Goal: Task Accomplishment & Management: Manage account settings

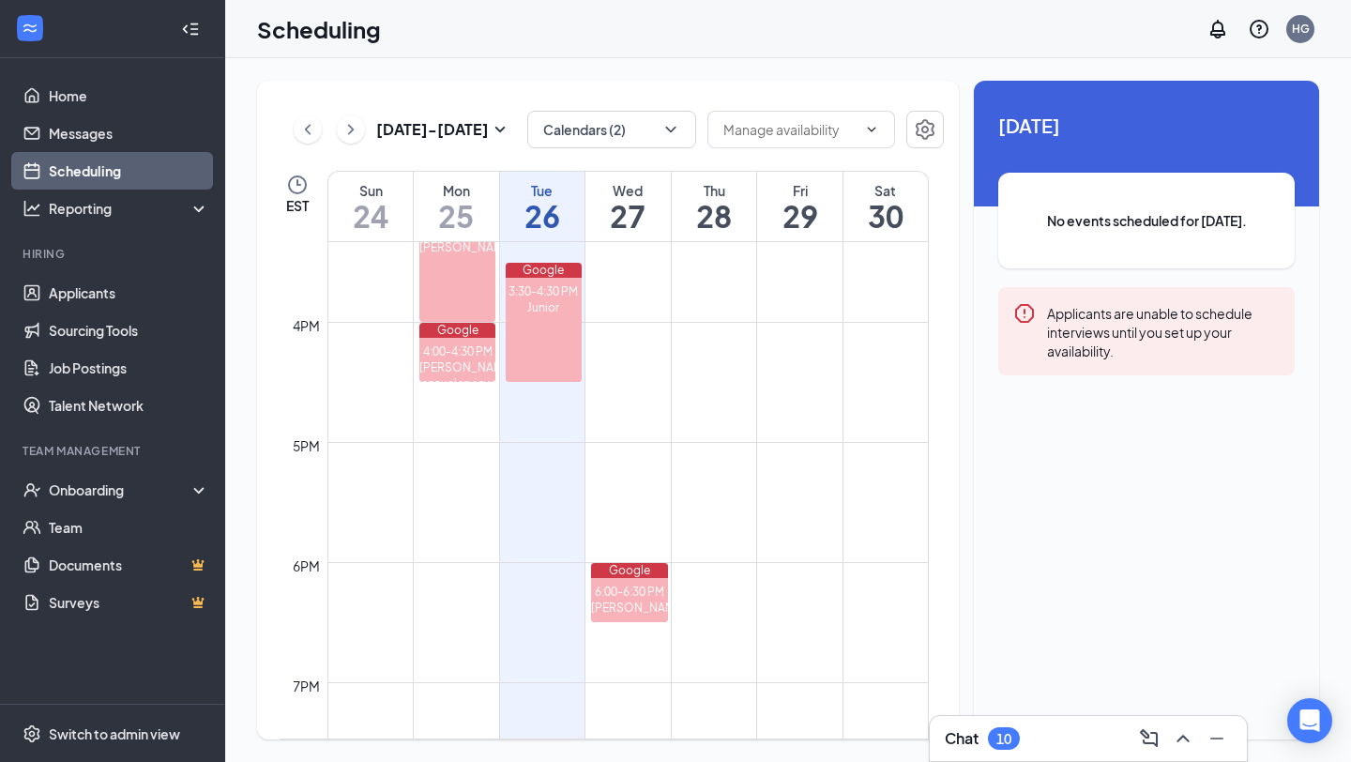
scroll to position [1870, 0]
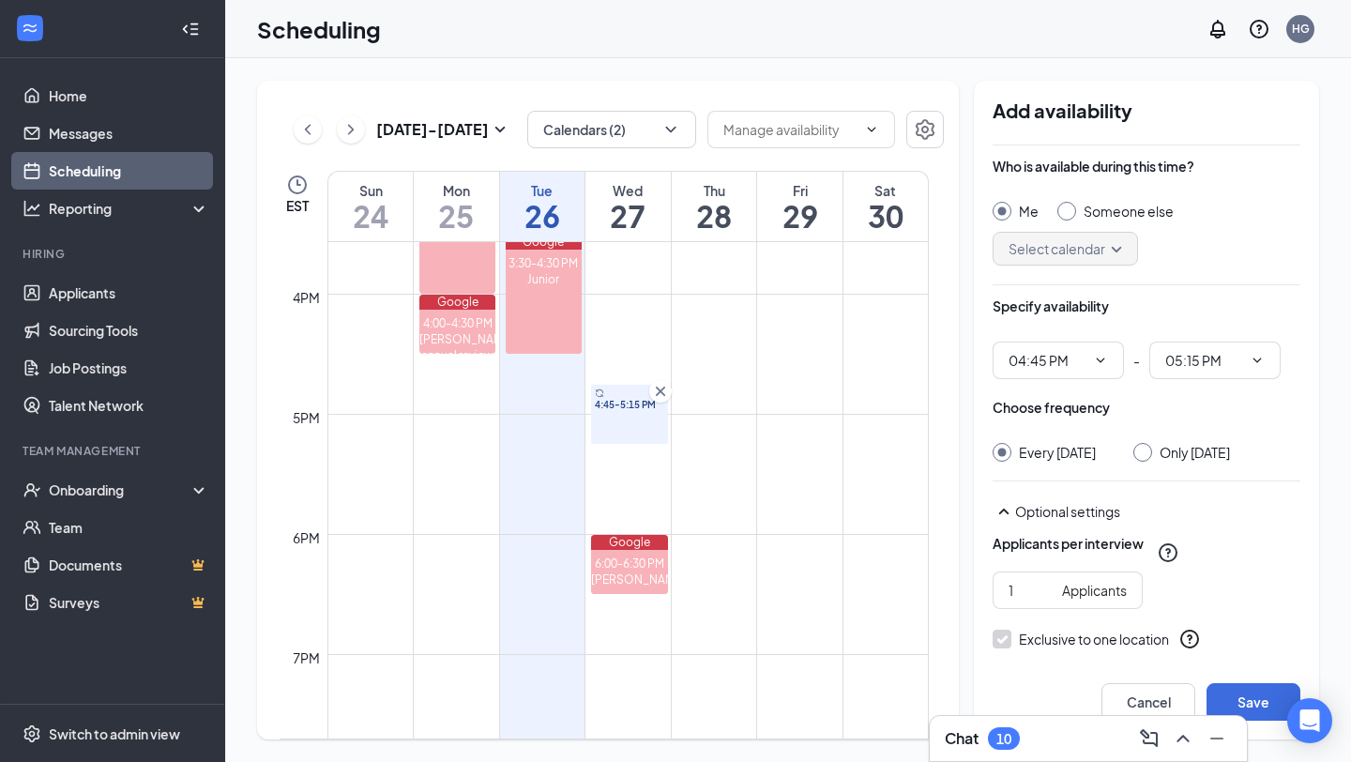
click at [664, 388] on icon "Cross" at bounding box center [660, 391] width 19 height 19
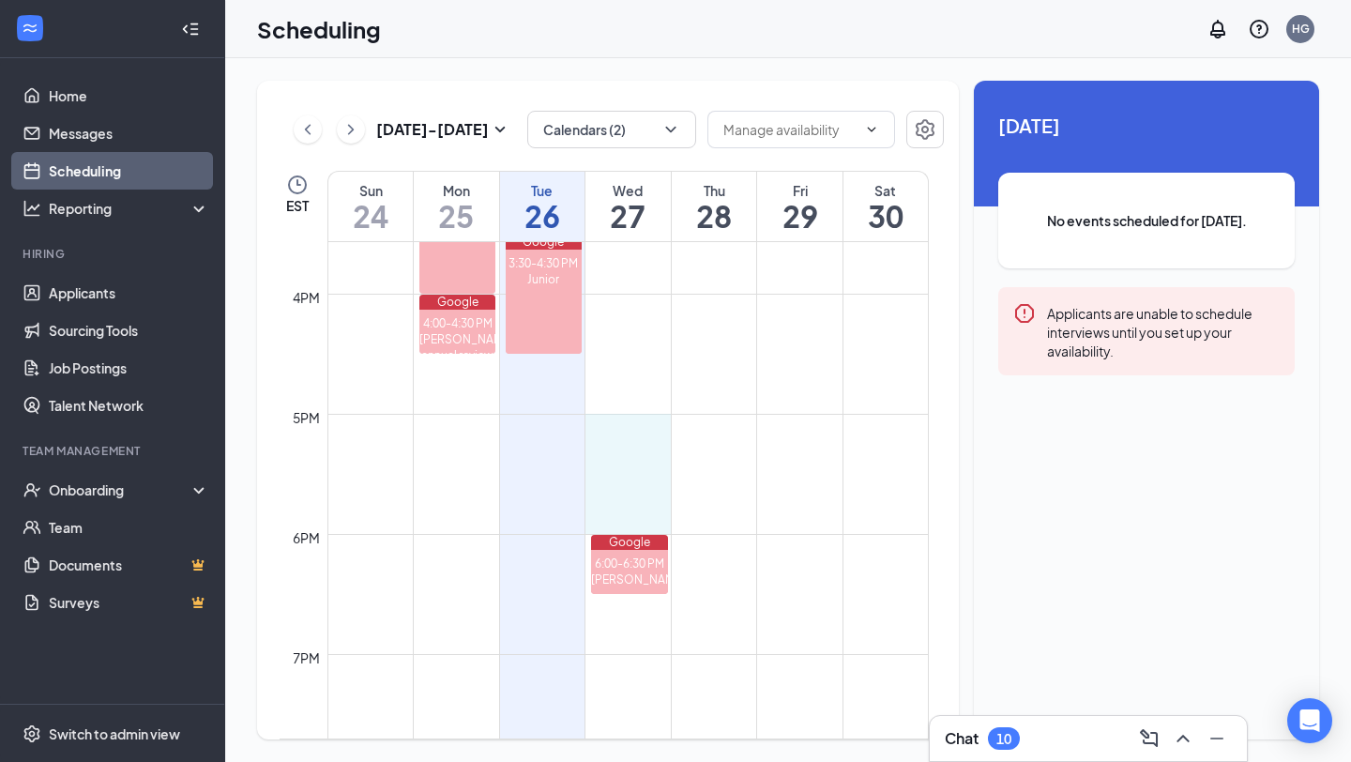
drag, startPoint x: 633, startPoint y: 421, endPoint x: 638, endPoint y: 532, distance: 110.8
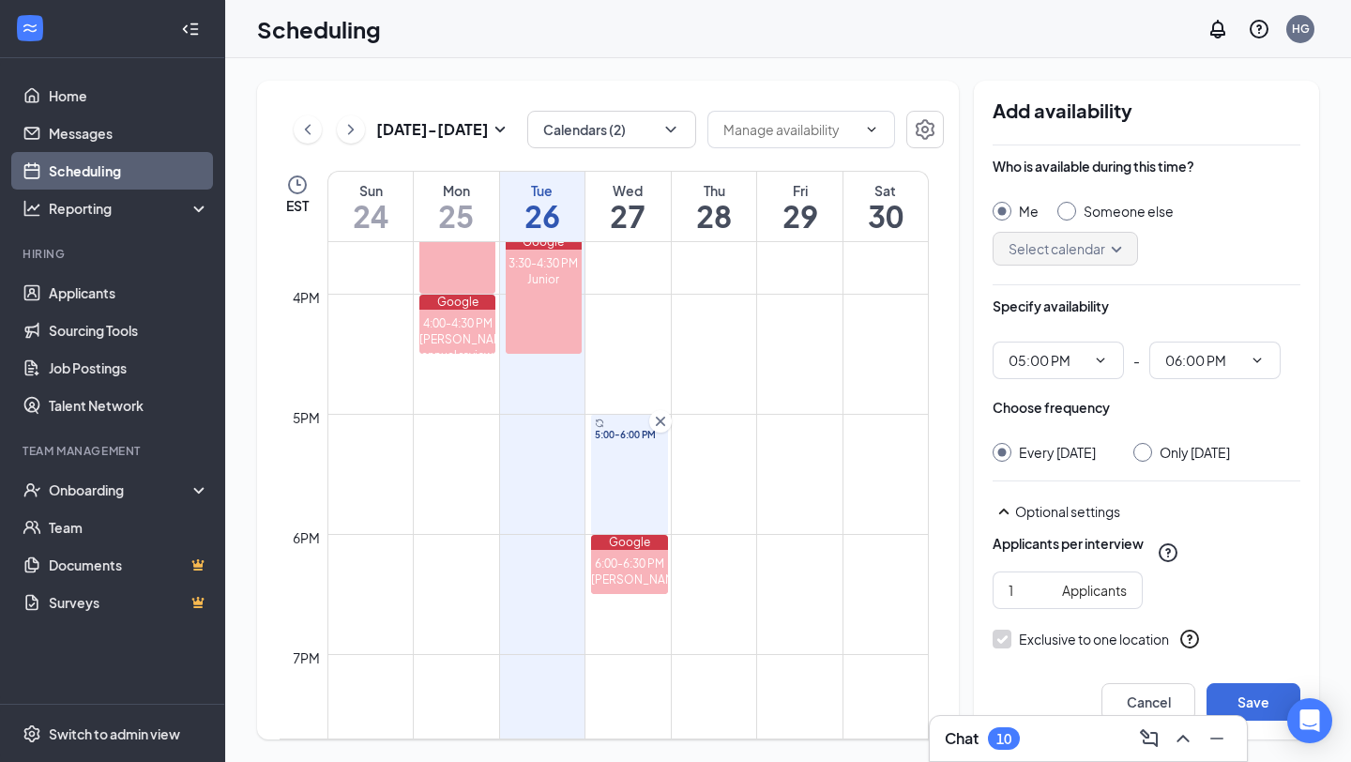
click at [1152, 460] on div at bounding box center [1143, 452] width 19 height 19
click at [1147, 449] on input "Only [DATE]" at bounding box center [1140, 449] width 13 height 13
radio input "true"
radio input "false"
click at [1246, 693] on button "Save" at bounding box center [1254, 702] width 94 height 38
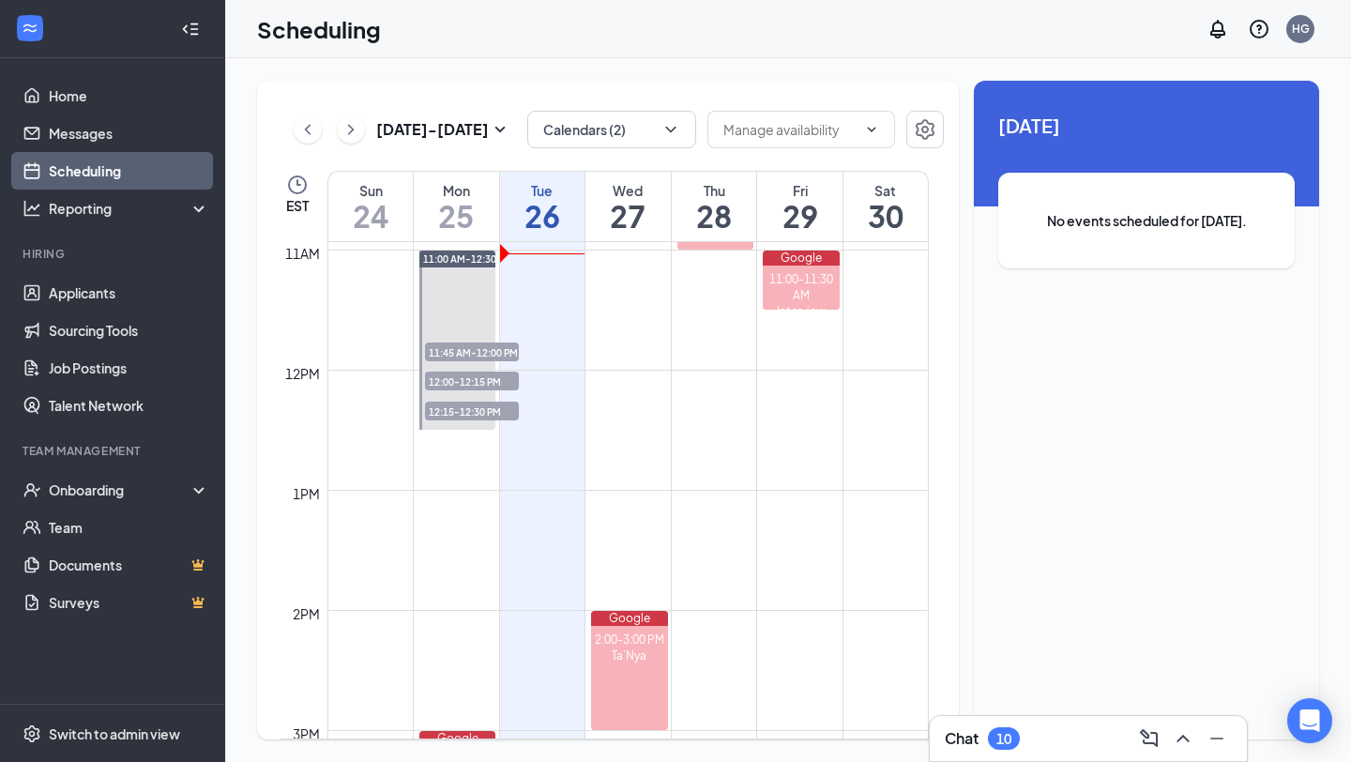
scroll to position [1330, 0]
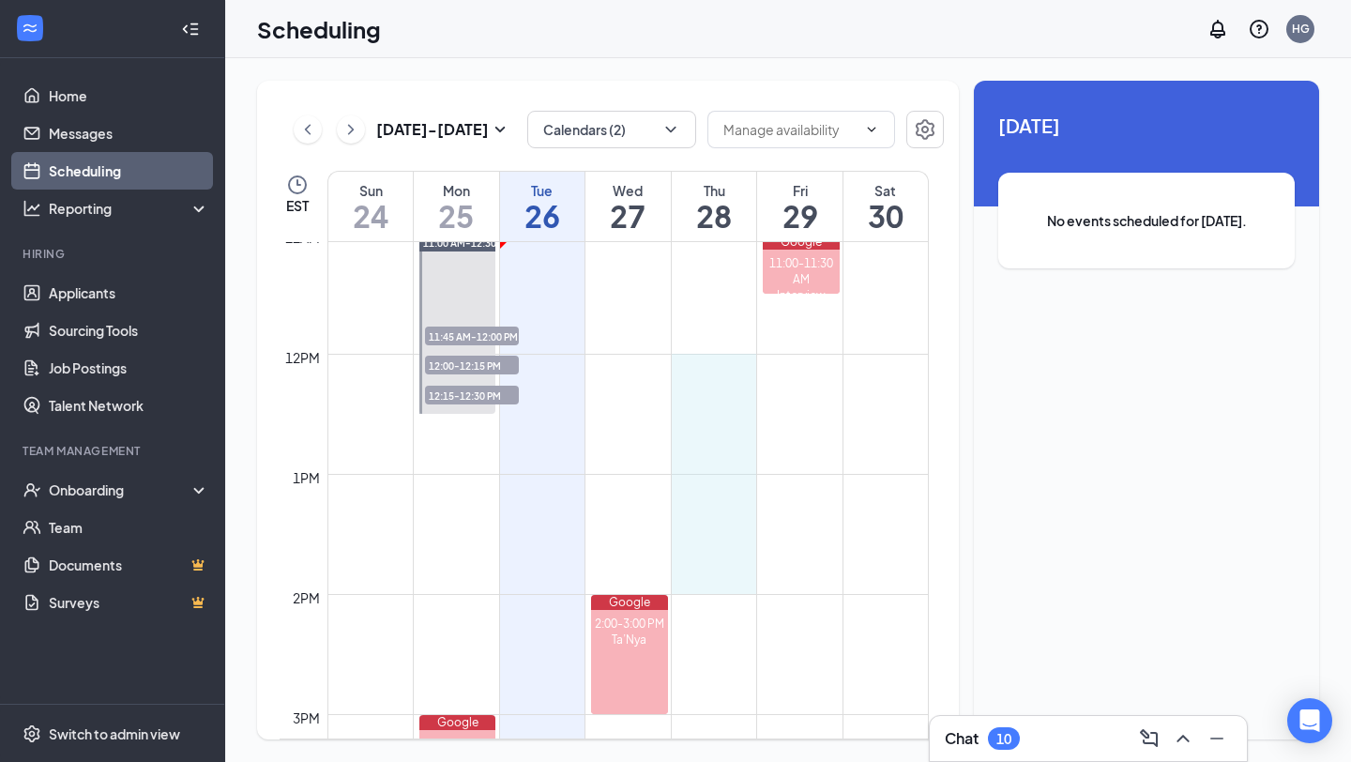
drag, startPoint x: 700, startPoint y: 358, endPoint x: 700, endPoint y: 564, distance: 205.5
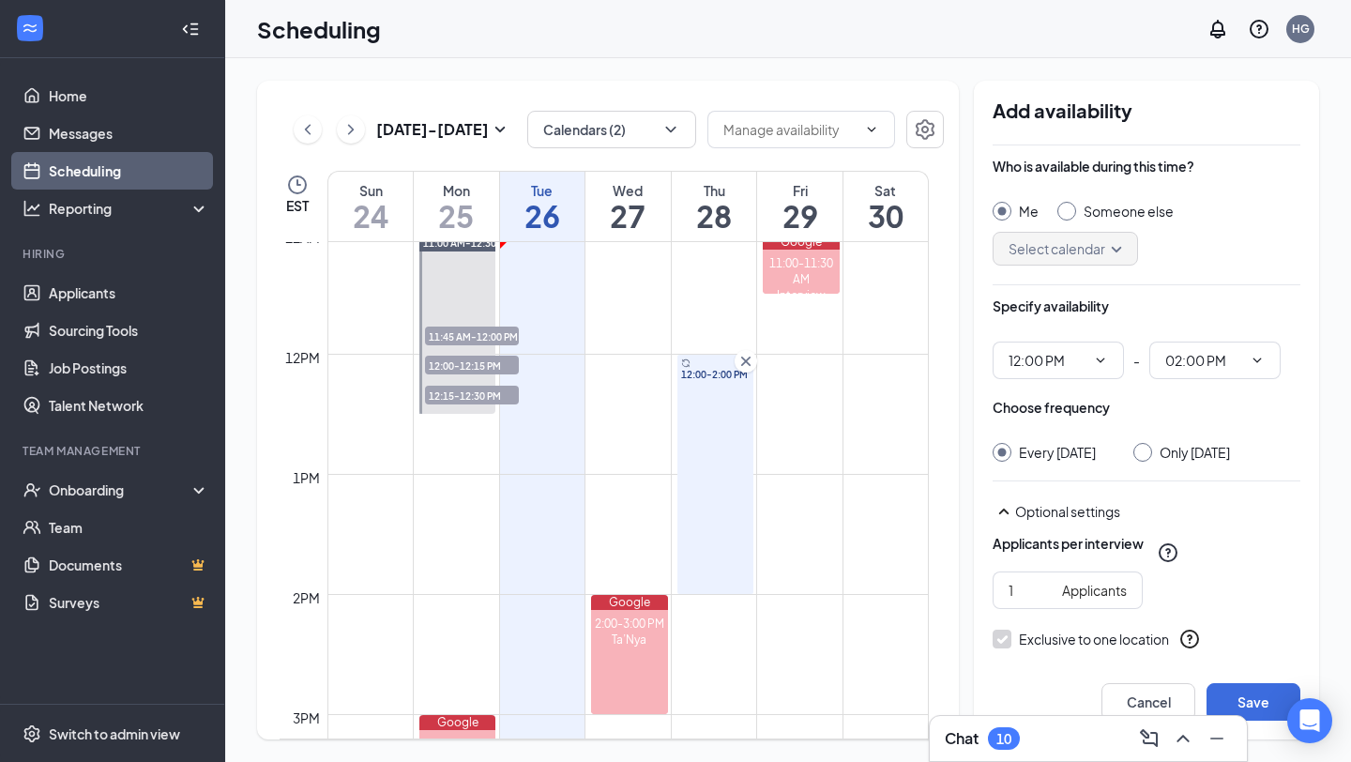
click at [1147, 452] on input "Only [DATE]" at bounding box center [1140, 449] width 13 height 13
radio input "true"
radio input "false"
click at [1243, 693] on button "Save" at bounding box center [1254, 702] width 94 height 38
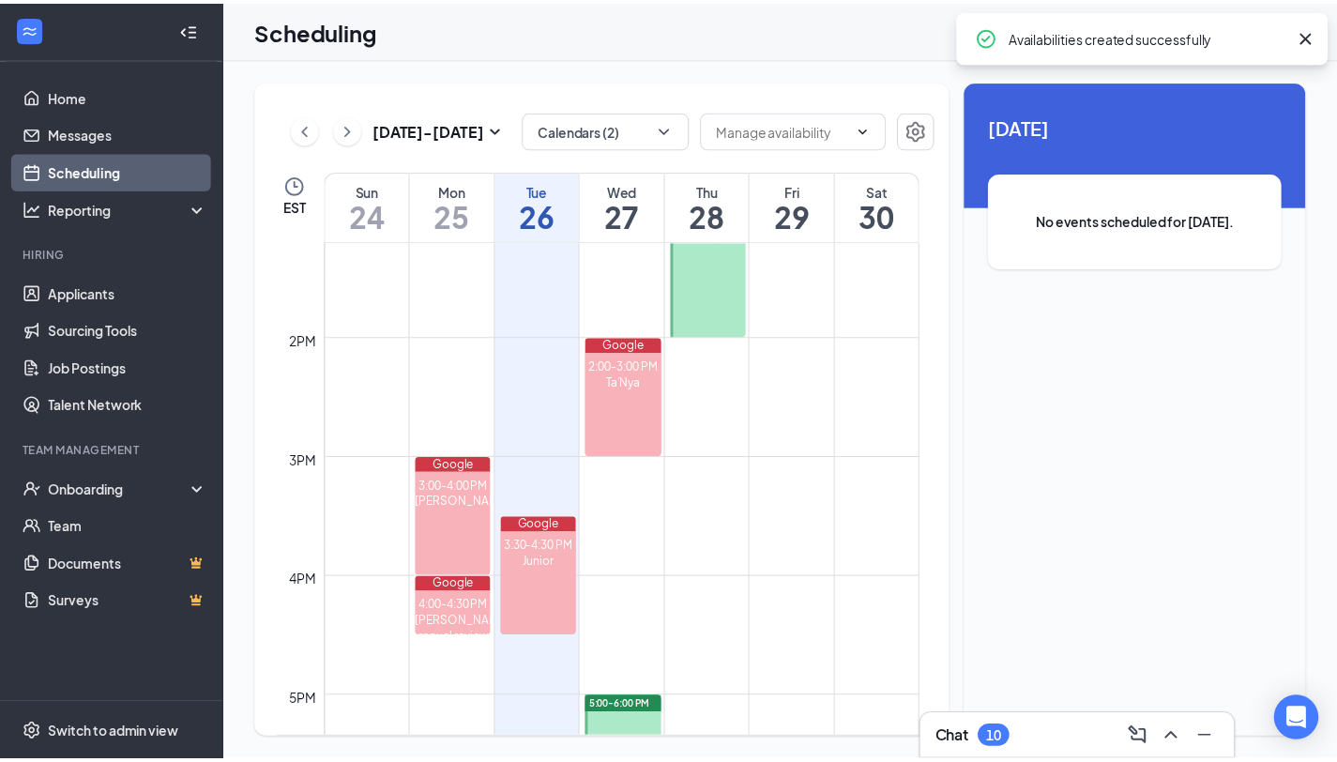
scroll to position [1586, 0]
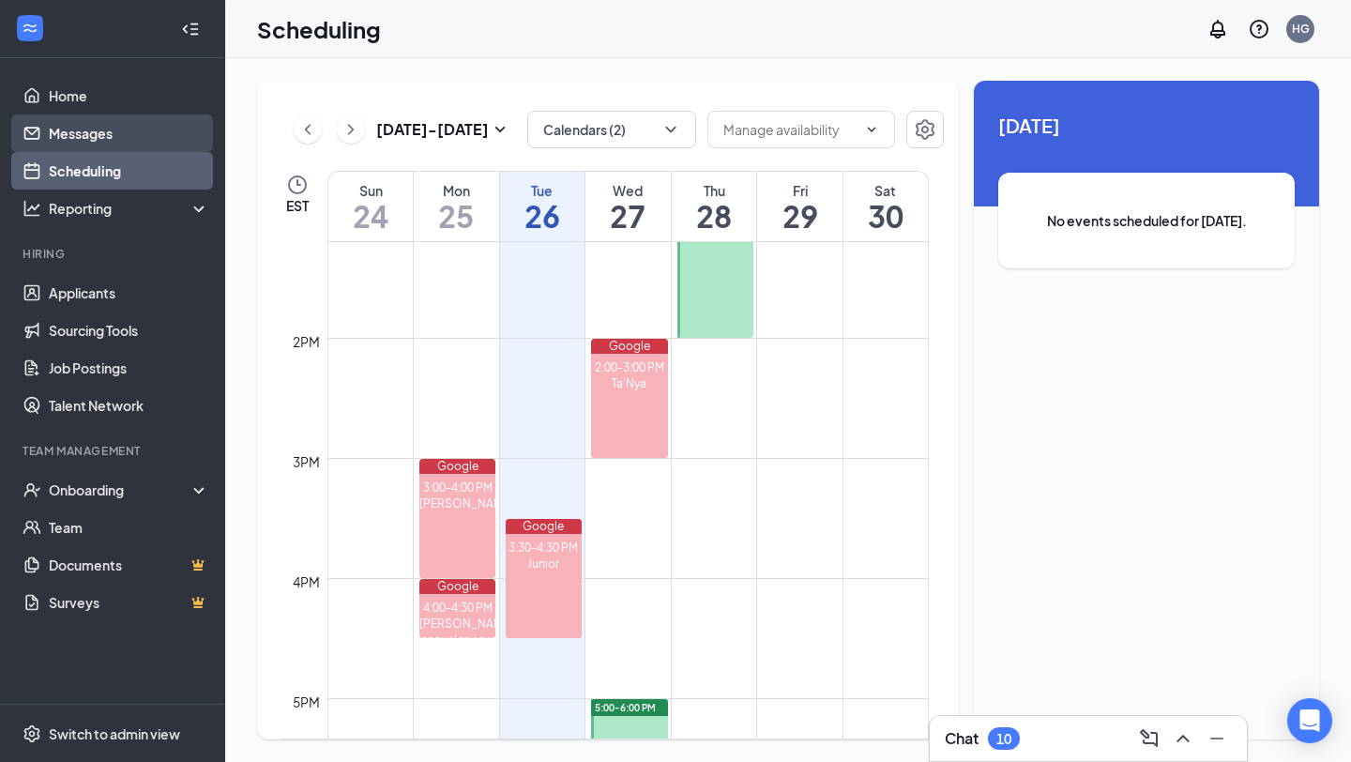
click at [119, 131] on link "Messages" at bounding box center [129, 133] width 160 height 38
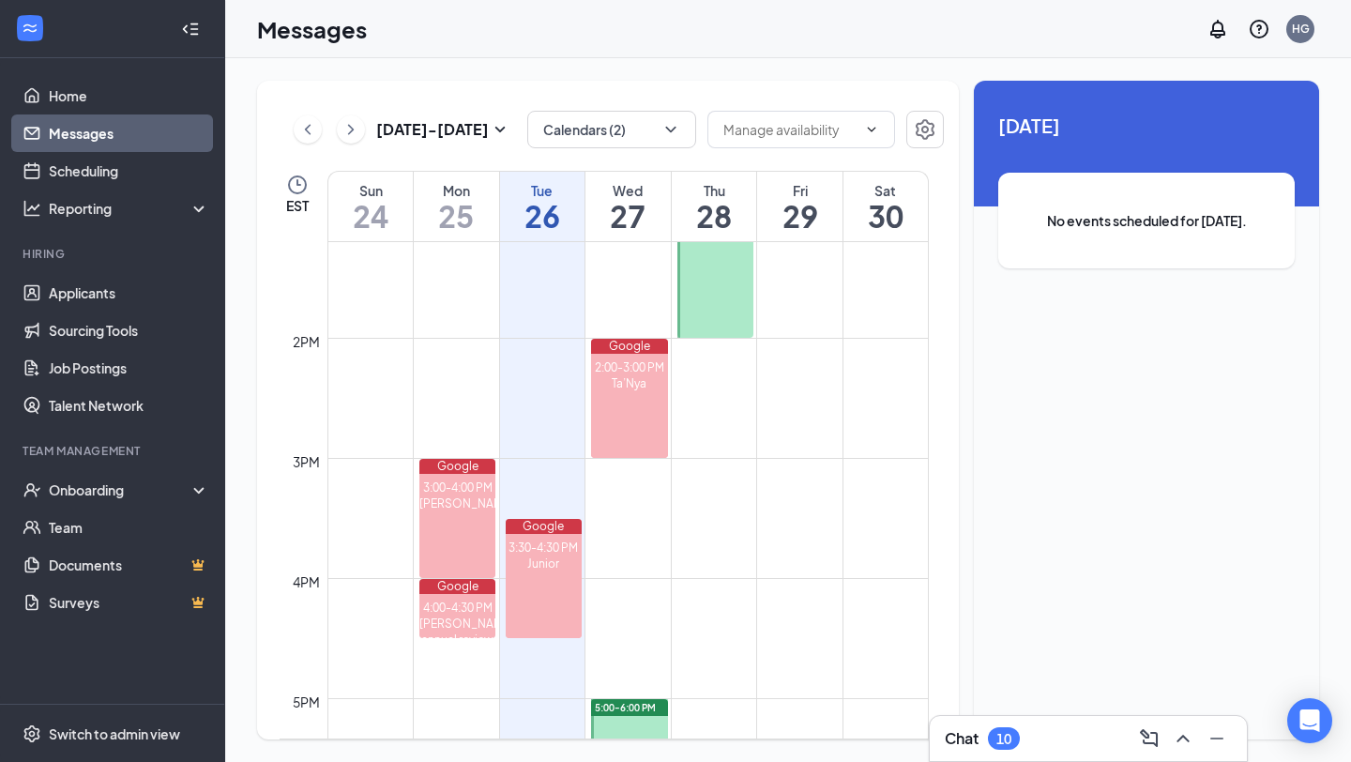
click at [92, 131] on link "Messages" at bounding box center [129, 133] width 160 height 38
click at [125, 182] on link "Scheduling" at bounding box center [129, 171] width 160 height 38
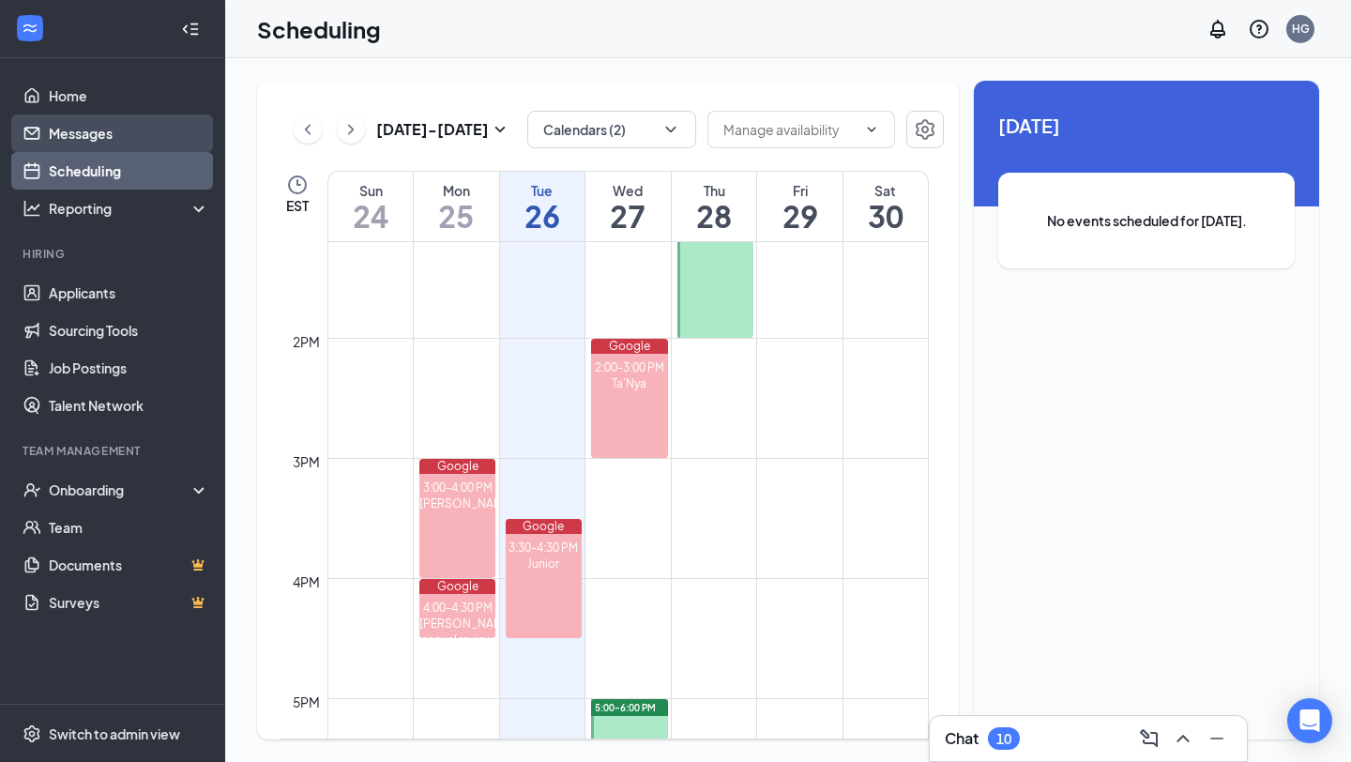
click at [103, 129] on link "Messages" at bounding box center [129, 133] width 160 height 38
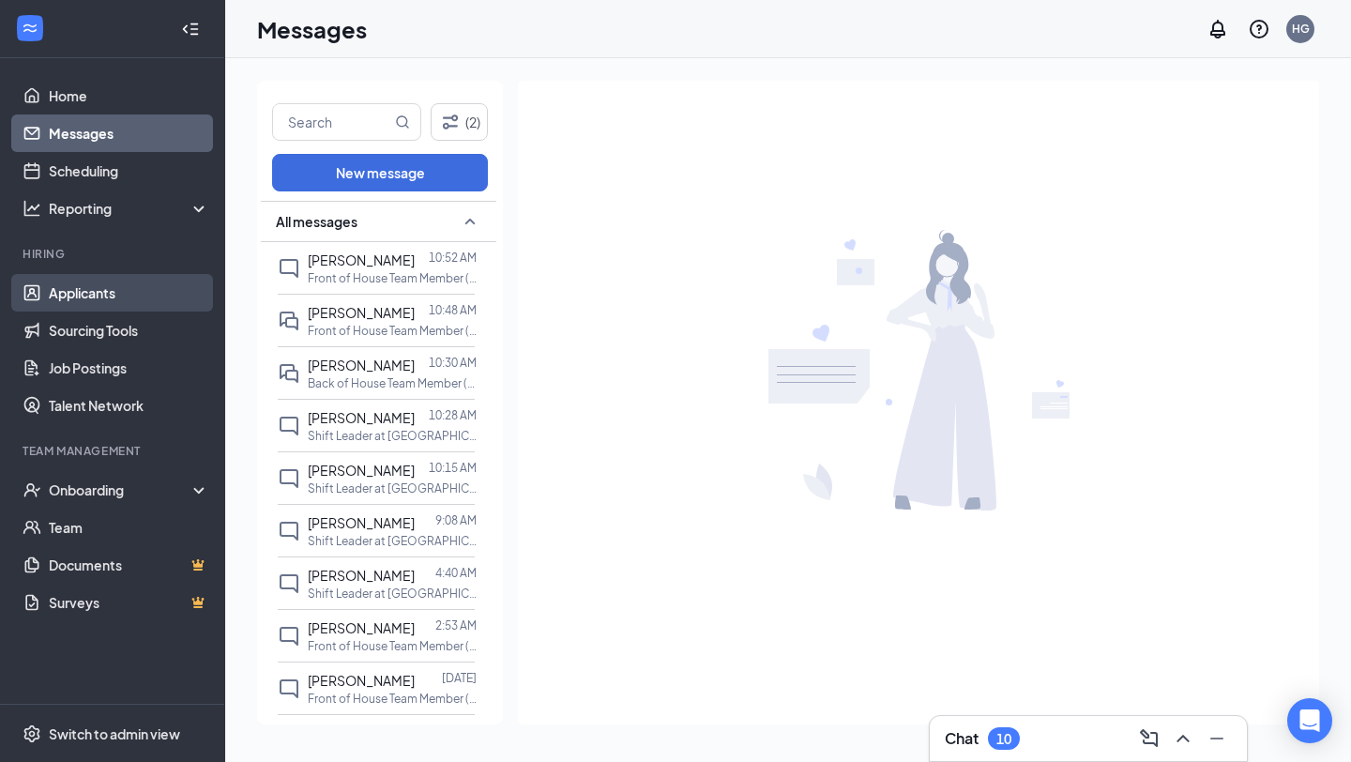
click at [132, 303] on link "Applicants" at bounding box center [129, 293] width 160 height 38
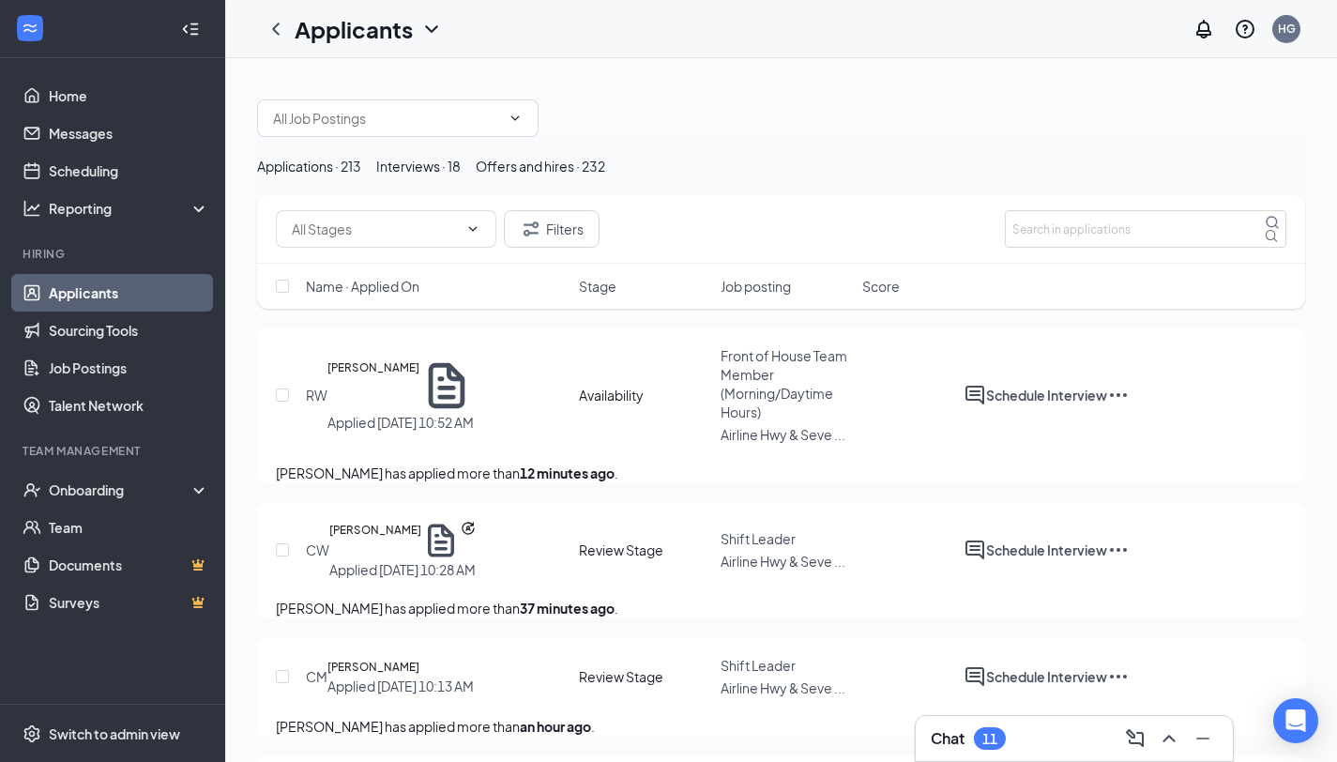
click at [746, 404] on span "Front of House Team Member (Morning/Daytime Hours)" at bounding box center [784, 383] width 127 height 73
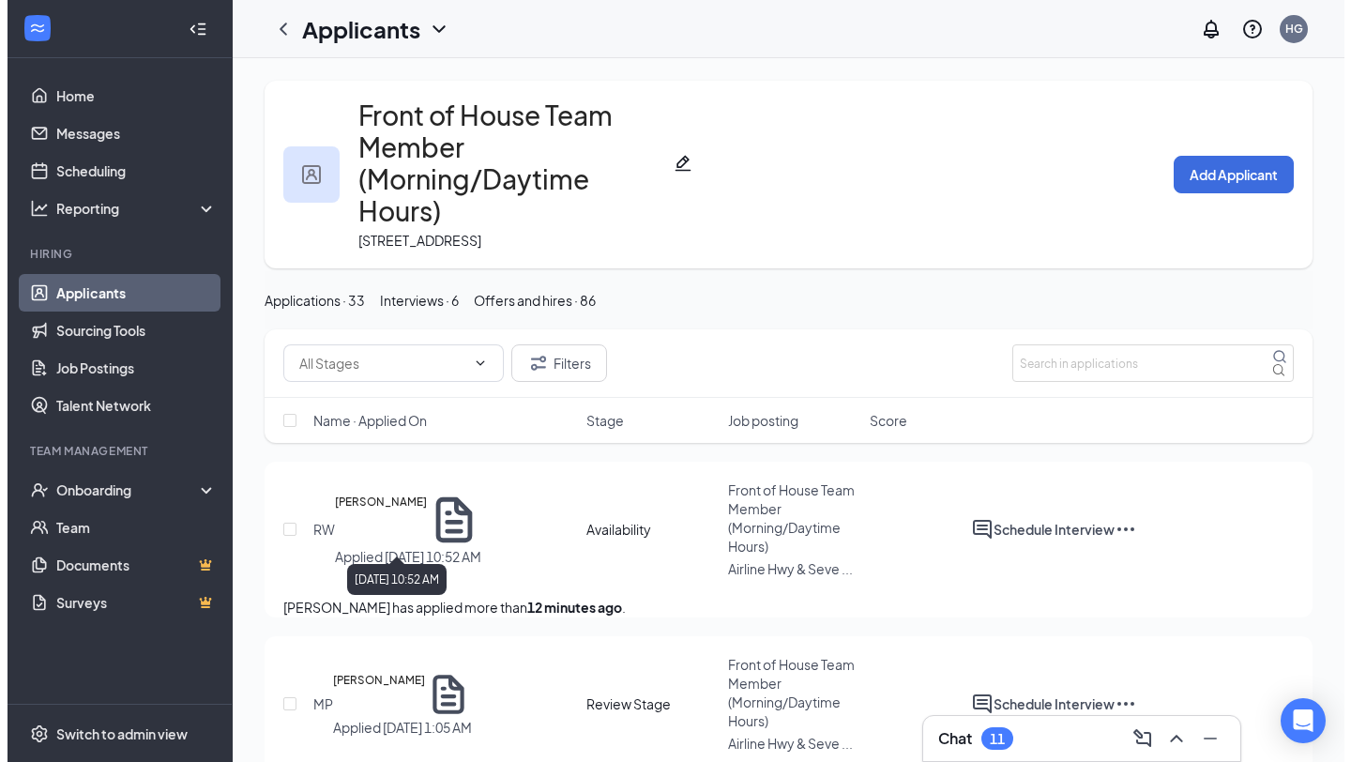
scroll to position [162, 0]
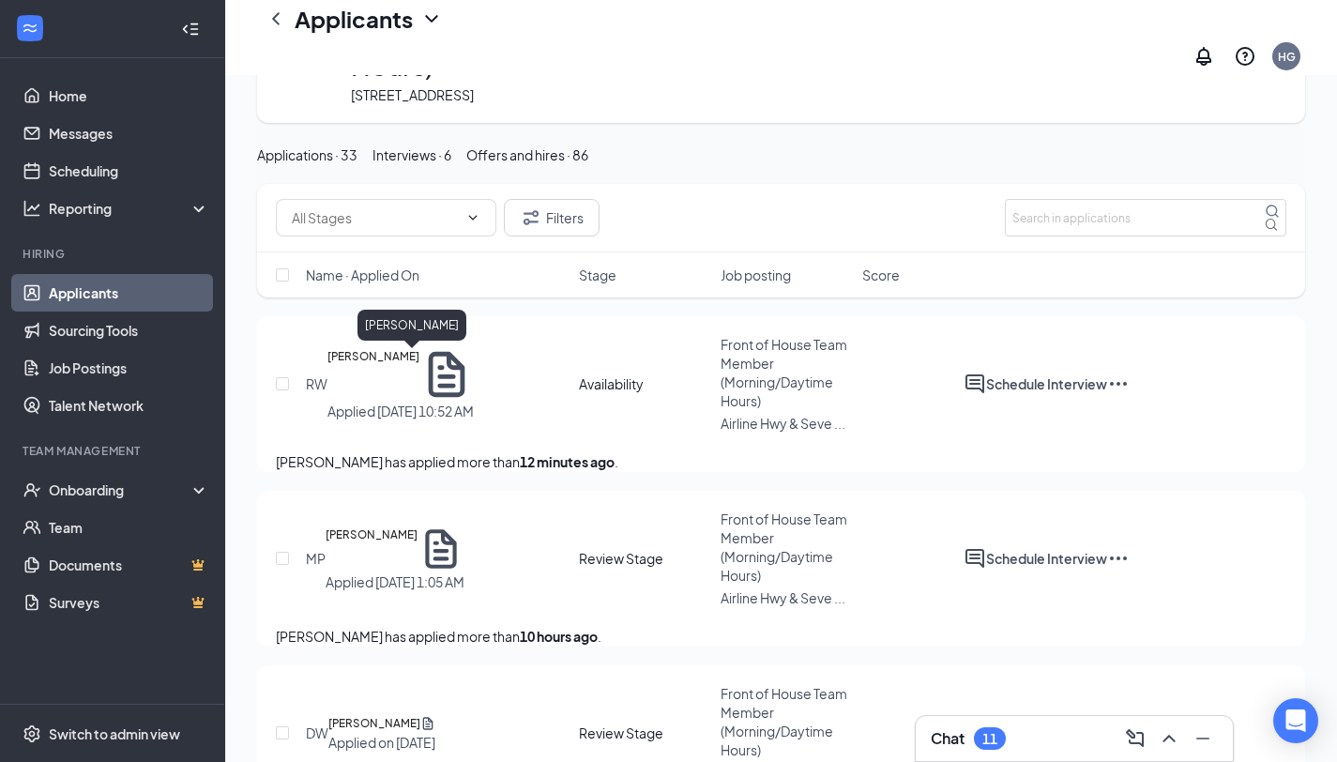
click at [389, 355] on h5 "[PERSON_NAME]" at bounding box center [373, 374] width 92 height 54
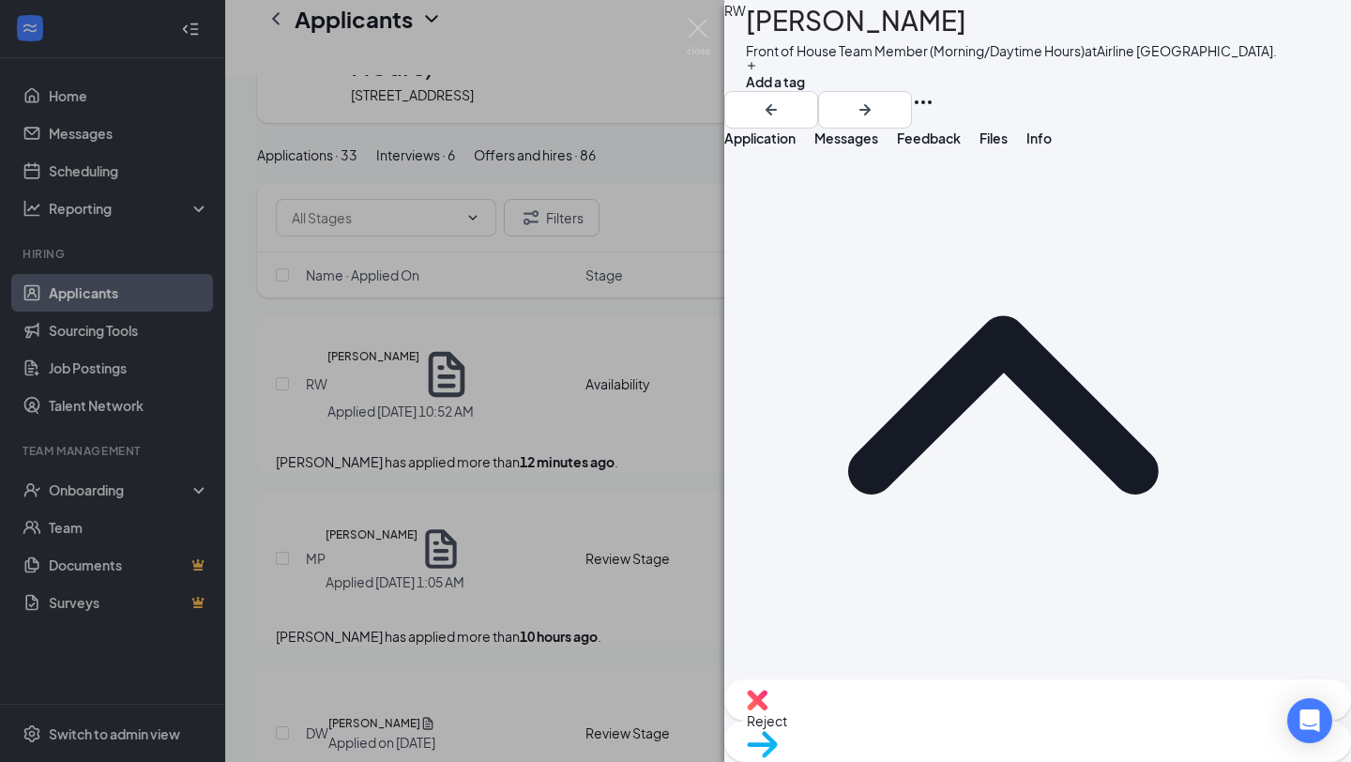
scroll to position [790, 0]
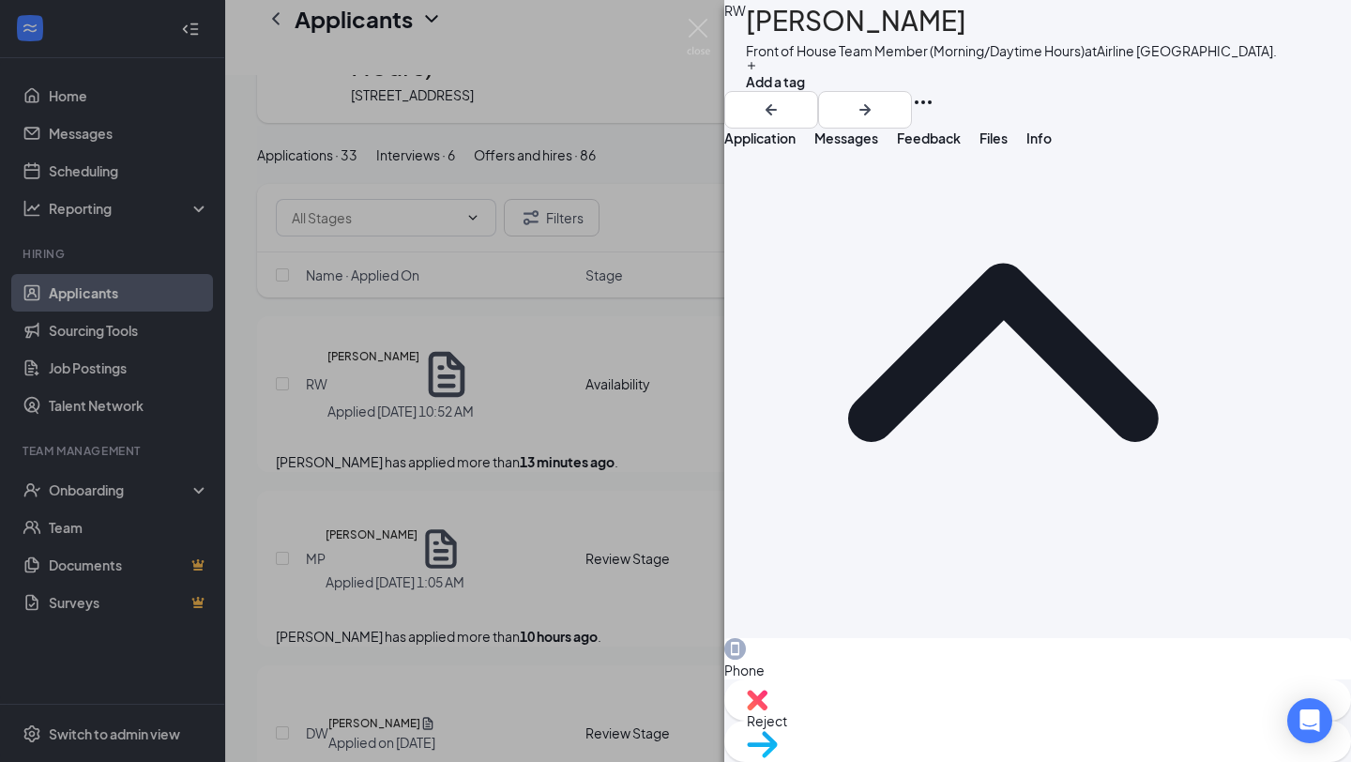
click at [630, 480] on div "RW [PERSON_NAME] Front of House Team Member (Morning/Daytime Hours) at [GEOGRAP…" at bounding box center [675, 381] width 1351 height 762
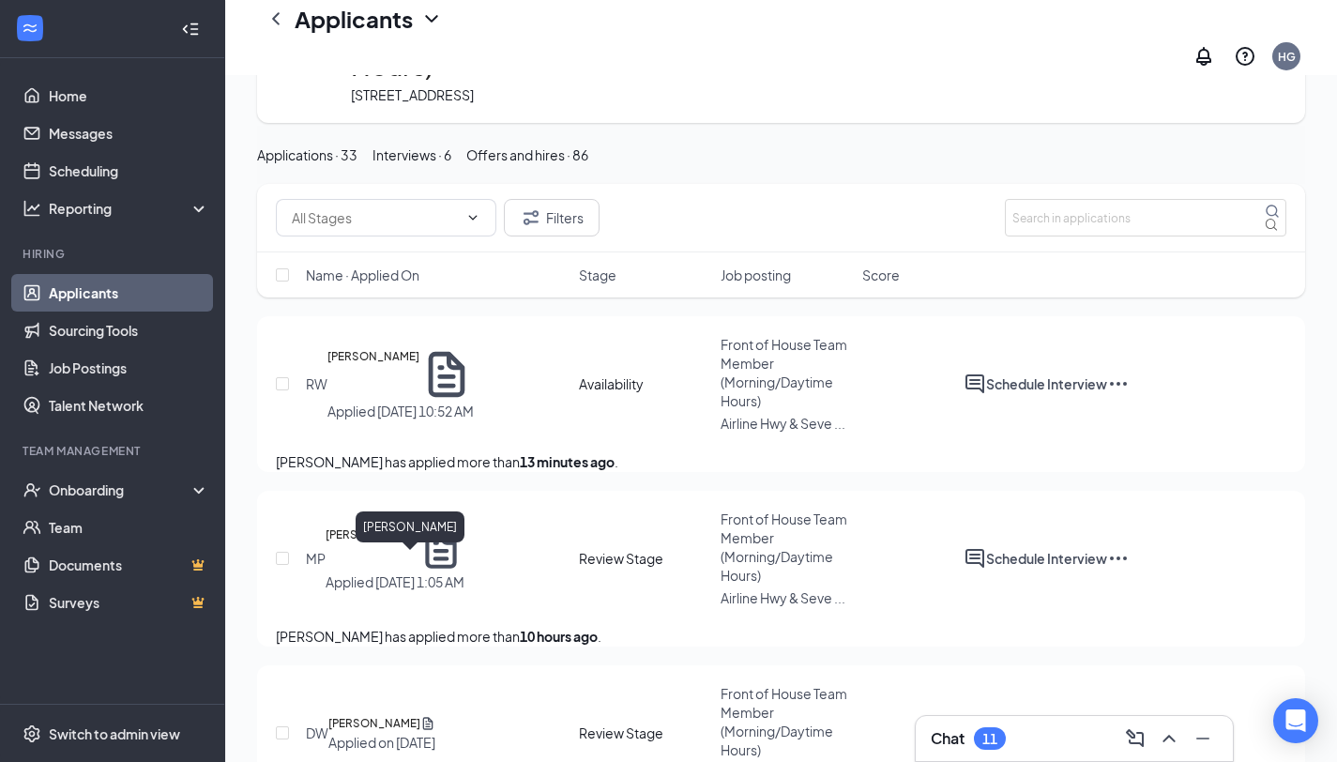
click at [396, 566] on h5 "[PERSON_NAME]" at bounding box center [372, 548] width 92 height 47
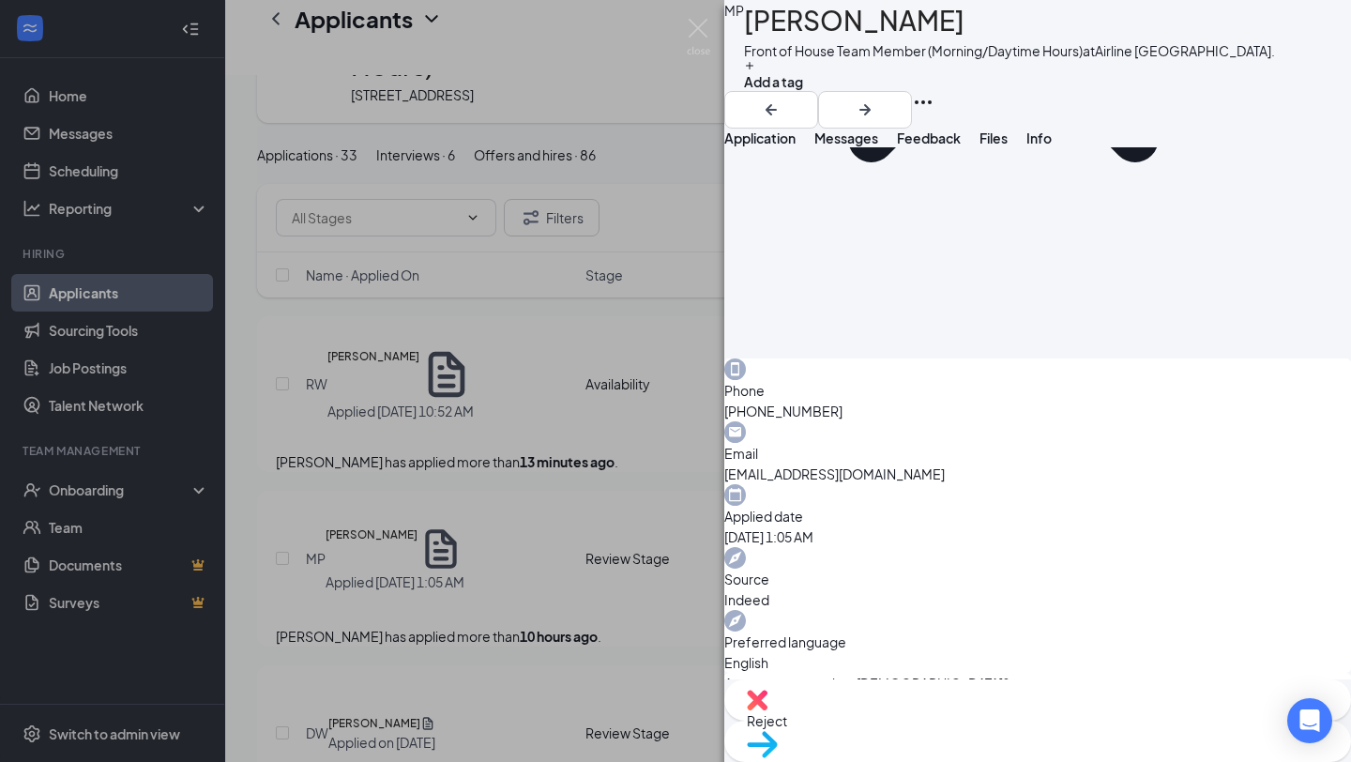
scroll to position [624, 0]
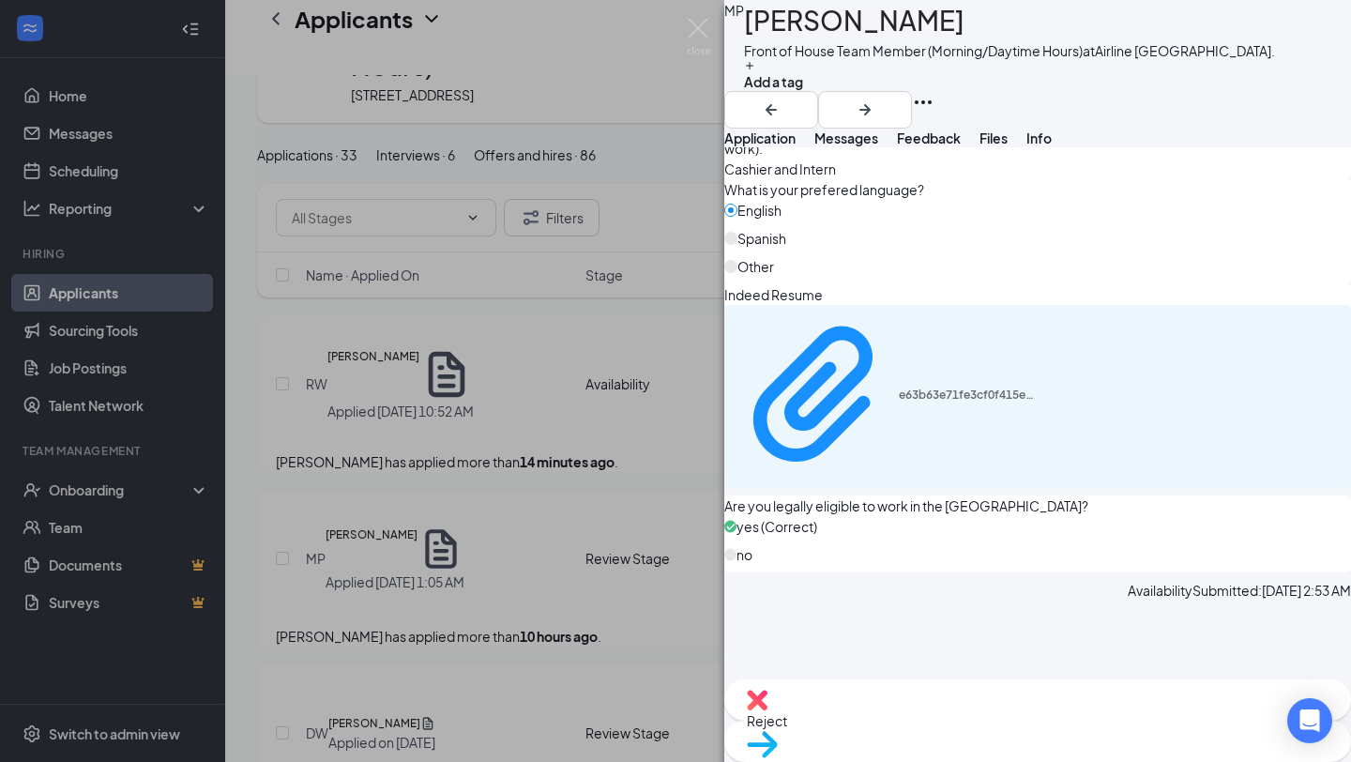
scroll to position [1282, 0]
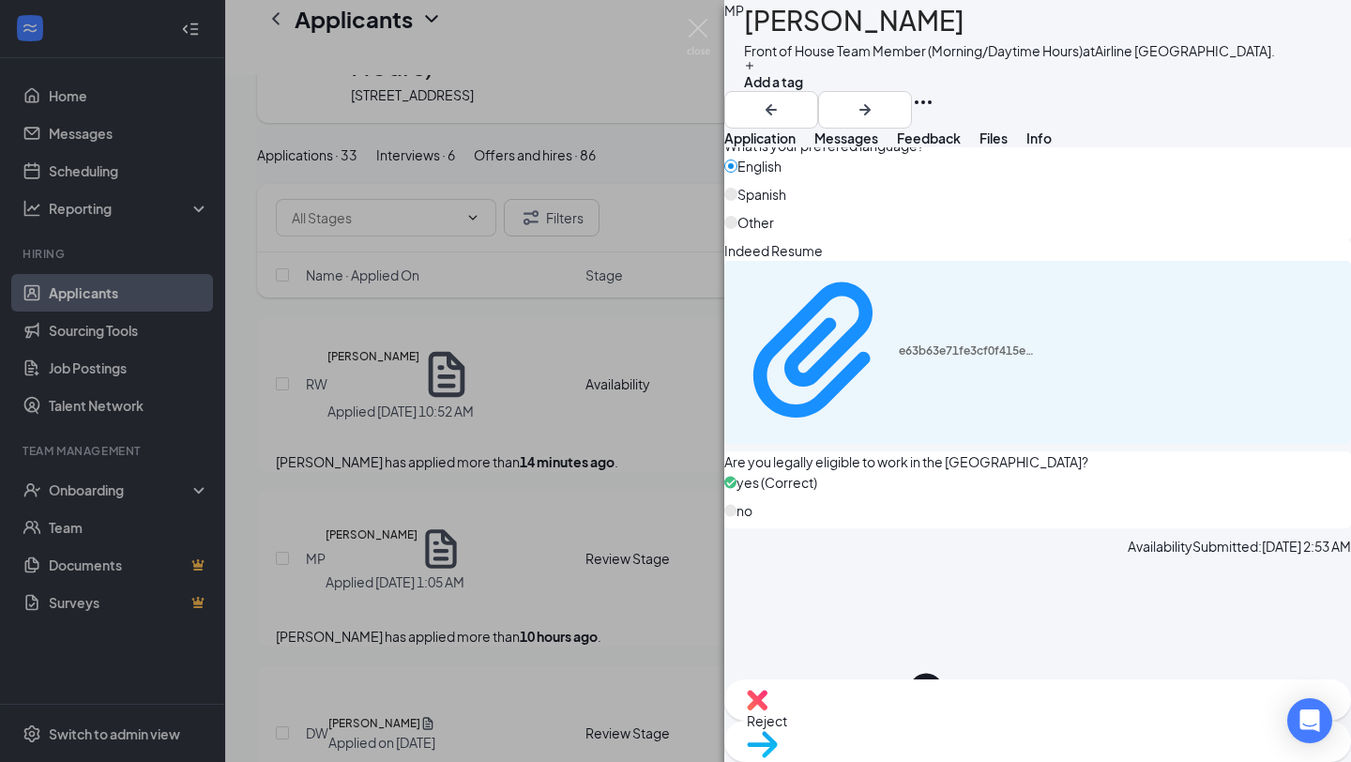
click at [937, 731] on span "Reject" at bounding box center [1038, 720] width 582 height 21
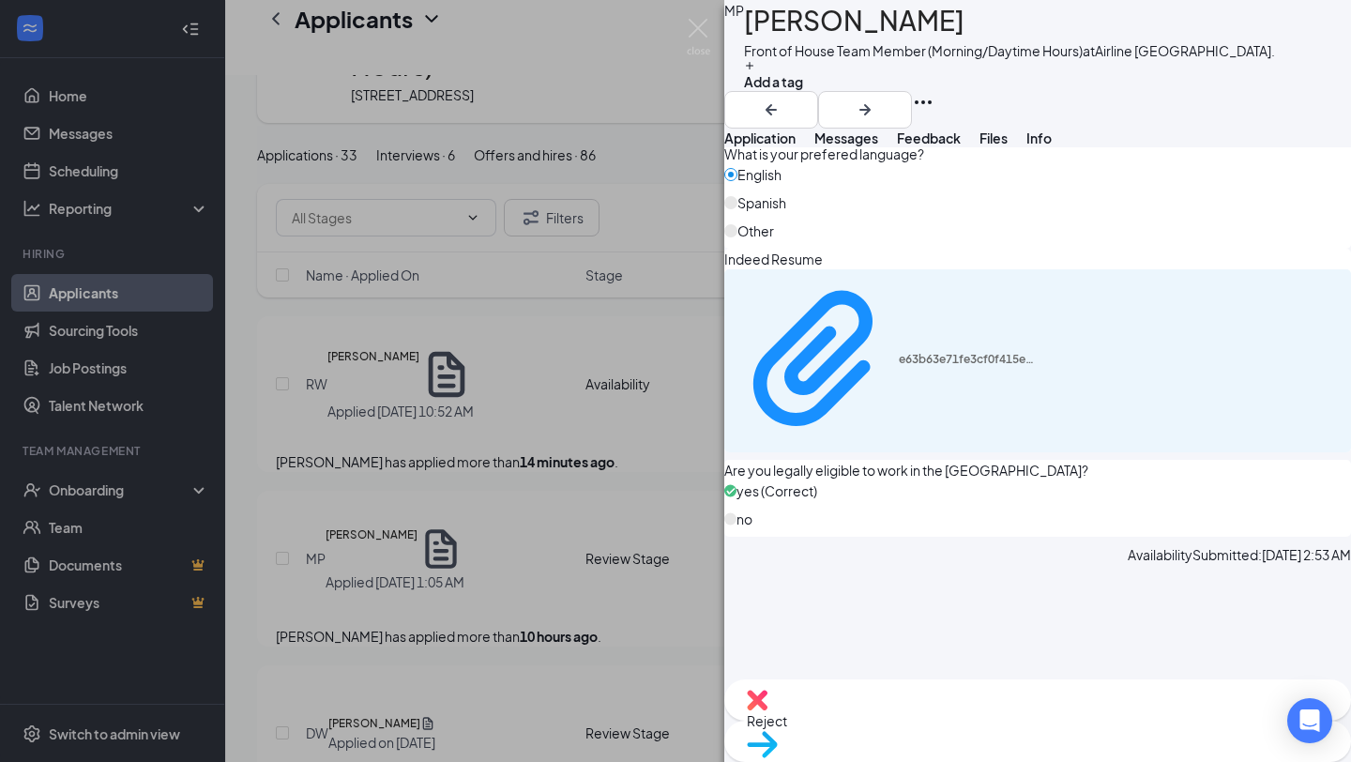
checkbox input "true"
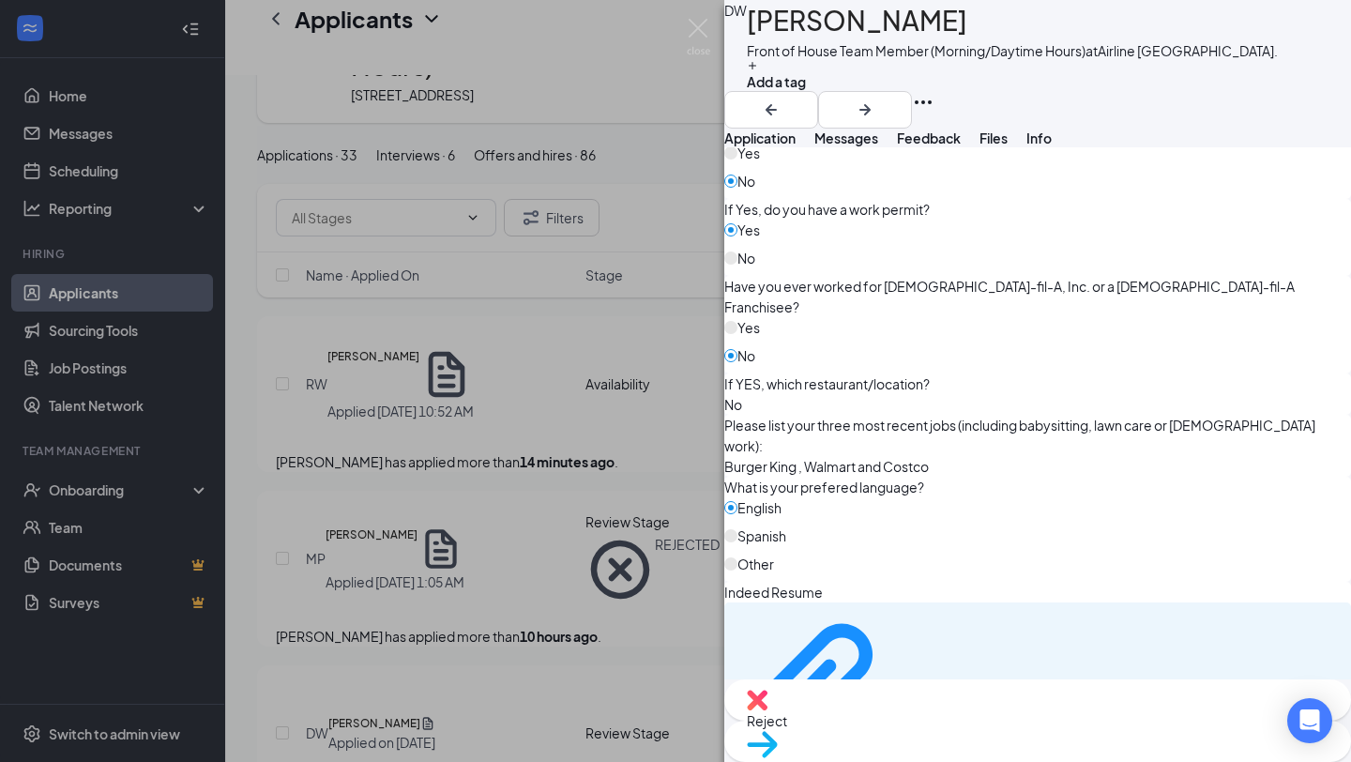
scroll to position [775, 0]
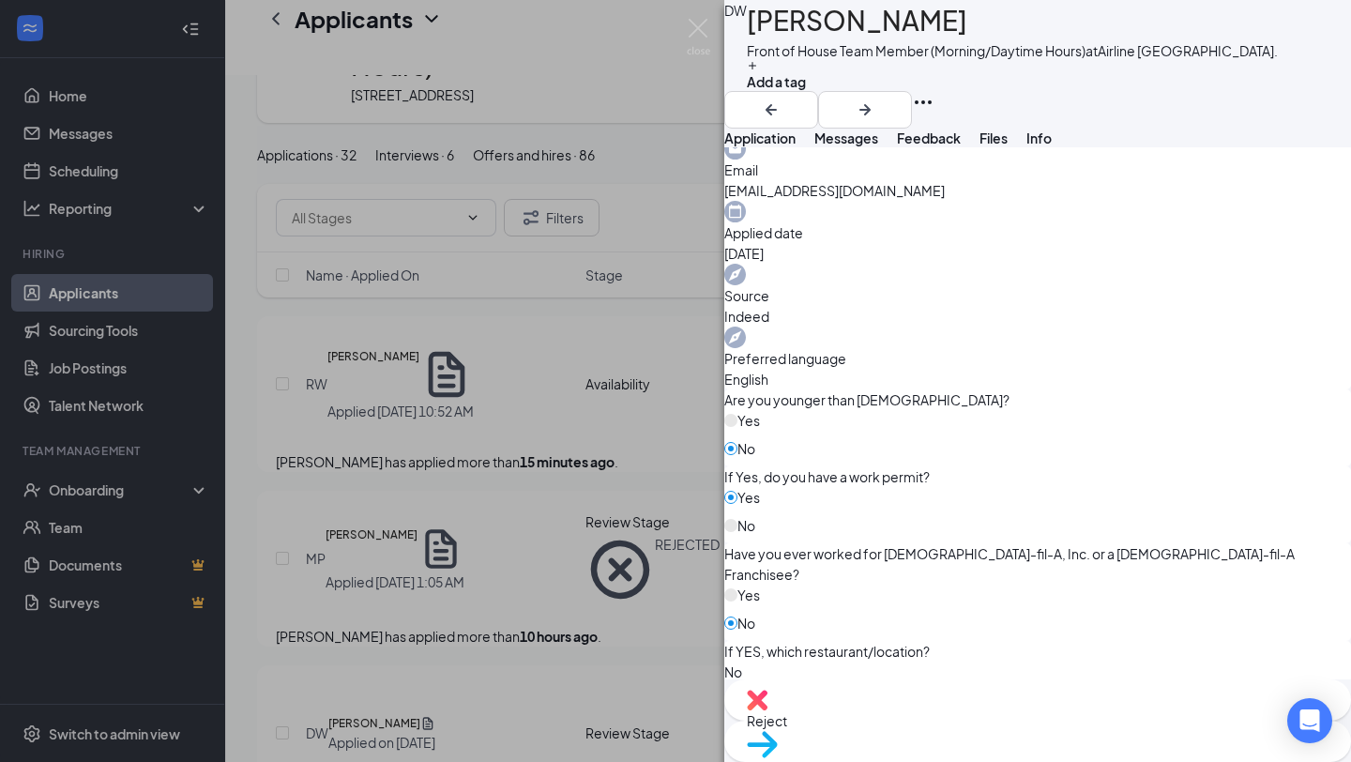
scroll to position [1282, 0]
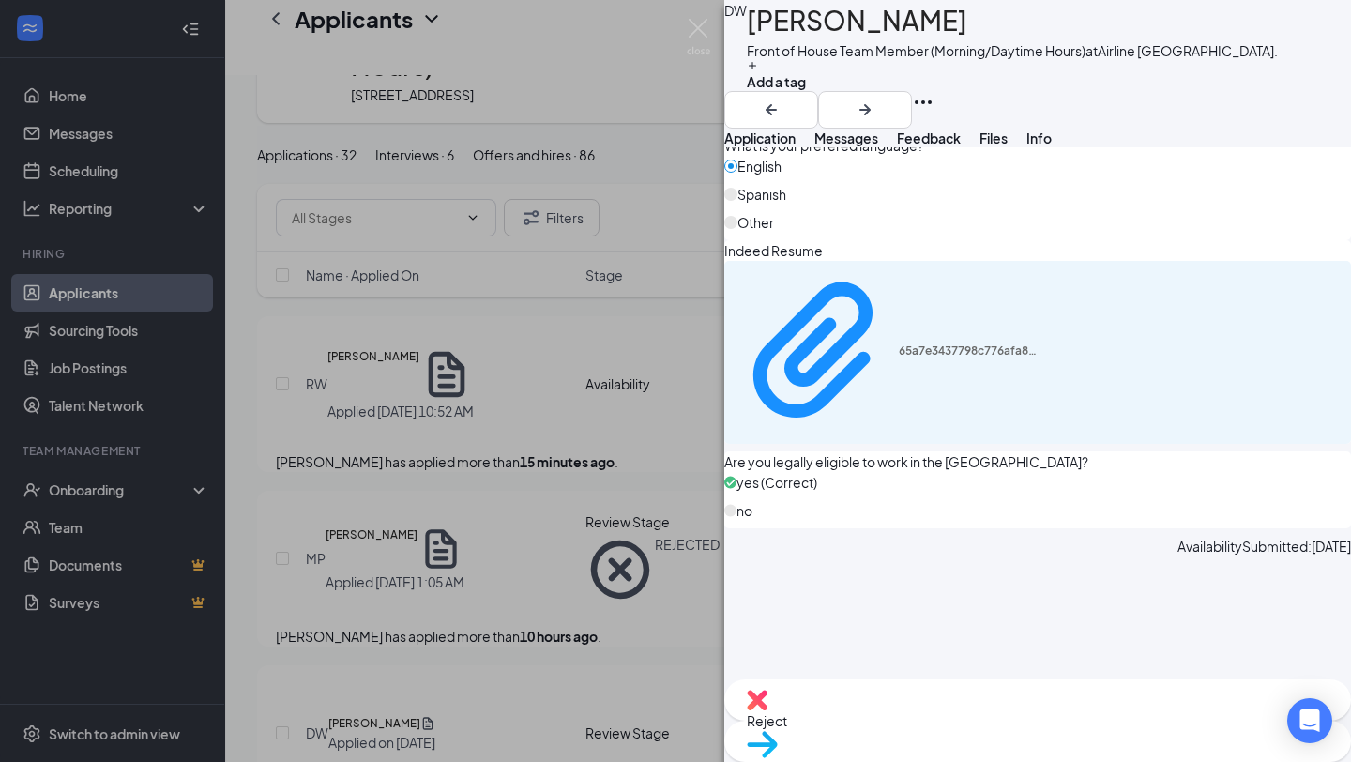
click at [927, 718] on div "Reject" at bounding box center [1037, 699] width 627 height 41
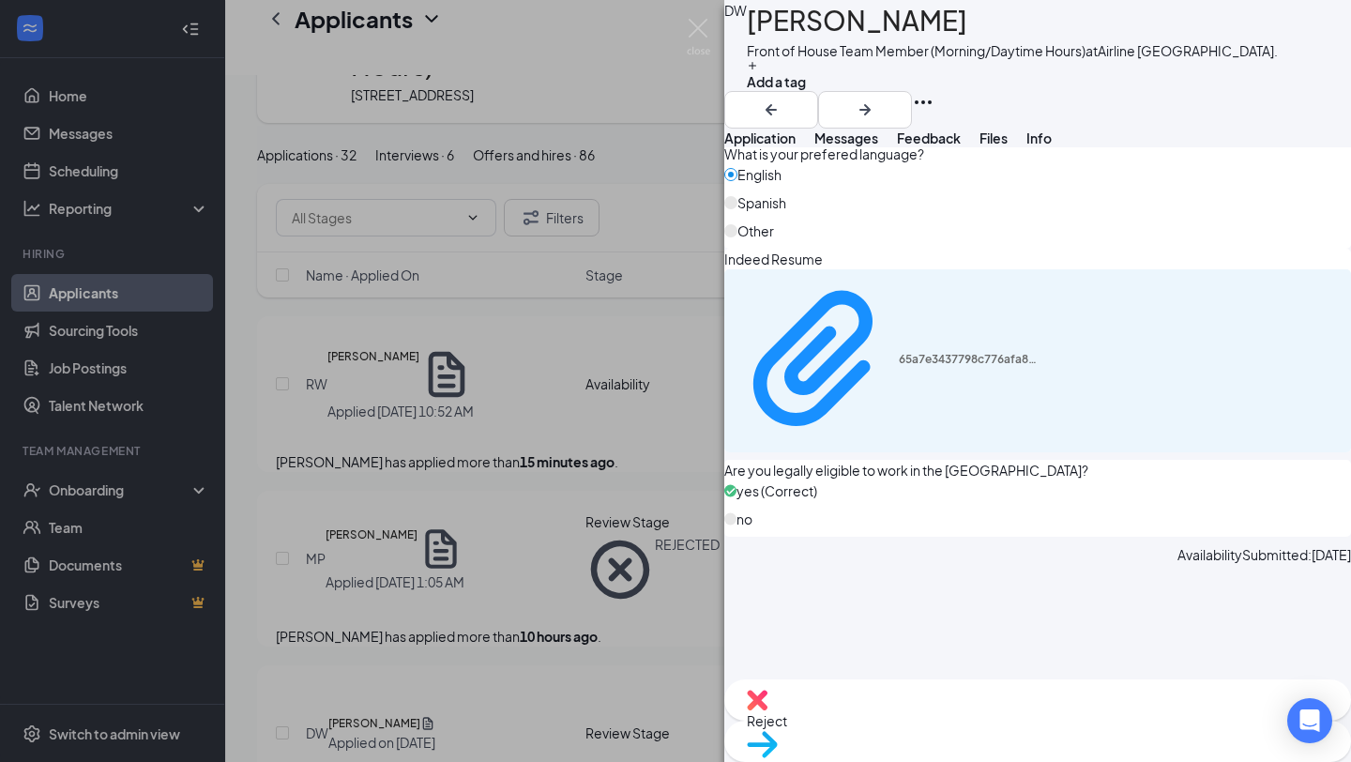
checkbox input "true"
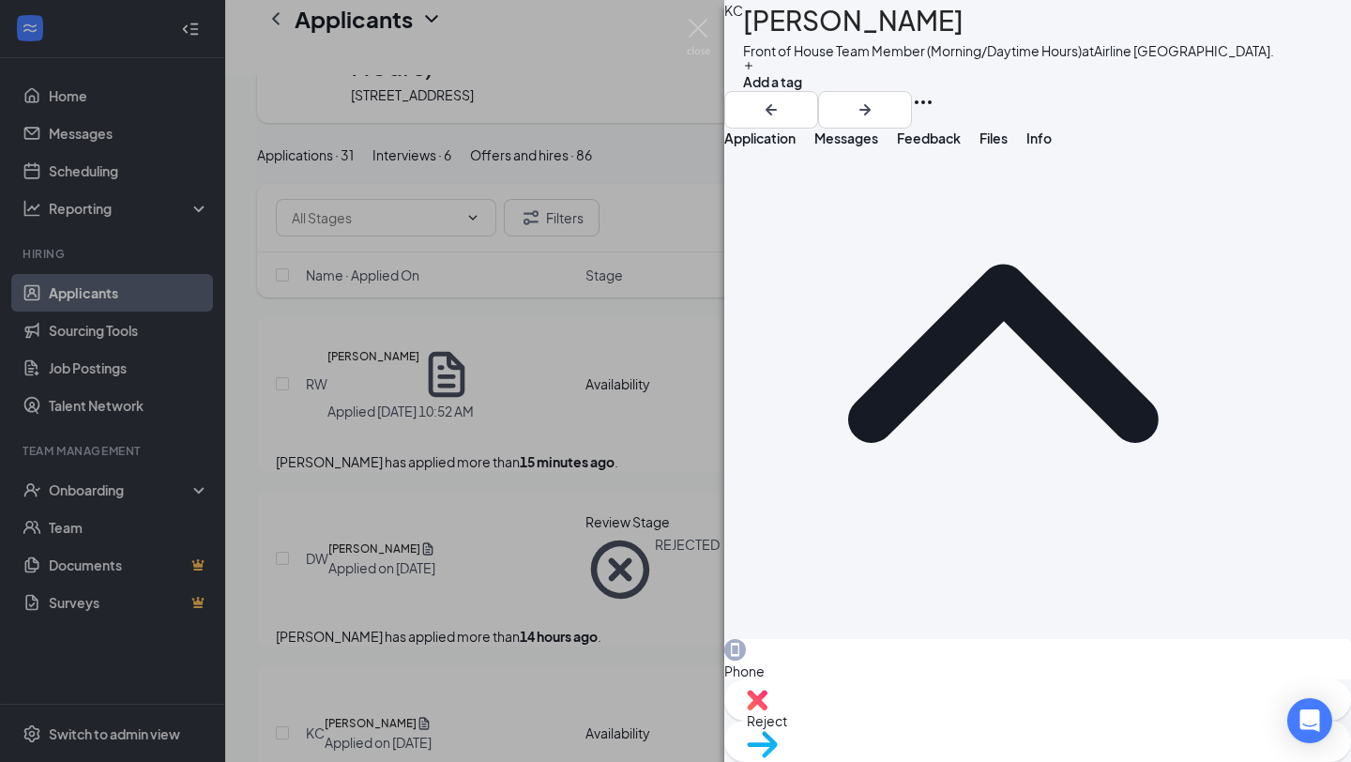
scroll to position [790, 0]
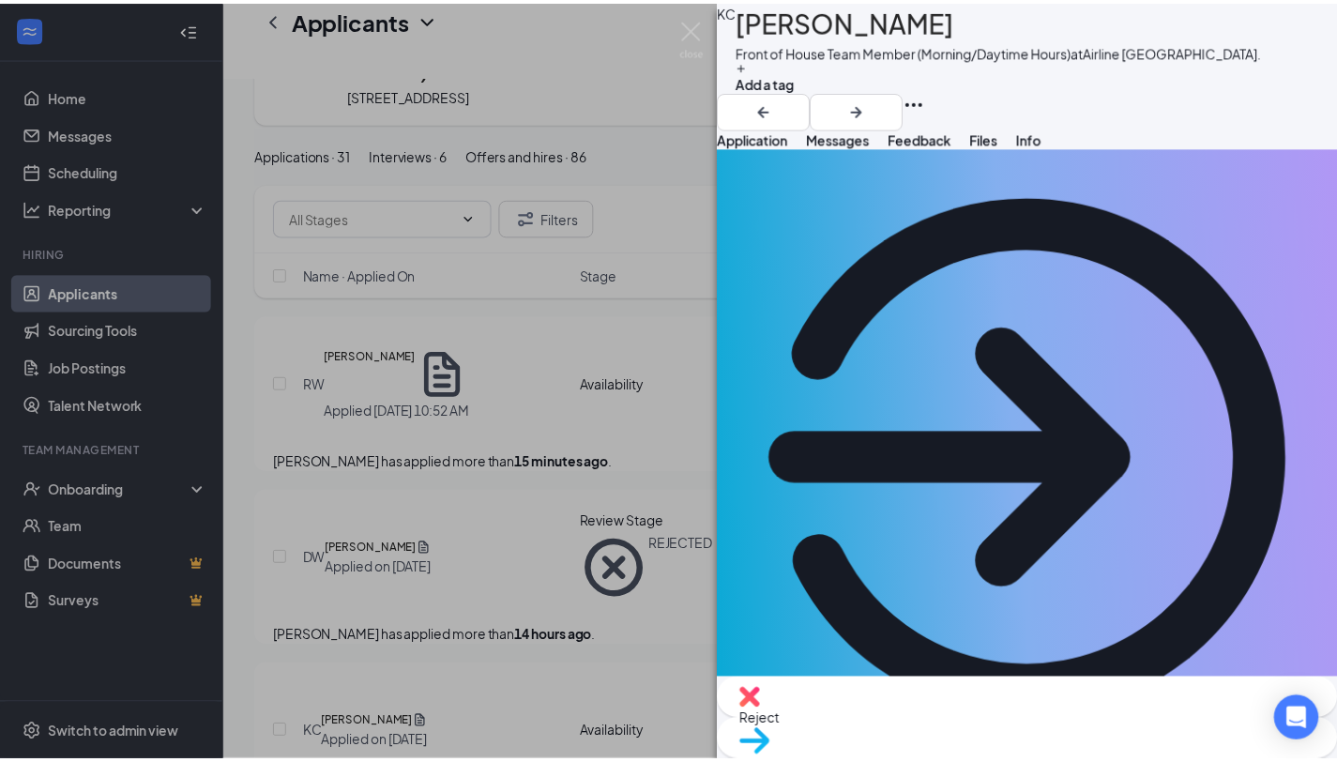
scroll to position [0, 0]
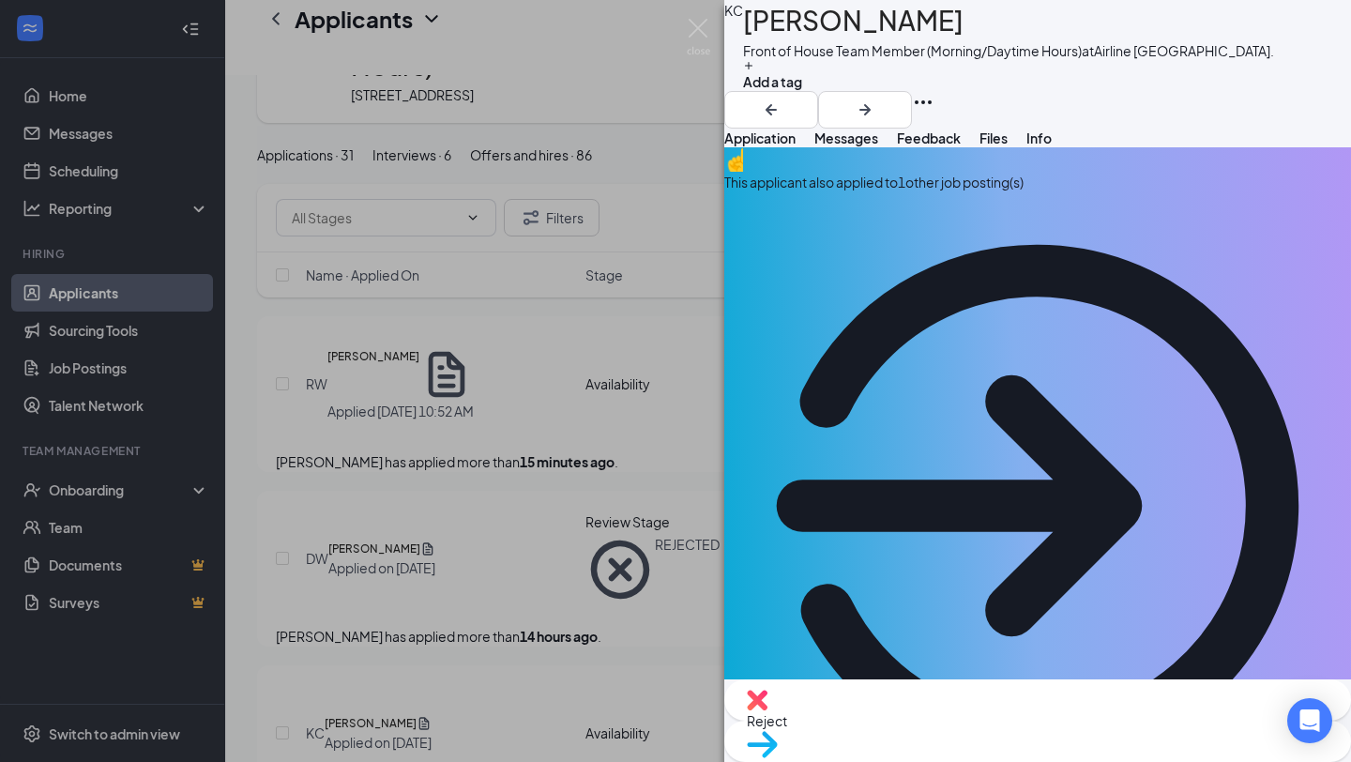
click at [415, 592] on div "[PERSON_NAME] Front of House Team Member (Morning/Daytime Hours) at [GEOGRAPHIC…" at bounding box center [675, 381] width 1351 height 762
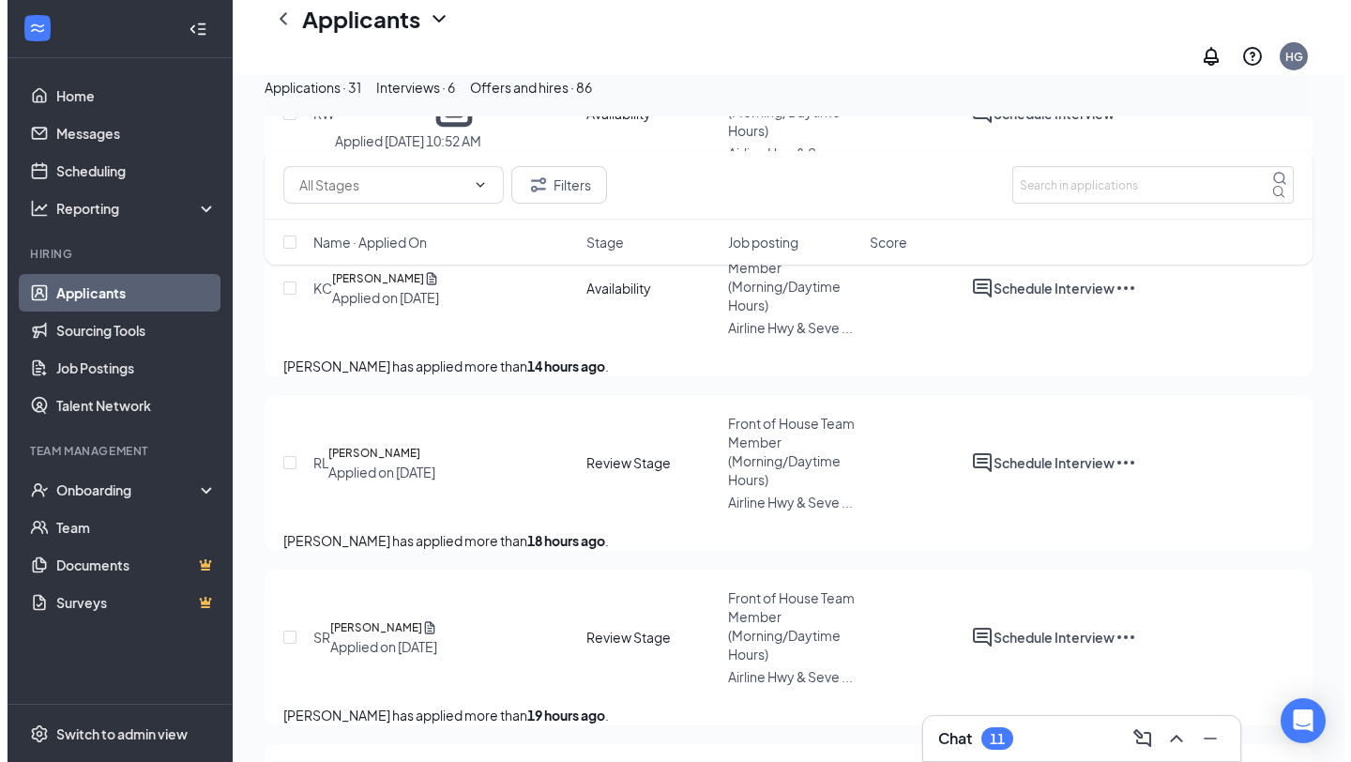
scroll to position [468, 0]
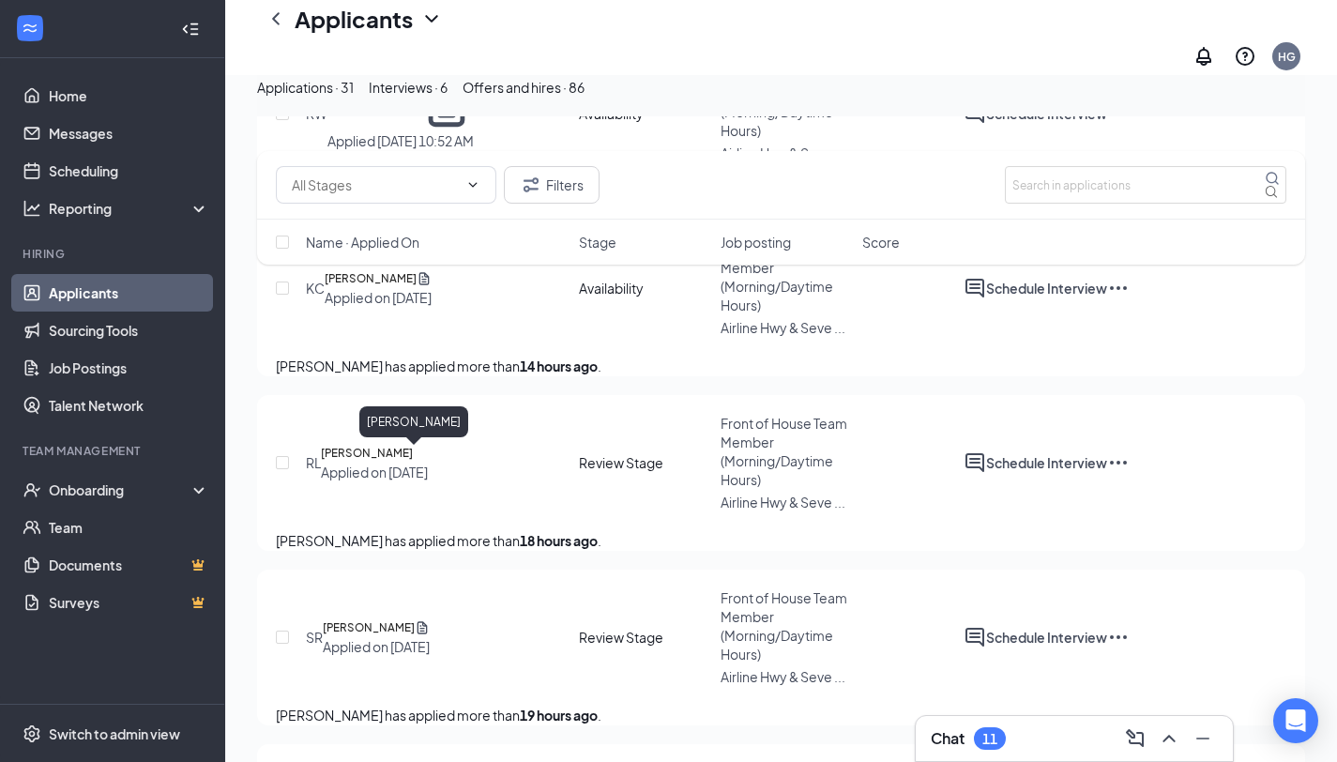
click at [413, 463] on h5 "[PERSON_NAME]" at bounding box center [367, 453] width 92 height 19
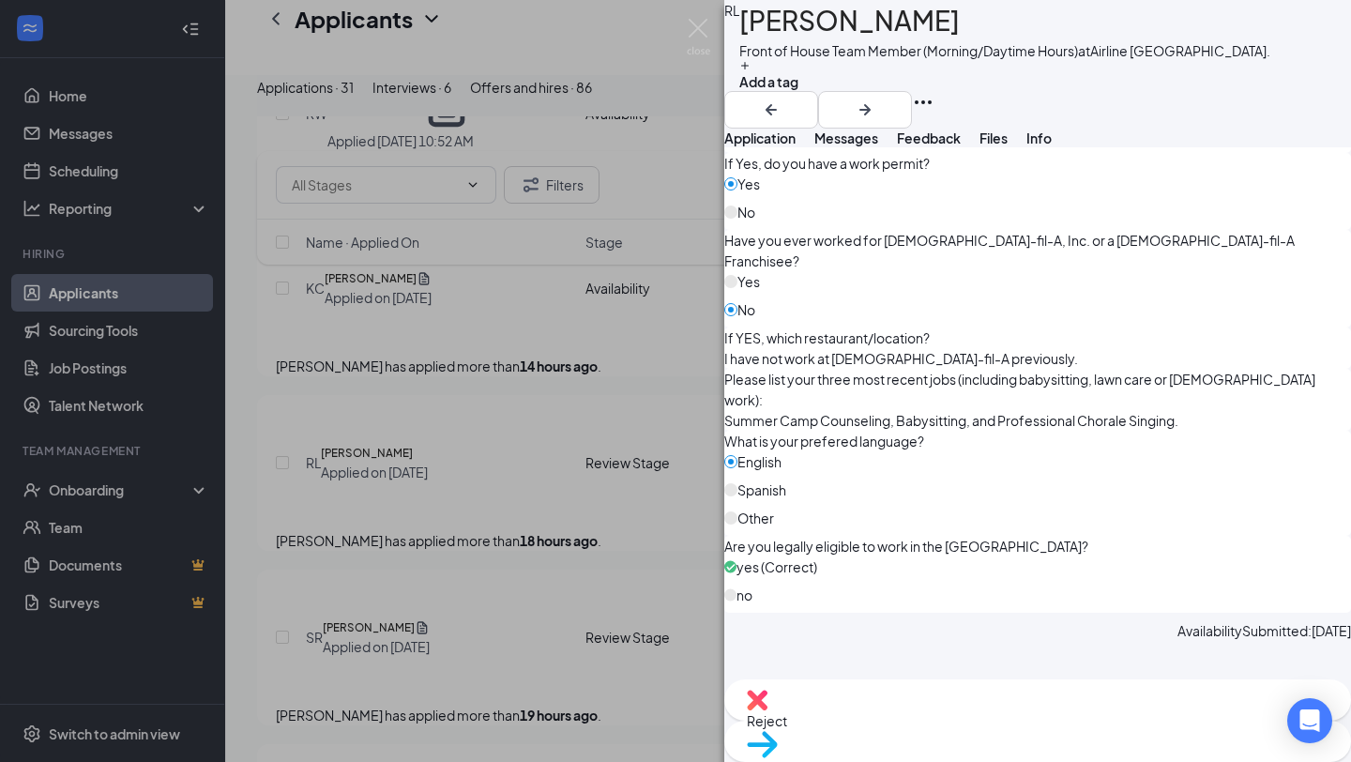
scroll to position [1180, 0]
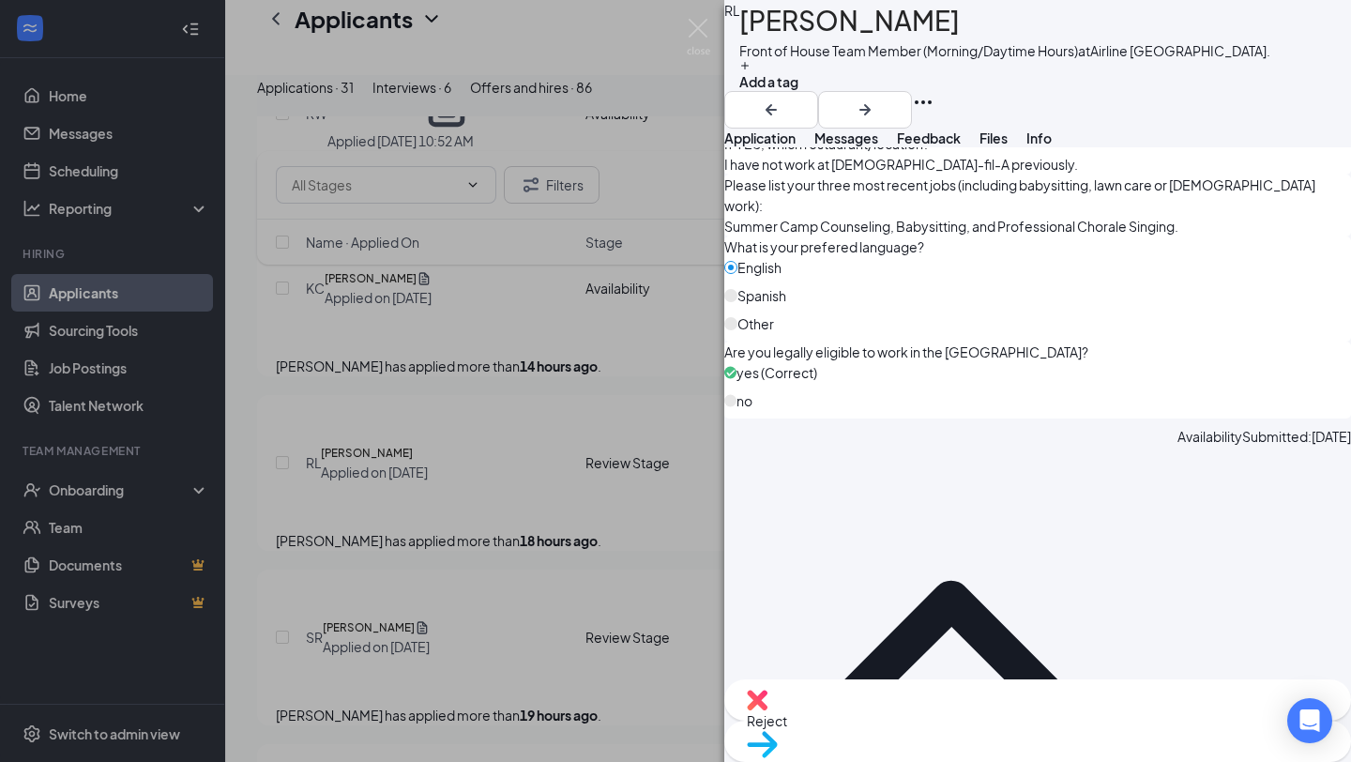
click at [976, 717] on div "Reject" at bounding box center [1037, 699] width 627 height 41
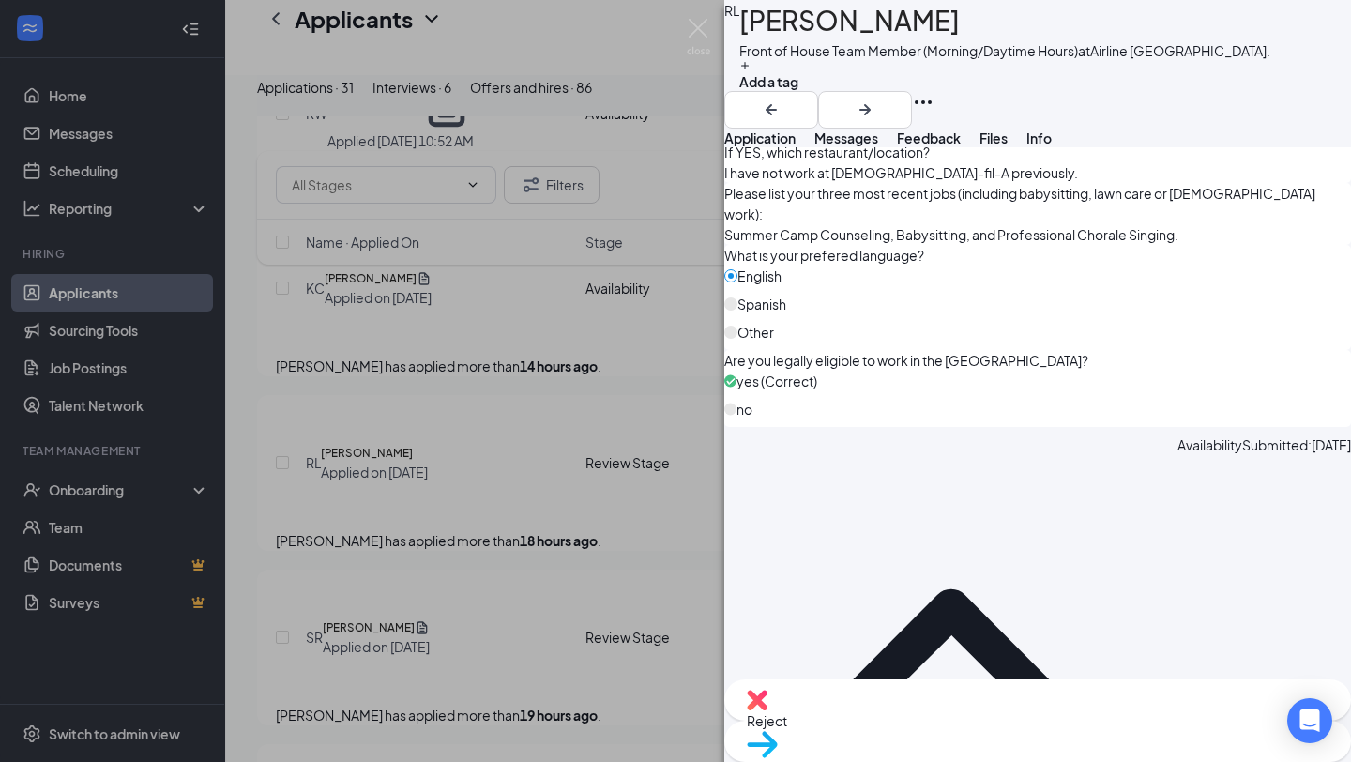
checkbox input "true"
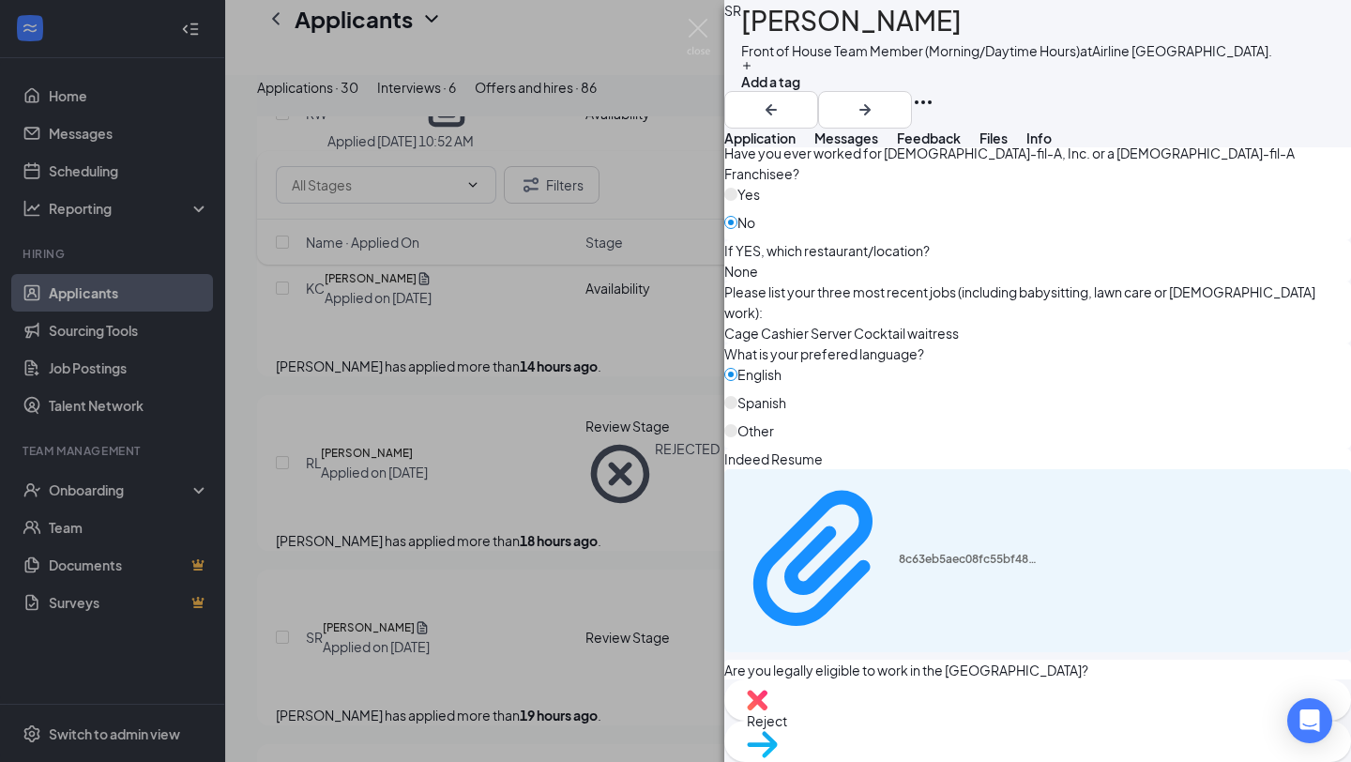
scroll to position [1323, 0]
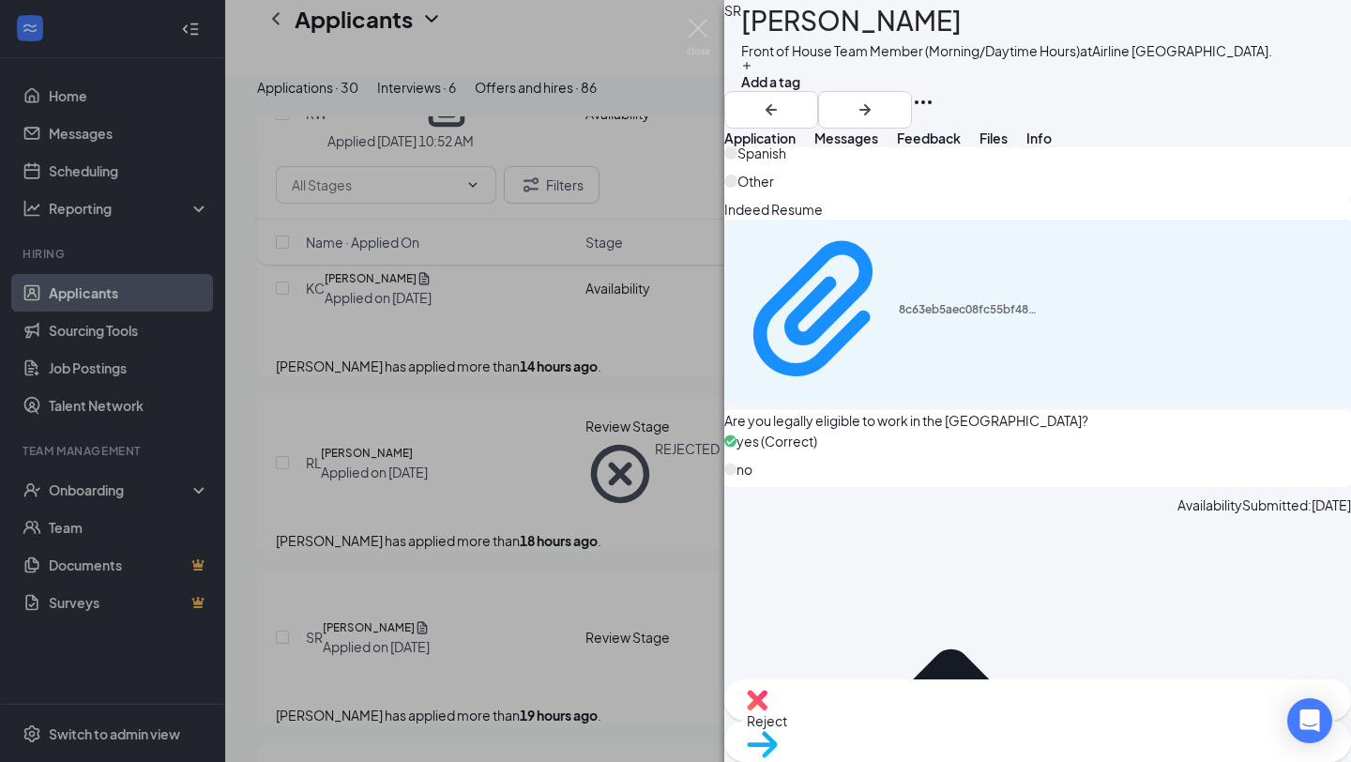
click at [957, 715] on span "Reject" at bounding box center [1038, 720] width 582 height 21
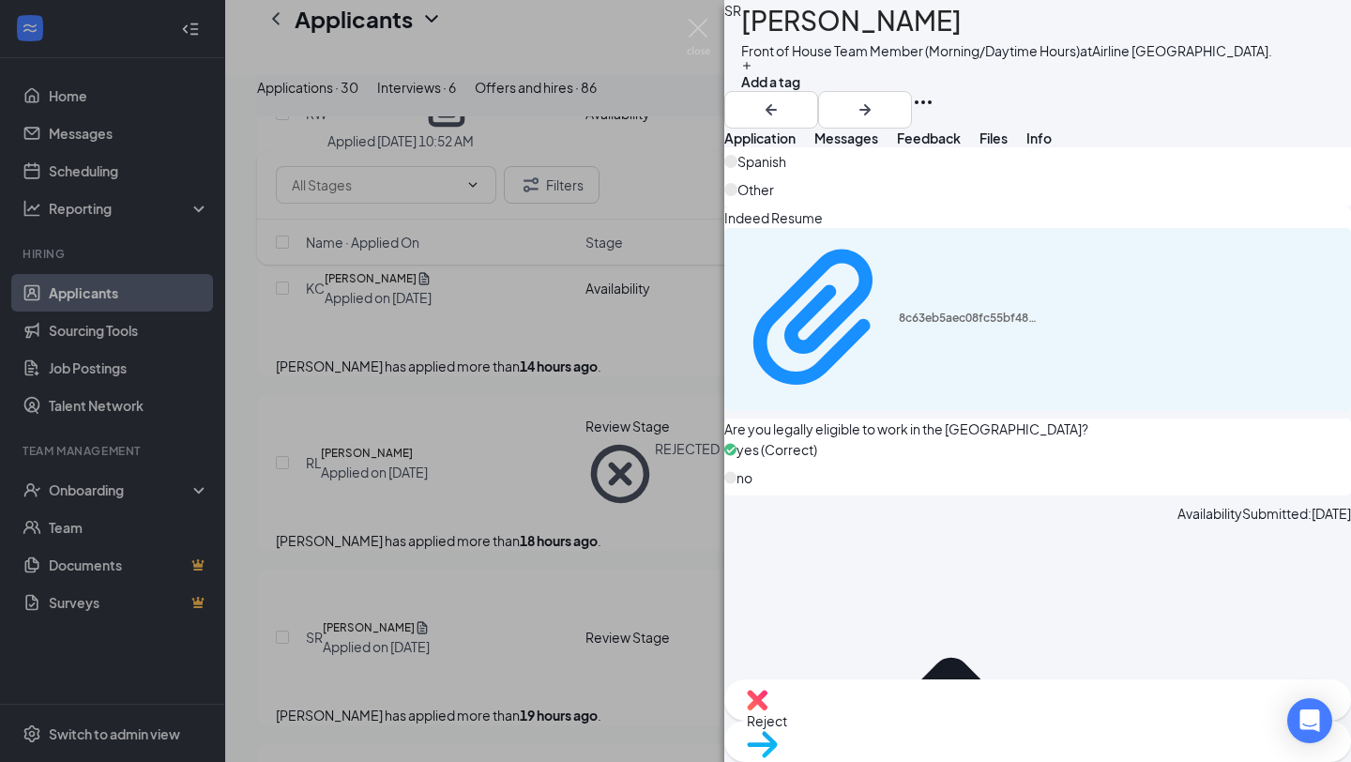
checkbox input "true"
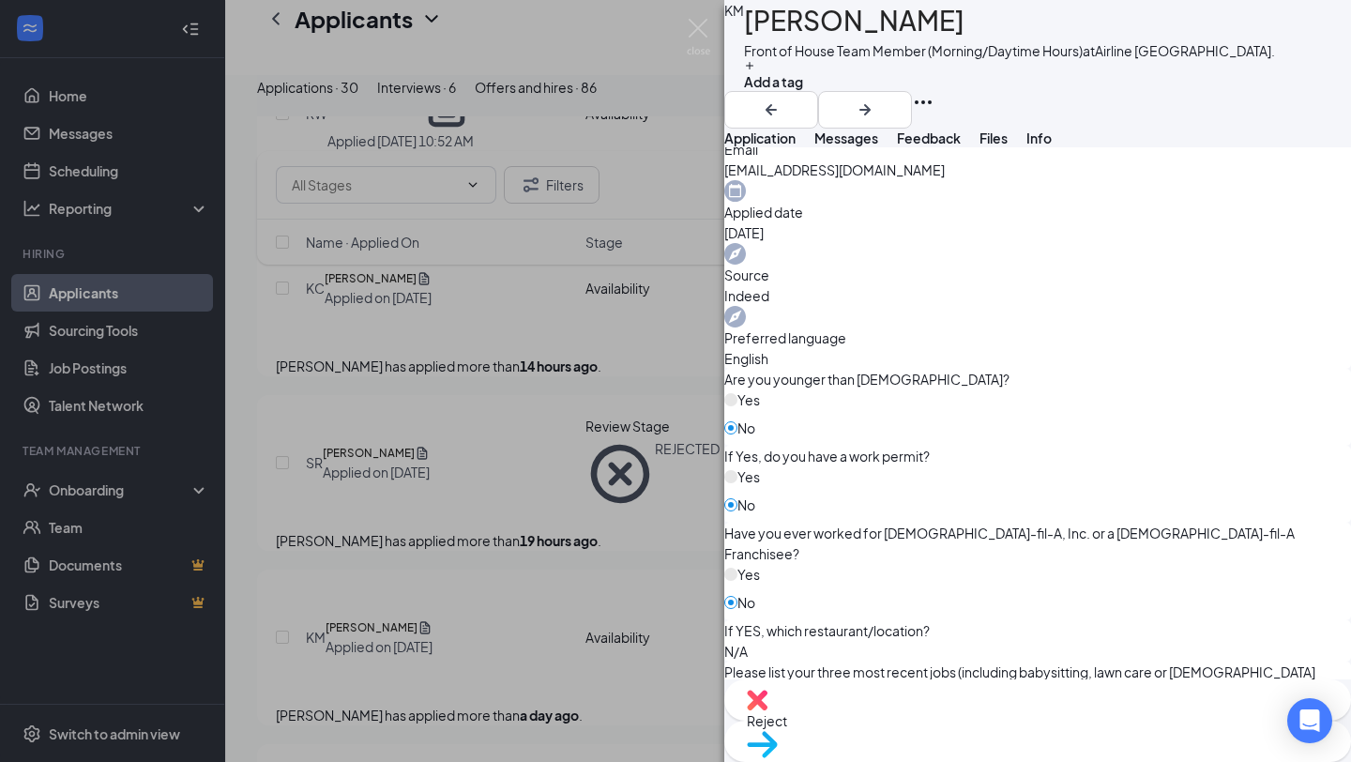
scroll to position [696, 0]
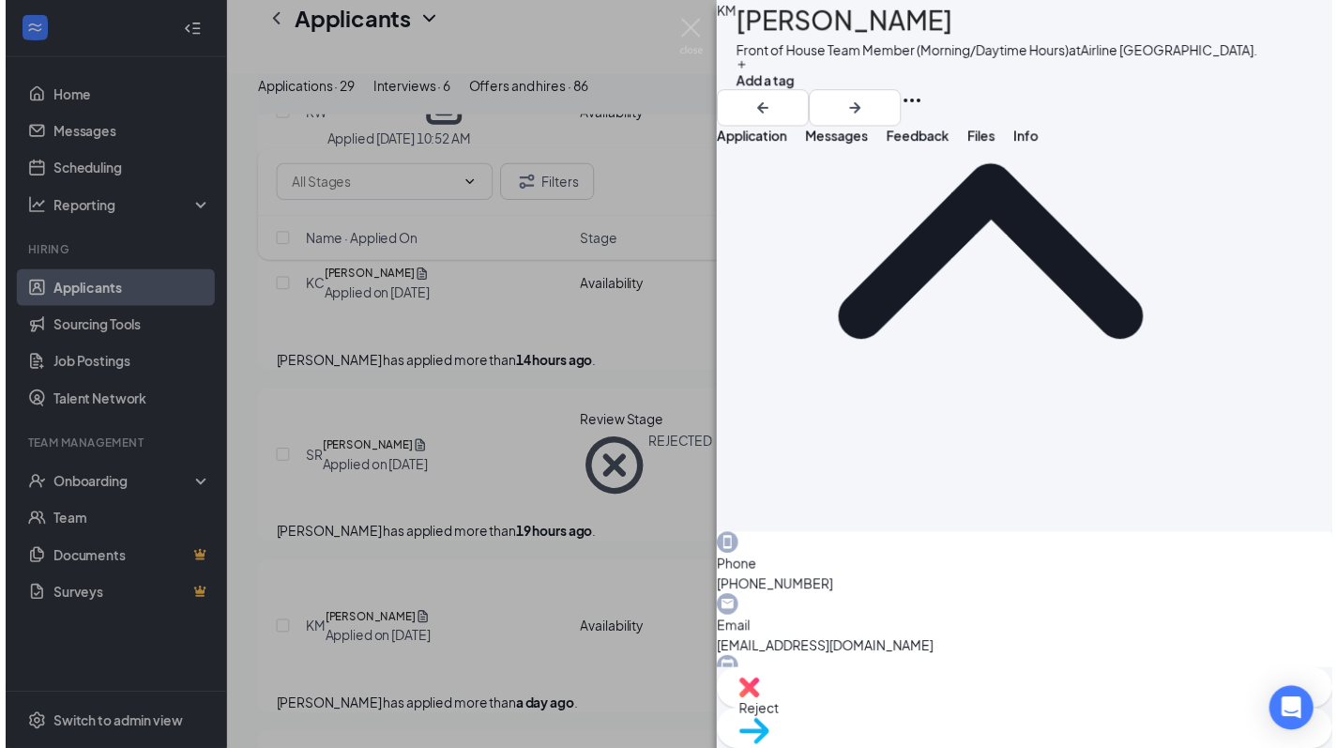
scroll to position [0, 0]
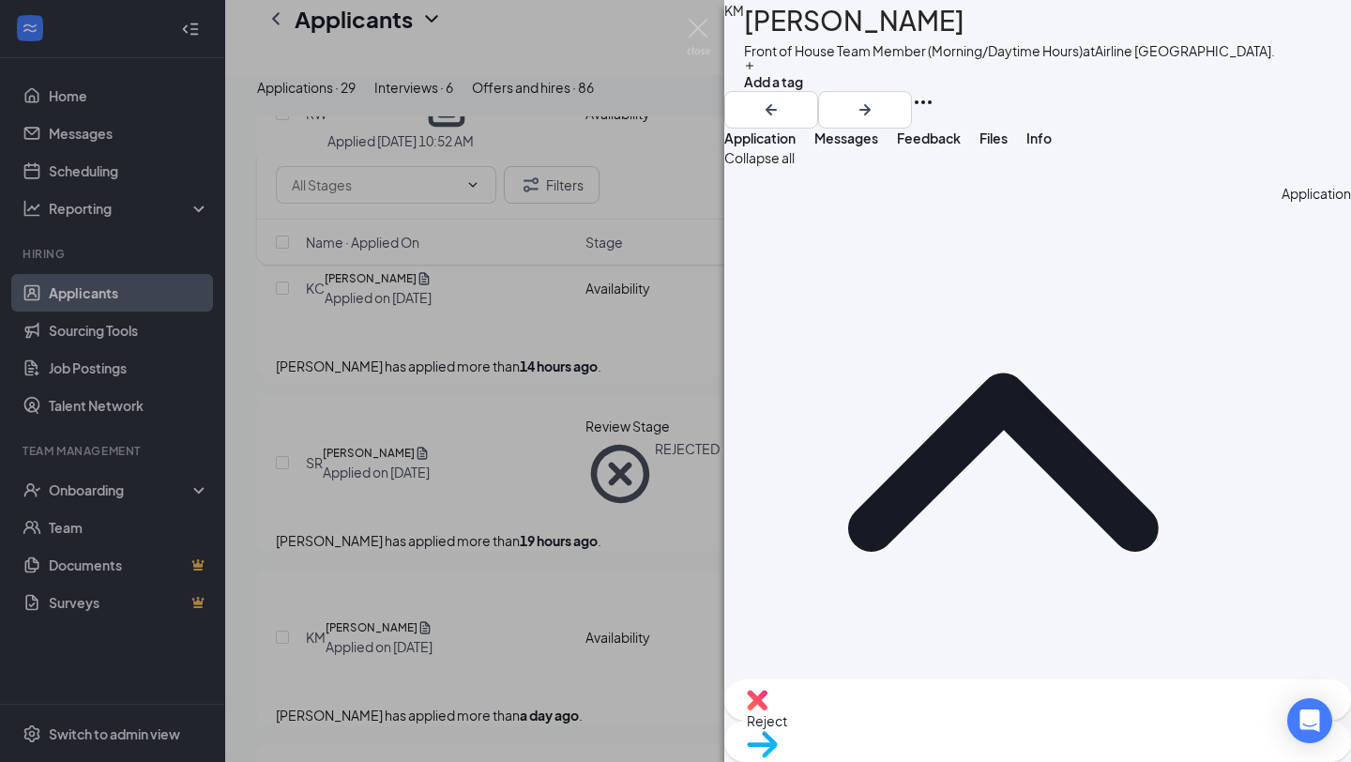
click at [652, 694] on div "KM [PERSON_NAME] Front of House Team Member (Morning/Daytime Hours) at [GEOGRAP…" at bounding box center [675, 381] width 1351 height 762
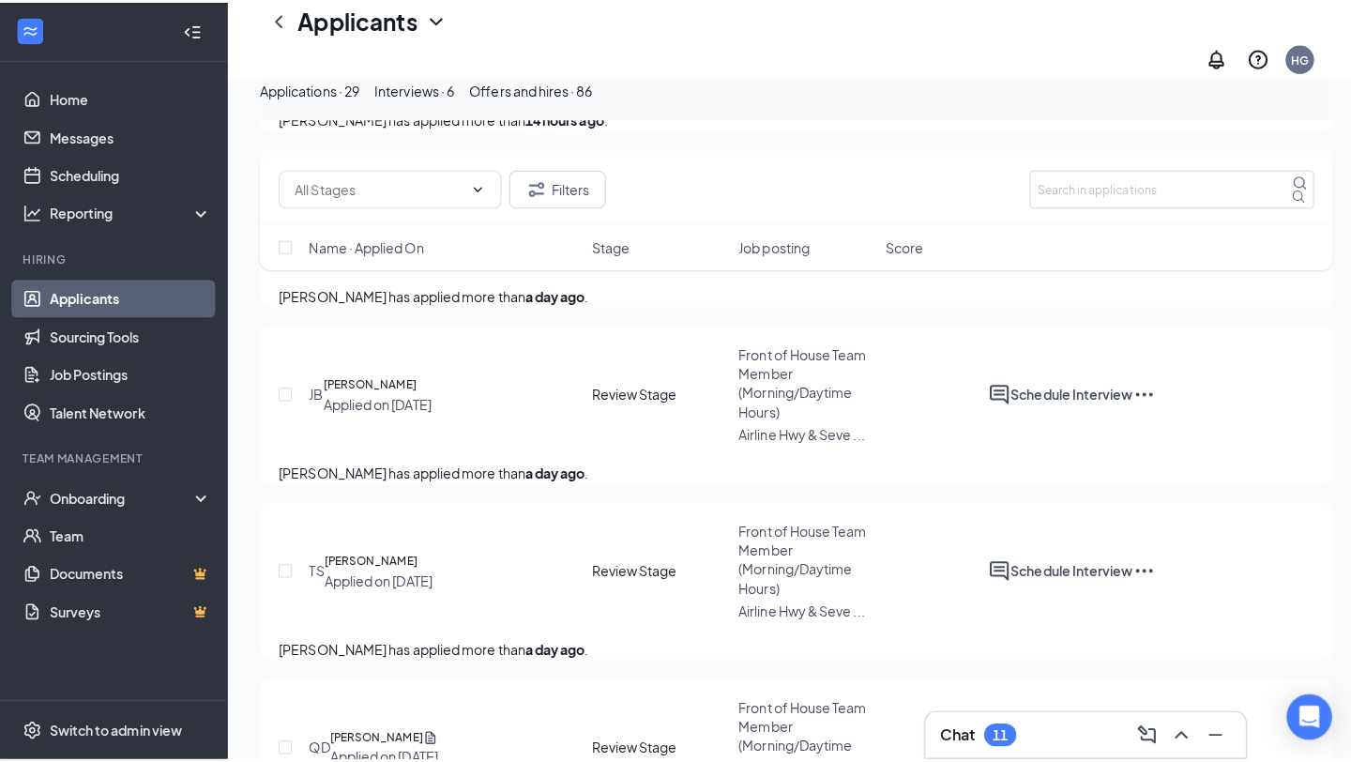
scroll to position [603, 0]
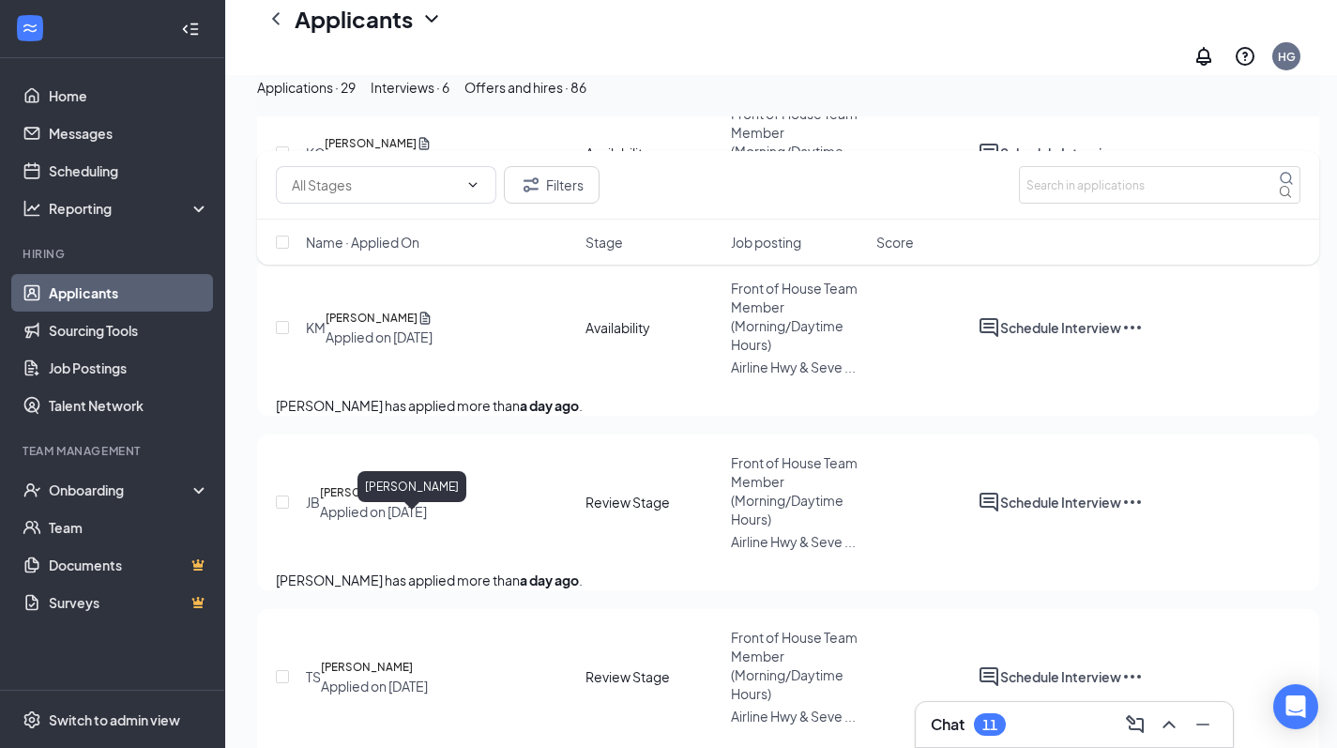
click at [398, 502] on h5 "[PERSON_NAME]" at bounding box center [366, 492] width 92 height 19
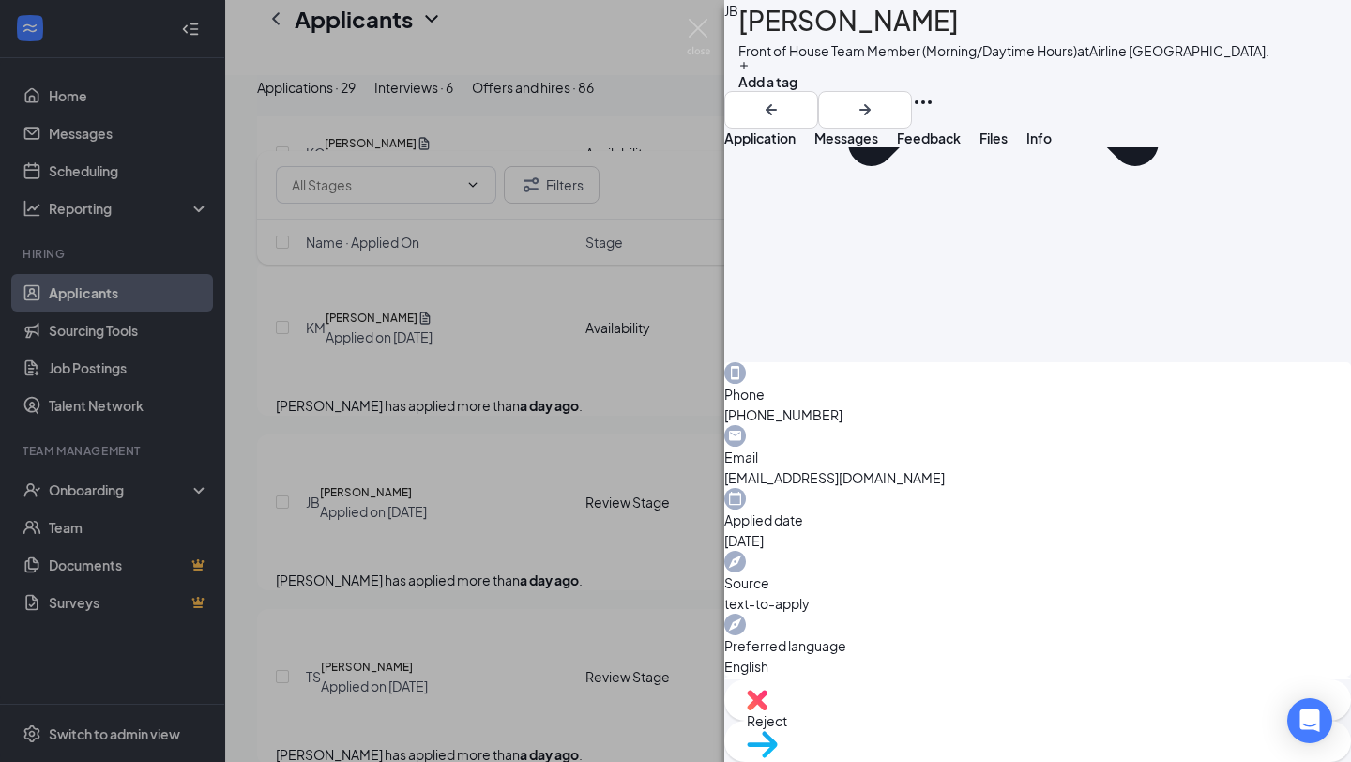
scroll to position [1254, 0]
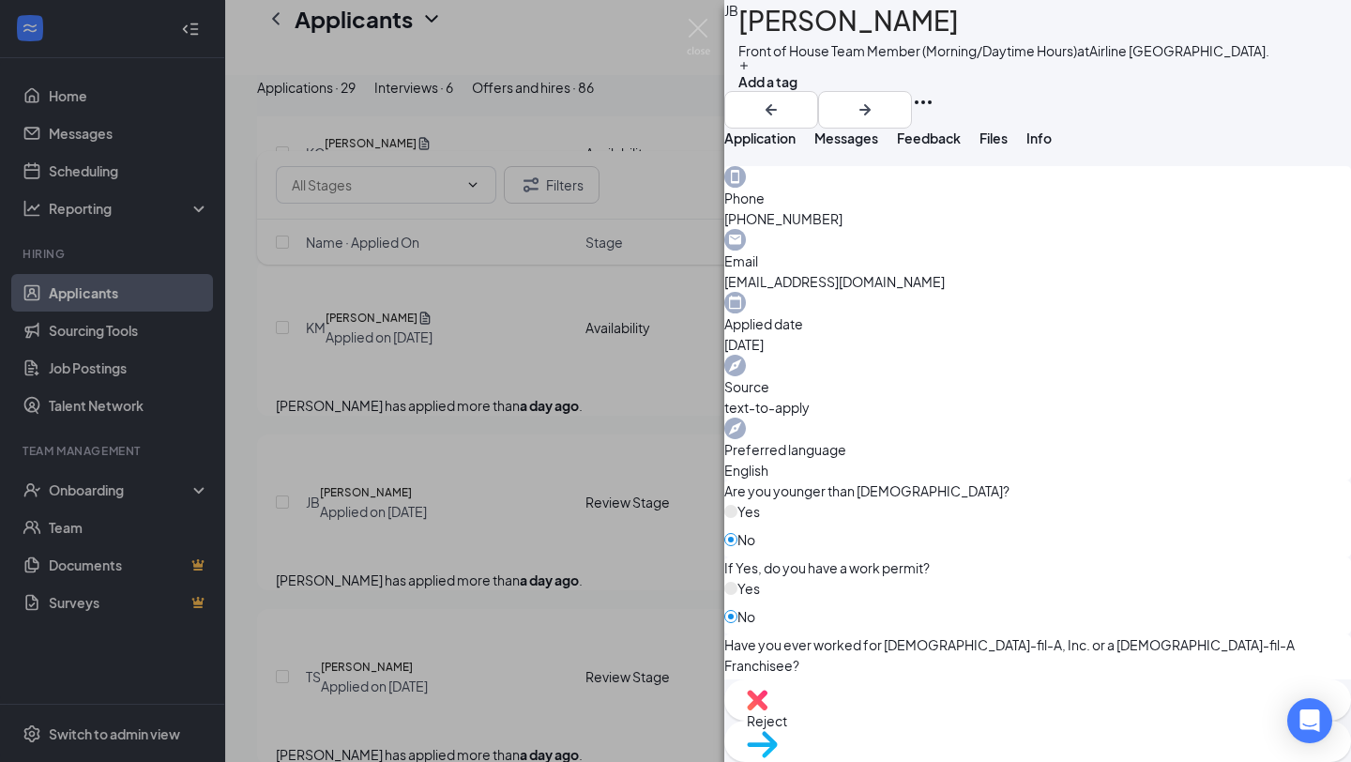
click at [931, 726] on span "Reject" at bounding box center [1038, 720] width 582 height 21
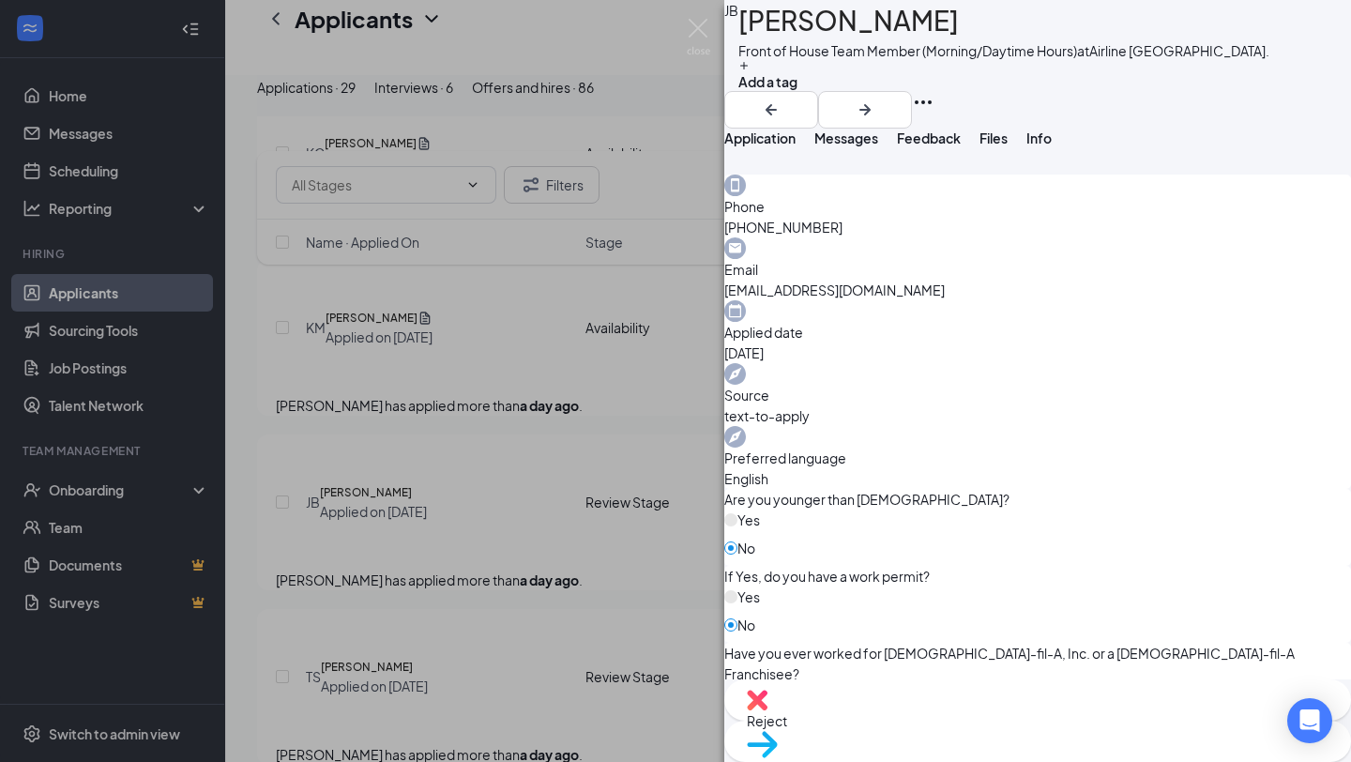
checkbox input "true"
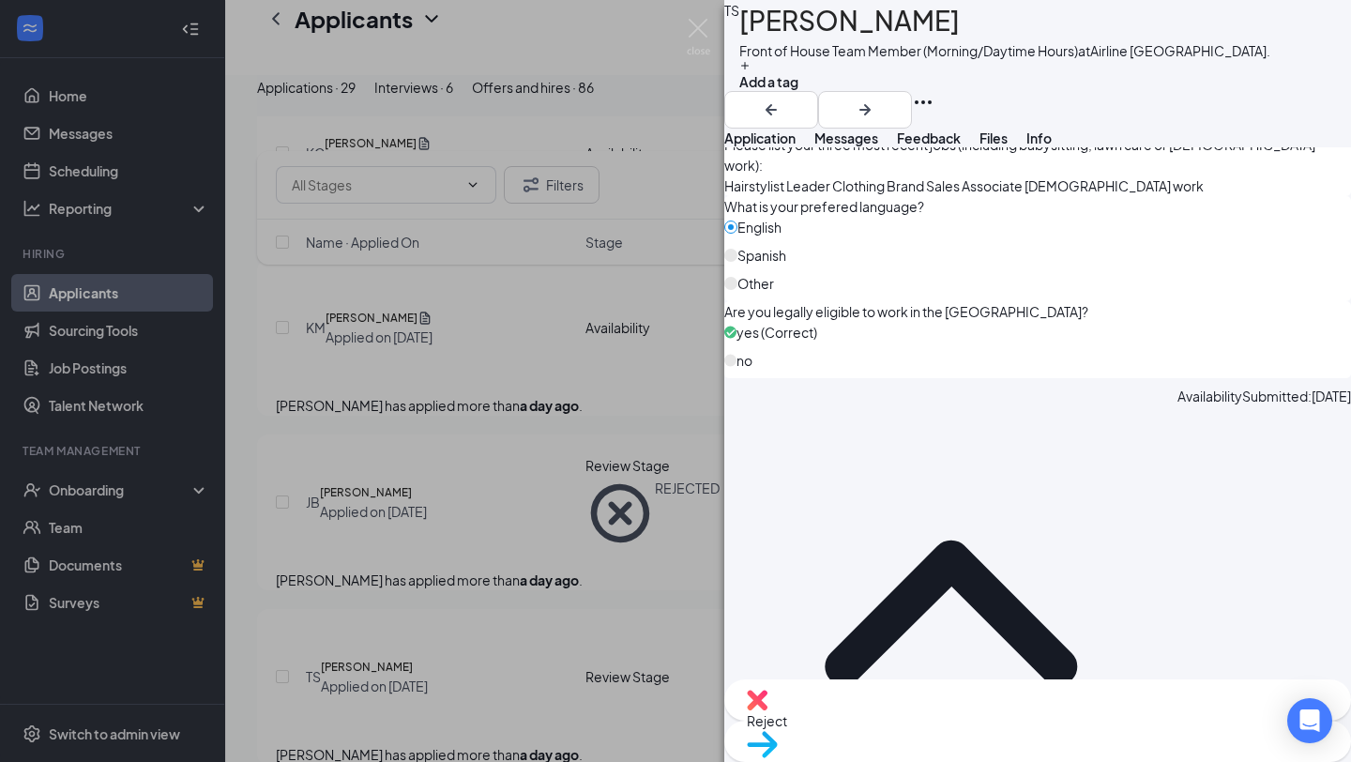
scroll to position [1222, 0]
click at [955, 721] on div "Reject" at bounding box center [1037, 699] width 627 height 41
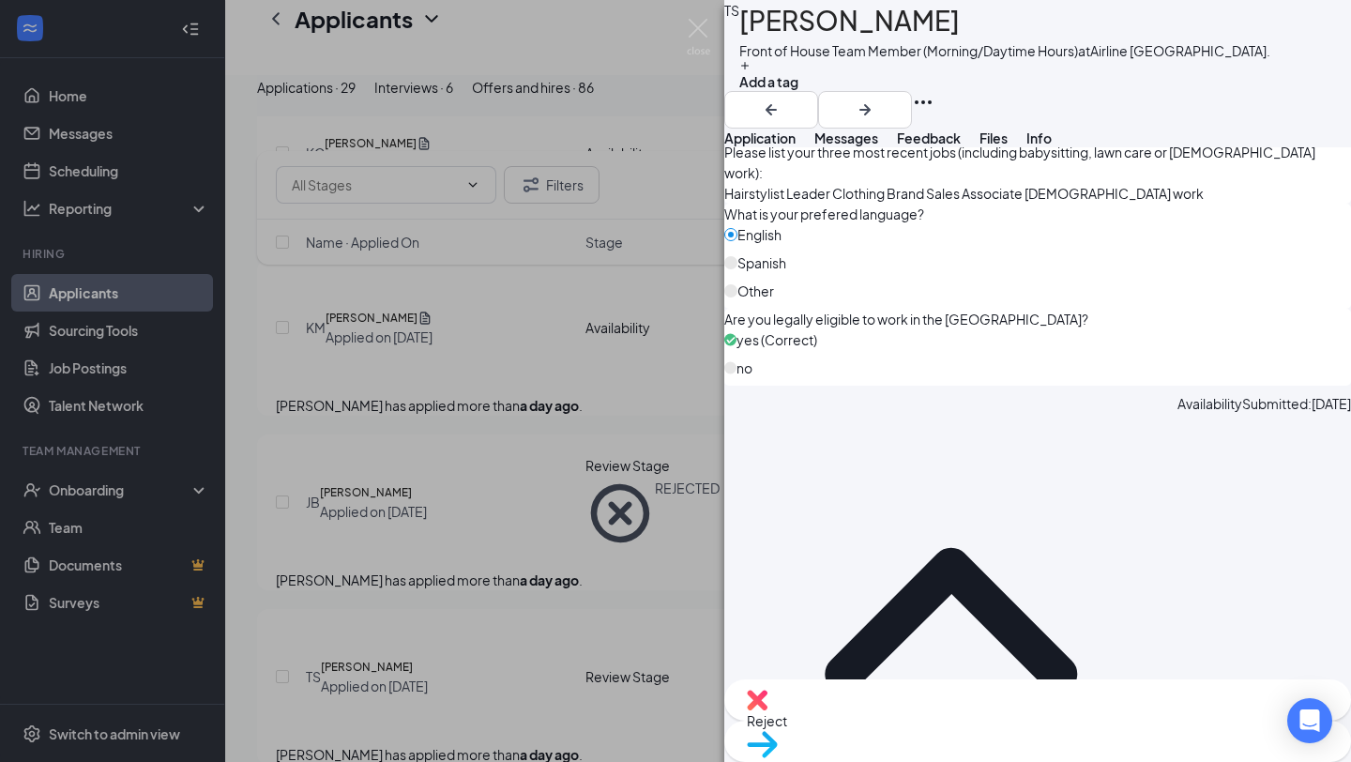
checkbox input "true"
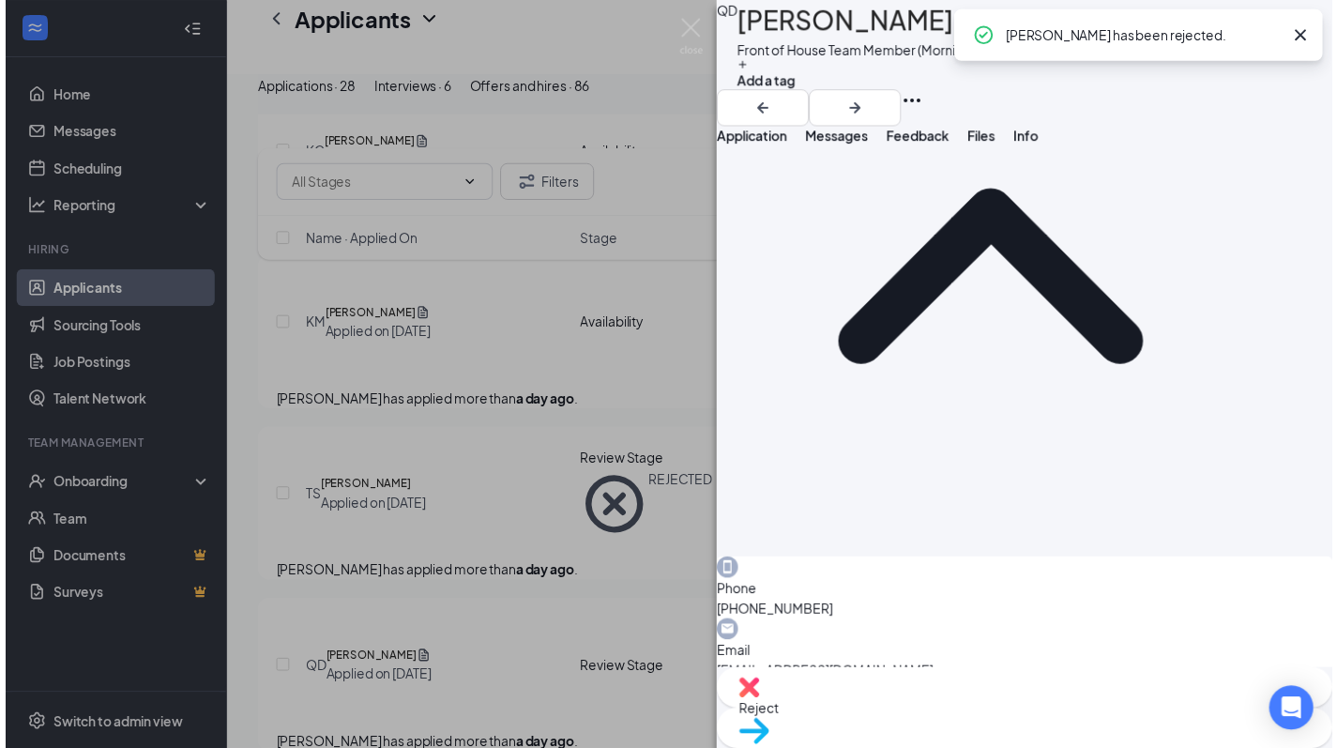
scroll to position [193, 0]
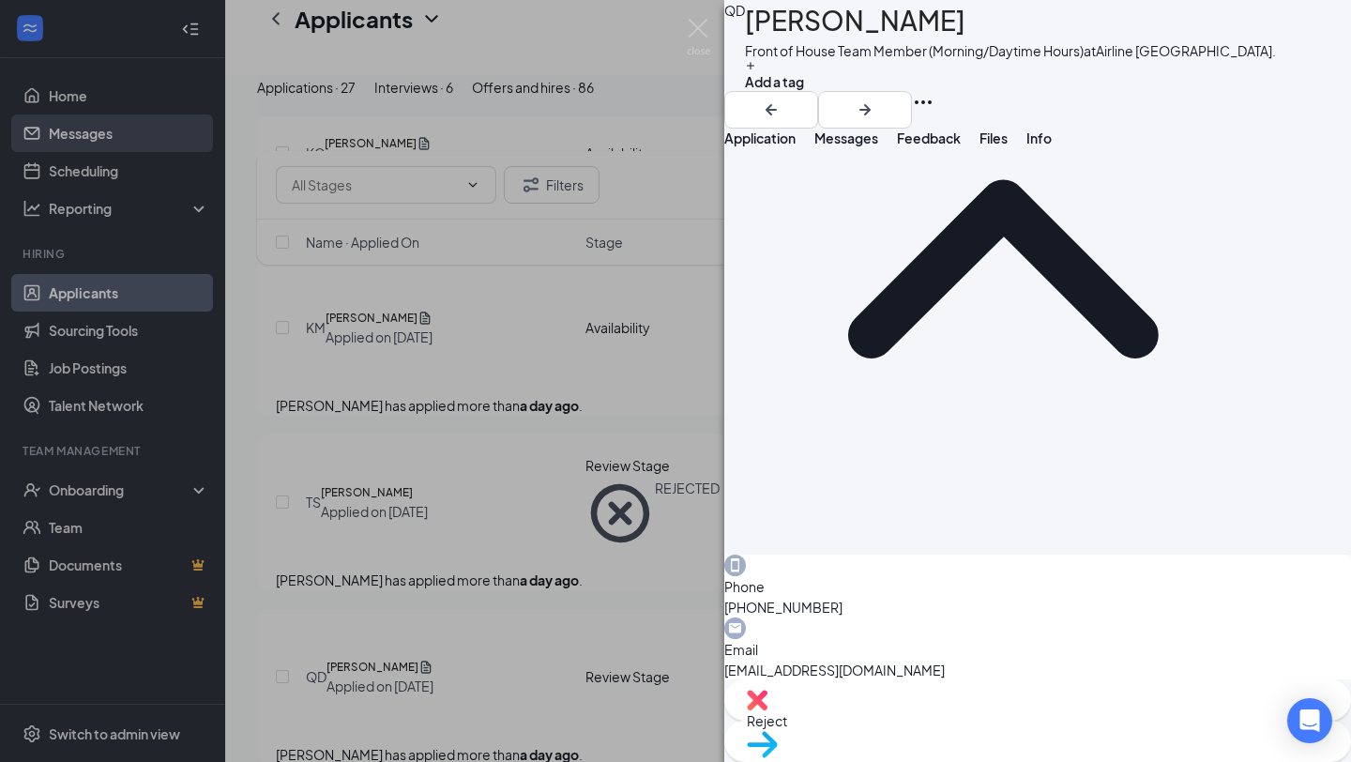
drag, startPoint x: 111, startPoint y: 113, endPoint x: 107, endPoint y: 137, distance: 24.7
click at [111, 113] on div "QD [PERSON_NAME] Front of House Team Member (Morning/Daytime Hours) at [GEOGRAP…" at bounding box center [675, 381] width 1351 height 762
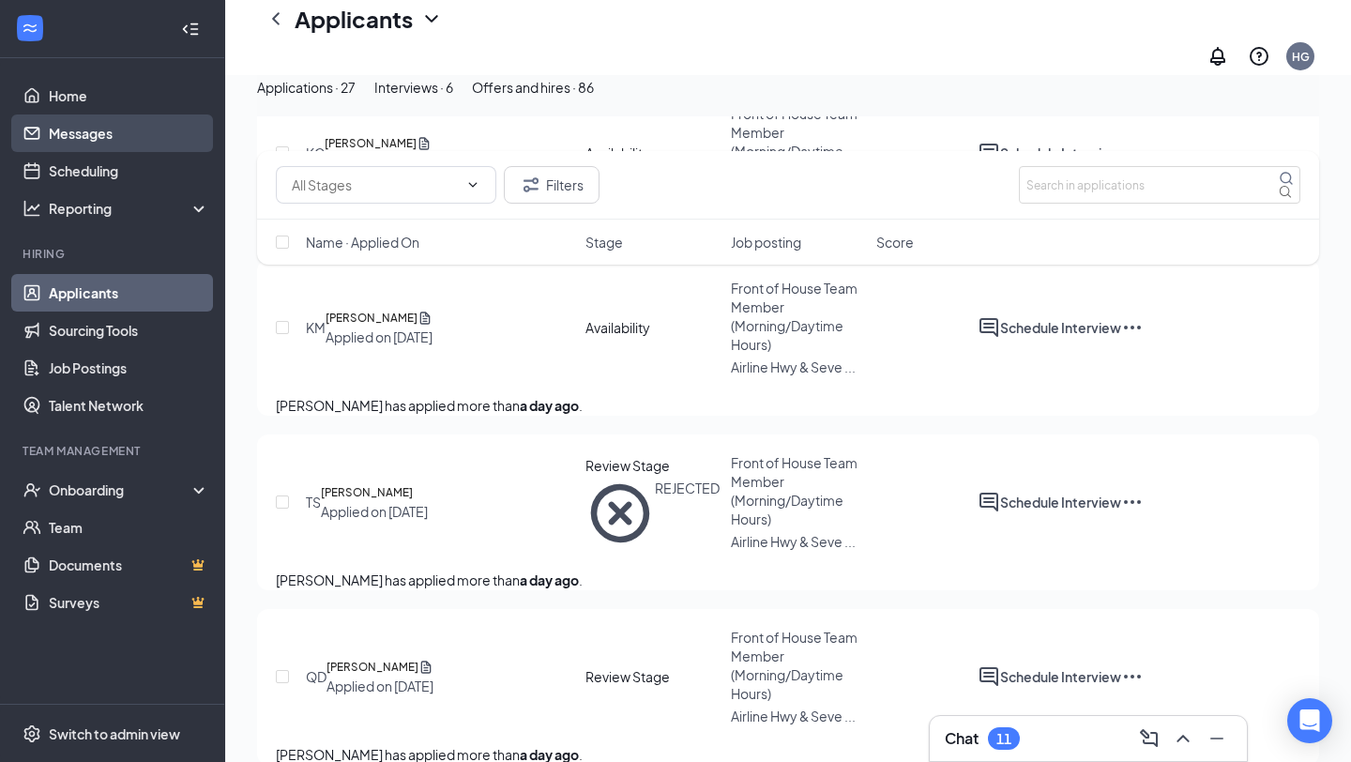
click at [107, 137] on link "Messages" at bounding box center [129, 133] width 160 height 38
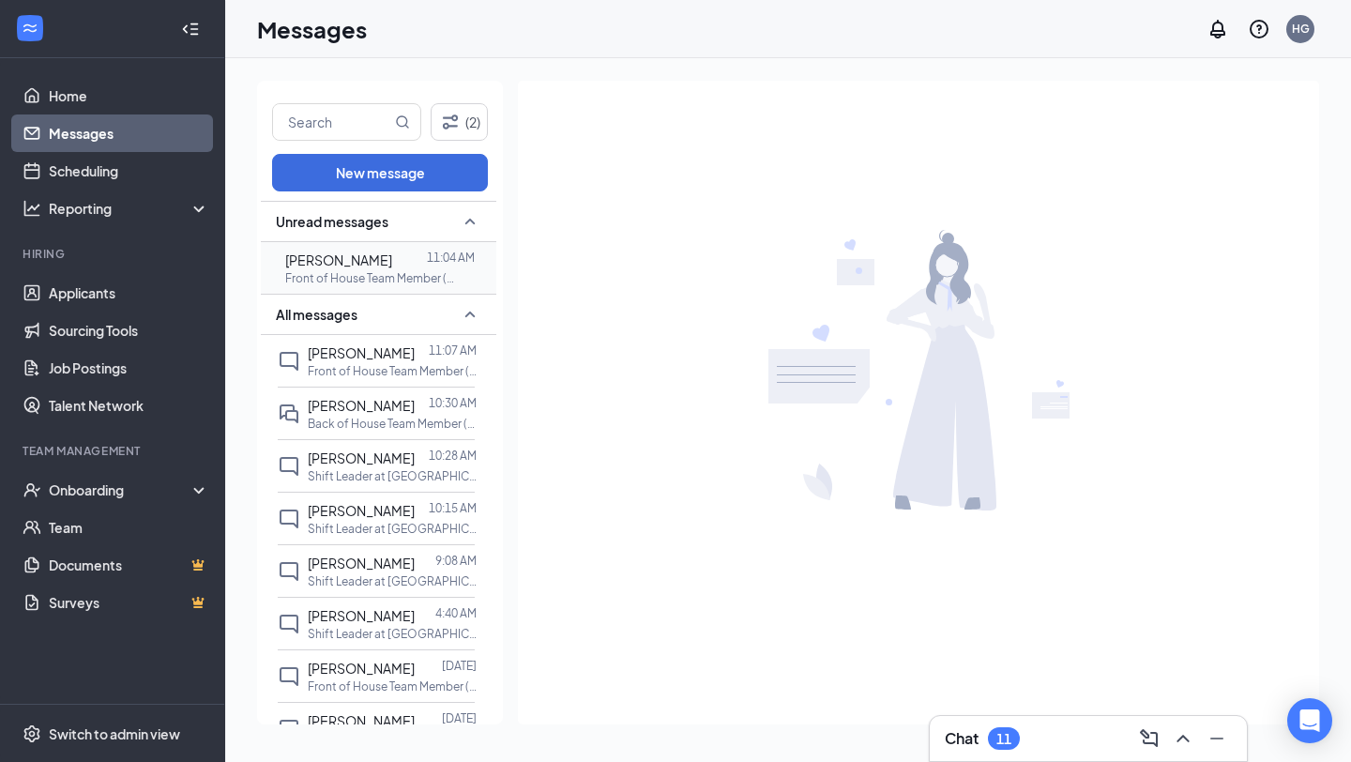
click at [372, 253] on span "[PERSON_NAME]" at bounding box center [338, 259] width 107 height 17
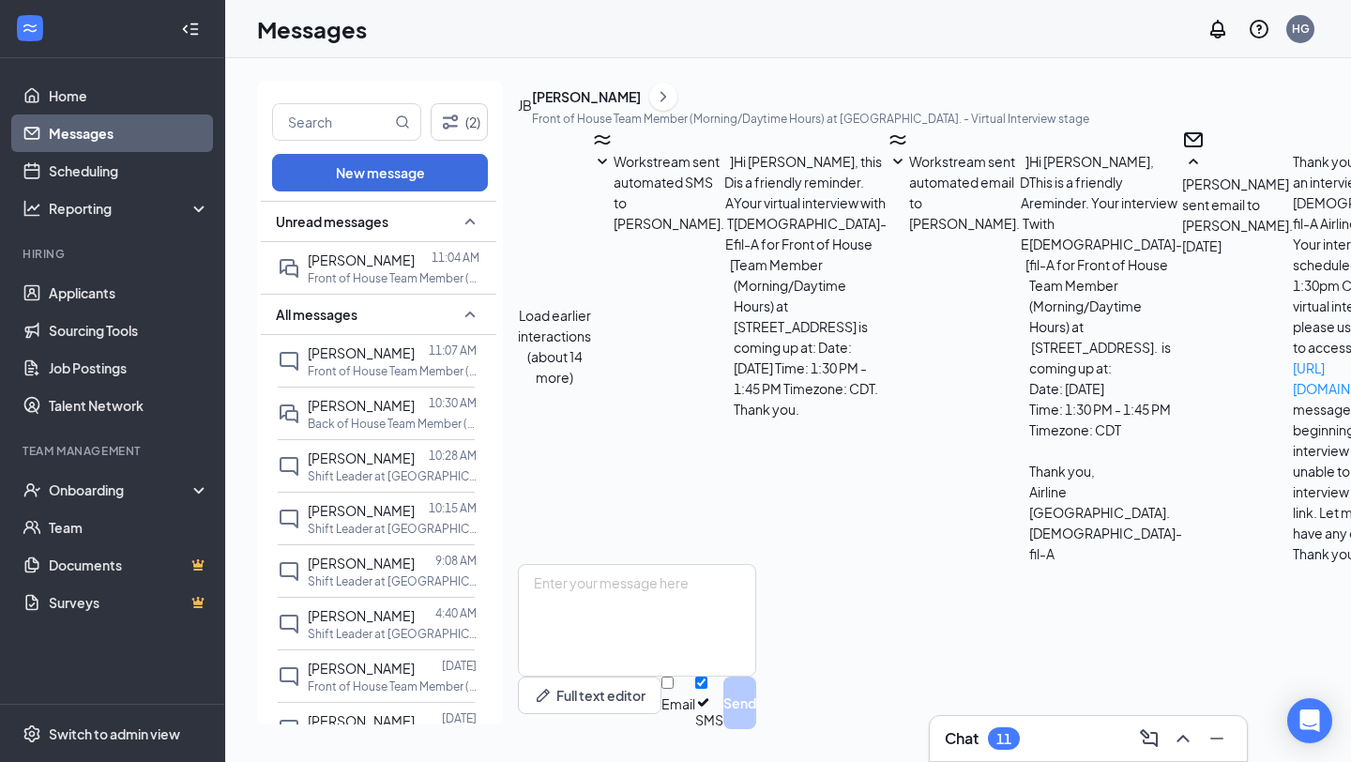
scroll to position [1357, 0]
drag, startPoint x: 1017, startPoint y: 391, endPoint x: 607, endPoint y: 379, distance: 410.2
copy span "Buenos [PERSON_NAME]. Estoy muy feliz por la noticia y muy agradecido por la op…"
drag, startPoint x: 748, startPoint y: 493, endPoint x: 617, endPoint y: 498, distance: 130.6
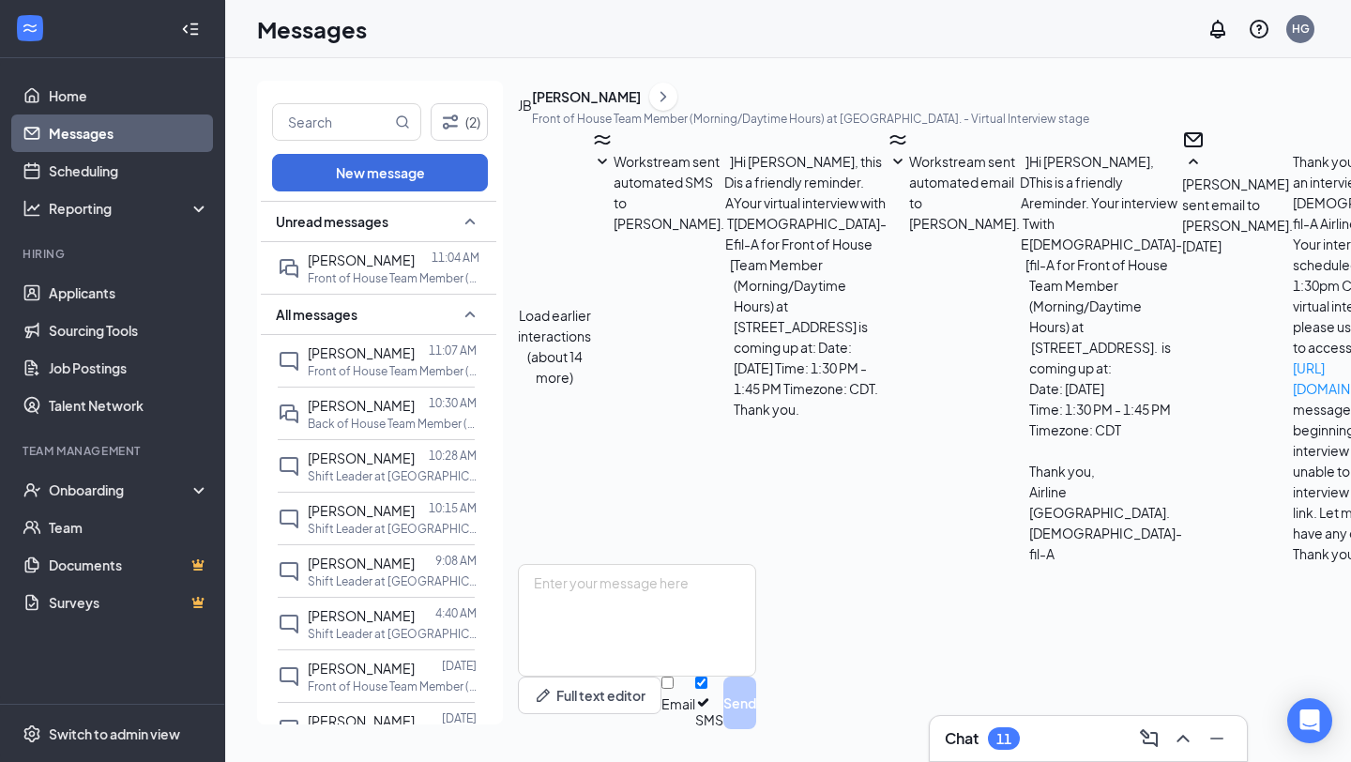
copy span "Acepto el puesto"
click at [637, 599] on textarea at bounding box center [637, 620] width 238 height 113
paste textarea "¡Bienvenido al equipo! Te enviaré tu documentación, que puedes completar en lín…"
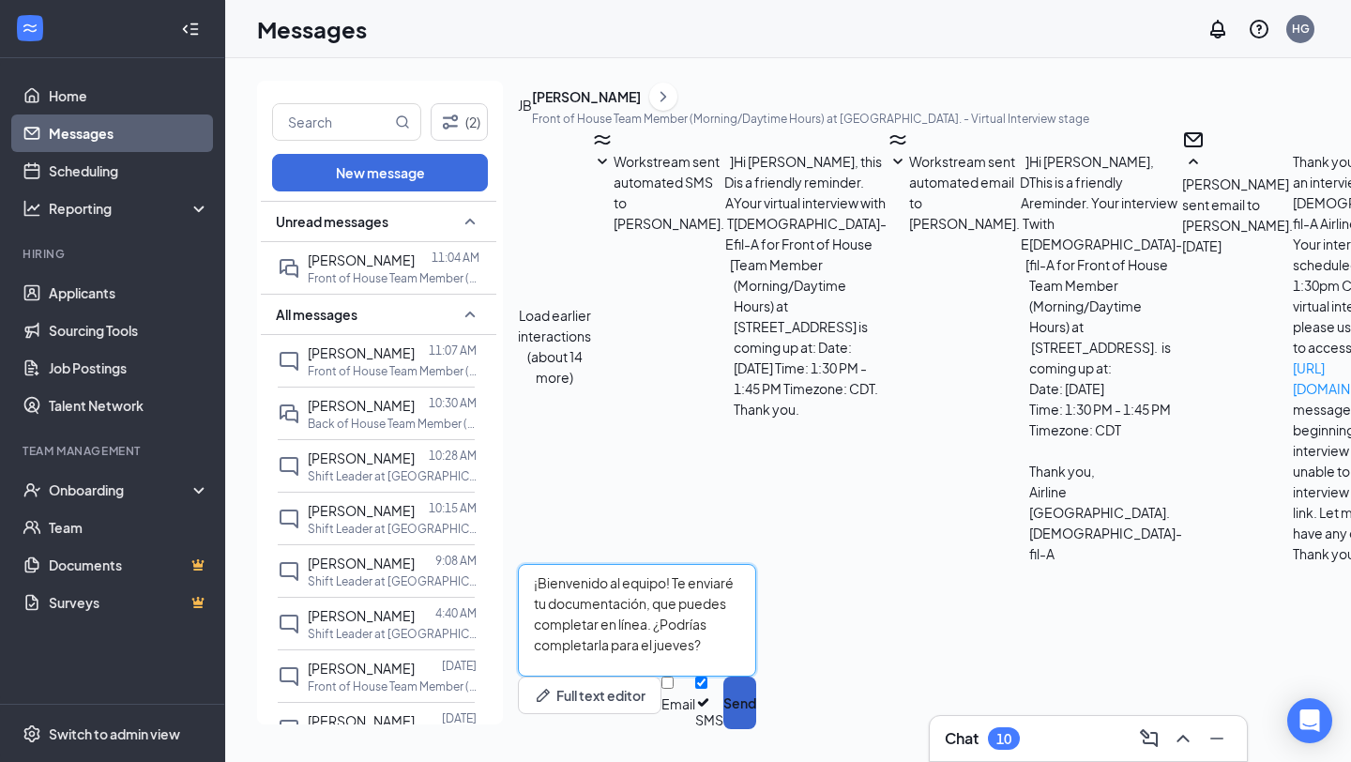
type textarea "¡Bienvenido al equipo! Te enviaré tu documentación, que puedes completar en lín…"
click at [756, 691] on button "Send" at bounding box center [739, 703] width 33 height 53
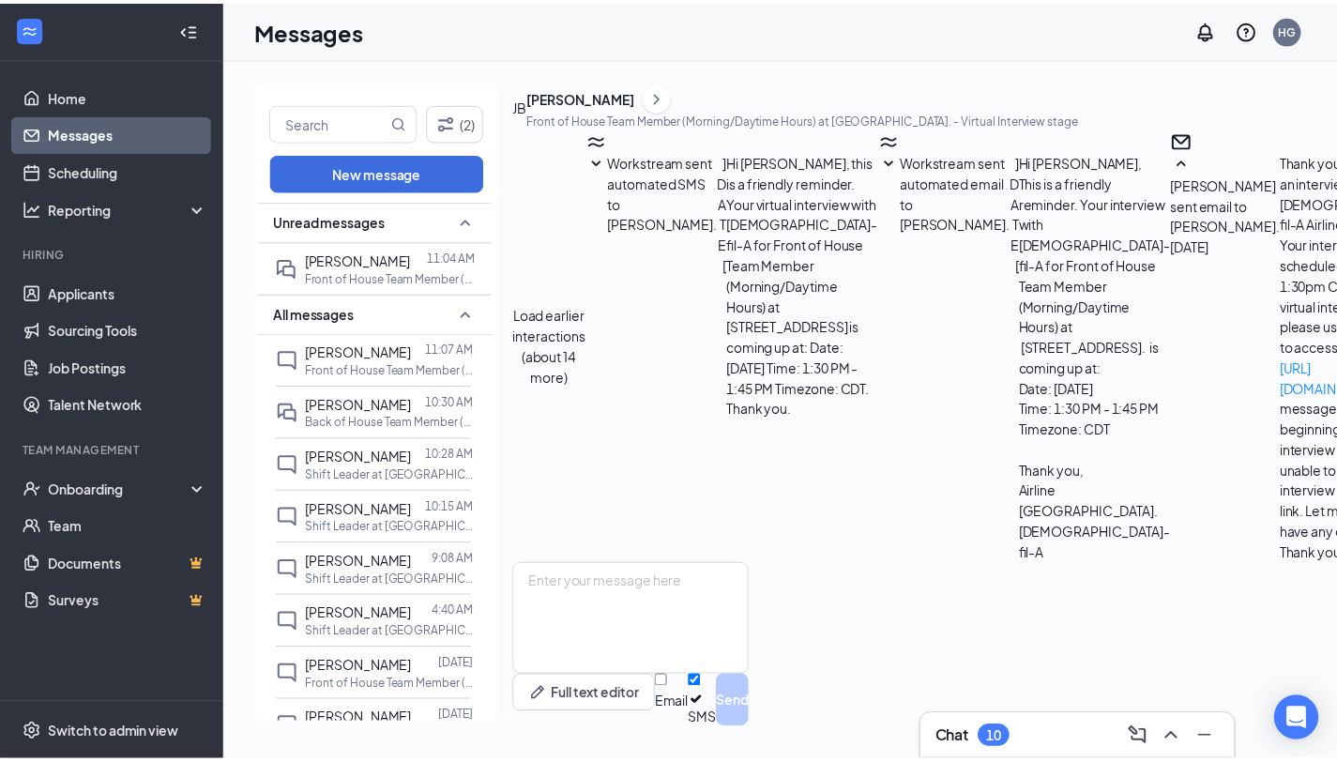
scroll to position [1479, 0]
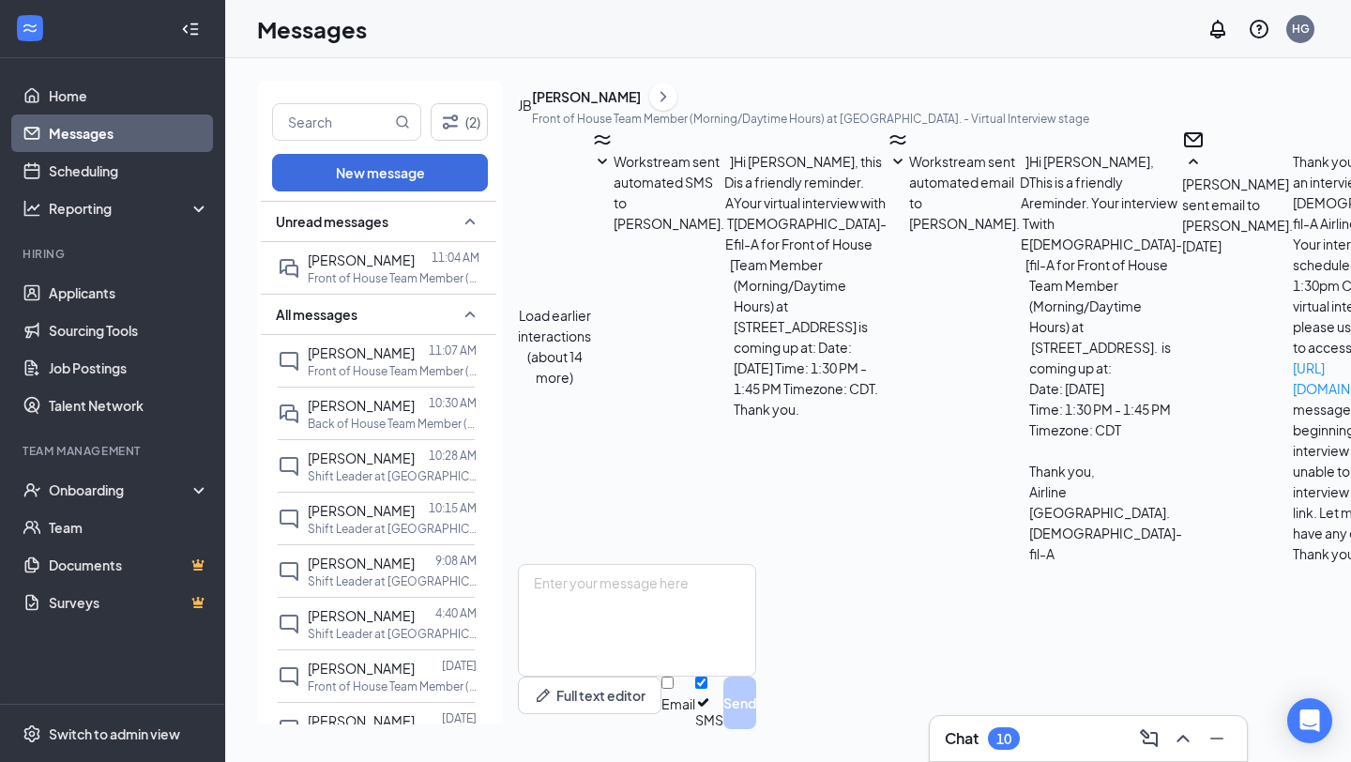
click at [618, 106] on div "[PERSON_NAME]" at bounding box center [586, 96] width 109 height 19
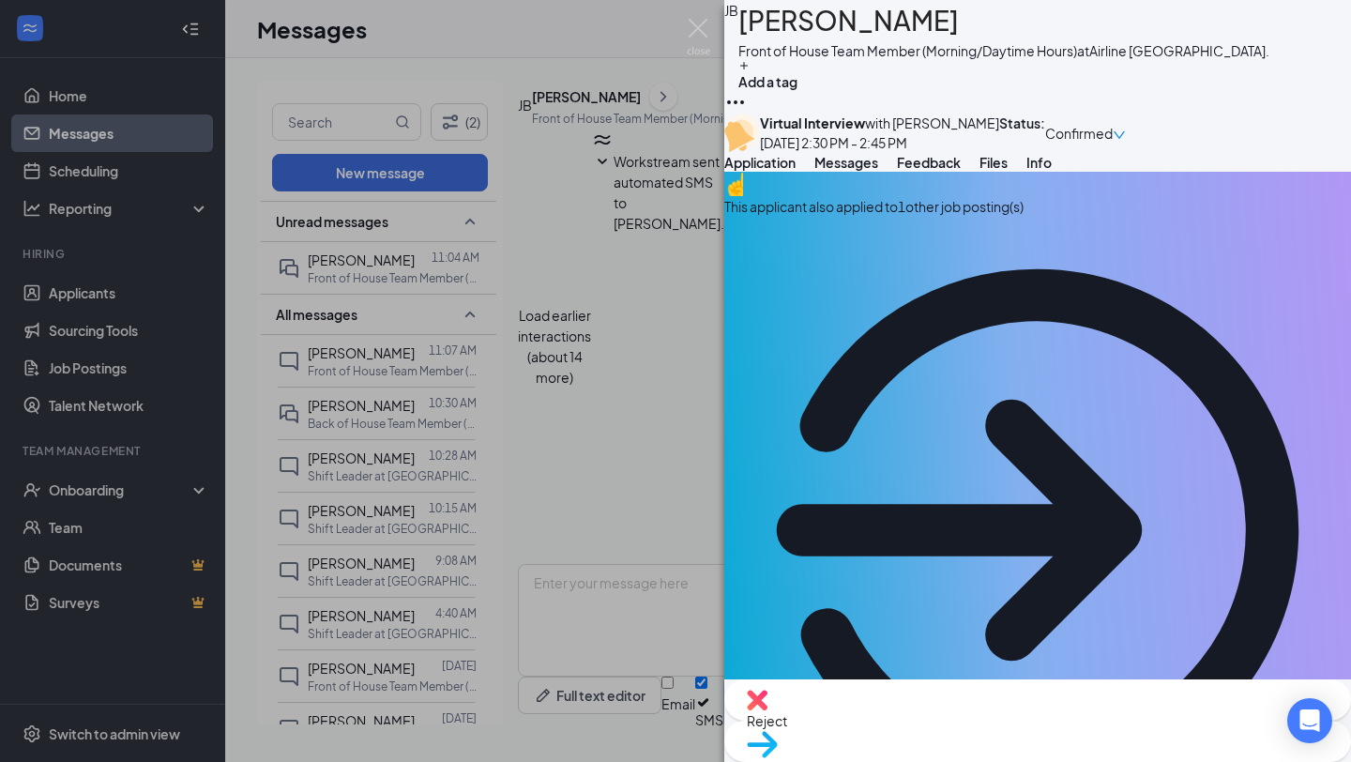
click at [1083, 758] on span "Move to stage" at bounding box center [1038, 768] width 582 height 21
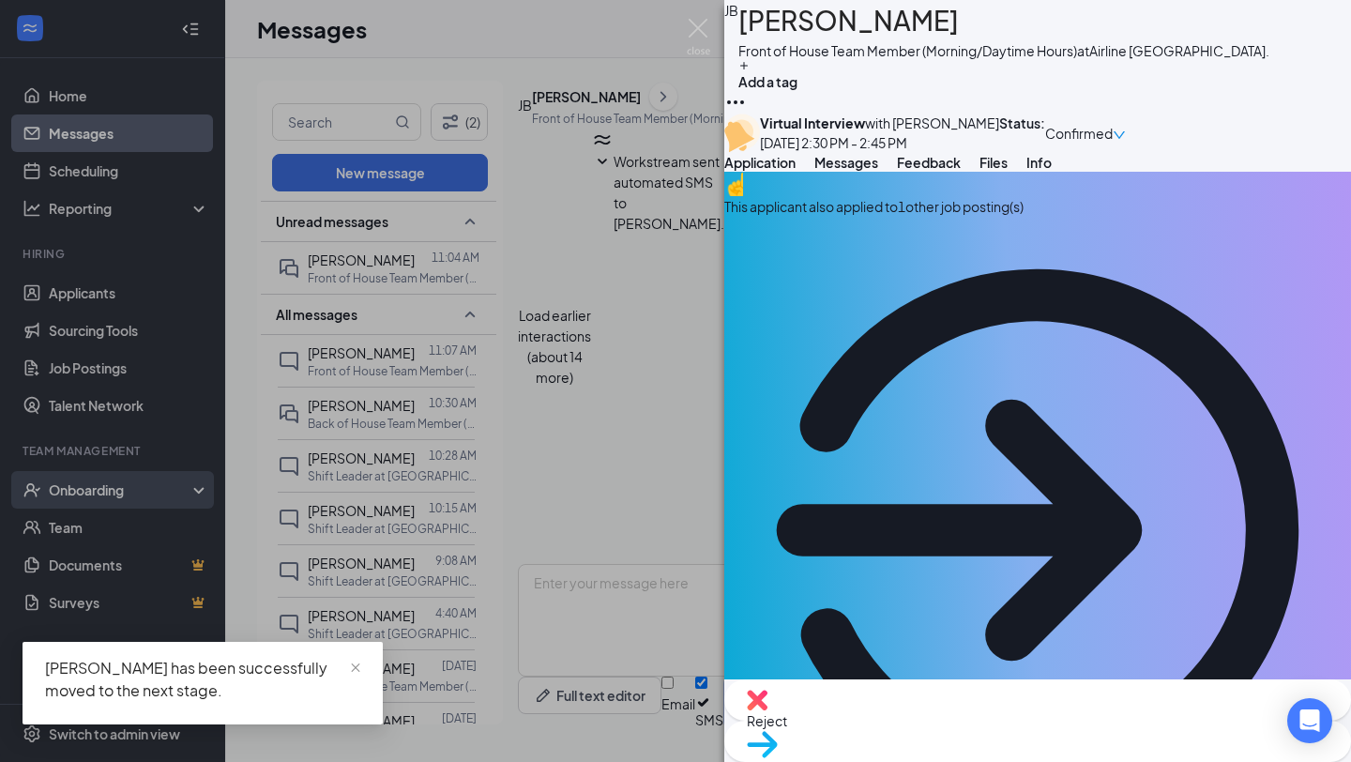
click at [133, 499] on div "[PERSON_NAME] [PERSON_NAME] Front of House Team Member (Morning/Daytime Hours) …" at bounding box center [675, 381] width 1351 height 762
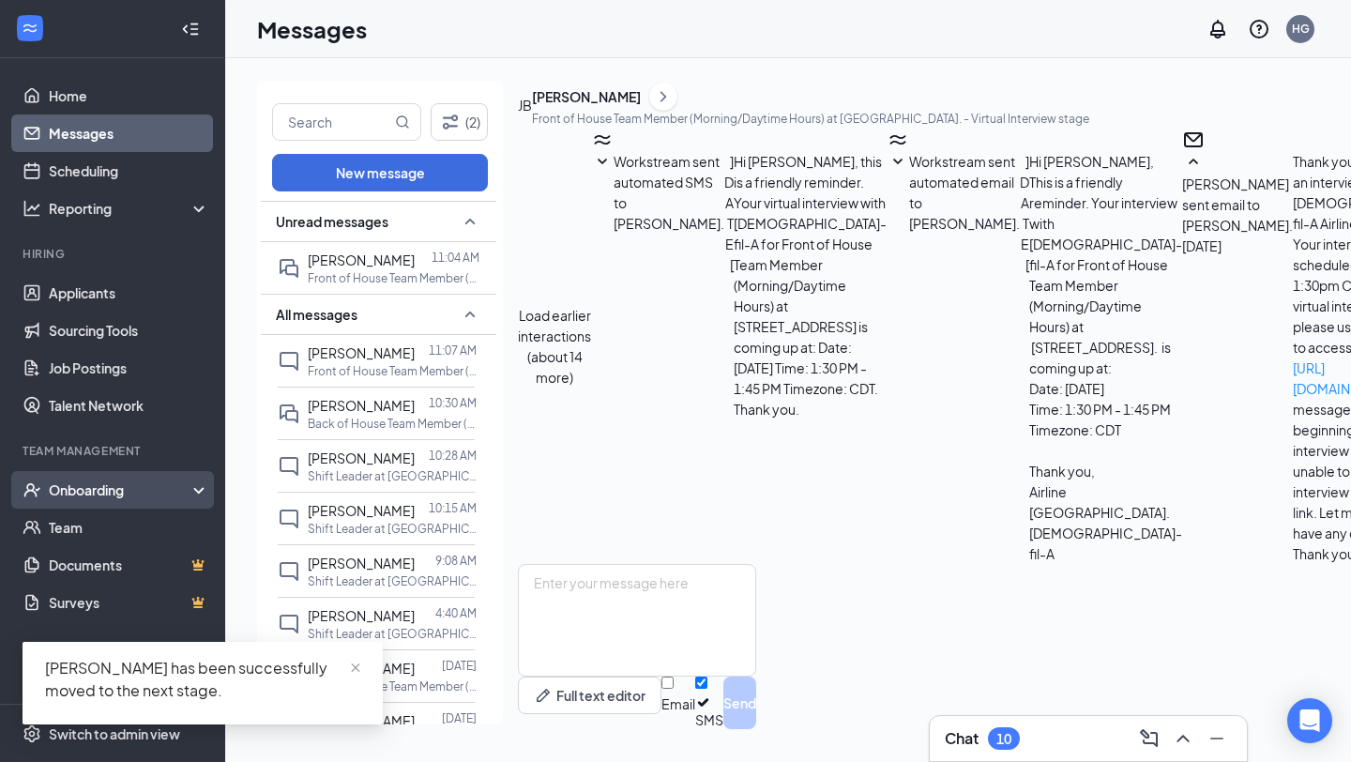
click at [136, 494] on div "Onboarding" at bounding box center [121, 489] width 145 height 19
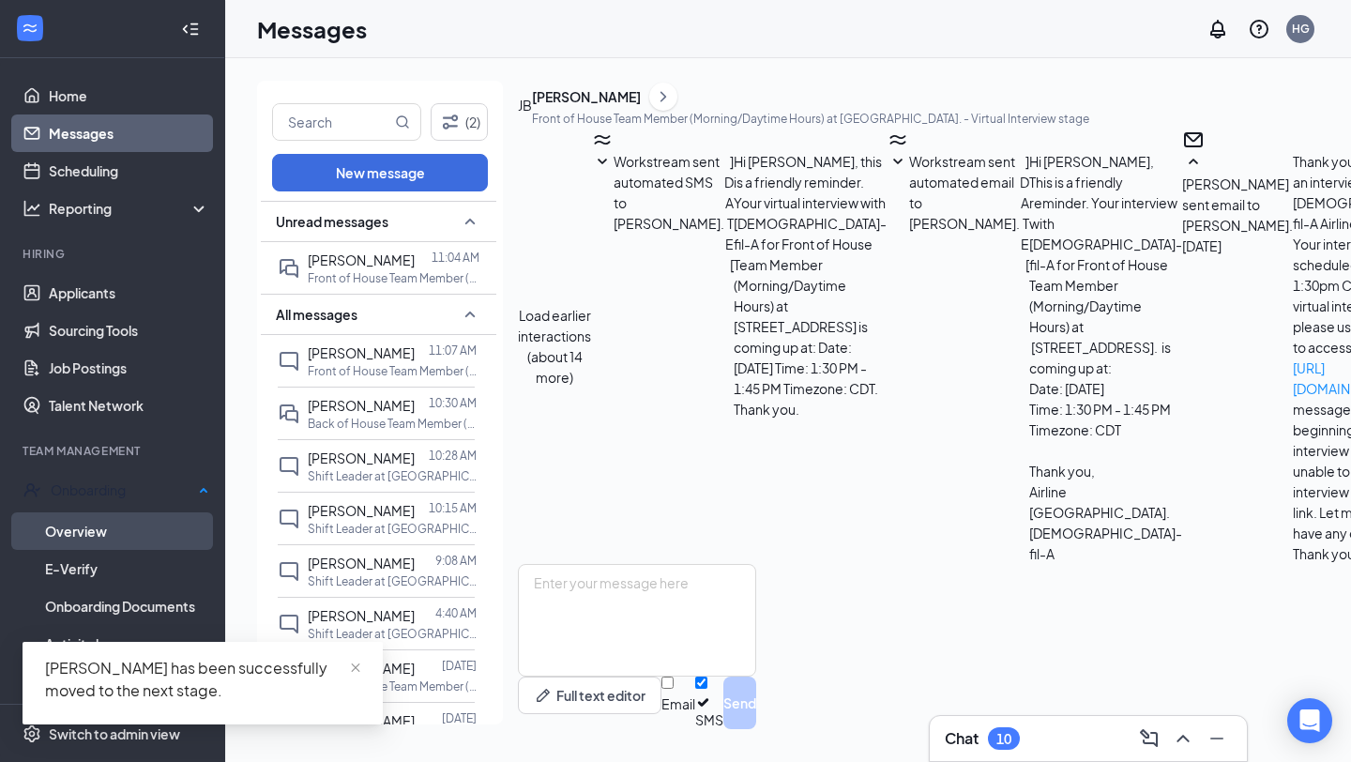
click at [120, 528] on link "Overview" at bounding box center [127, 531] width 164 height 38
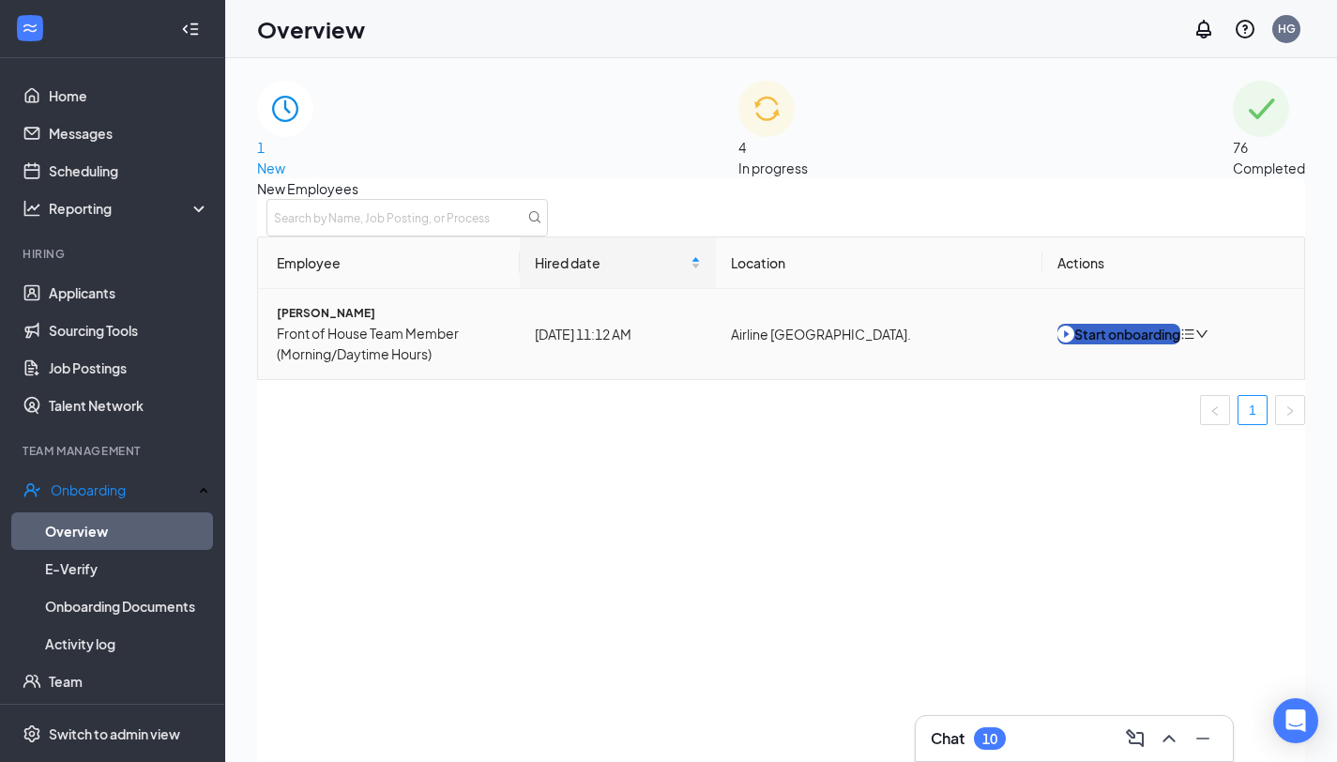
click at [1166, 344] on button "Start onboarding" at bounding box center [1119, 334] width 123 height 21
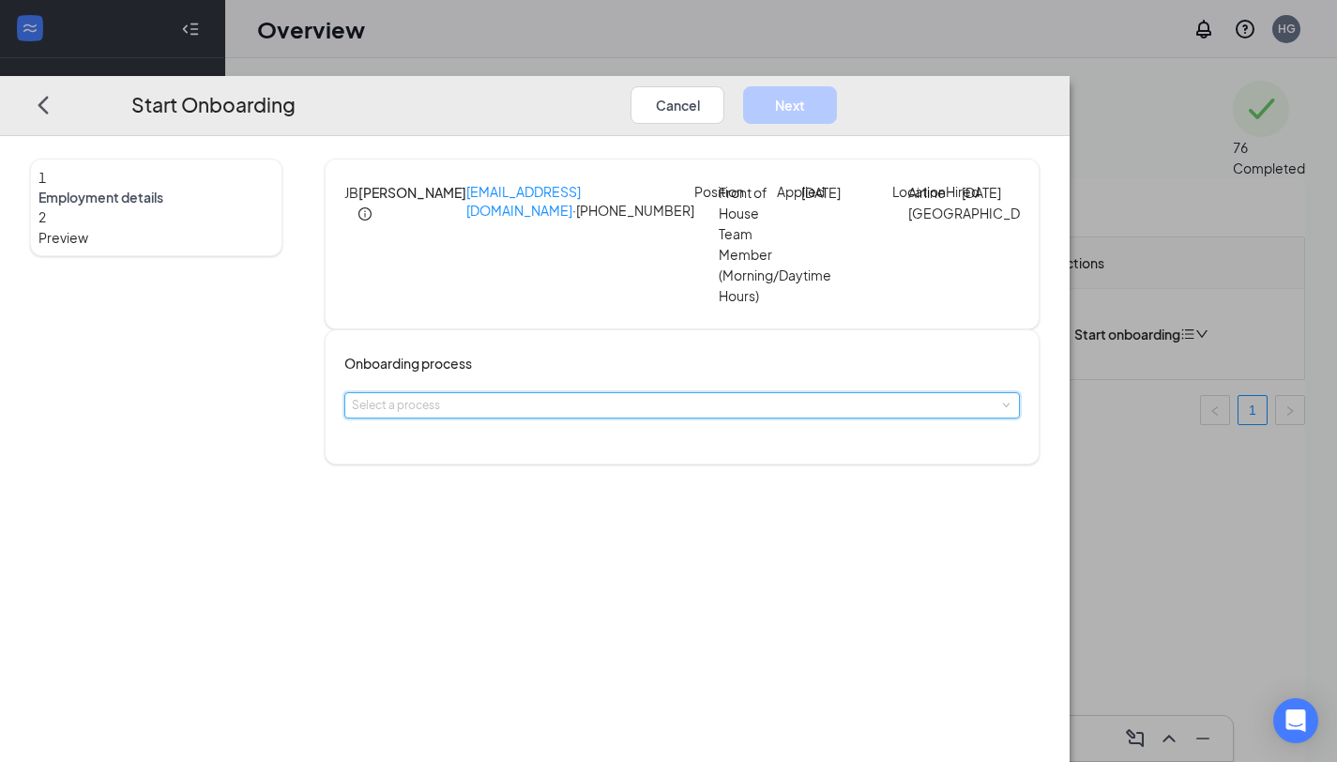
click at [710, 407] on div "Select a process" at bounding box center [682, 405] width 661 height 24
click at [610, 454] on li "Airline and Severn" at bounding box center [607, 458] width 308 height 34
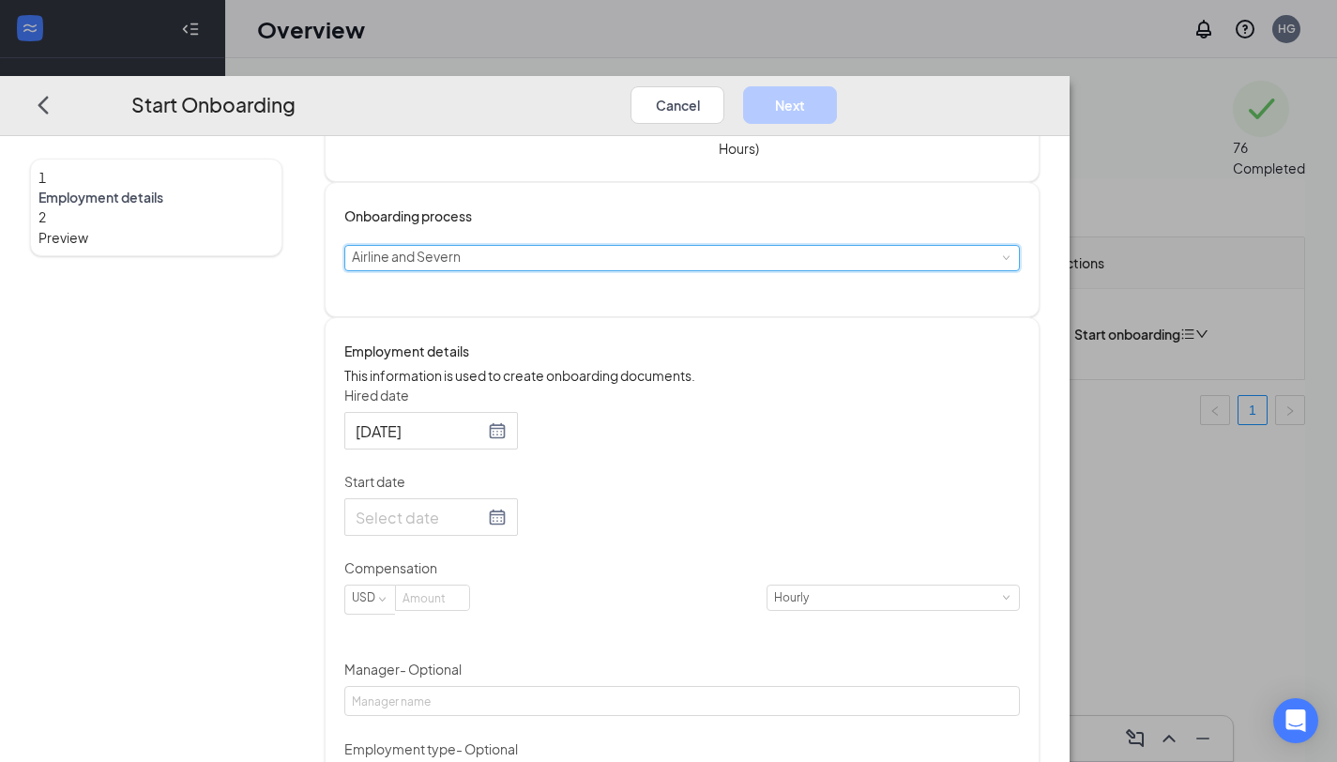
scroll to position [175, 0]
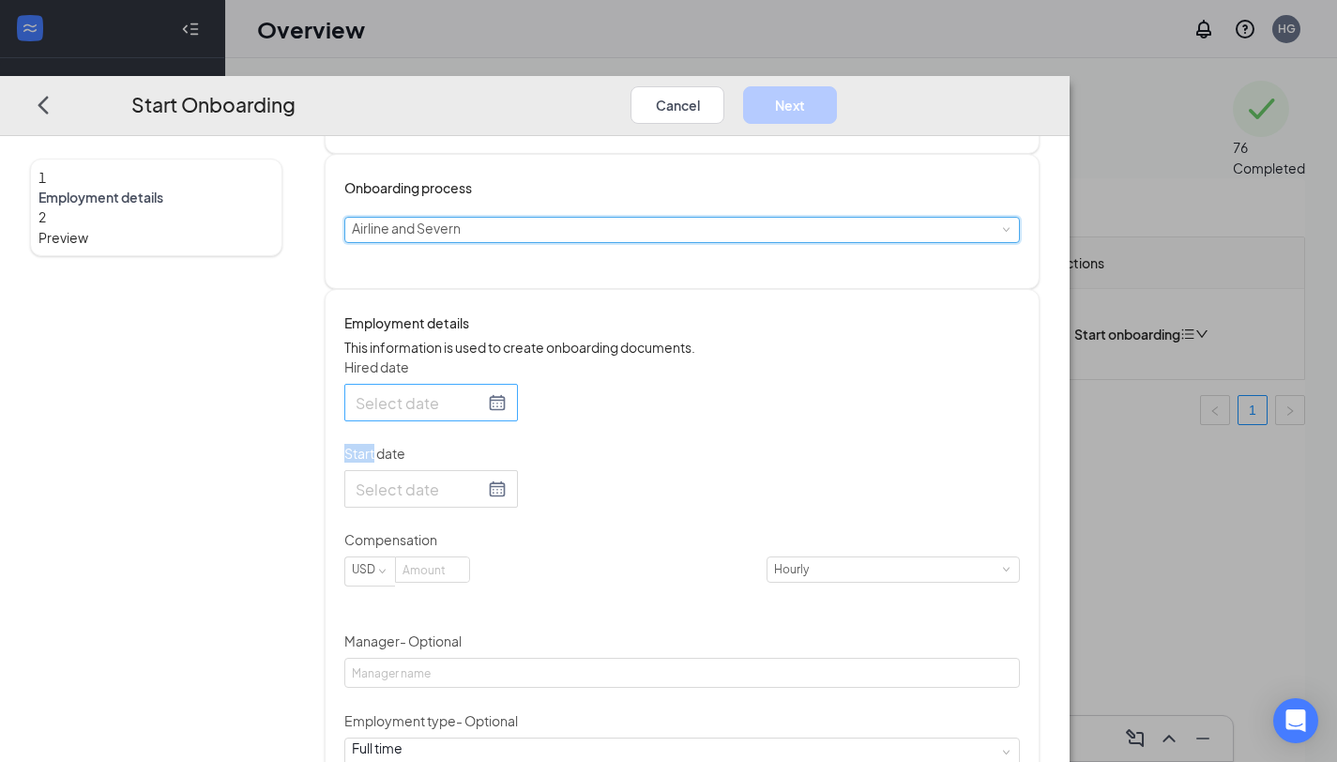
click at [507, 415] on div at bounding box center [431, 402] width 151 height 23
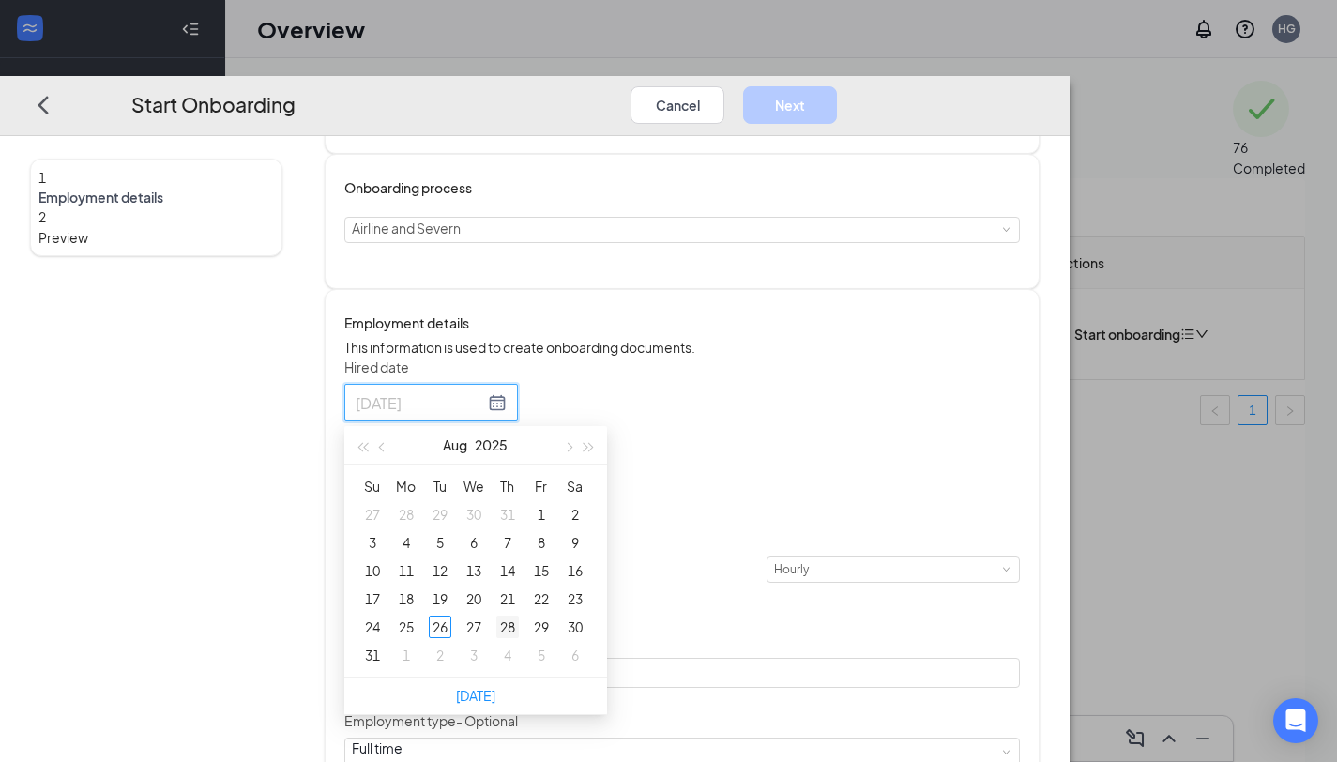
type input "[DATE]"
click at [519, 638] on div "28" at bounding box center [507, 627] width 23 height 23
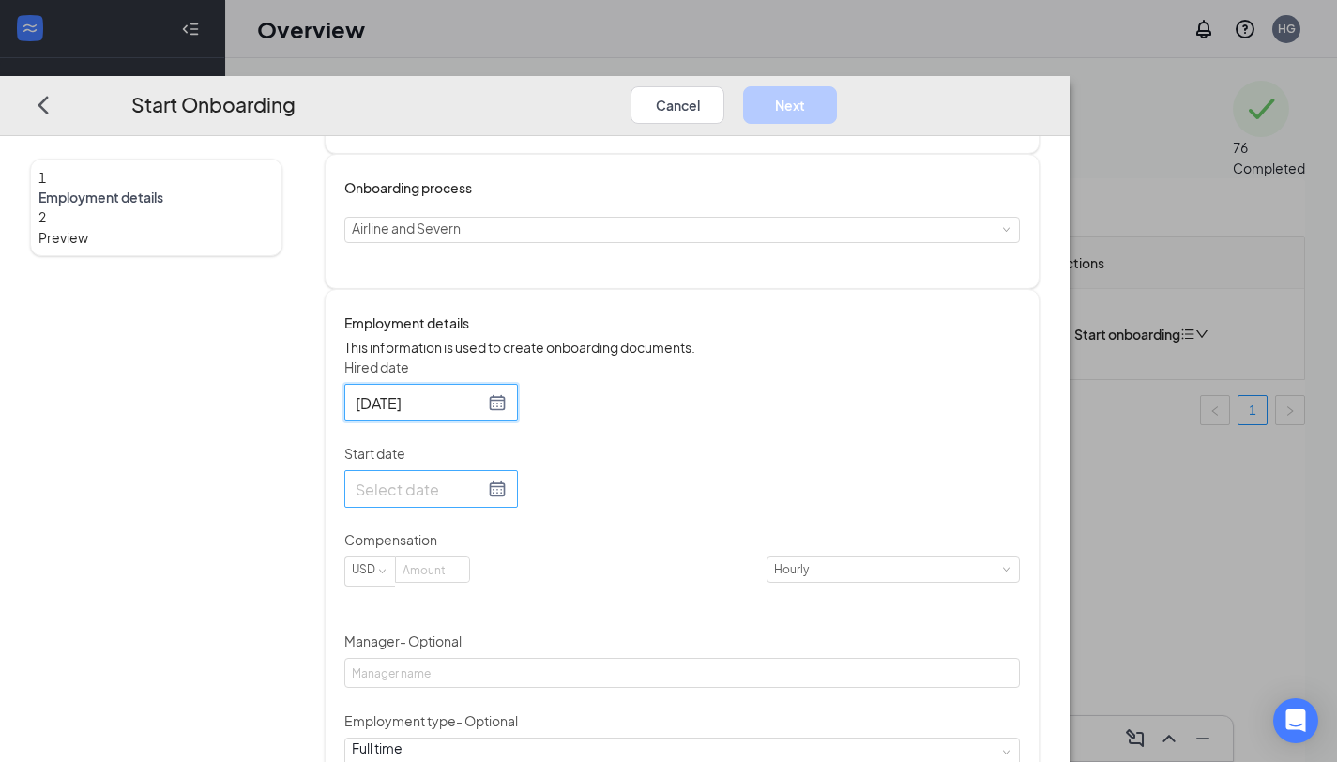
click at [507, 501] on div at bounding box center [431, 489] width 151 height 23
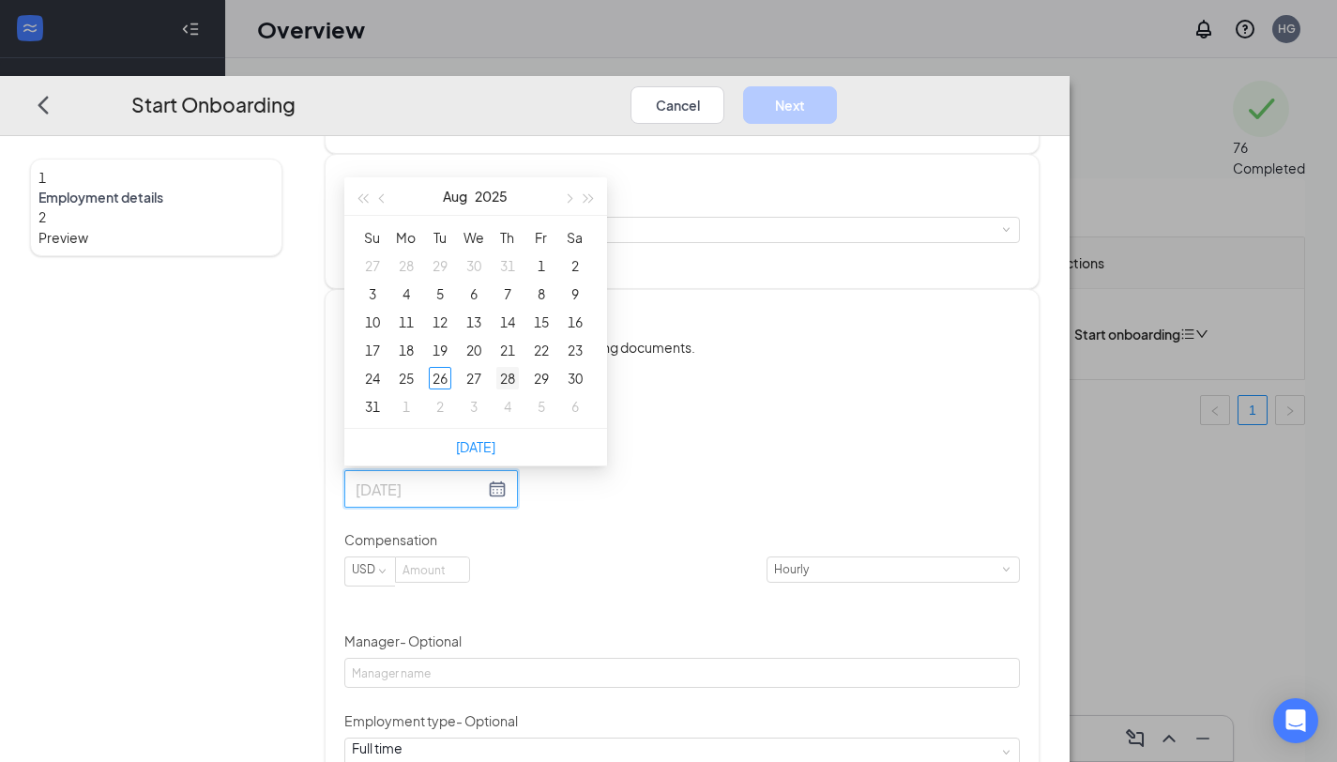
type input "[DATE]"
click at [519, 389] on div "28" at bounding box center [507, 378] width 23 height 23
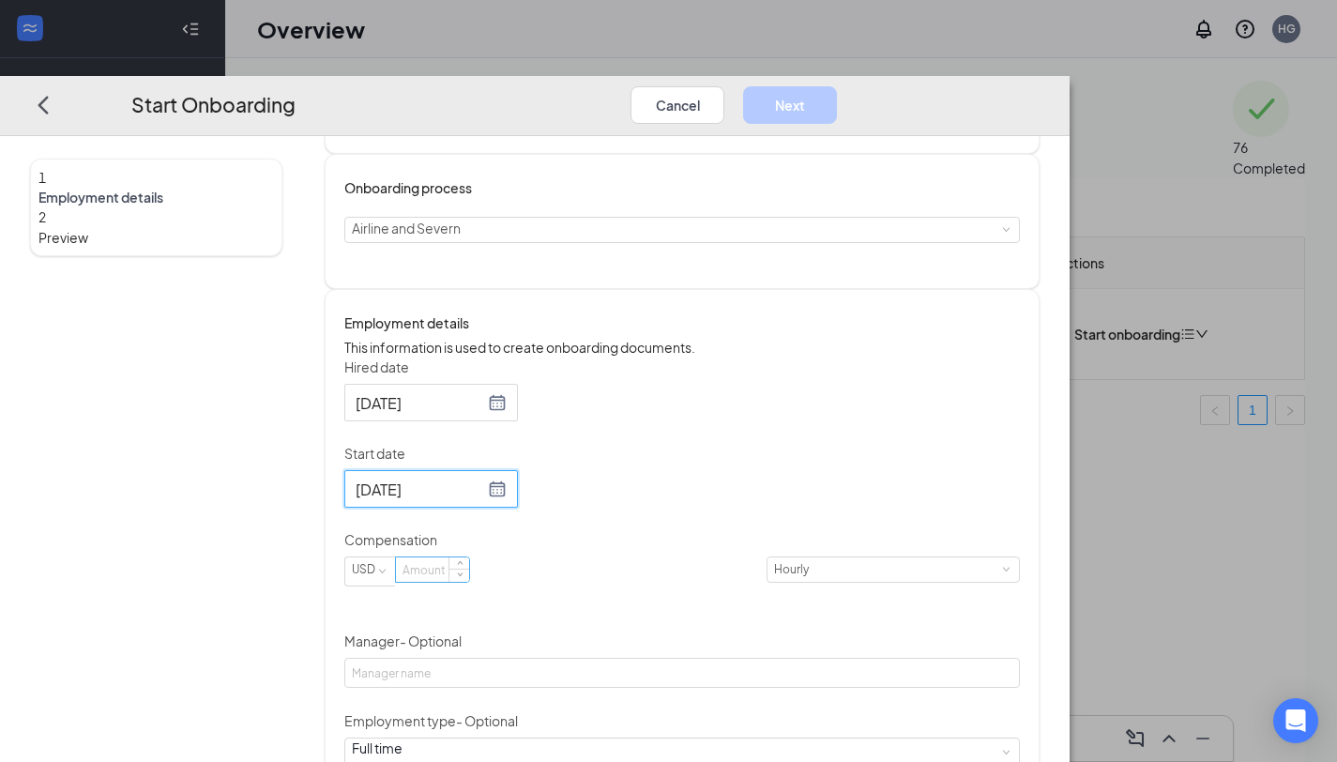
click at [469, 582] on input at bounding box center [432, 569] width 73 height 24
type input "14"
click at [894, 537] on div "Hired date [DATE] [DATE] Su Mo Tu We Th Fr Sa 27 28 29 30 31 1 2 3 4 5 6 7 8 9 …" at bounding box center [682, 651] width 676 height 586
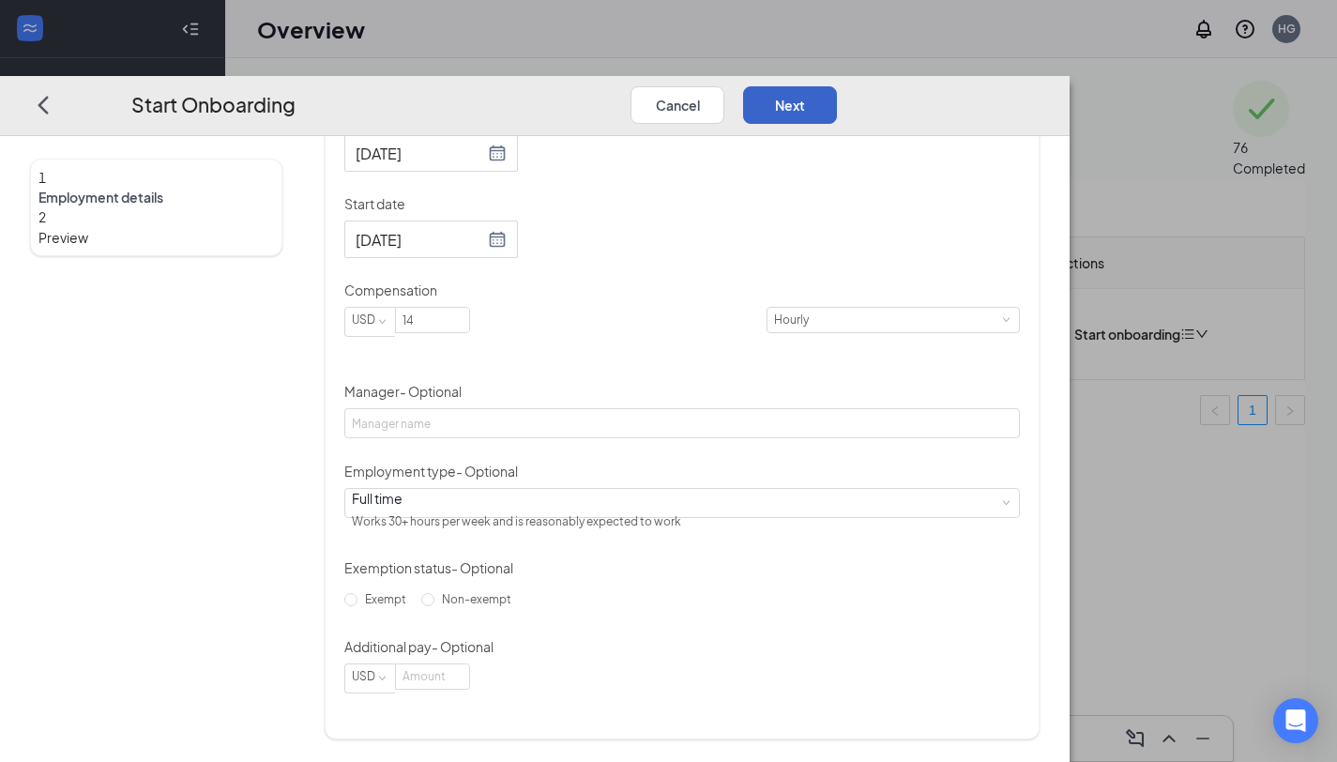
click at [837, 86] on button "Next" at bounding box center [790, 105] width 94 height 38
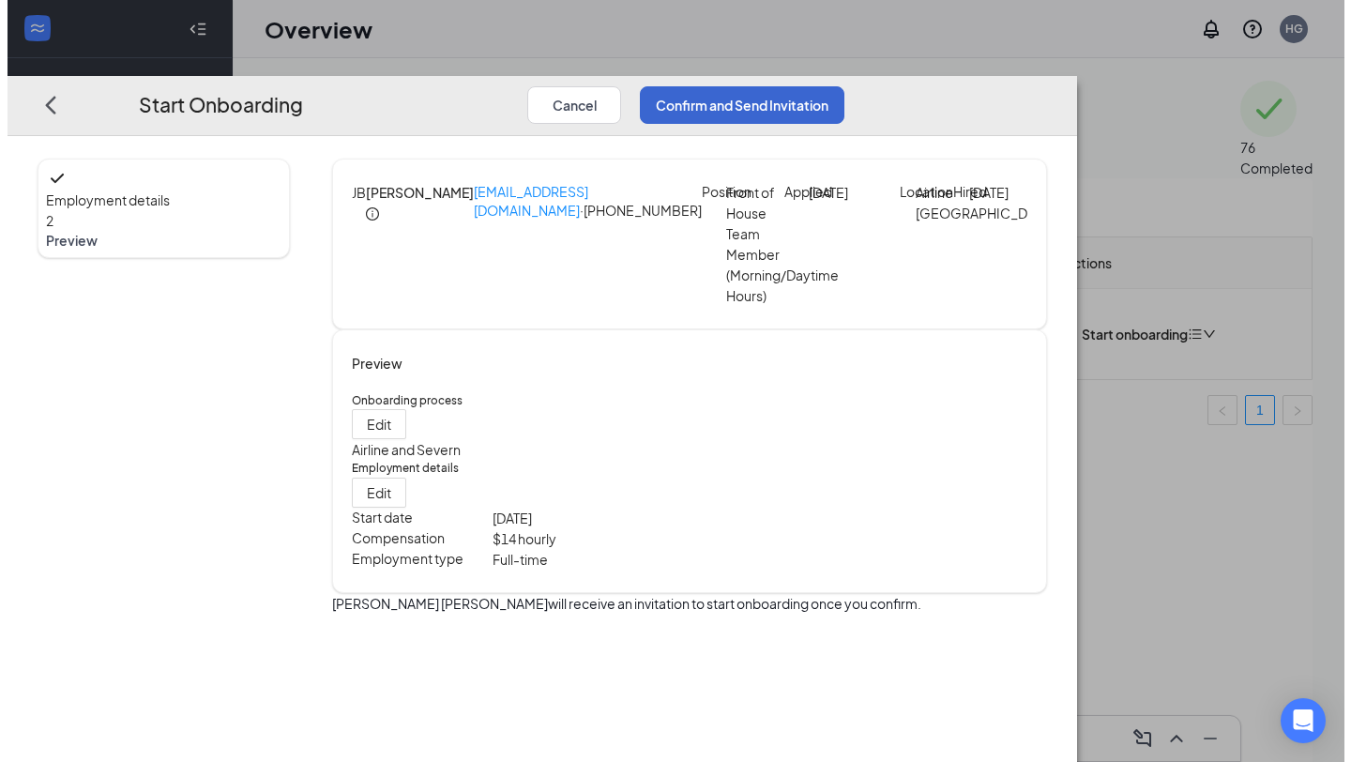
scroll to position [0, 0]
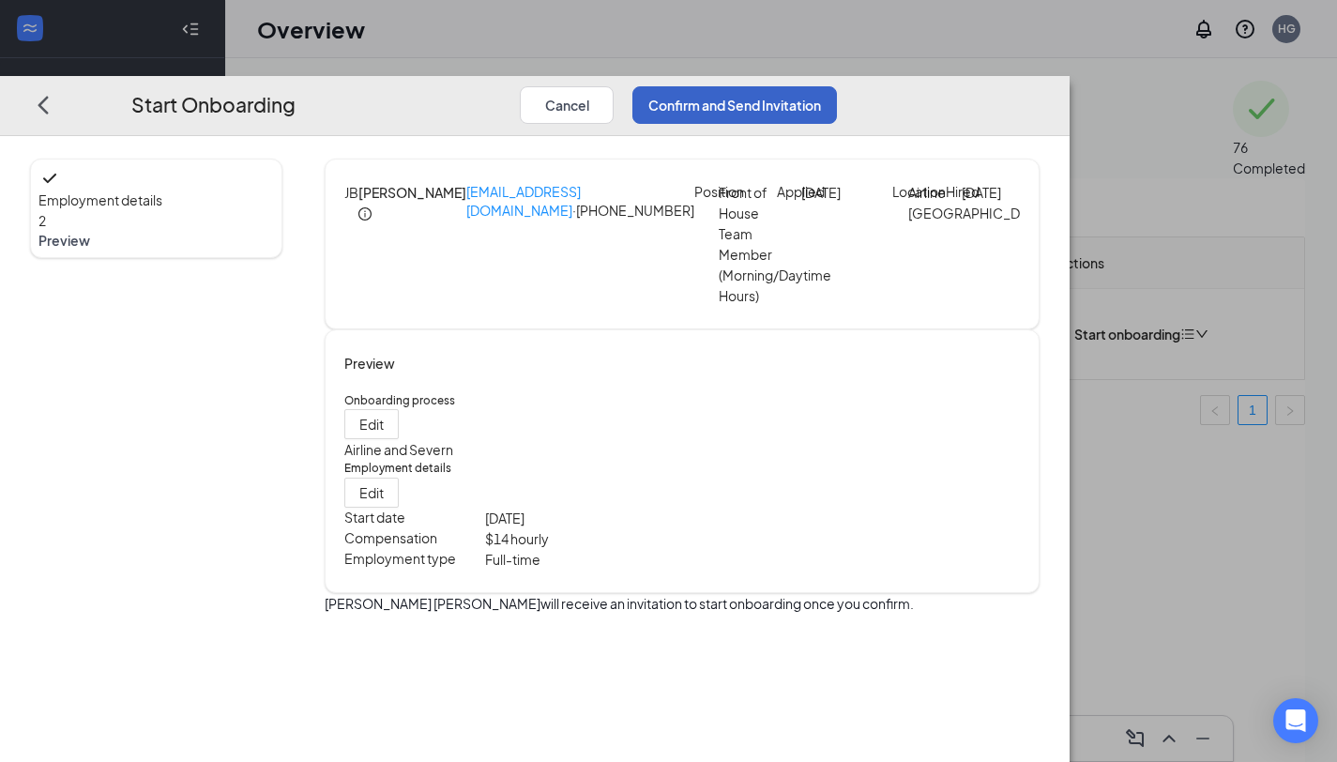
click at [837, 86] on button "Confirm and Send Invitation" at bounding box center [734, 105] width 205 height 38
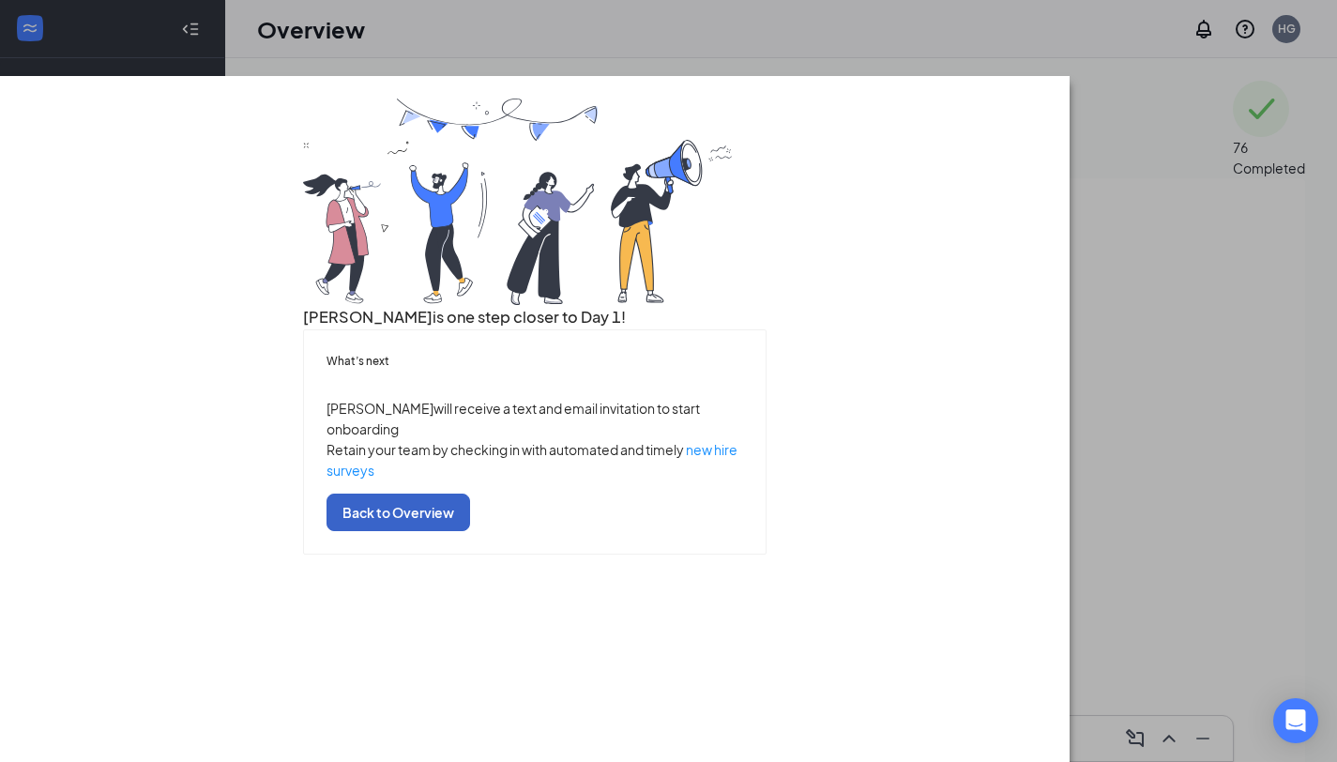
click at [470, 531] on button "Back to Overview" at bounding box center [399, 513] width 144 height 38
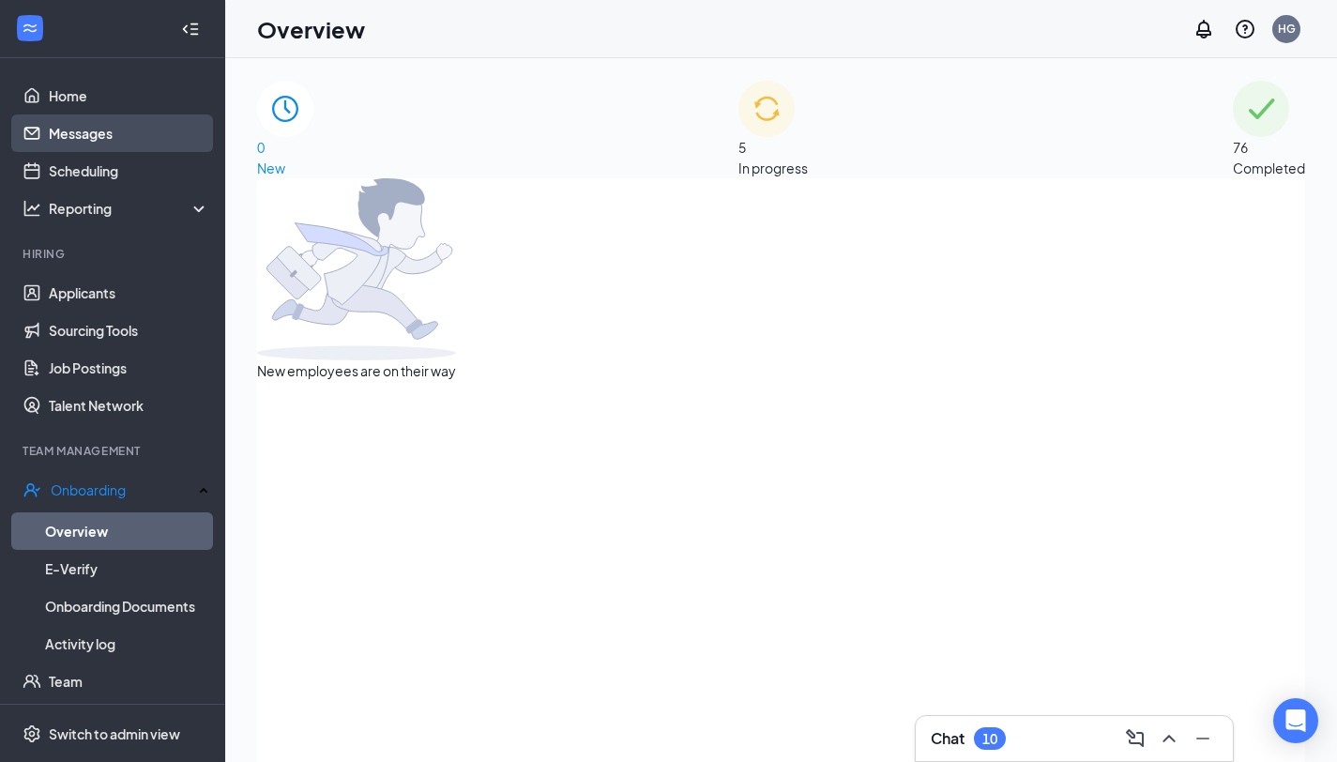
click at [139, 135] on link "Messages" at bounding box center [129, 133] width 160 height 38
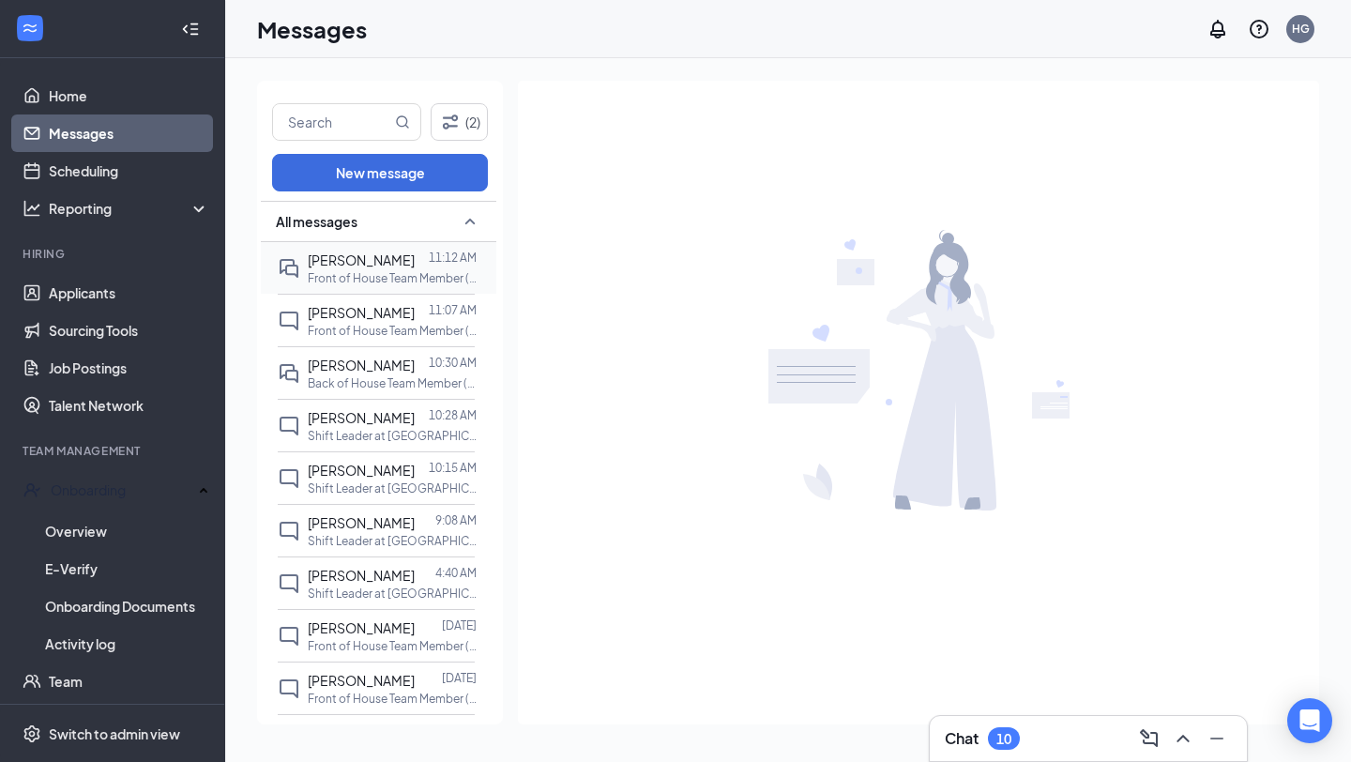
click at [415, 259] on div at bounding box center [422, 260] width 14 height 21
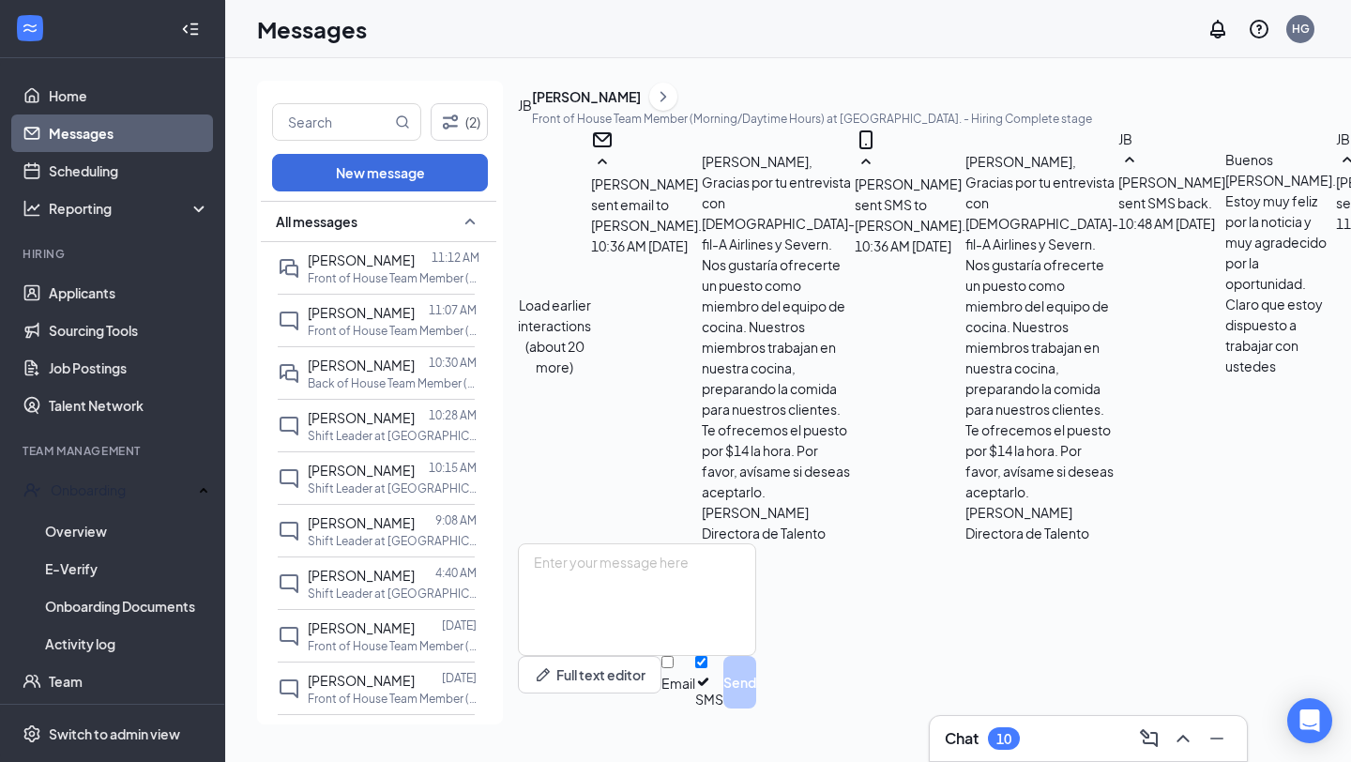
scroll to position [349, 0]
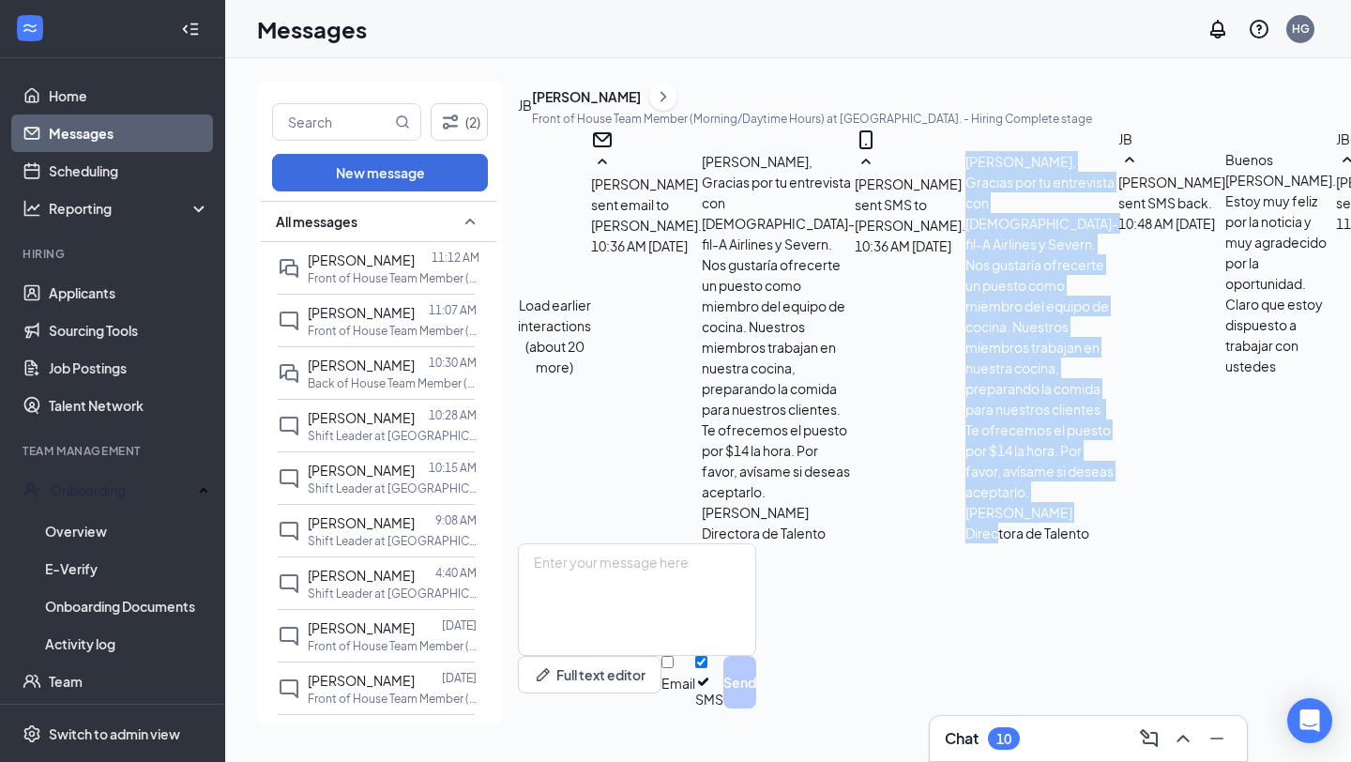
drag, startPoint x: 906, startPoint y: 476, endPoint x: 743, endPoint y: 266, distance: 265.6
click at [855, 266] on div "[PERSON_NAME] sent SMS to [PERSON_NAME]. [DATE] 10:36 AM [PERSON_NAME], Gracias…" at bounding box center [987, 347] width 264 height 392
copy span "[PERSON_NAME], Gracias por tu entrevista con [DEMOGRAPHIC_DATA]-fil-A Airlines …"
click at [376, 130] on input "text" at bounding box center [332, 122] width 118 height 36
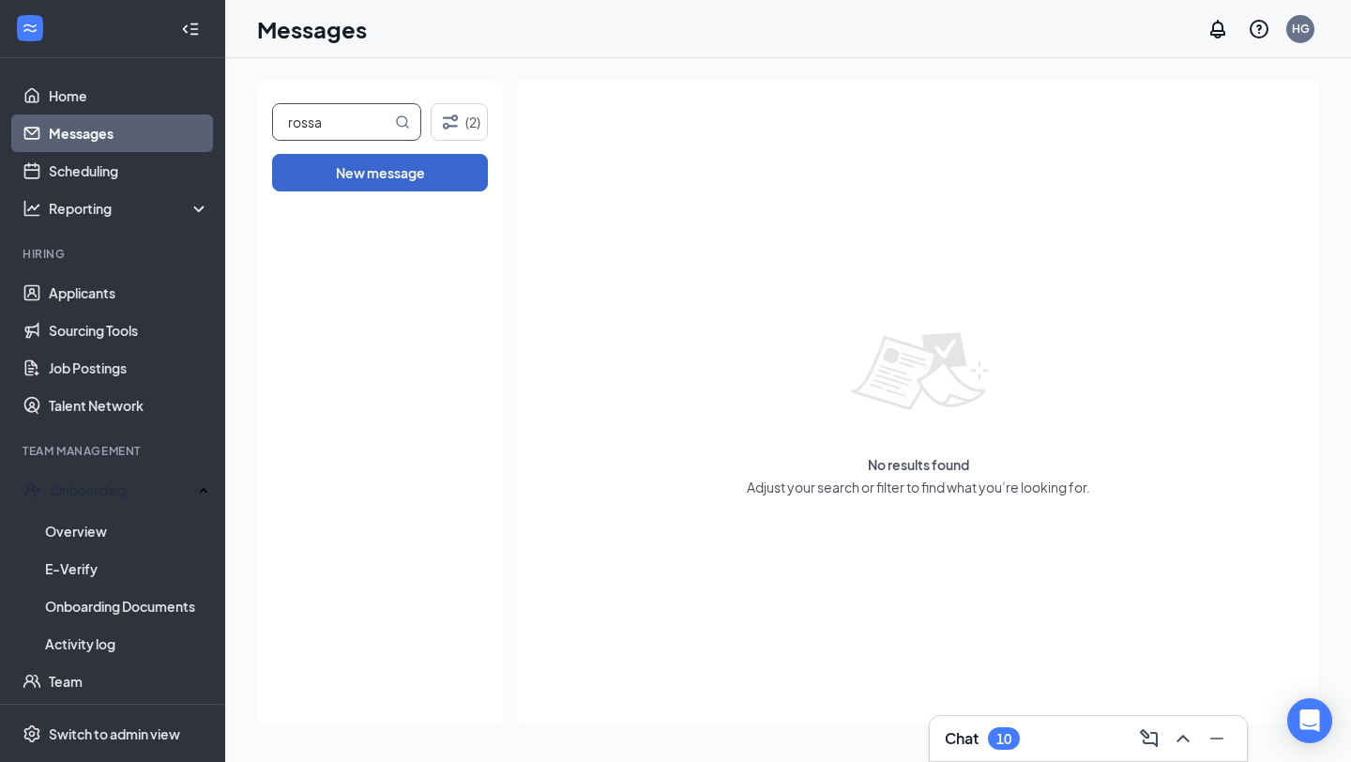
type input "rossa"
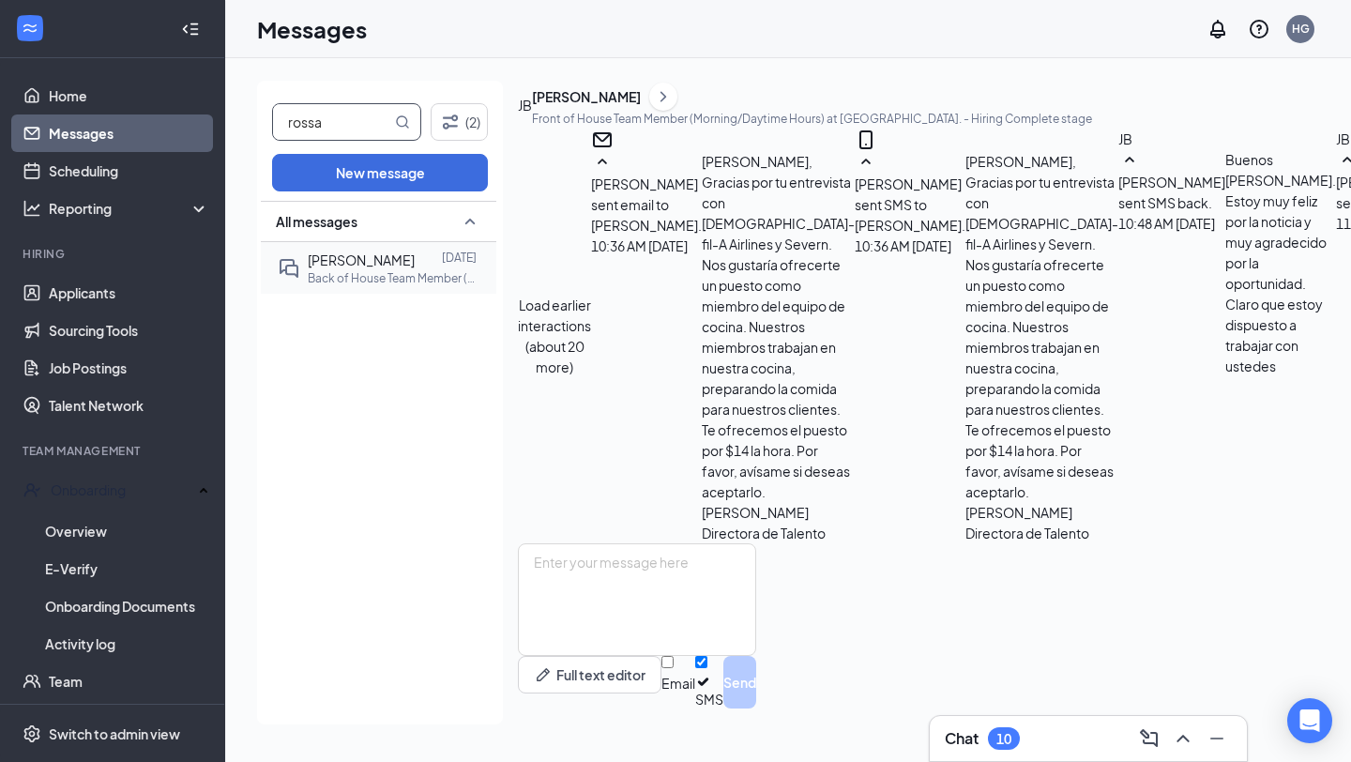
scroll to position [861, 0]
click at [384, 281] on p "Back of House Team Member (Afternoon/Evening Hours) at [GEOGRAPHIC_DATA]." at bounding box center [392, 278] width 169 height 16
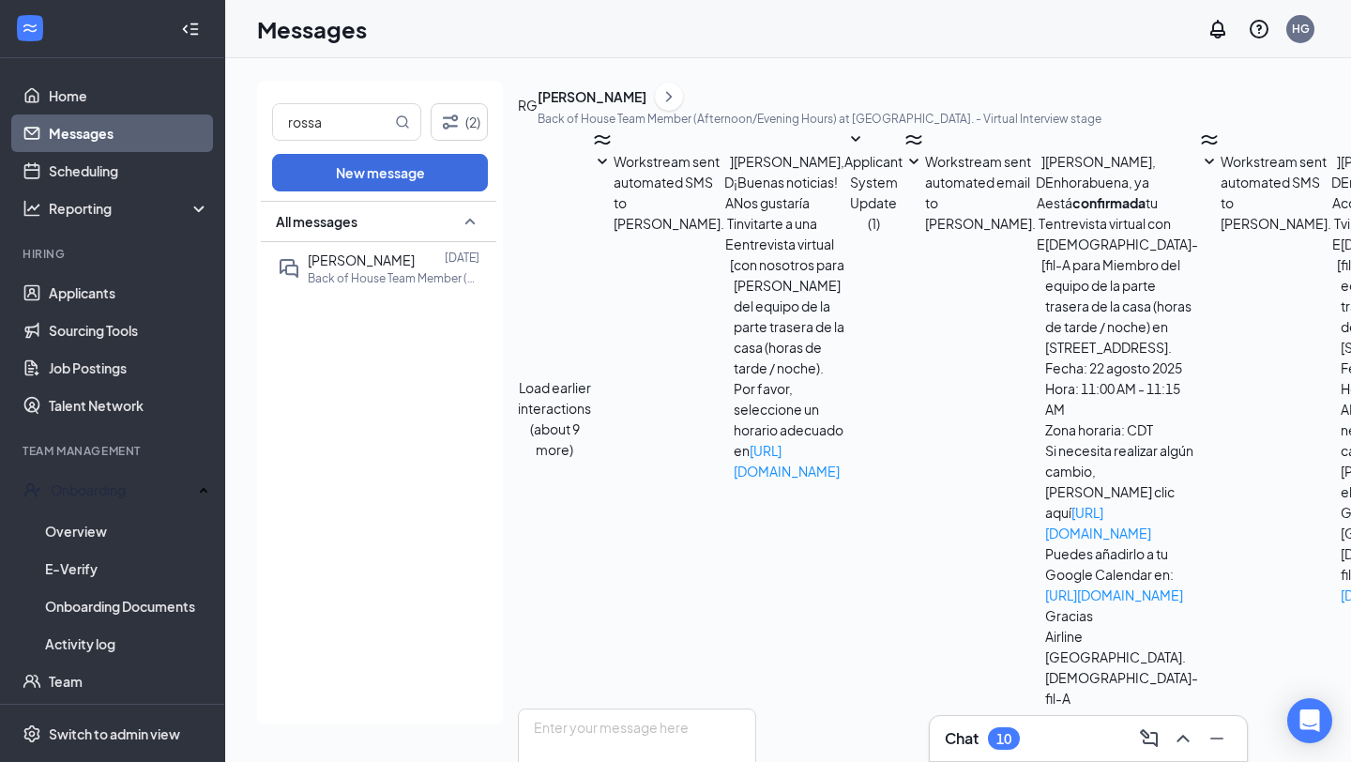
scroll to position [959, 0]
click at [647, 106] on div "[PERSON_NAME]" at bounding box center [592, 96] width 109 height 19
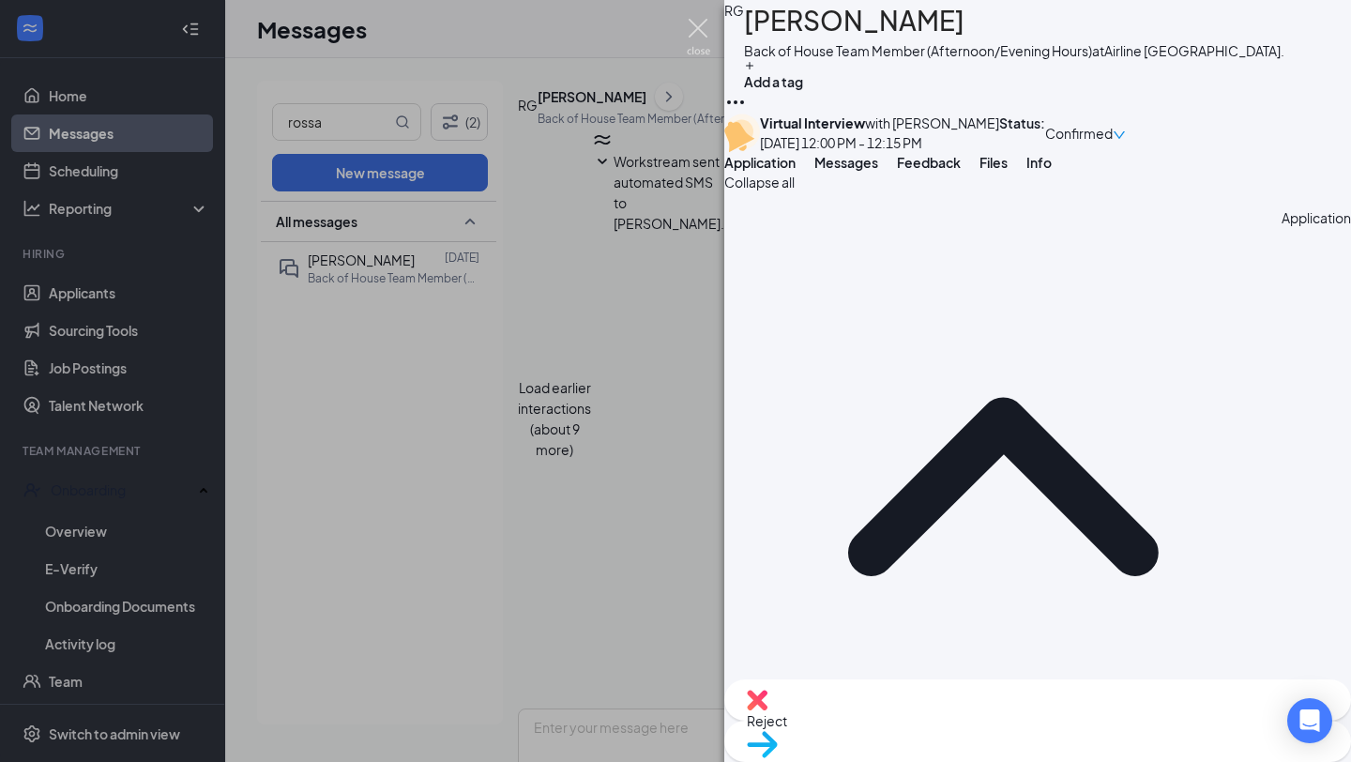
click at [694, 34] on img at bounding box center [698, 37] width 23 height 37
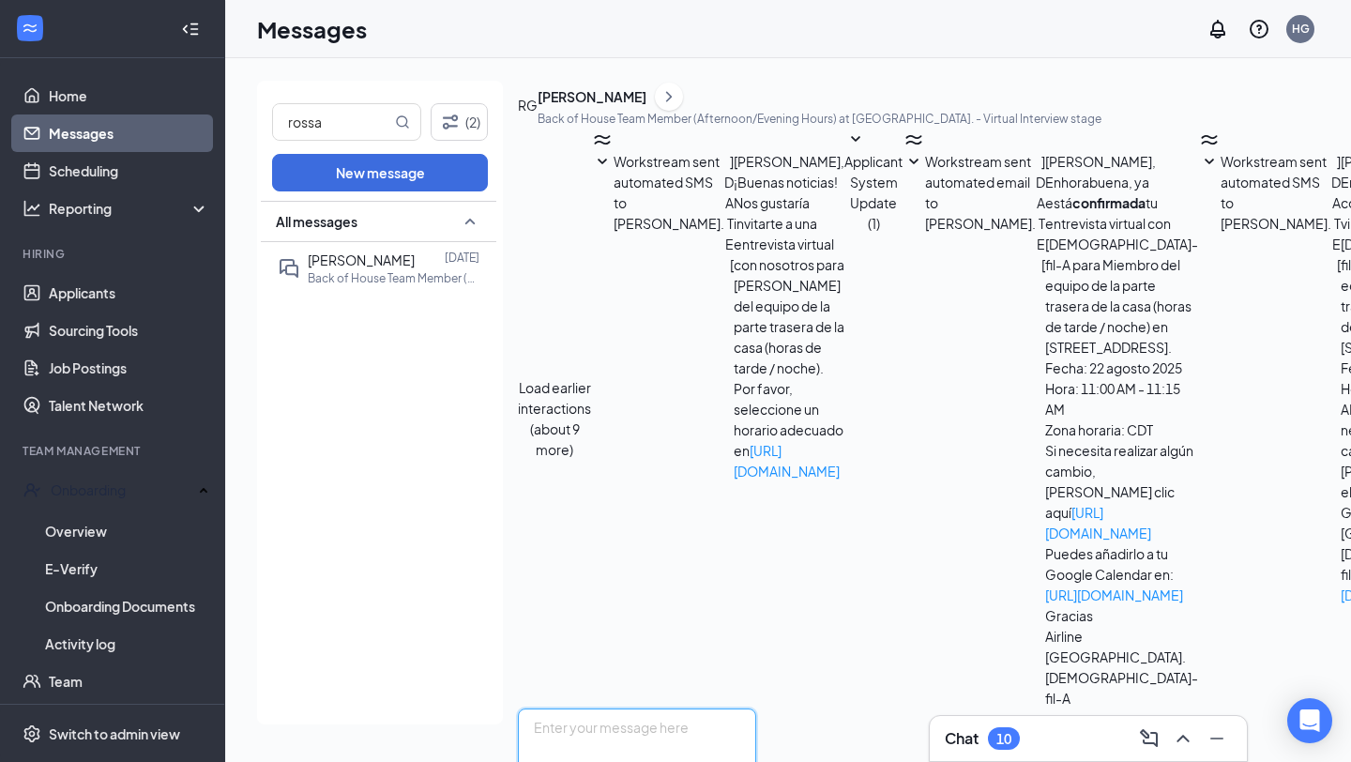
click at [652, 708] on textarea at bounding box center [637, 764] width 238 height 113
paste textarea "[PERSON_NAME], Gracias por tu entrevista con [DEMOGRAPHIC_DATA]-fil-A Airlines …"
type textarea "[PERSON_NAME], Gracias por tu entrevista con [DEMOGRAPHIC_DATA]-fil-A Airlines …"
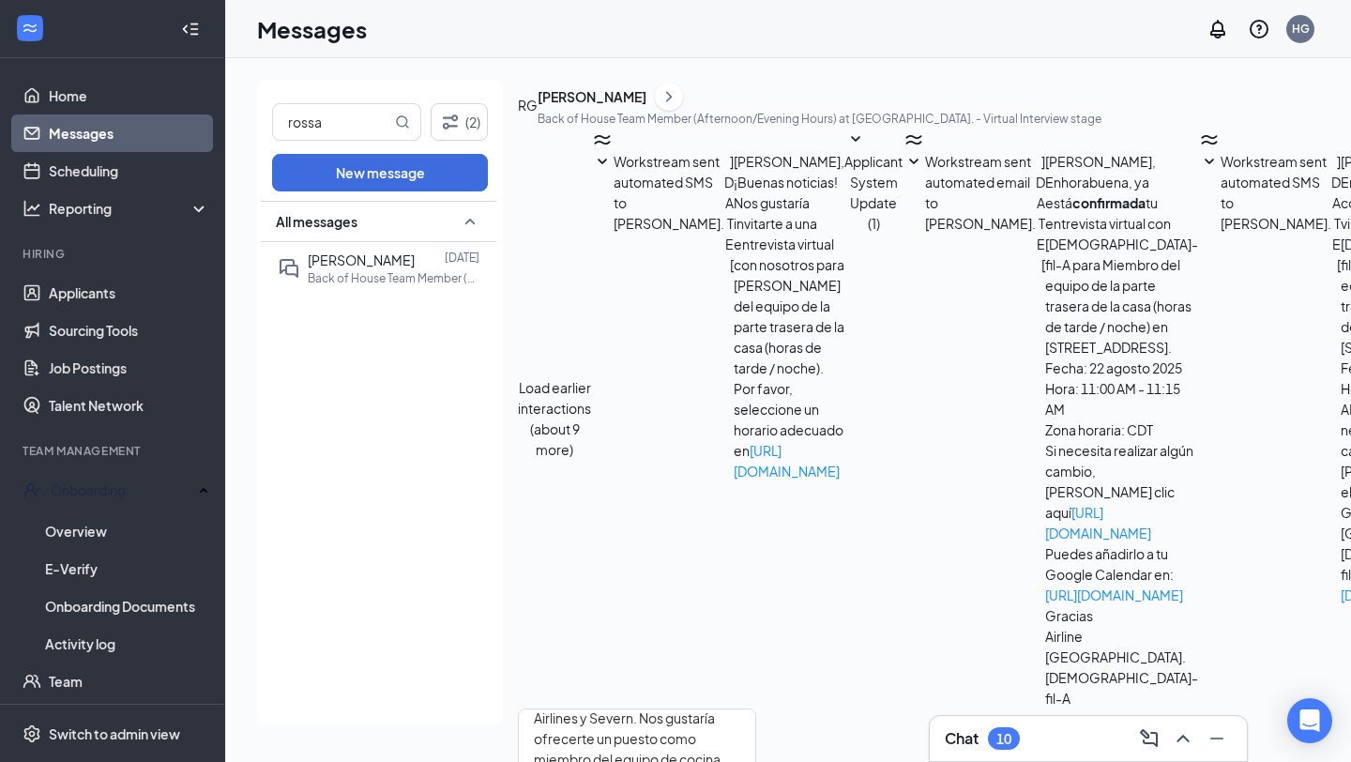
checkbox input "true"
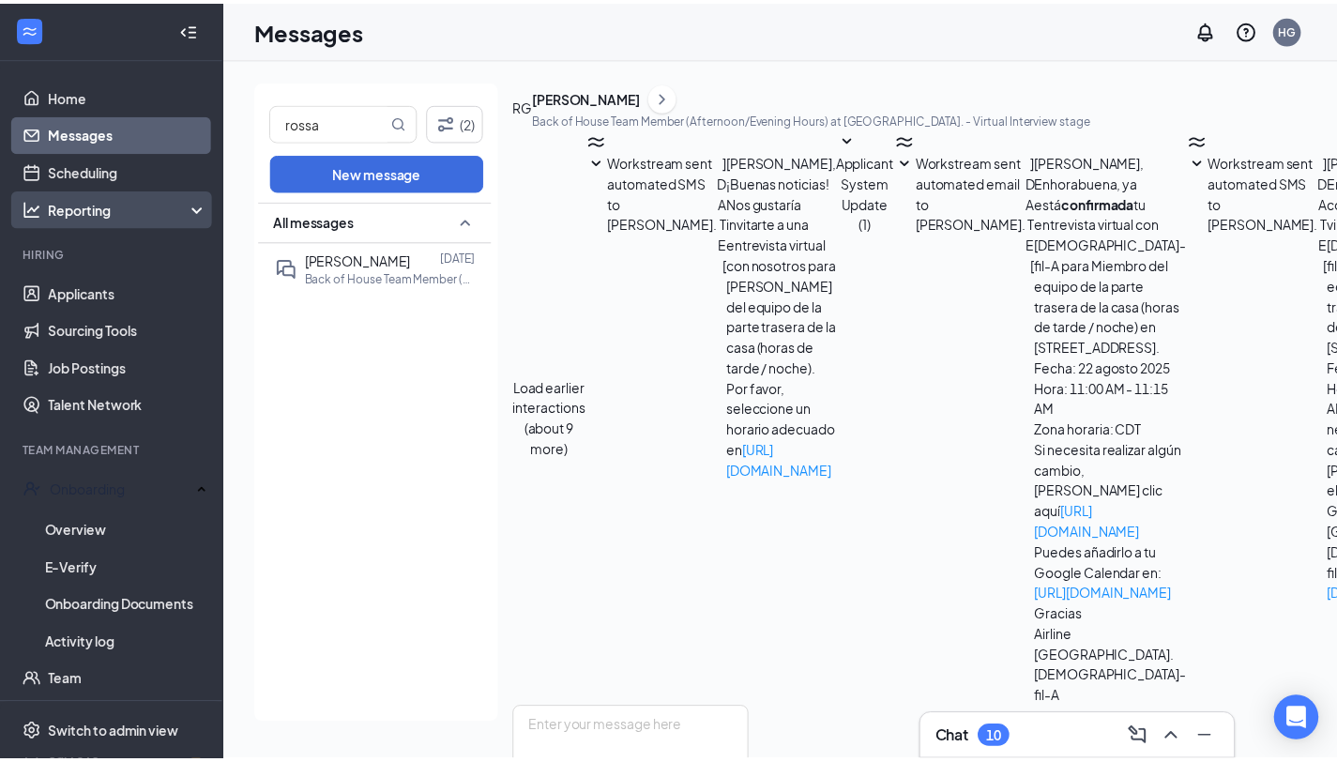
scroll to position [1616, 0]
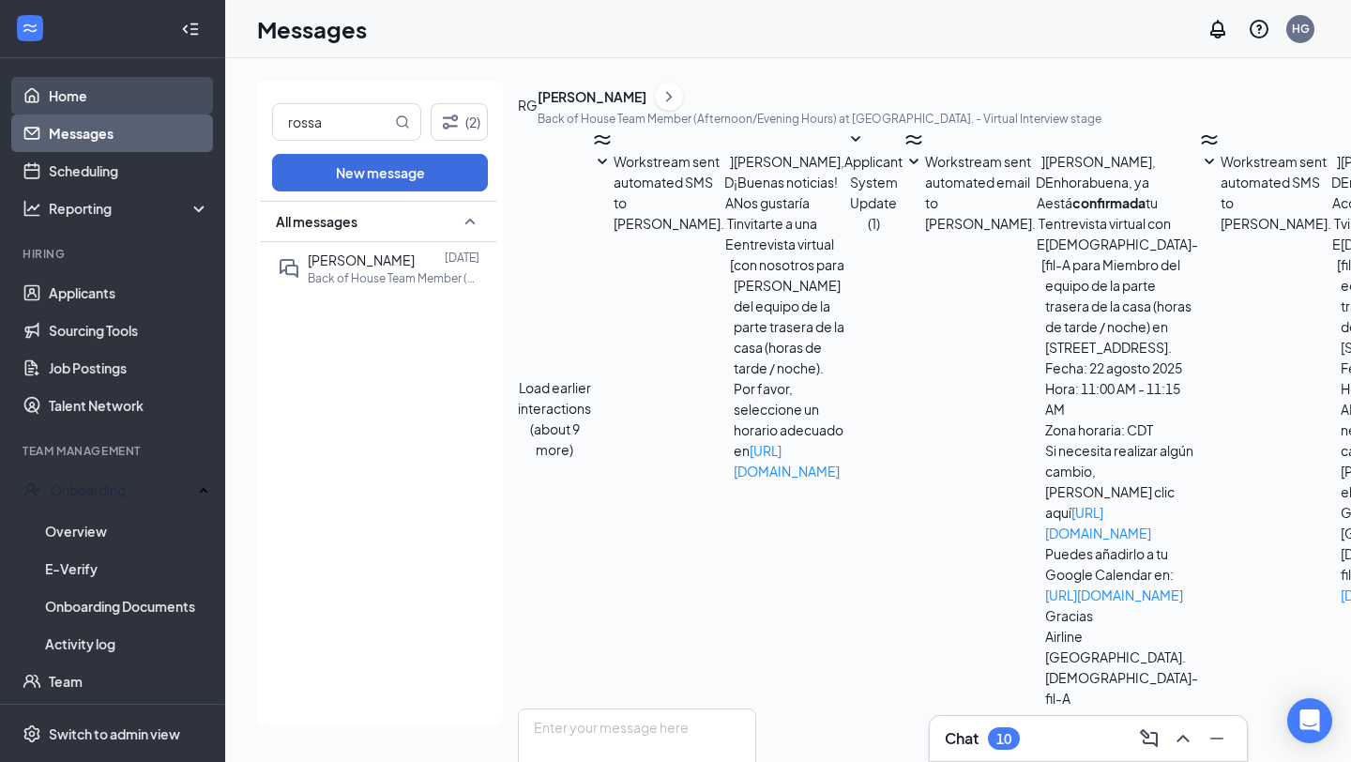
click at [120, 104] on link "Home" at bounding box center [129, 96] width 160 height 38
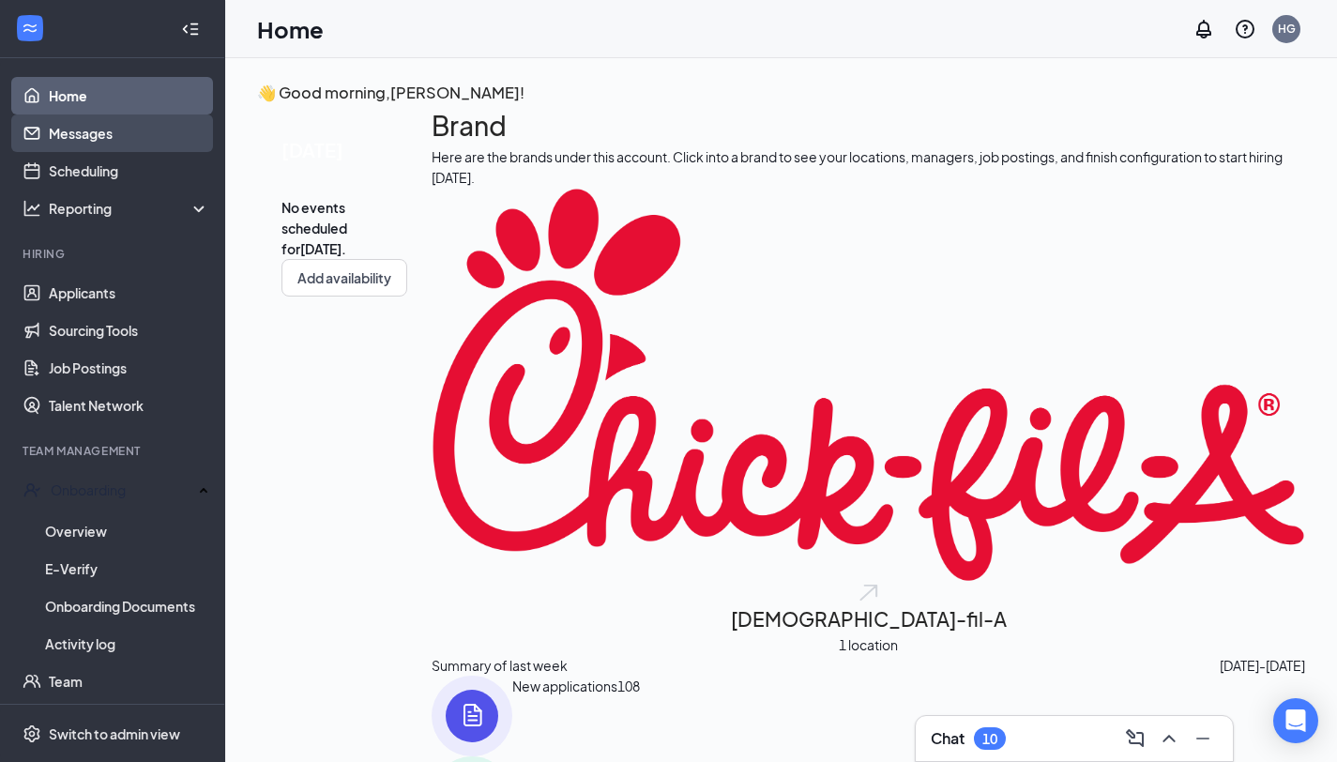
click at [123, 130] on link "Messages" at bounding box center [129, 133] width 160 height 38
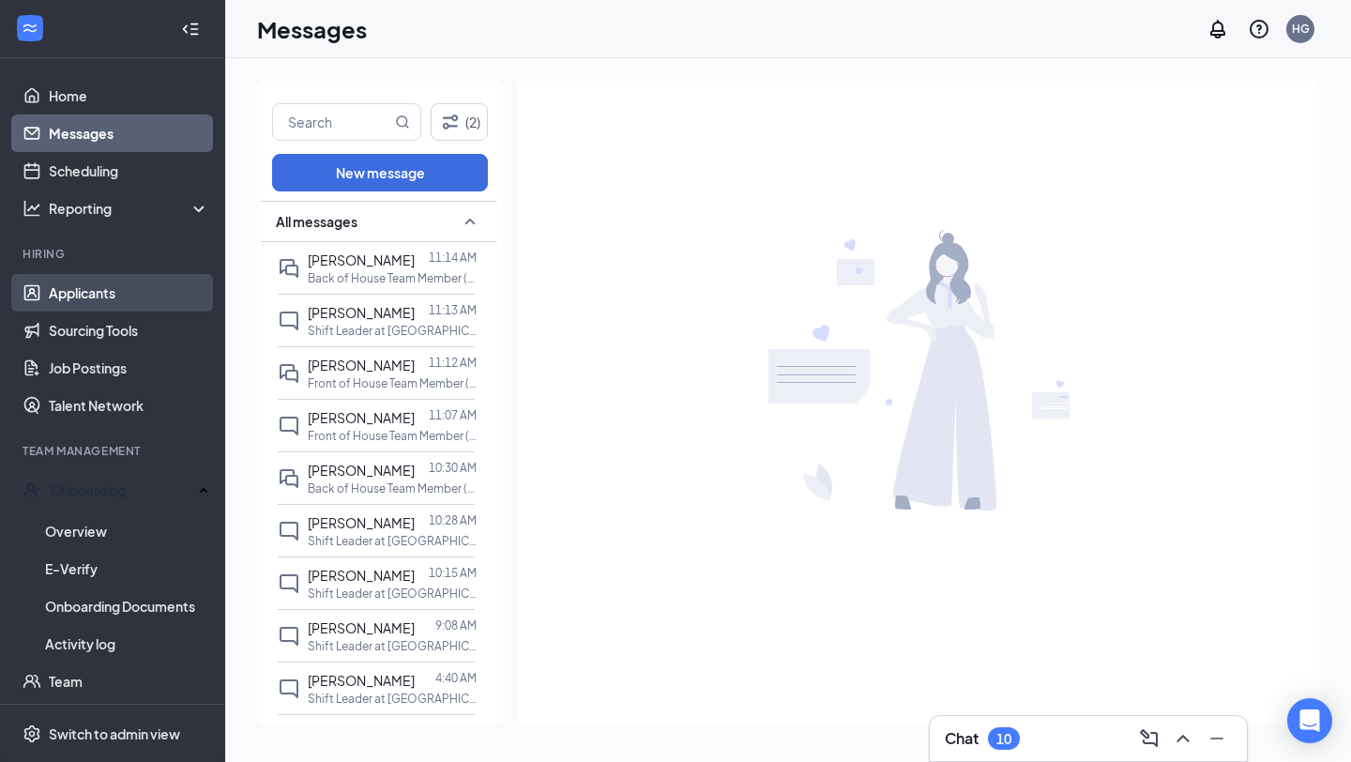
click at [109, 287] on link "Applicants" at bounding box center [129, 293] width 160 height 38
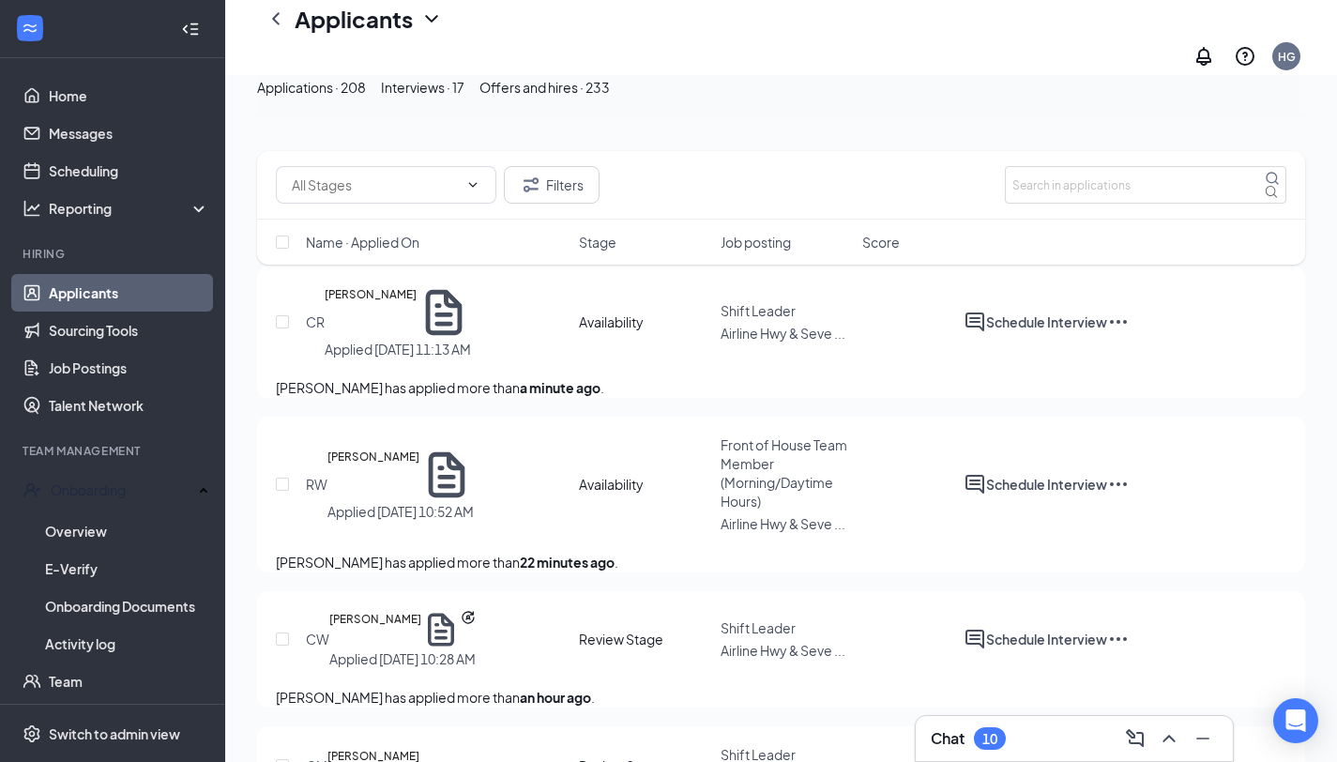
scroll to position [137, 0]
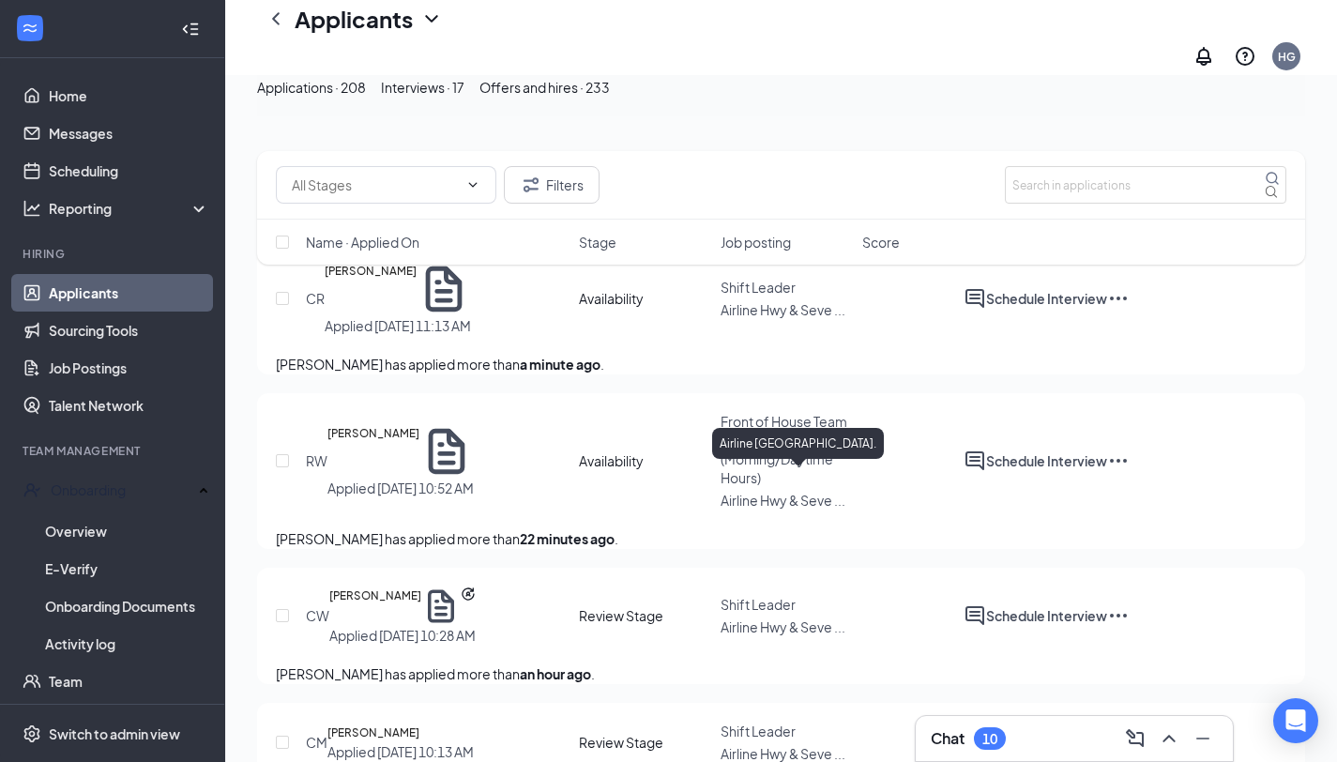
click at [780, 430] on div "Airline [GEOGRAPHIC_DATA]." at bounding box center [798, 443] width 172 height 31
click at [751, 413] on span "Front of House Team Member (Morning/Daytime Hours)" at bounding box center [784, 449] width 127 height 73
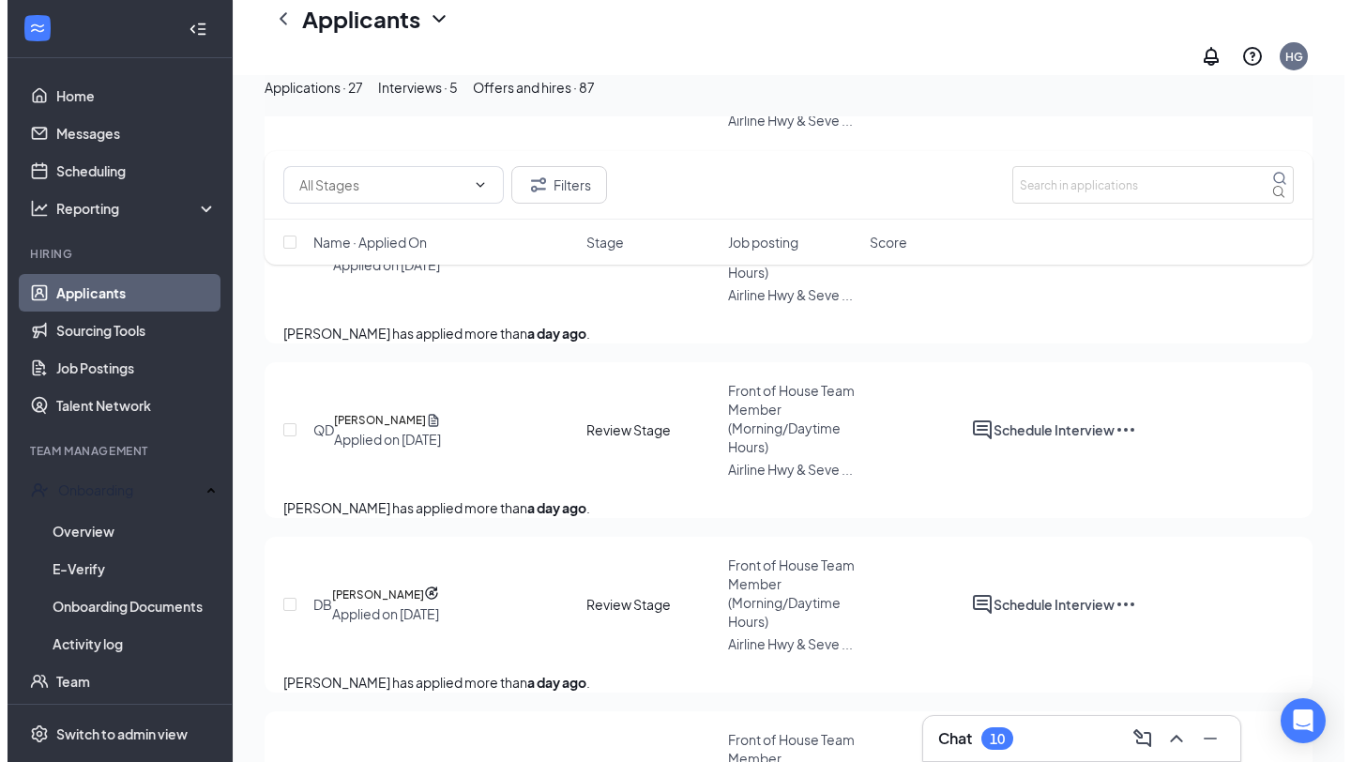
scroll to position [693, 0]
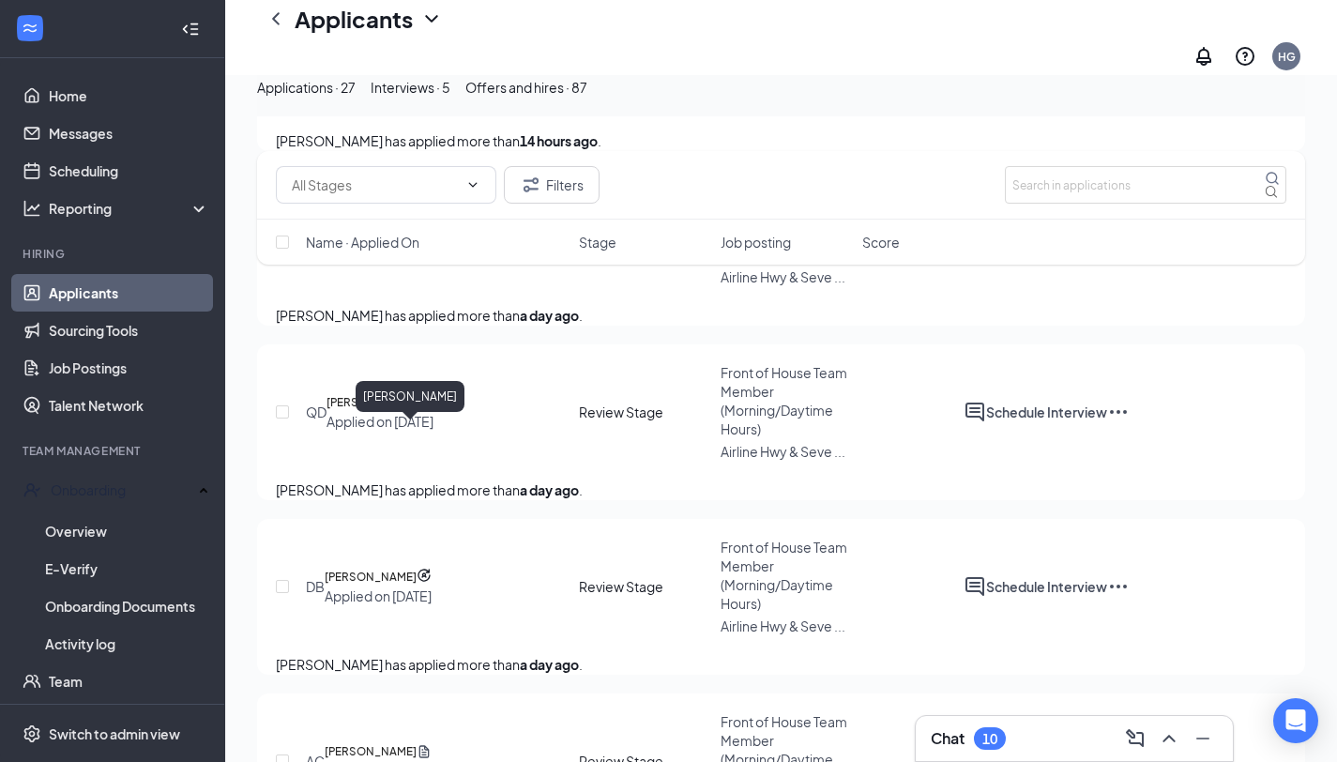
click at [380, 412] on h5 "[PERSON_NAME]" at bounding box center [373, 402] width 92 height 19
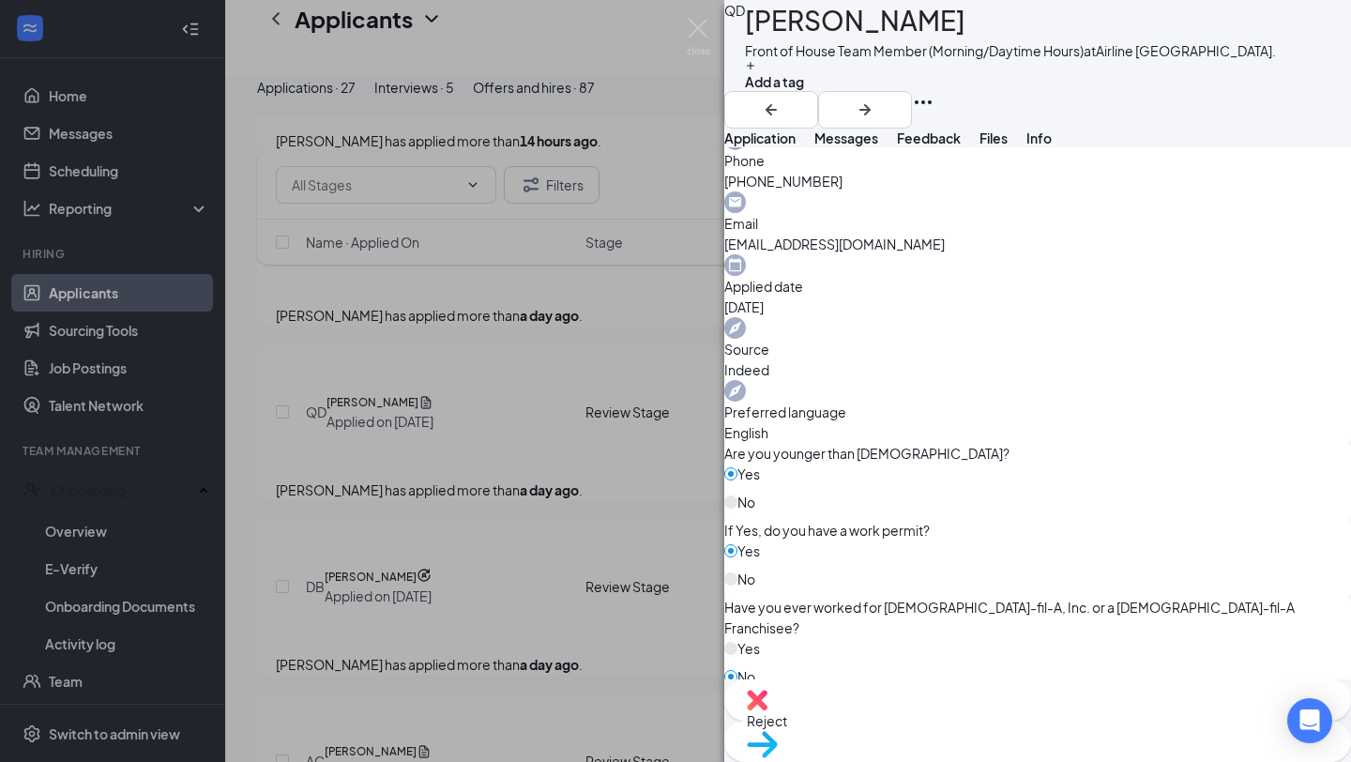
scroll to position [824, 0]
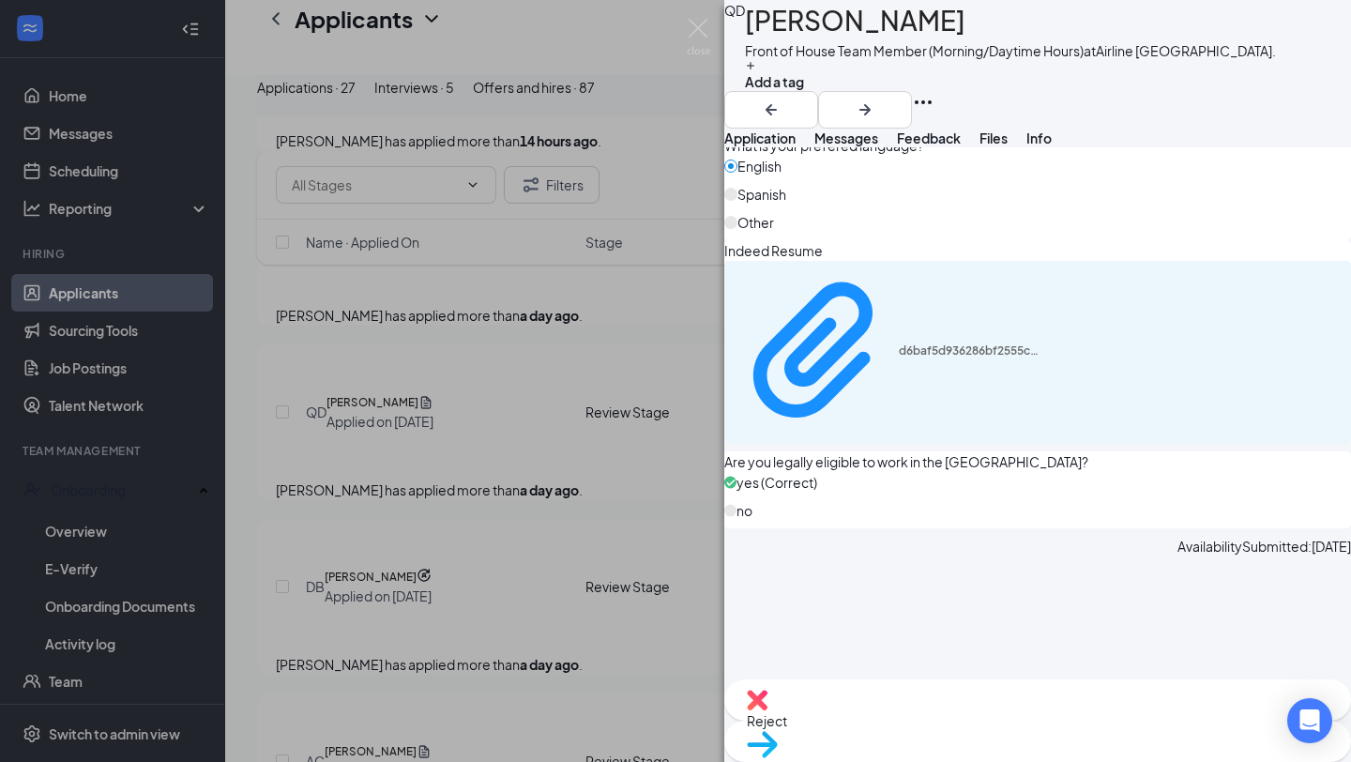
scroll to position [1273, 0]
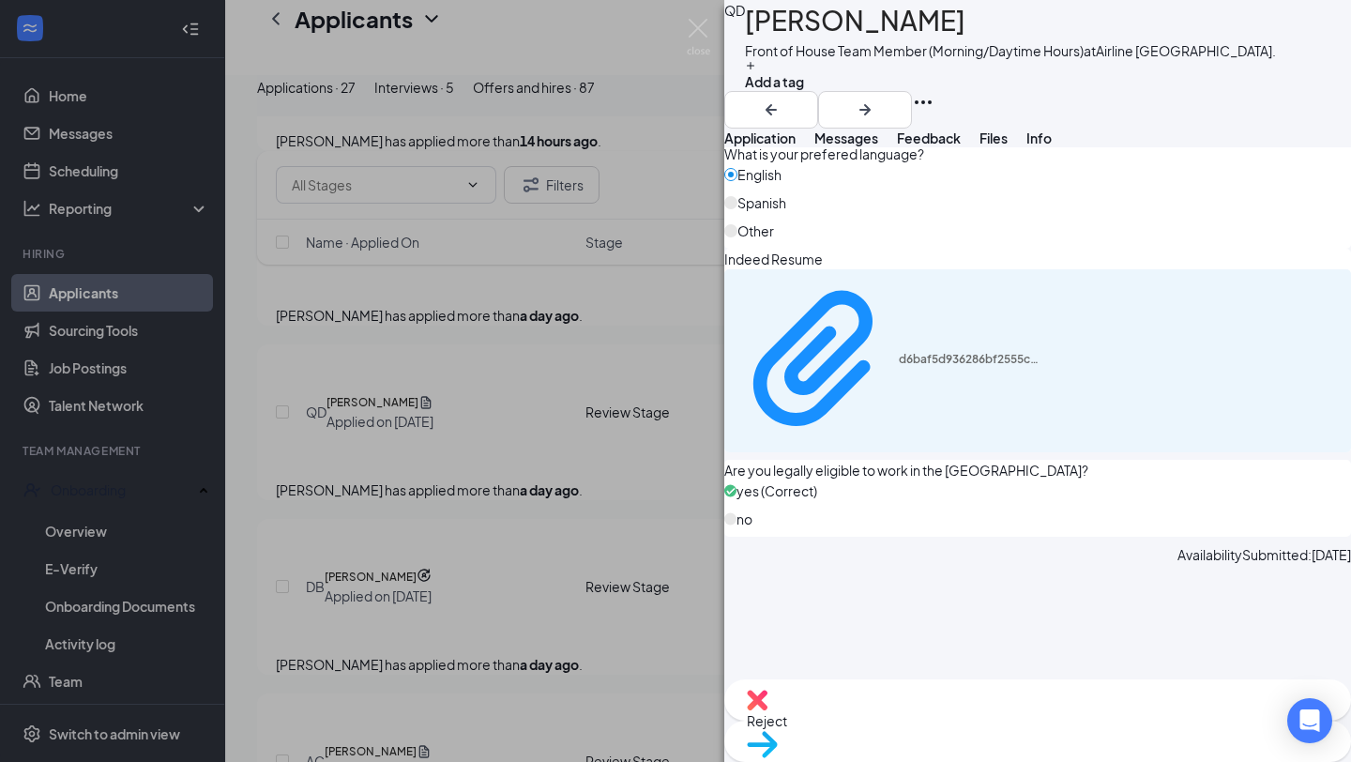
click at [973, 721] on div "Reject" at bounding box center [1037, 699] width 627 height 41
checkbox input "true"
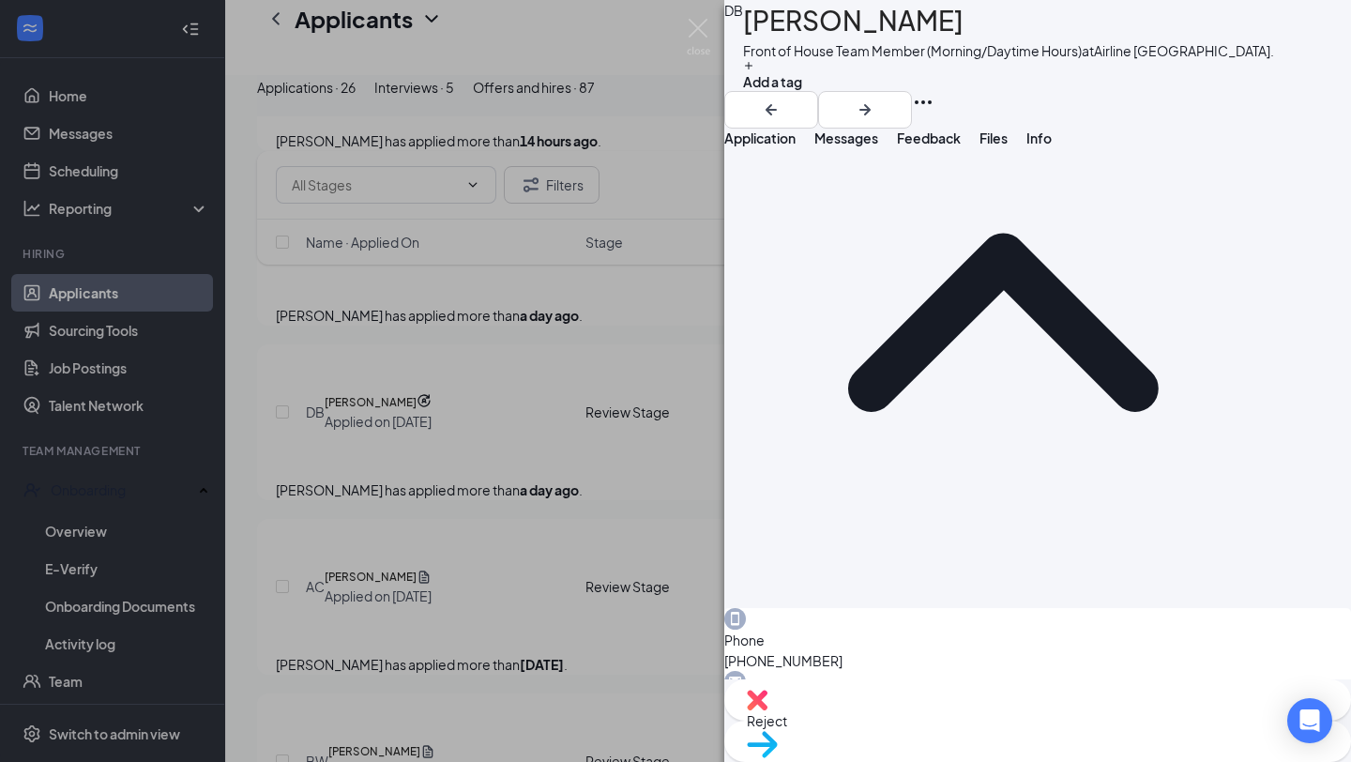
scroll to position [843, 0]
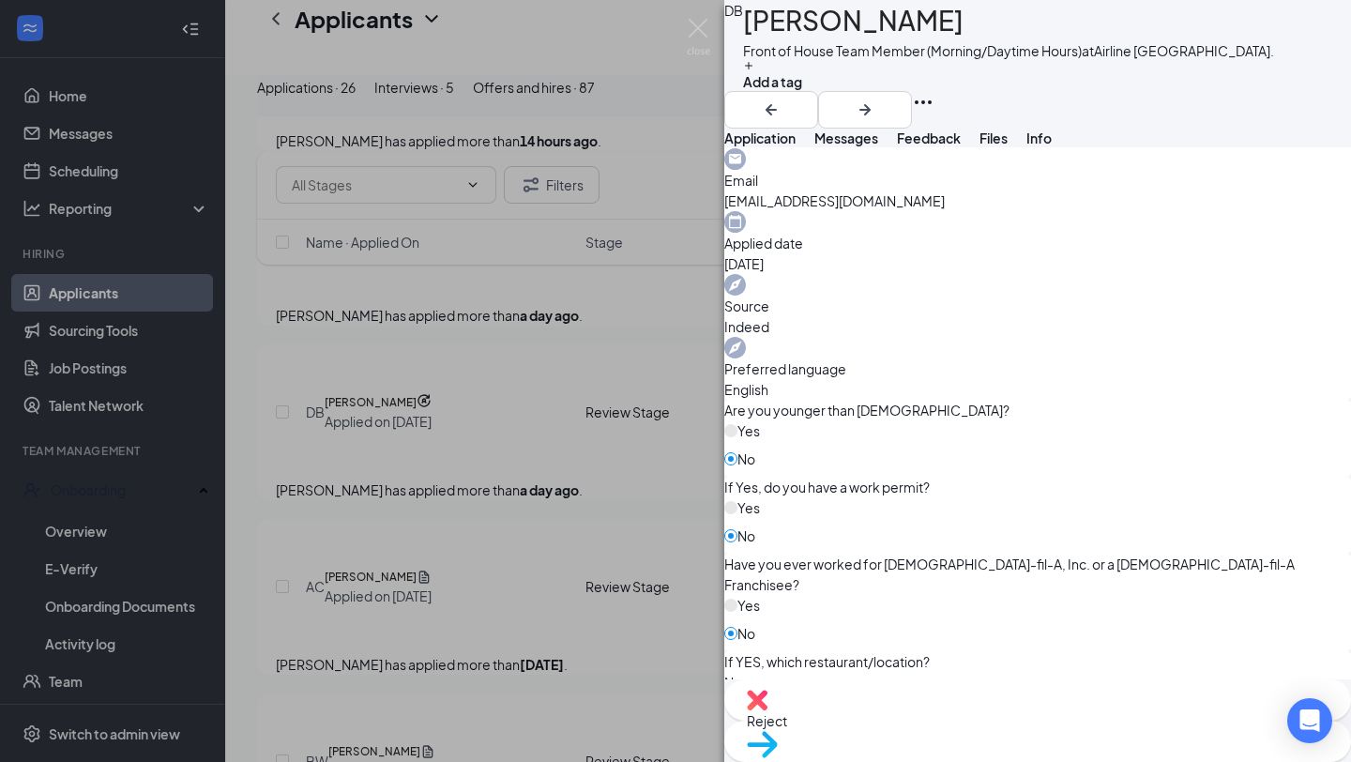
scroll to position [1326, 0]
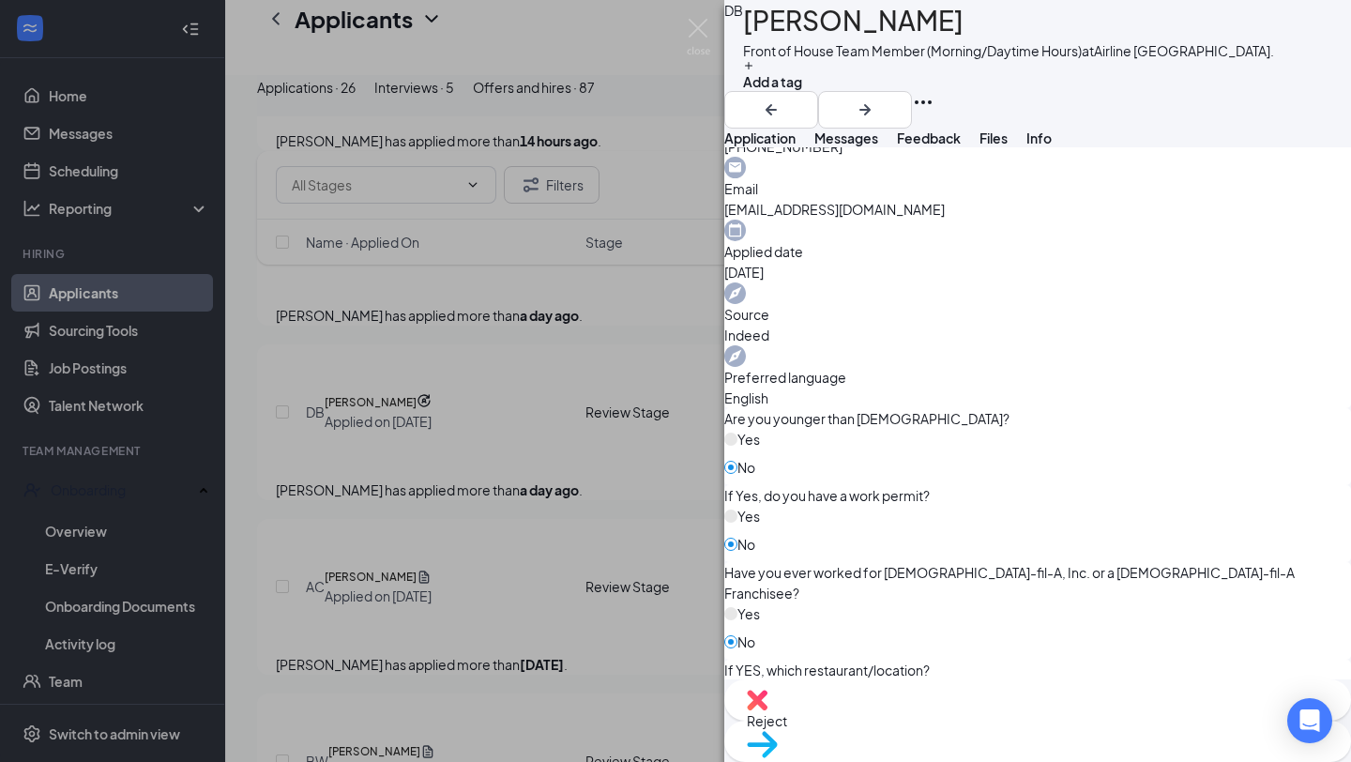
click at [938, 727] on span "Reject" at bounding box center [1038, 720] width 582 height 21
checkbox input "true"
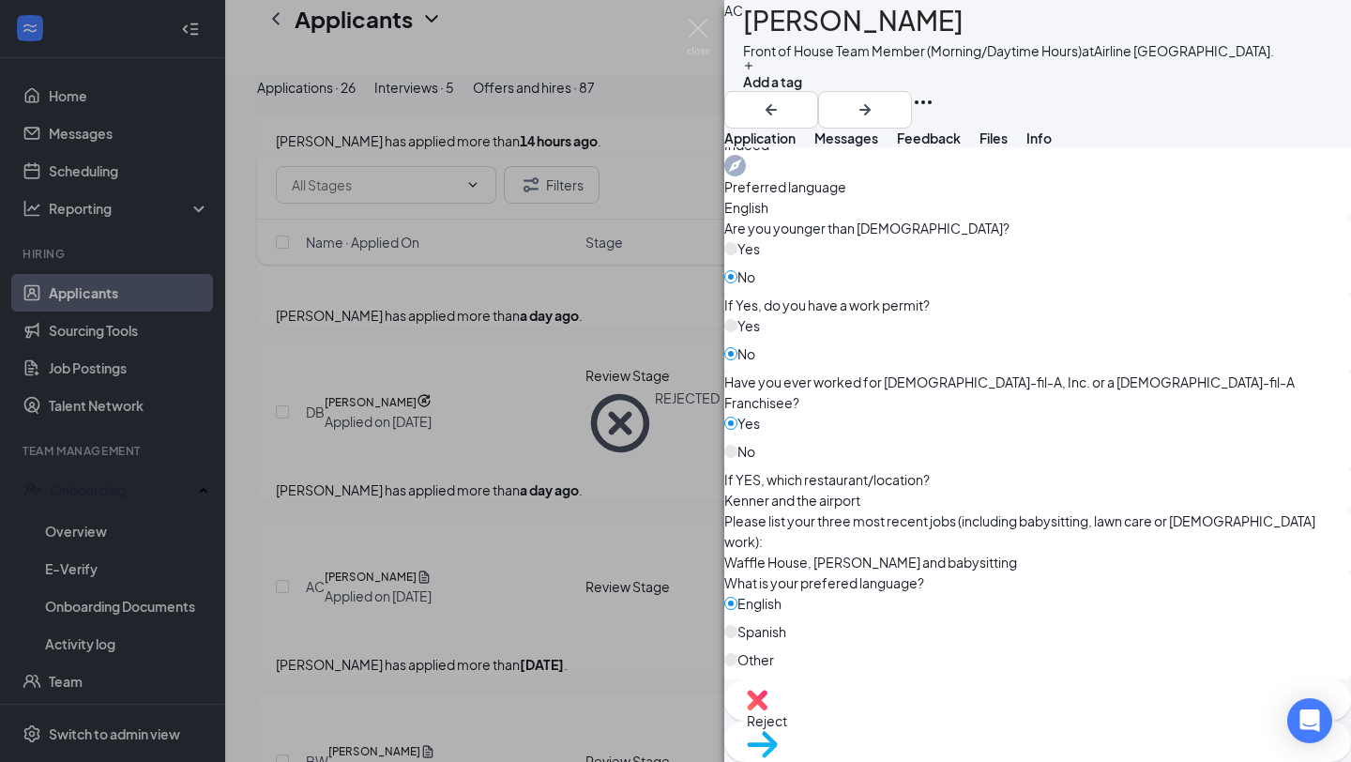
scroll to position [833, 0]
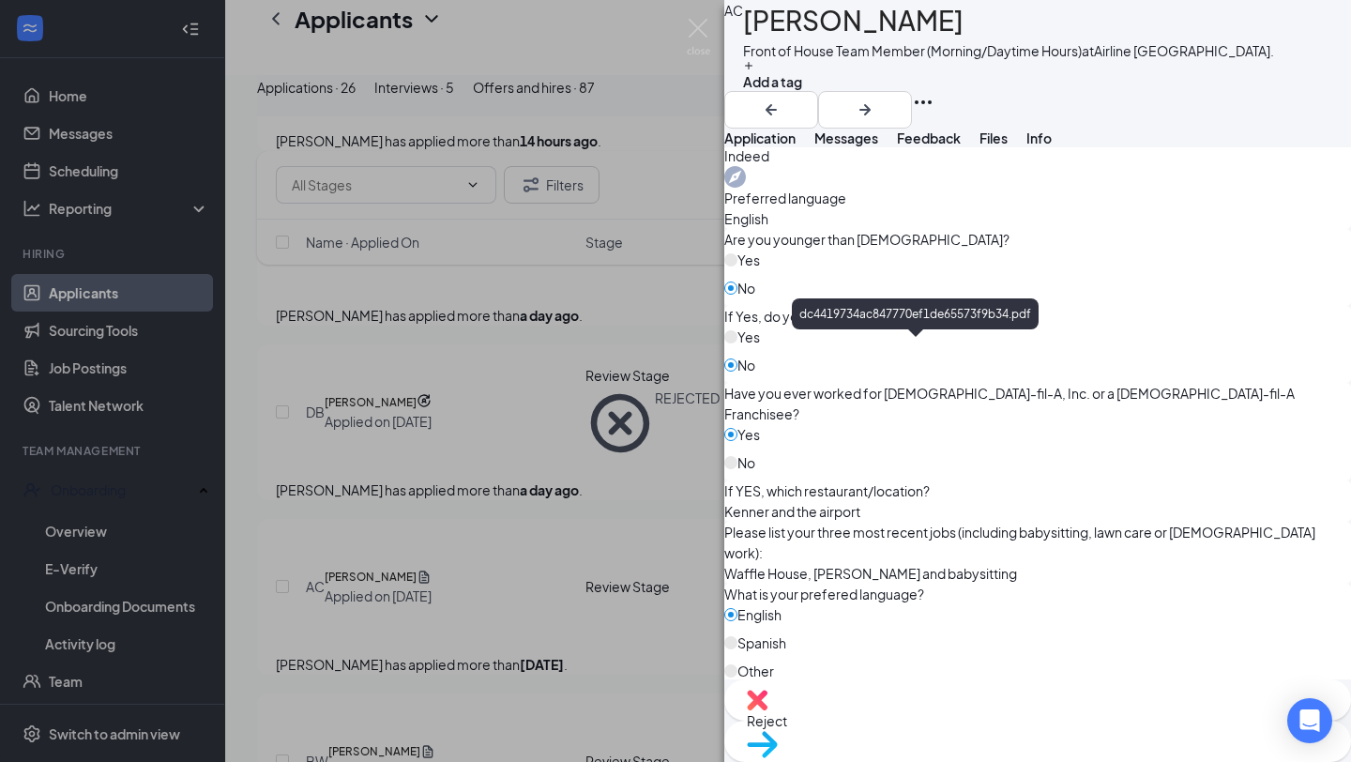
click at [916, 715] on div "Reject" at bounding box center [1037, 699] width 627 height 41
checkbox input "true"
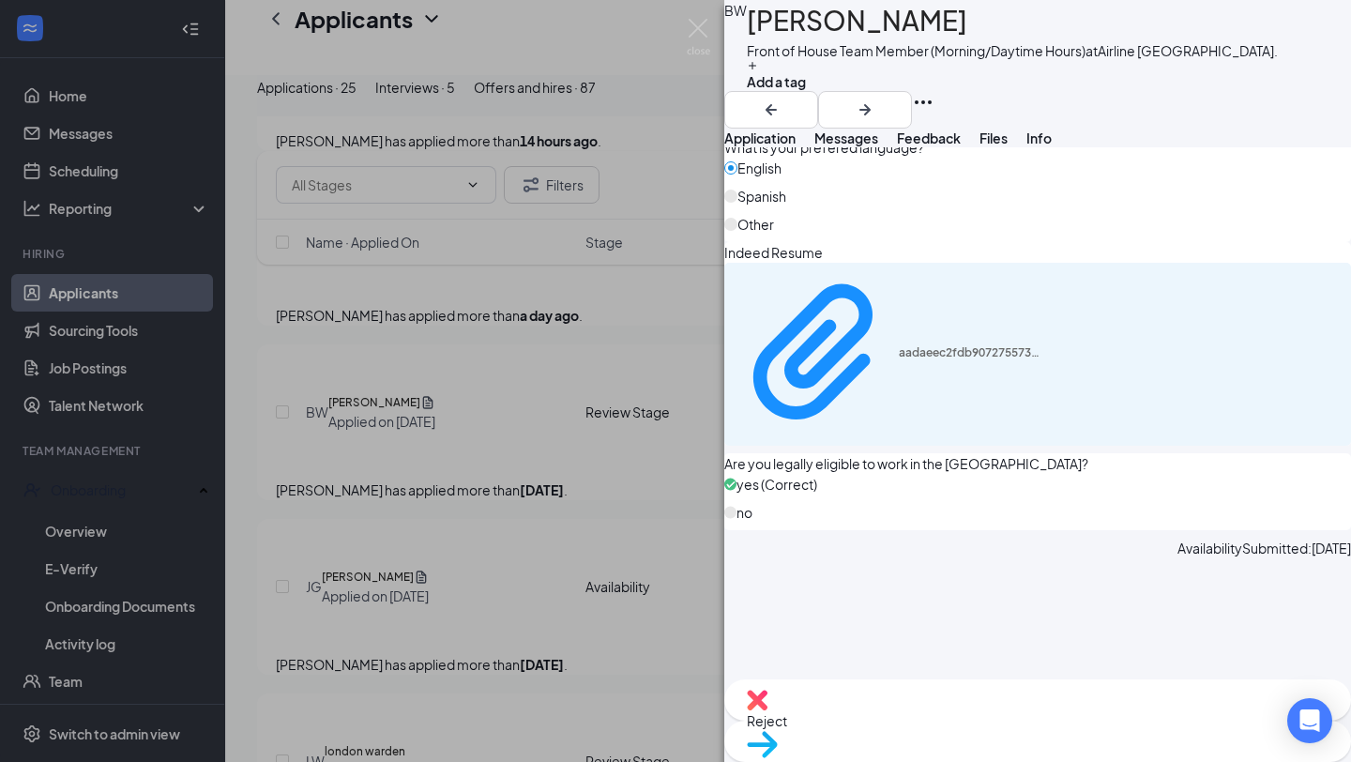
scroll to position [1282, 0]
click at [957, 731] on span "Reject" at bounding box center [1038, 720] width 582 height 21
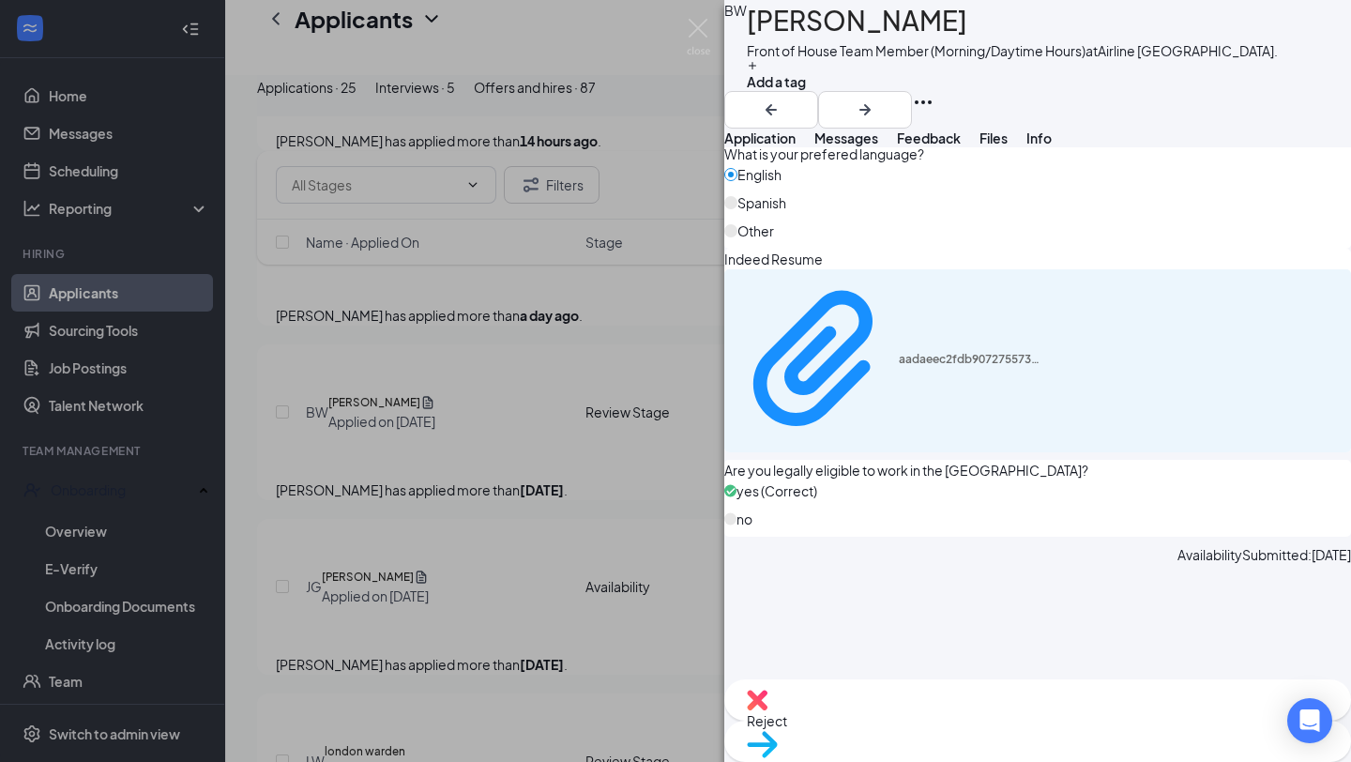
checkbox input "true"
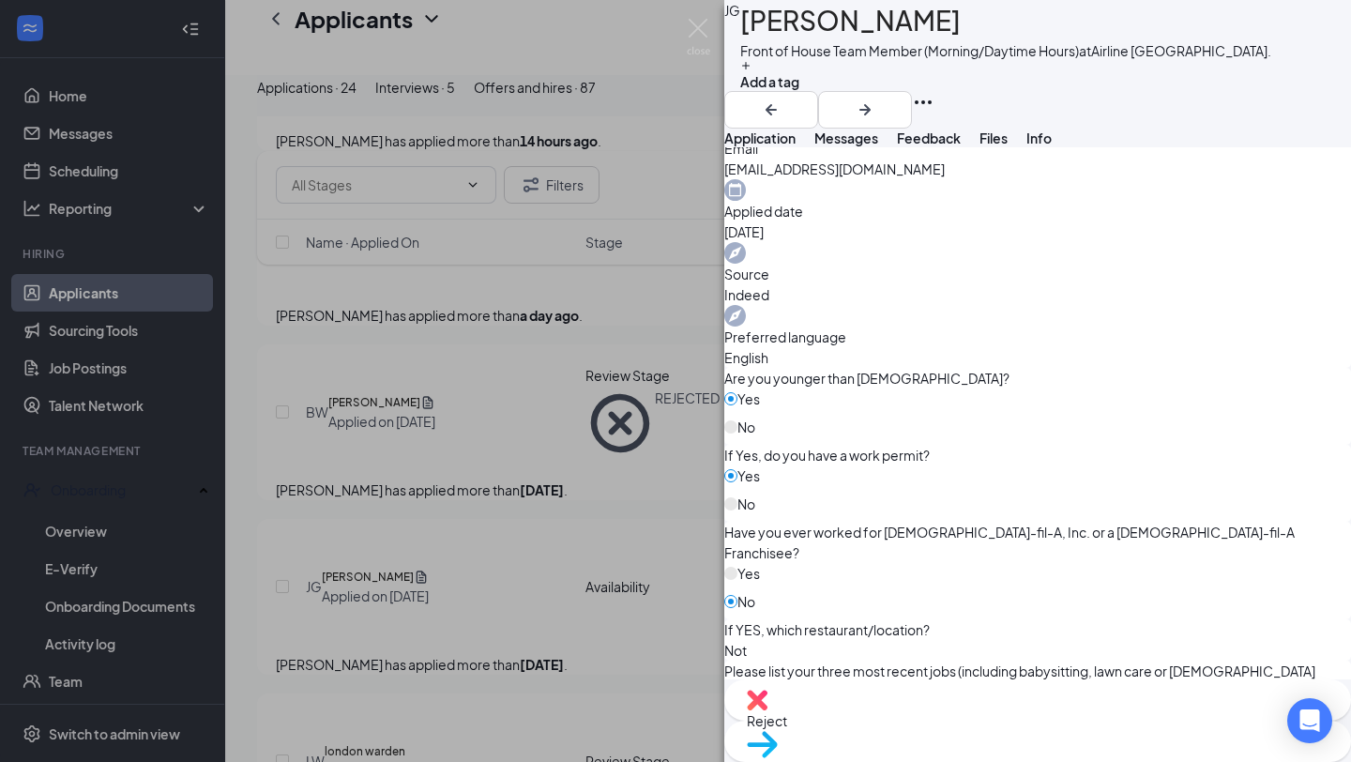
scroll to position [696, 0]
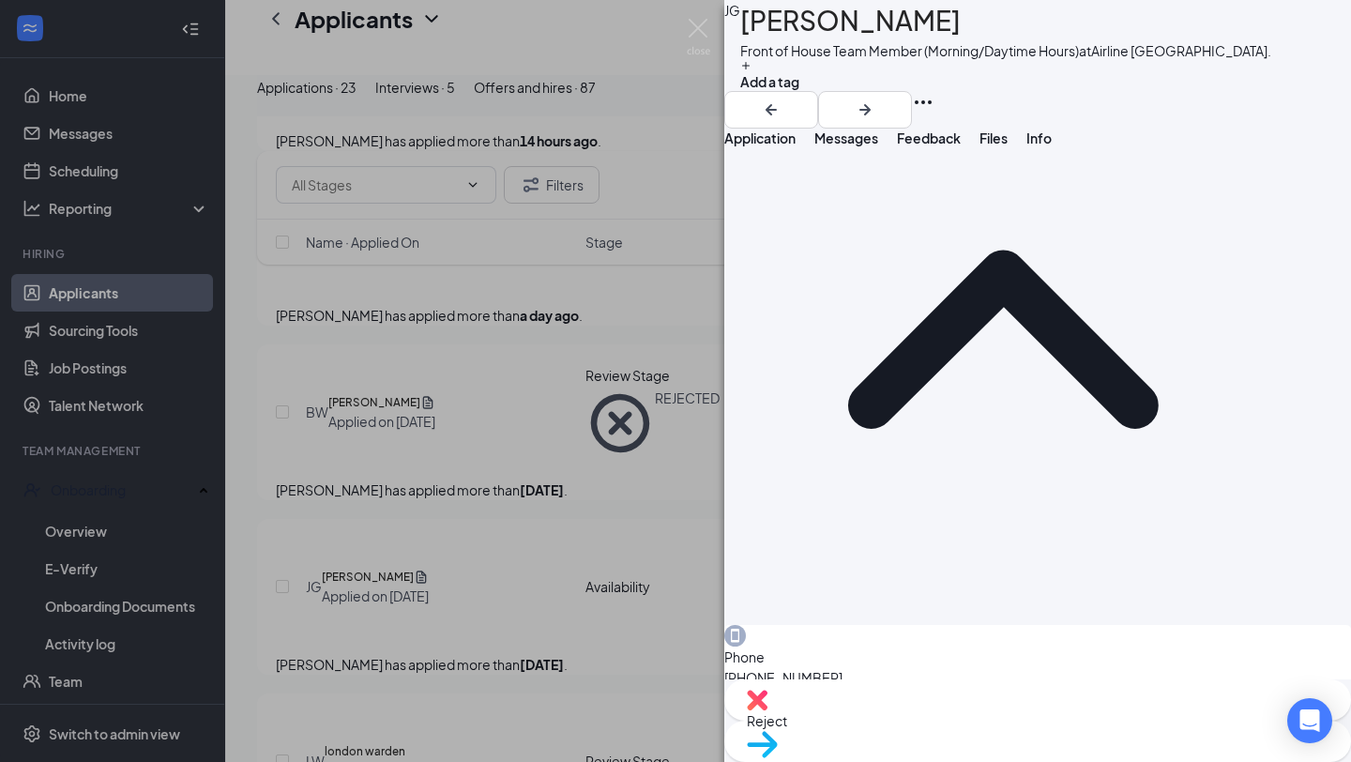
scroll to position [0, 0]
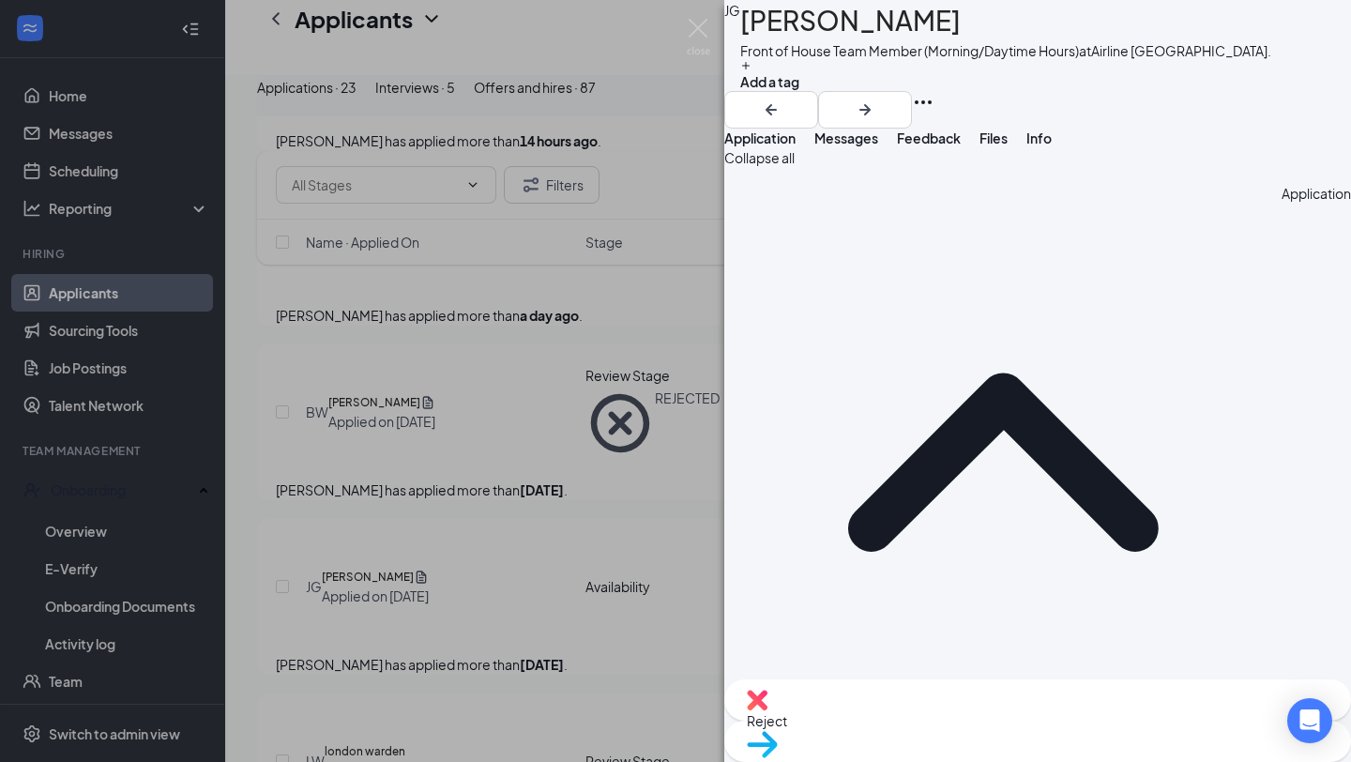
click at [936, 731] on span "Reject" at bounding box center [1038, 720] width 582 height 21
checkbox input "true"
drag, startPoint x: 582, startPoint y: 403, endPoint x: 593, endPoint y: 412, distance: 14.1
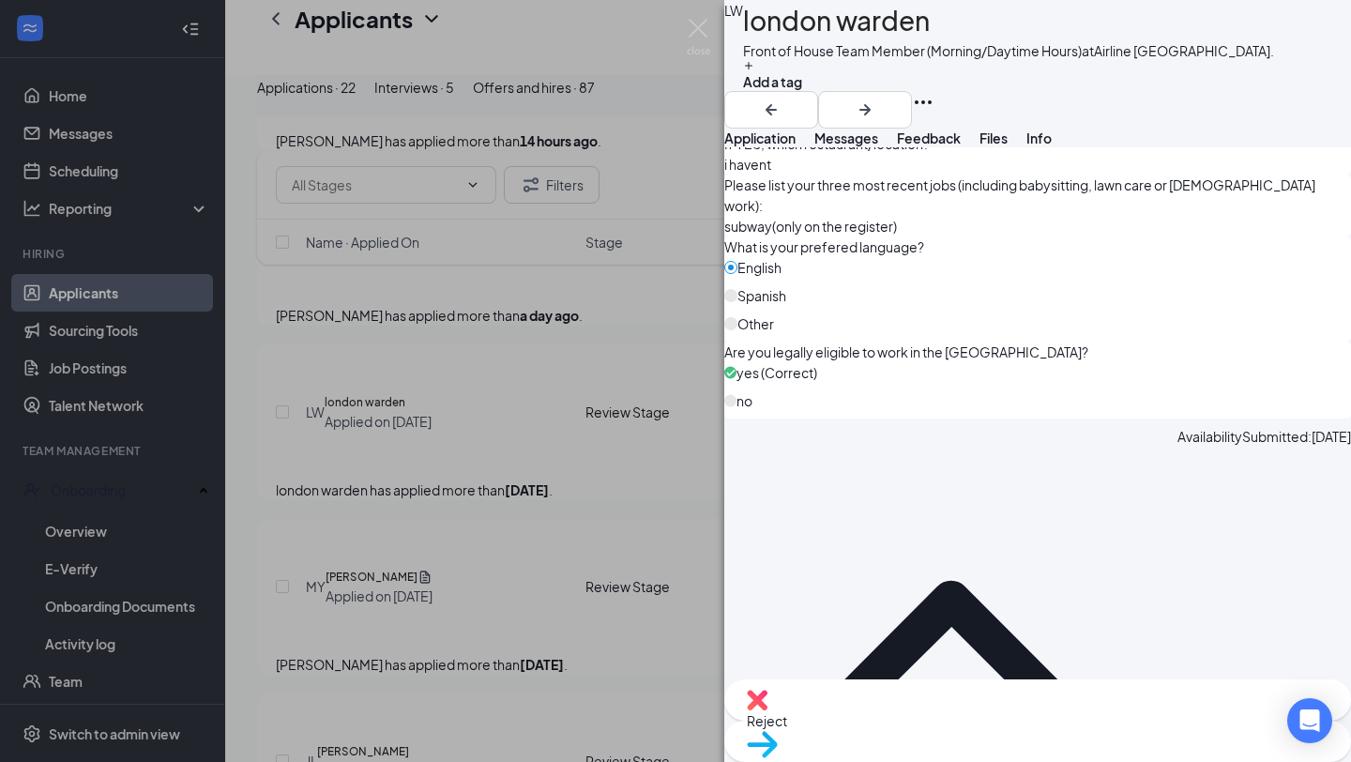
click at [941, 723] on span "Reject" at bounding box center [1038, 720] width 582 height 21
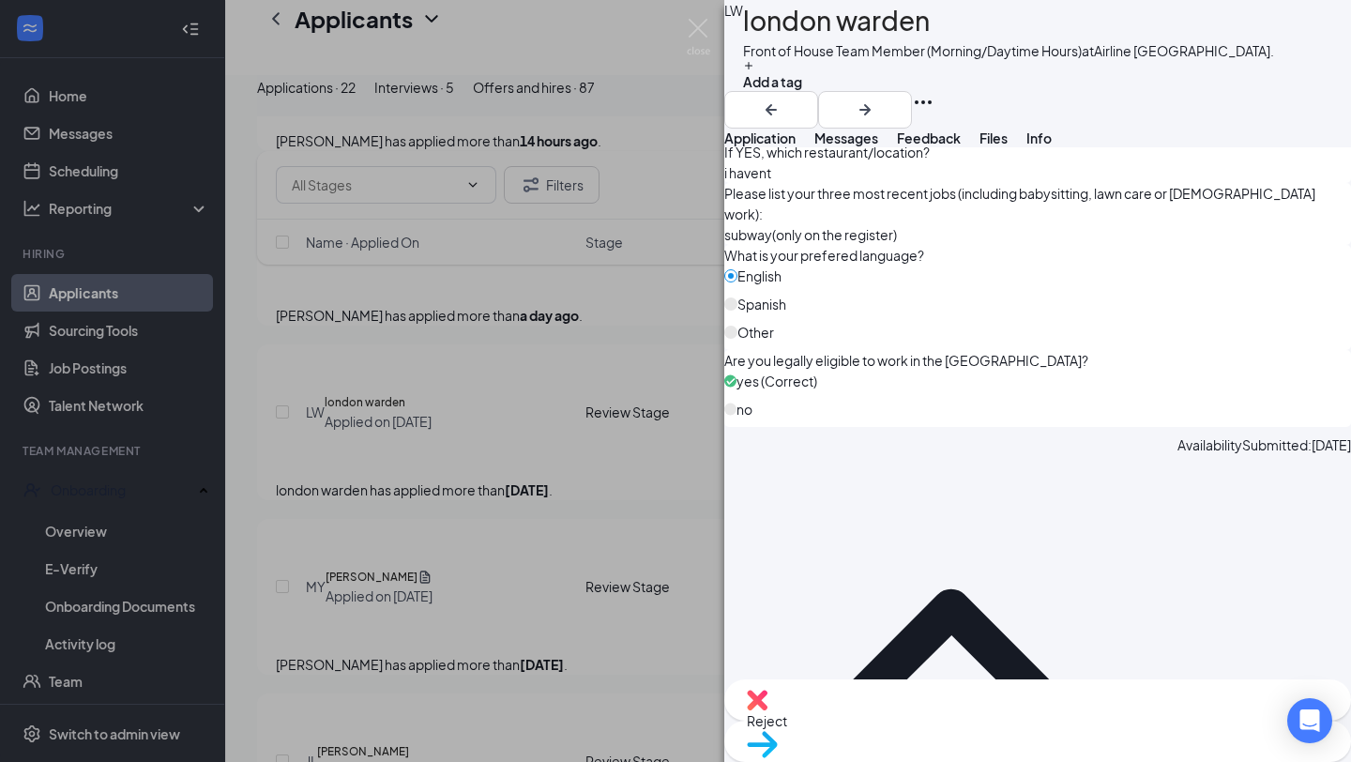
checkbox input "true"
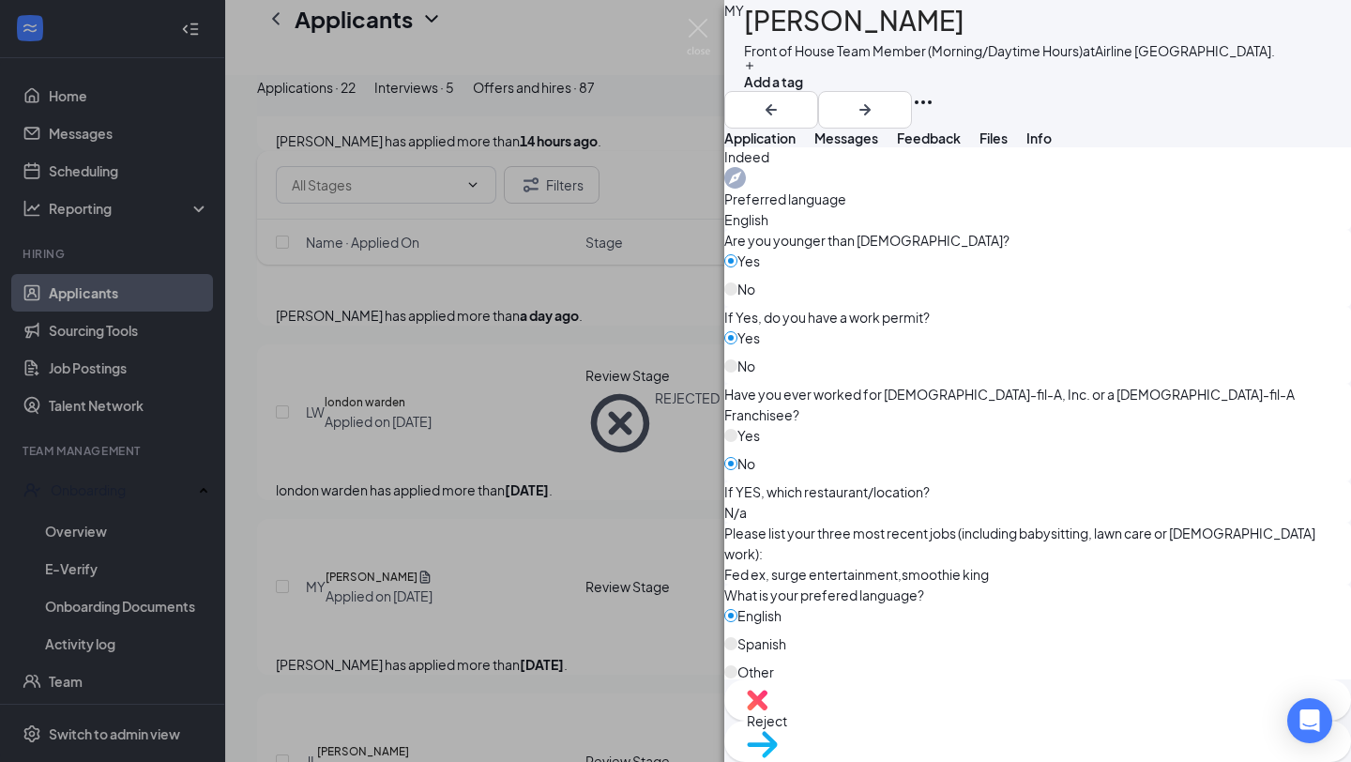
scroll to position [690, 0]
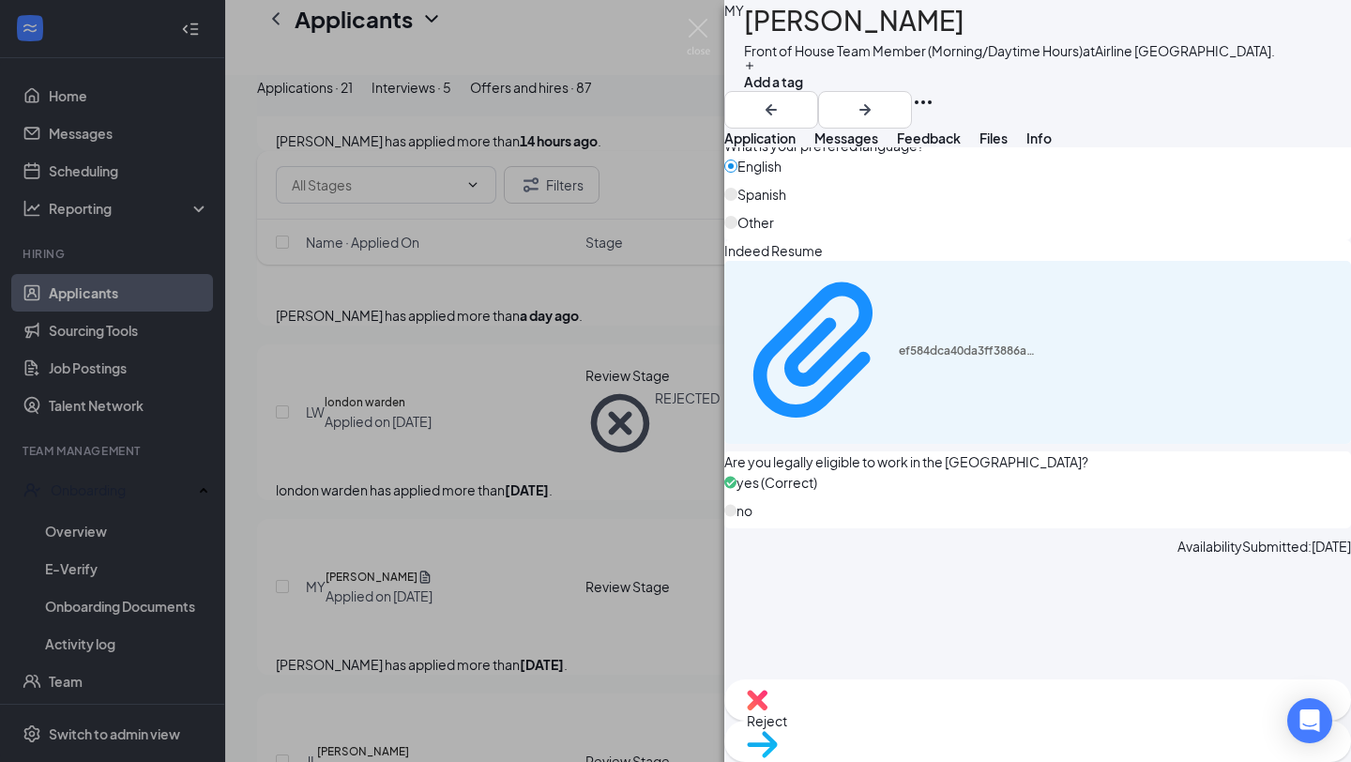
scroll to position [1273, 0]
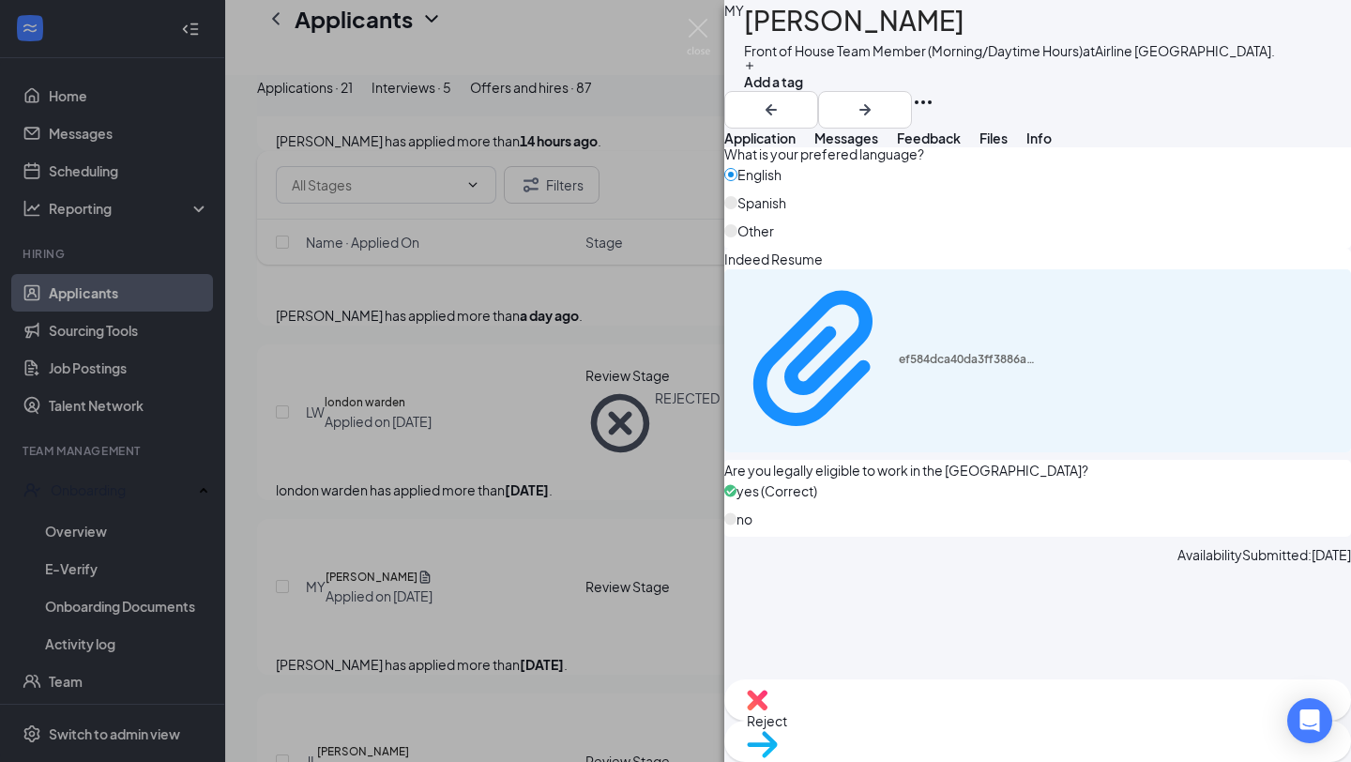
click at [1117, 758] on span "Move to stage" at bounding box center [1038, 768] width 582 height 21
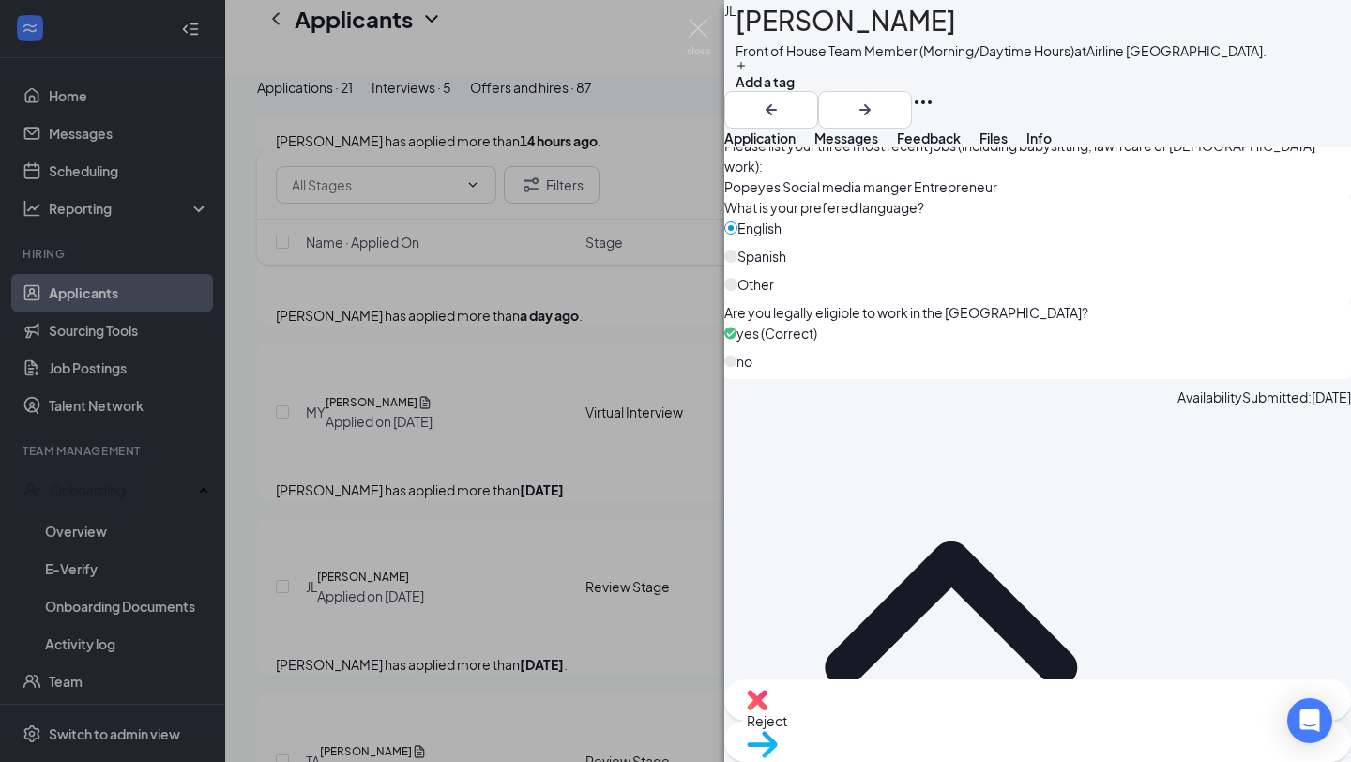
scroll to position [1222, 0]
click at [962, 731] on span "Reject" at bounding box center [1038, 720] width 582 height 21
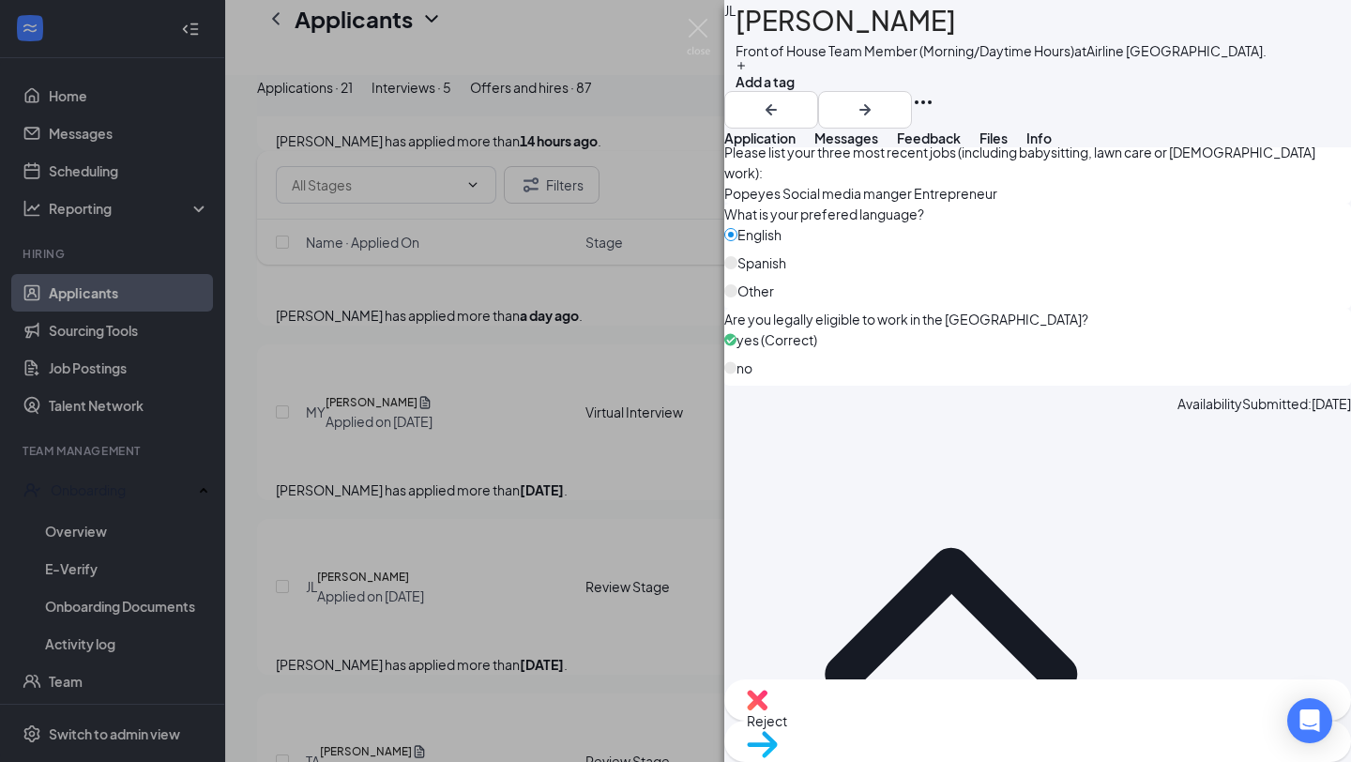
checkbox input "true"
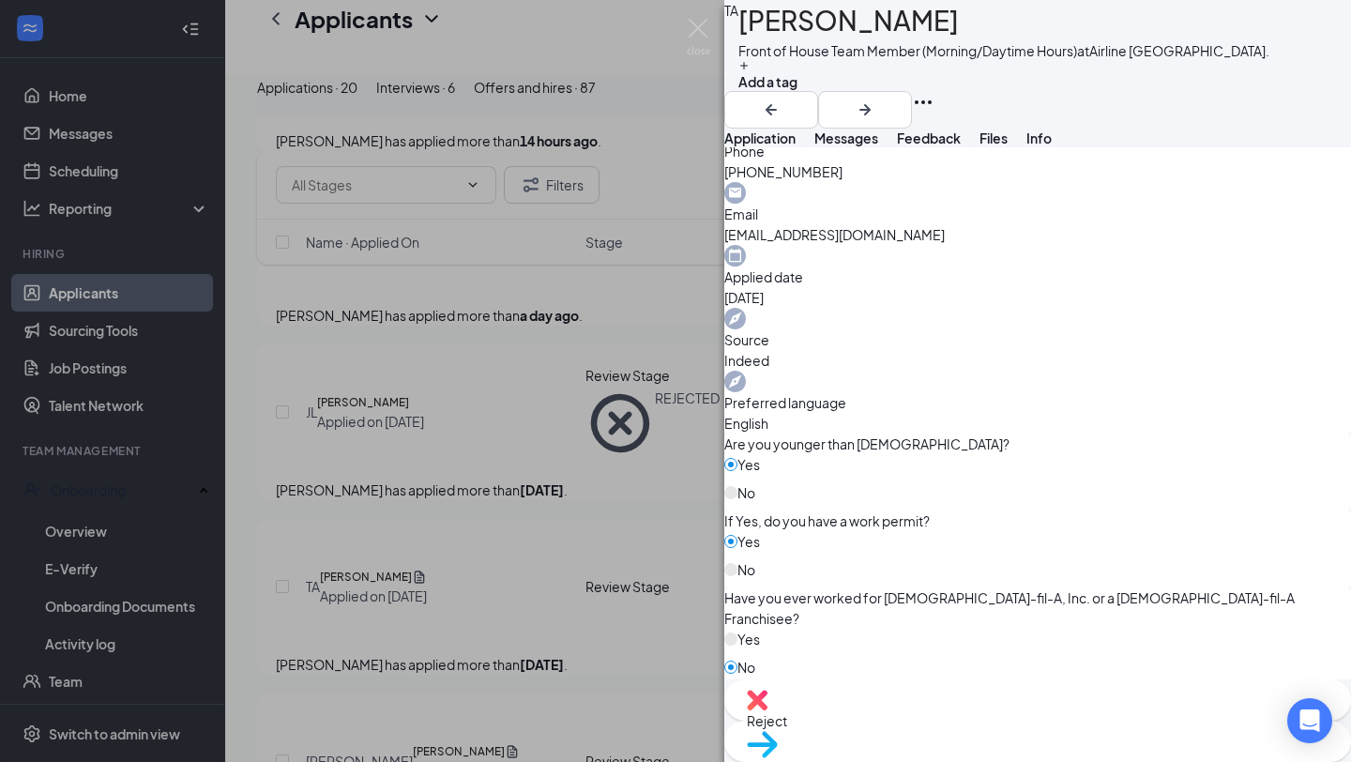
scroll to position [765, 0]
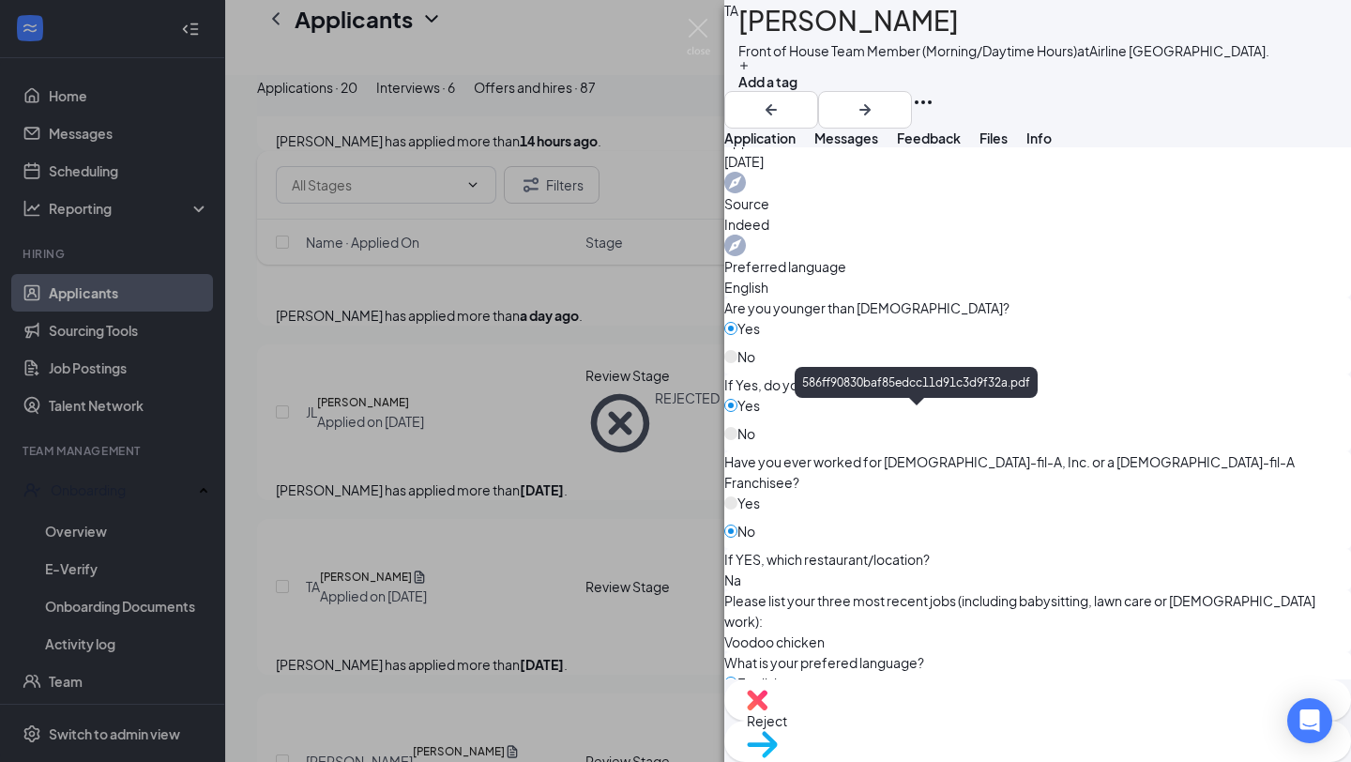
click at [950, 730] on span "Reject" at bounding box center [1038, 720] width 582 height 21
checkbox input "true"
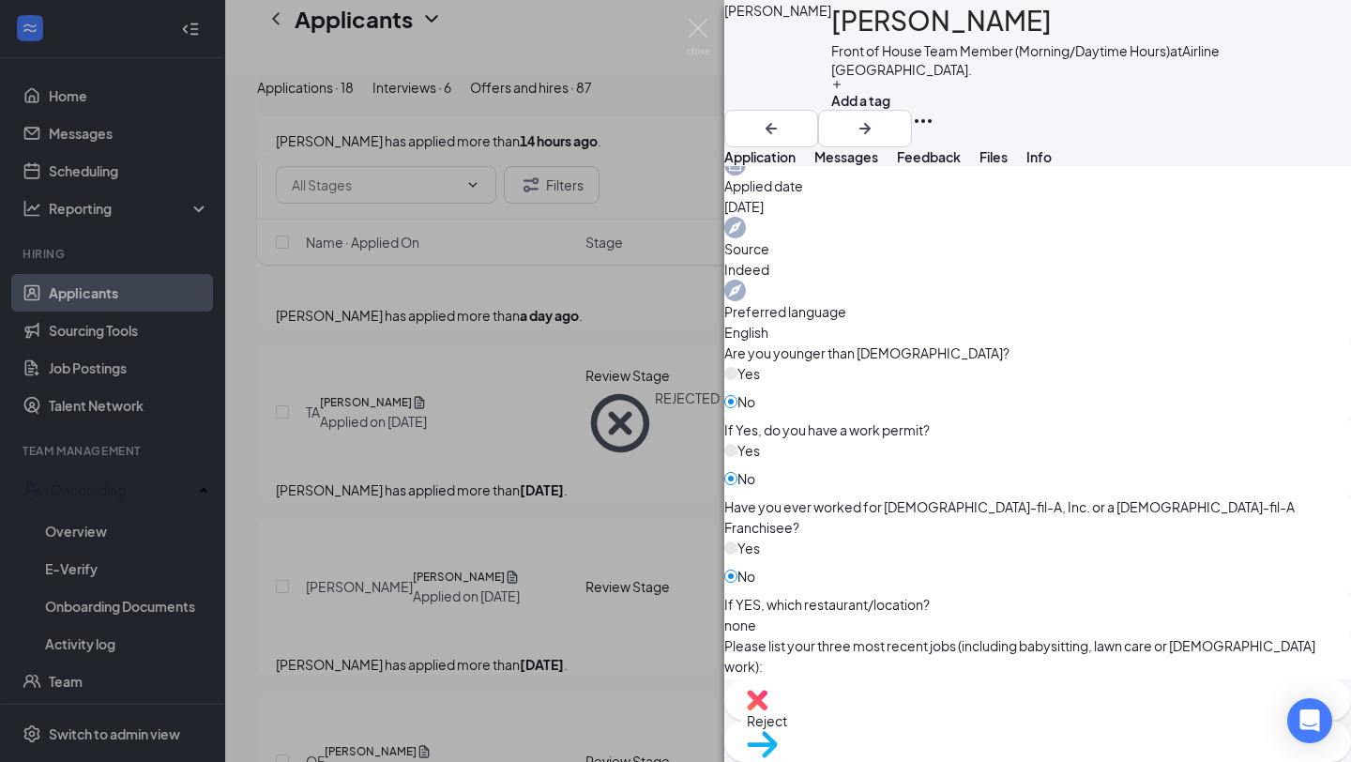
scroll to position [734, 0]
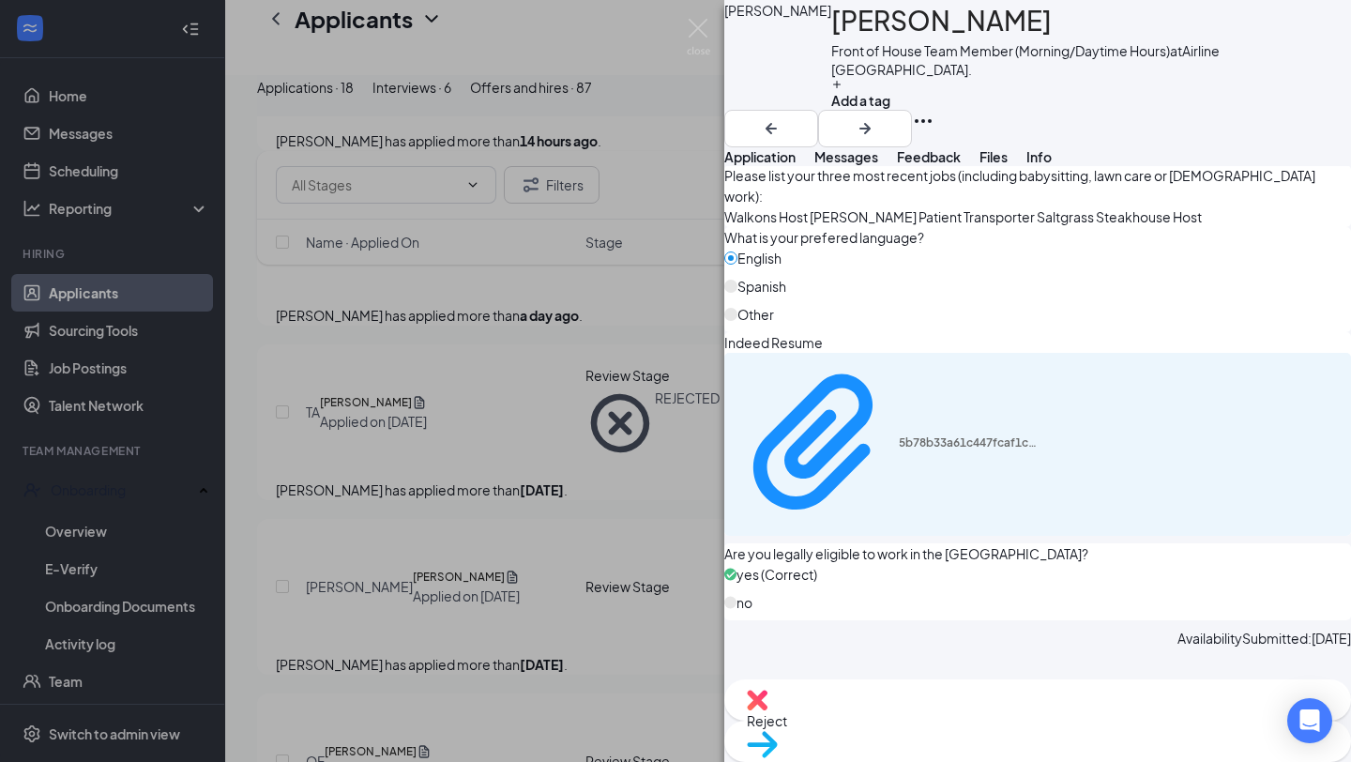
scroll to position [1323, 0]
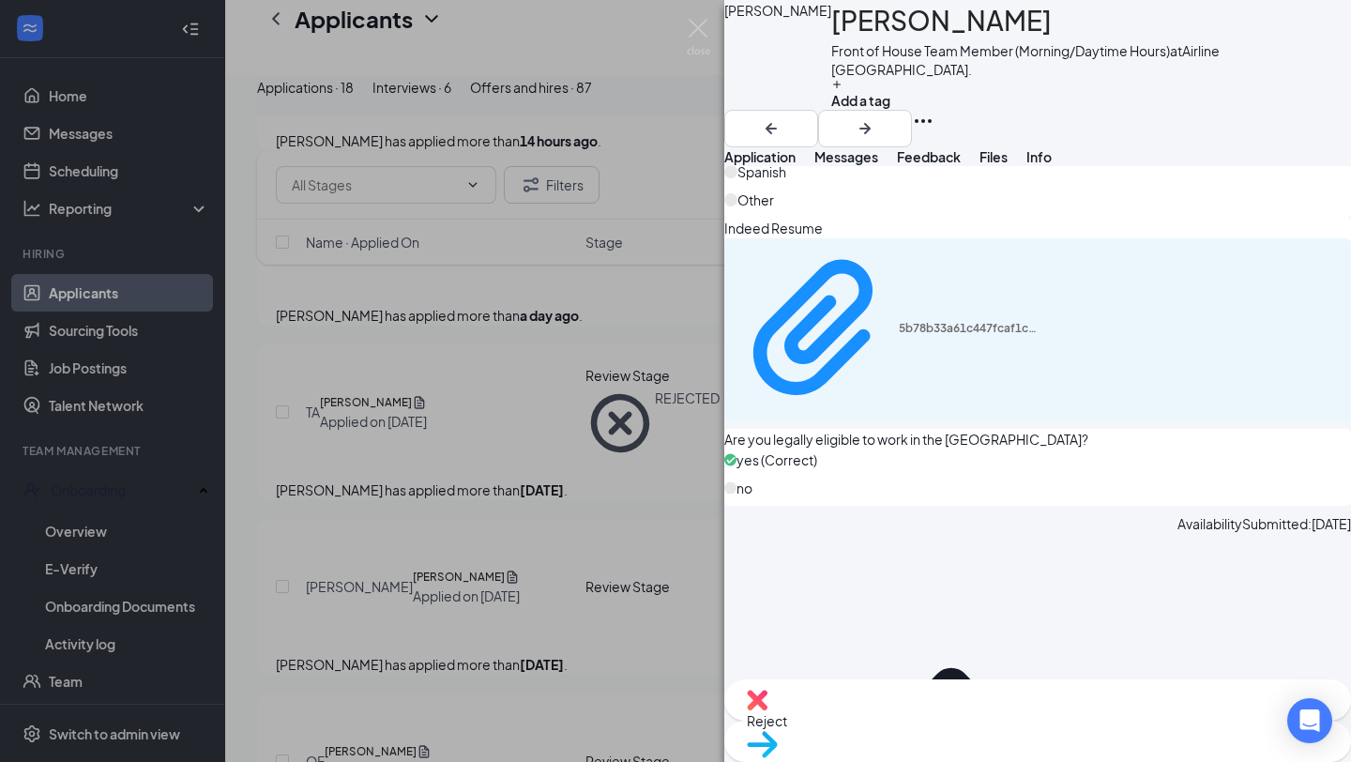
click at [1120, 758] on span "Move to stage" at bounding box center [1038, 768] width 582 height 21
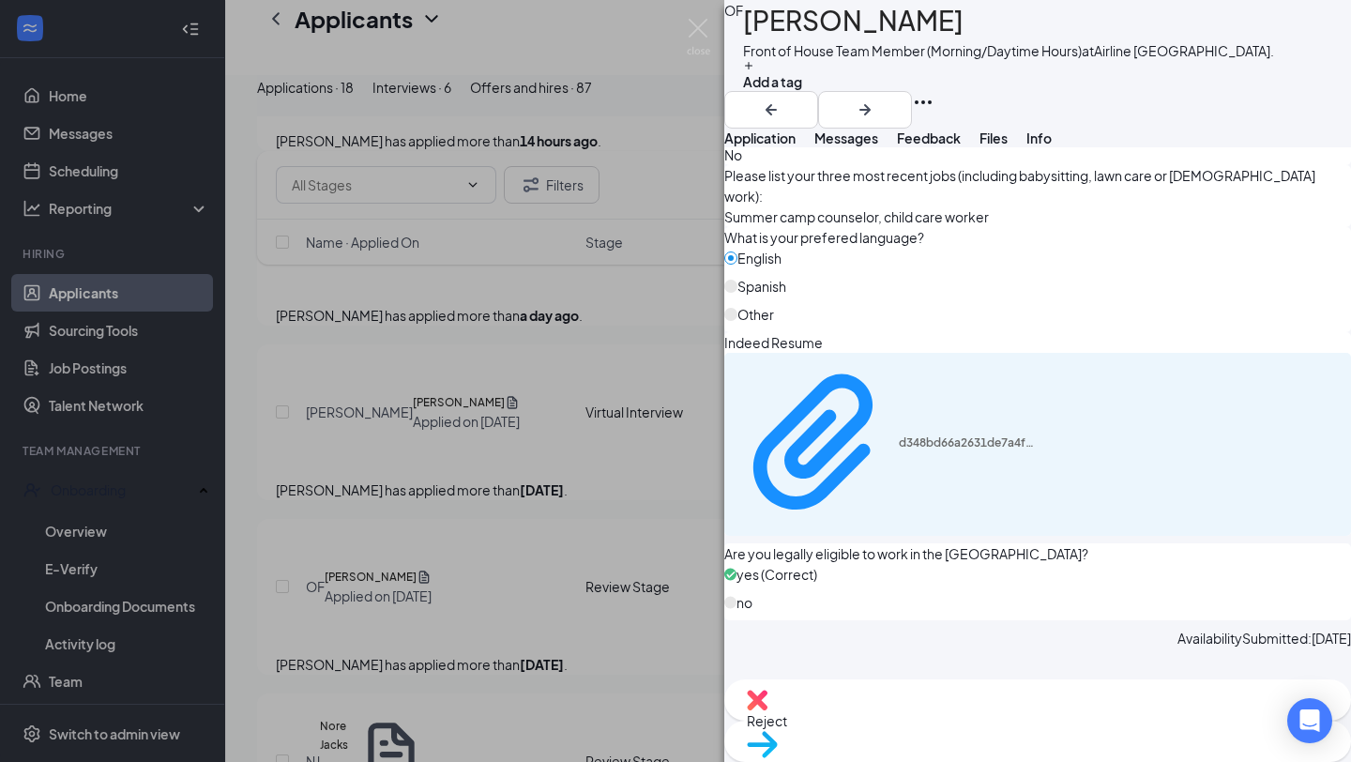
scroll to position [720, 0]
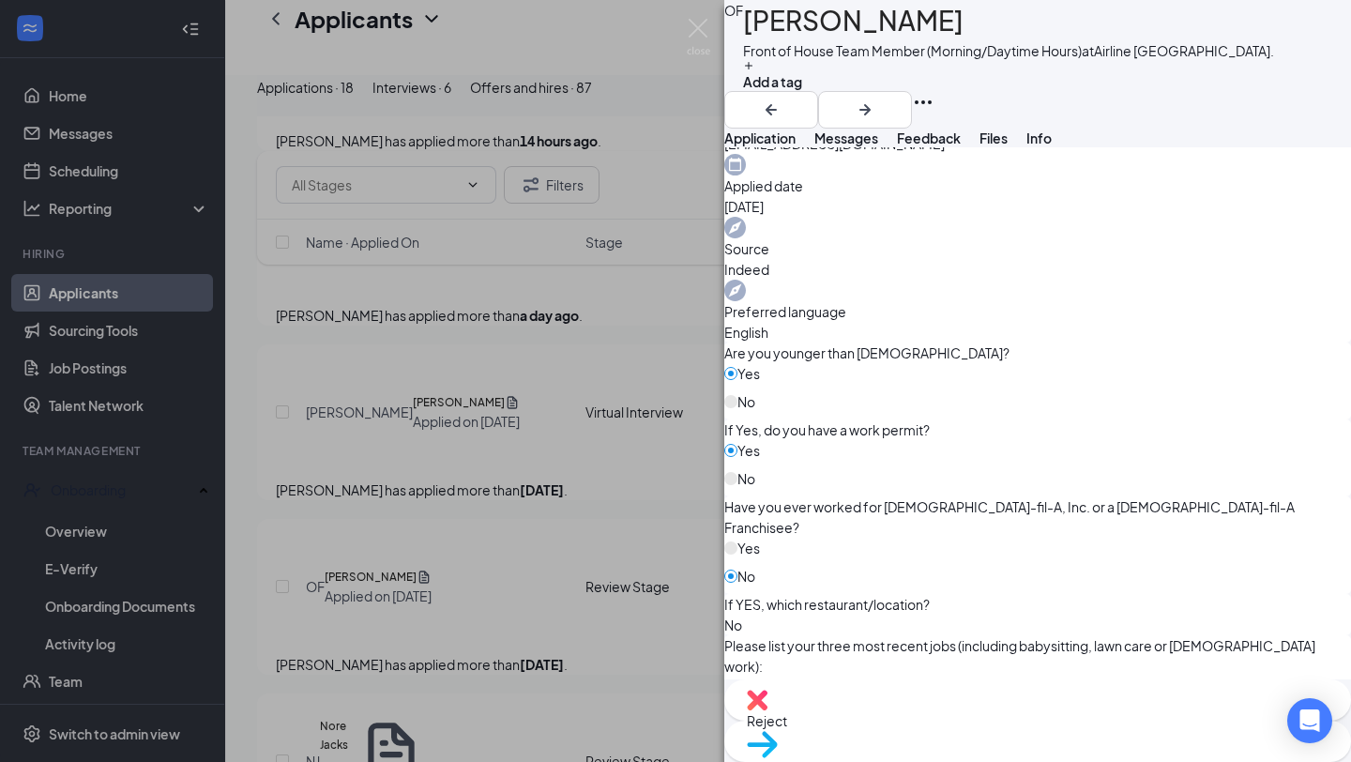
click at [967, 722] on span "Reject" at bounding box center [1038, 720] width 582 height 21
checkbox input "true"
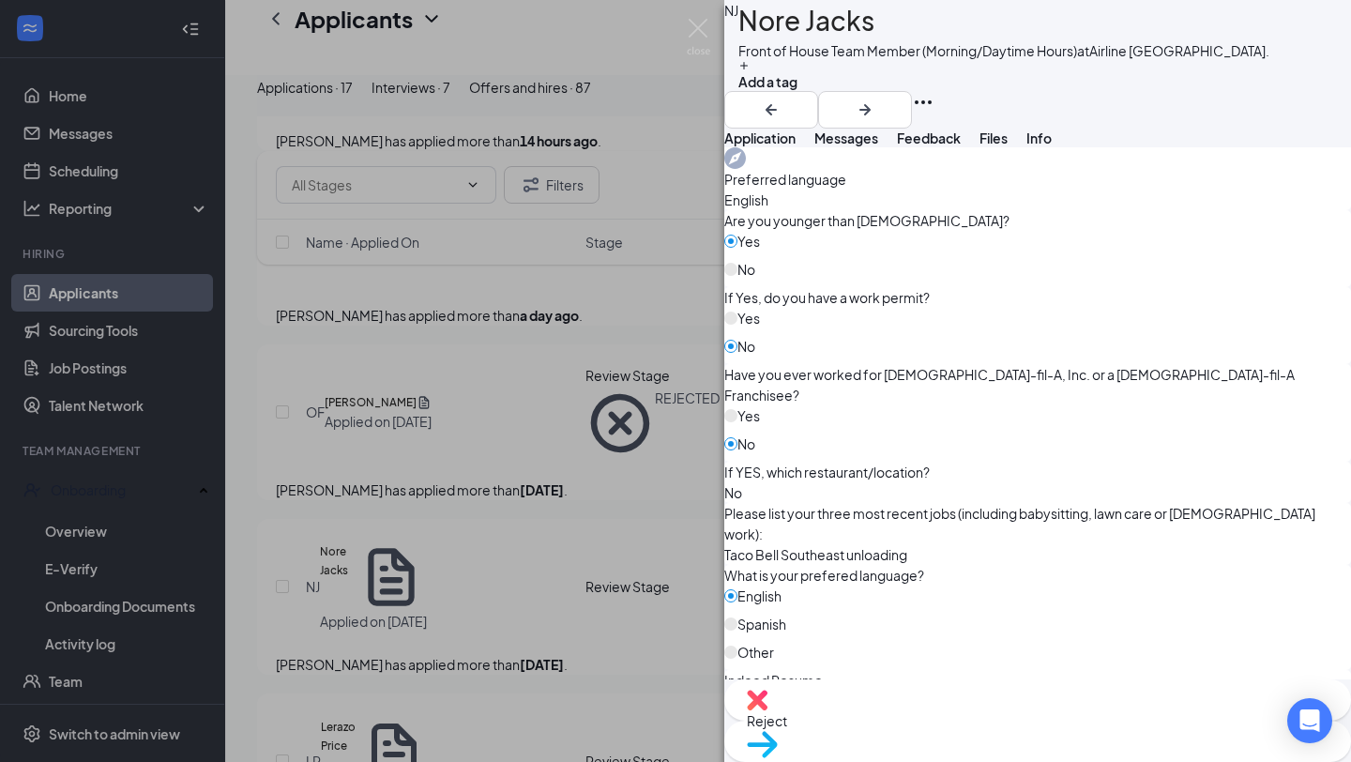
scroll to position [787, 0]
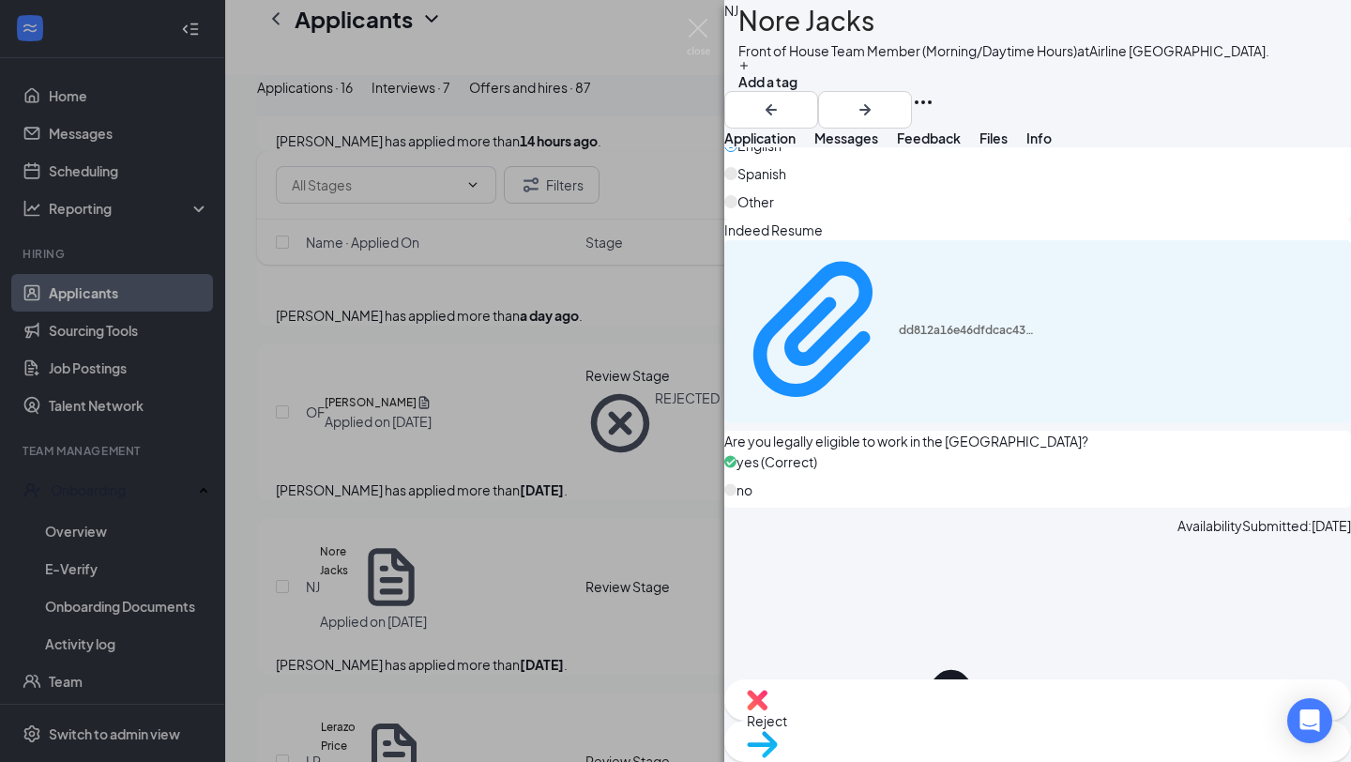
scroll to position [1294, 0]
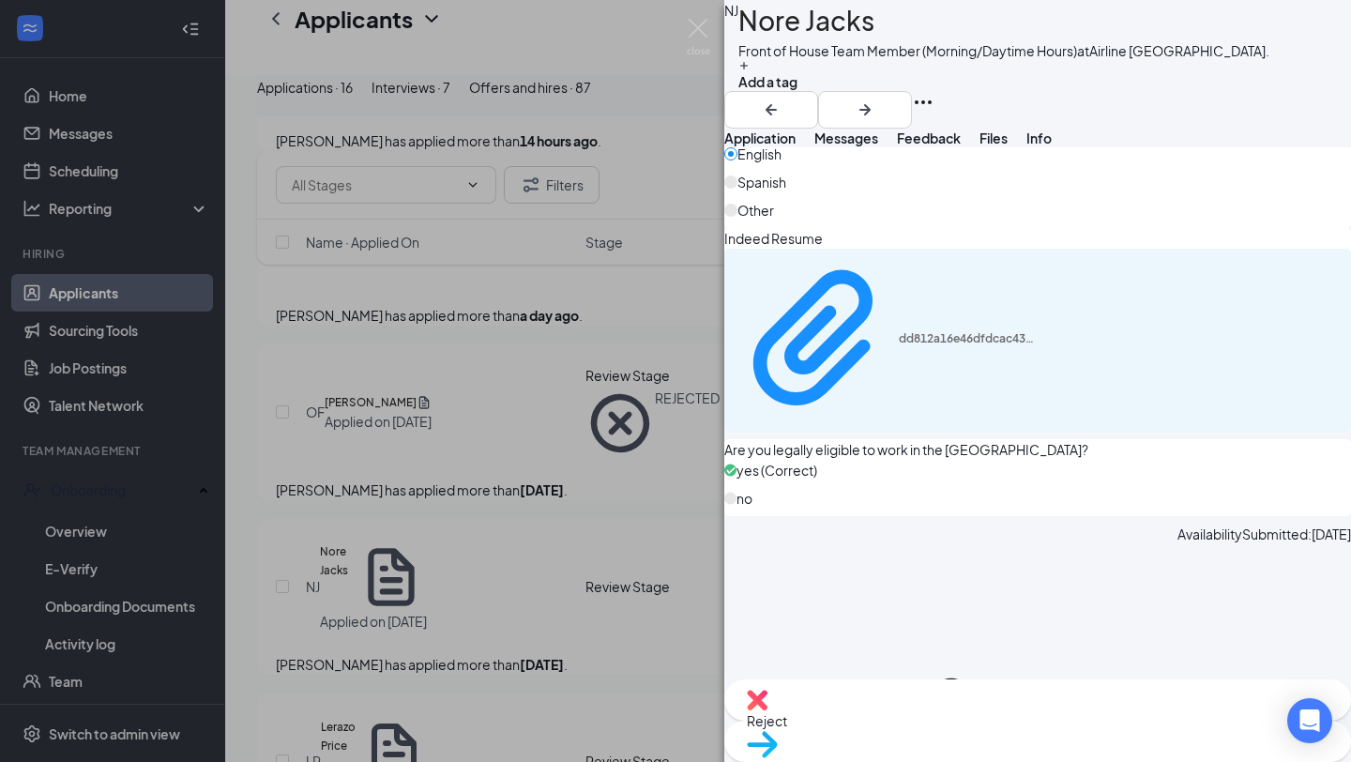
click at [1078, 758] on span "Move to stage" at bounding box center [1038, 768] width 582 height 21
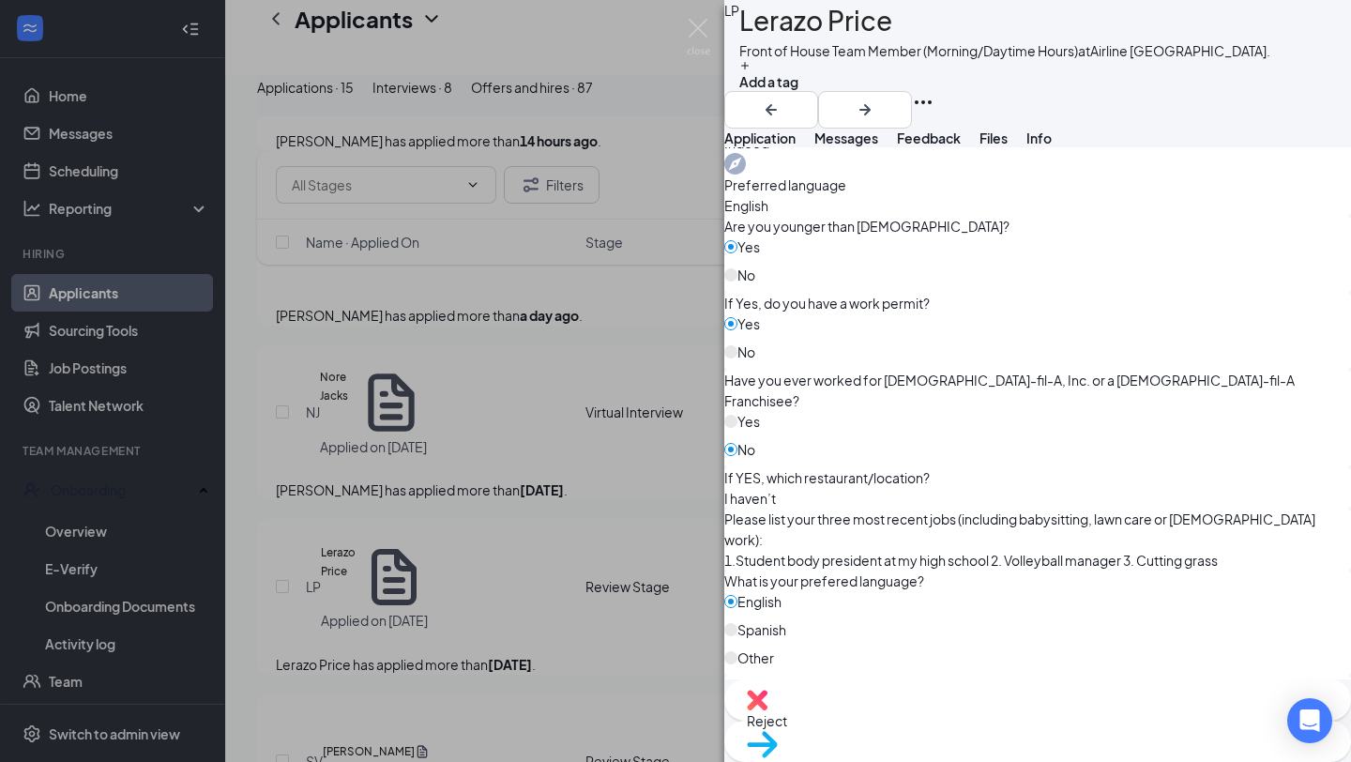
scroll to position [952, 0]
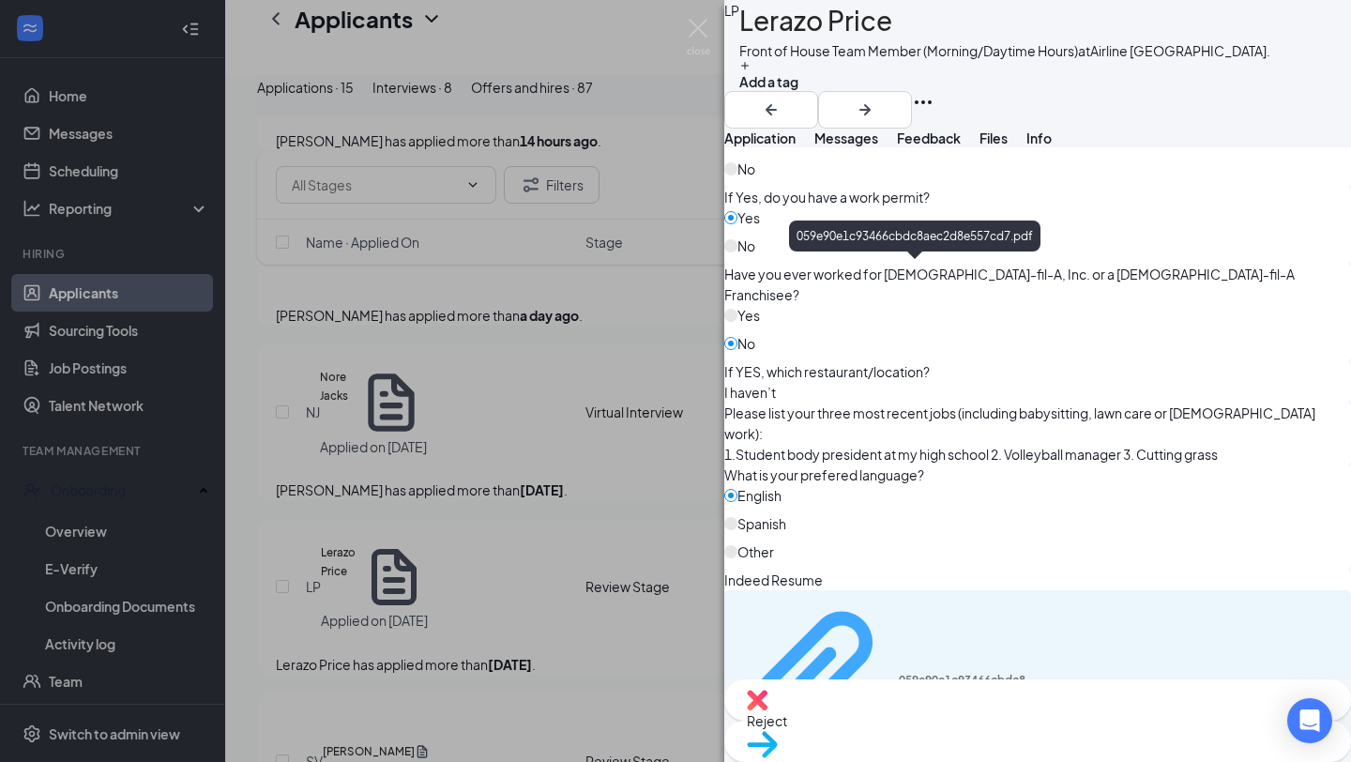
click at [951, 673] on div "059e90e1c93466cbdc8aec2d8e557cd7.pdf" at bounding box center [969, 680] width 141 height 15
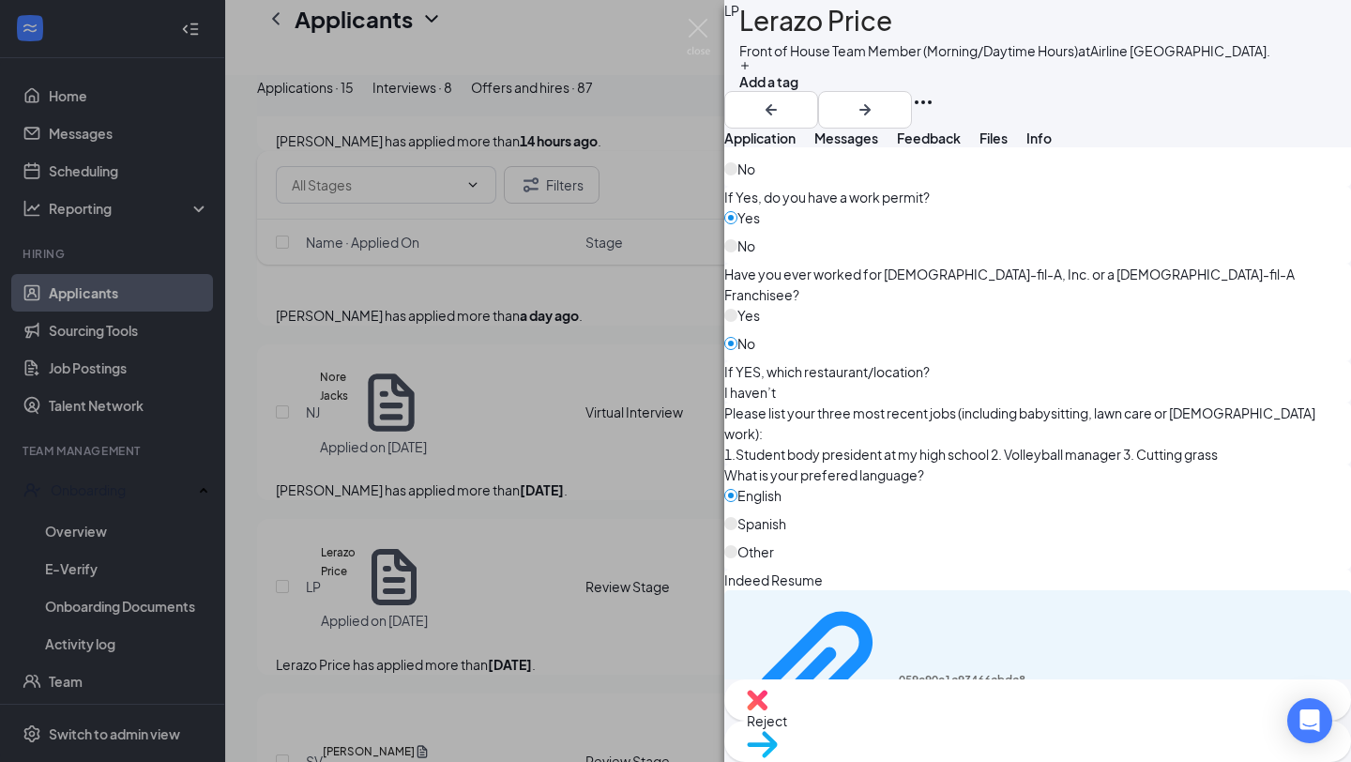
click at [952, 726] on span "Reject" at bounding box center [1038, 720] width 582 height 21
drag, startPoint x: 385, startPoint y: 477, endPoint x: 403, endPoint y: 483, distance: 19.9
checkbox input "true"
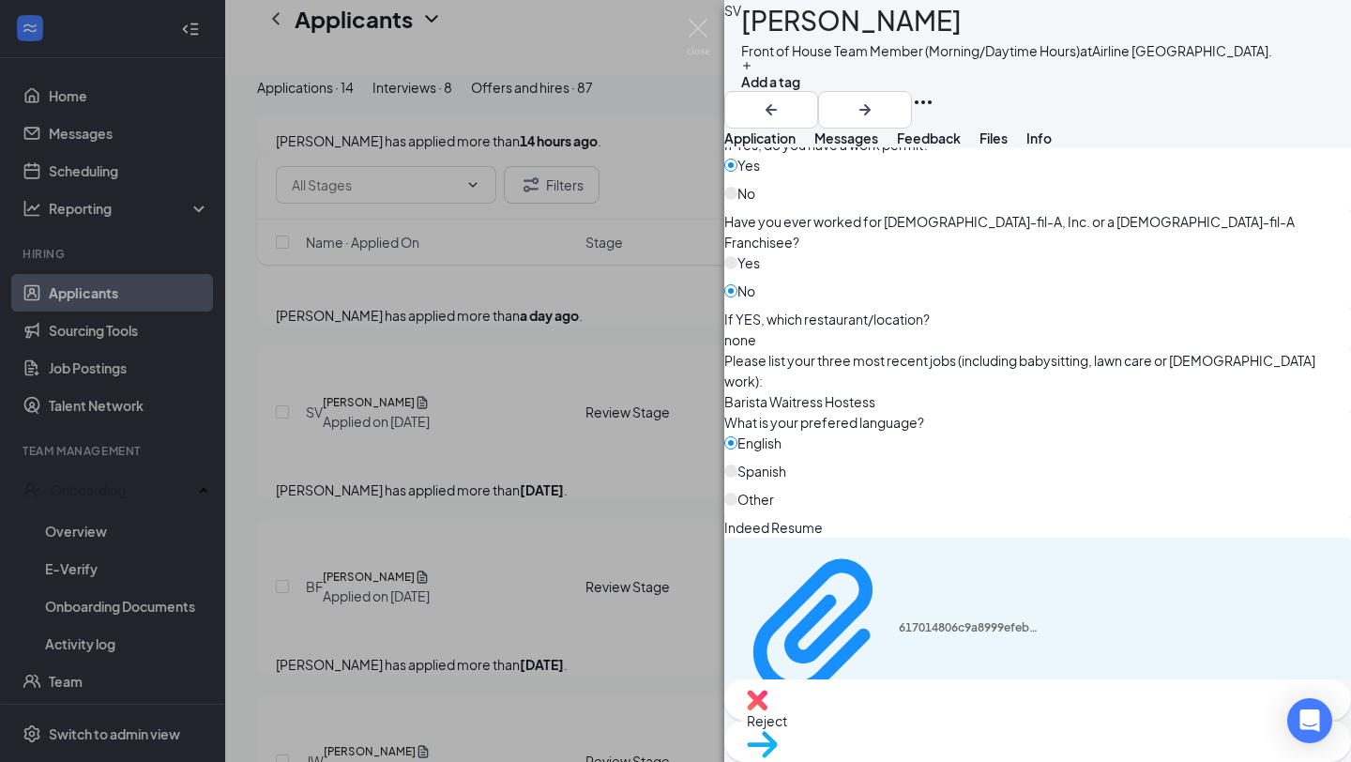
scroll to position [847, 0]
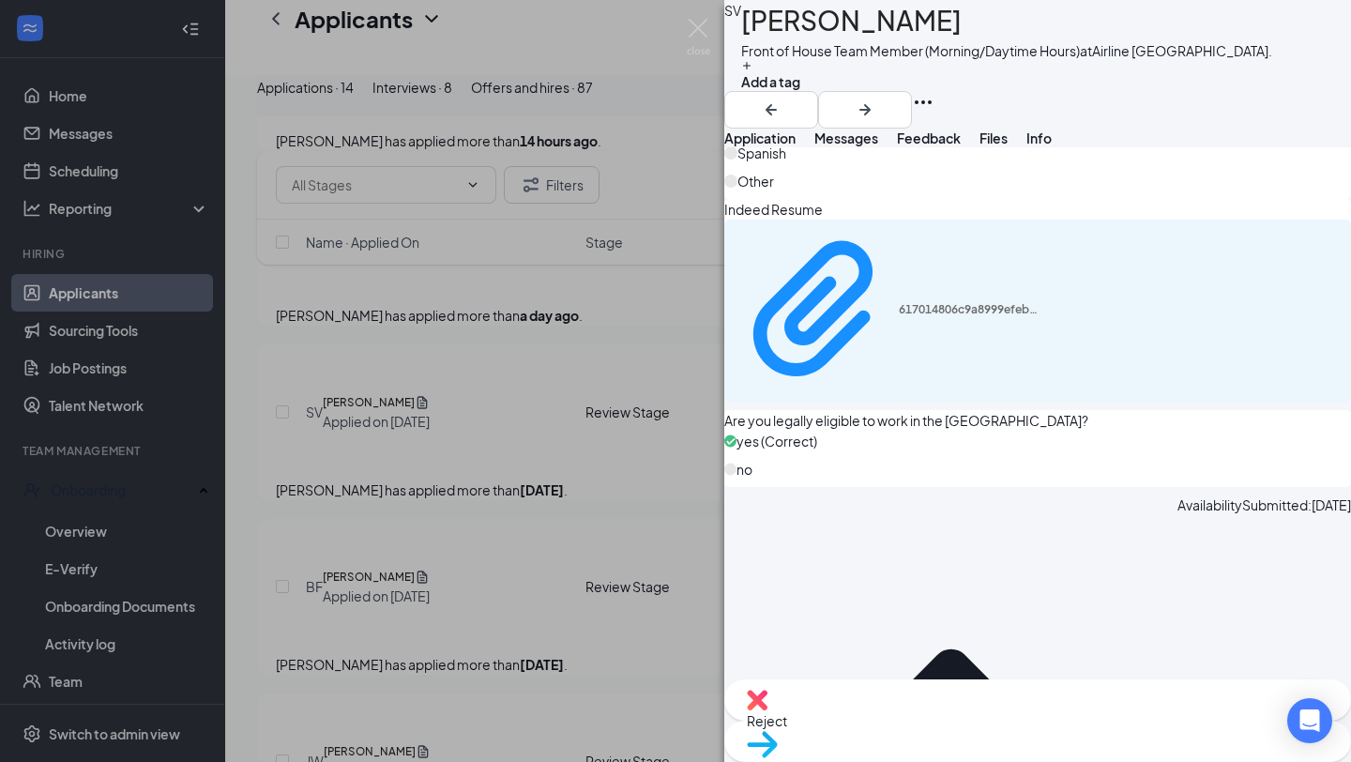
scroll to position [1315, 0]
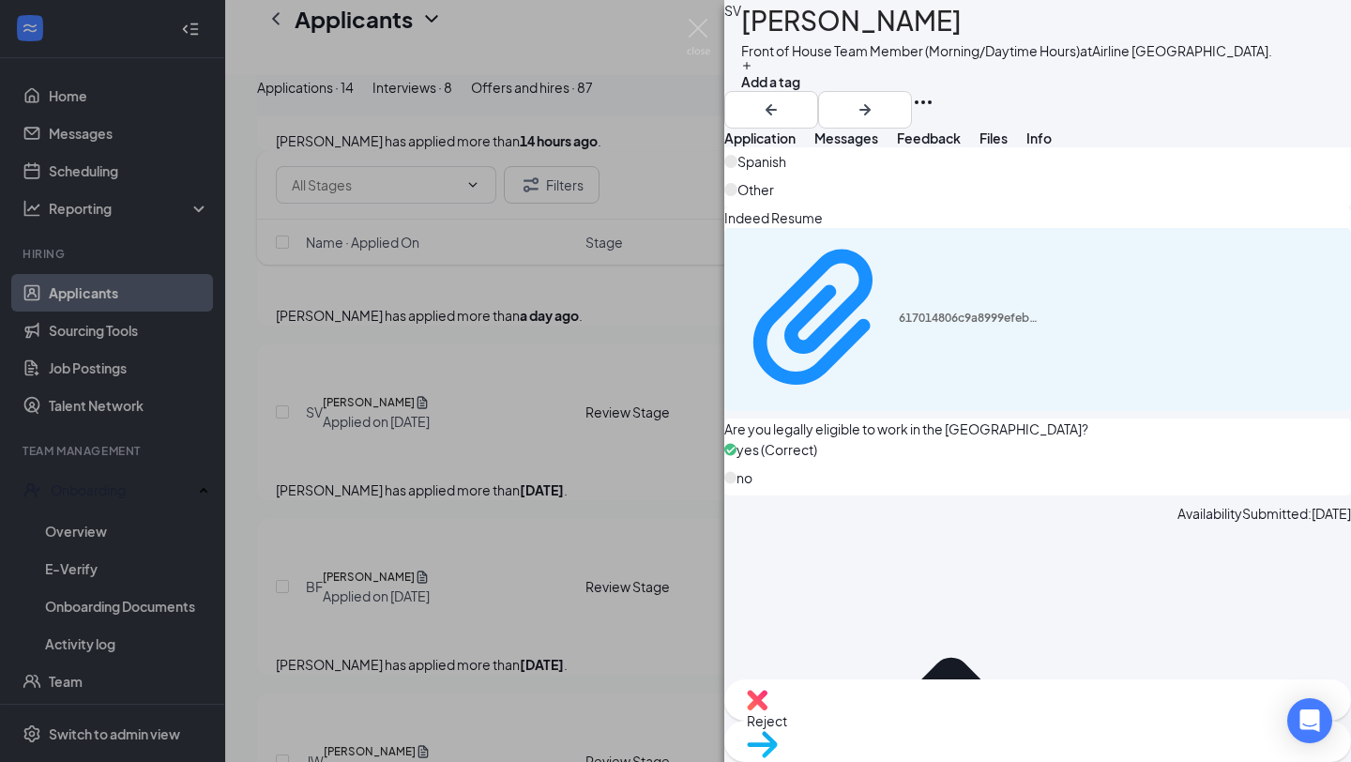
click at [1102, 758] on span "Move to stage" at bounding box center [1038, 768] width 582 height 21
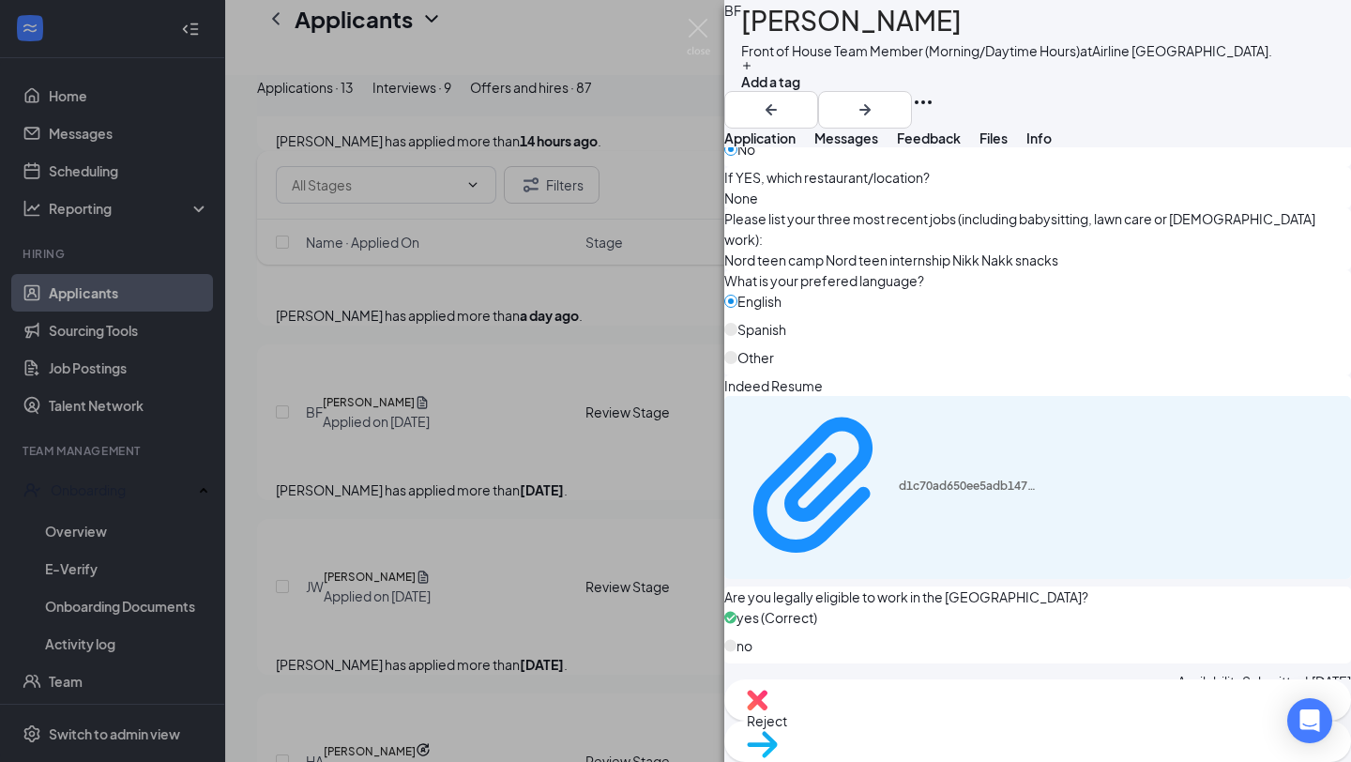
scroll to position [1323, 0]
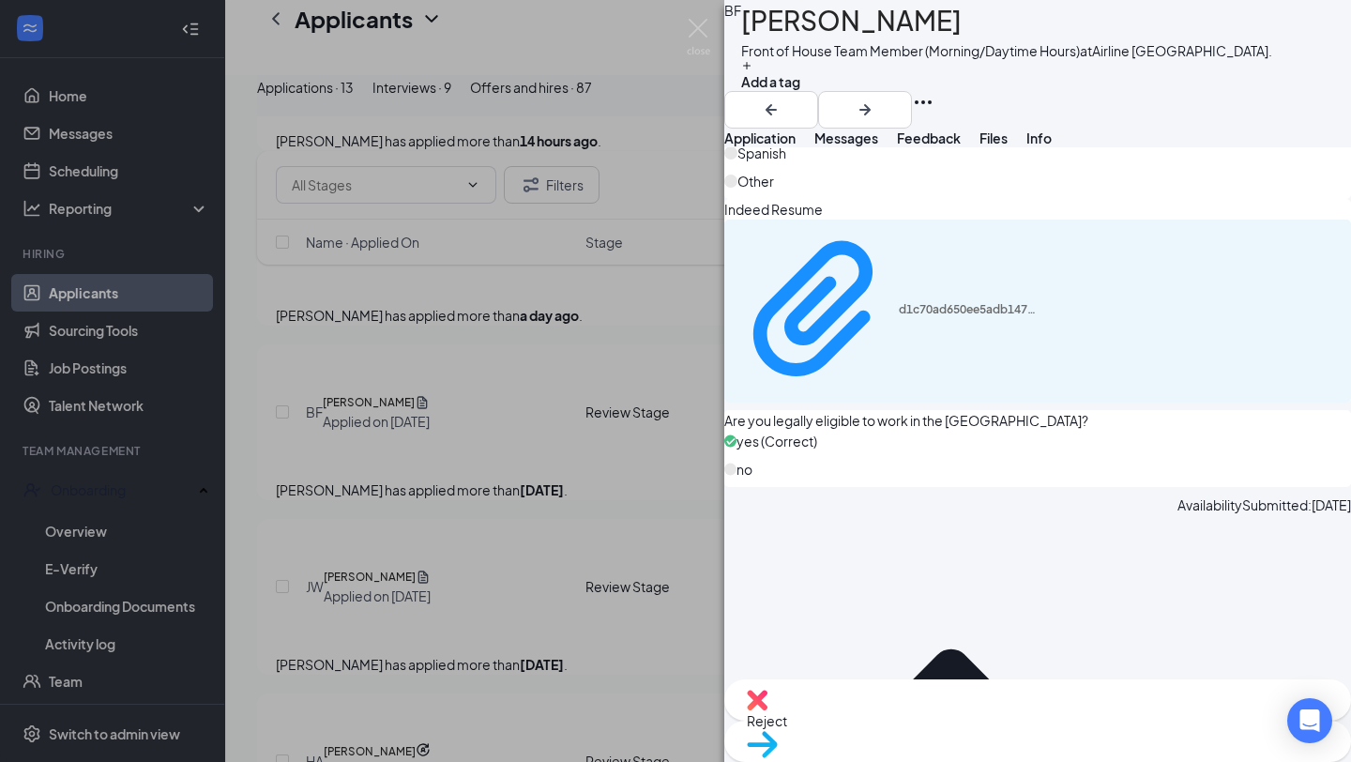
click at [941, 717] on span "Reject" at bounding box center [1038, 720] width 582 height 21
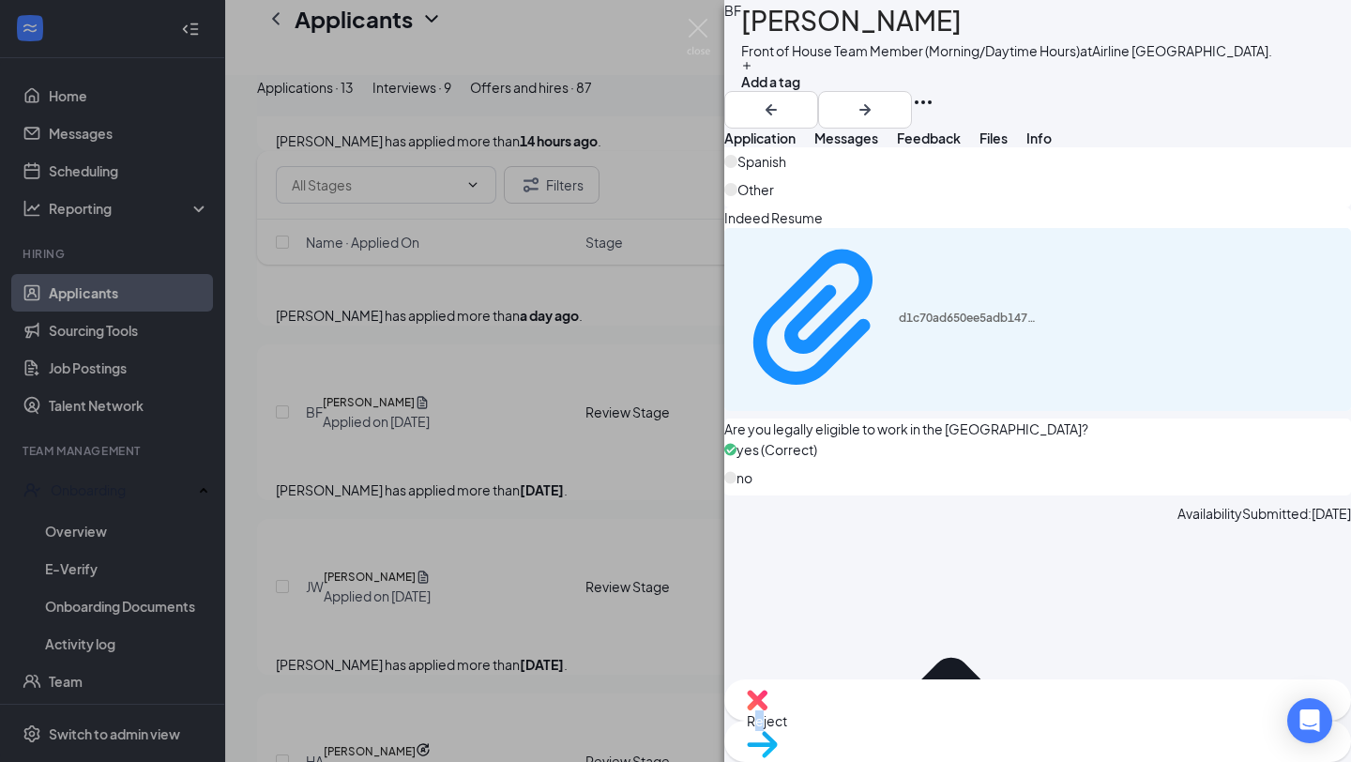
checkbox input "true"
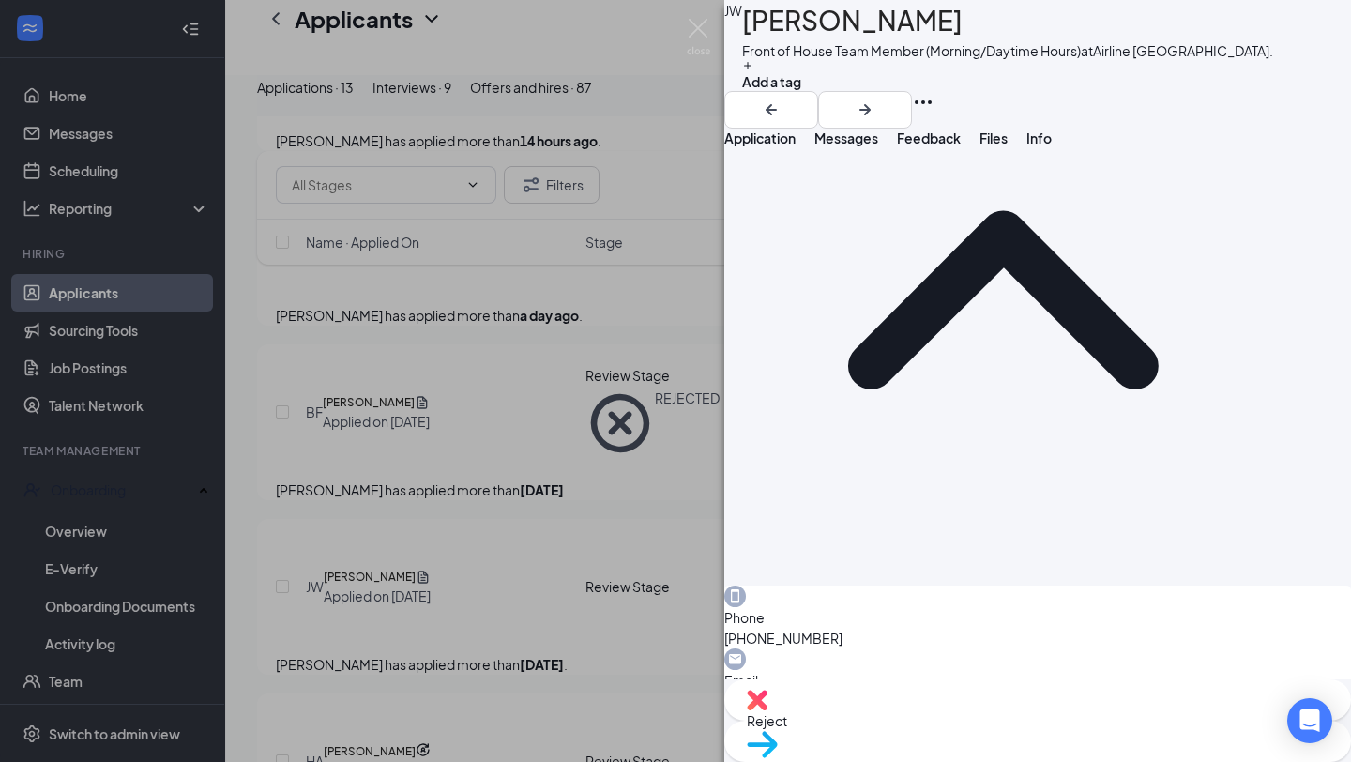
scroll to position [800, 0]
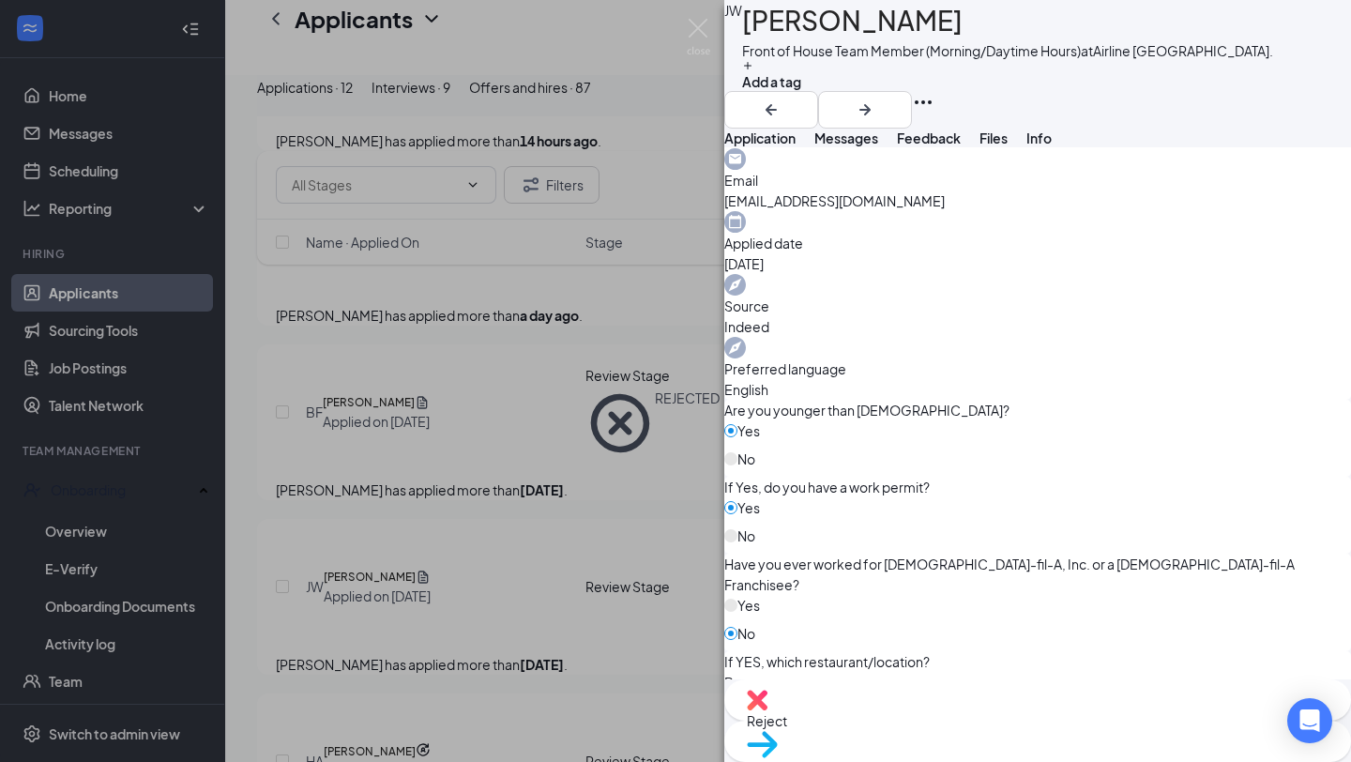
scroll to position [1326, 0]
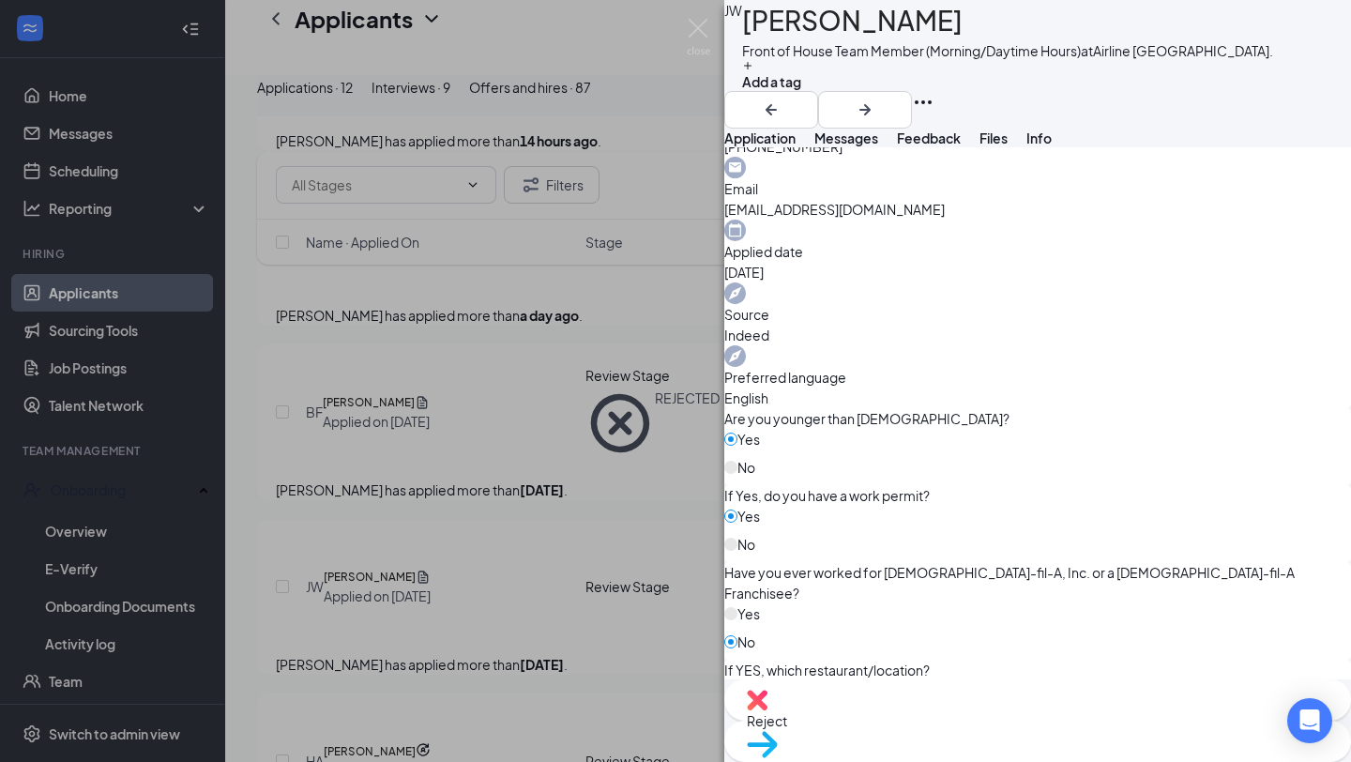
click at [1077, 758] on span "Move to stage" at bounding box center [1038, 768] width 582 height 21
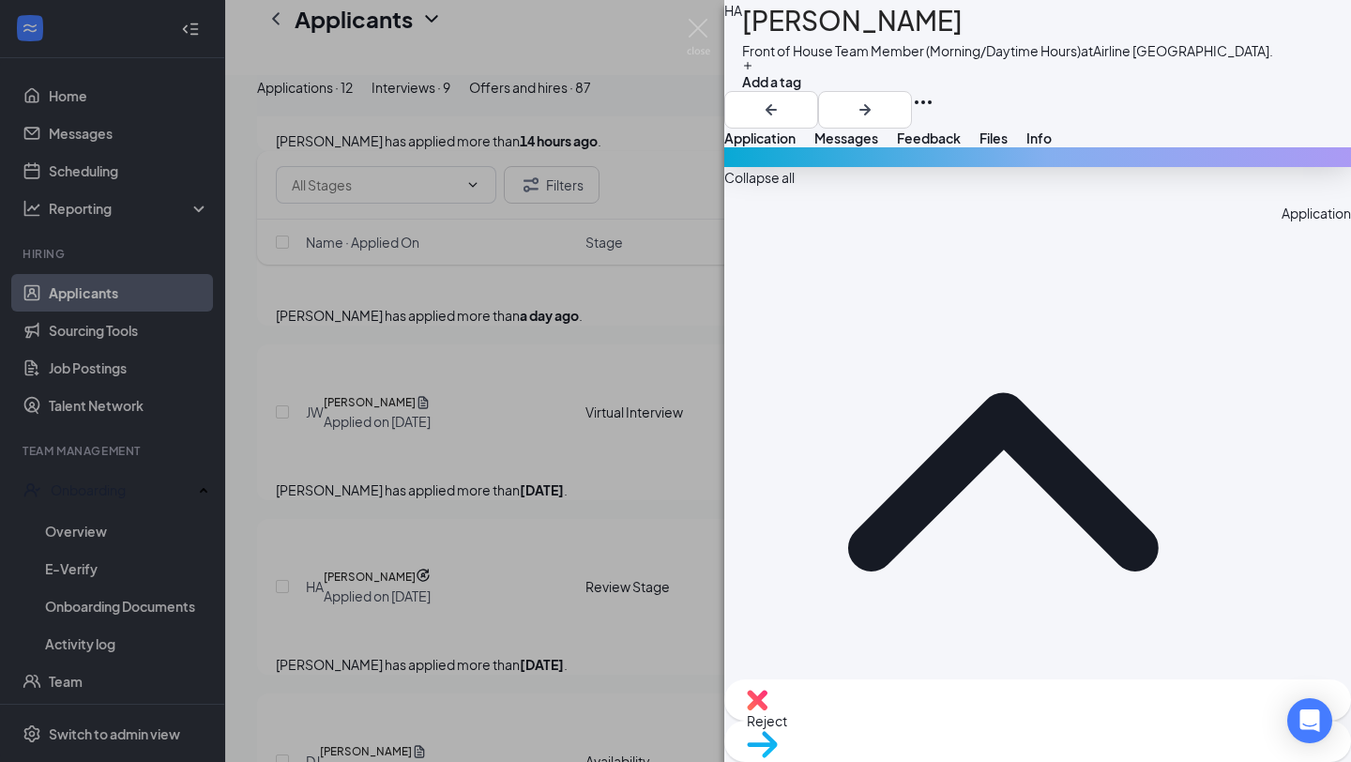
scroll to position [1334, 0]
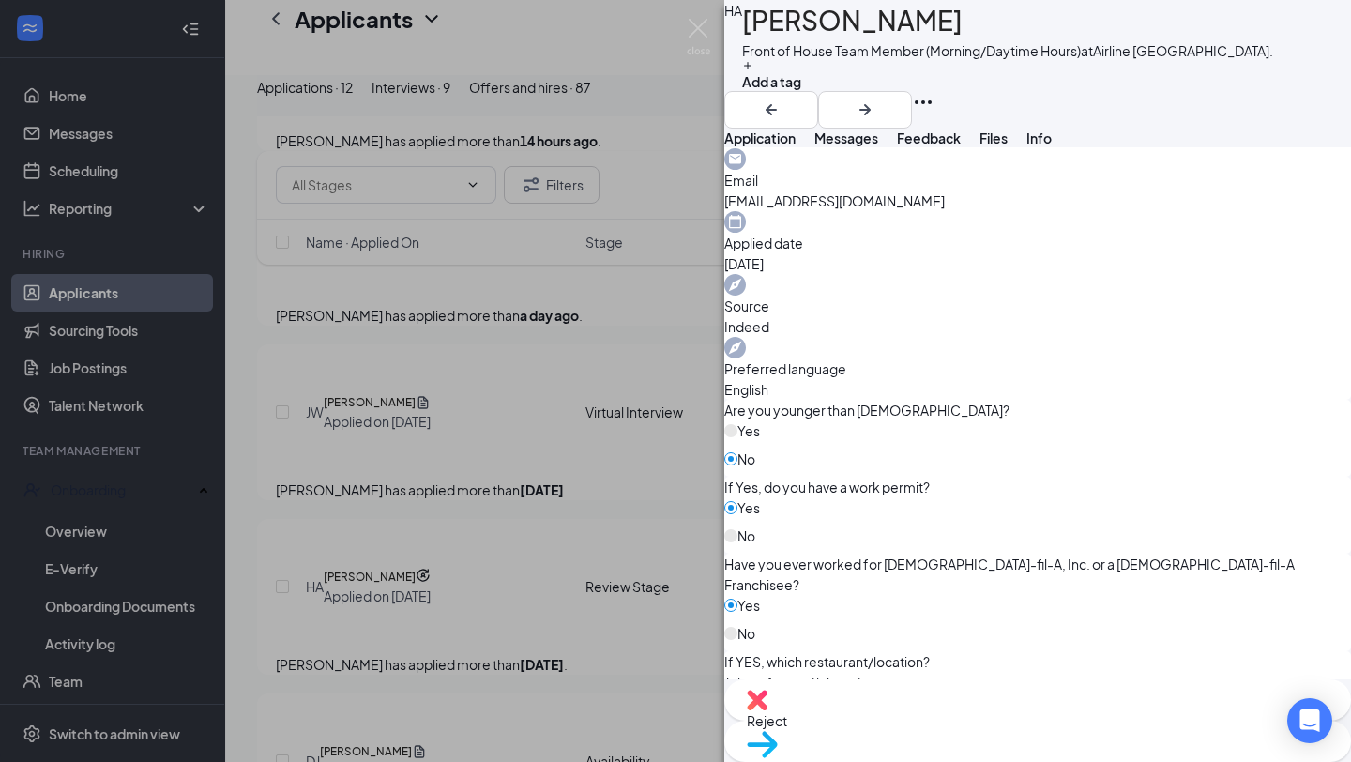
click at [945, 721] on div "Reject" at bounding box center [1037, 699] width 627 height 41
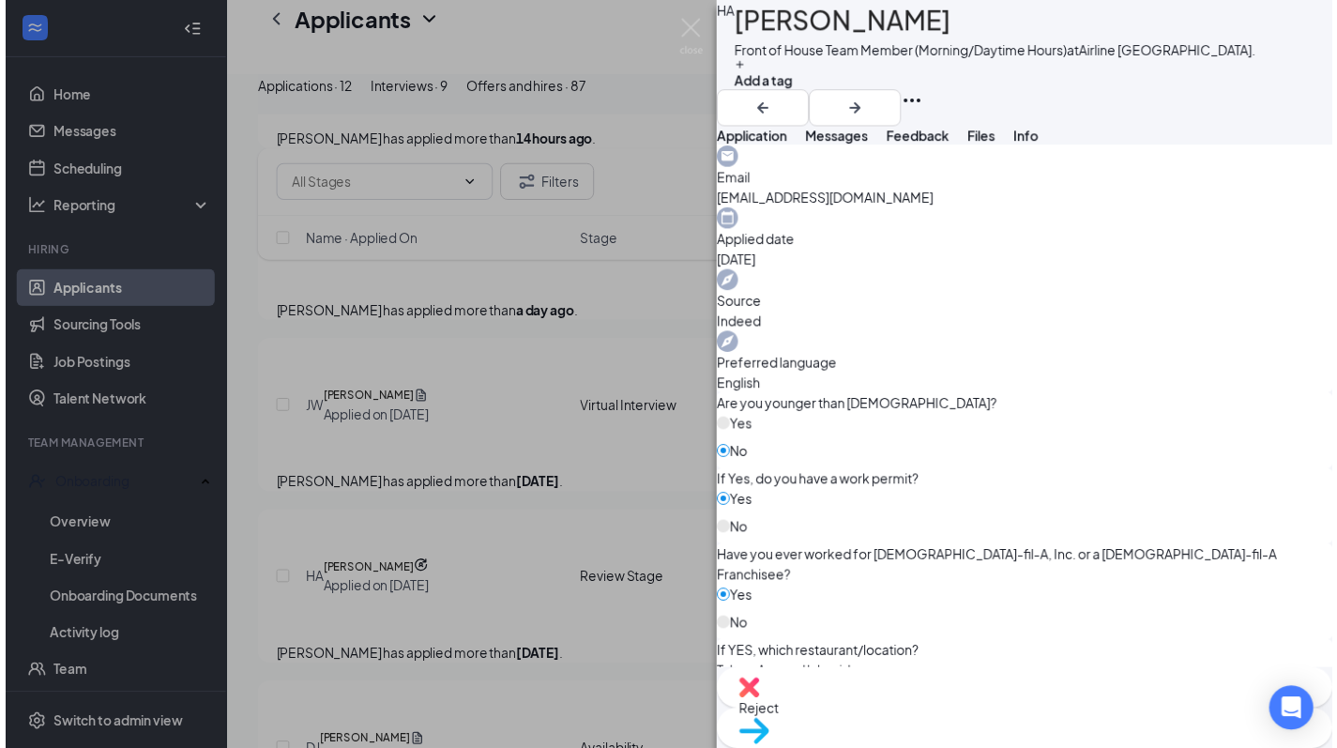
scroll to position [1326, 0]
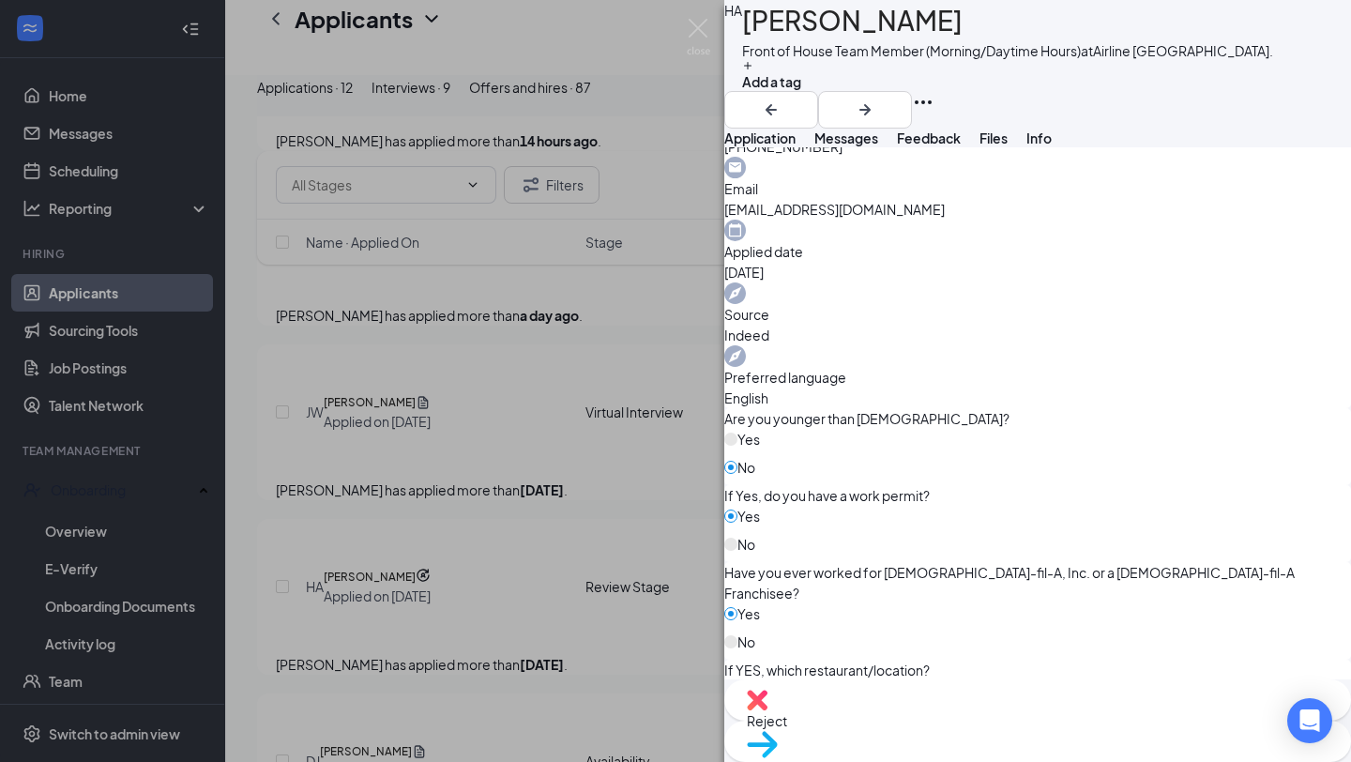
drag, startPoint x: 705, startPoint y: 25, endPoint x: 665, endPoint y: 191, distance: 170.7
click at [705, 25] on img at bounding box center [698, 37] width 23 height 37
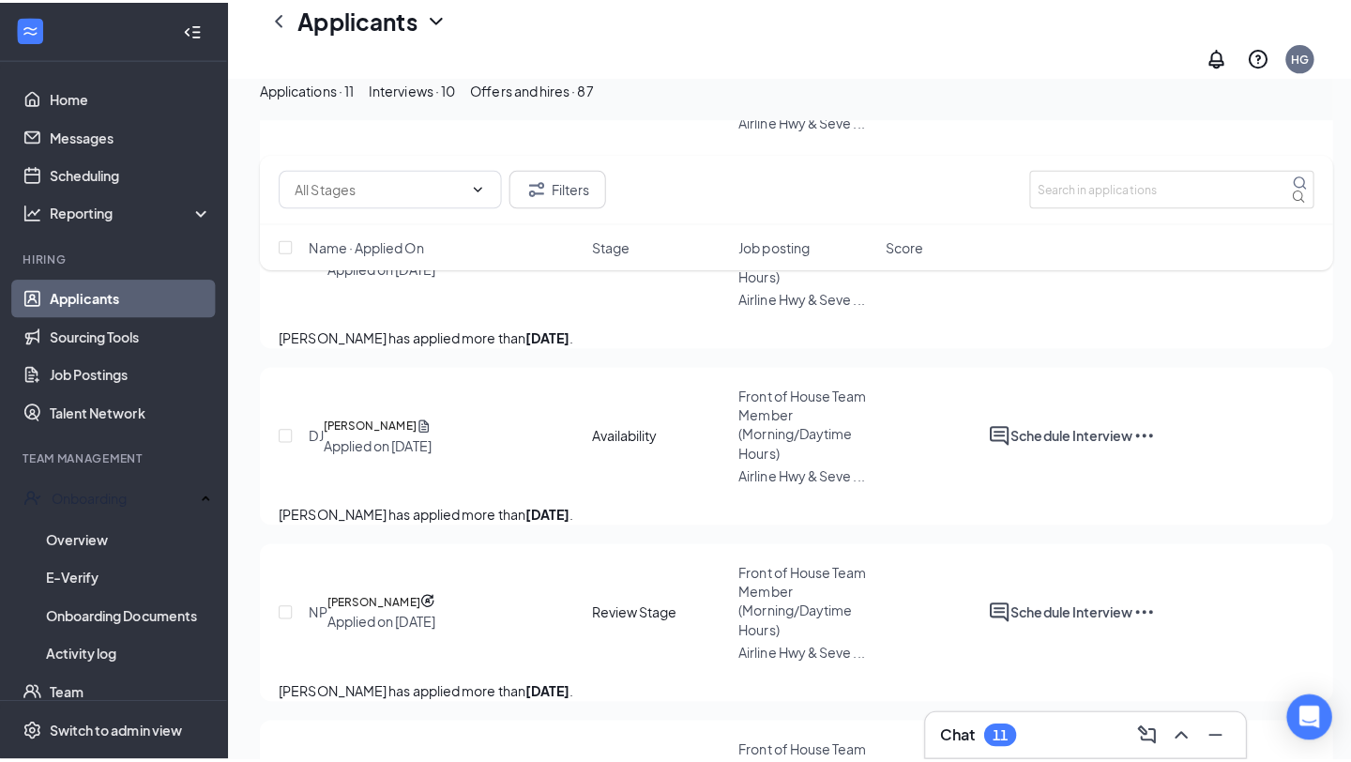
scroll to position [856, 0]
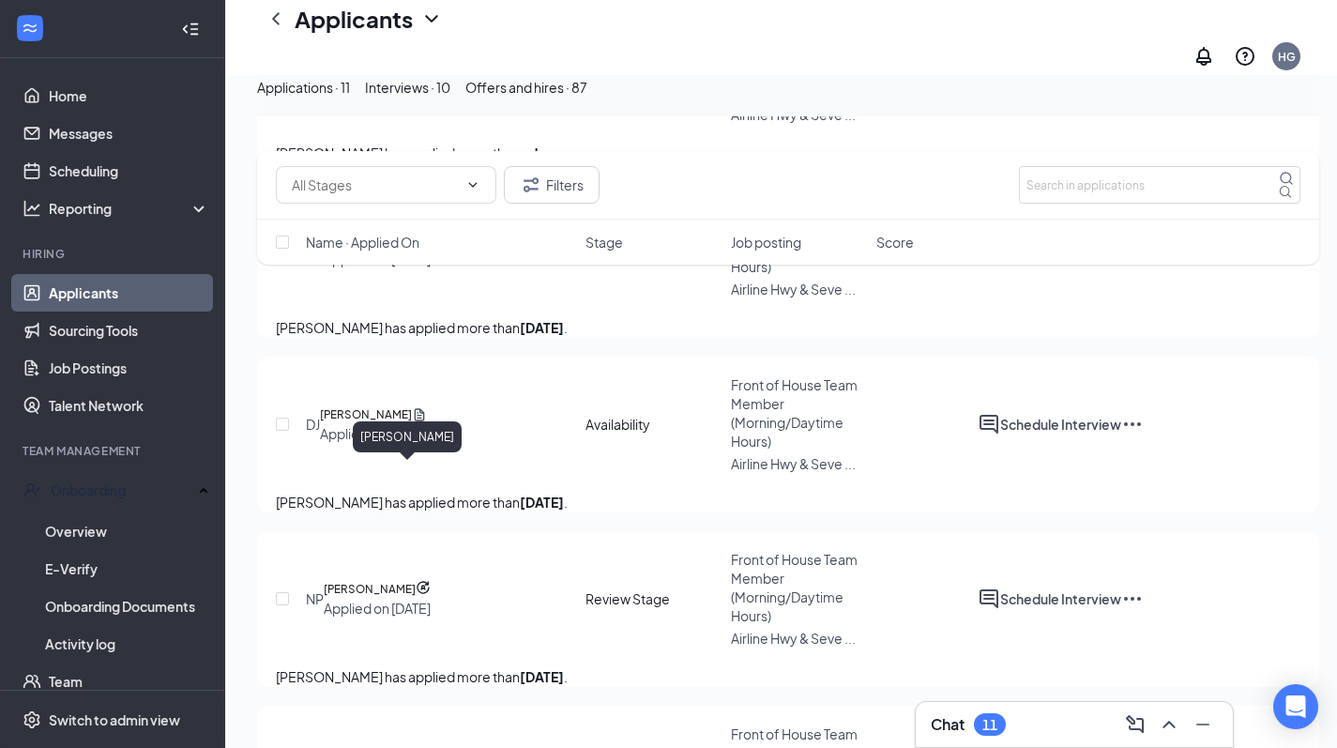
click at [411, 424] on h5 "[PERSON_NAME]" at bounding box center [366, 414] width 92 height 19
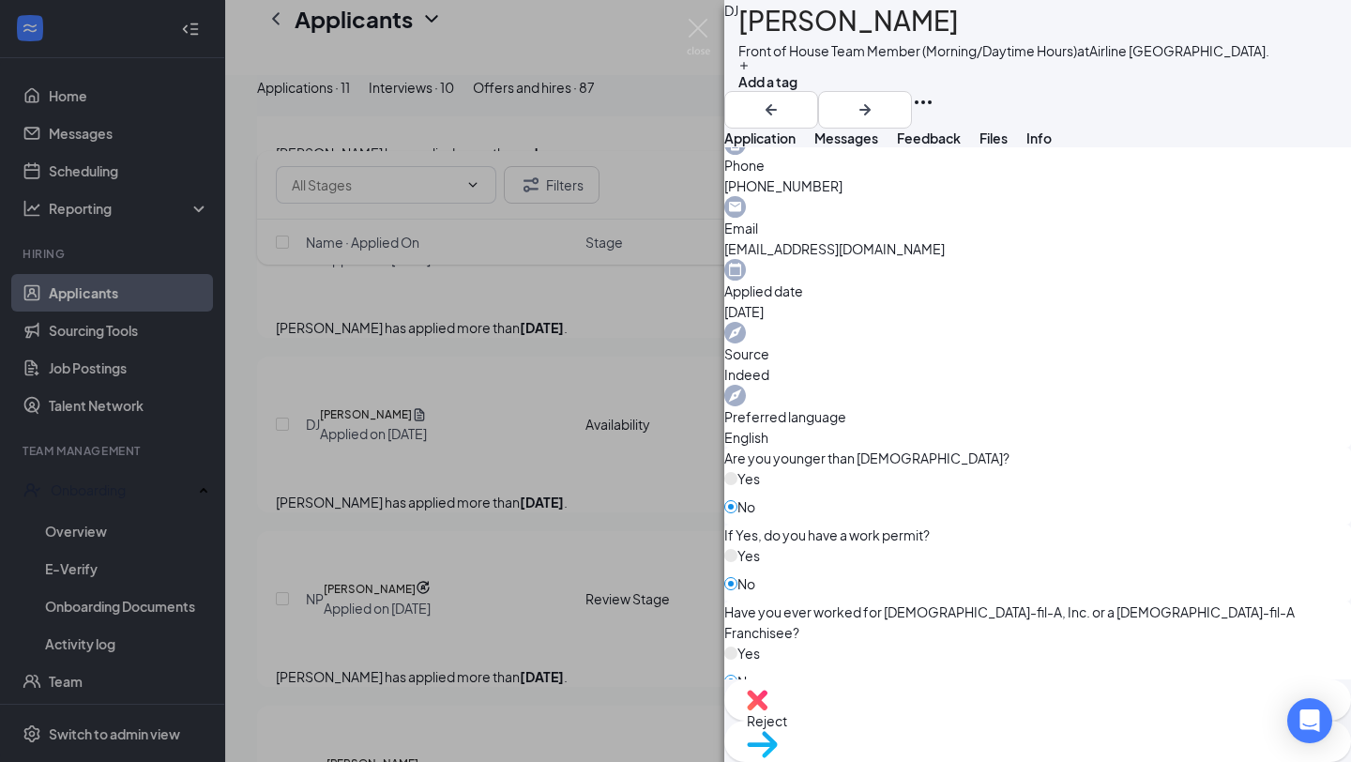
scroll to position [696, 0]
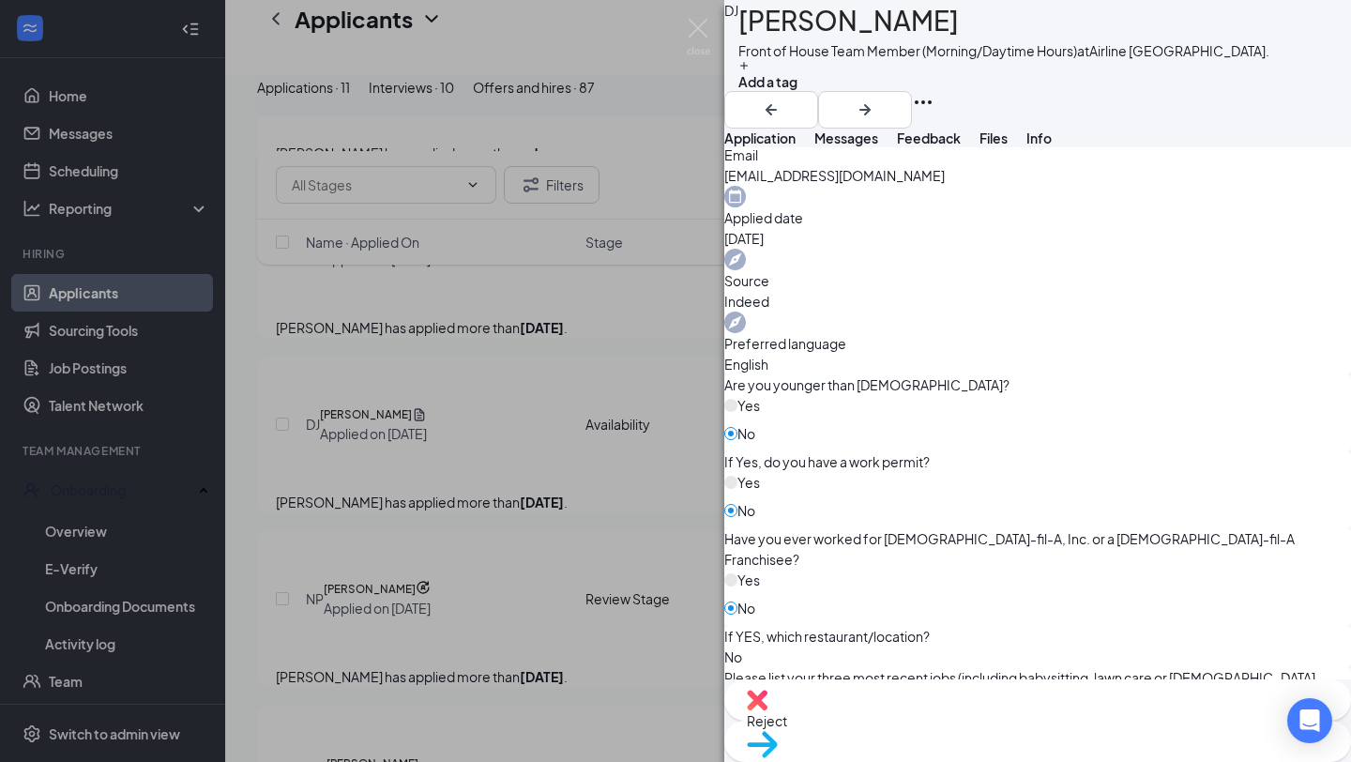
click at [929, 721] on div "Reject" at bounding box center [1037, 699] width 627 height 41
checkbox input "true"
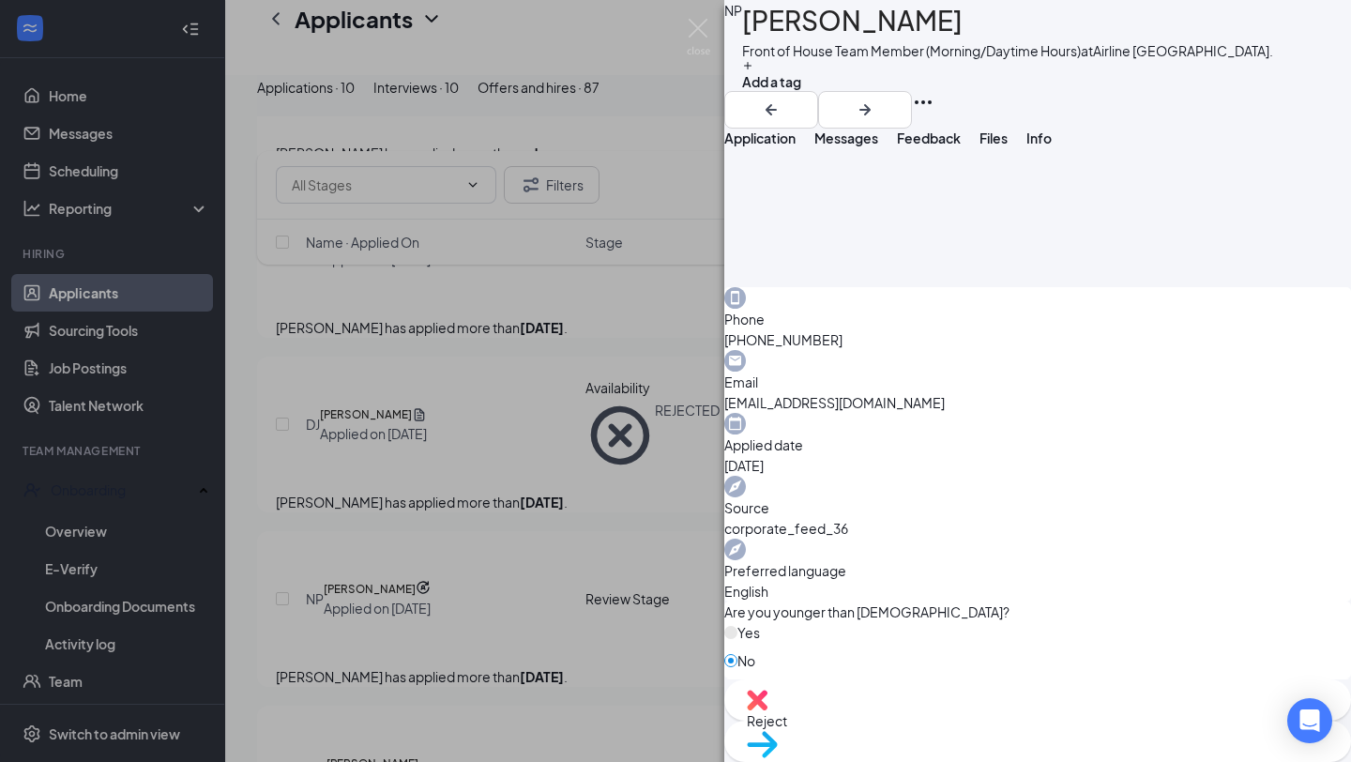
scroll to position [1233, 0]
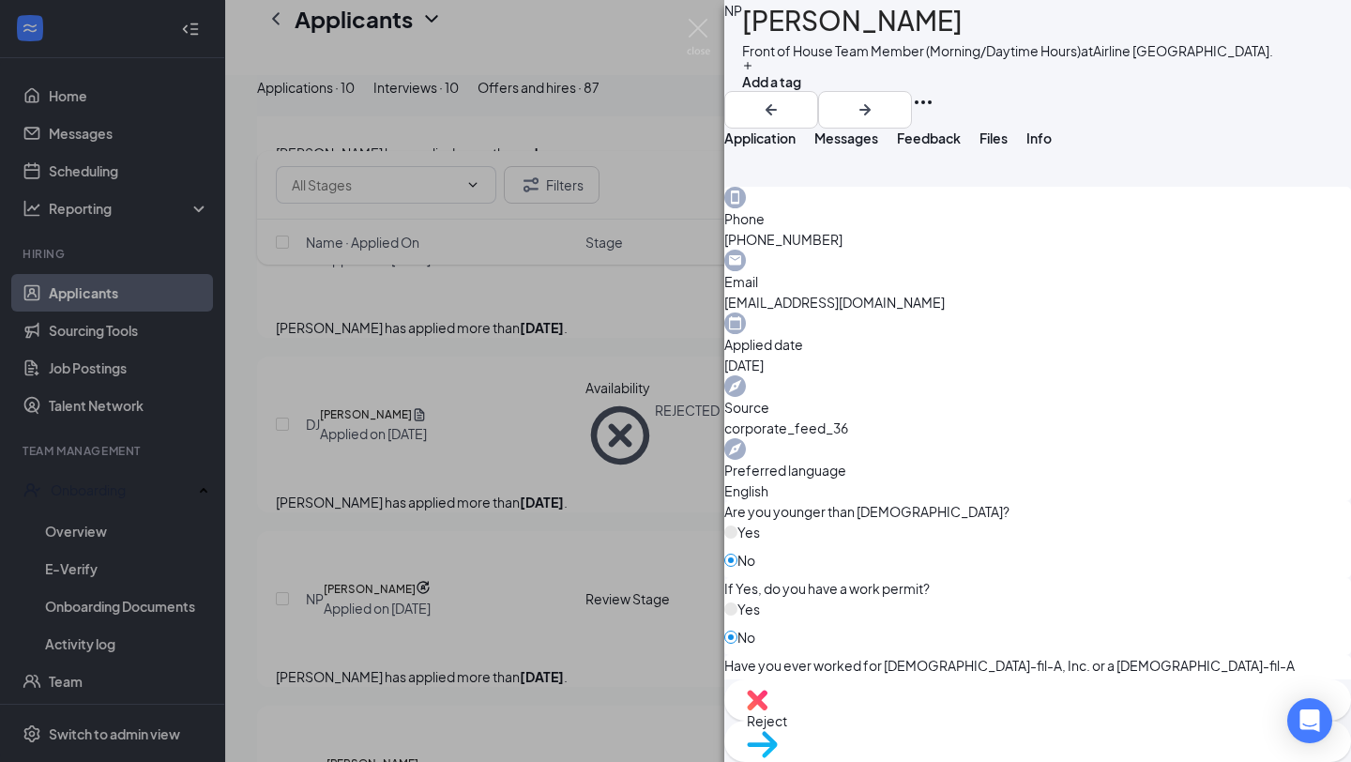
click at [1113, 758] on span "Move to stage" at bounding box center [1038, 768] width 582 height 21
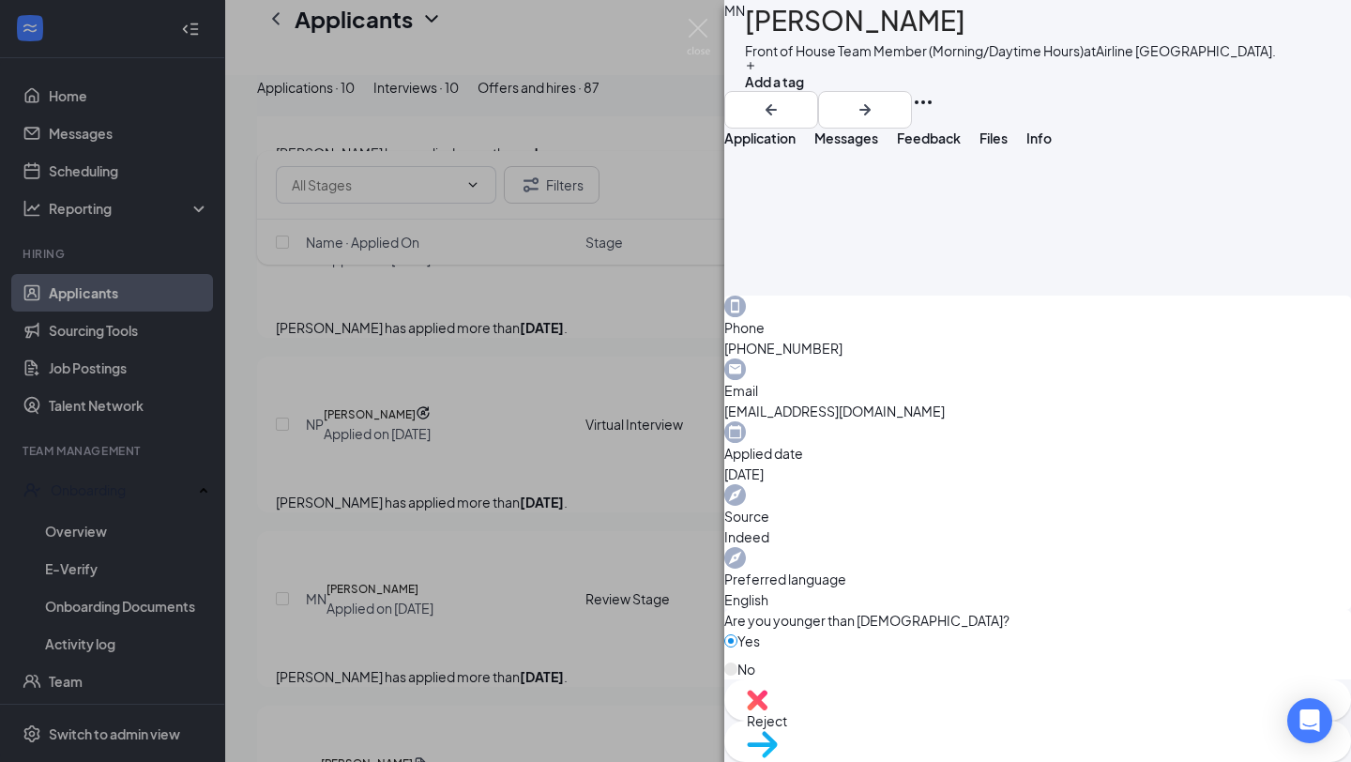
scroll to position [1233, 0]
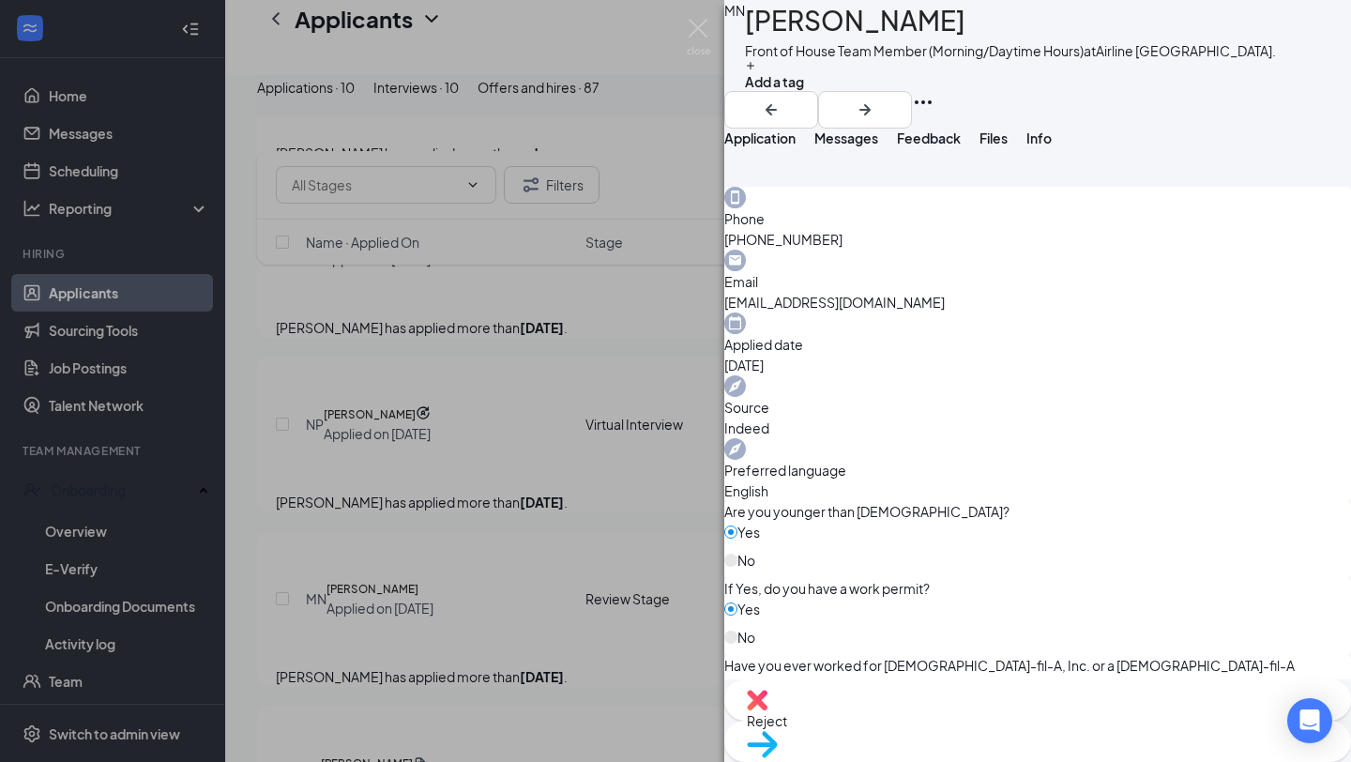
click at [970, 731] on span "Reject" at bounding box center [1038, 720] width 582 height 21
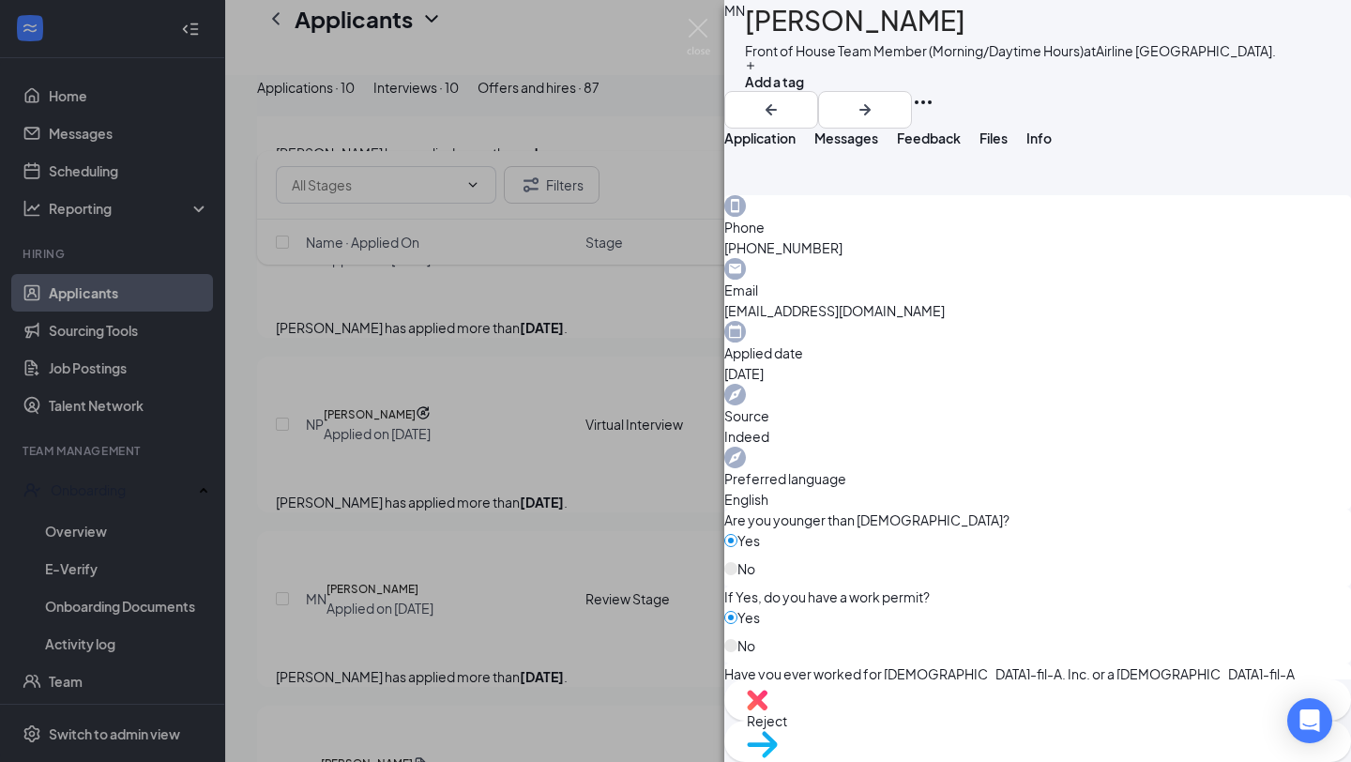
checkbox input "true"
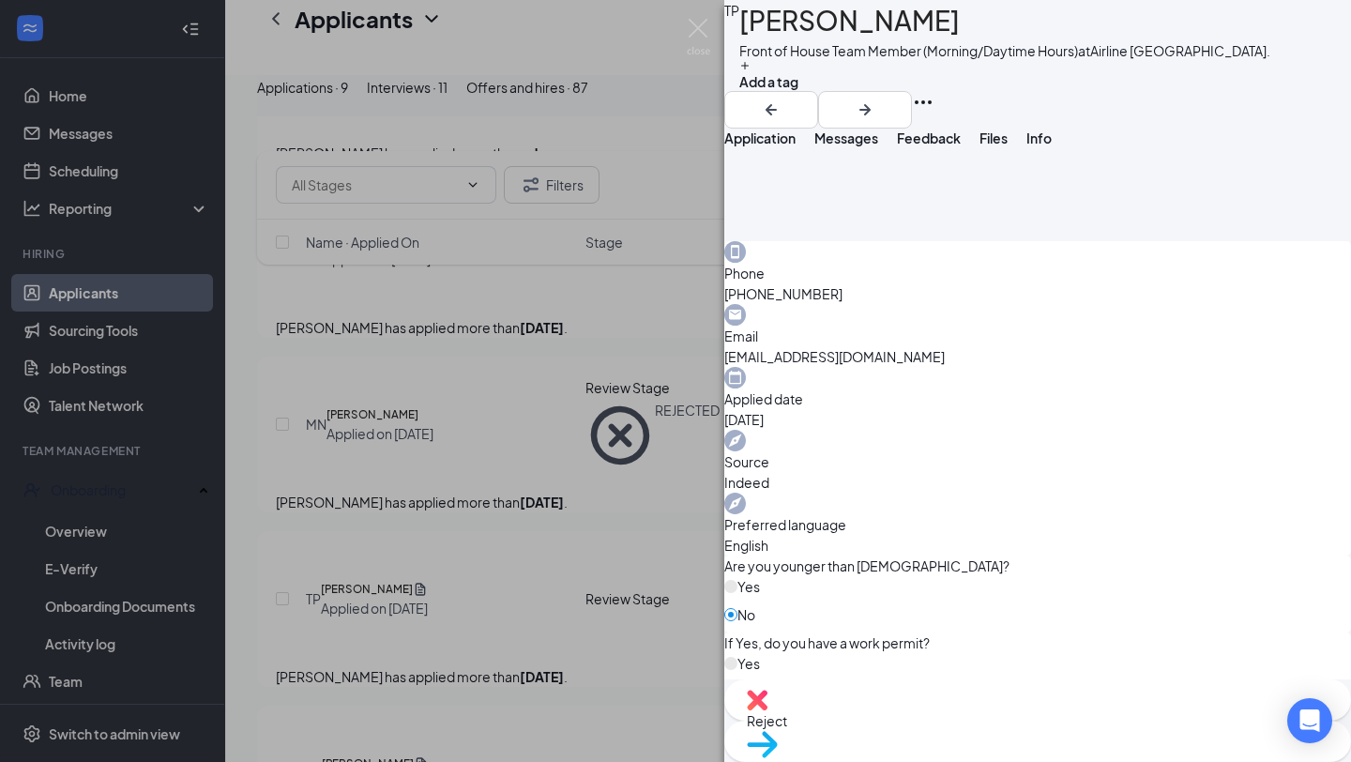
scroll to position [1376, 0]
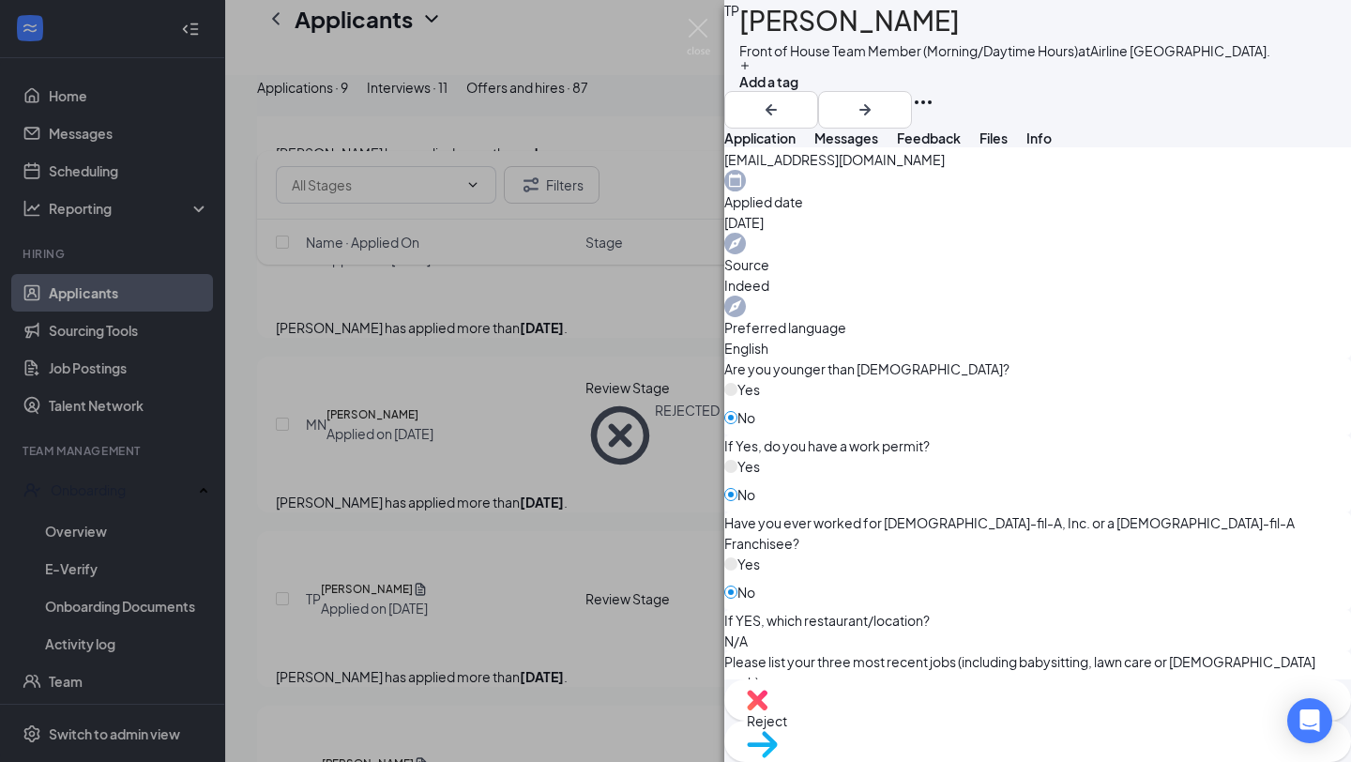
click at [918, 721] on div "Reject" at bounding box center [1037, 699] width 627 height 41
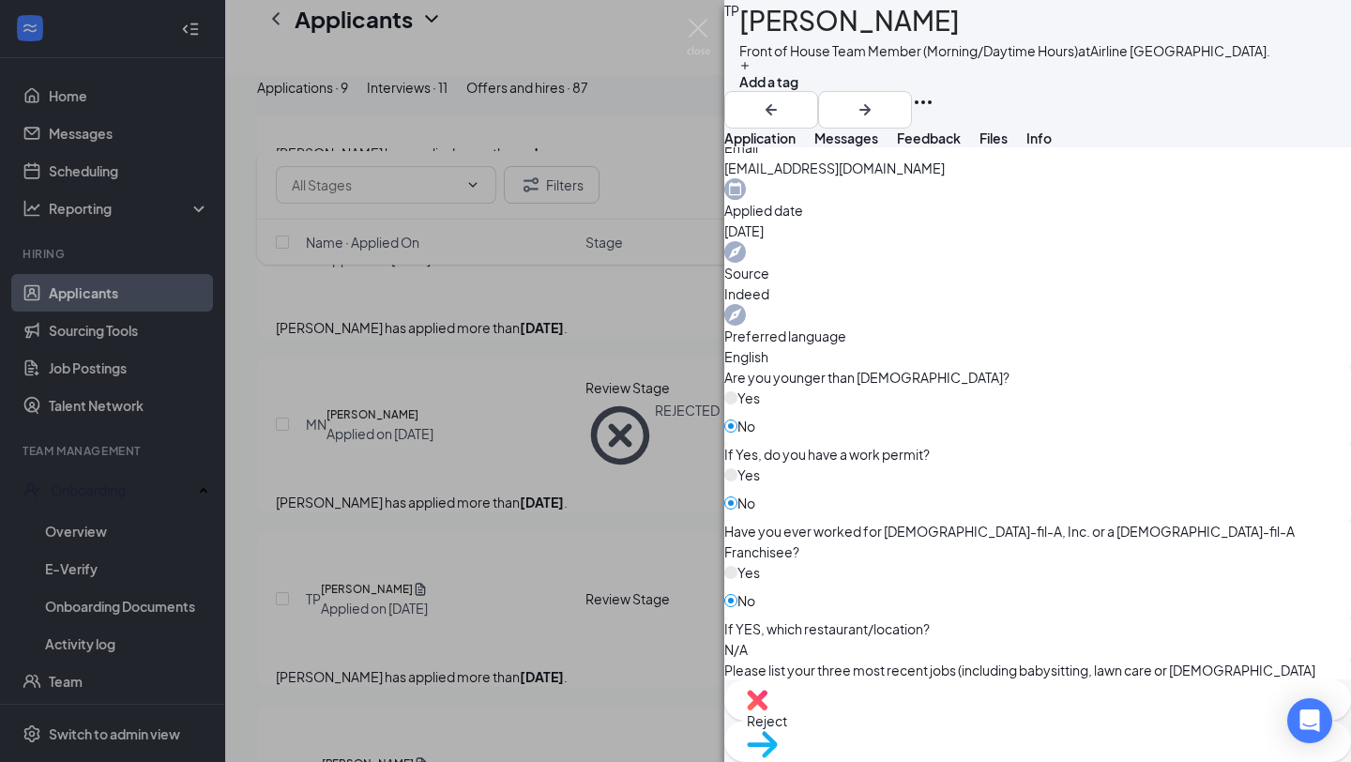
checkbox input "true"
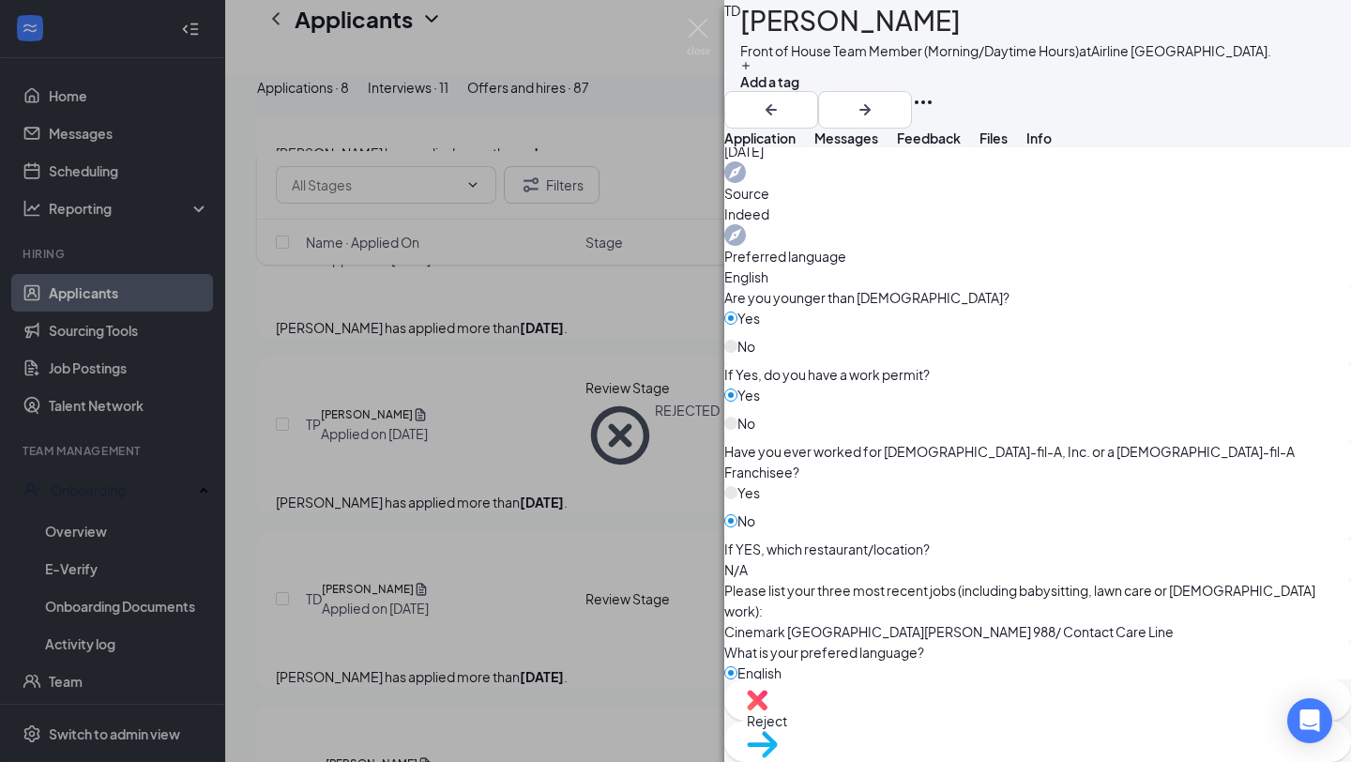
scroll to position [772, 0]
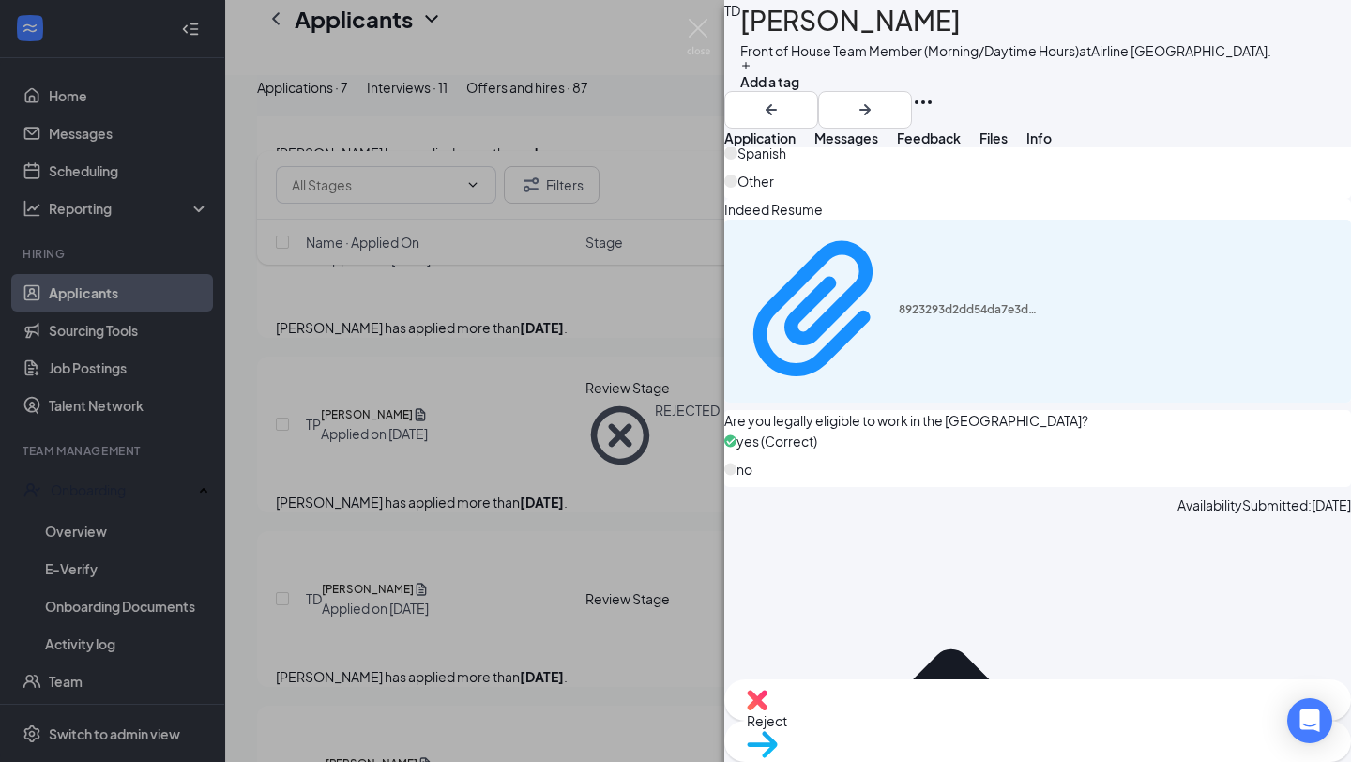
scroll to position [1315, 0]
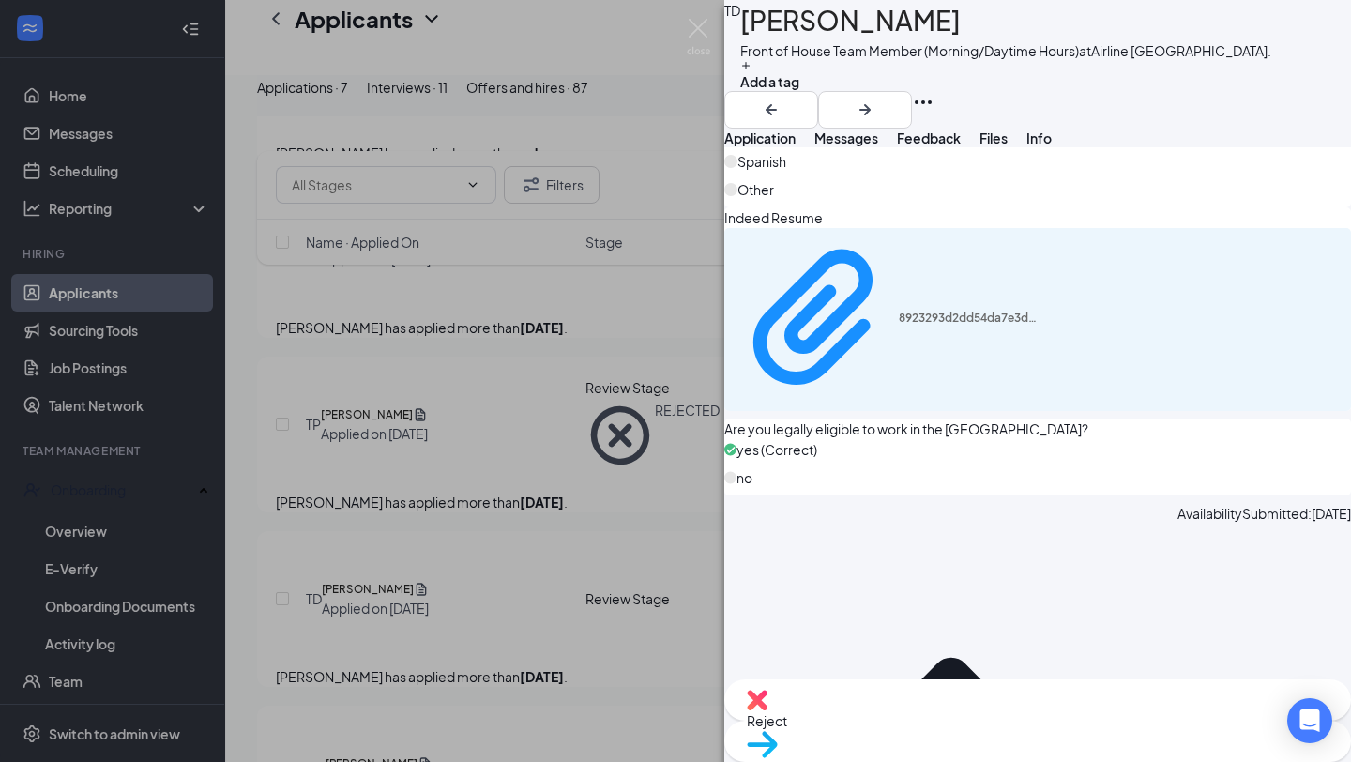
click at [1081, 758] on span "Move to stage" at bounding box center [1038, 768] width 582 height 21
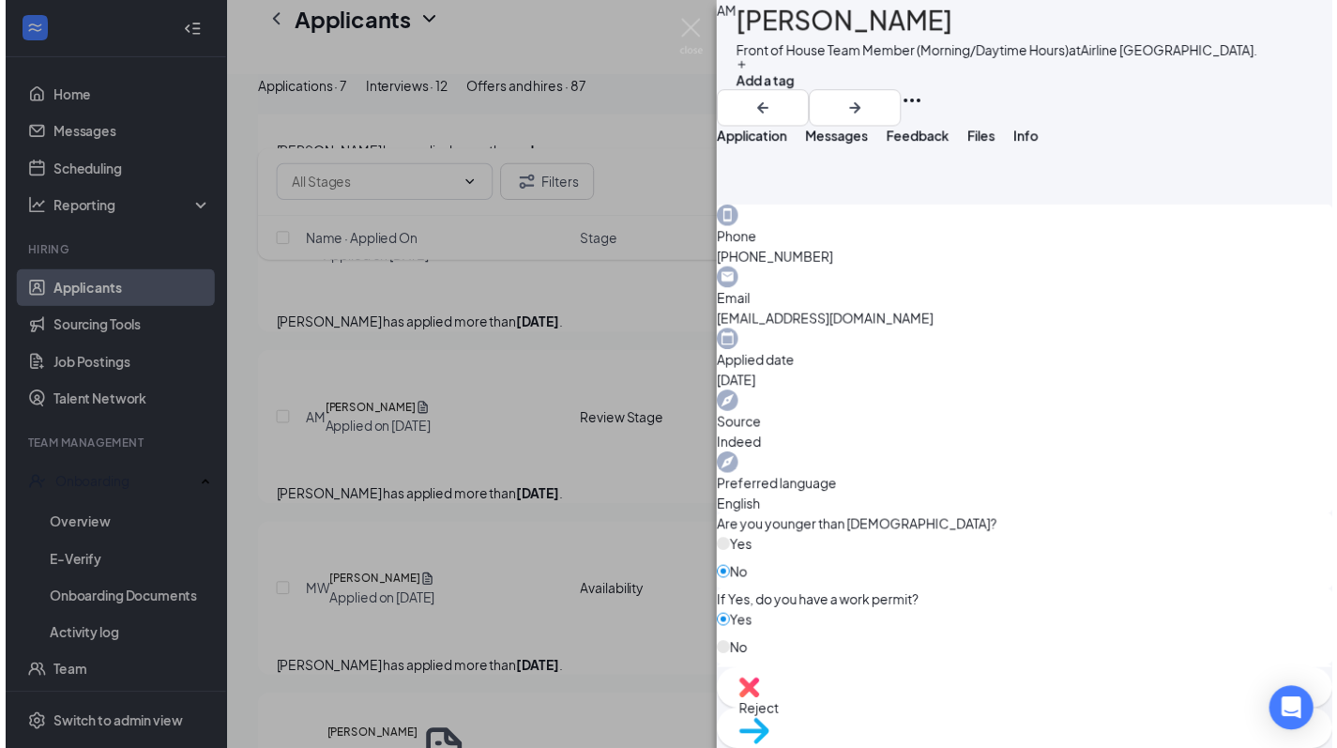
scroll to position [998, 0]
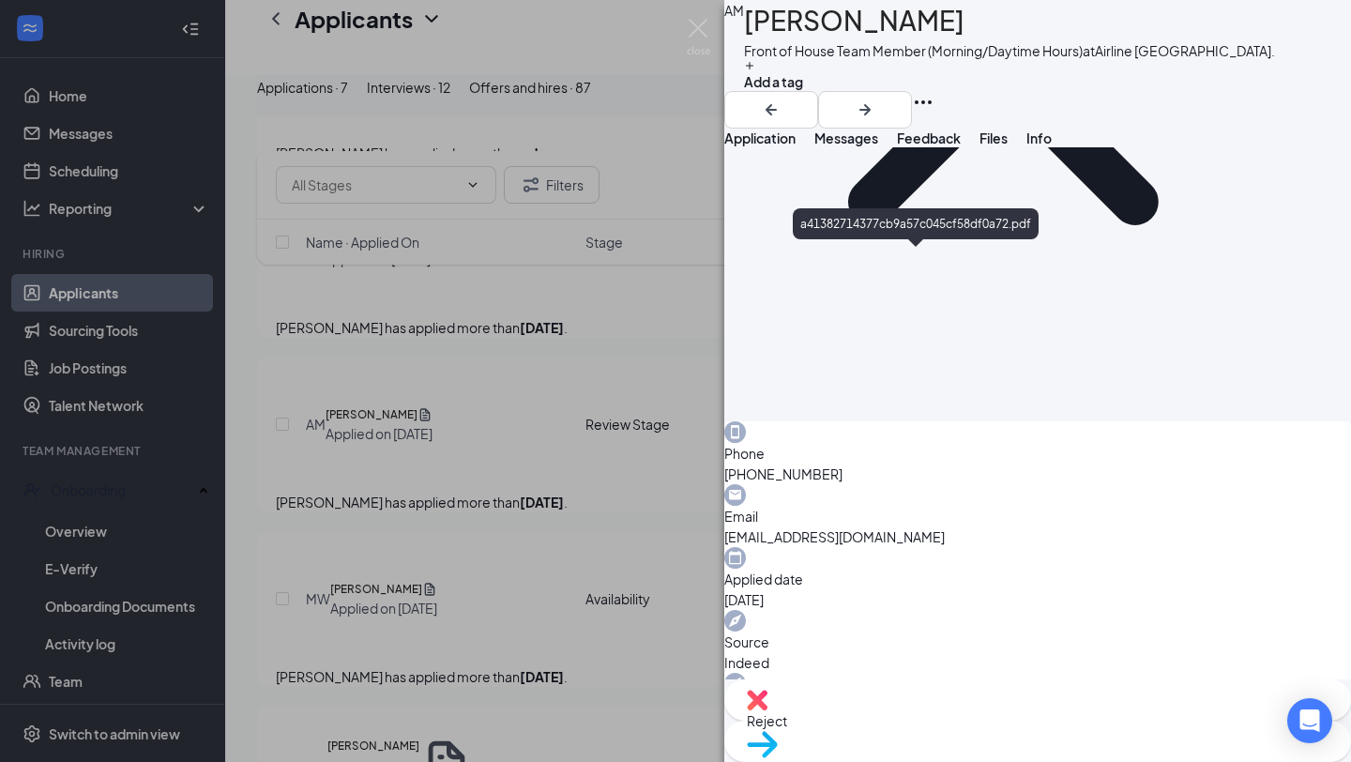
click at [341, 353] on div "AM [PERSON_NAME] Front of House Team Member (Morning/Daytime Hours) at [GEOGRAP…" at bounding box center [675, 381] width 1351 height 762
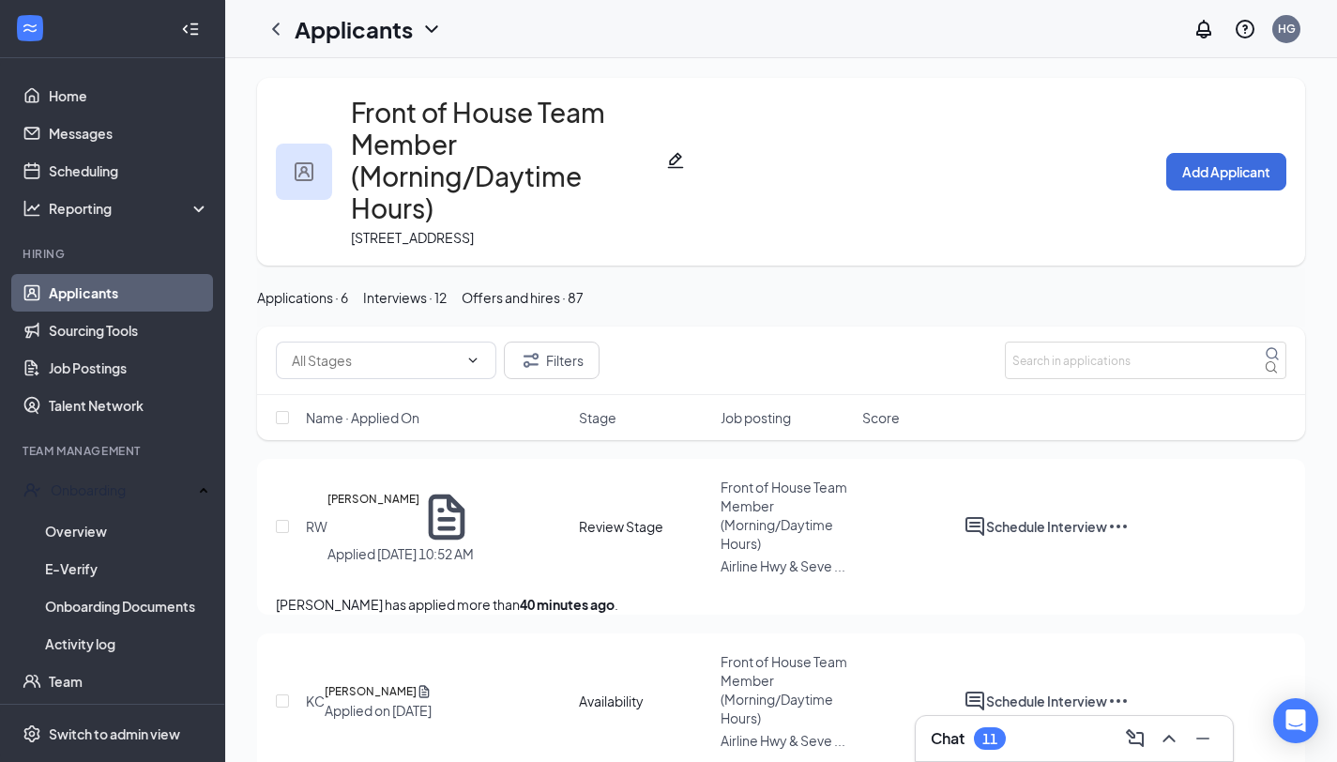
scroll to position [8, 0]
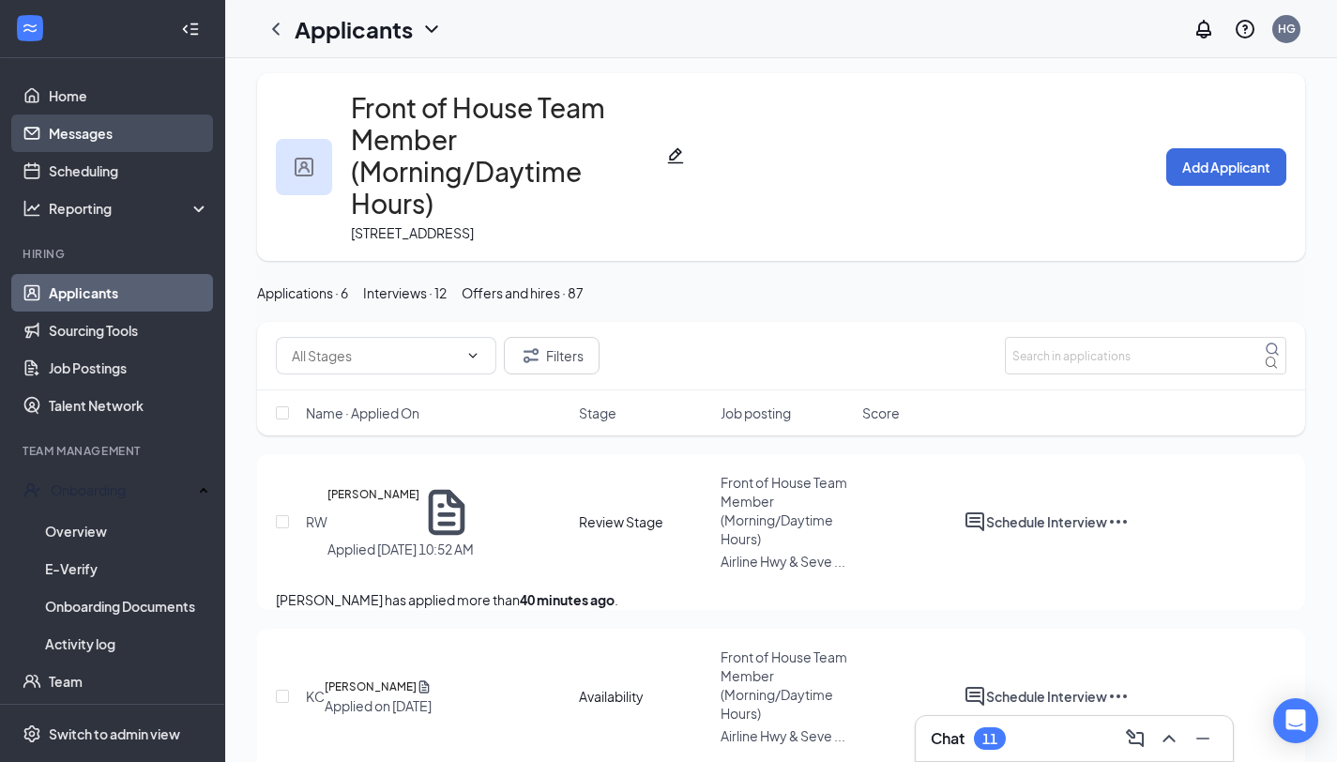
click at [129, 145] on link "Messages" at bounding box center [129, 133] width 160 height 38
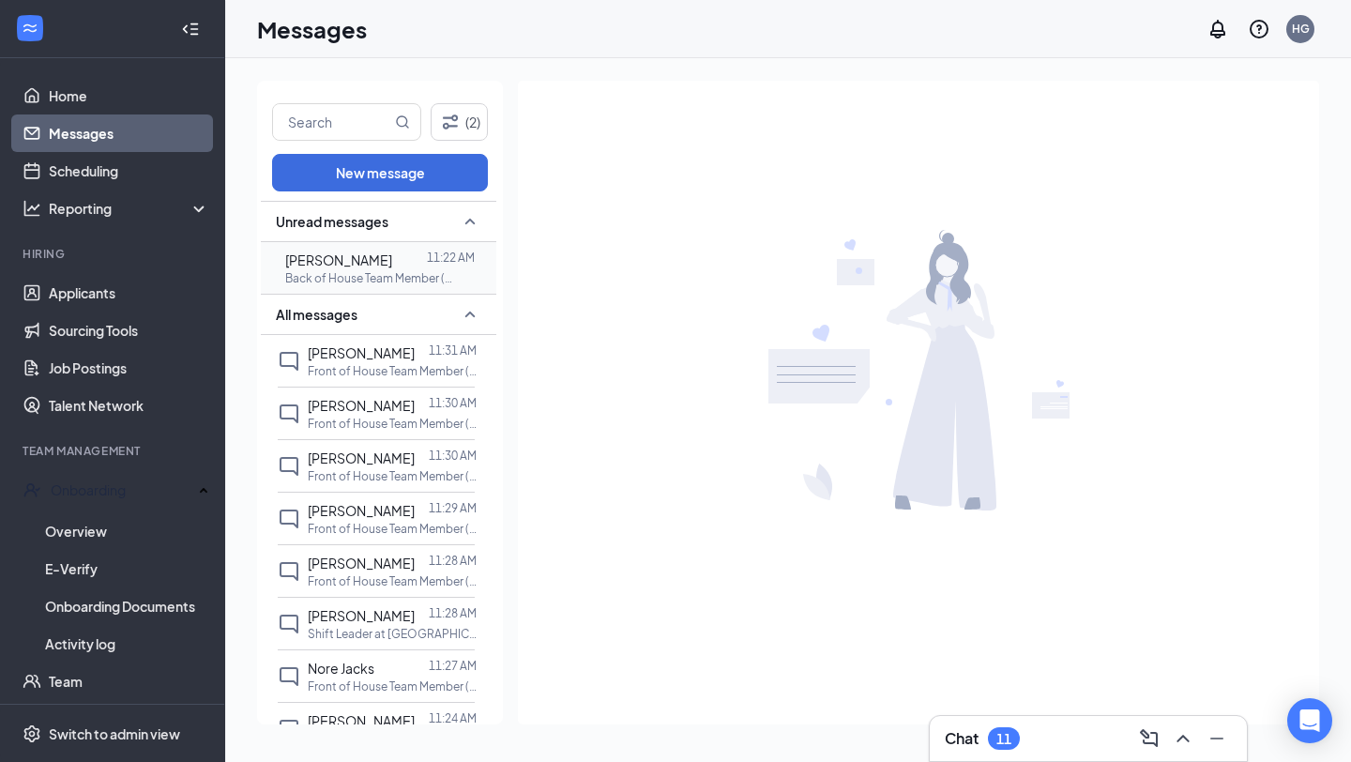
click at [382, 282] on p "Back of House Team Member (Afternoon/Evening Hours) at [GEOGRAPHIC_DATA]." at bounding box center [369, 278] width 169 height 16
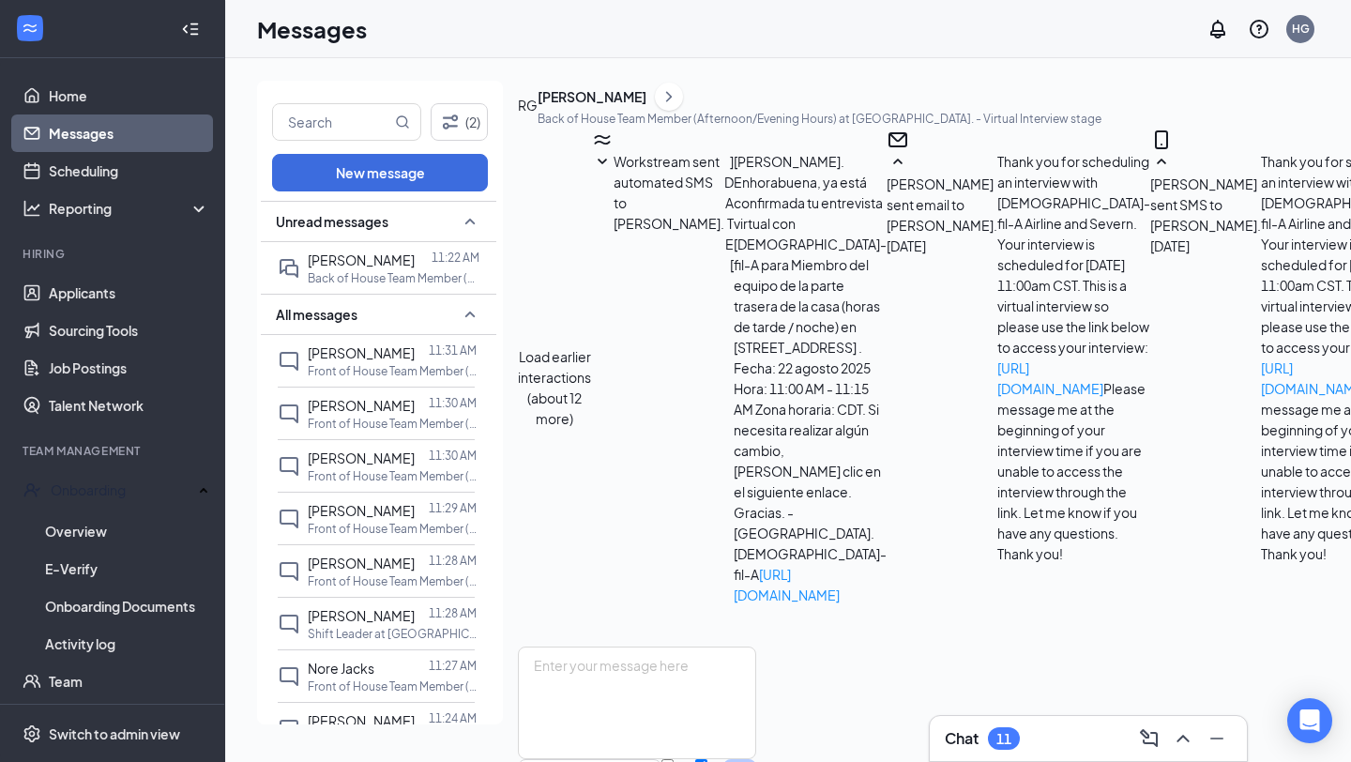
scroll to position [1507, 0]
drag, startPoint x: 960, startPoint y: 497, endPoint x: 602, endPoint y: 470, distance: 358.5
copy span "Buen dia!! Acepto elbtrabajo.Gracias por la oportunidad .estaré pendiente para …"
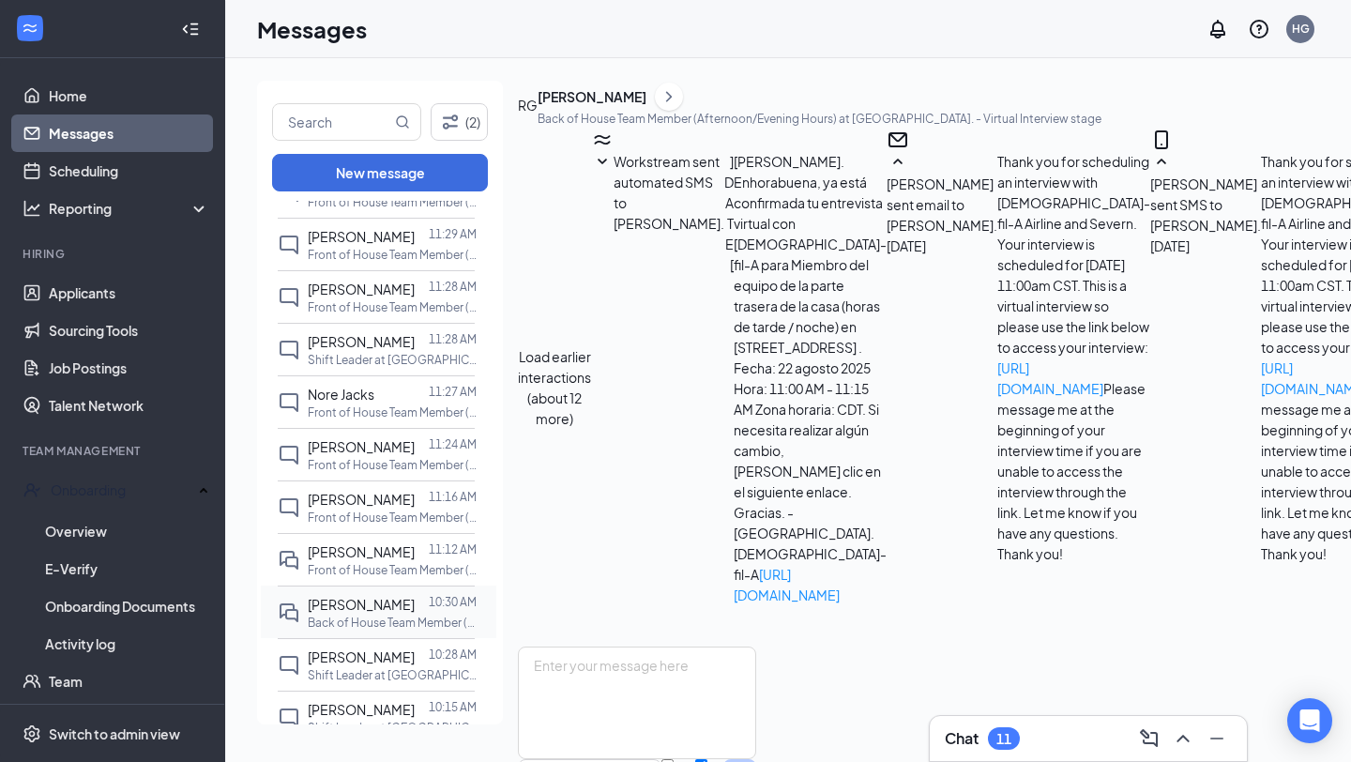
scroll to position [295, 0]
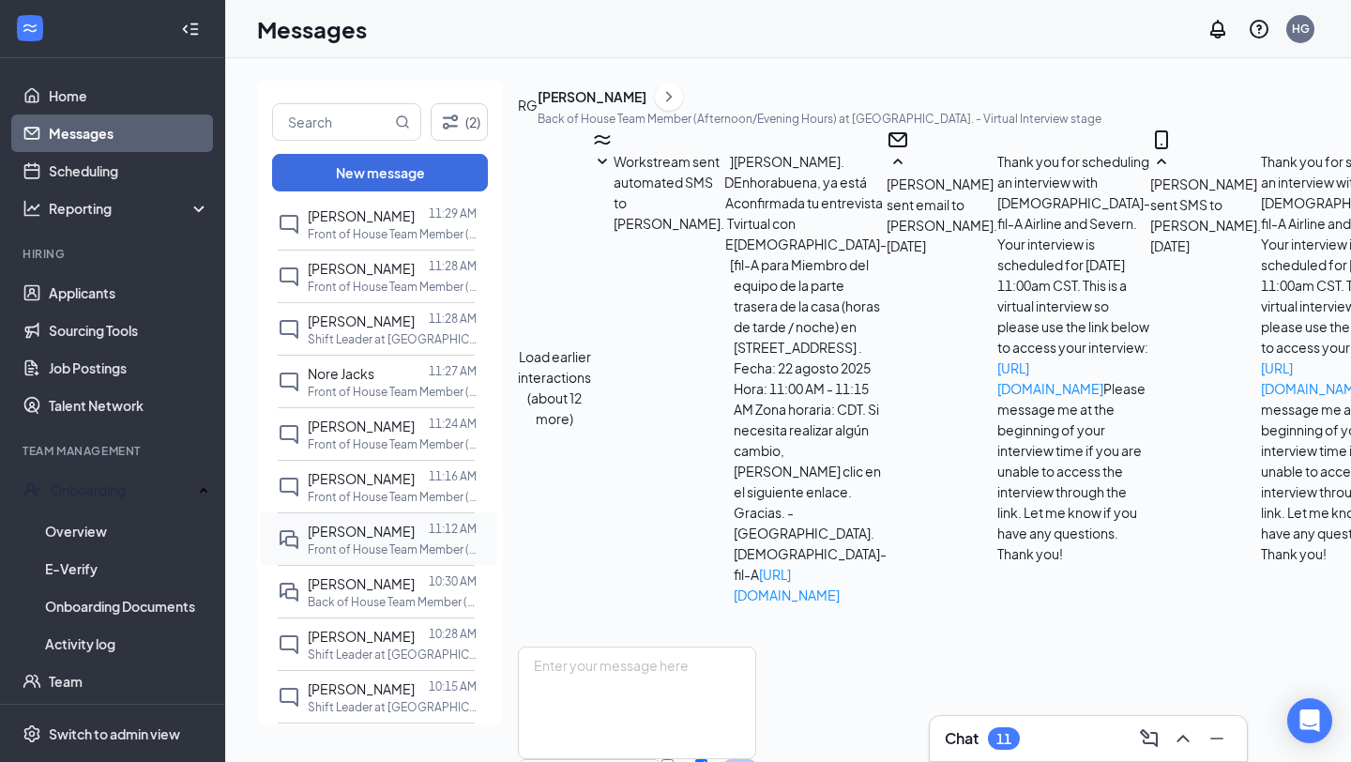
click at [358, 541] on div "[PERSON_NAME]" at bounding box center [361, 531] width 107 height 21
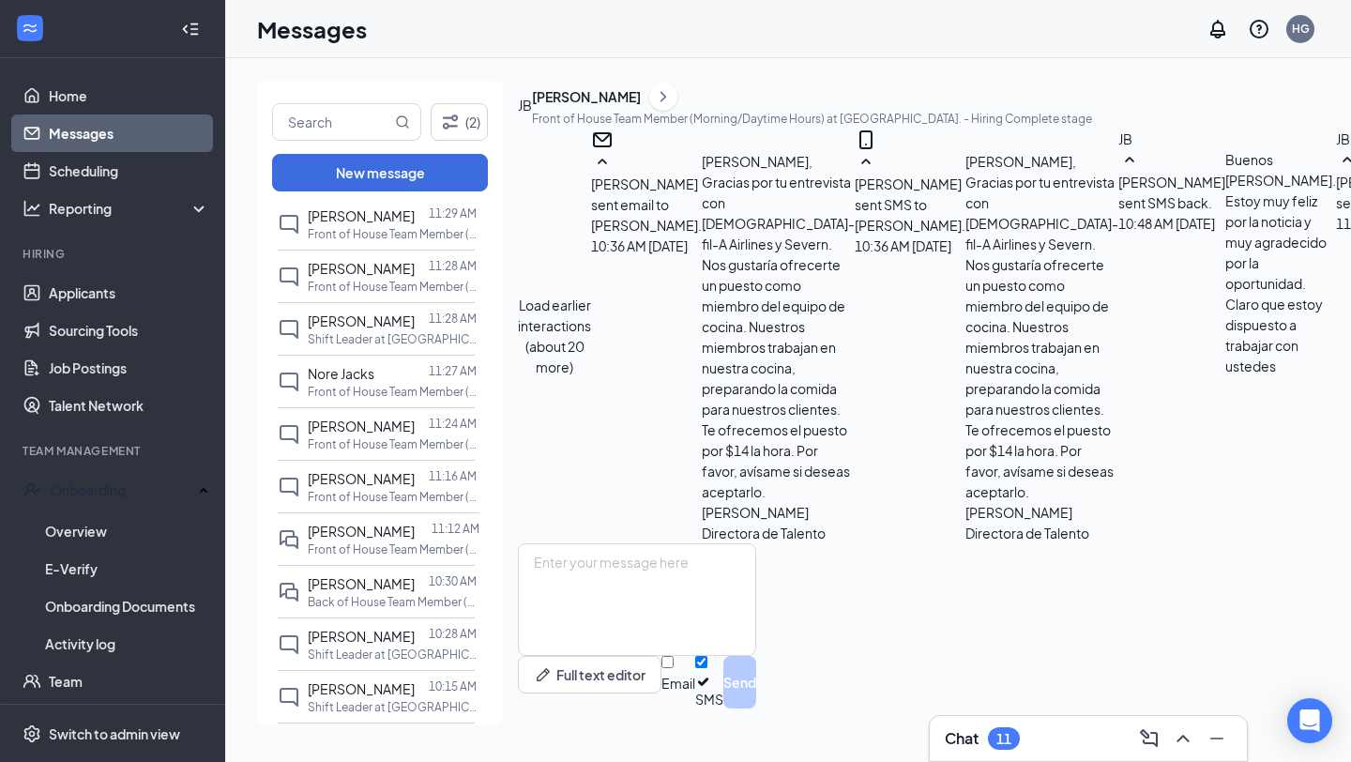
scroll to position [861, 0]
drag, startPoint x: 1104, startPoint y: 298, endPoint x: 738, endPoint y: 269, distance: 368.0
copy span "¡Bienvenido al equipo! Te enviaré tu documentación, que puedes completar en lín…"
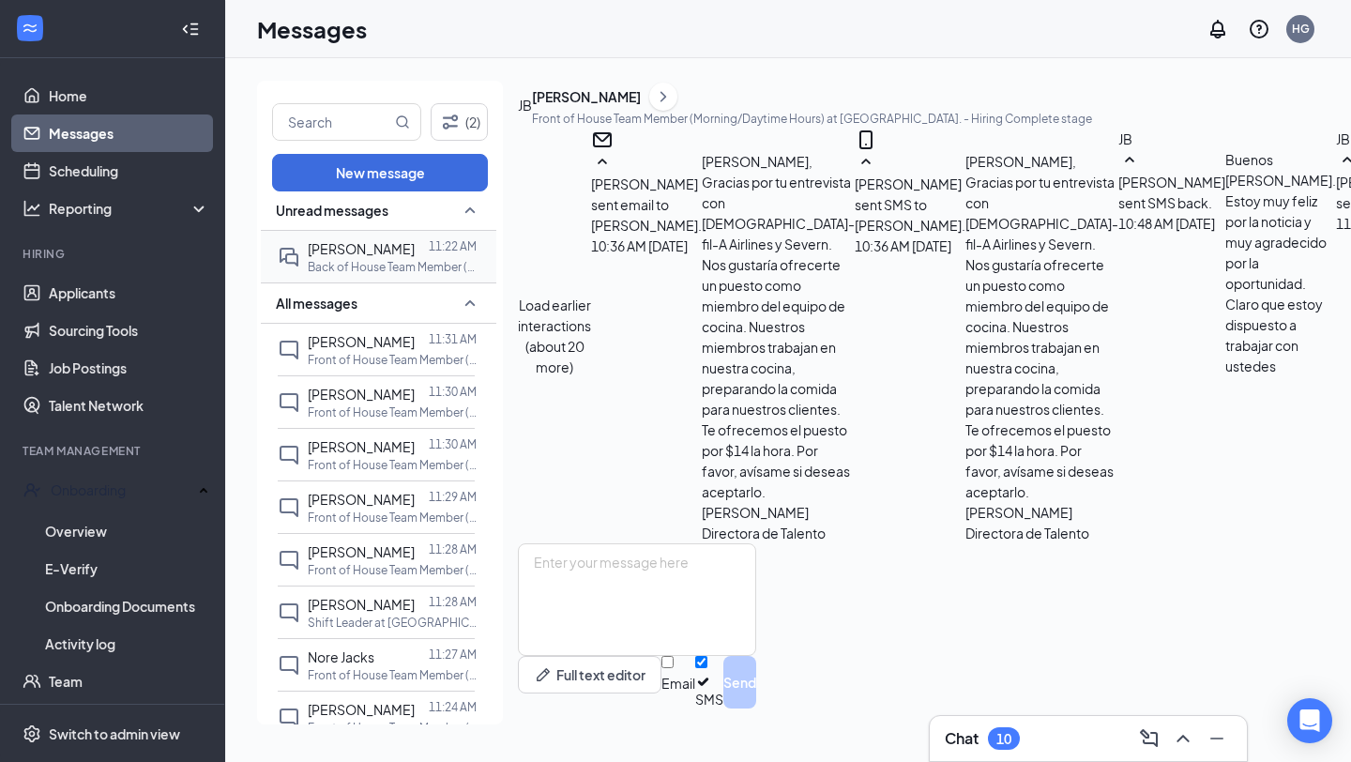
scroll to position [0, 0]
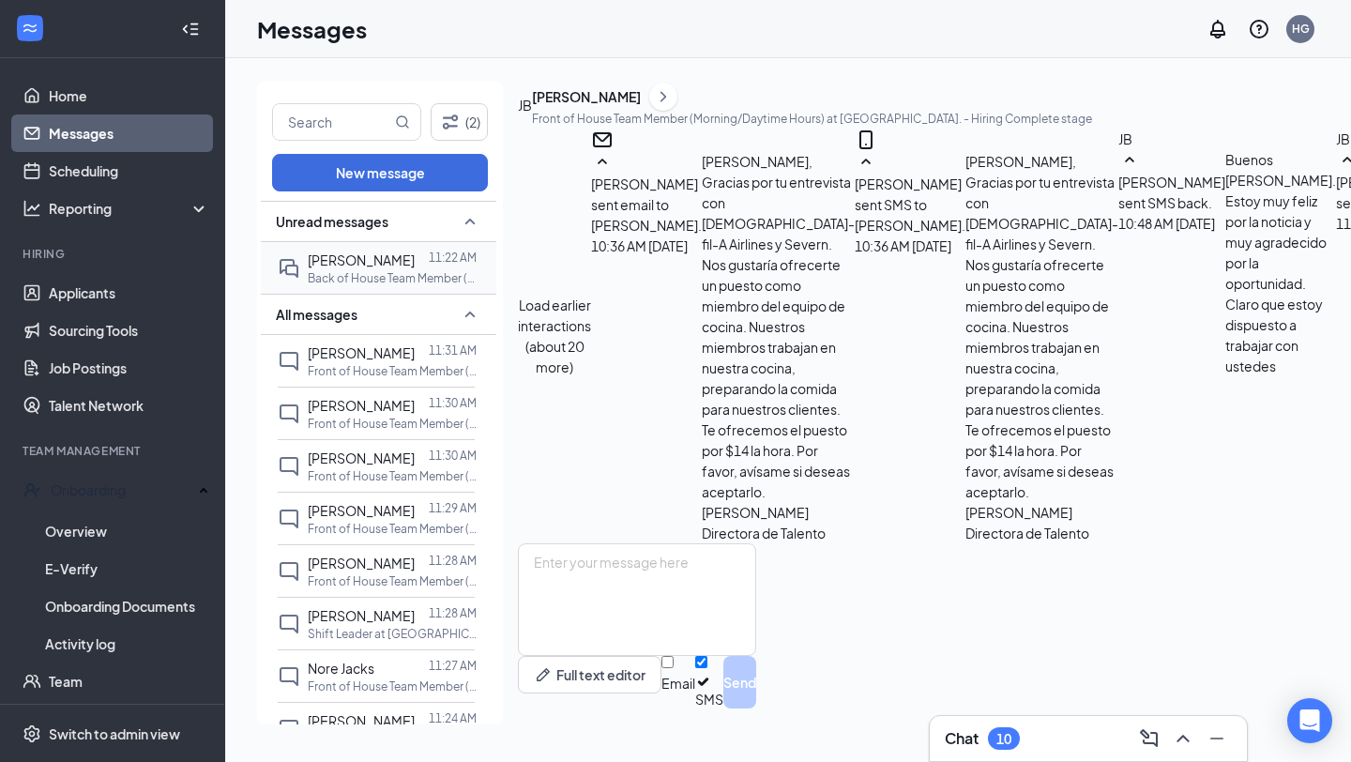
click at [397, 267] on div "[PERSON_NAME]" at bounding box center [361, 260] width 107 height 21
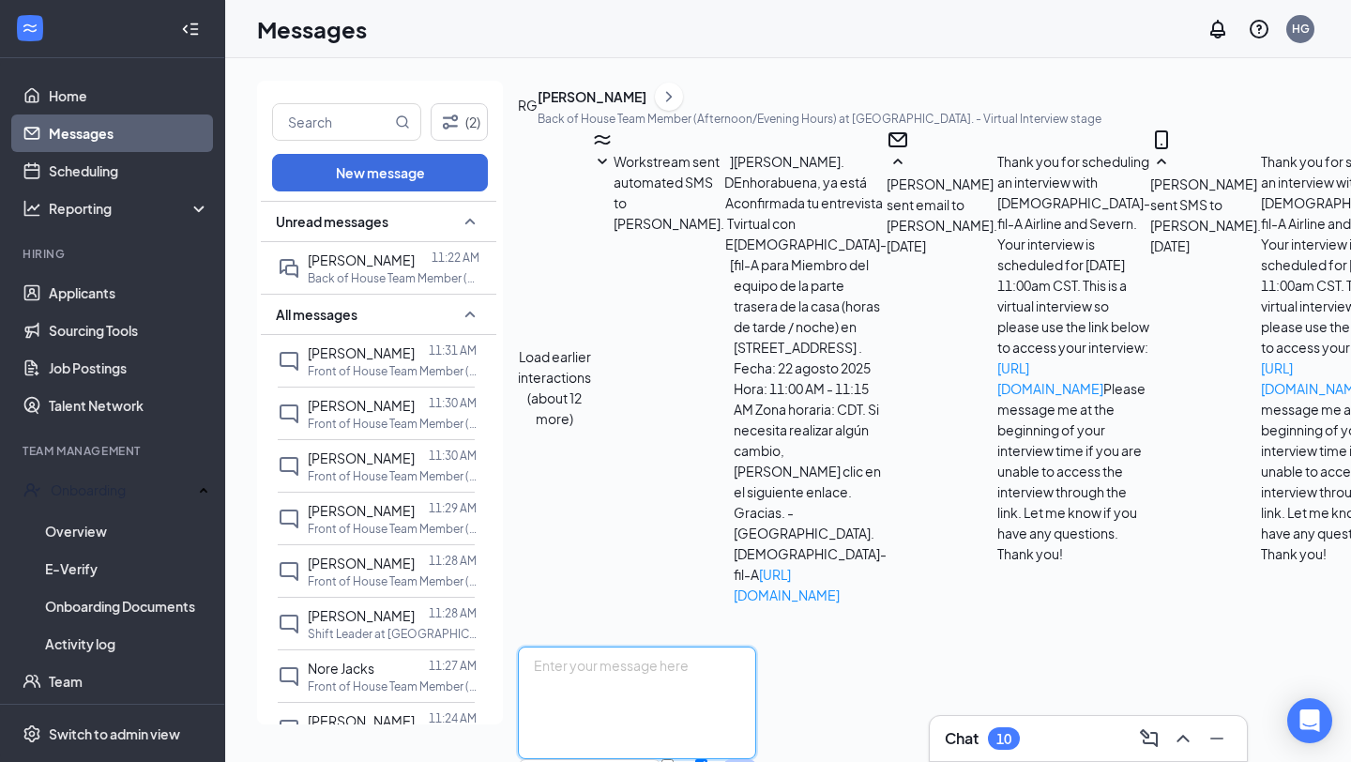
click at [624, 647] on textarea at bounding box center [637, 703] width 238 height 113
paste textarea "¡Bienvenido al equipo! Te enviaré tu documentación, que puedes completar en lín…"
type textarea "¡Bienvenido al equipo! Te enviaré tu documentación, que puedes completar en lín…"
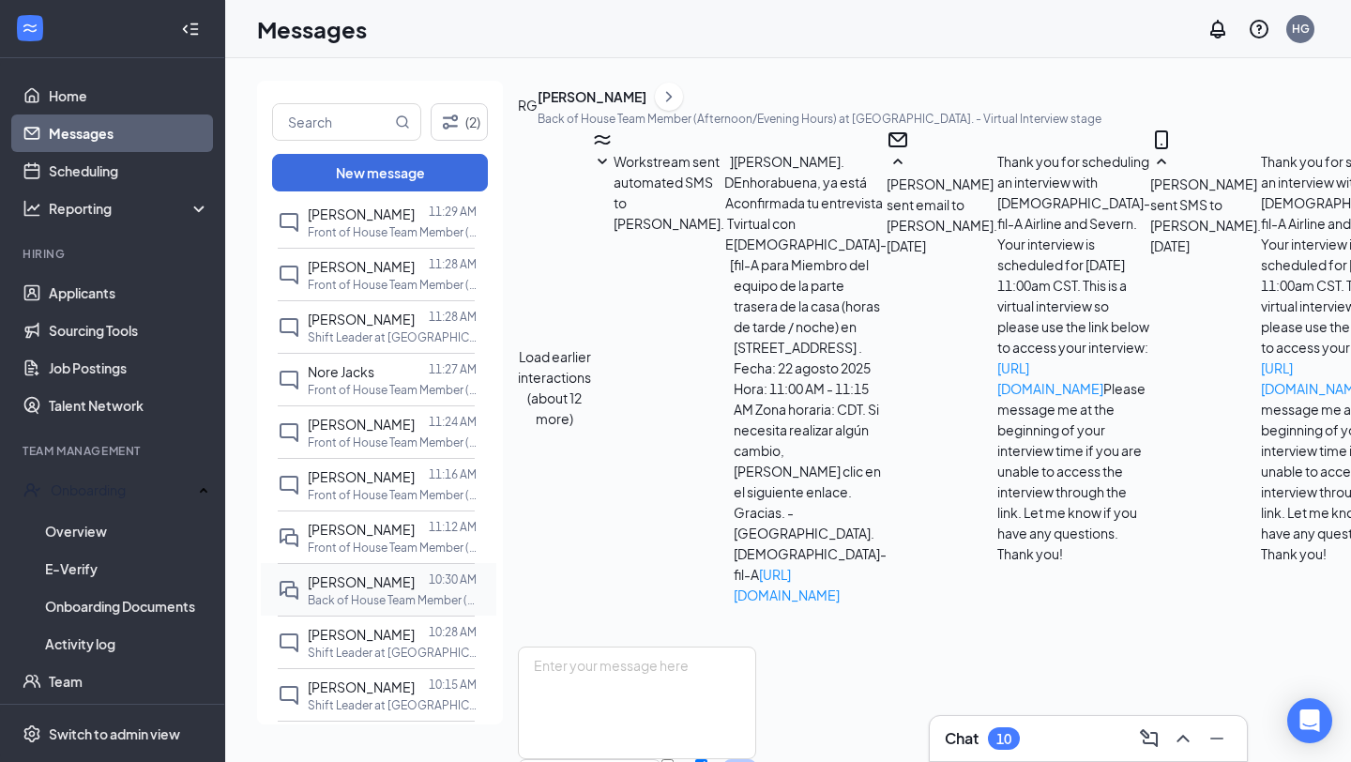
scroll to position [383, 0]
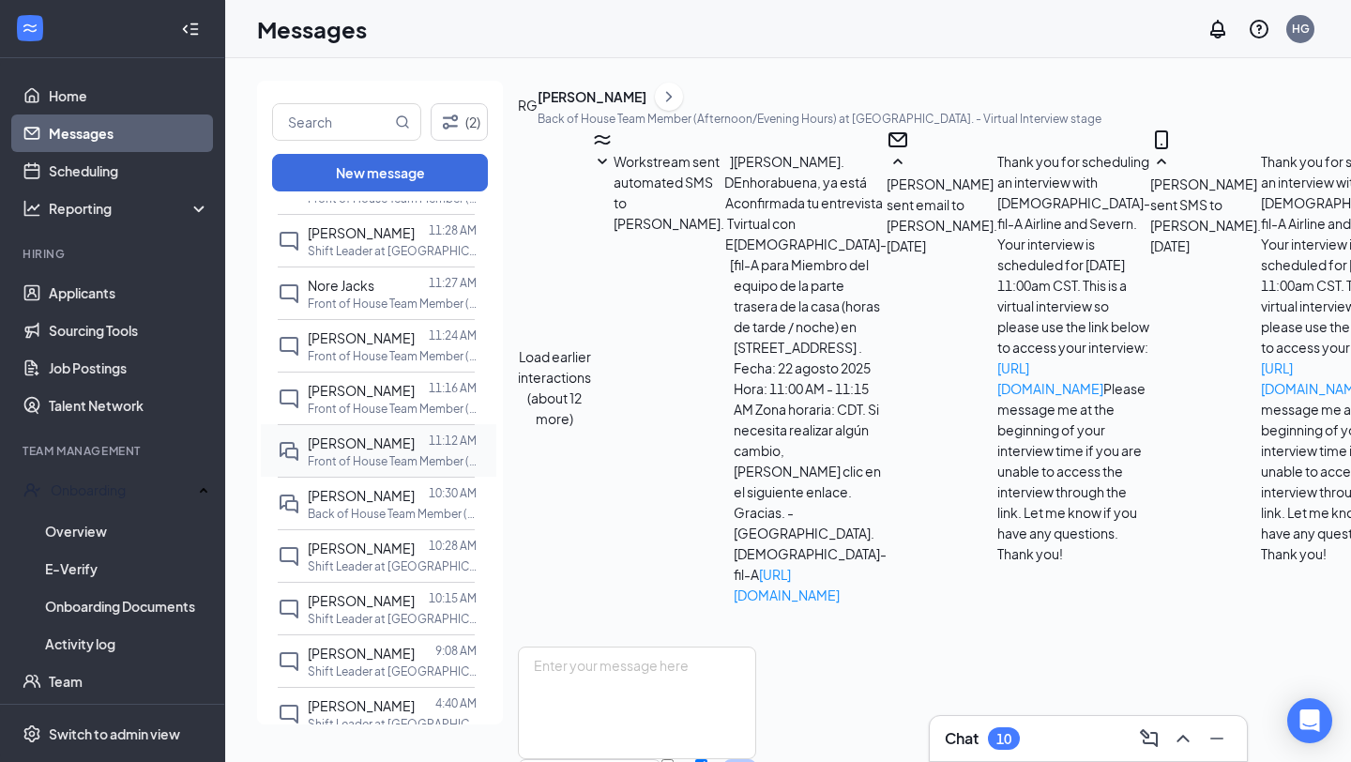
click at [358, 451] on span "[PERSON_NAME]" at bounding box center [361, 442] width 107 height 17
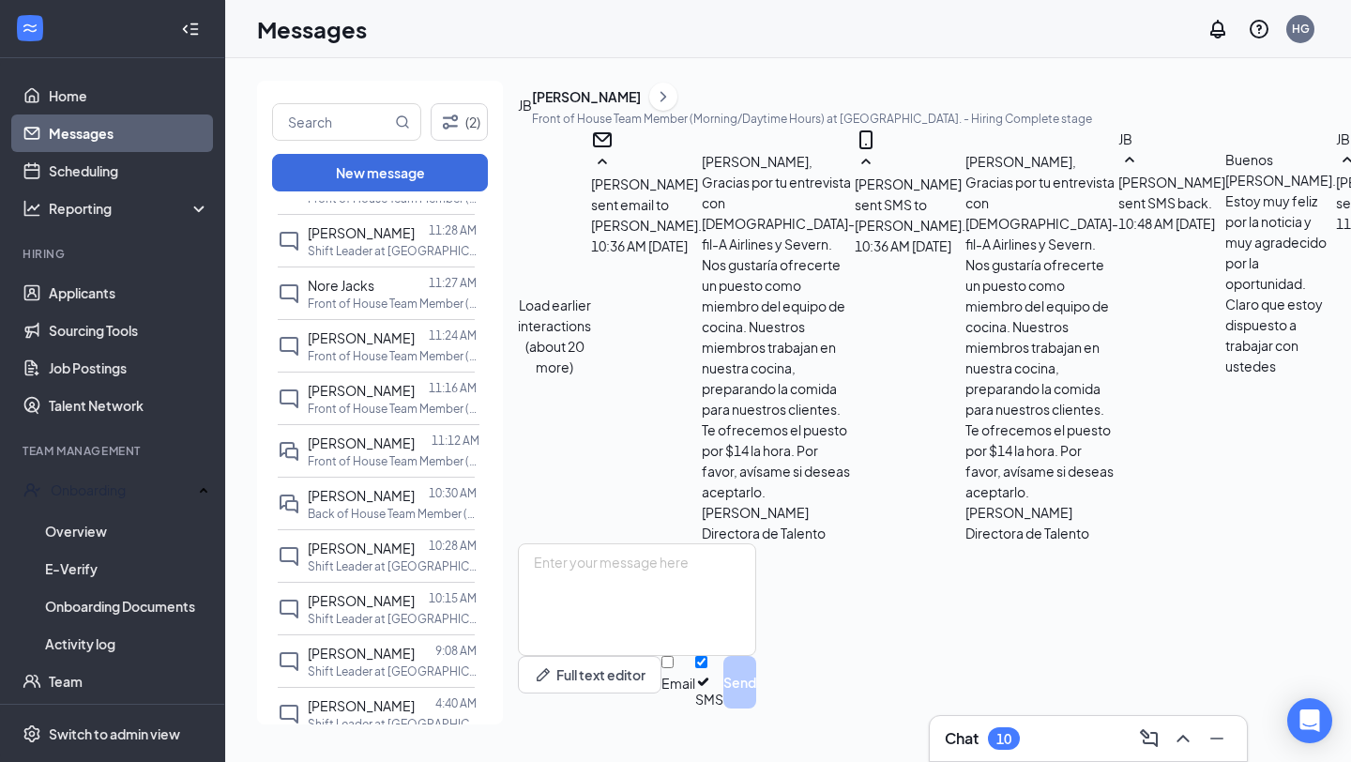
scroll to position [861, 0]
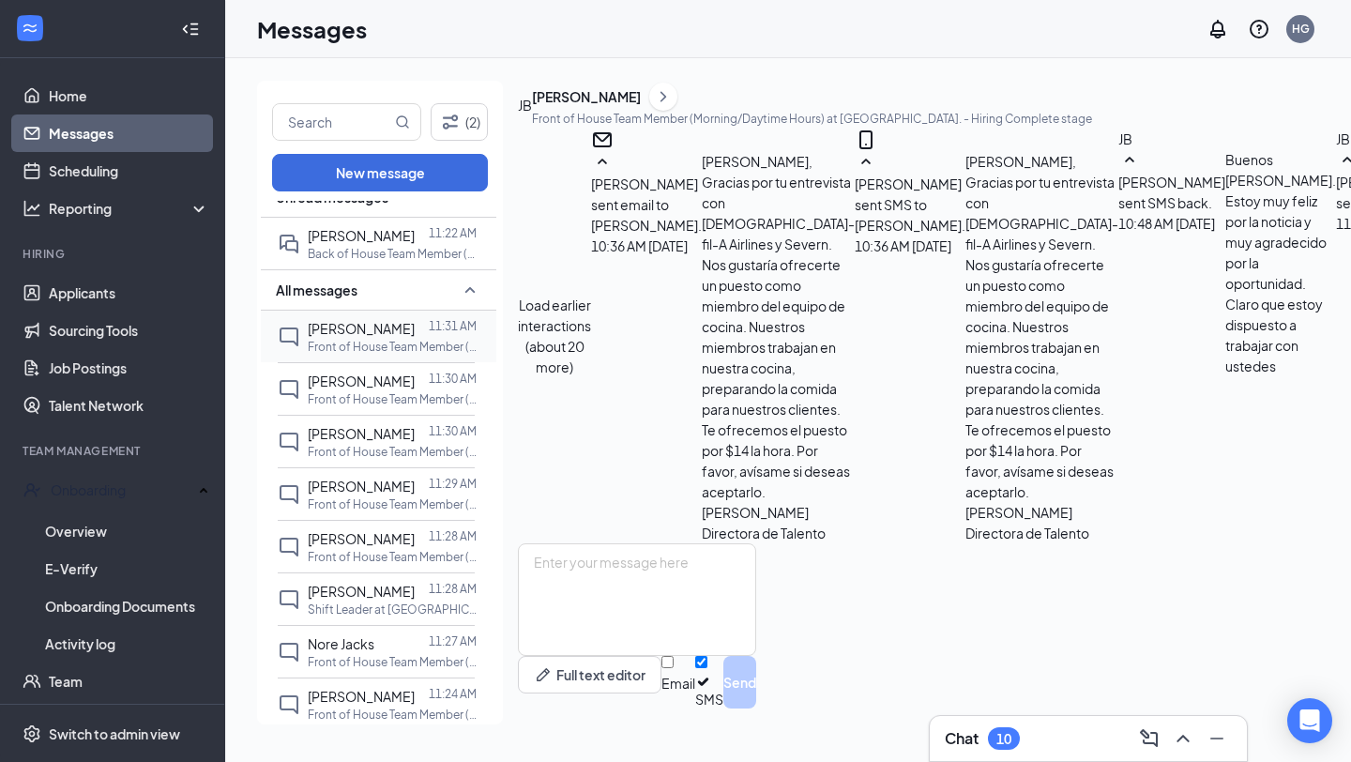
scroll to position [0, 0]
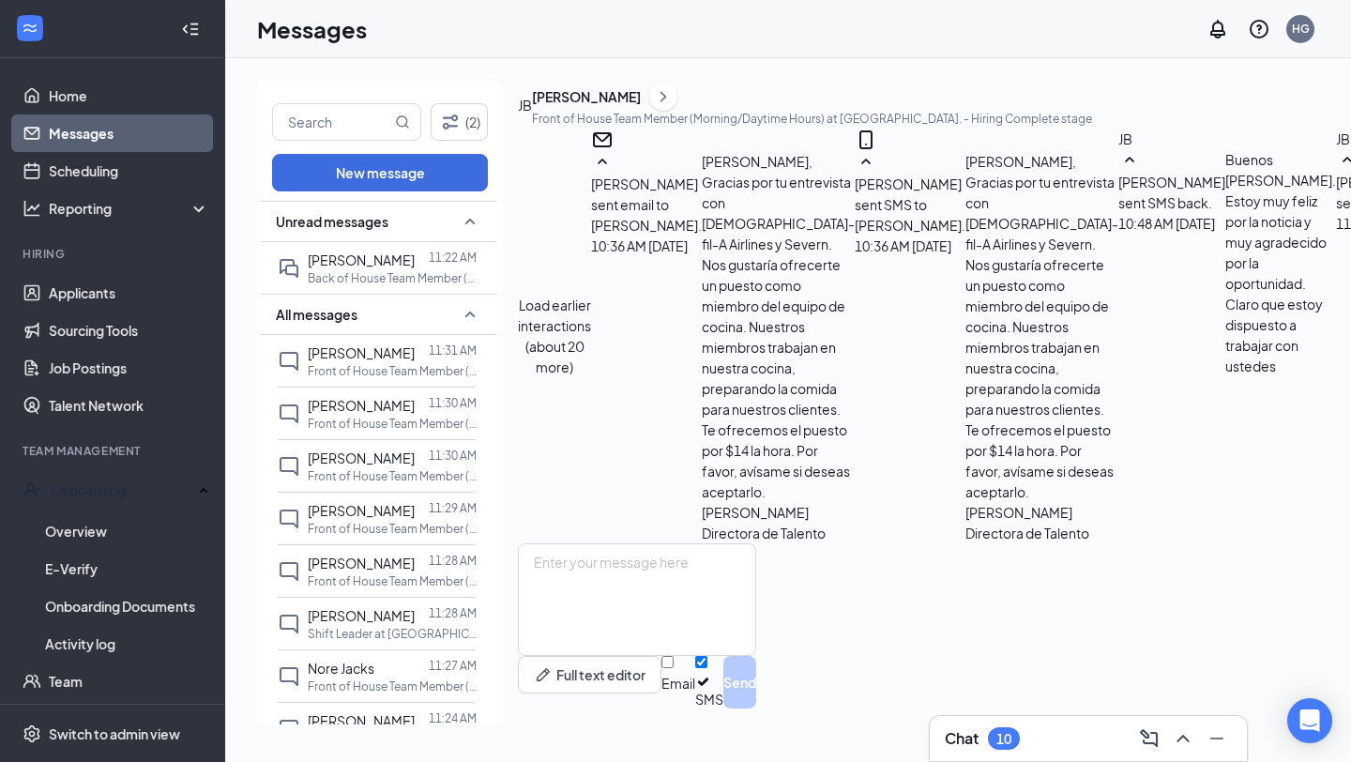
click at [93, 134] on link "Messages" at bounding box center [129, 133] width 160 height 38
click at [112, 83] on link "Home" at bounding box center [129, 96] width 160 height 38
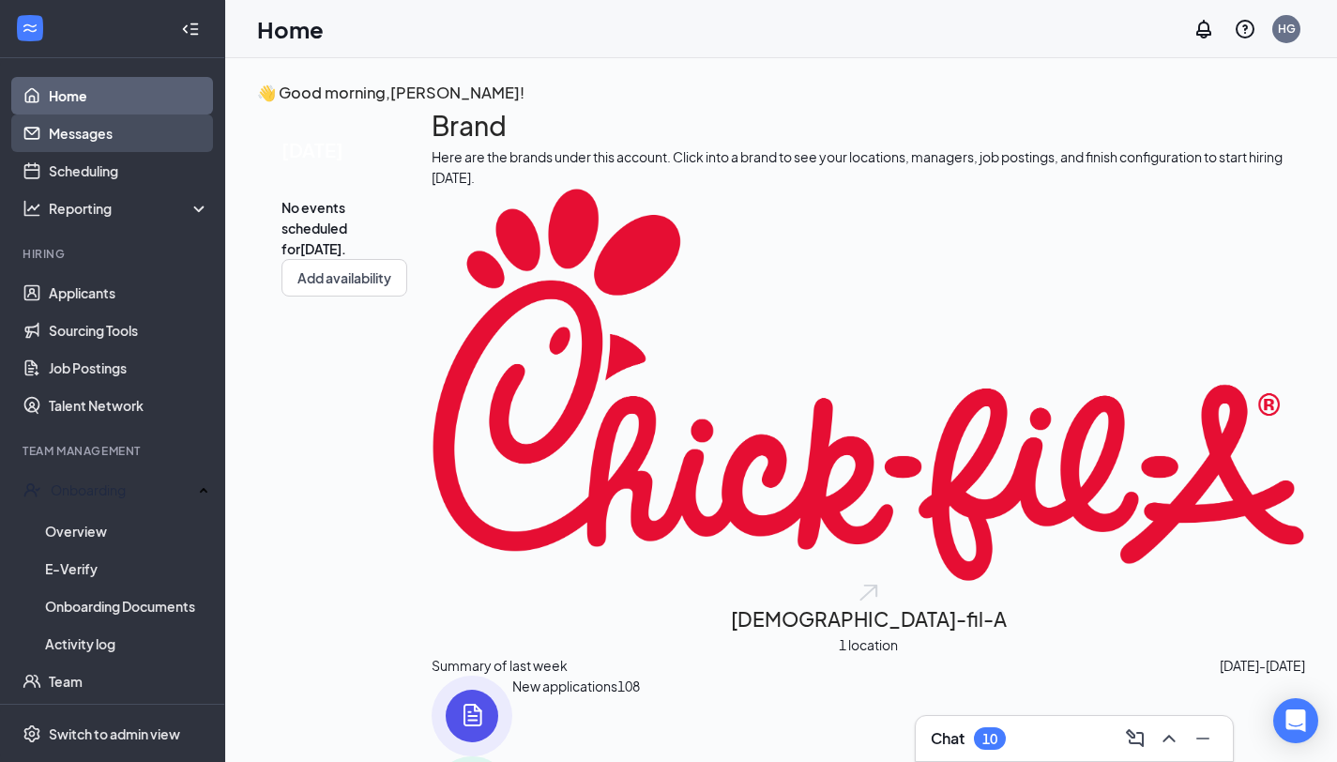
click at [109, 135] on link "Messages" at bounding box center [129, 133] width 160 height 38
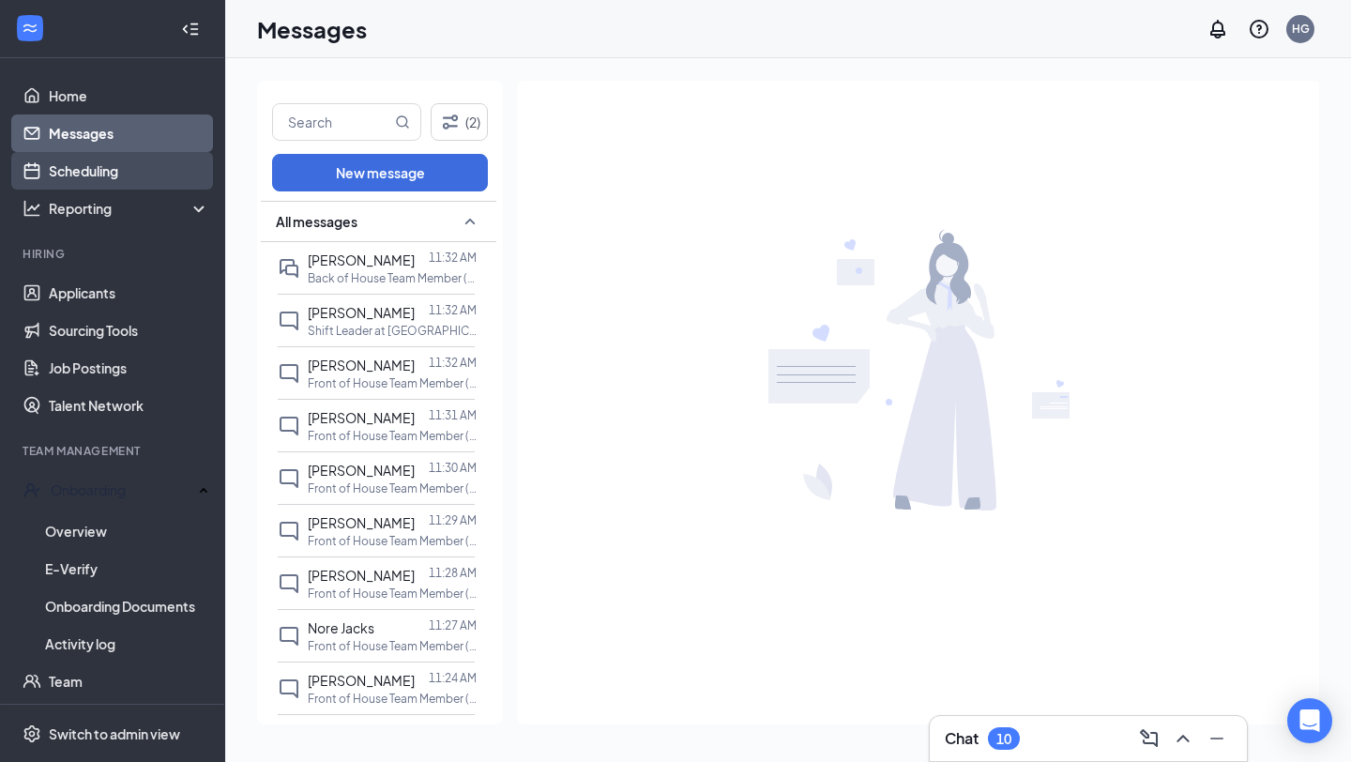
click at [116, 167] on link "Scheduling" at bounding box center [129, 171] width 160 height 38
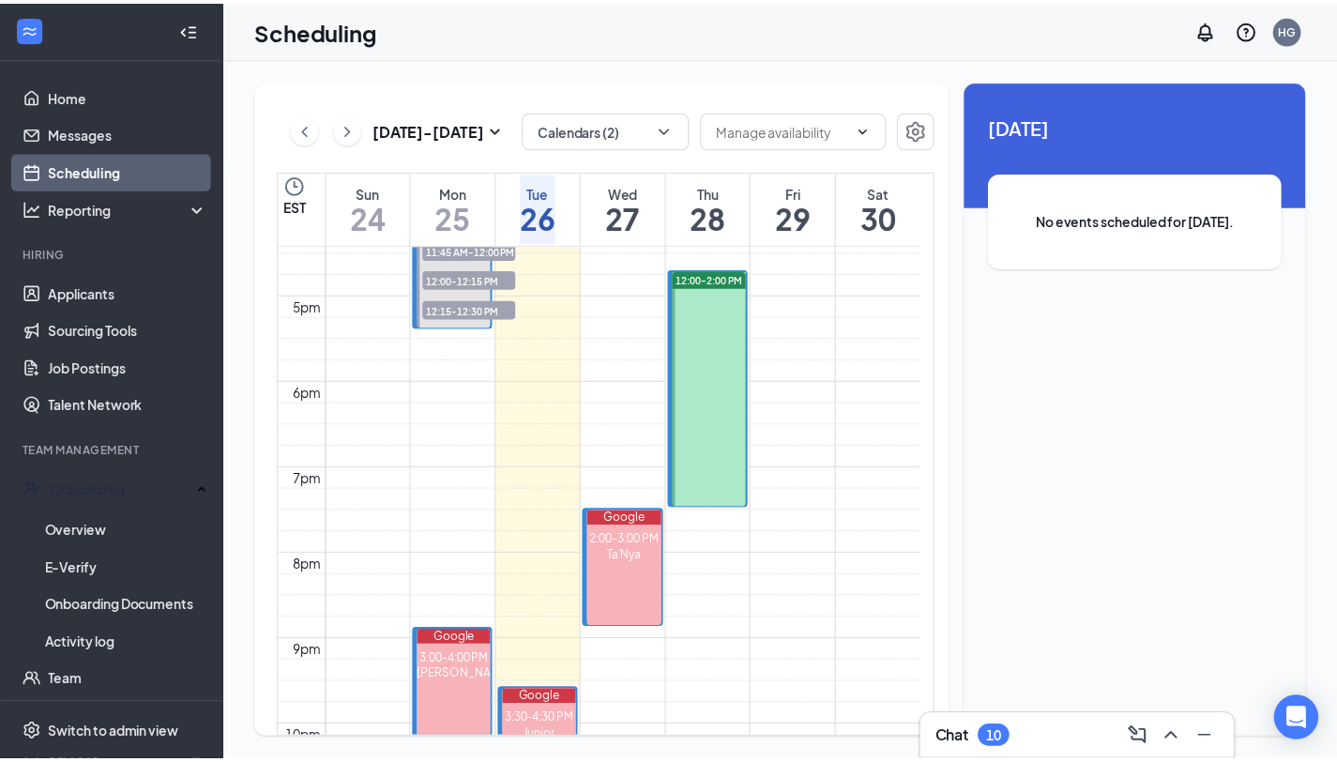
scroll to position [1404, 0]
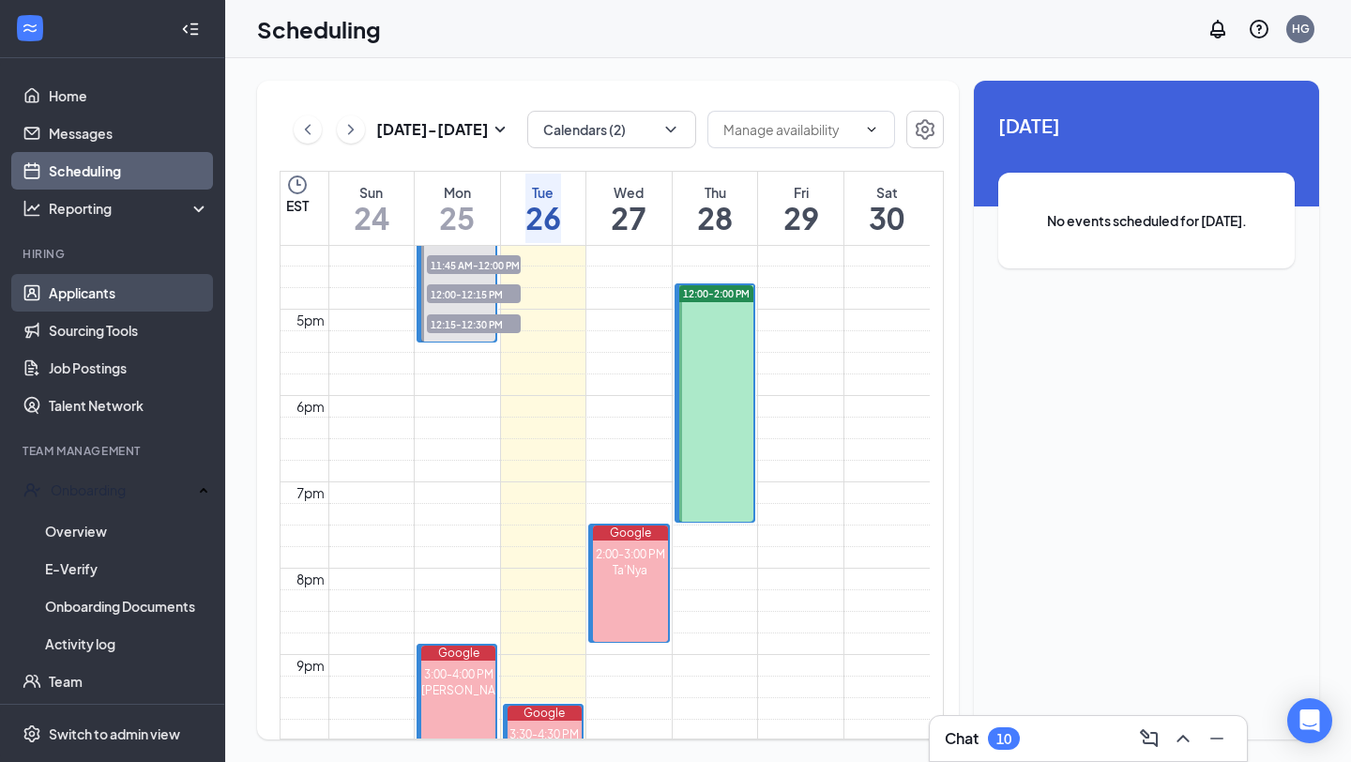
click at [121, 298] on link "Applicants" at bounding box center [129, 293] width 160 height 38
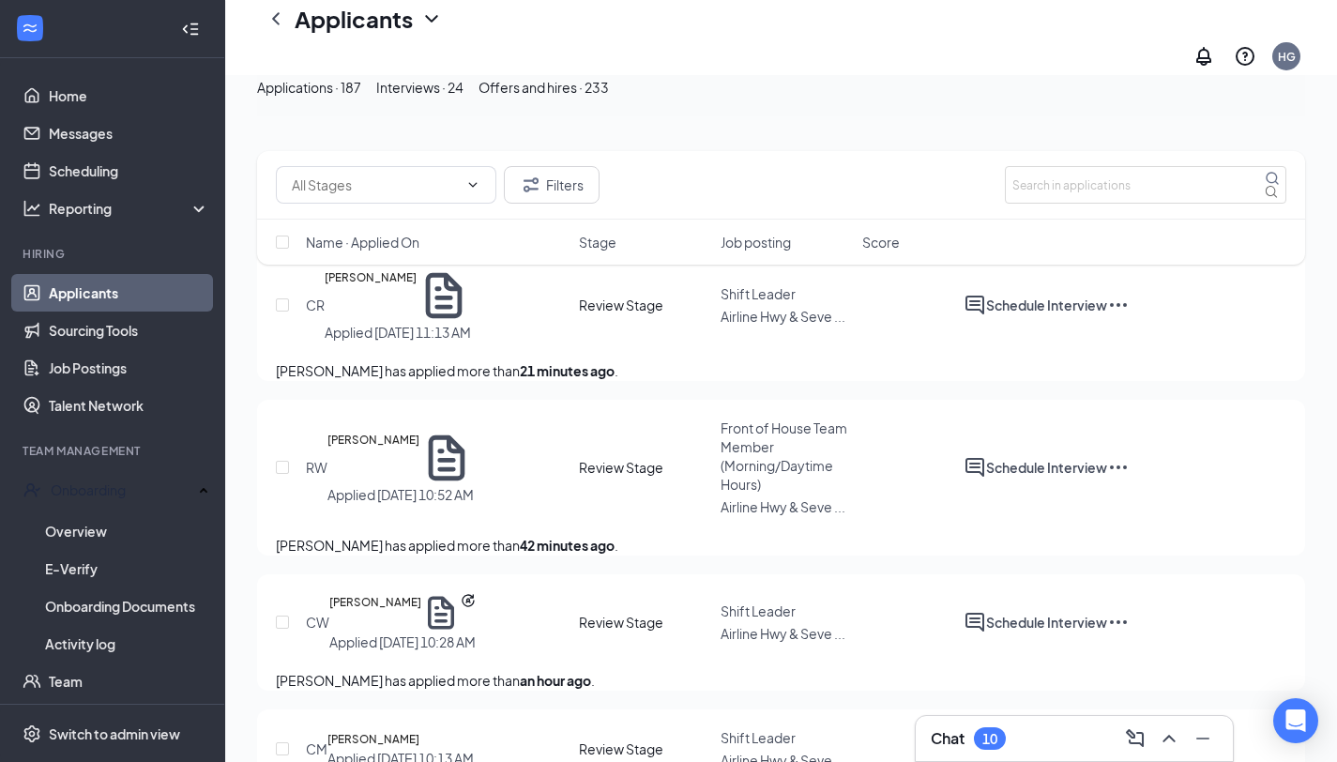
scroll to position [158, 0]
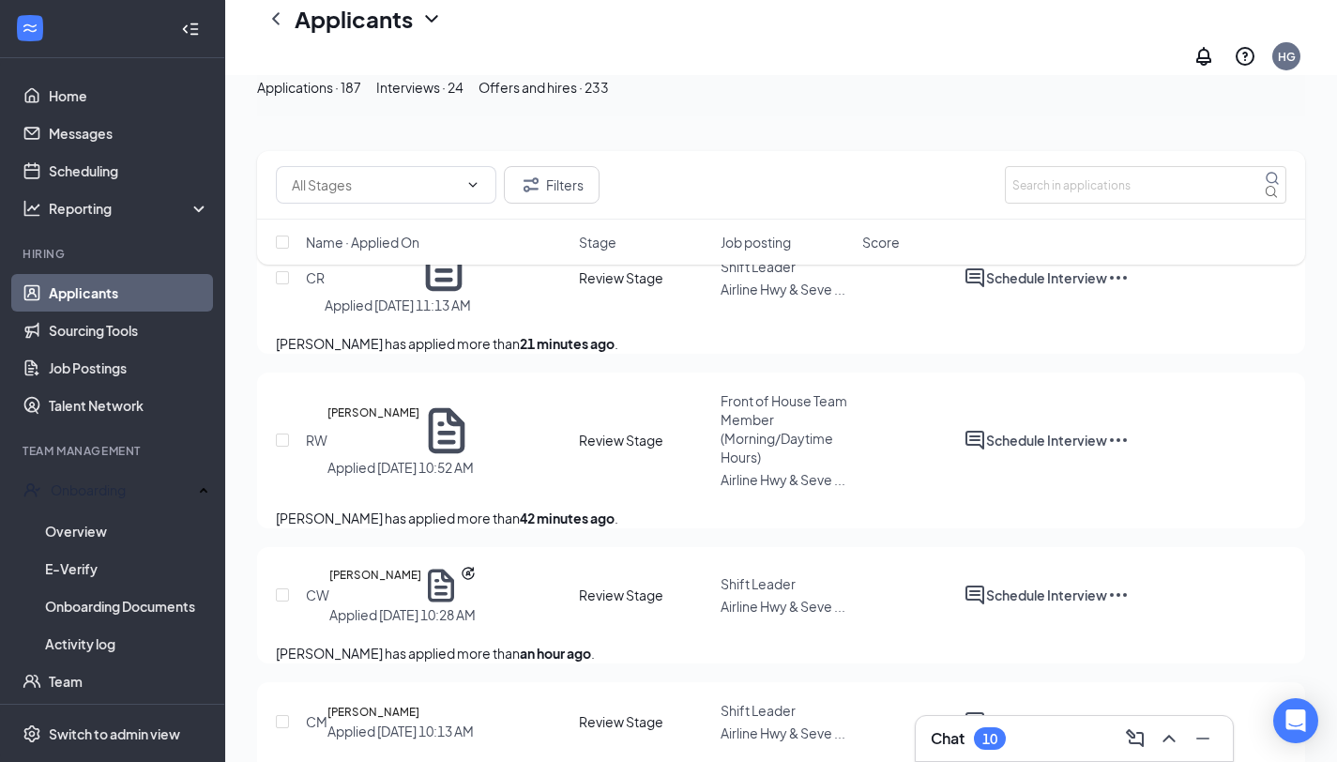
click at [768, 395] on span "Front of House Team Member (Morning/Daytime Hours)" at bounding box center [784, 428] width 127 height 73
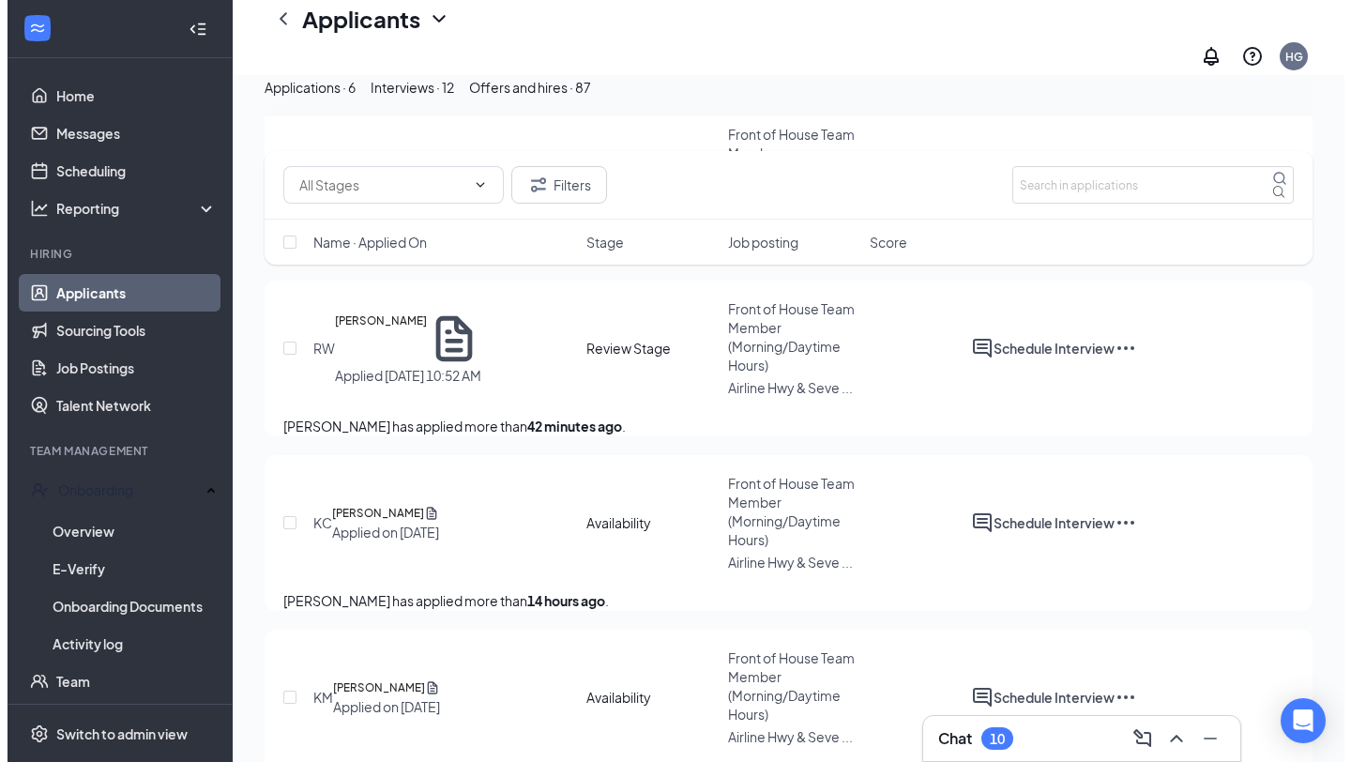
scroll to position [1278, 0]
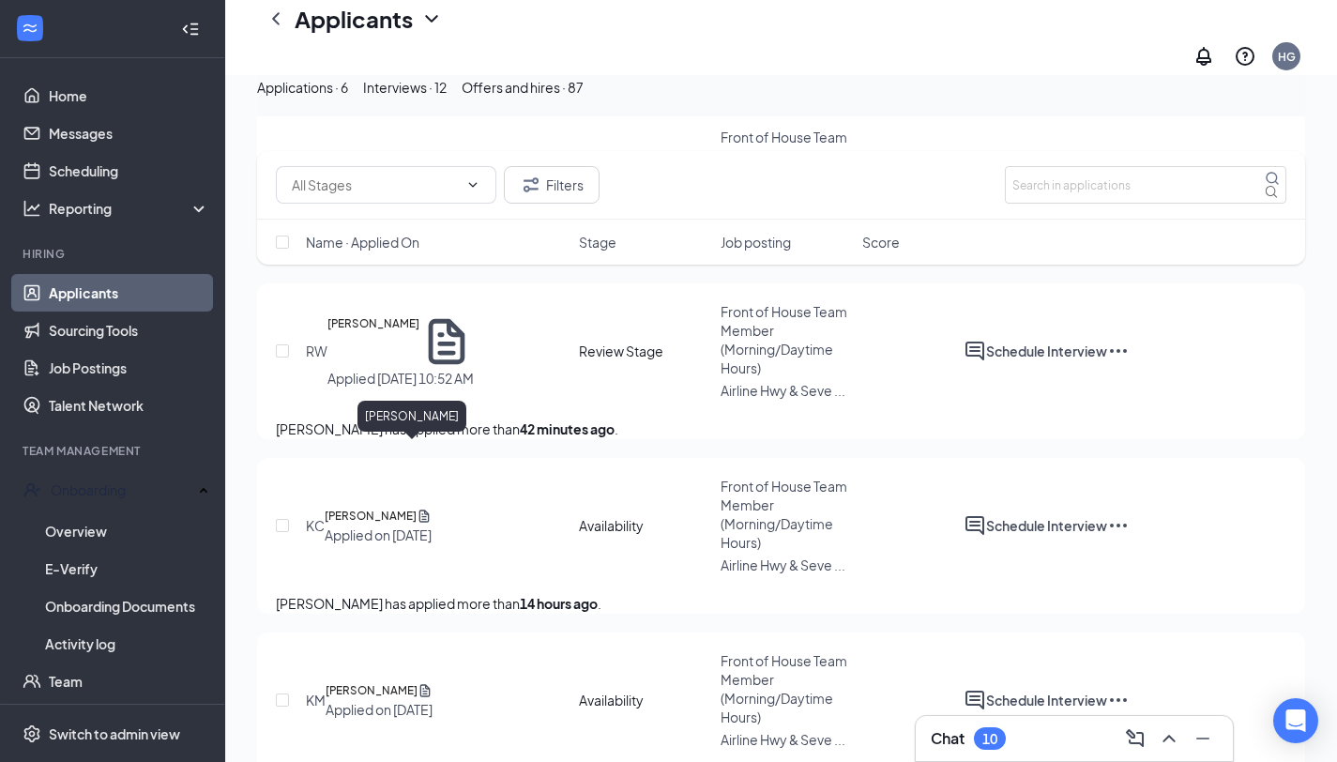
click at [384, 369] on h5 "[PERSON_NAME]" at bounding box center [373, 341] width 92 height 54
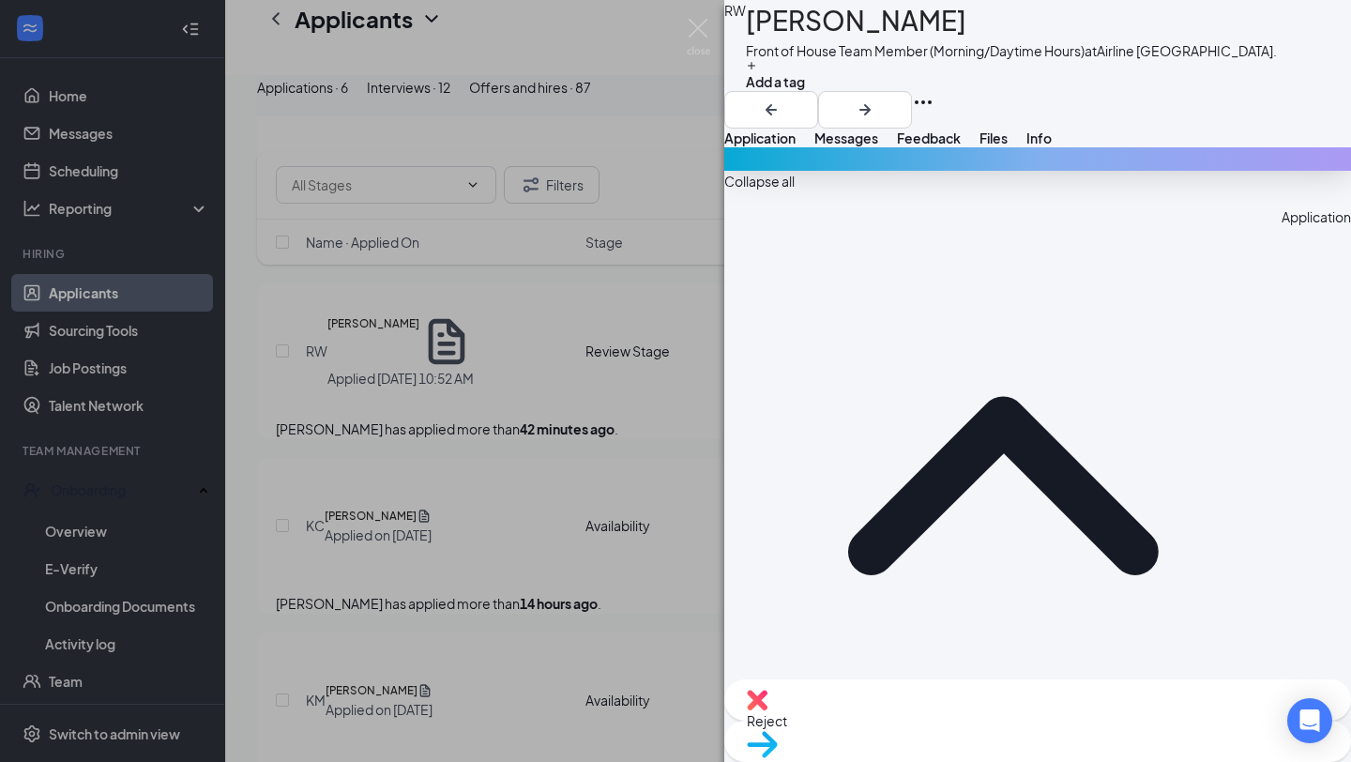
scroll to position [653, 0]
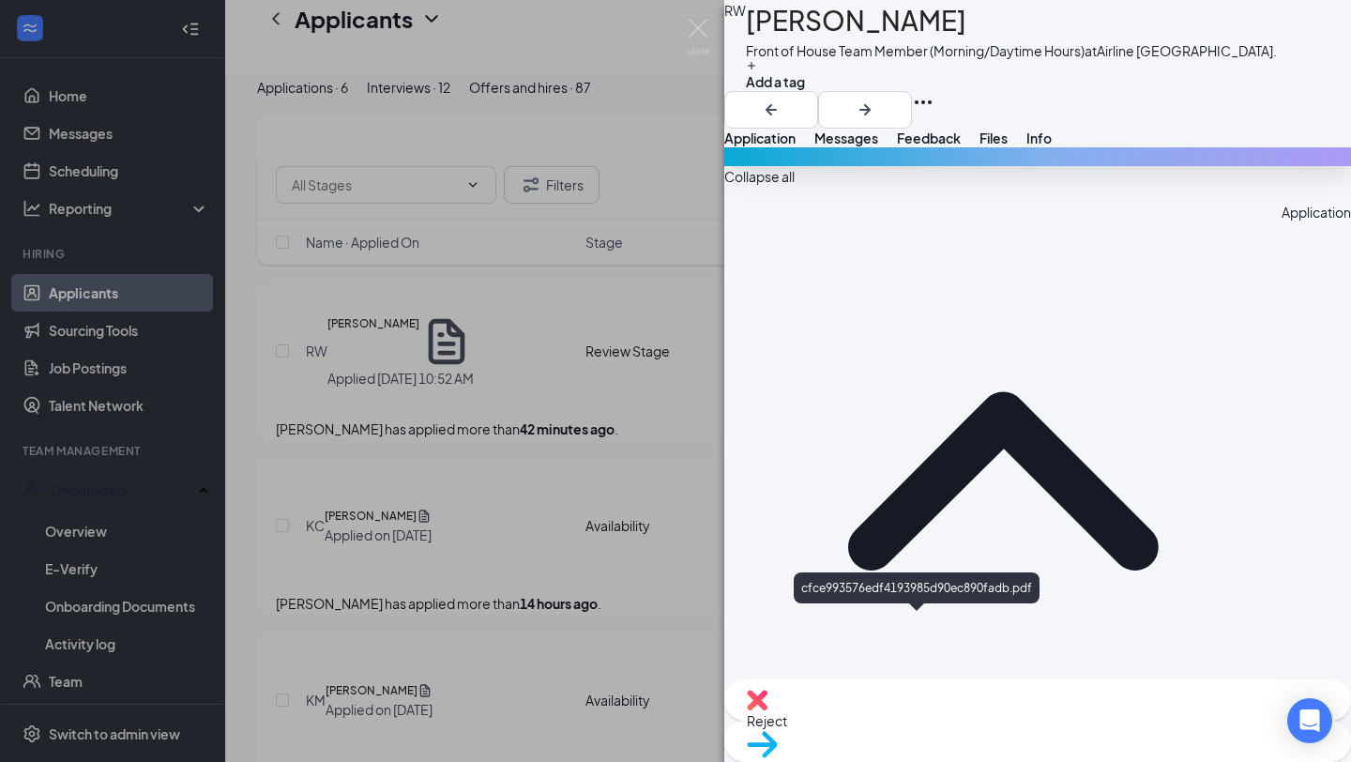
click at [921, 712] on div "Reject" at bounding box center [1037, 699] width 627 height 41
checkbox input "true"
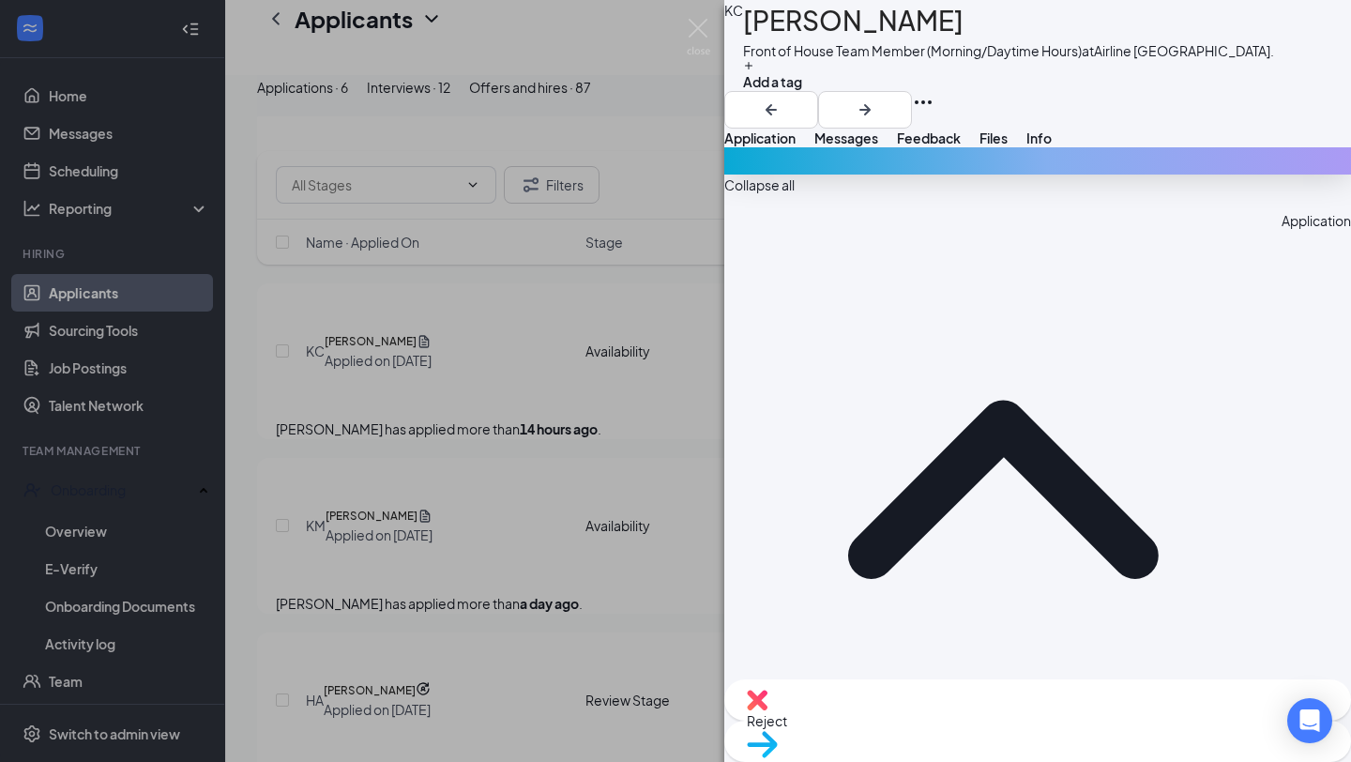
scroll to position [790, 0]
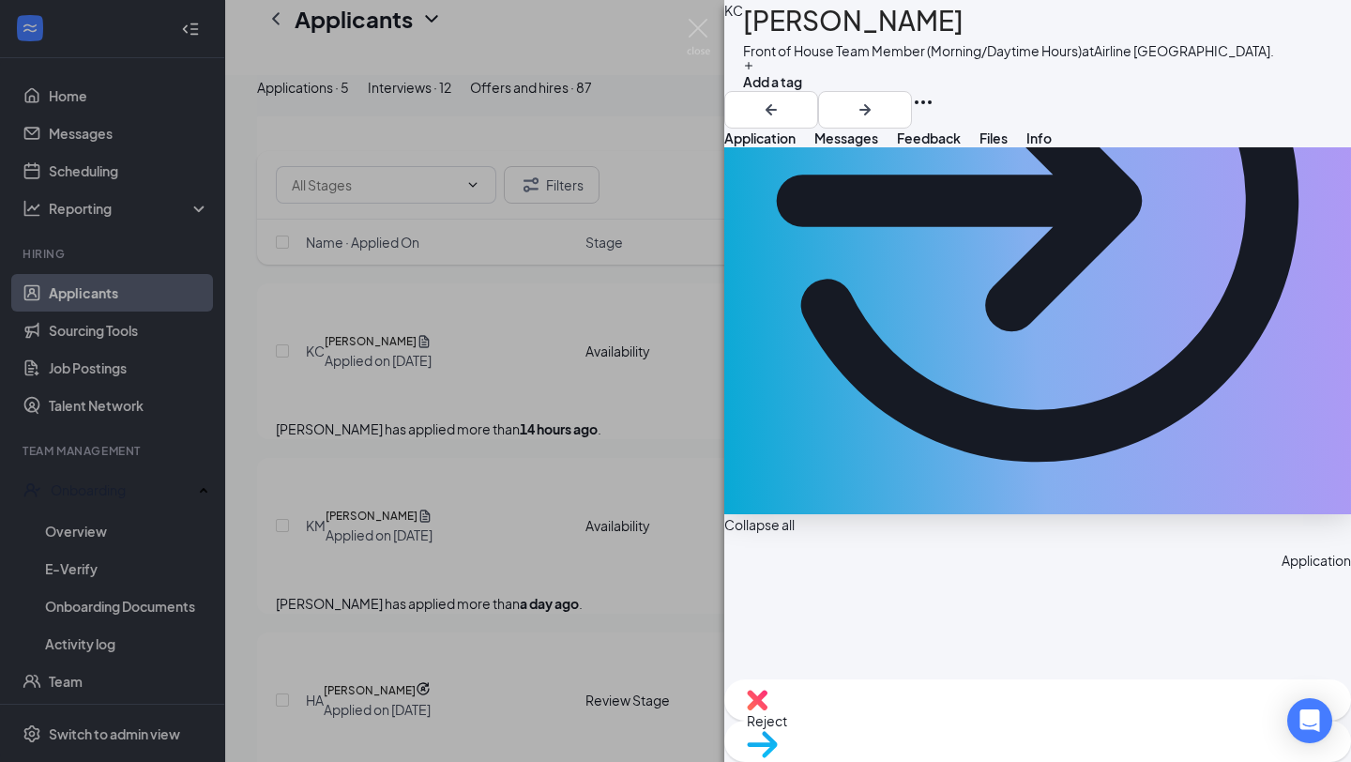
scroll to position [275, 0]
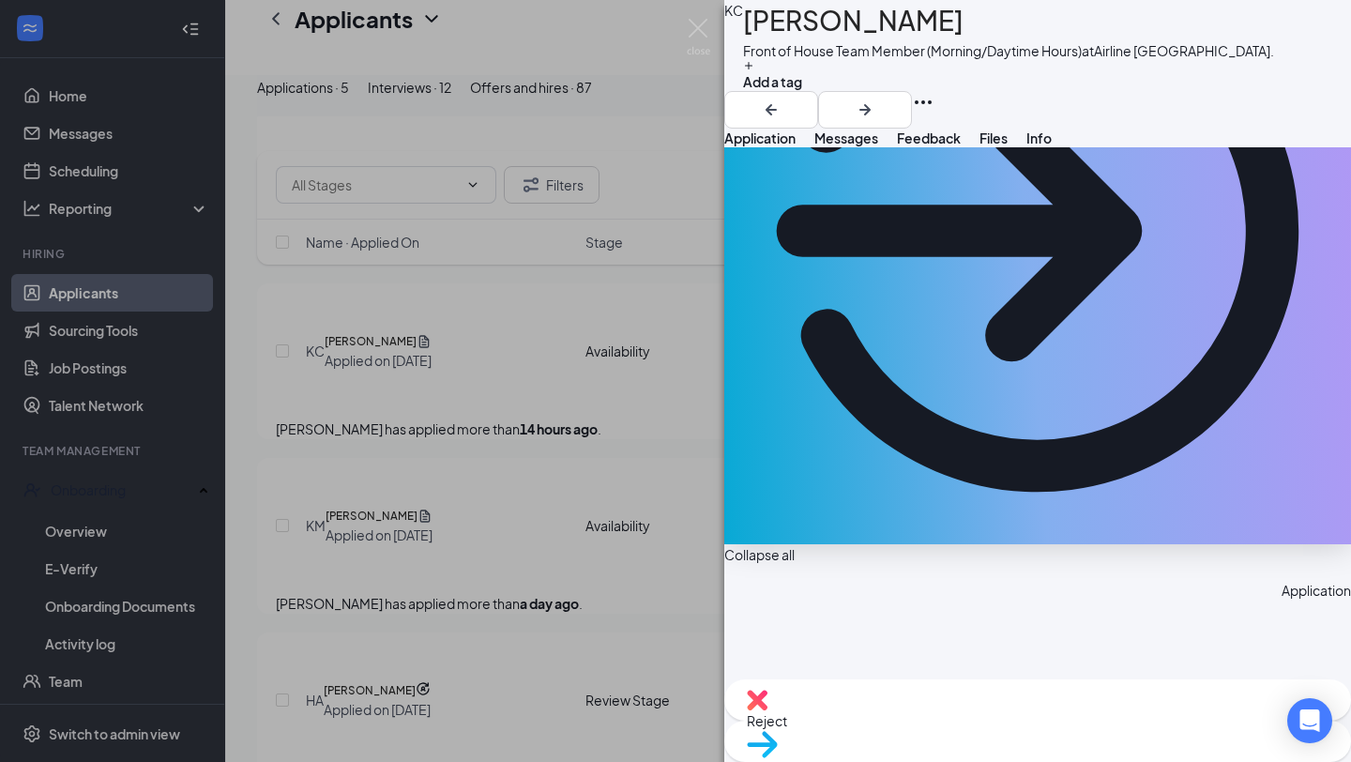
click at [1078, 758] on span "Move to stage" at bounding box center [1038, 768] width 582 height 21
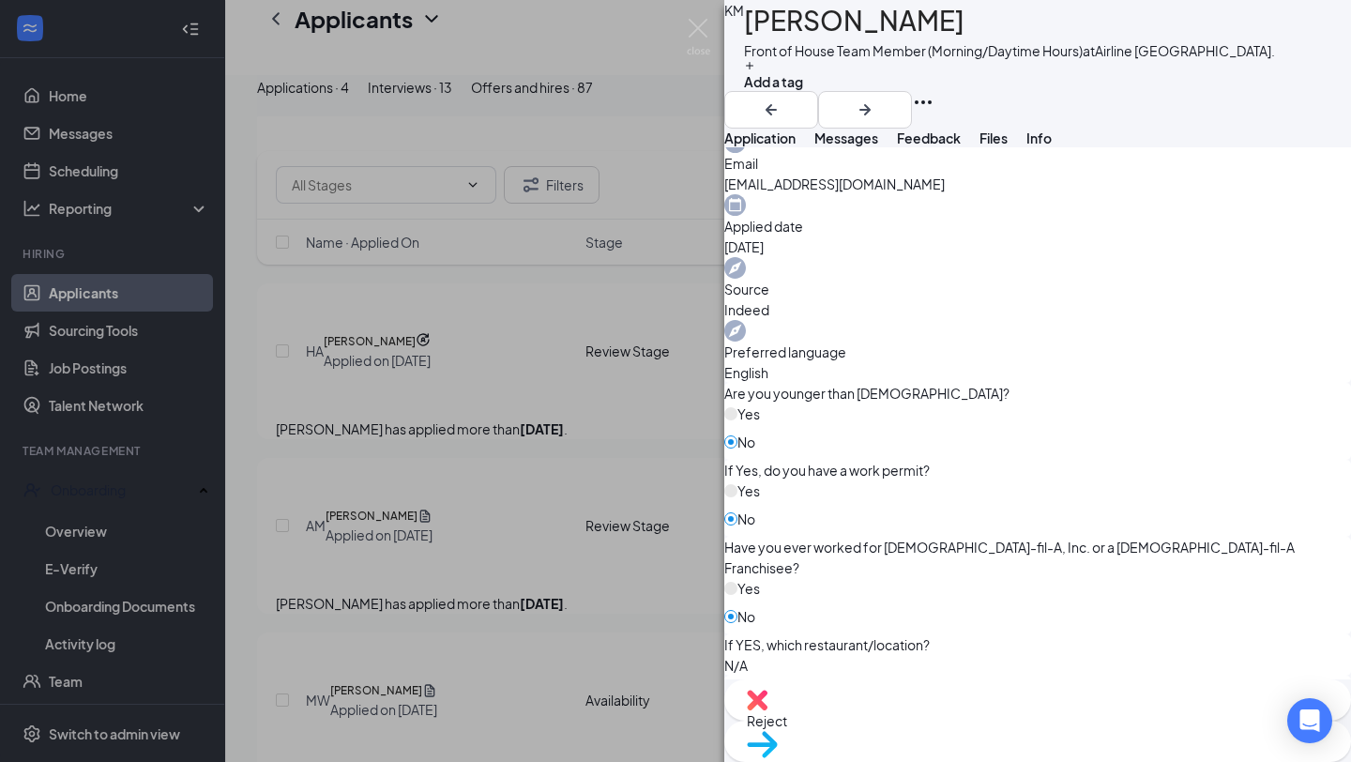
scroll to position [696, 0]
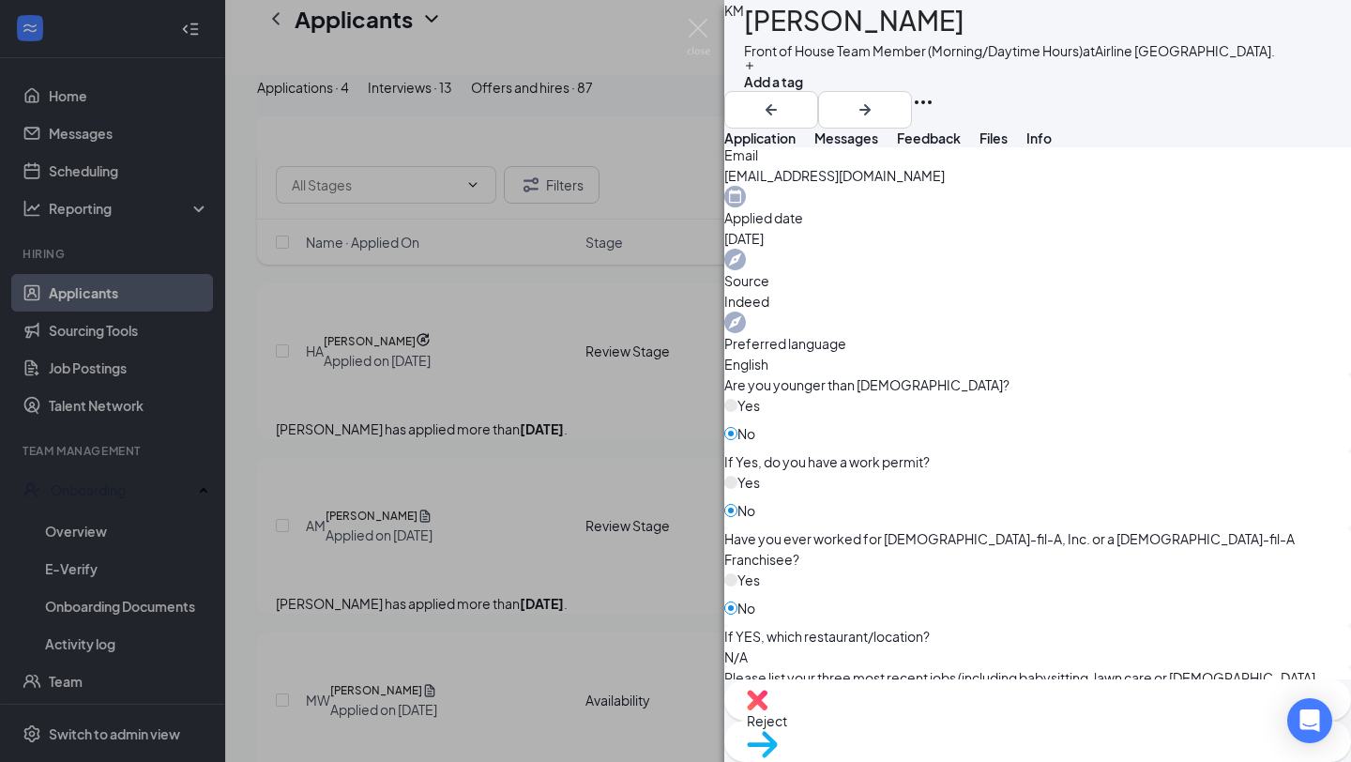
click at [952, 731] on span "Reject" at bounding box center [1038, 720] width 582 height 21
checkbox input "true"
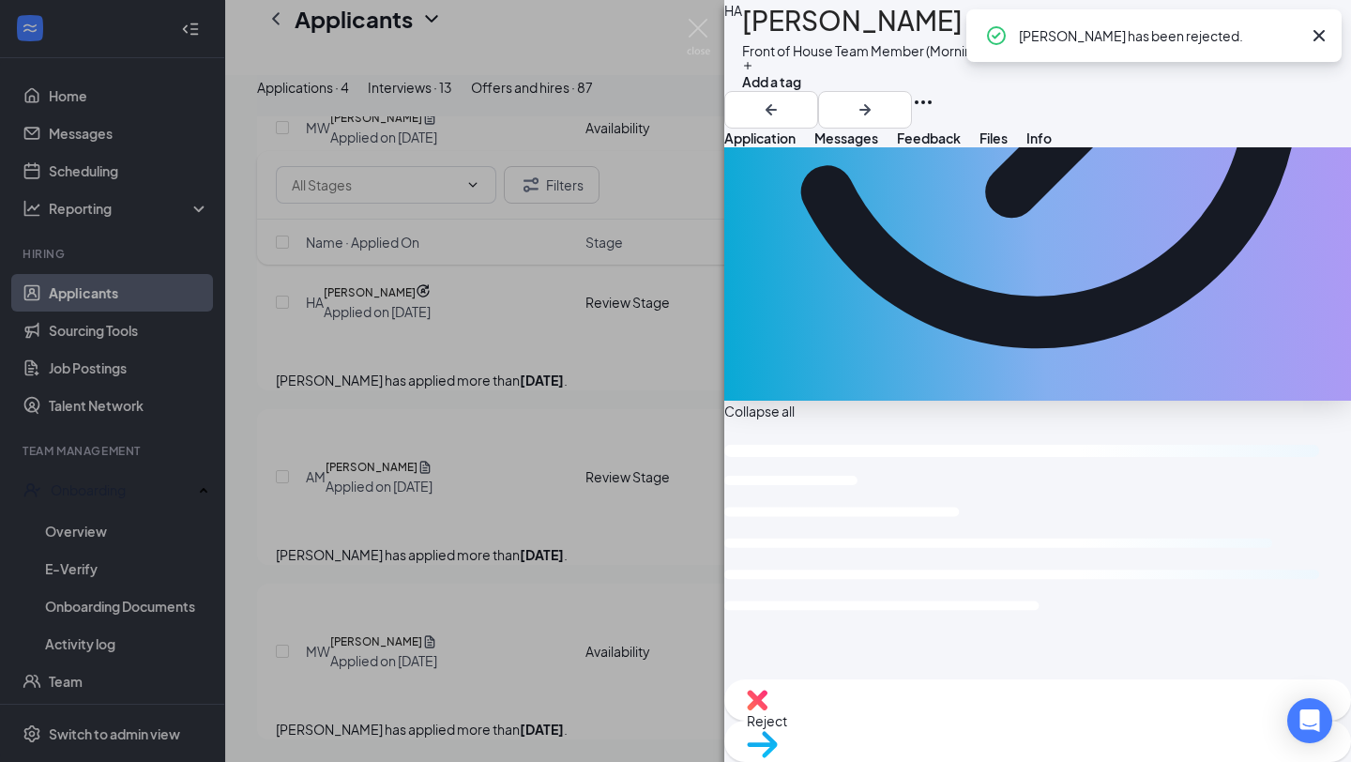
scroll to position [1116, 0]
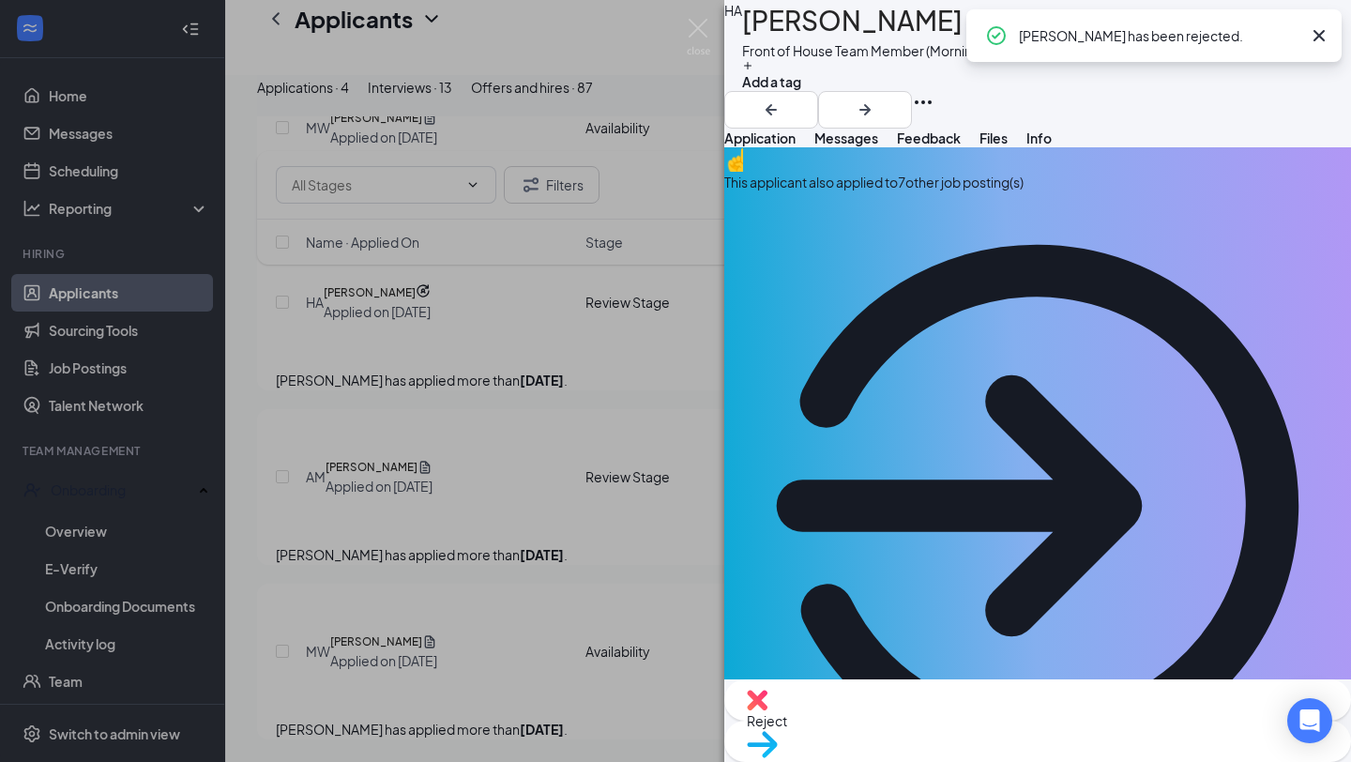
click at [551, 565] on div "[PERSON_NAME] Front of House Team Member (Morning/Daytime Hours) at [GEOGRAPHIC…" at bounding box center [675, 381] width 1351 height 762
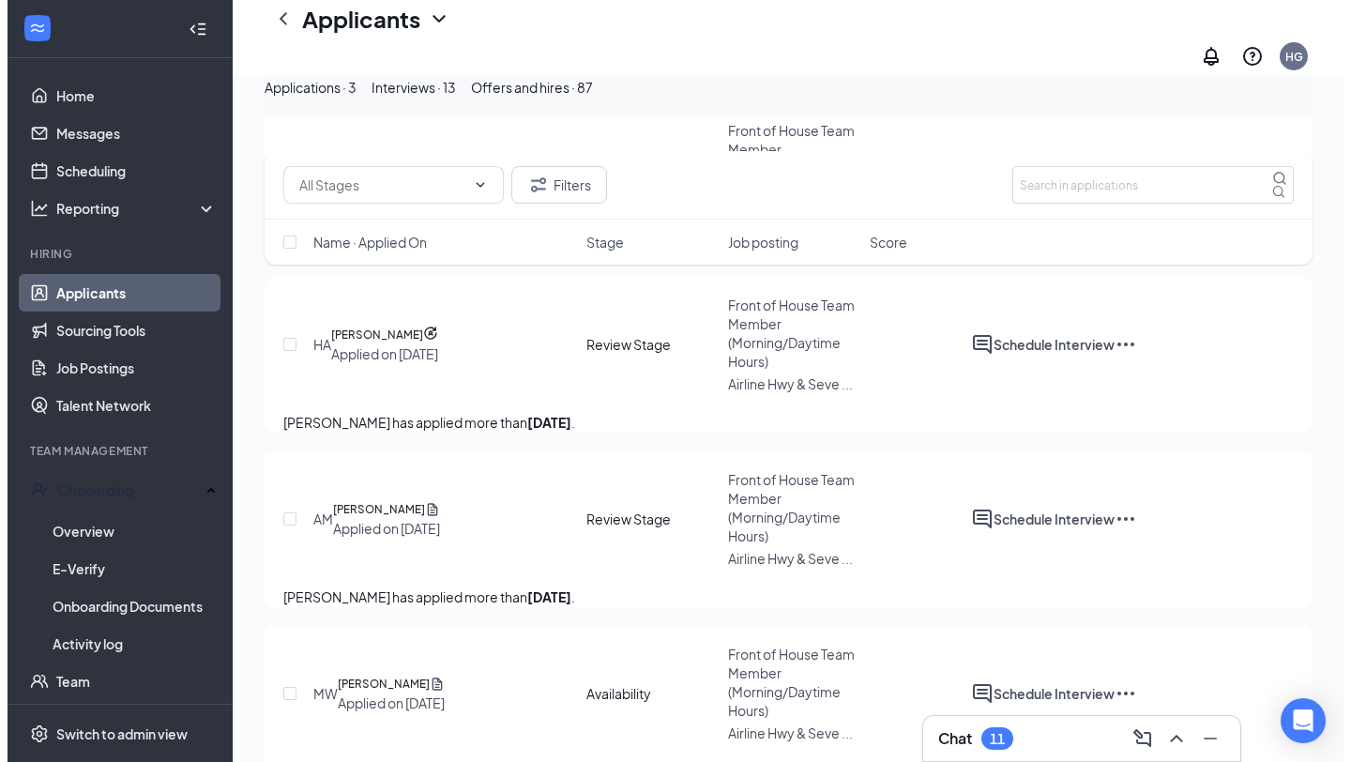
scroll to position [915, 0]
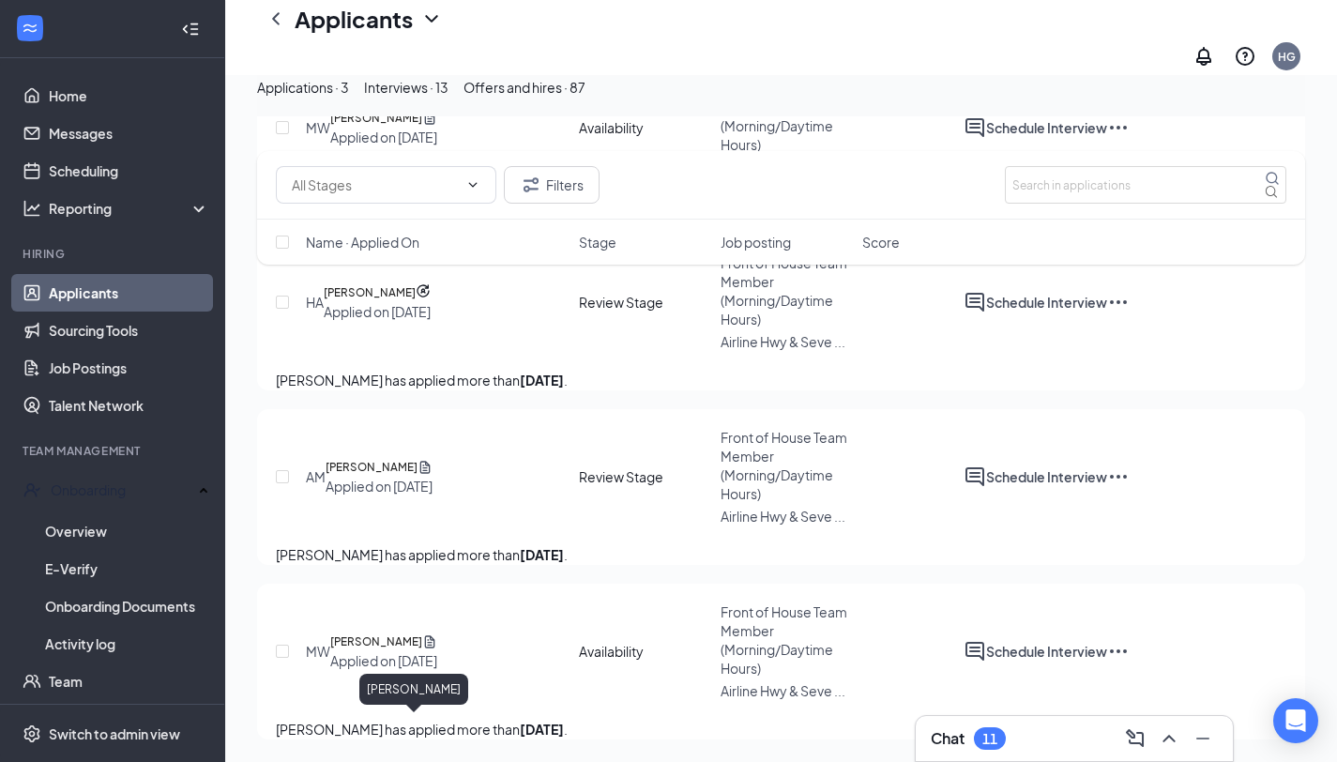
click at [410, 632] on h5 "[PERSON_NAME]" at bounding box center [376, 641] width 92 height 19
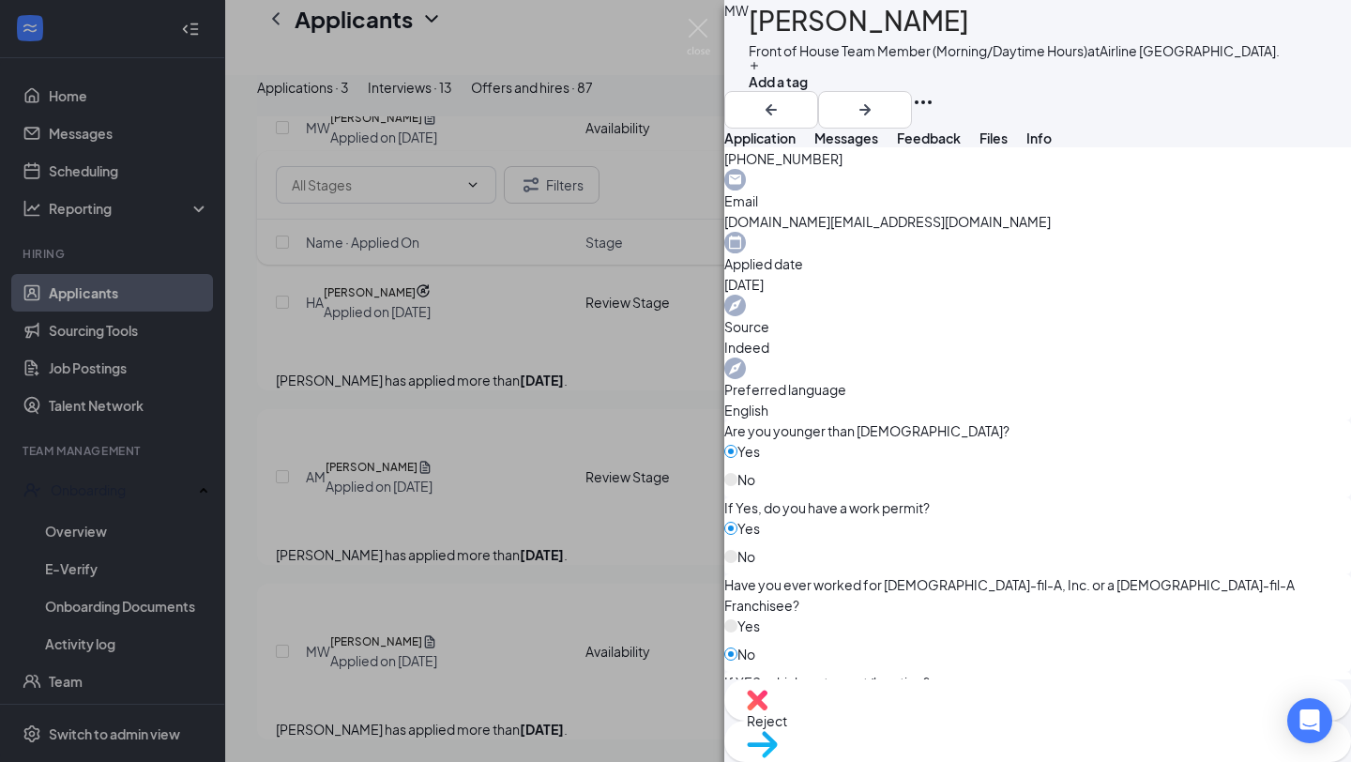
scroll to position [717, 0]
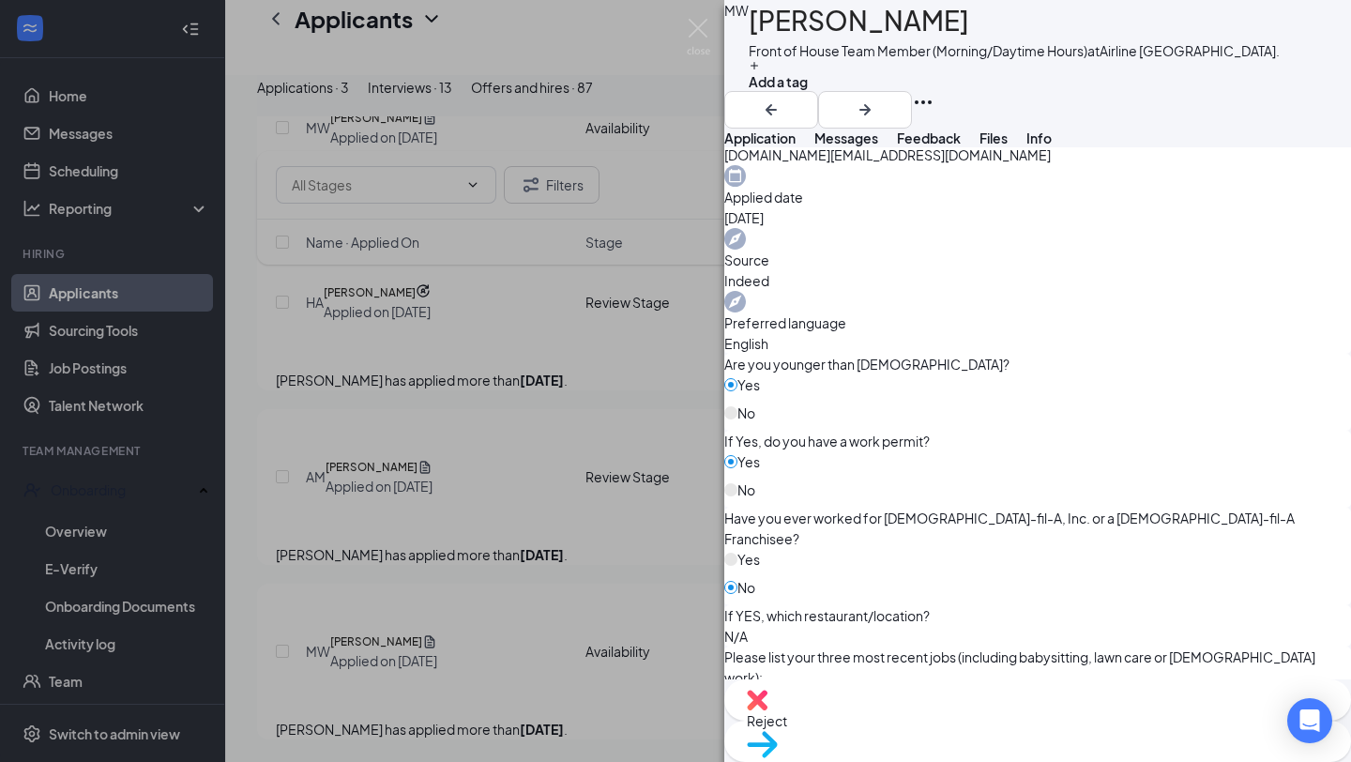
click at [421, 450] on div "MW [PERSON_NAME] Front of House Team Member (Morning/Daytime Hours) at [GEOGRAP…" at bounding box center [675, 381] width 1351 height 762
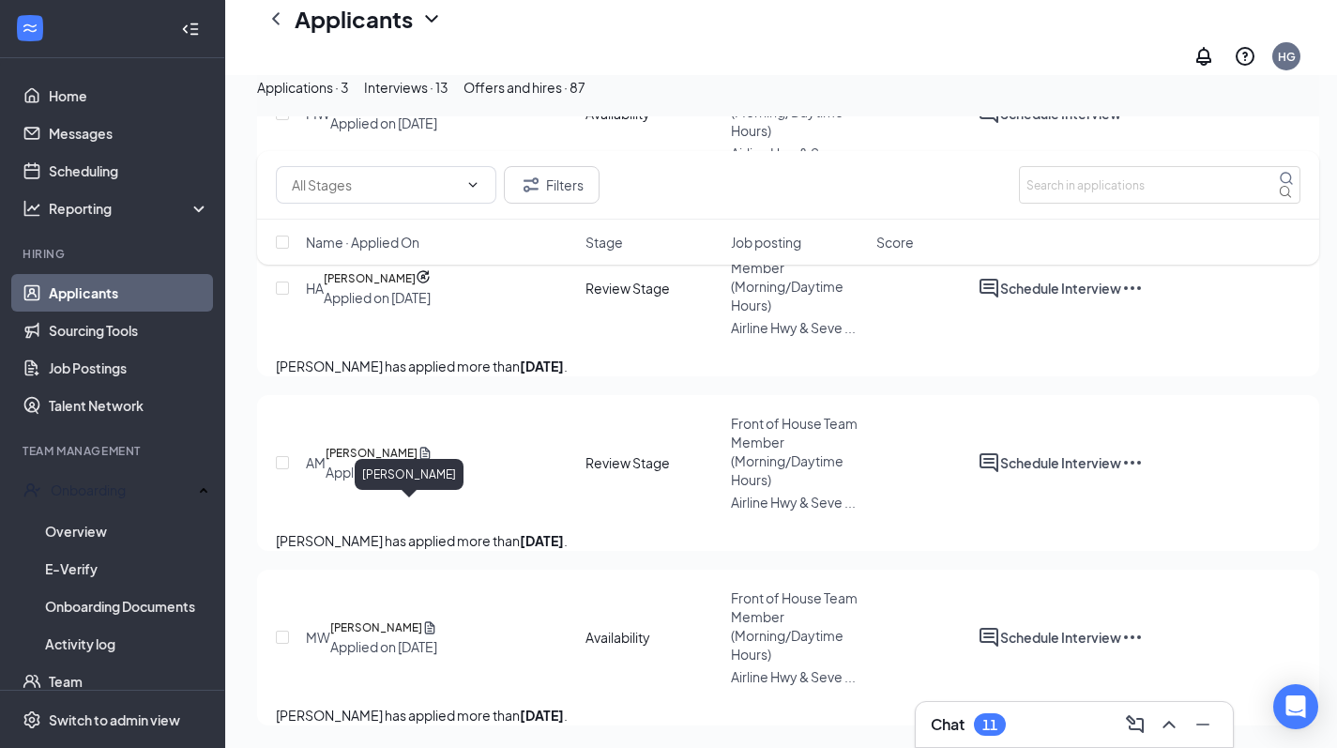
click at [401, 444] on h5 "[PERSON_NAME]" at bounding box center [372, 453] width 92 height 19
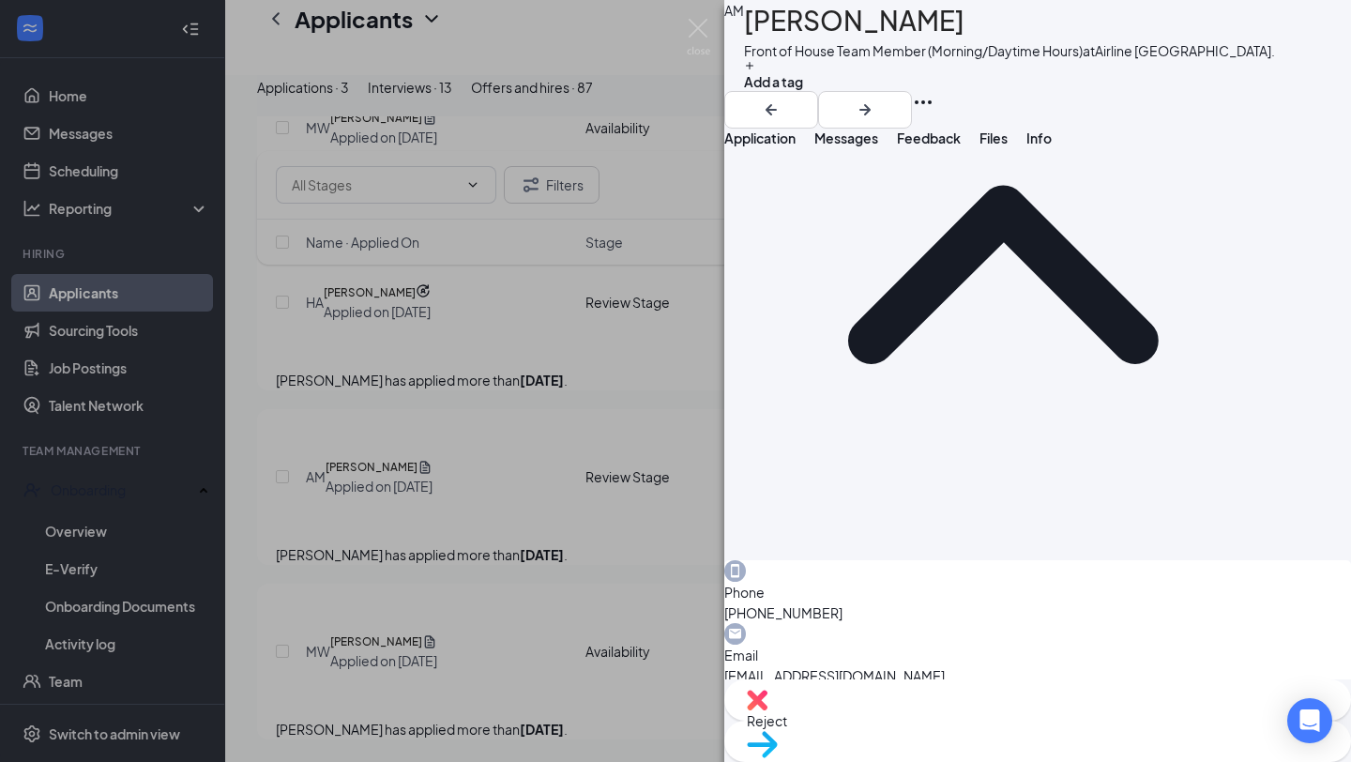
scroll to position [859, 0]
click at [945, 731] on span "Reject" at bounding box center [1038, 720] width 582 height 21
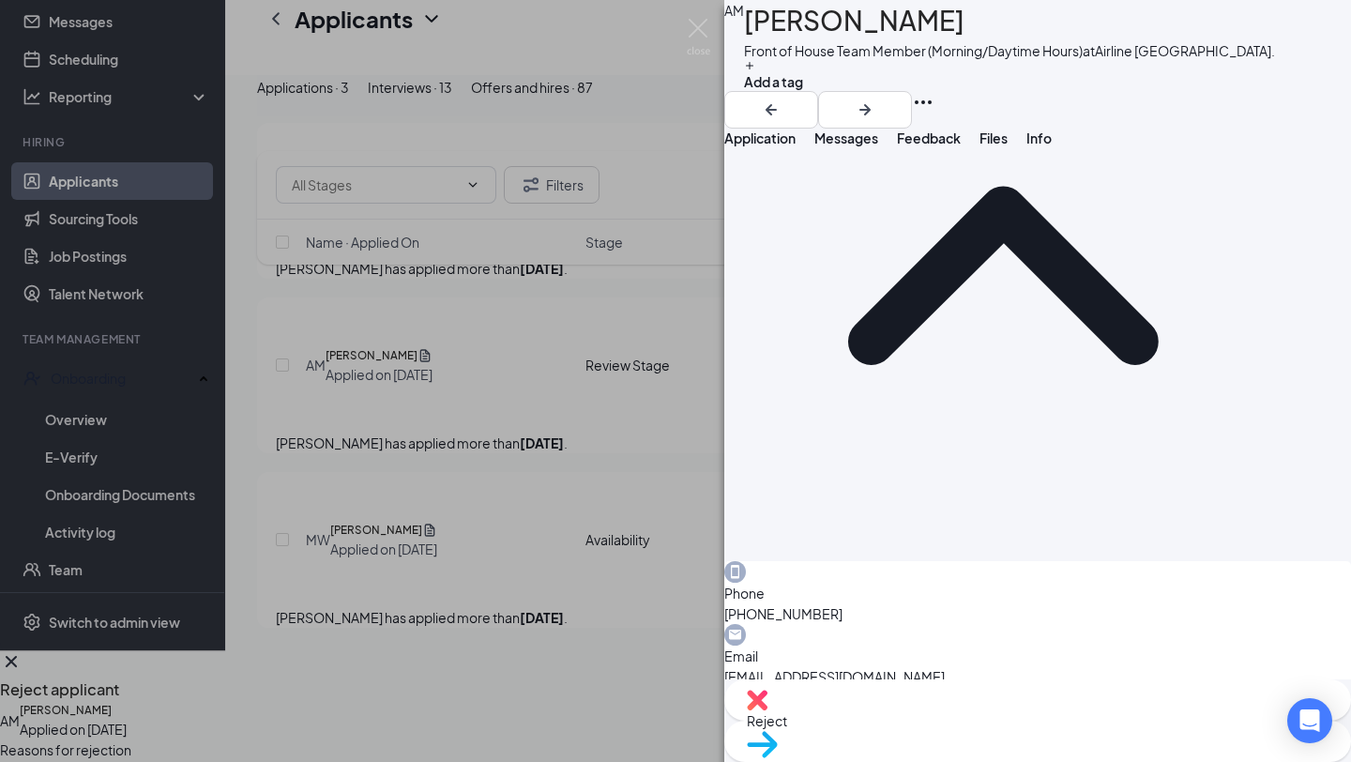
checkbox input "true"
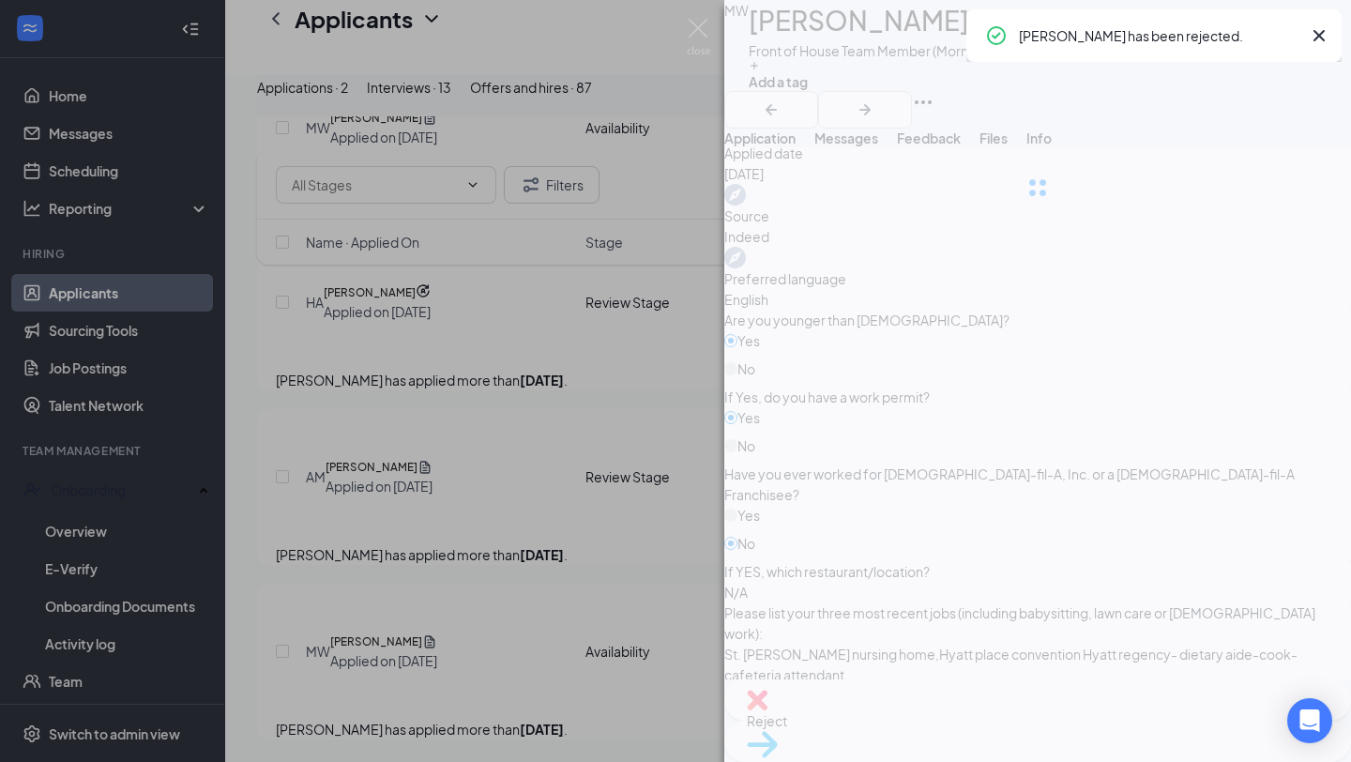
scroll to position [512, 0]
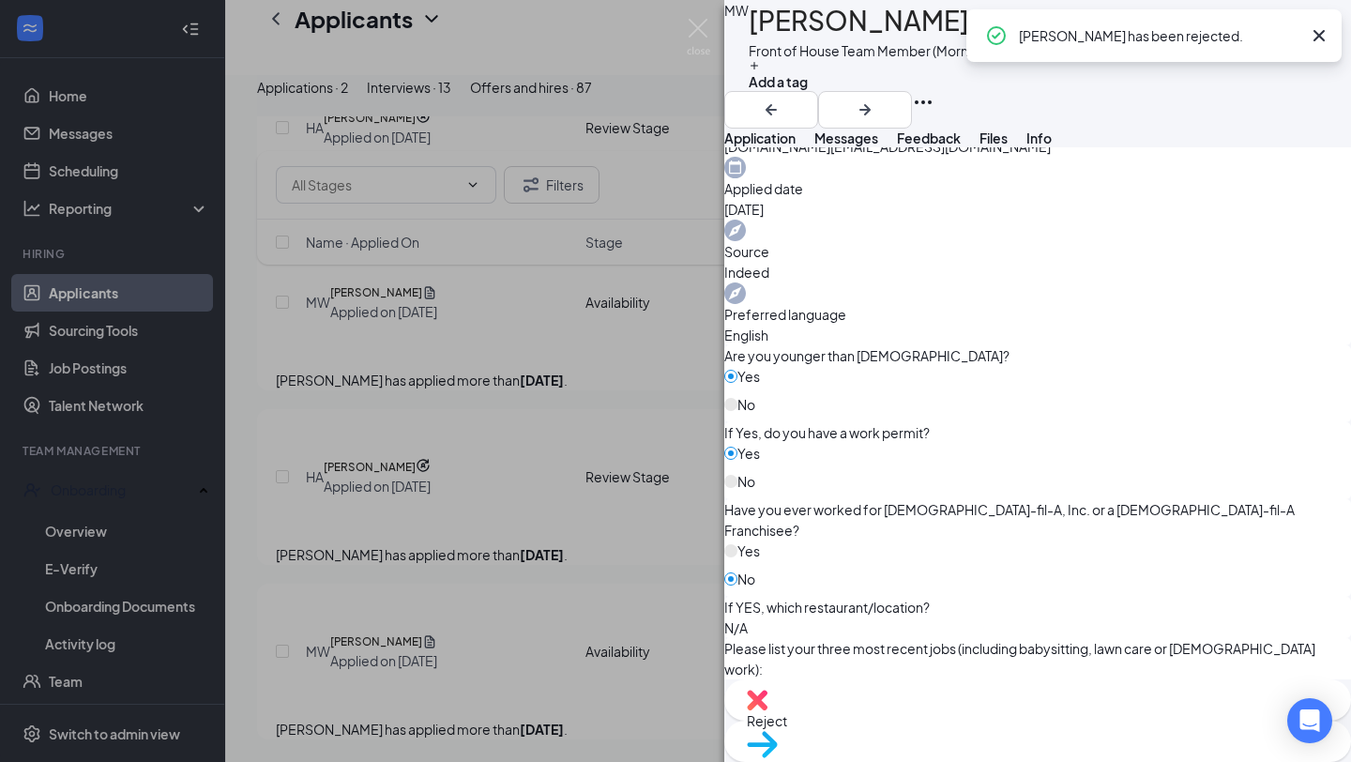
click at [921, 717] on div "Reject" at bounding box center [1037, 699] width 627 height 41
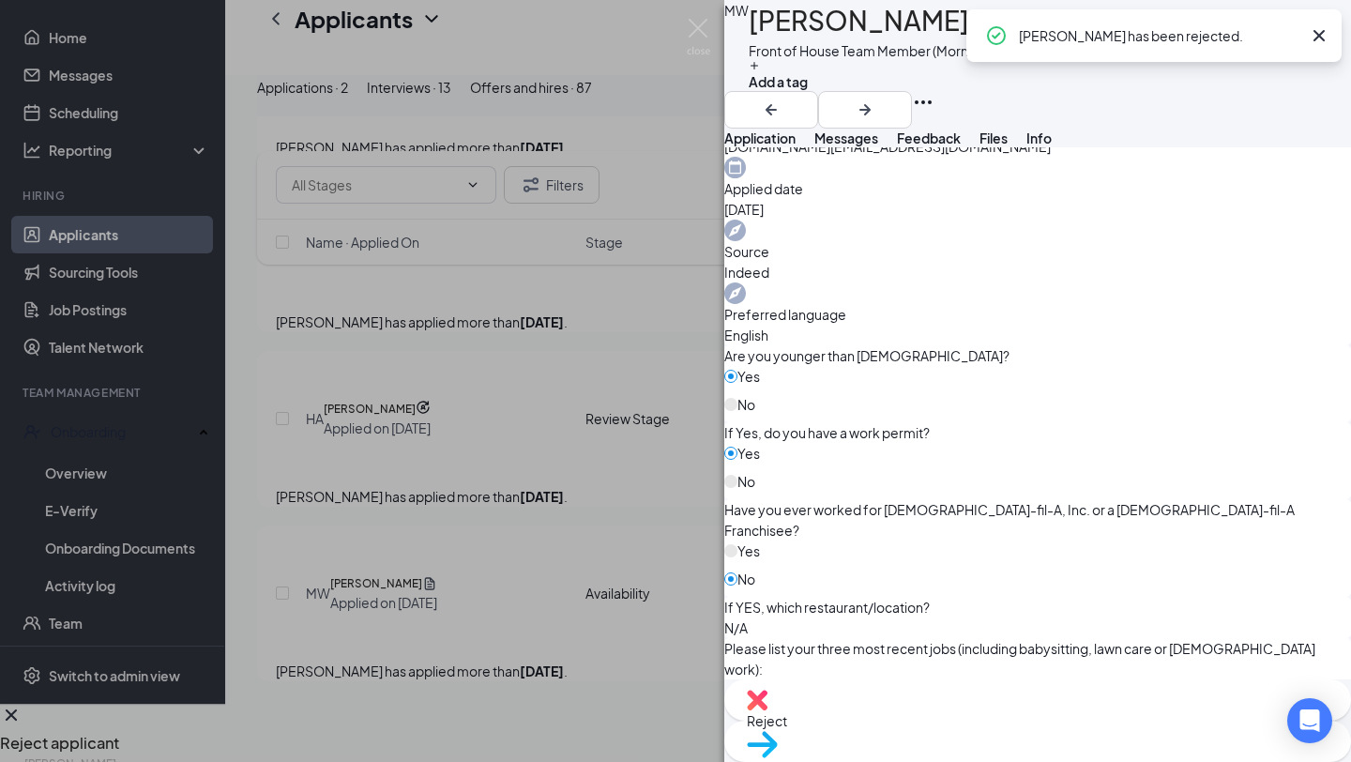
scroll to position [708, 0]
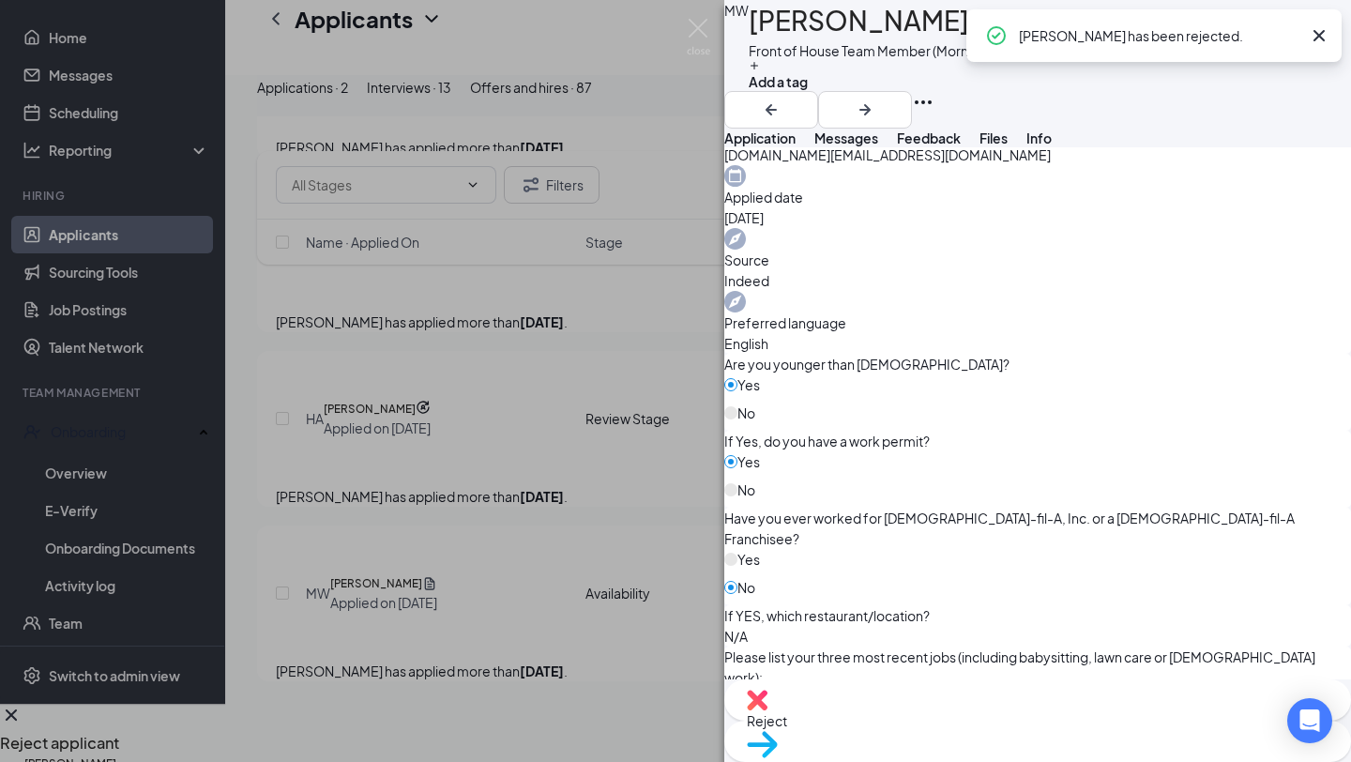
checkbox input "true"
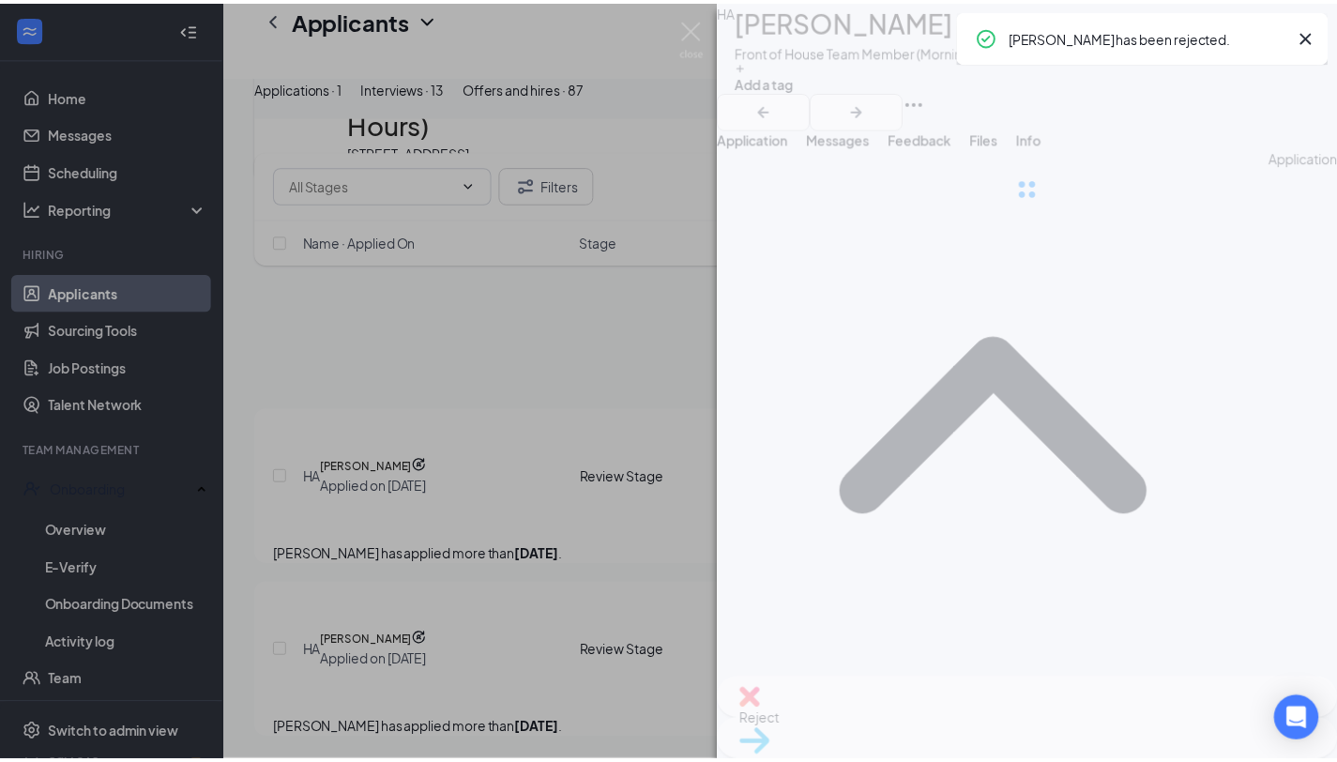
scroll to position [110, 0]
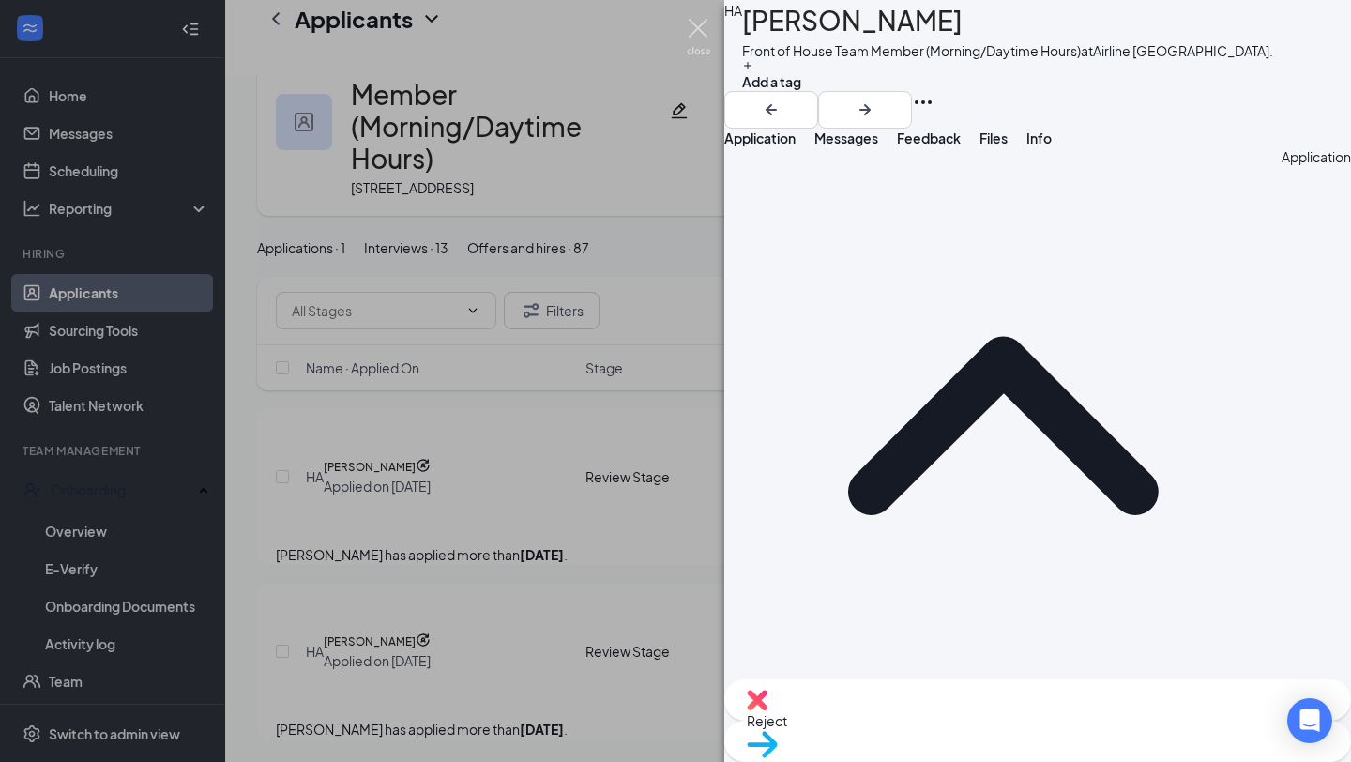
click at [693, 32] on img at bounding box center [698, 37] width 23 height 37
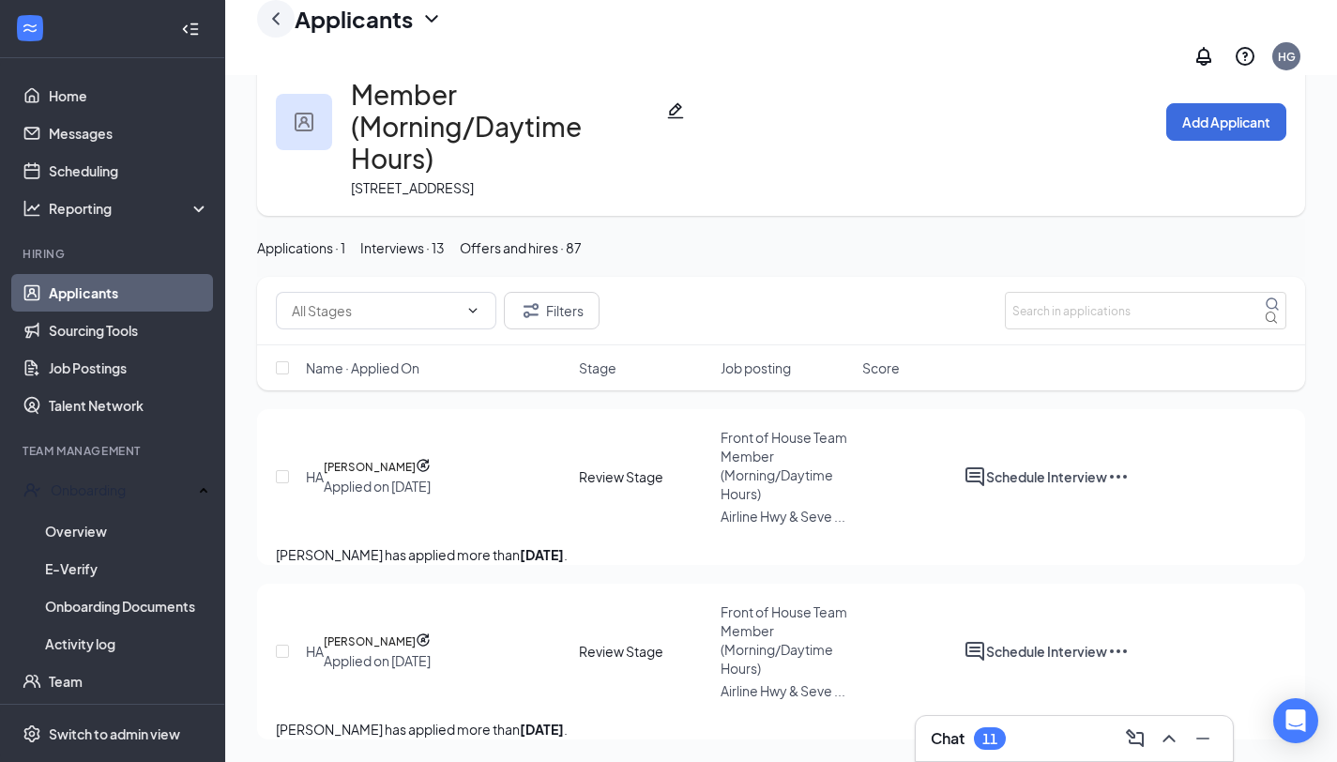
click at [281, 22] on icon "ChevronLeft" at bounding box center [276, 19] width 23 height 23
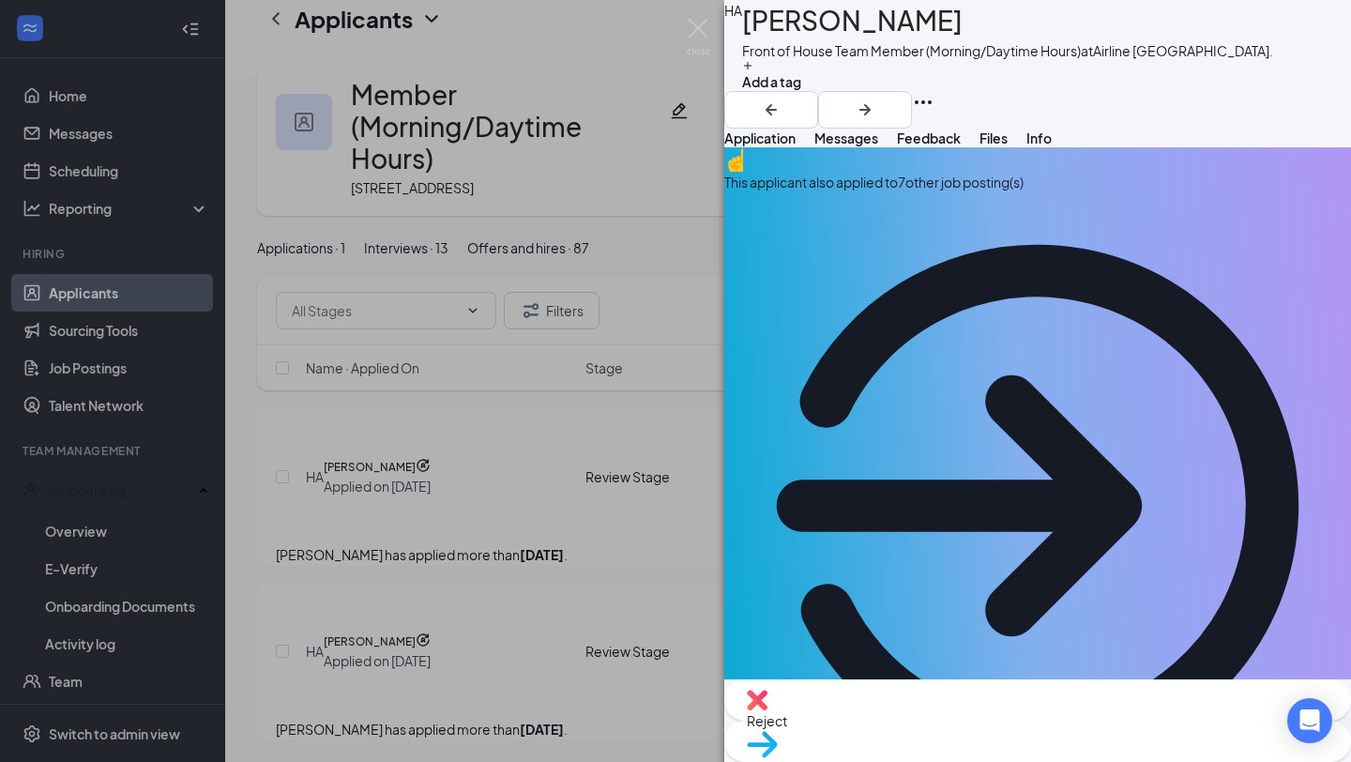
click at [109, 121] on div "[PERSON_NAME] Front of House Team Member (Morning/Daytime Hours) at [GEOGRAPHIC…" at bounding box center [675, 381] width 1351 height 762
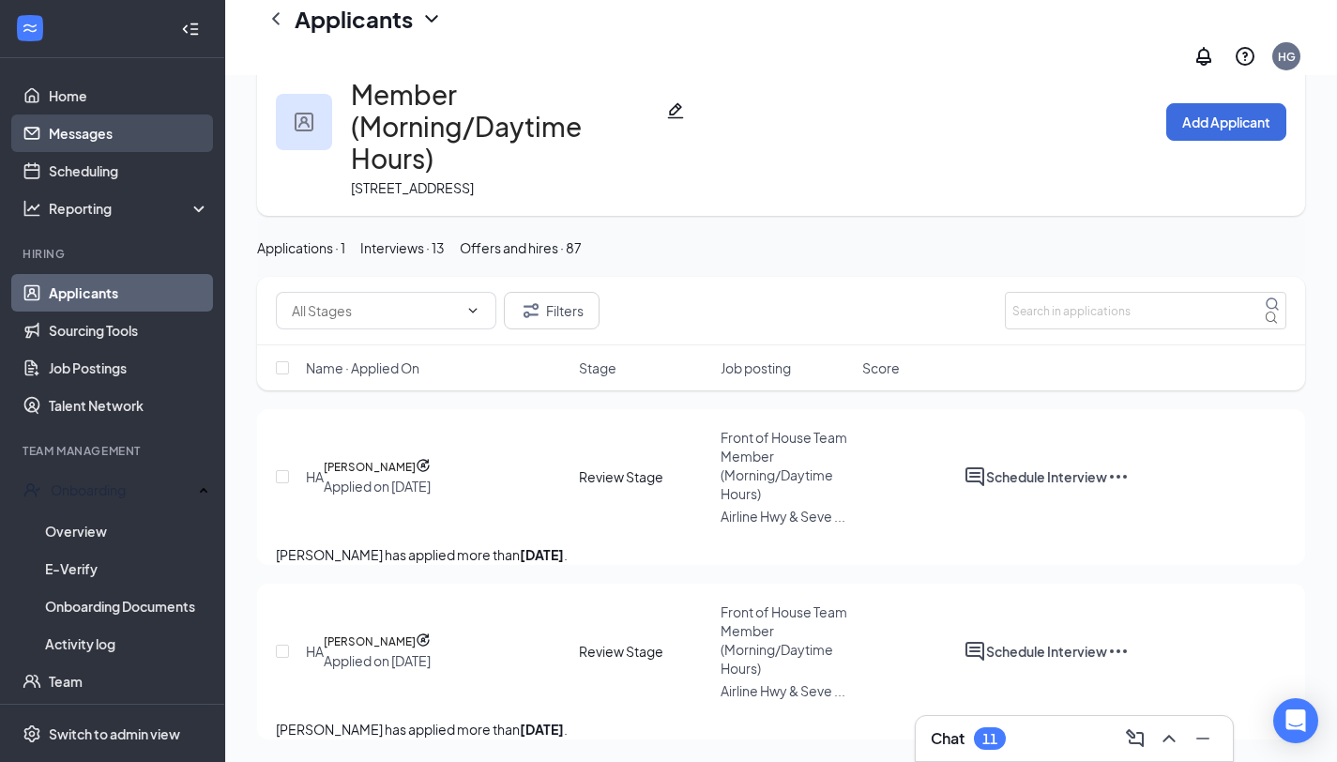
click at [94, 141] on link "Messages" at bounding box center [129, 133] width 160 height 38
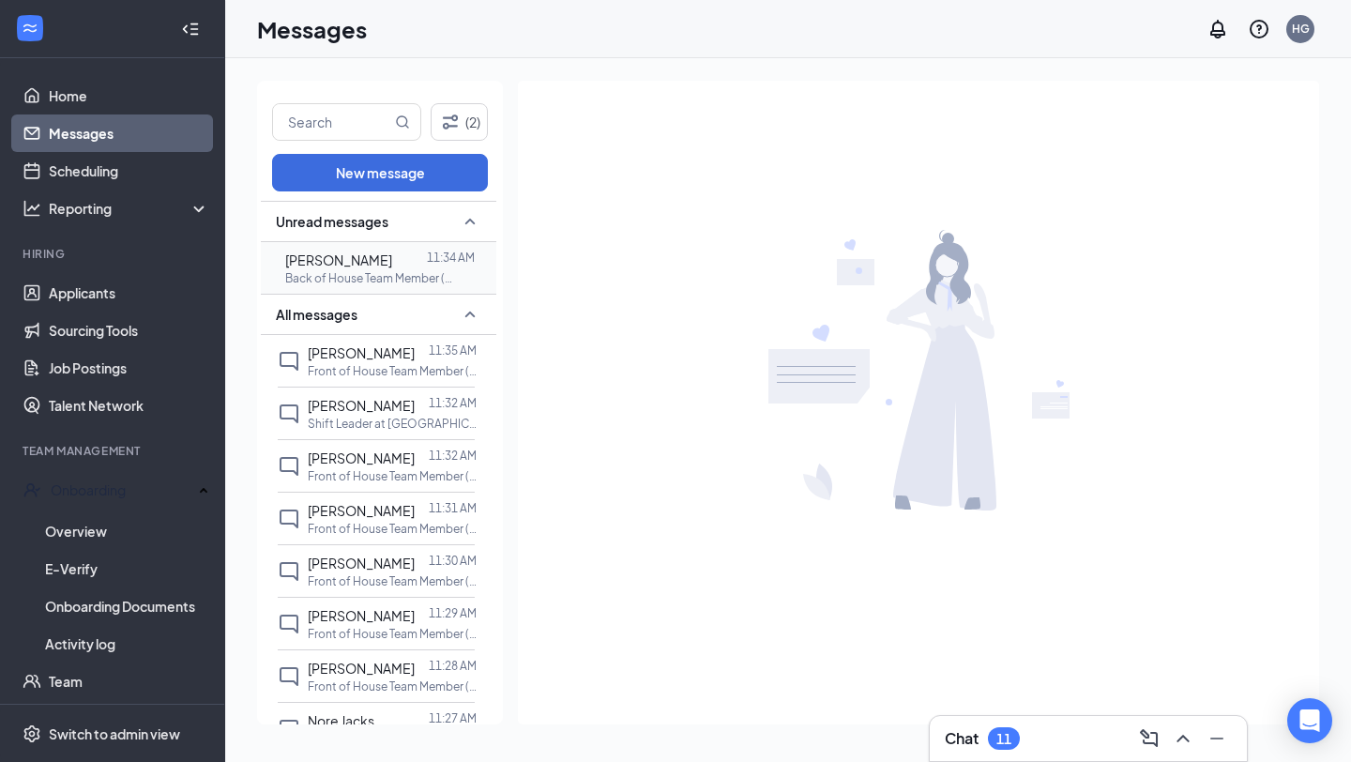
click at [382, 283] on p "Back of House Team Member (Afternoon/Evening Hours) at [GEOGRAPHIC_DATA]." at bounding box center [369, 278] width 169 height 16
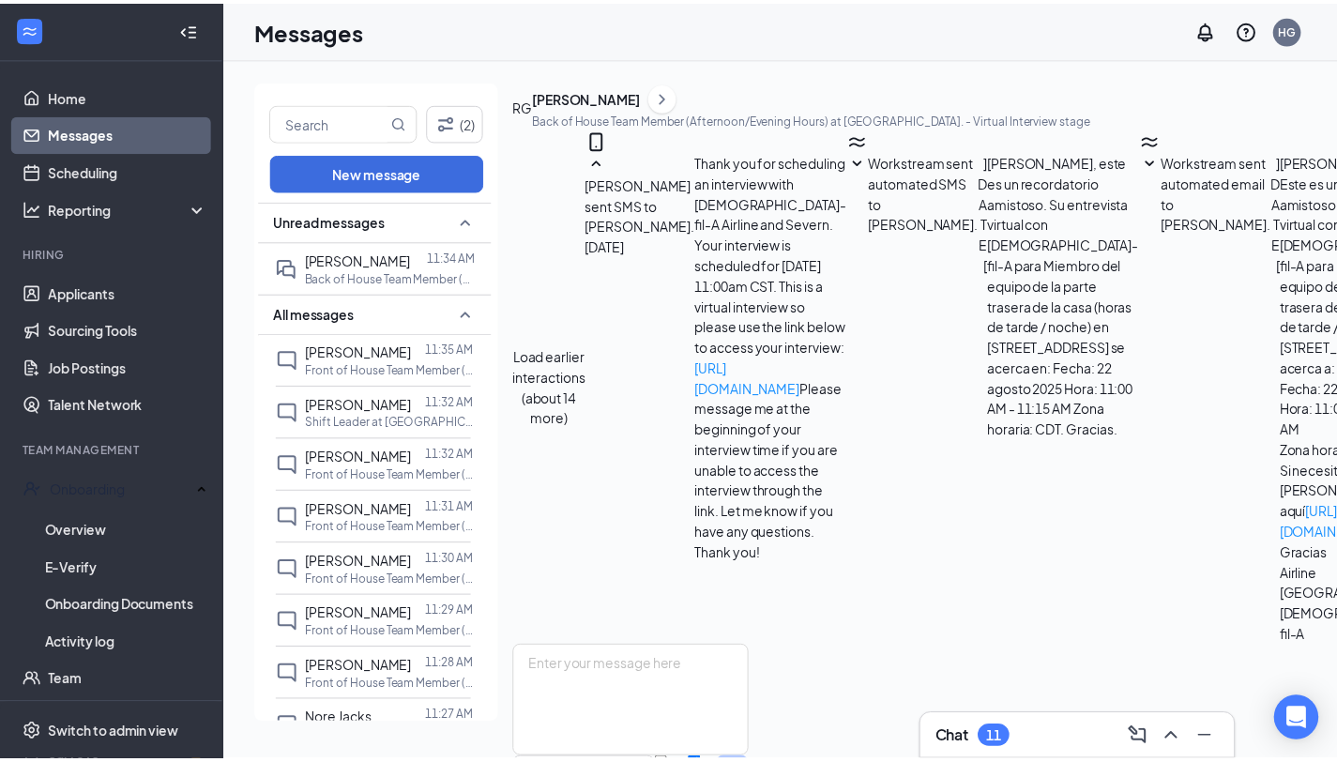
scroll to position [1376, 0]
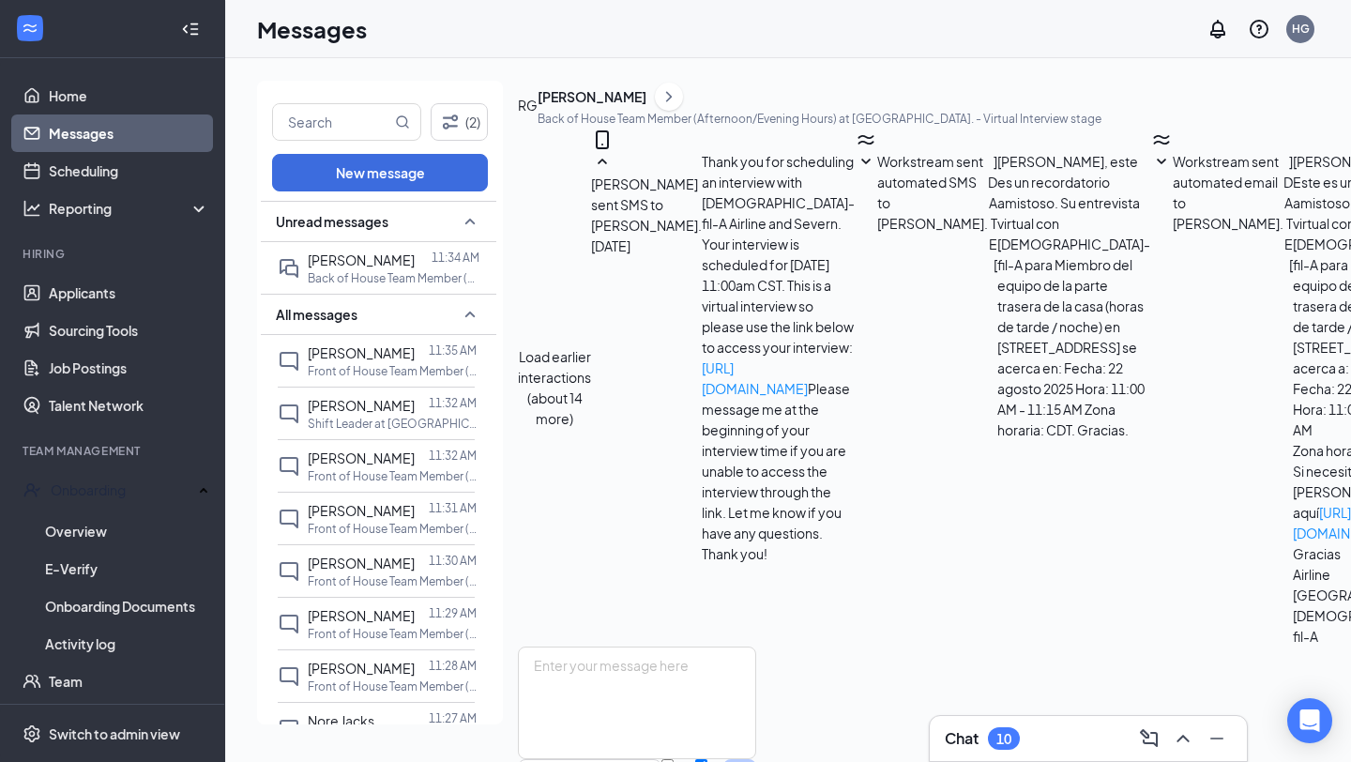
click at [647, 106] on div "[PERSON_NAME]" at bounding box center [592, 96] width 109 height 19
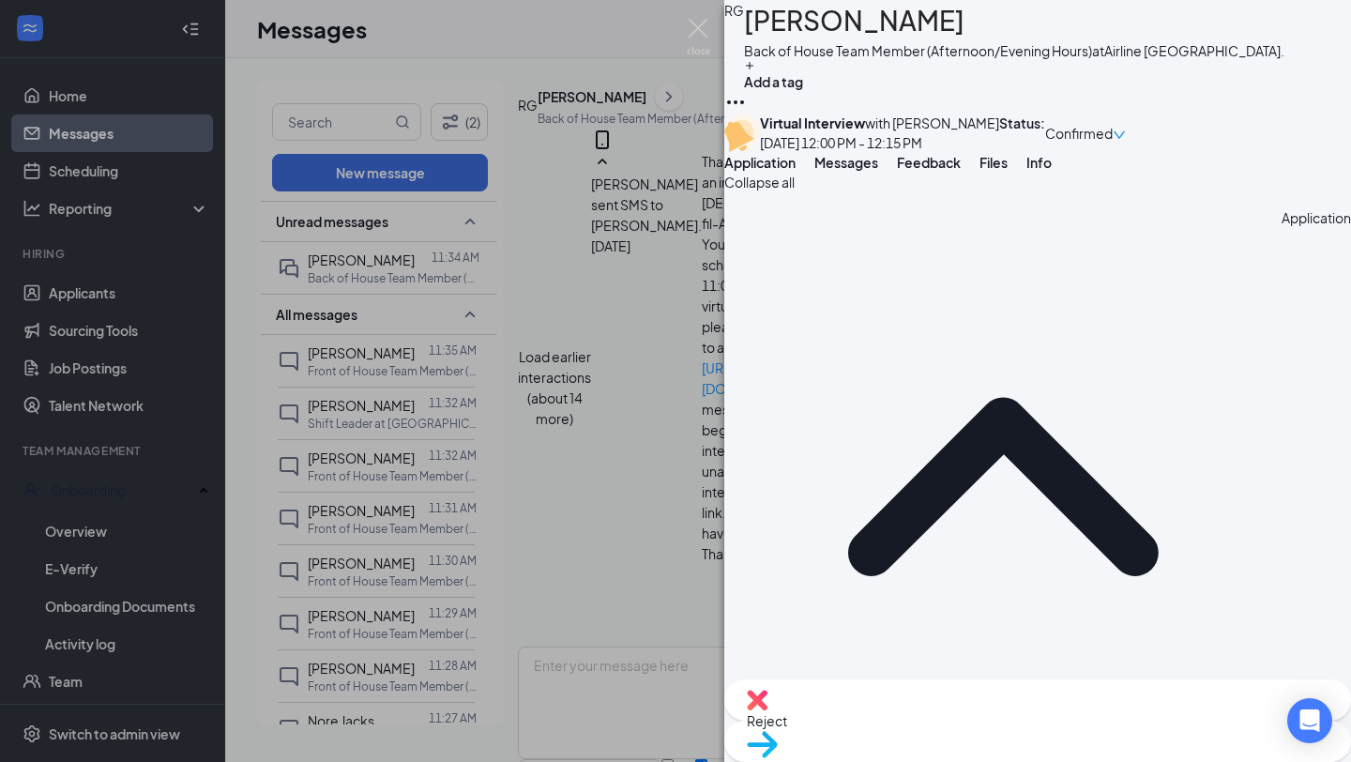
click at [1101, 758] on span "Move to stage" at bounding box center [1038, 768] width 582 height 21
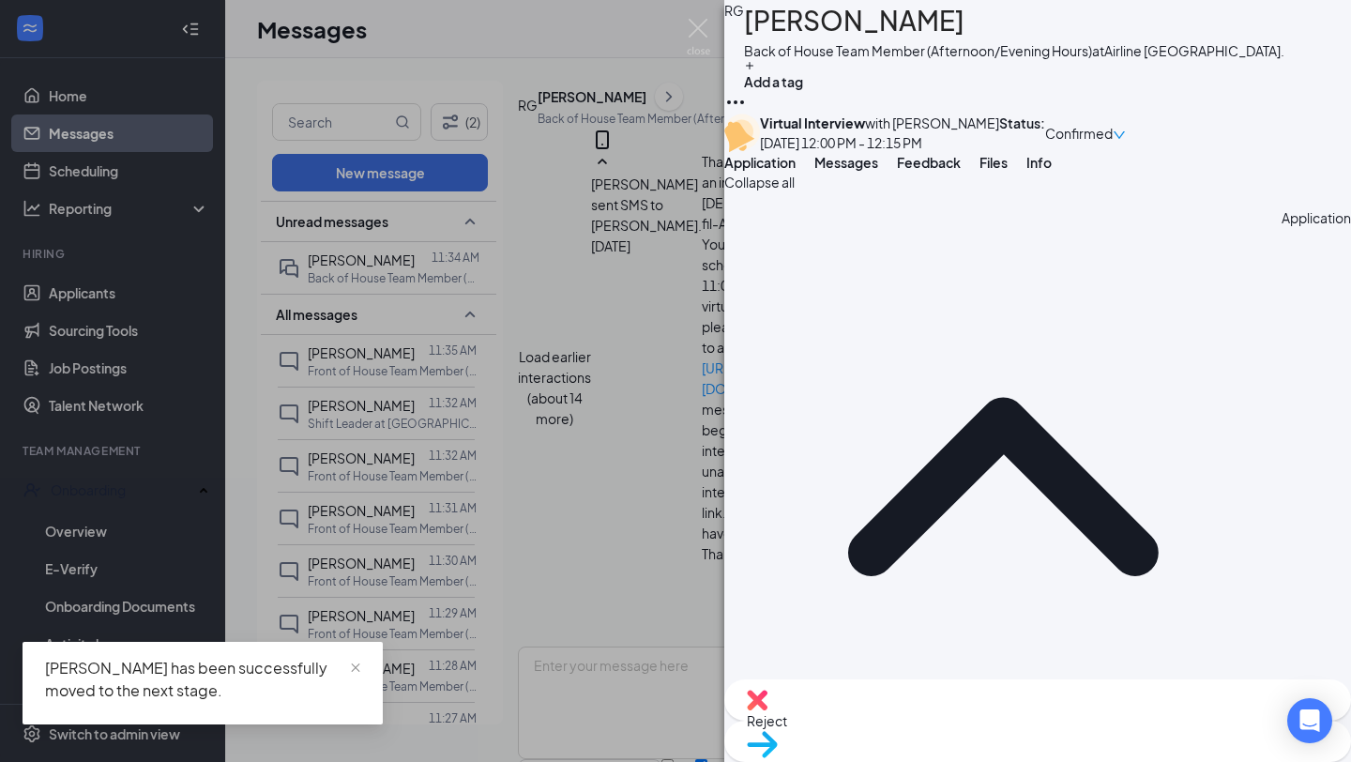
click at [96, 526] on div "RG [PERSON_NAME] Back of House Team Member (Afternoon/Evening Hours) at [GEOGRA…" at bounding box center [675, 381] width 1351 height 762
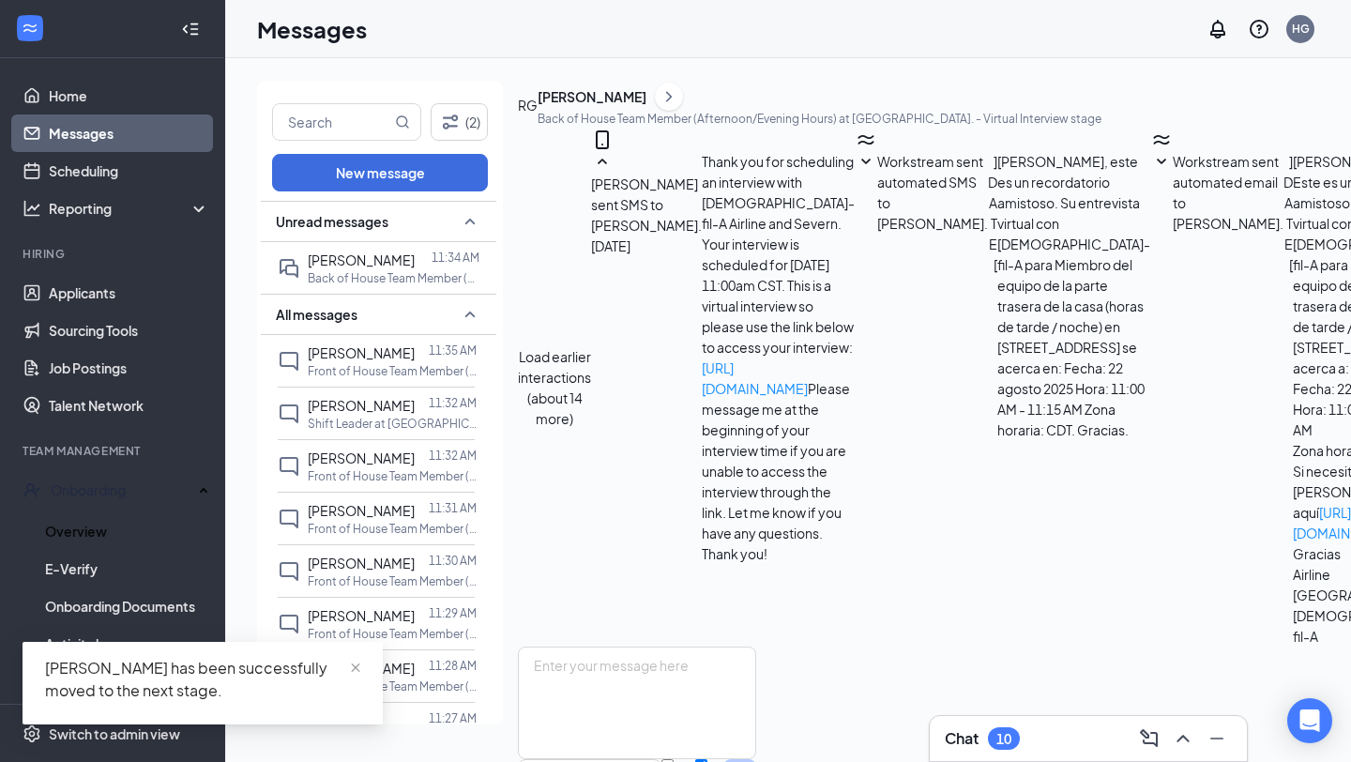
click at [96, 526] on link "Overview" at bounding box center [127, 531] width 164 height 38
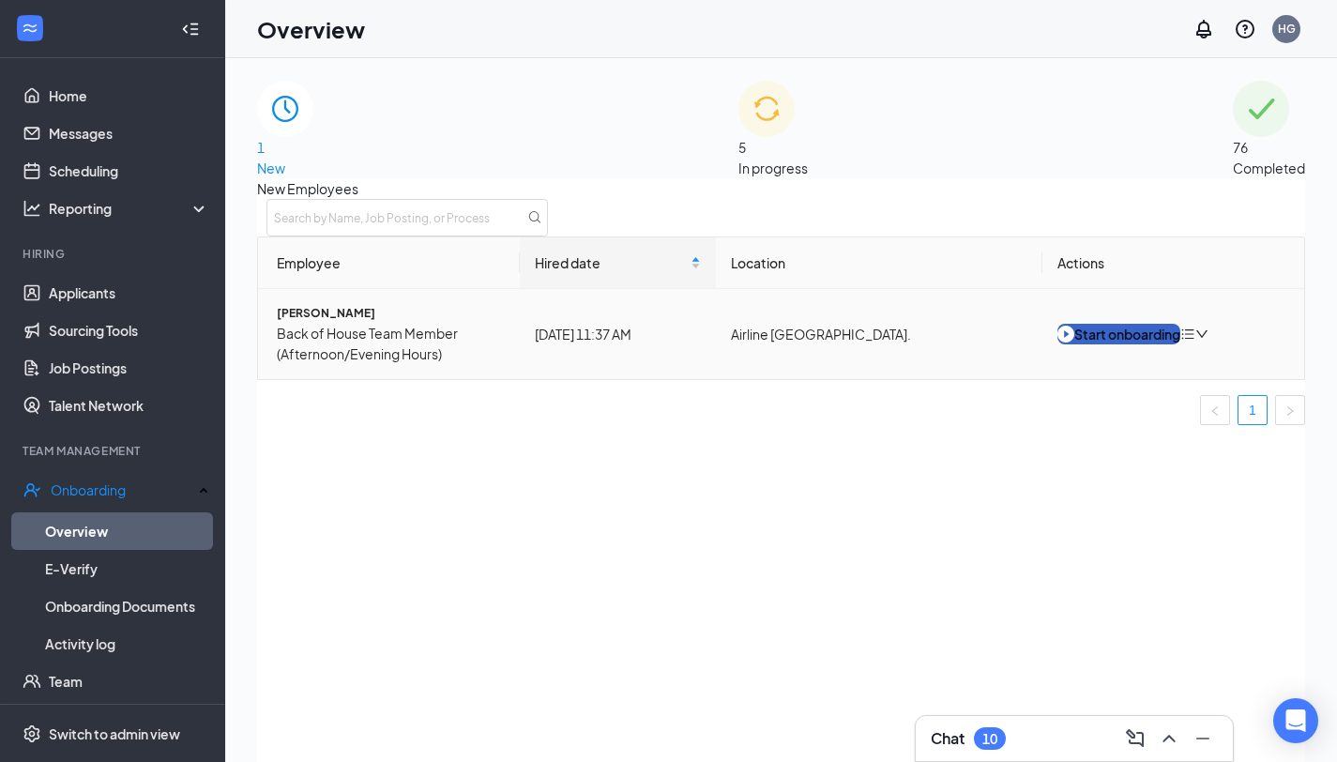
click at [1101, 344] on div "Start onboarding" at bounding box center [1119, 334] width 123 height 21
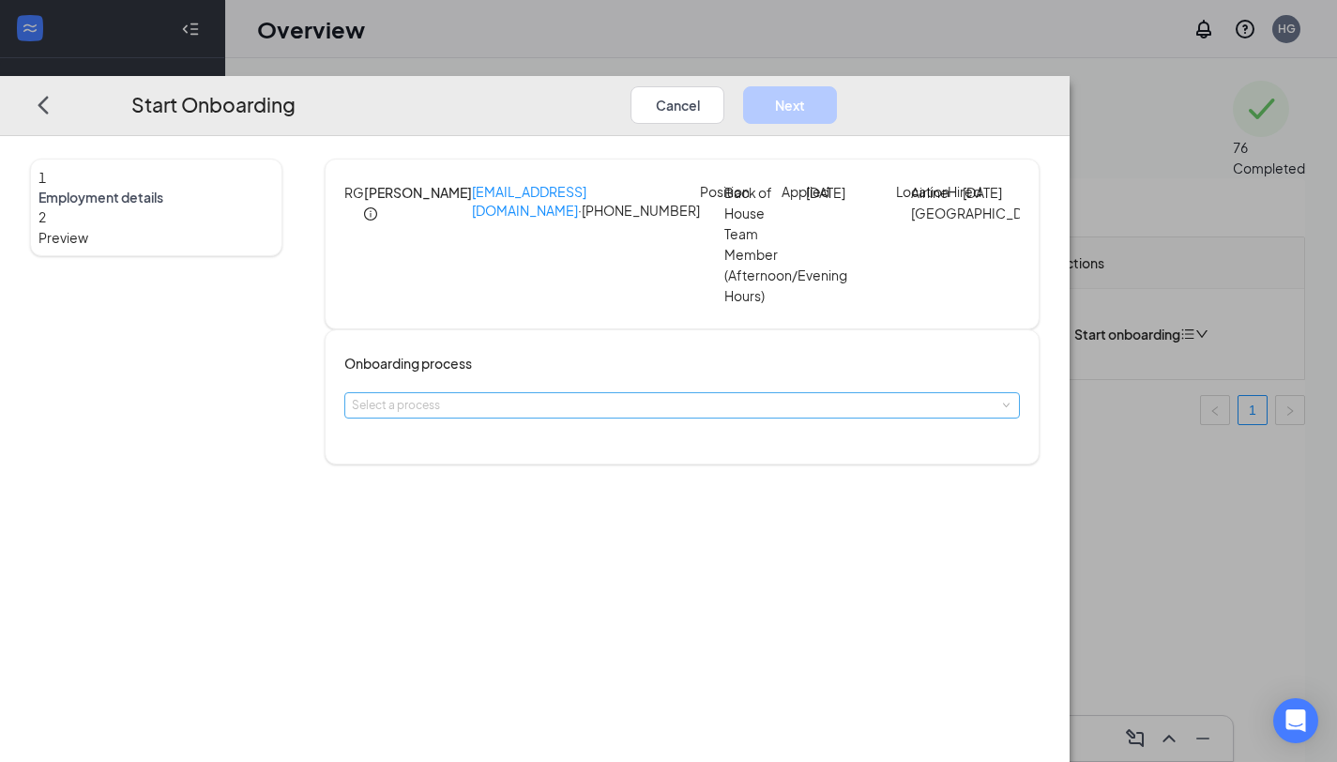
click at [620, 410] on div "Select a process" at bounding box center [678, 405] width 652 height 19
drag, startPoint x: 541, startPoint y: 449, endPoint x: 648, endPoint y: 388, distance: 123.6
click at [541, 449] on span "Airline and Severn" at bounding box center [515, 457] width 109 height 17
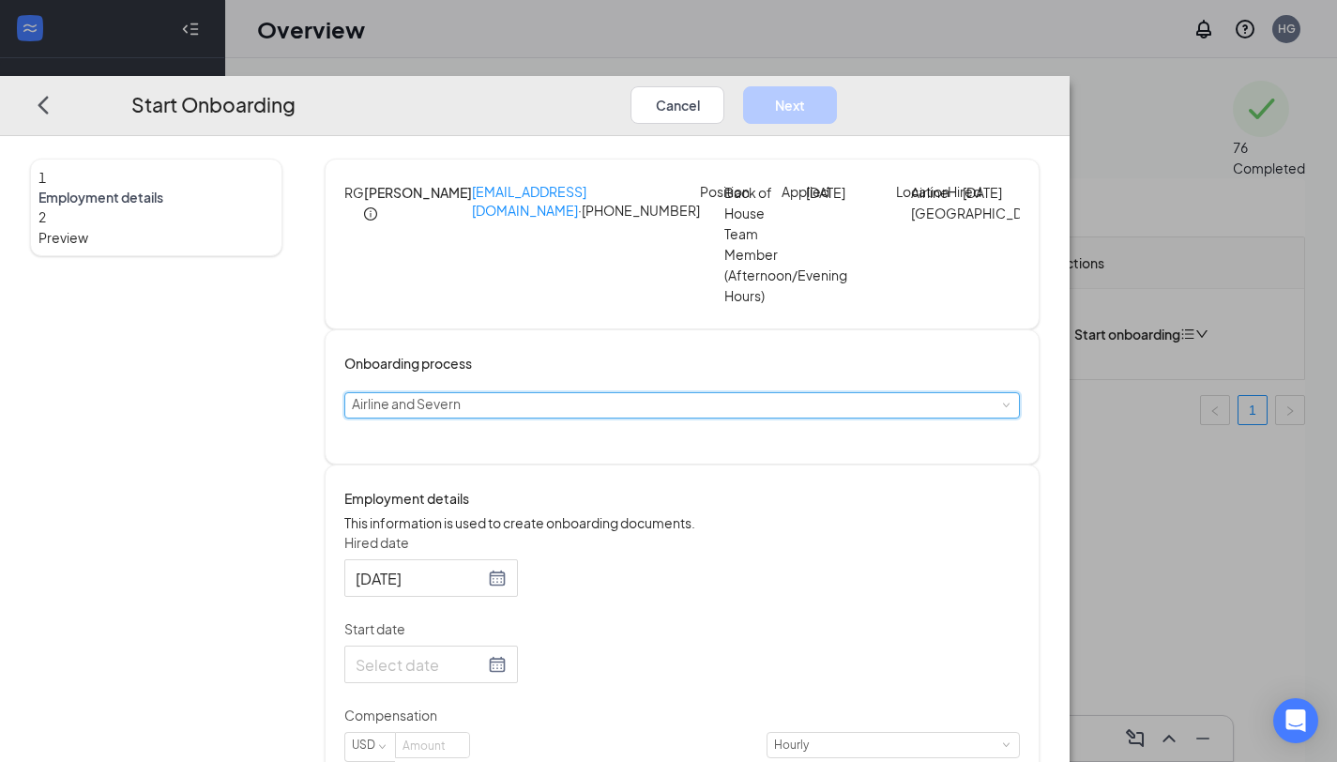
scroll to position [399, 0]
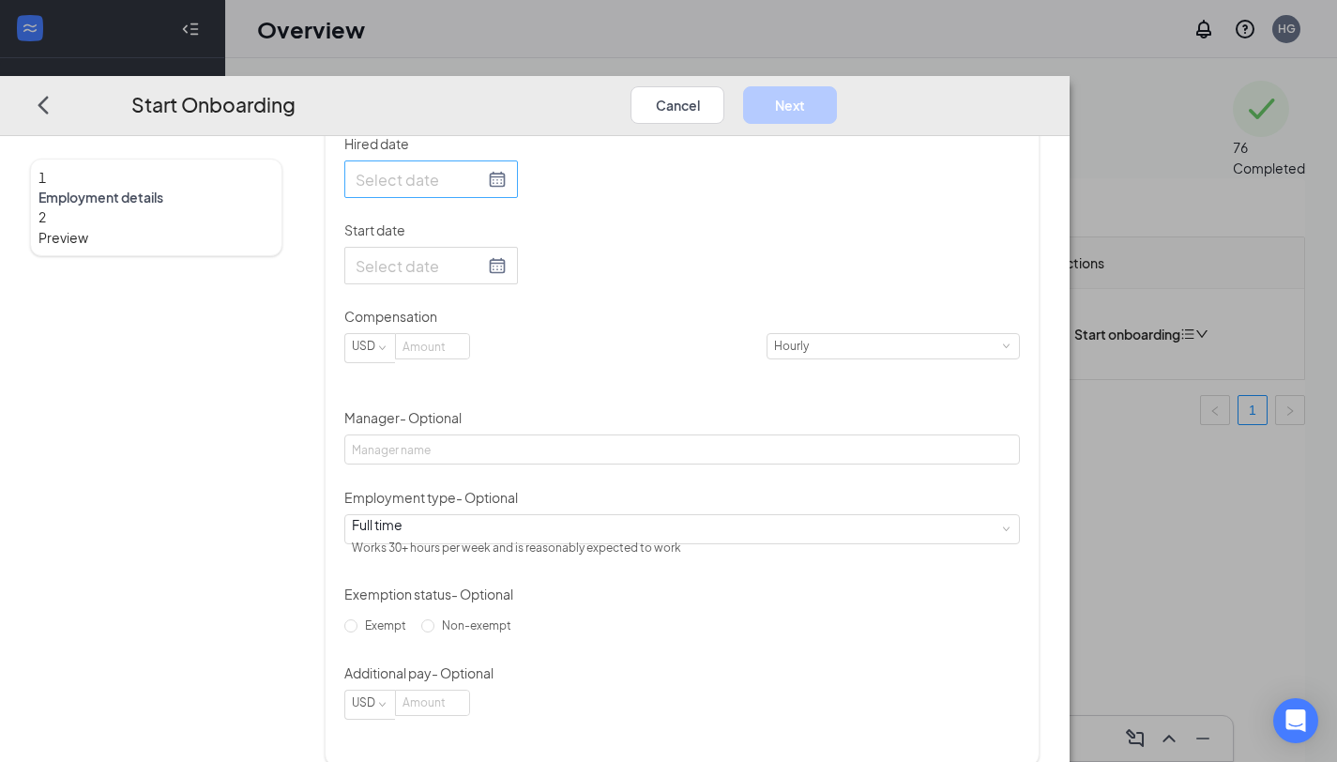
click at [507, 191] on div at bounding box center [431, 179] width 151 height 23
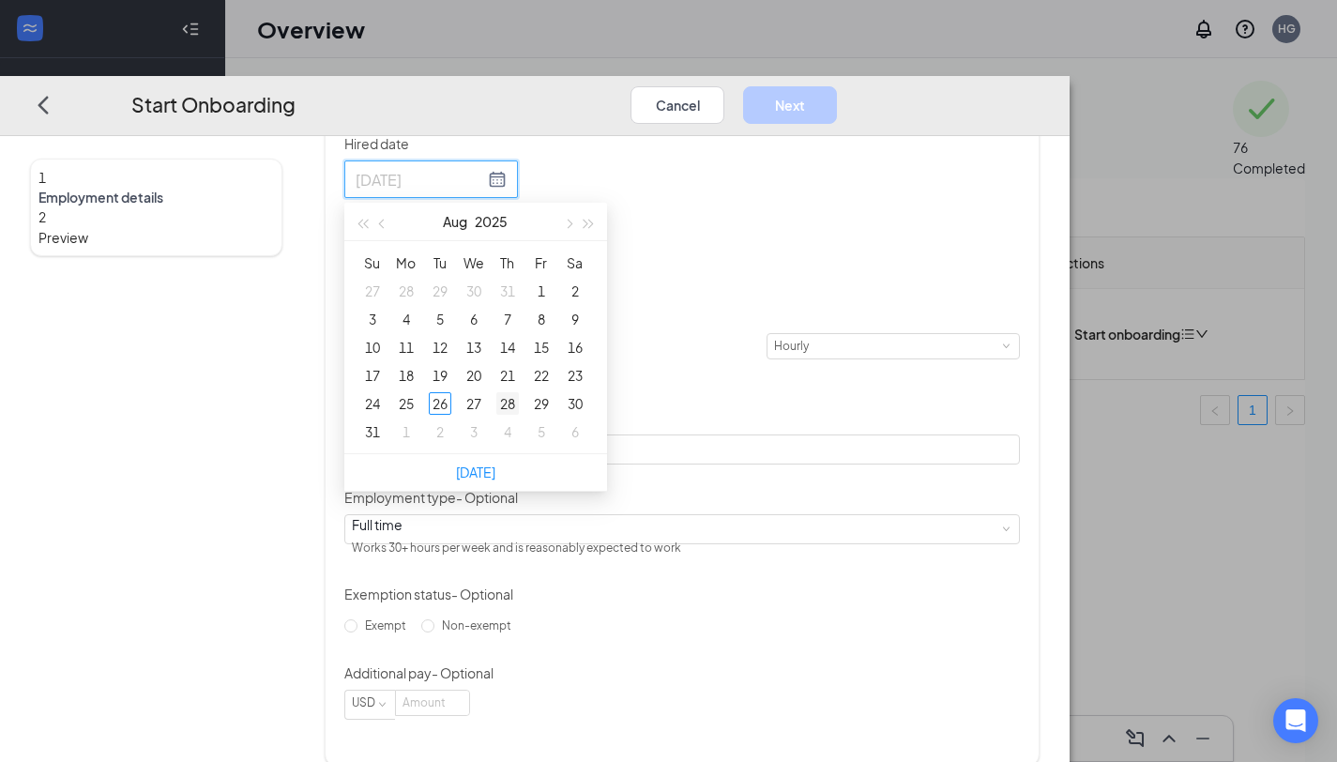
type input "[DATE]"
click at [519, 415] on div "28" at bounding box center [507, 403] width 23 height 23
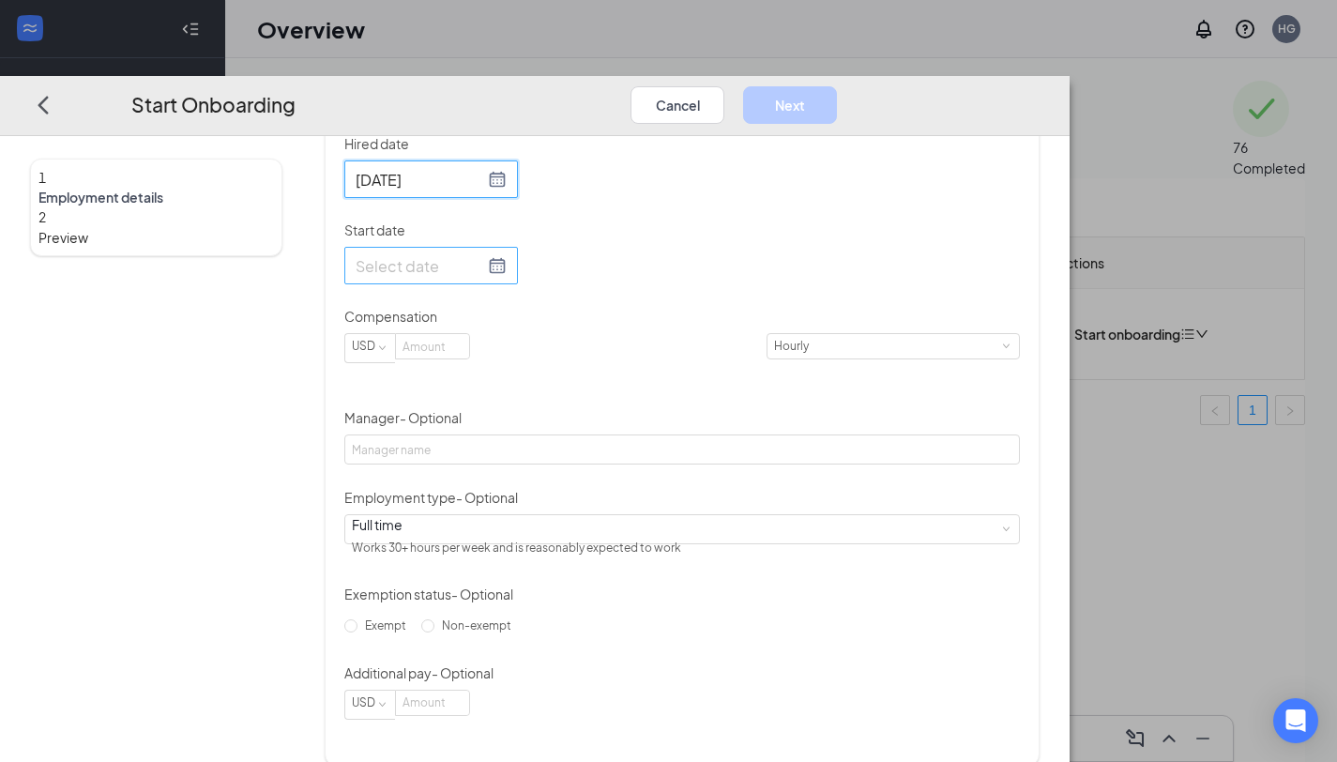
click at [507, 278] on div at bounding box center [431, 265] width 151 height 23
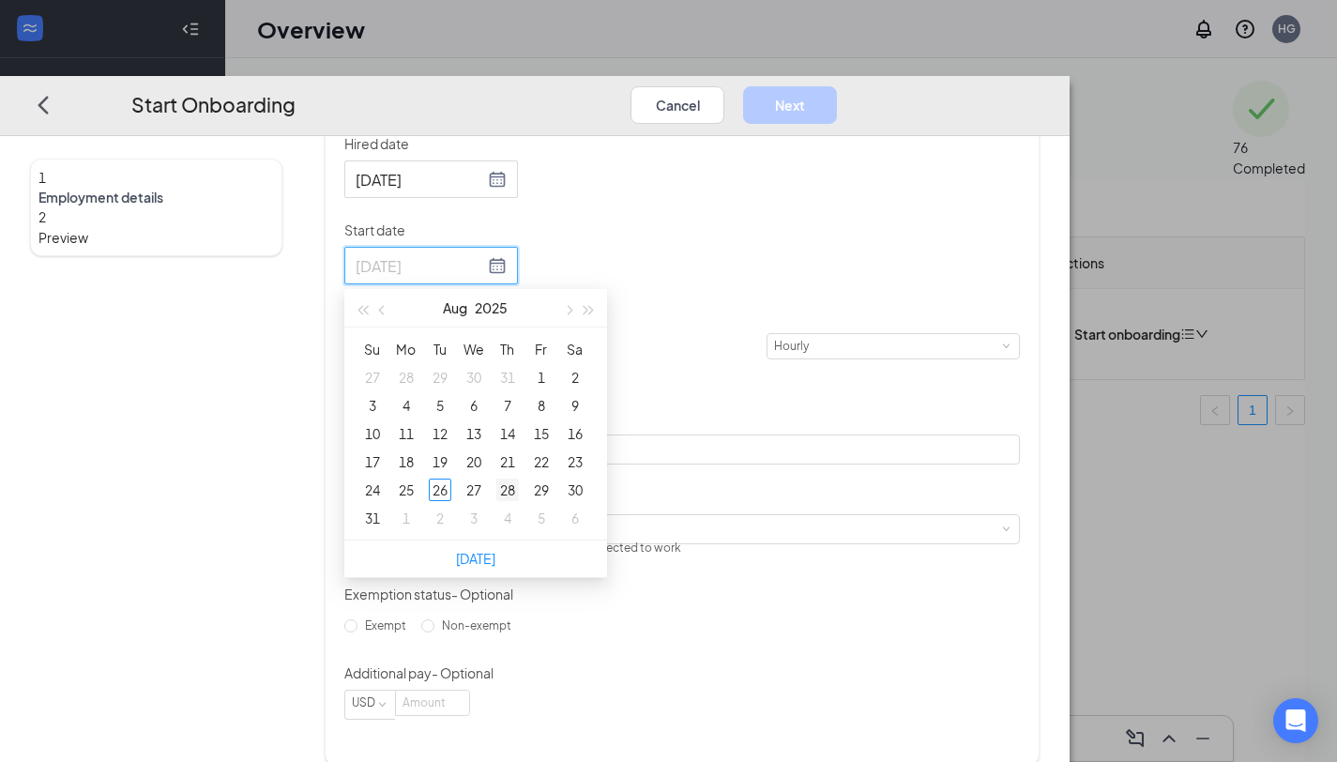
type input "[DATE]"
click at [519, 501] on div "28" at bounding box center [507, 490] width 23 height 23
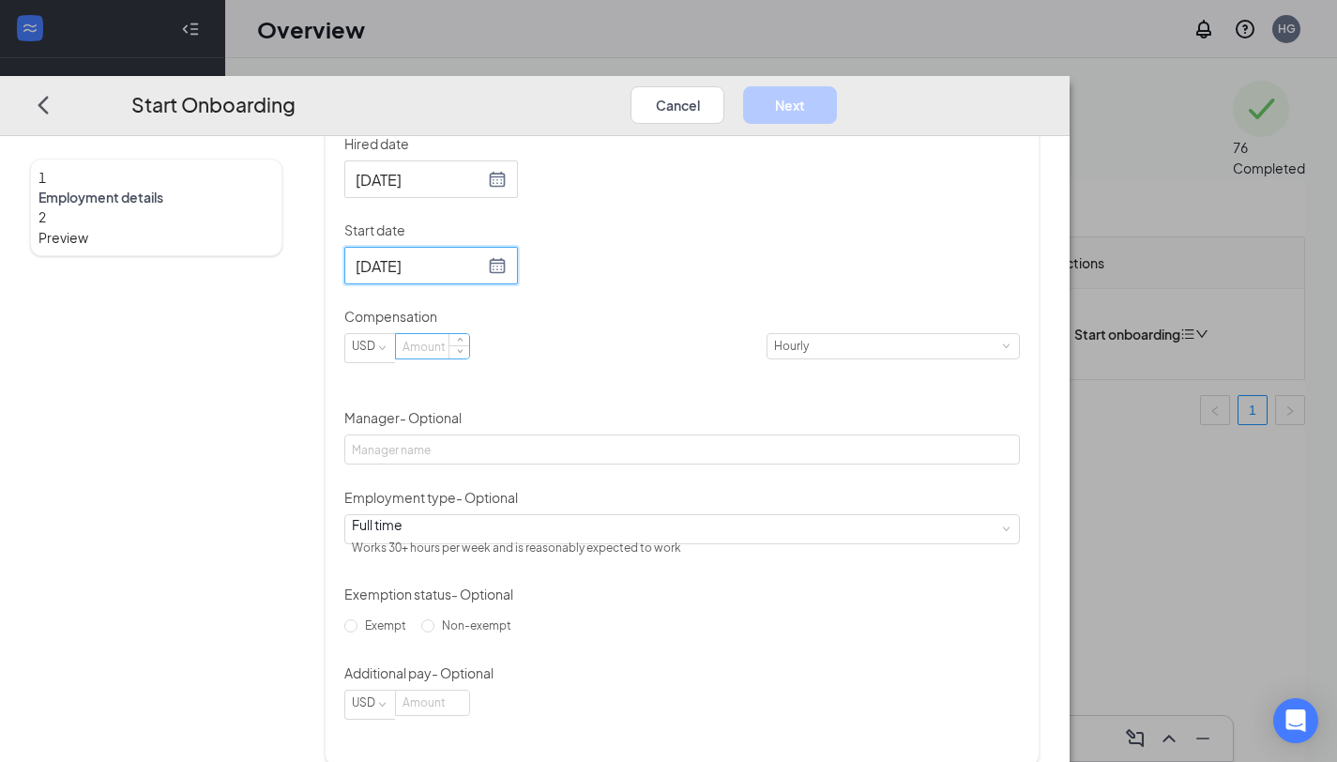
click at [469, 358] on input at bounding box center [432, 346] width 73 height 24
type input "13"
click at [887, 383] on div "Hired date [DATE] [DATE] Su Mo Tu We Th Fr Sa 27 28 29 30 31 1 2 3 4 5 6 7 8 9 …" at bounding box center [682, 427] width 676 height 586
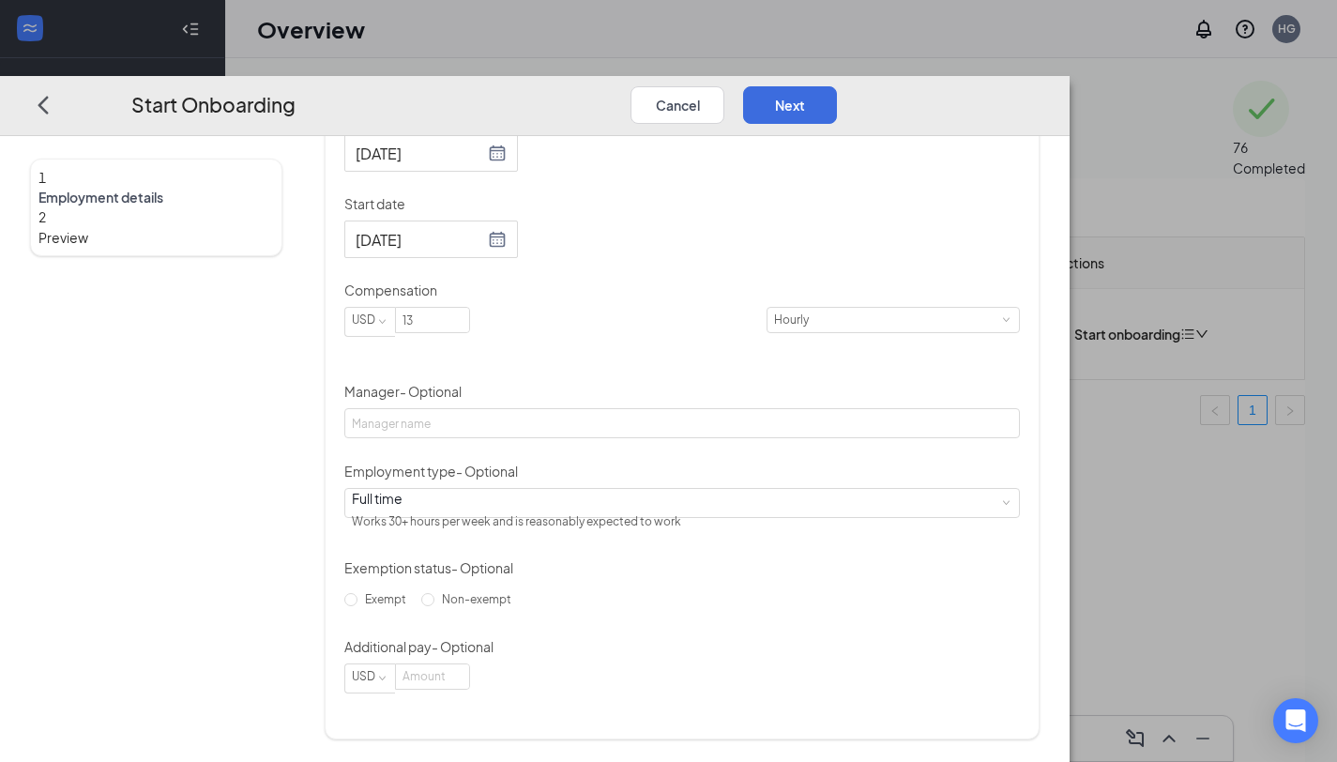
scroll to position [464, 0]
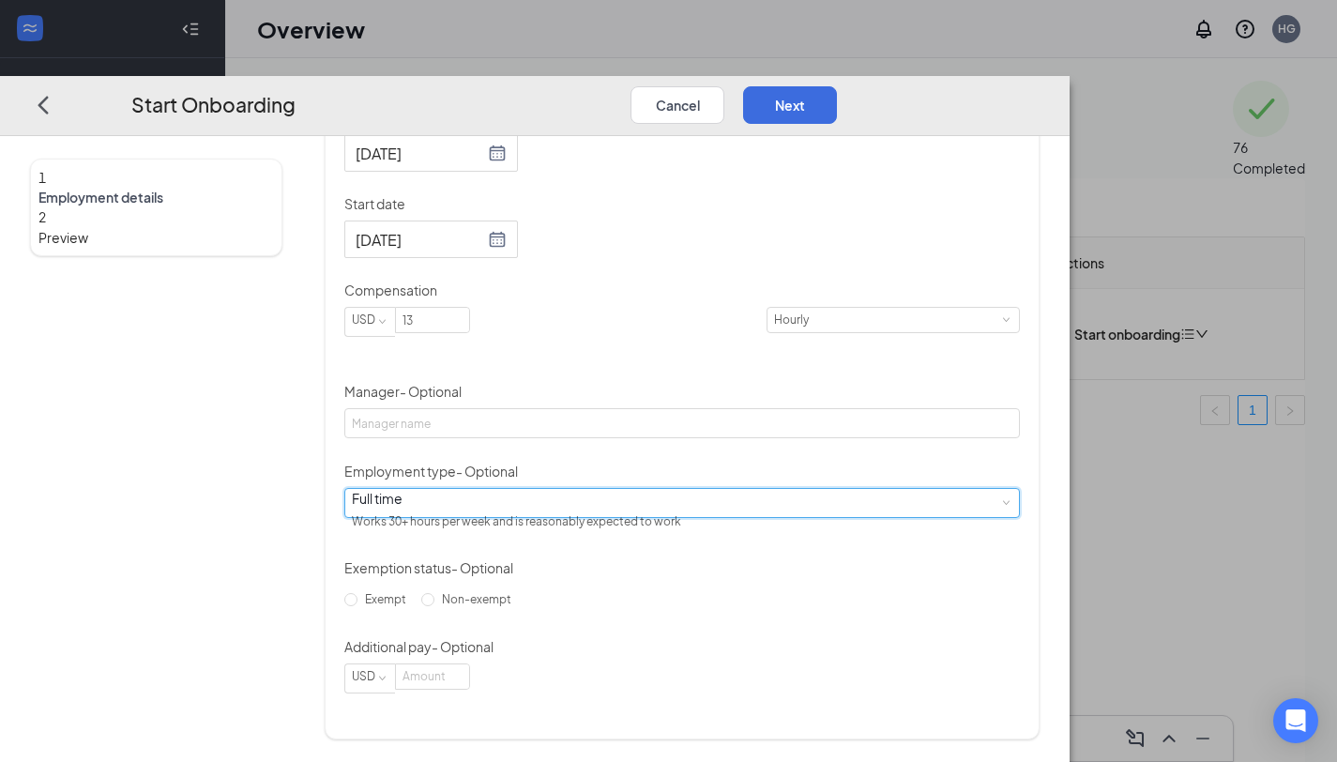
click at [688, 501] on div "Full time Works 30+ hours per week and is reasonably expected to work" at bounding box center [682, 503] width 661 height 28
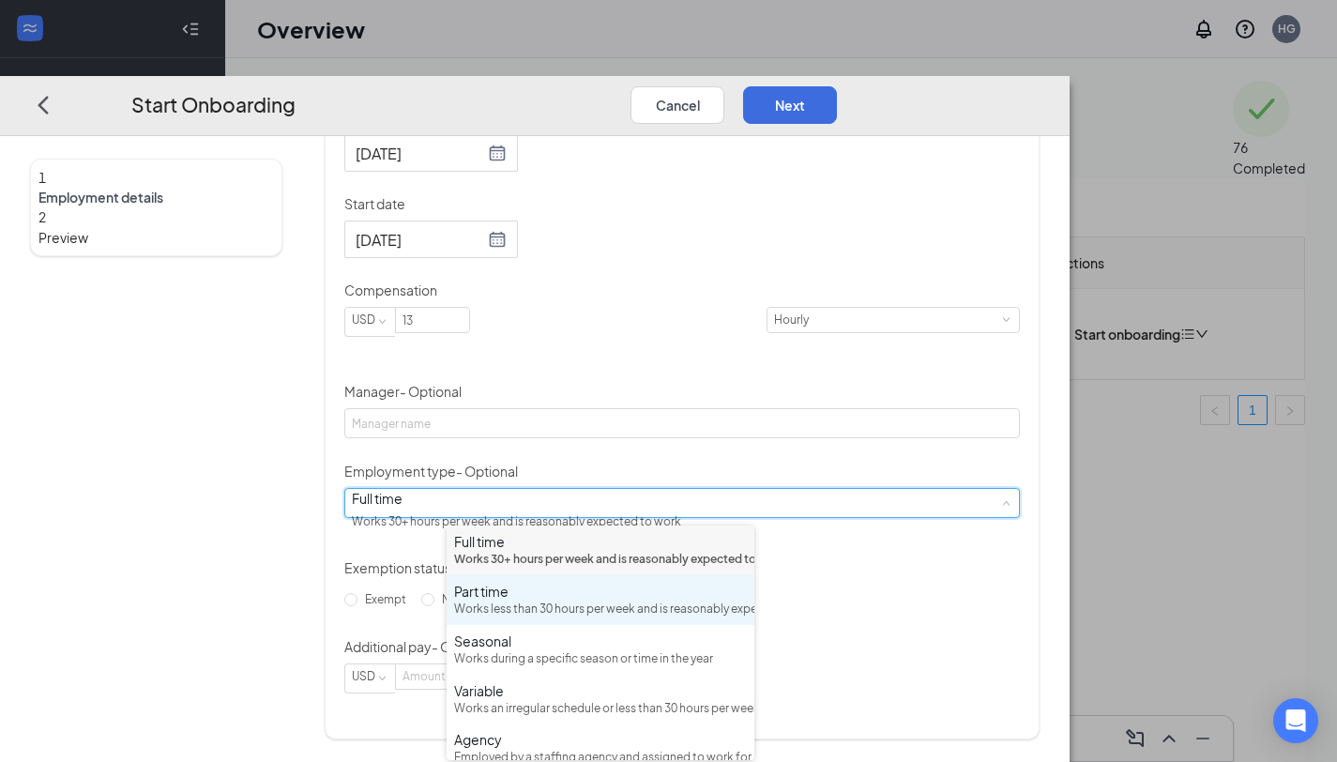
click at [526, 618] on div "Part time Works less than 30 hours per week and is reasonably expected to work" at bounding box center [600, 600] width 293 height 37
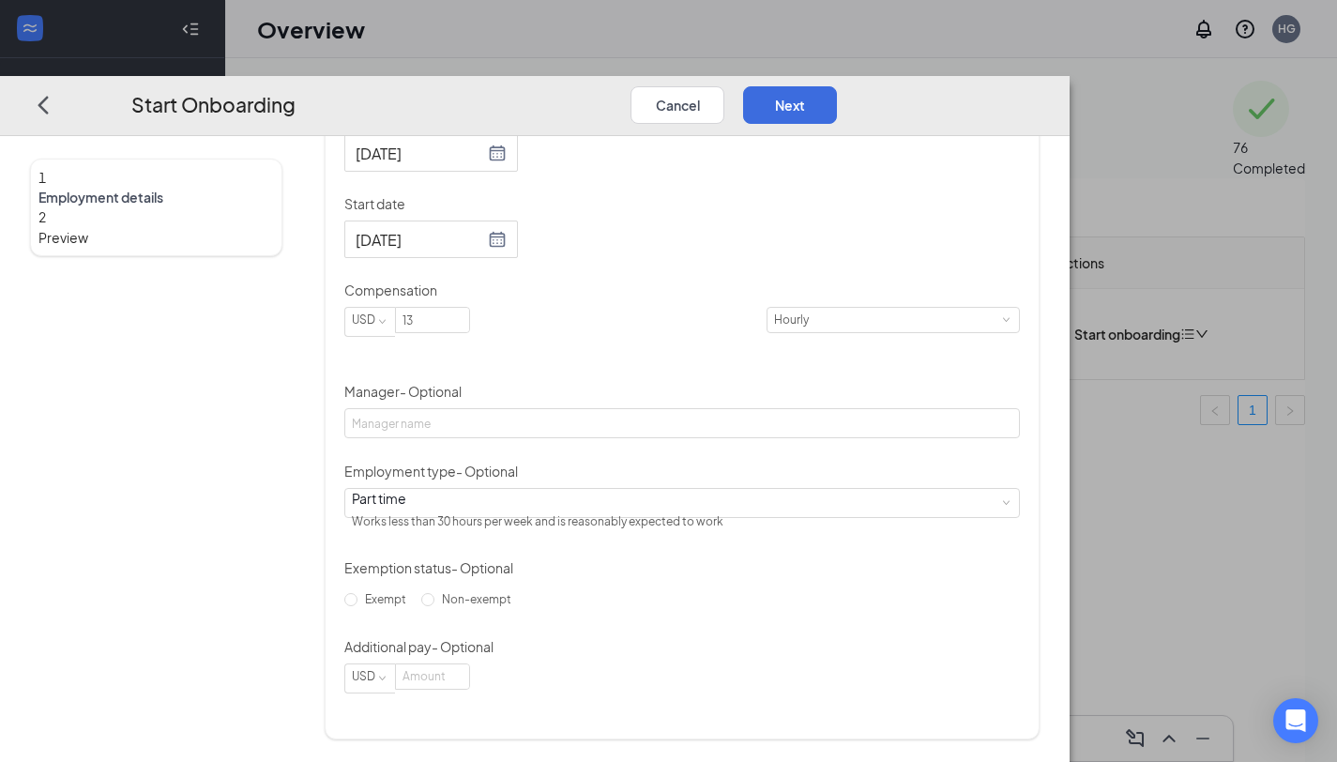
click at [922, 581] on div "Hired date [DATE] [DATE] Su Mo Tu We Th Fr Sa 27 28 29 30 31 1 2 3 4 5 6 7 8 9 …" at bounding box center [682, 401] width 676 height 586
click at [837, 86] on button "Next" at bounding box center [790, 105] width 94 height 38
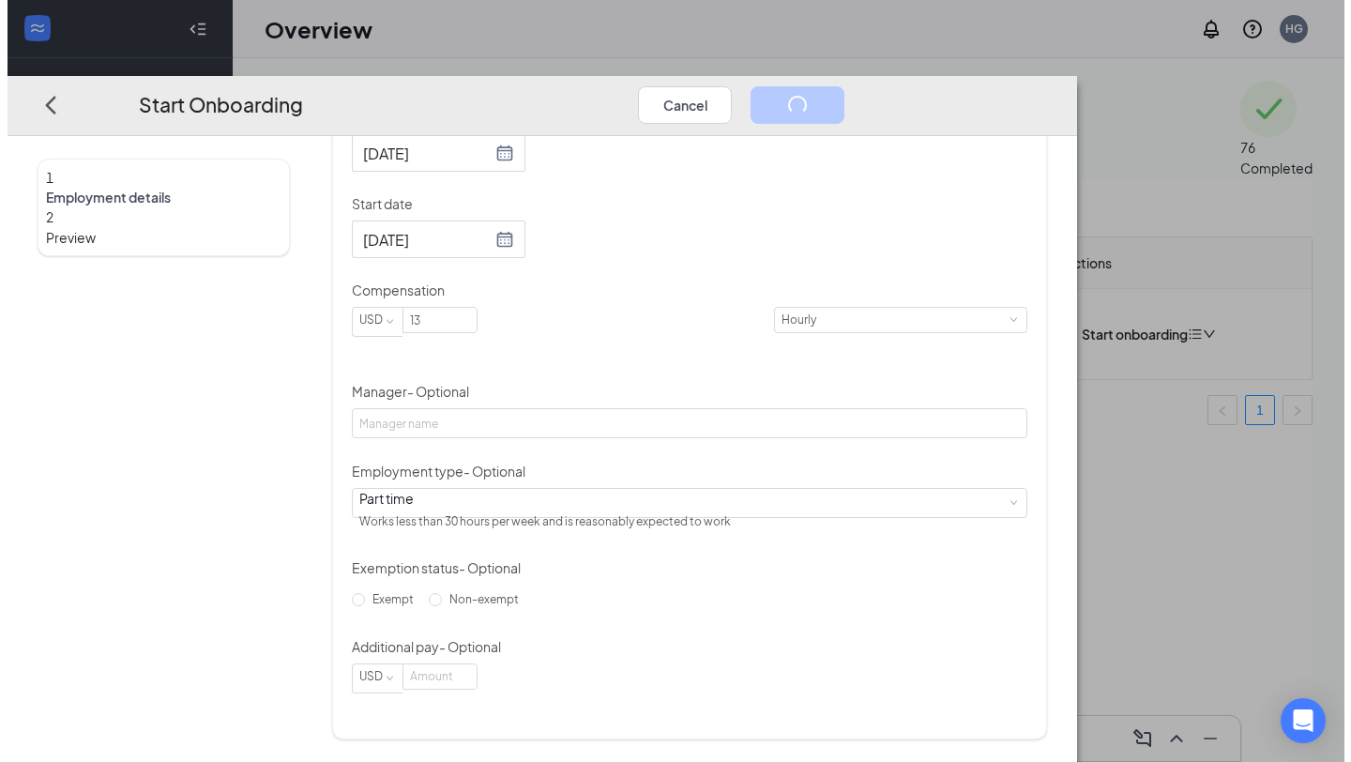
scroll to position [0, 0]
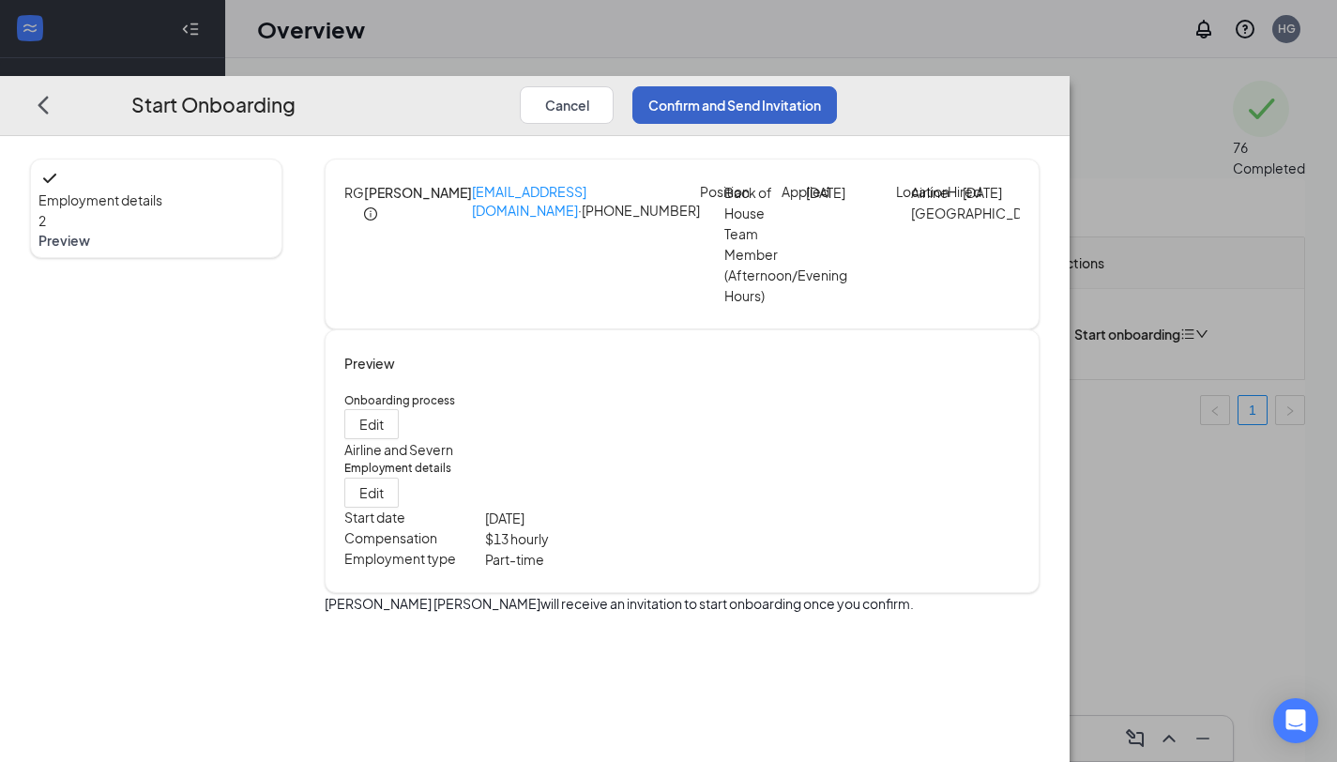
click at [837, 86] on button "Confirm and Send Invitation" at bounding box center [734, 105] width 205 height 38
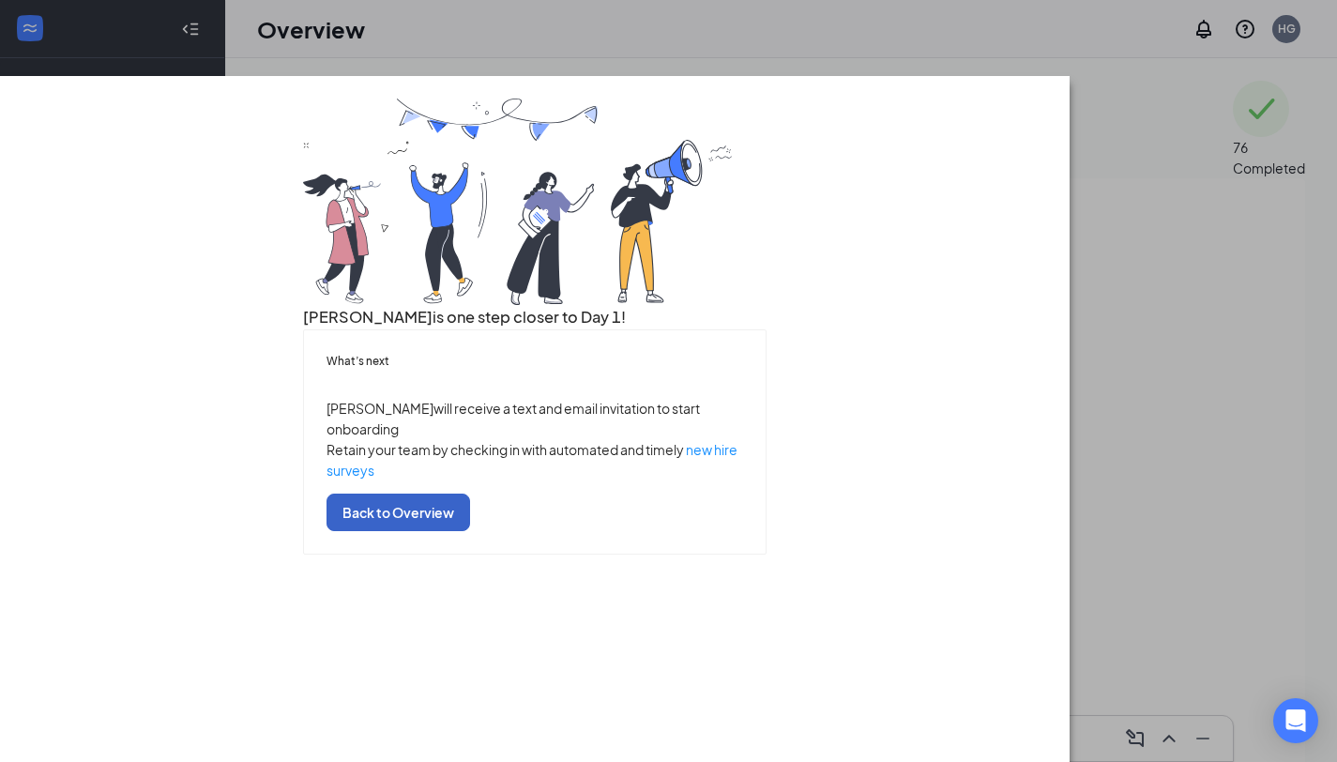
click at [470, 531] on button "Back to Overview" at bounding box center [399, 513] width 144 height 38
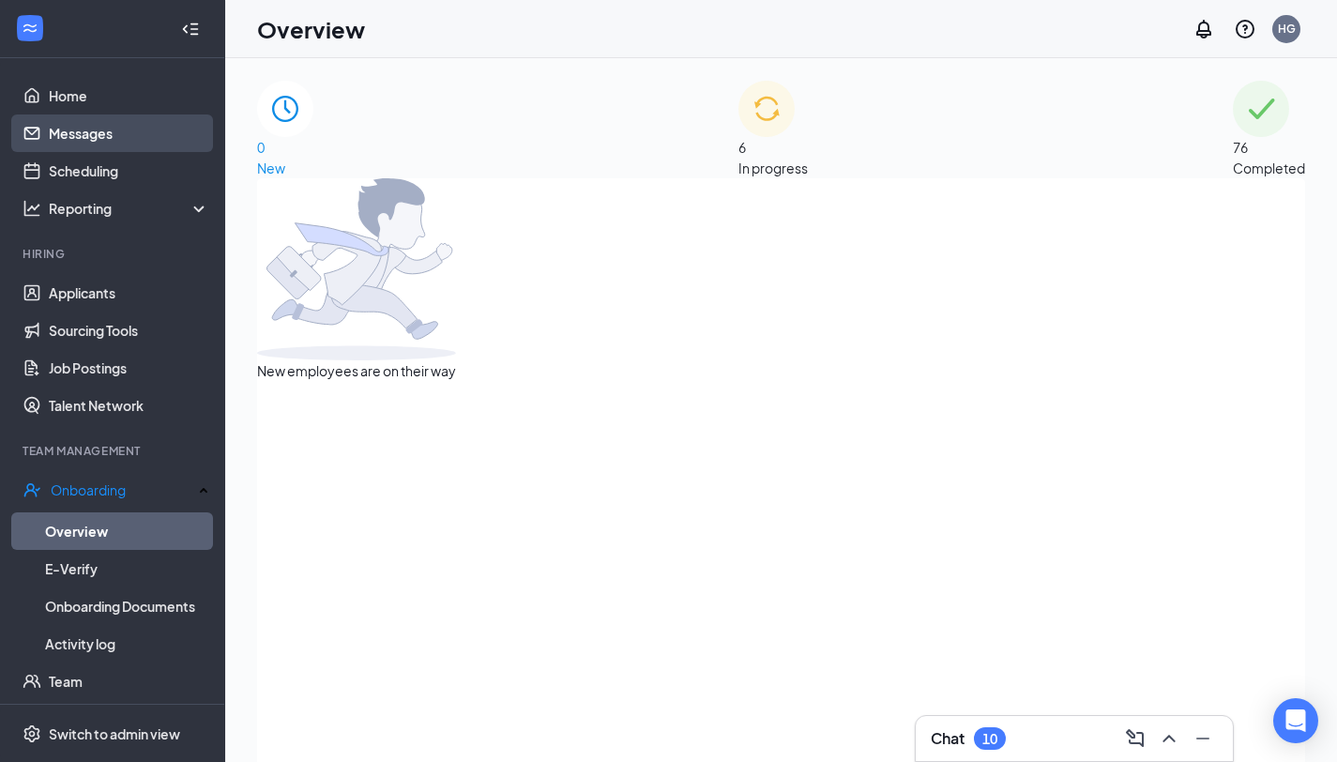
click at [138, 134] on link "Messages" at bounding box center [129, 133] width 160 height 38
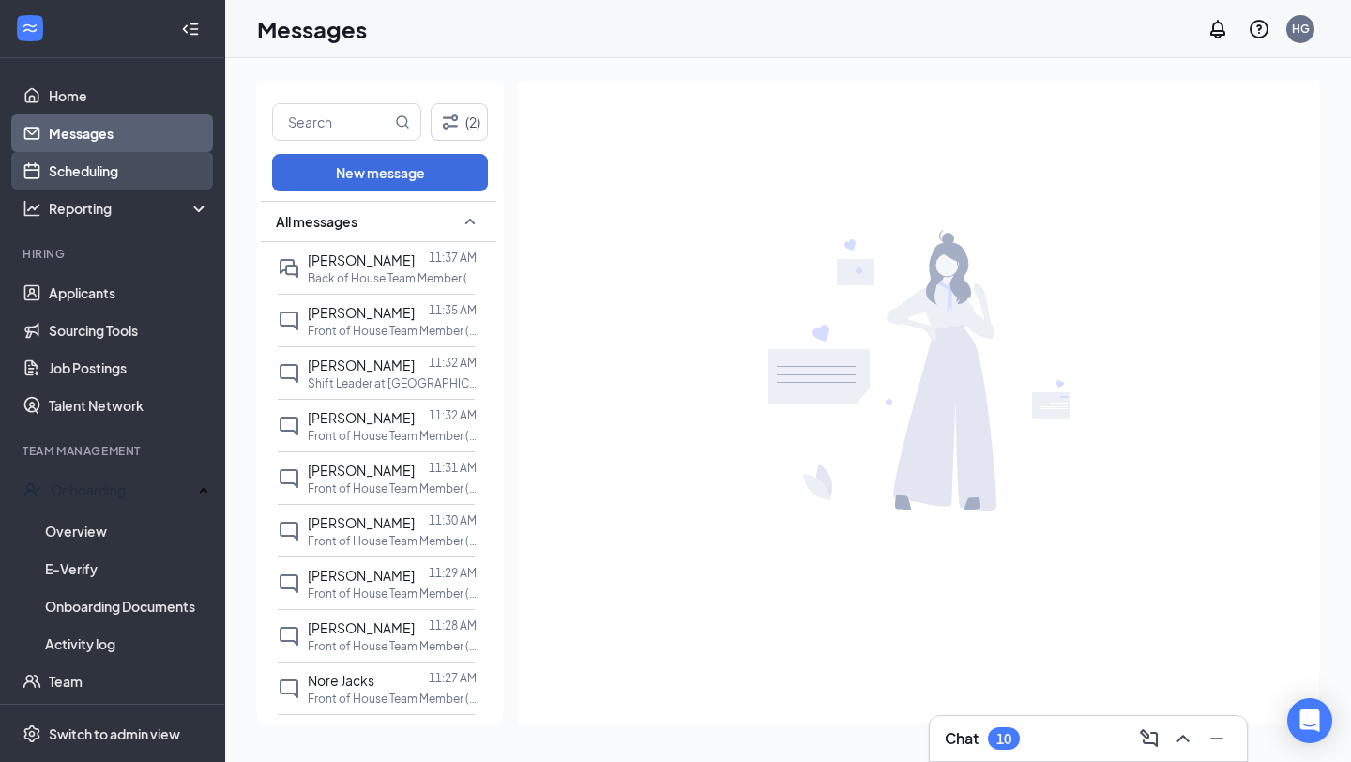
click at [106, 172] on link "Scheduling" at bounding box center [129, 171] width 160 height 38
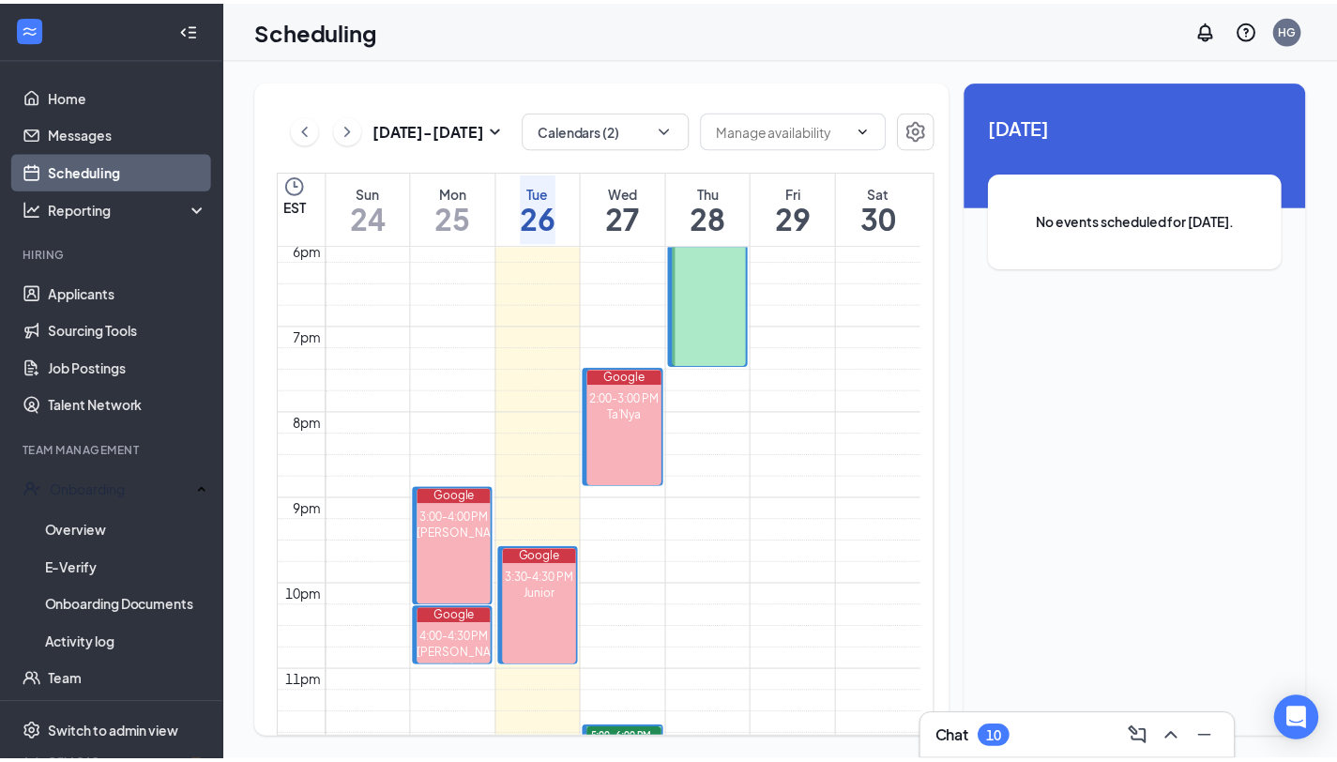
scroll to position [1507, 0]
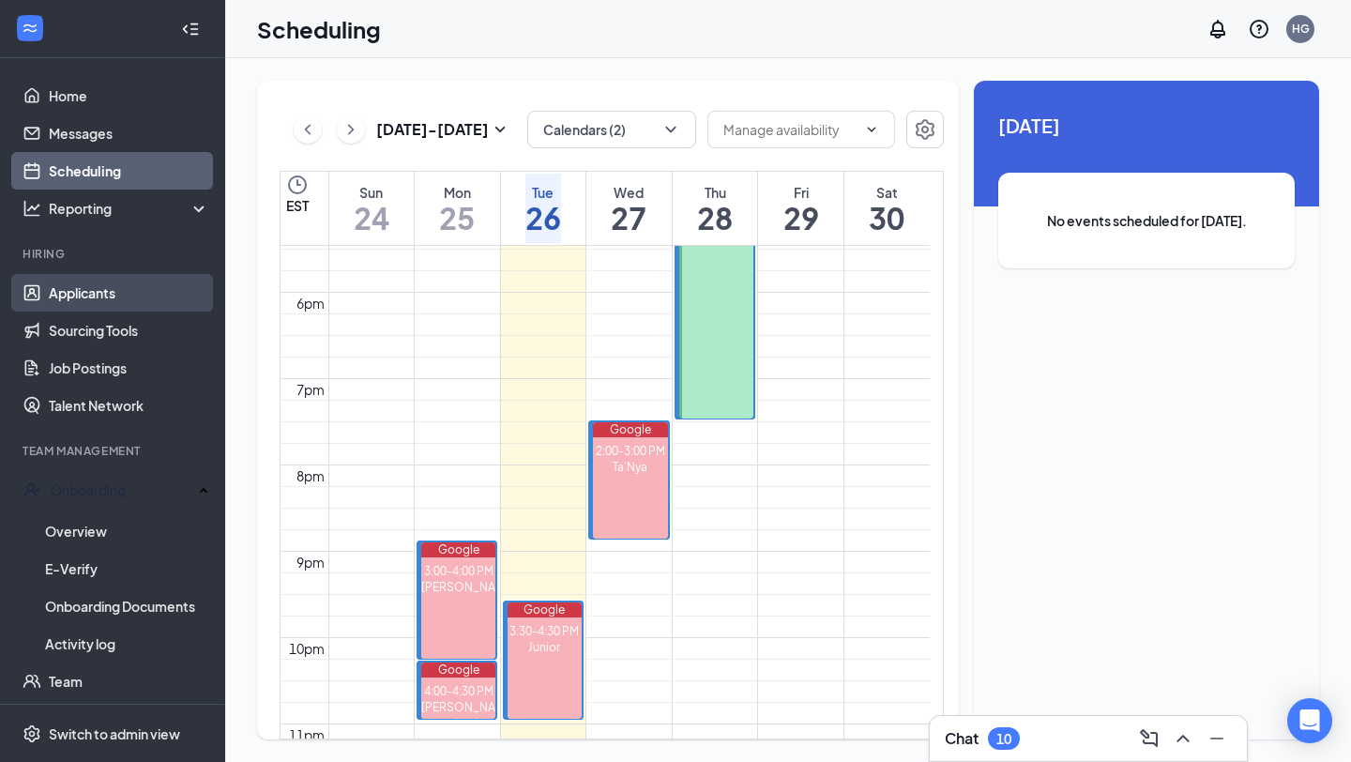
click at [128, 299] on link "Applicants" at bounding box center [129, 293] width 160 height 38
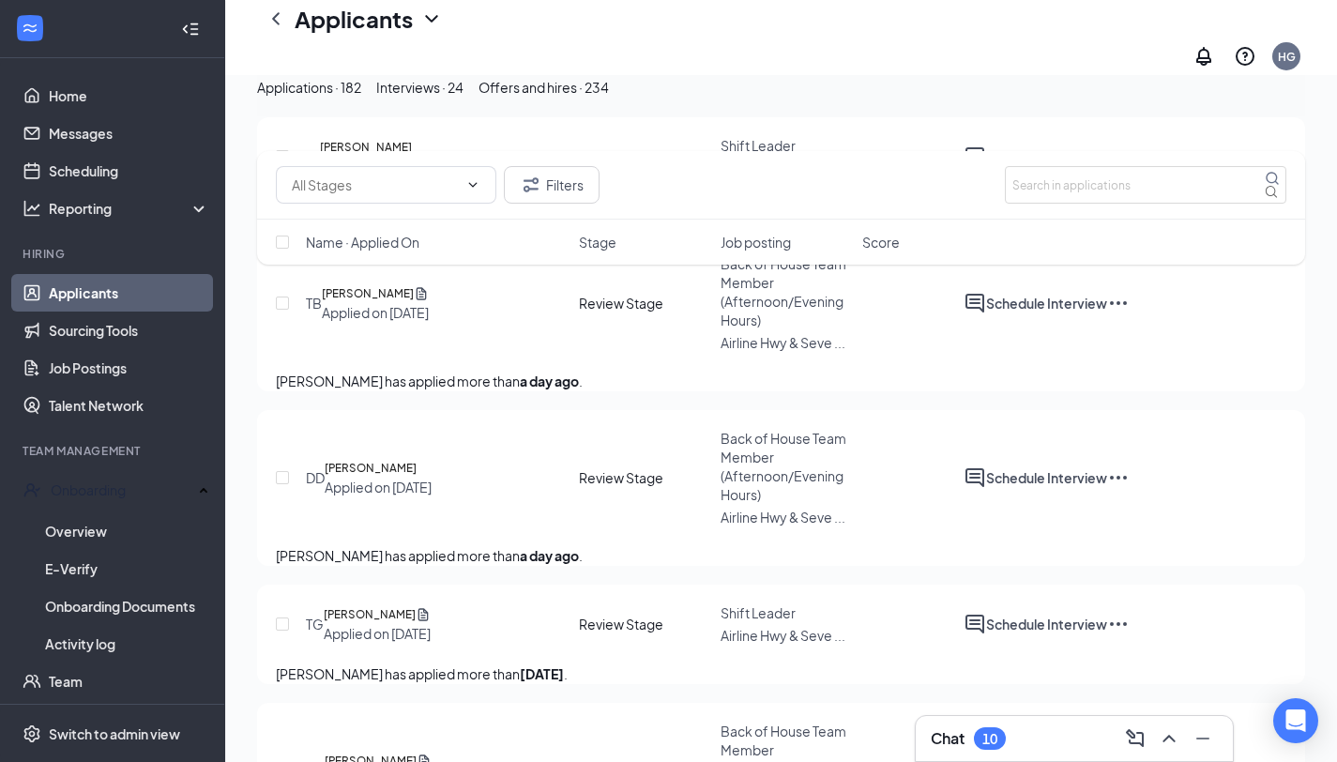
scroll to position [1870, 0]
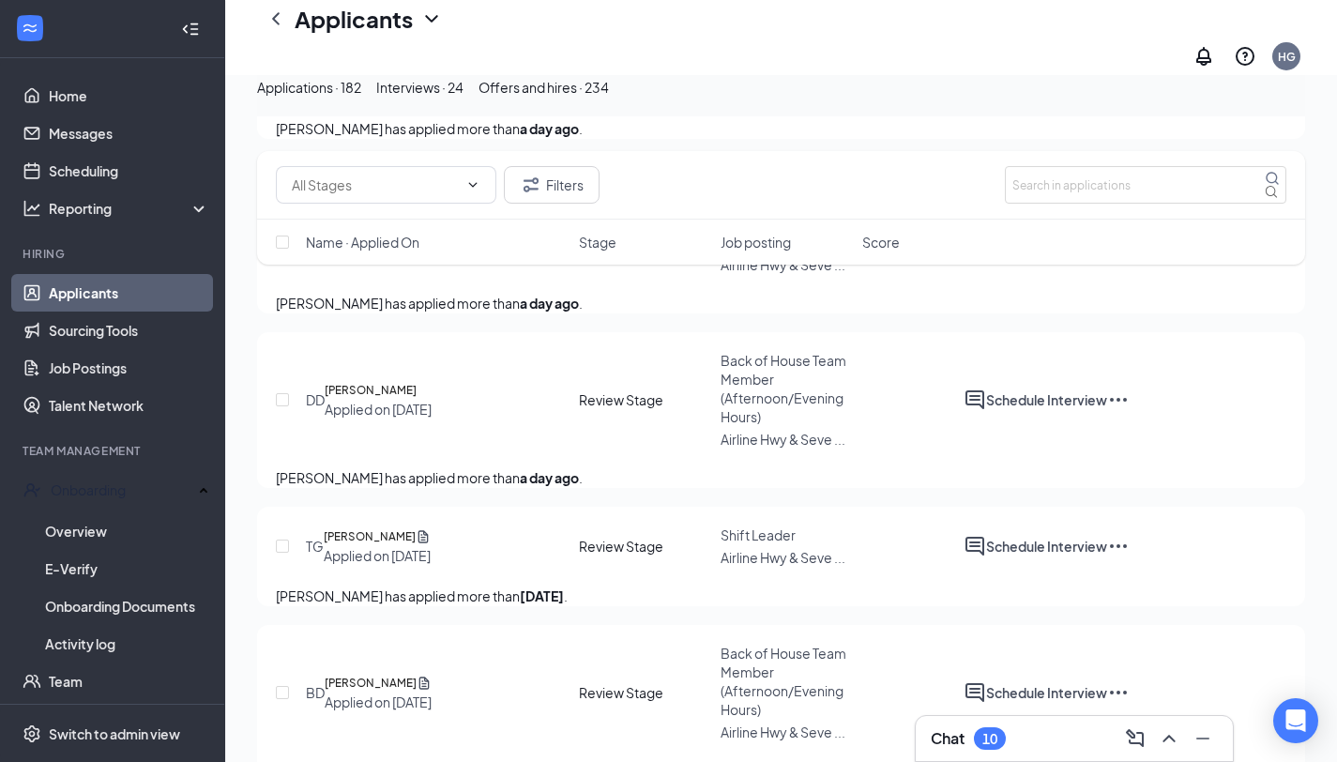
click at [741, 251] on div "Back of House Team Member (Afternoon/Evening Hours)" at bounding box center [786, 213] width 130 height 75
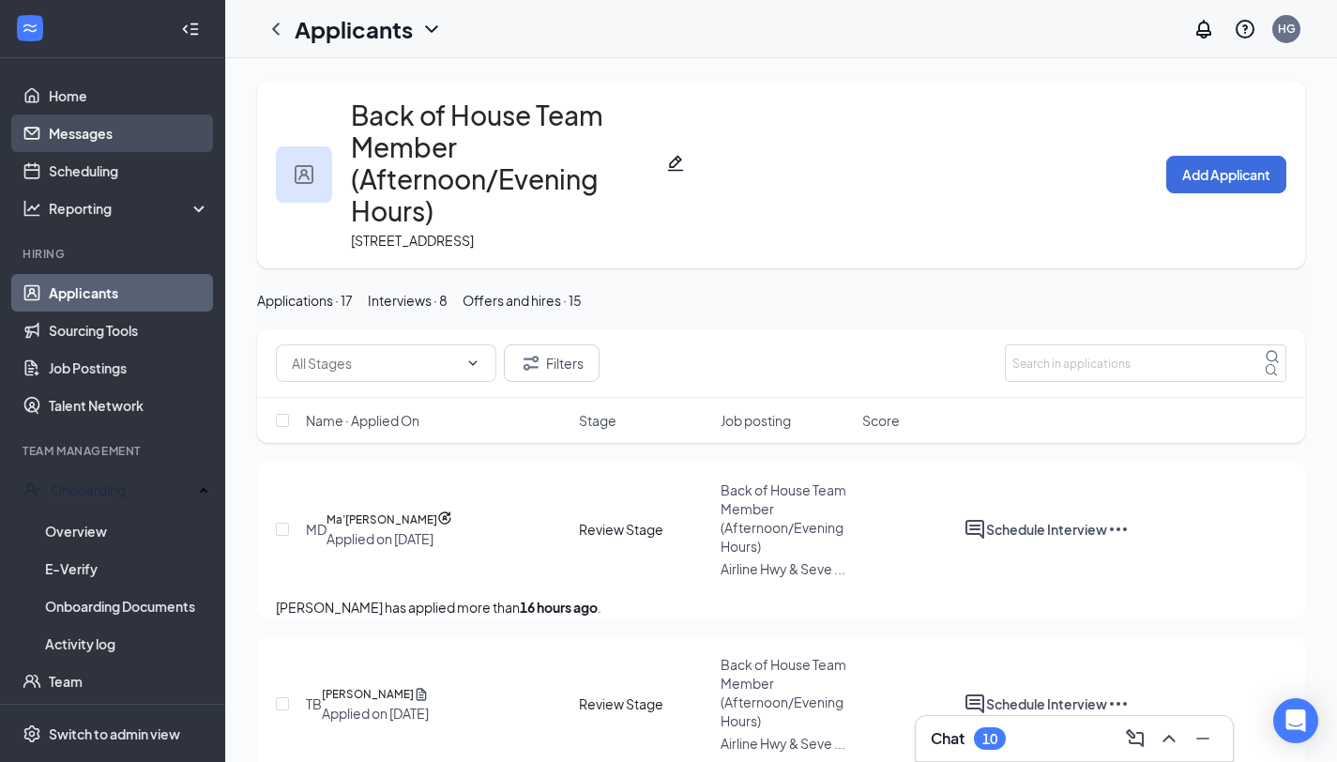
click at [147, 135] on link "Messages" at bounding box center [129, 133] width 160 height 38
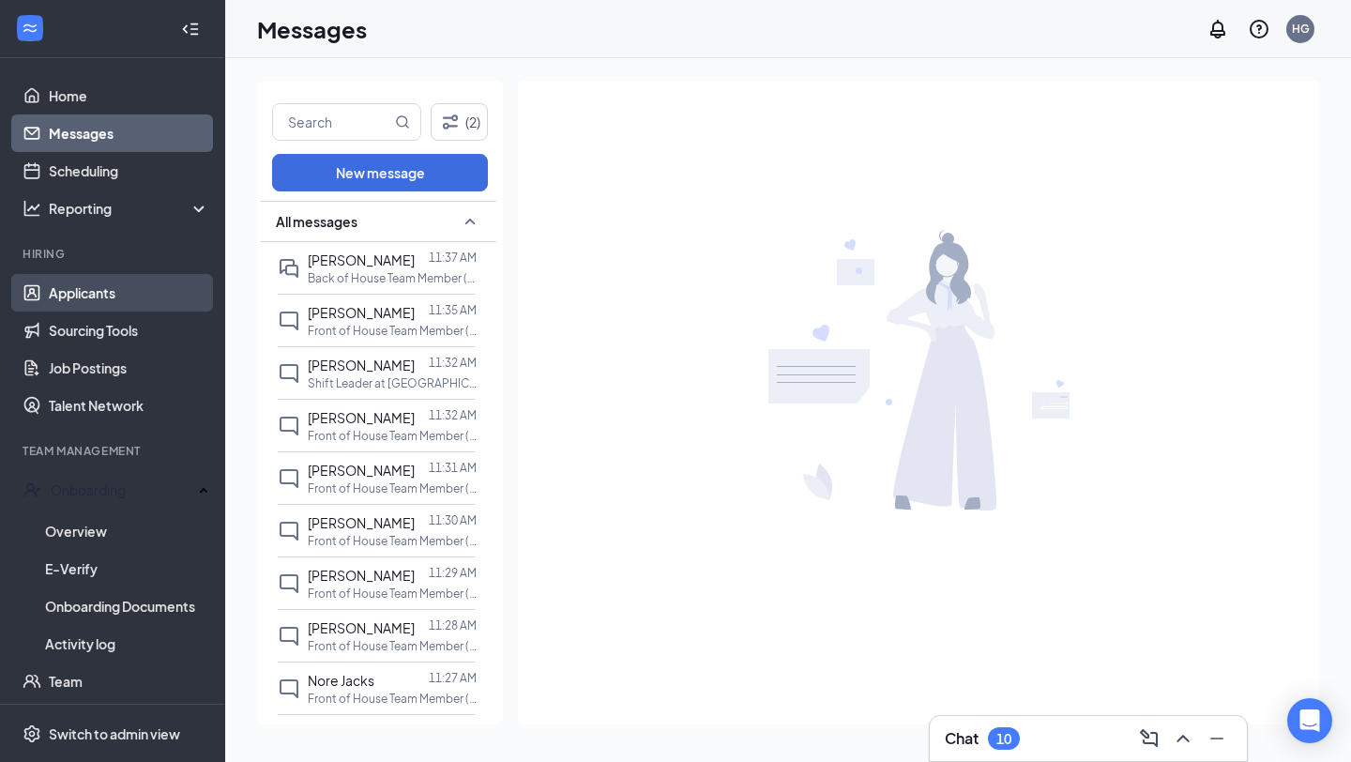
click at [105, 304] on link "Applicants" at bounding box center [129, 293] width 160 height 38
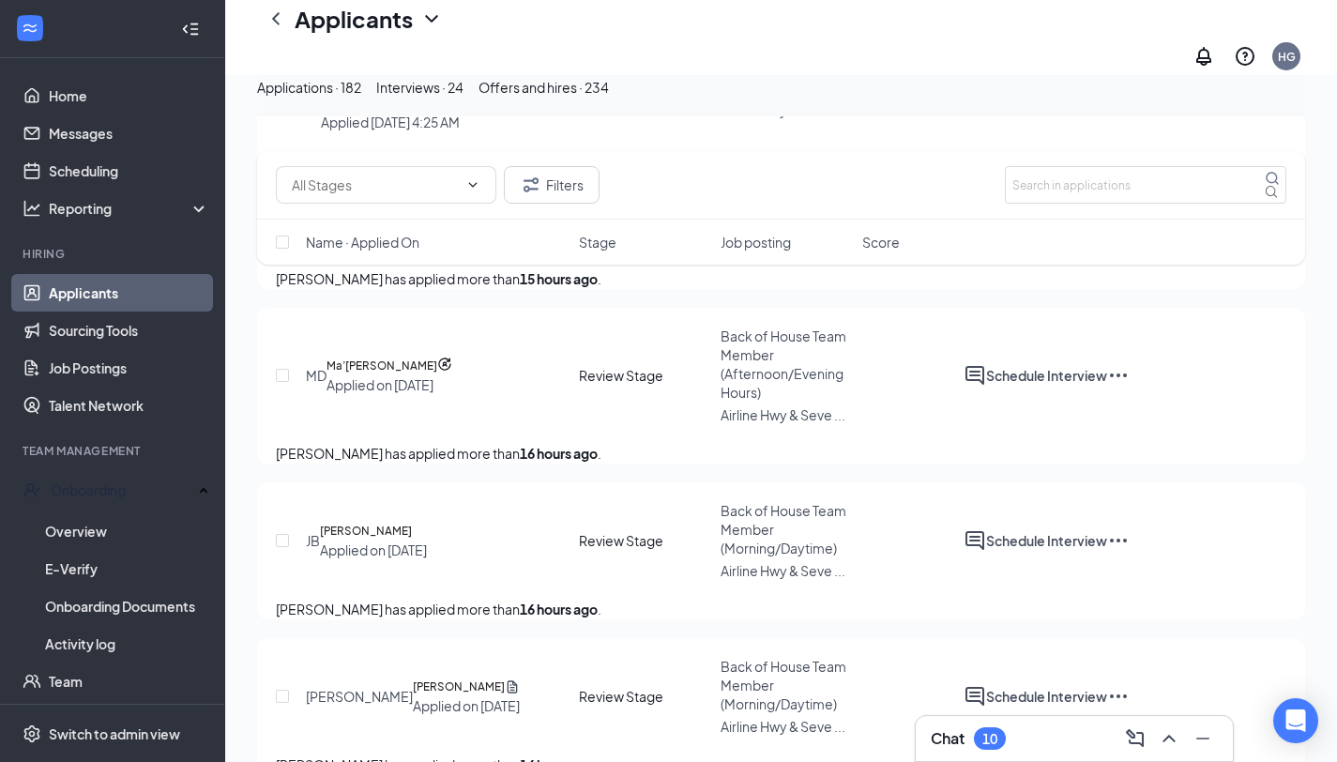
scroll to position [880, 0]
click at [124, 373] on link "Job Postings" at bounding box center [129, 368] width 160 height 38
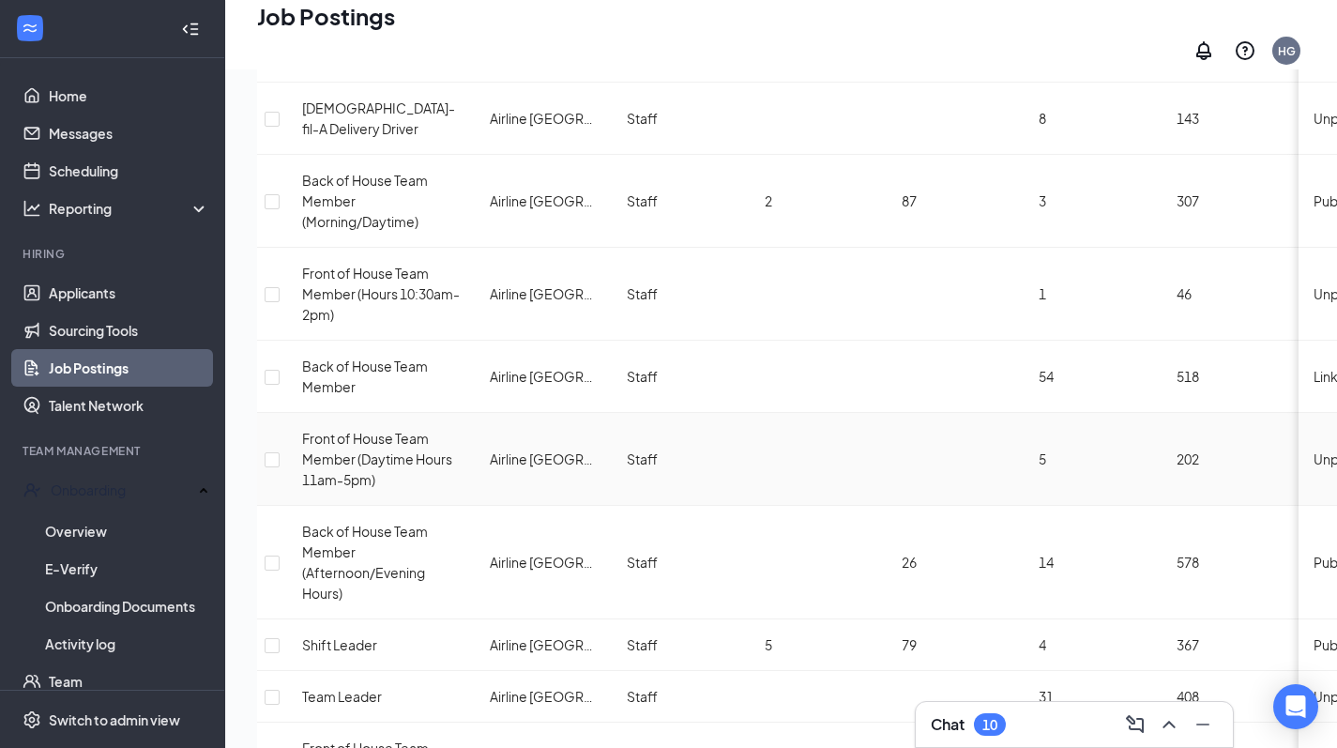
scroll to position [529, 0]
click at [1314, 553] on span "Published" at bounding box center [1344, 561] width 61 height 17
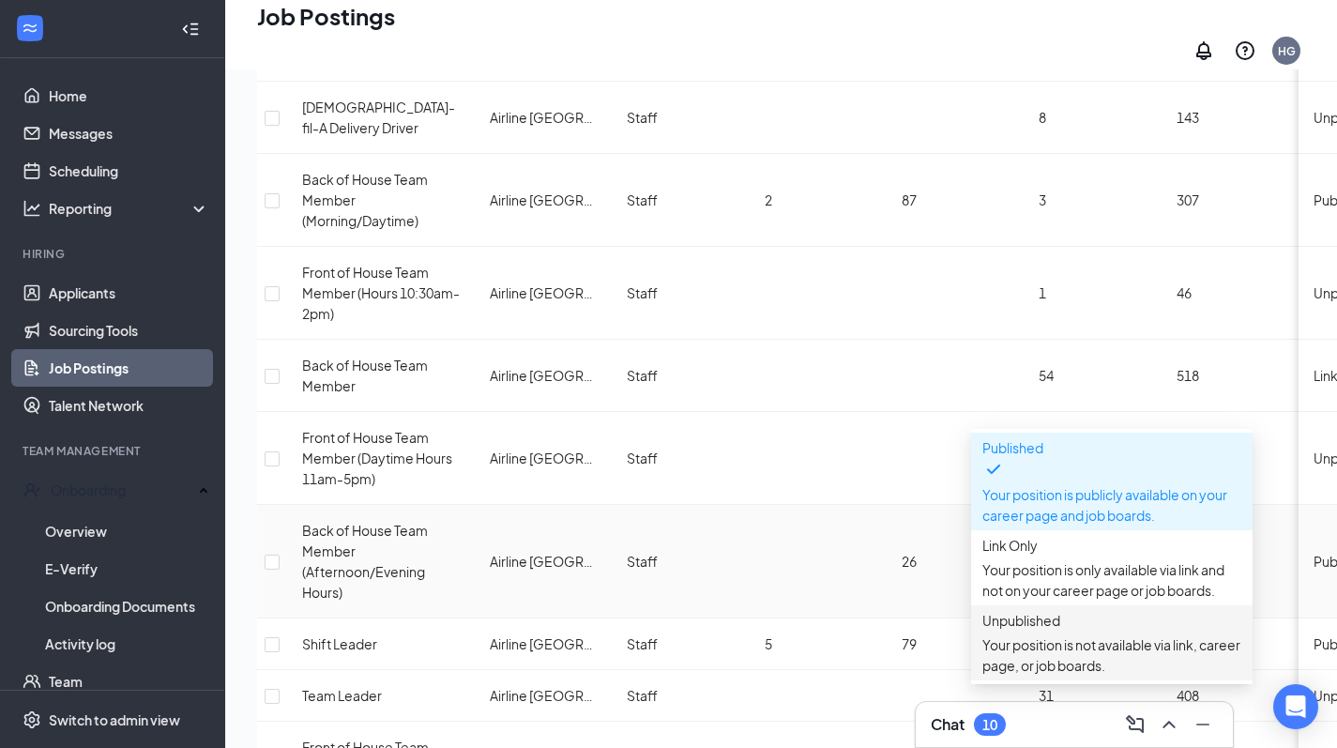
click at [1003, 612] on span "Unpublished" at bounding box center [1021, 620] width 78 height 17
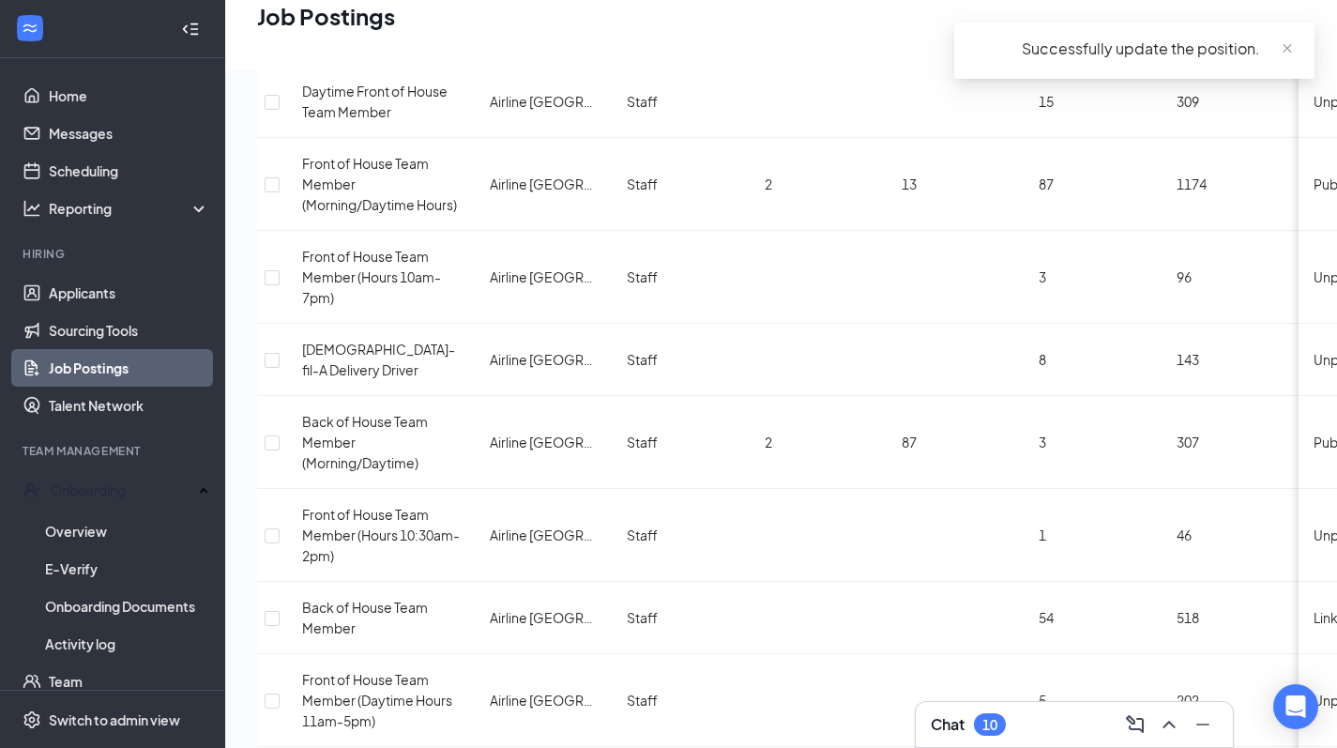
scroll to position [283, 0]
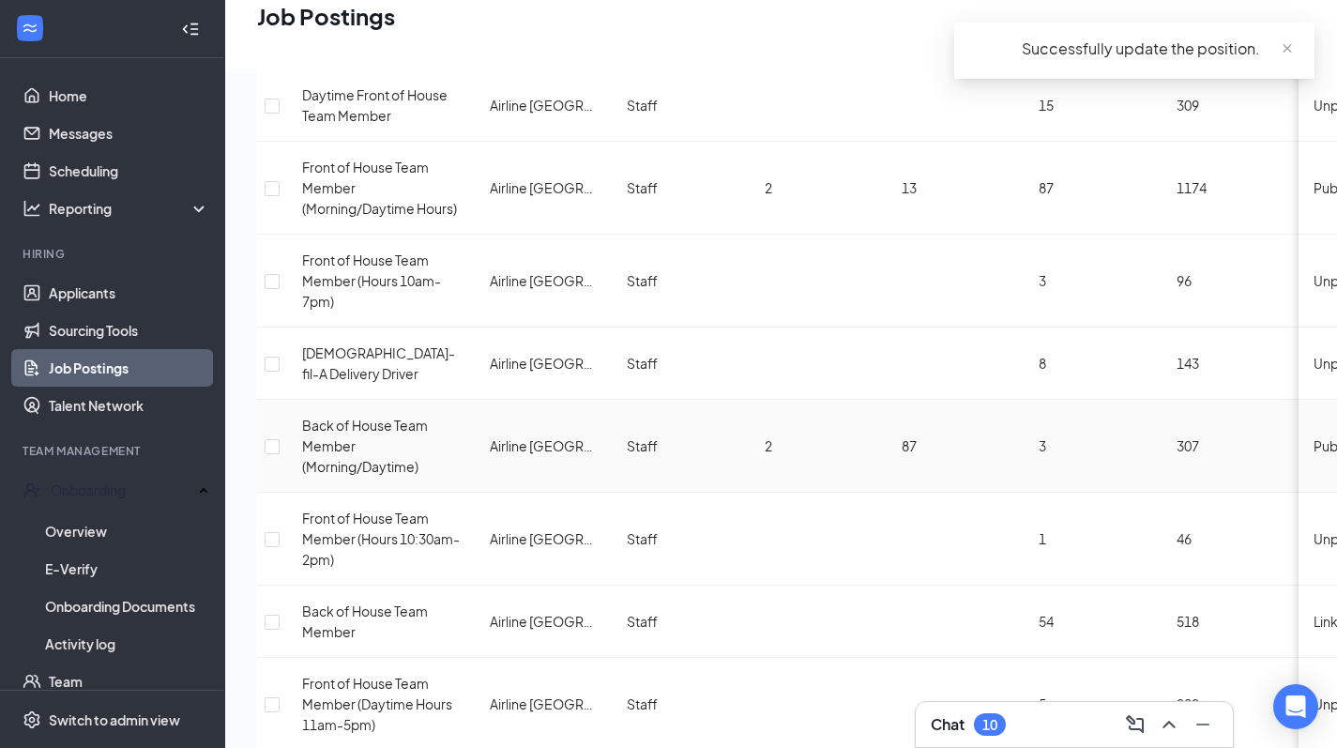
click at [1314, 437] on span "Published" at bounding box center [1344, 445] width 61 height 17
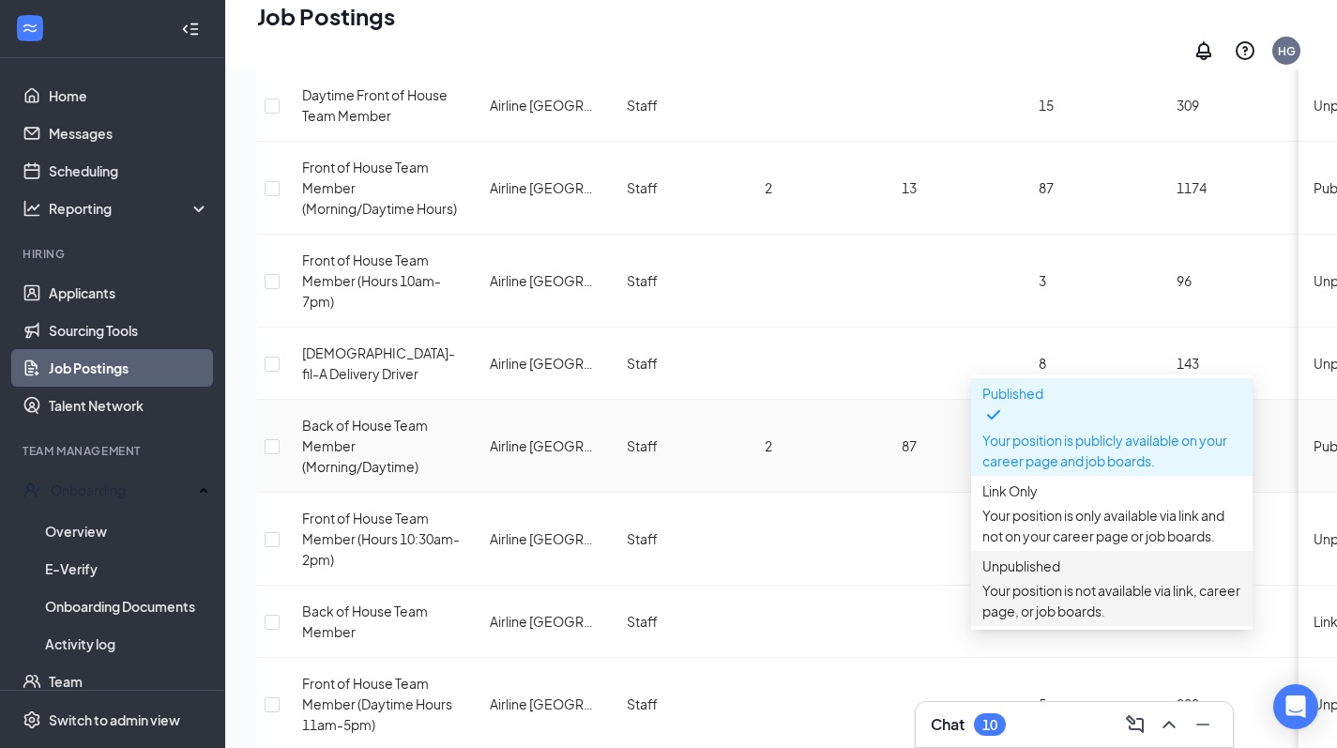
click at [1018, 557] on span "Unpublished" at bounding box center [1021, 565] width 78 height 17
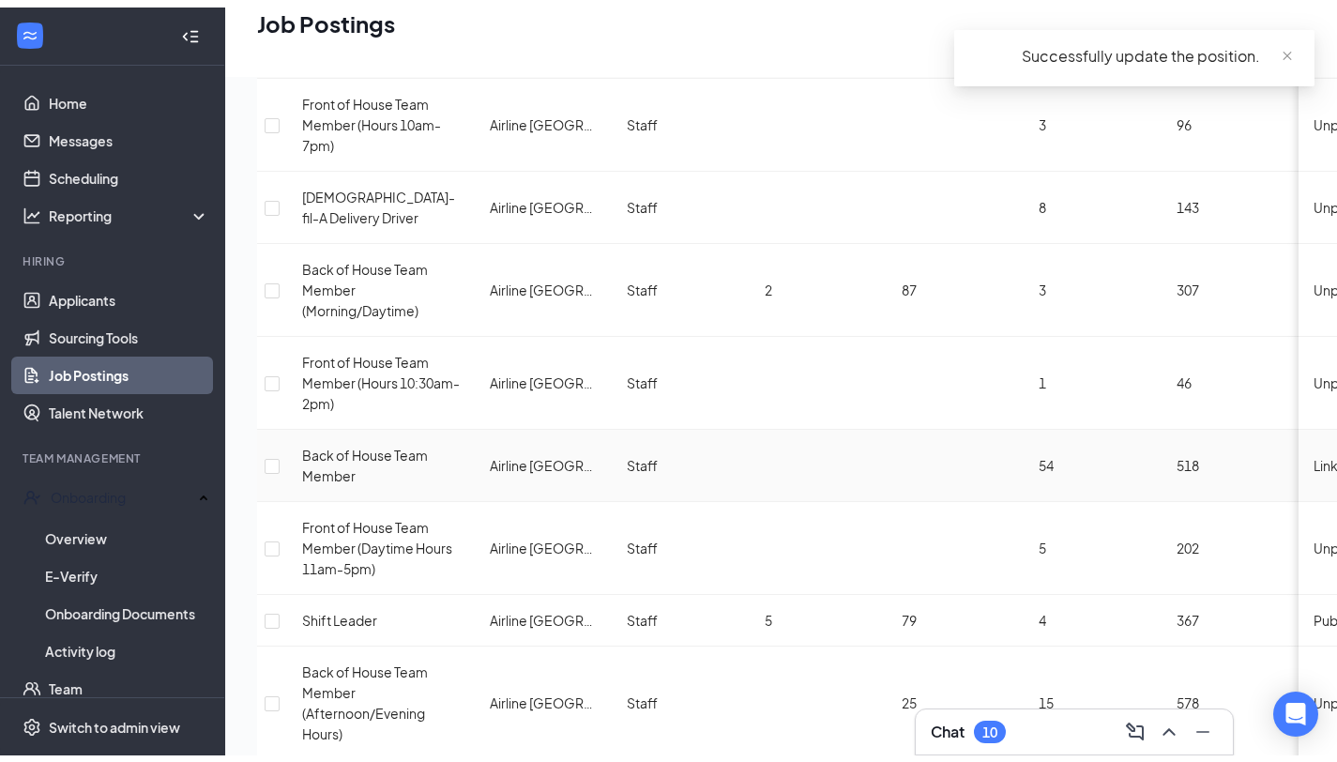
scroll to position [448, 0]
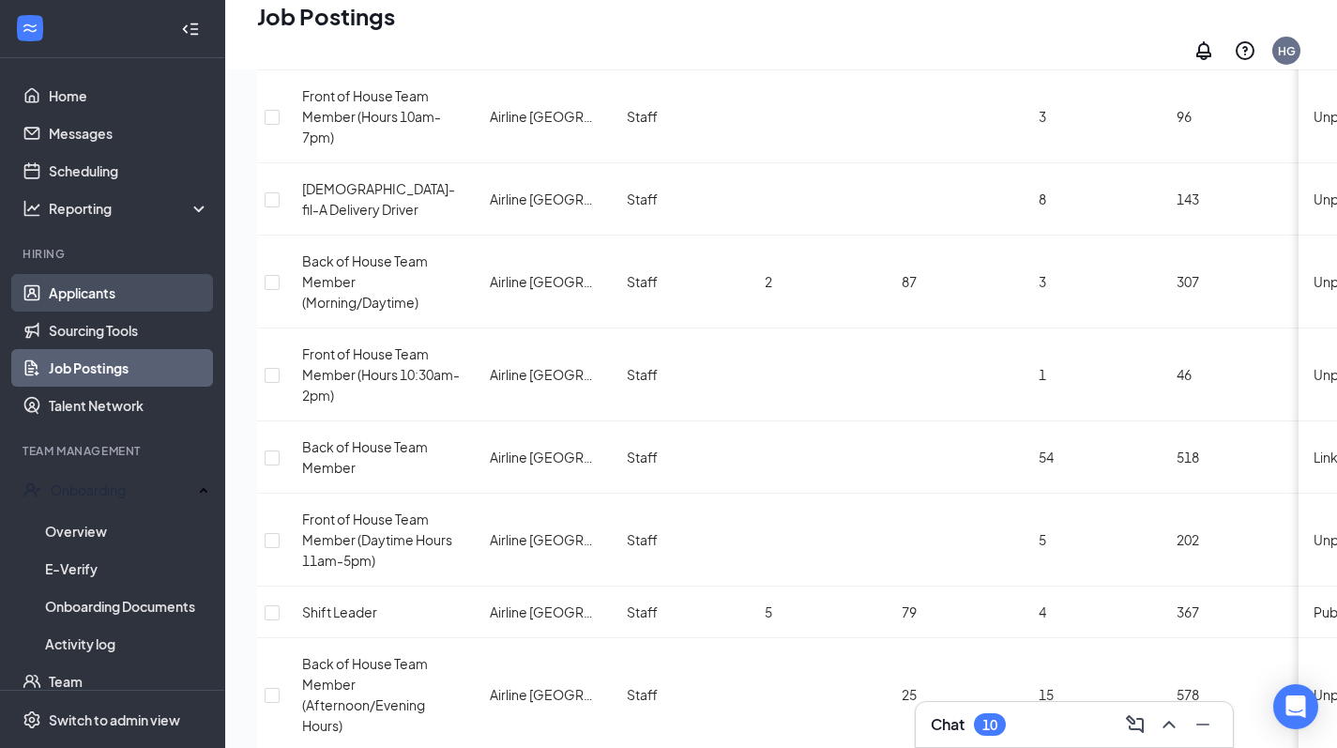
click at [106, 298] on link "Applicants" at bounding box center [129, 293] width 160 height 38
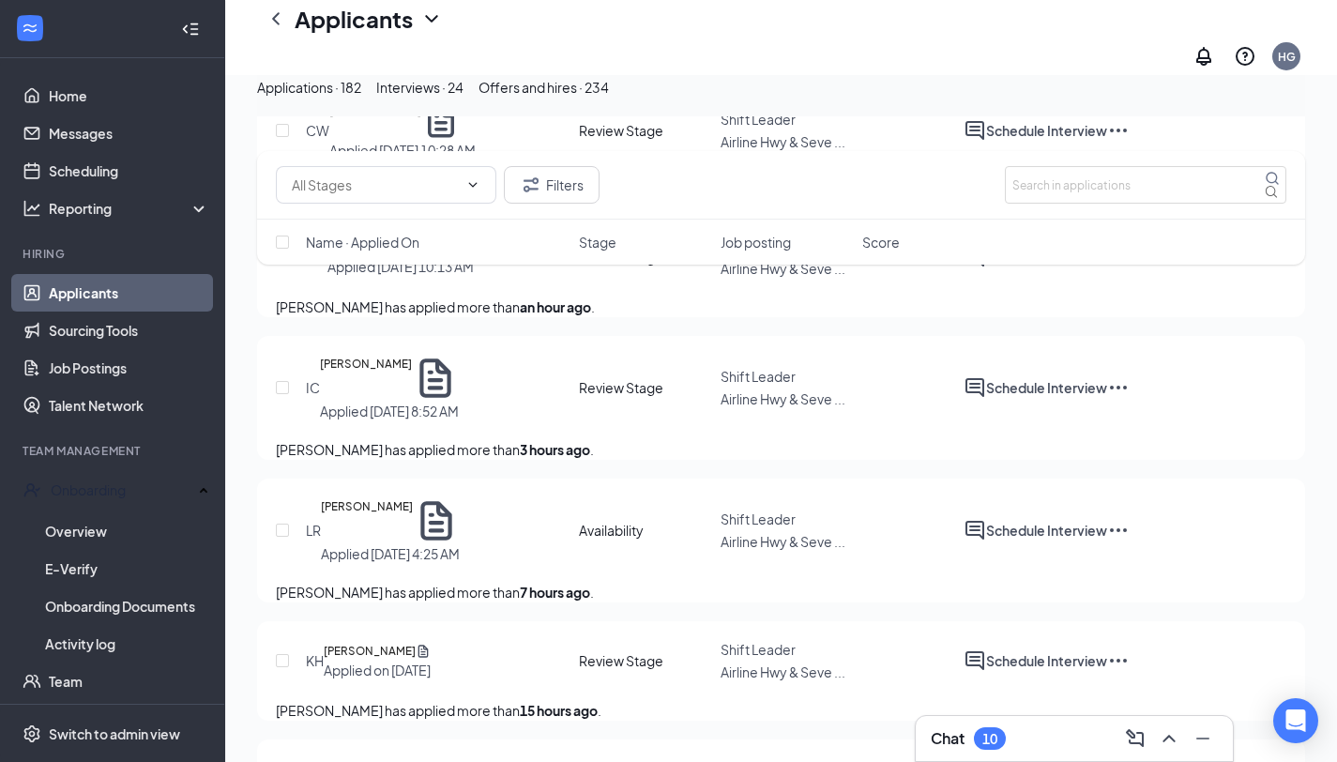
click at [763, 377] on span "Shift Leader" at bounding box center [758, 376] width 75 height 17
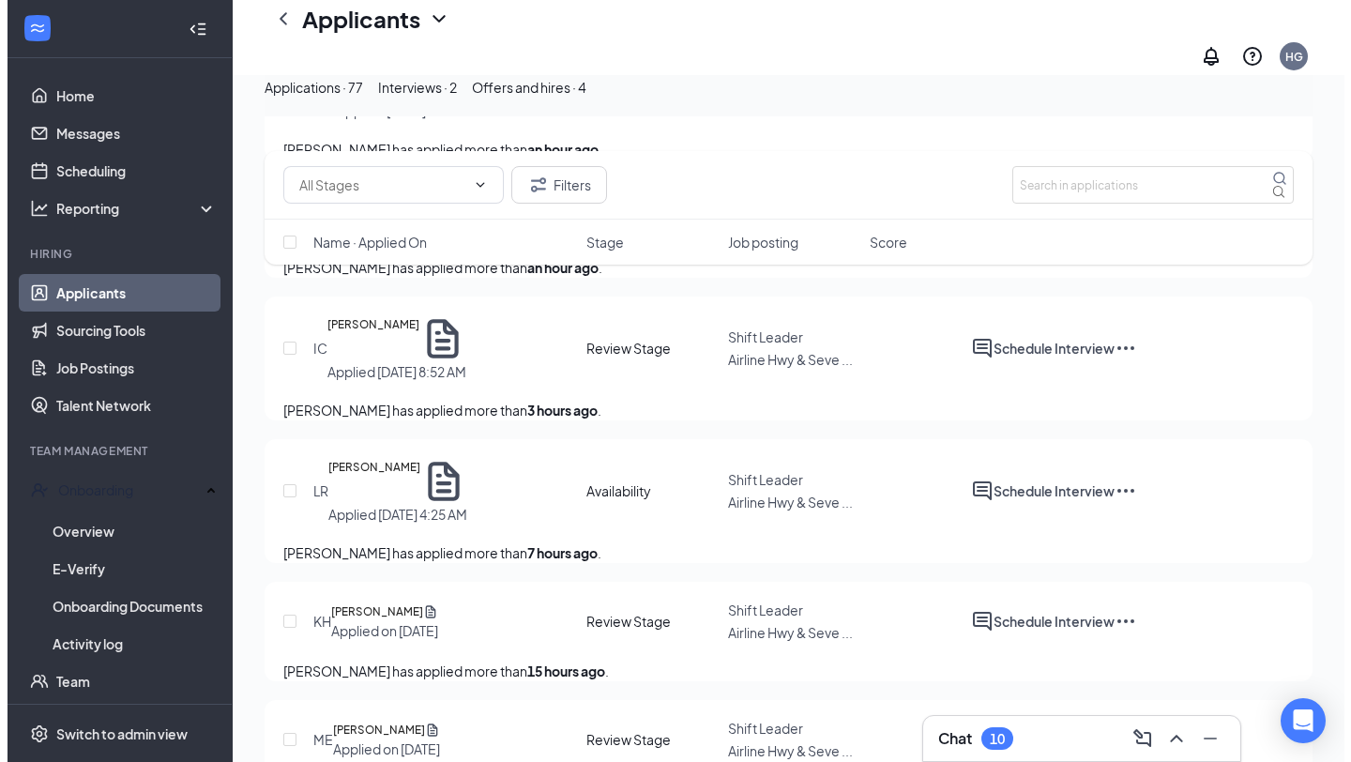
scroll to position [529, 0]
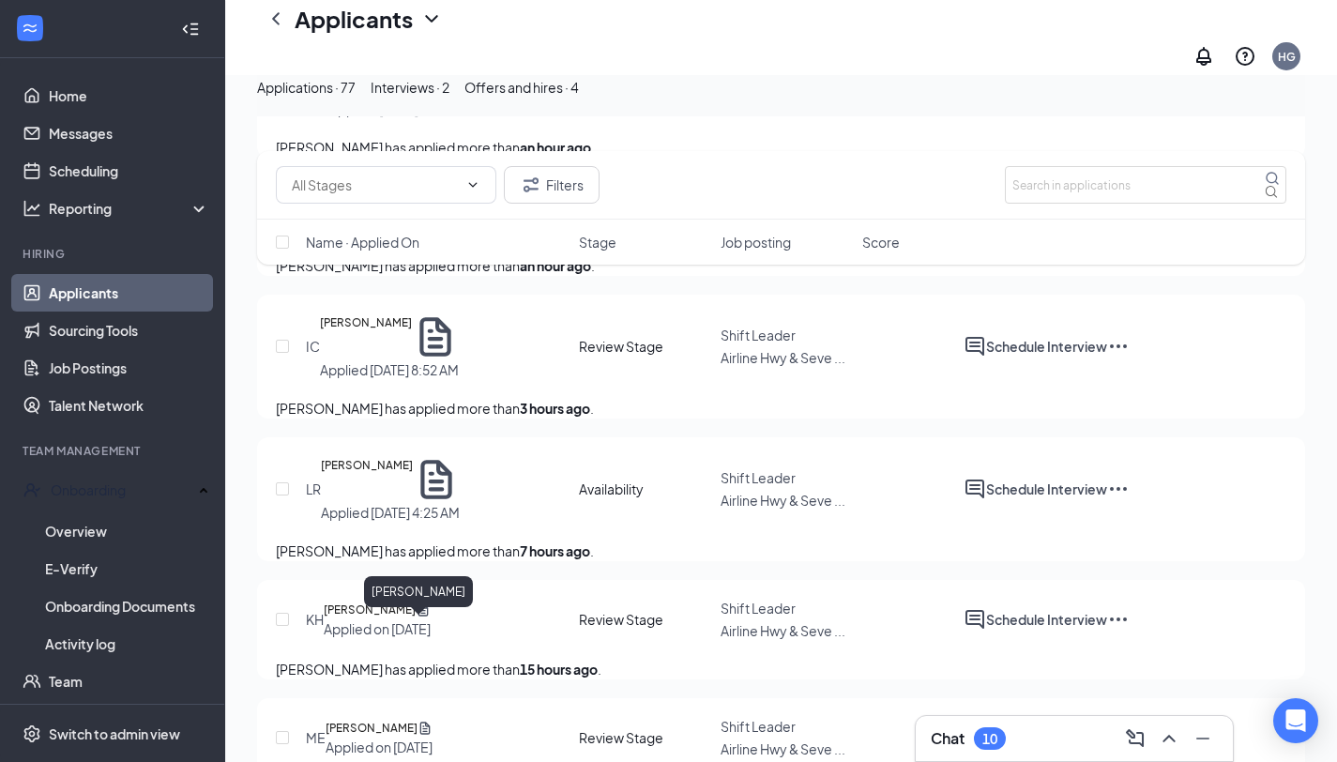
click at [376, 619] on h5 "[PERSON_NAME]" at bounding box center [370, 610] width 92 height 19
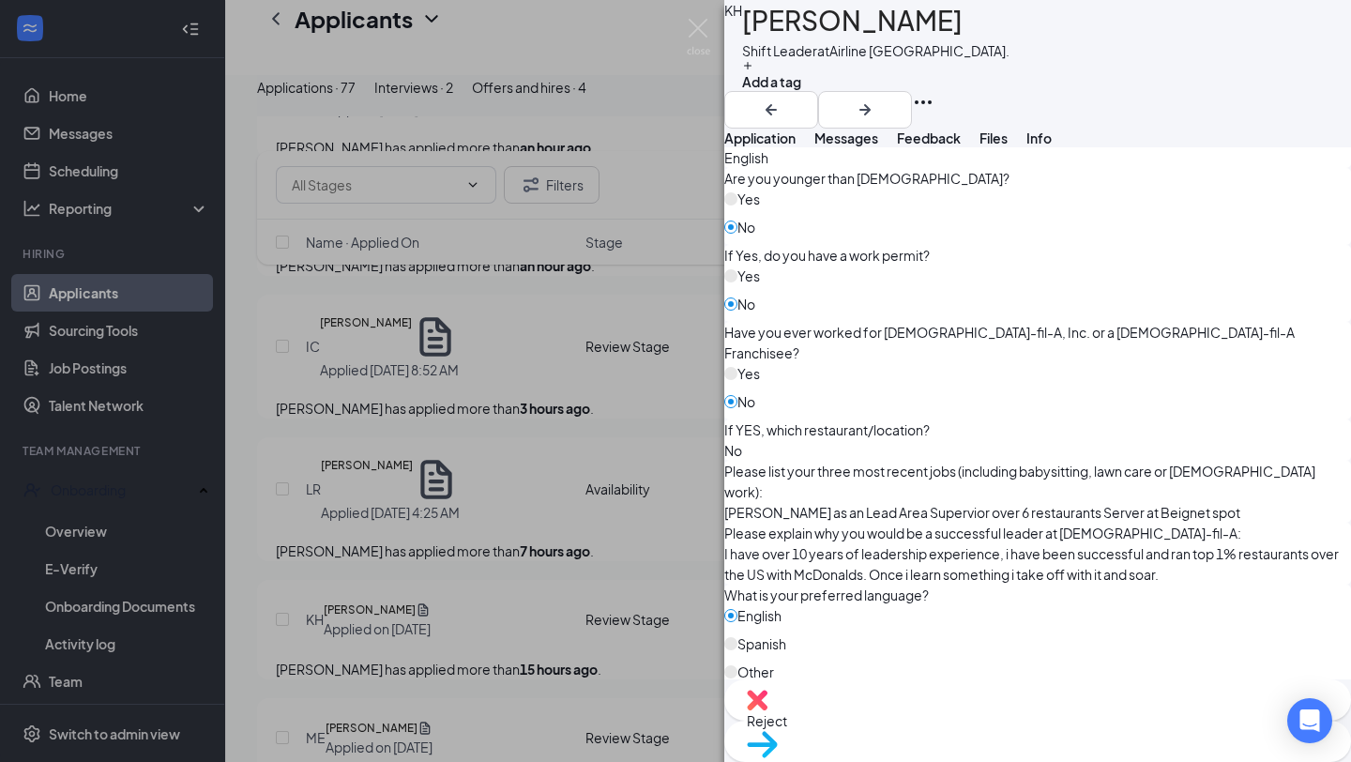
scroll to position [875, 0]
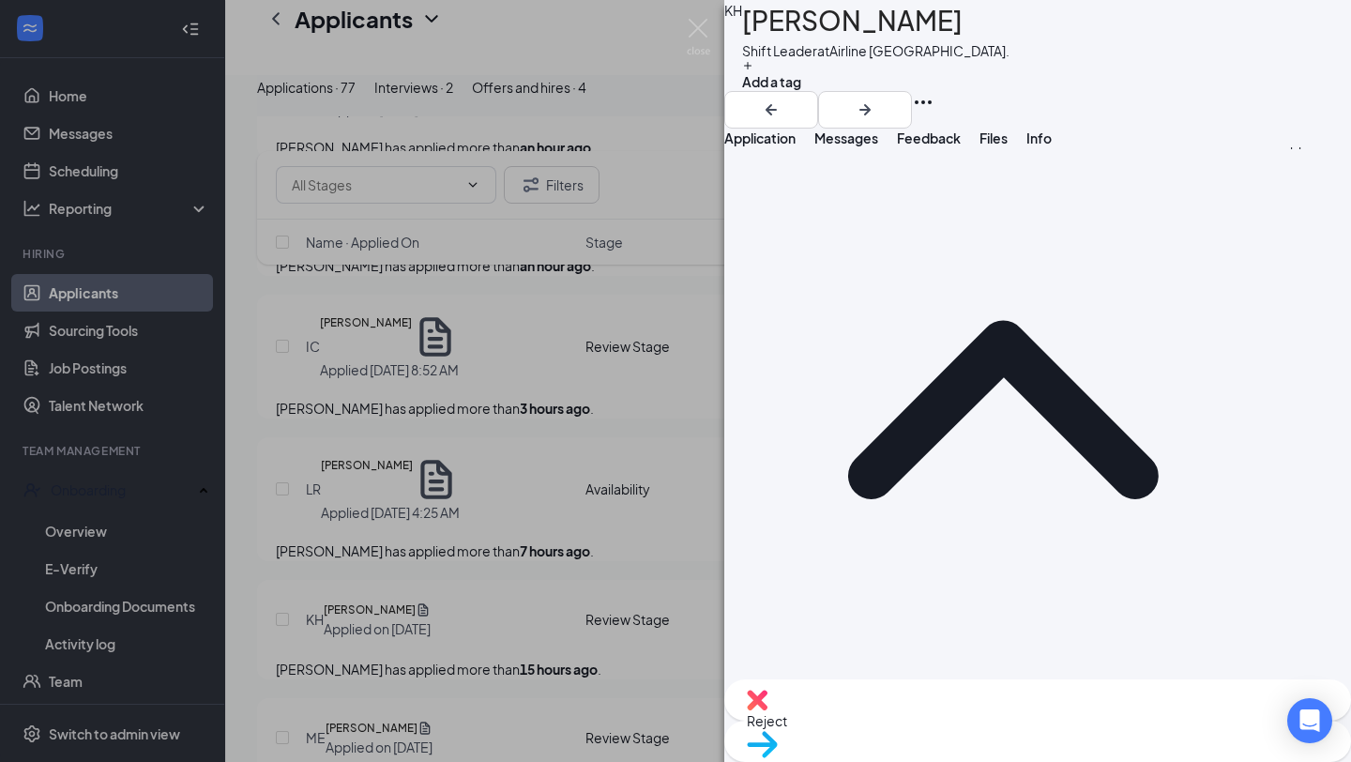
scroll to position [0, 0]
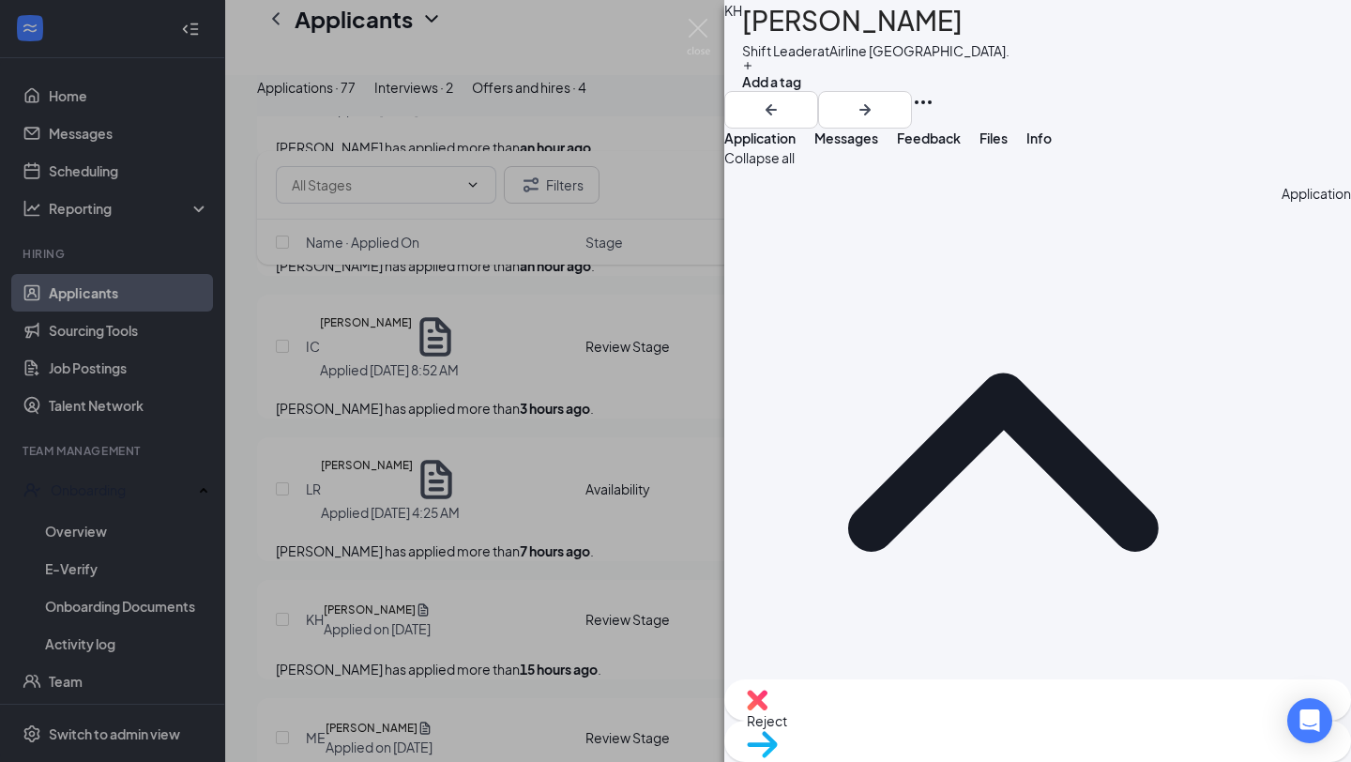
click at [944, 722] on span "Reject" at bounding box center [1038, 720] width 582 height 21
checkbox input "true"
drag, startPoint x: 599, startPoint y: 418, endPoint x: 616, endPoint y: 429, distance: 20.3
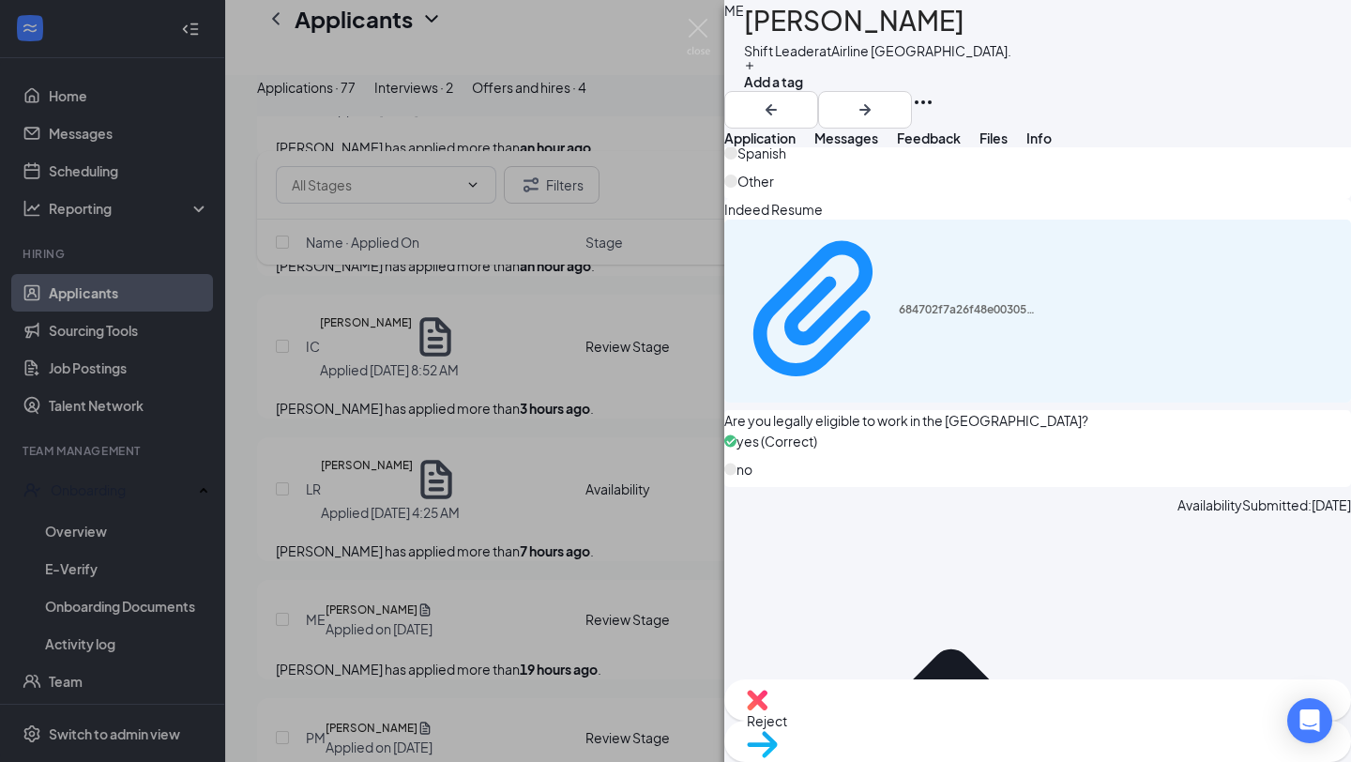
scroll to position [1406, 0]
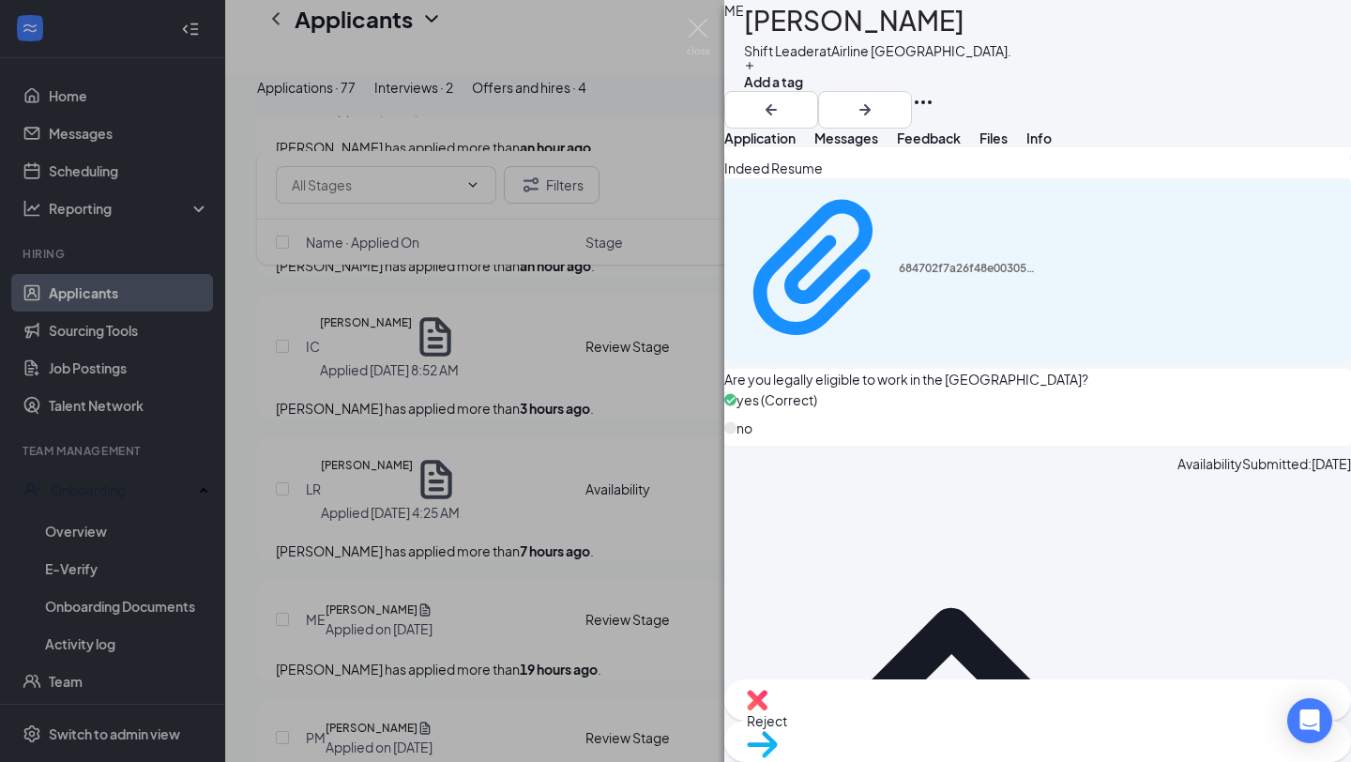
click at [938, 712] on div "Reject" at bounding box center [1037, 699] width 627 height 41
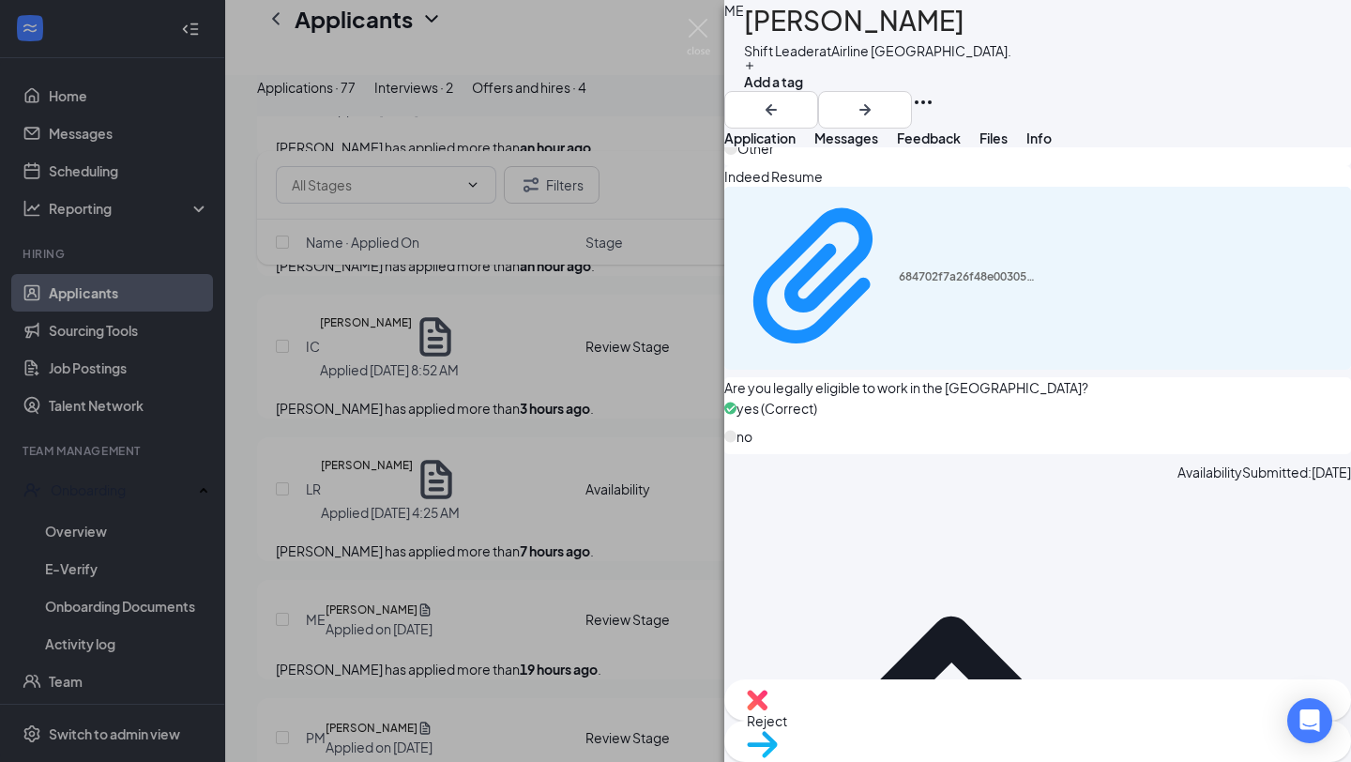
drag, startPoint x: 480, startPoint y: 471, endPoint x: 491, endPoint y: 485, distance: 17.5
checkbox input "true"
drag, startPoint x: 595, startPoint y: 405, endPoint x: 632, endPoint y: 438, distance: 49.9
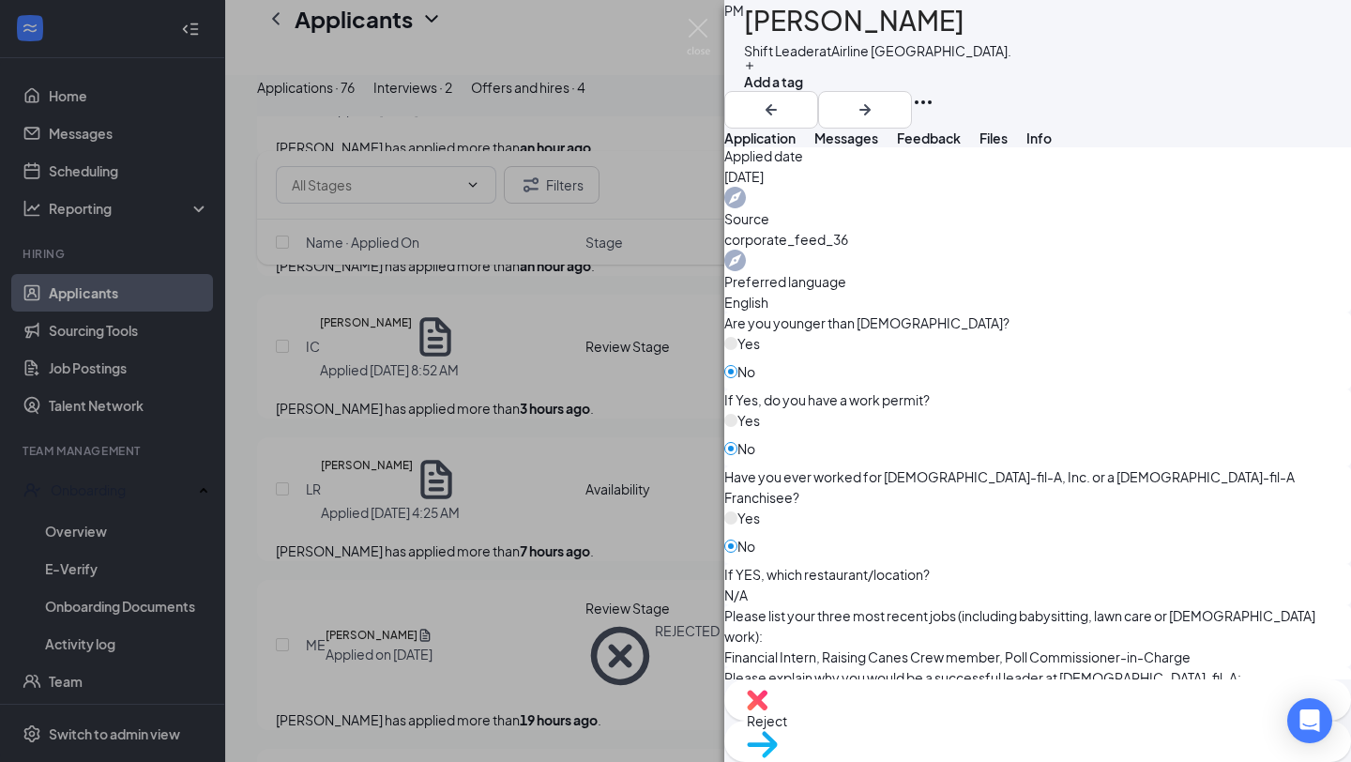
scroll to position [768, 0]
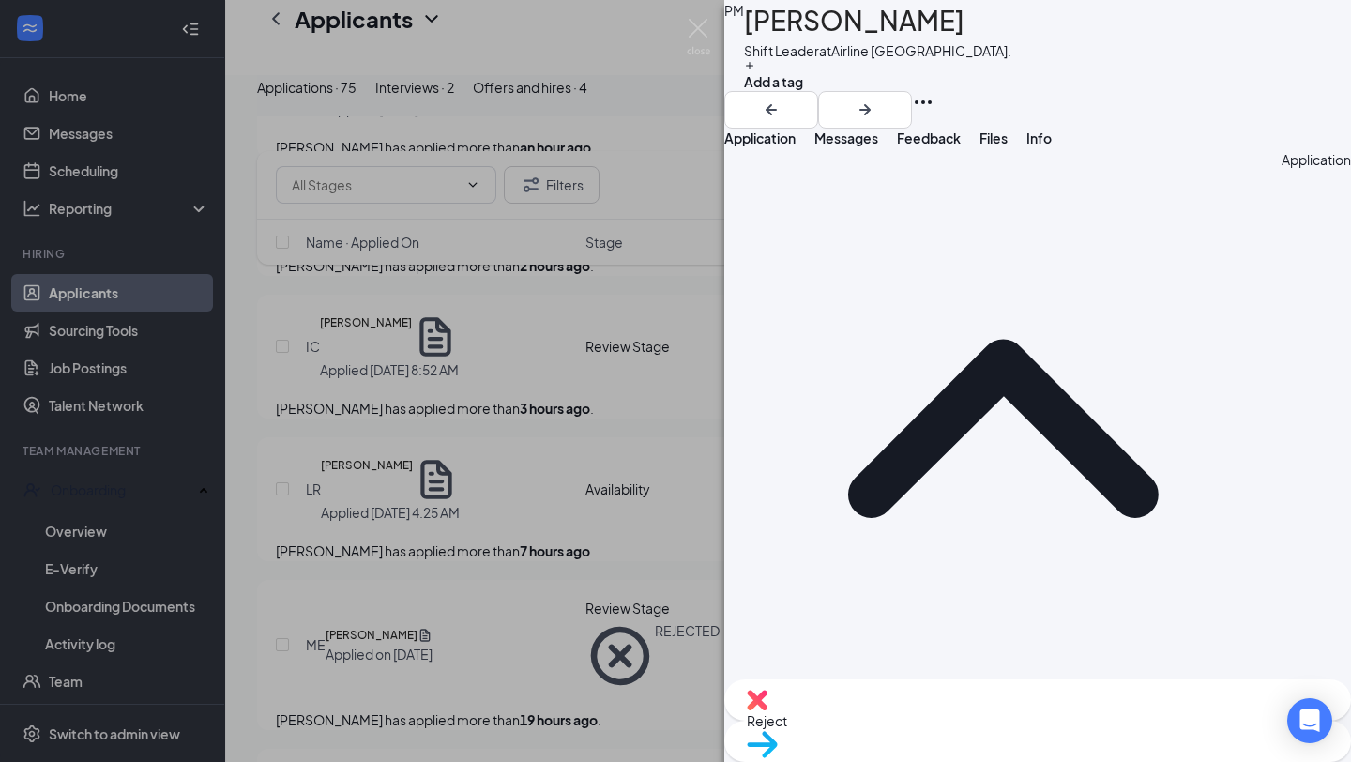
scroll to position [0, 0]
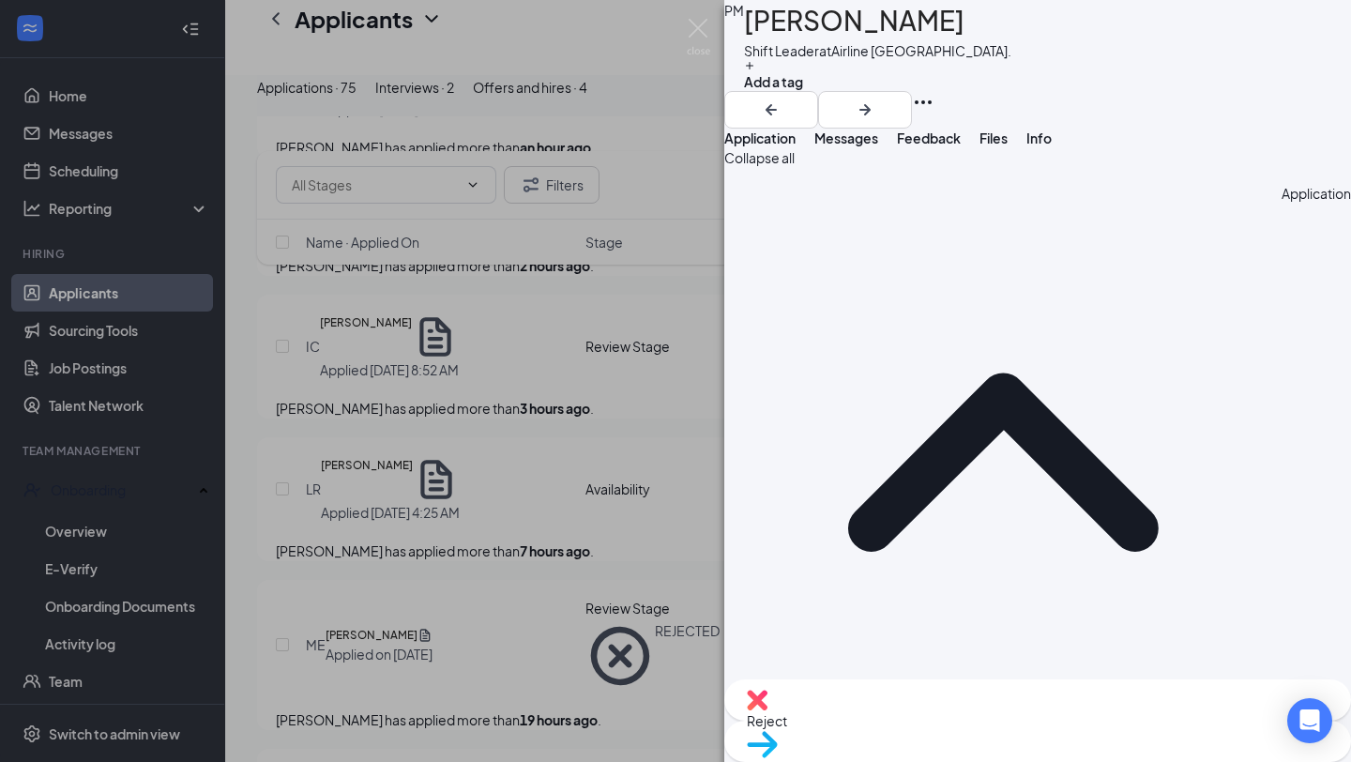
click at [1129, 758] on span "Move to stage" at bounding box center [1038, 768] width 582 height 21
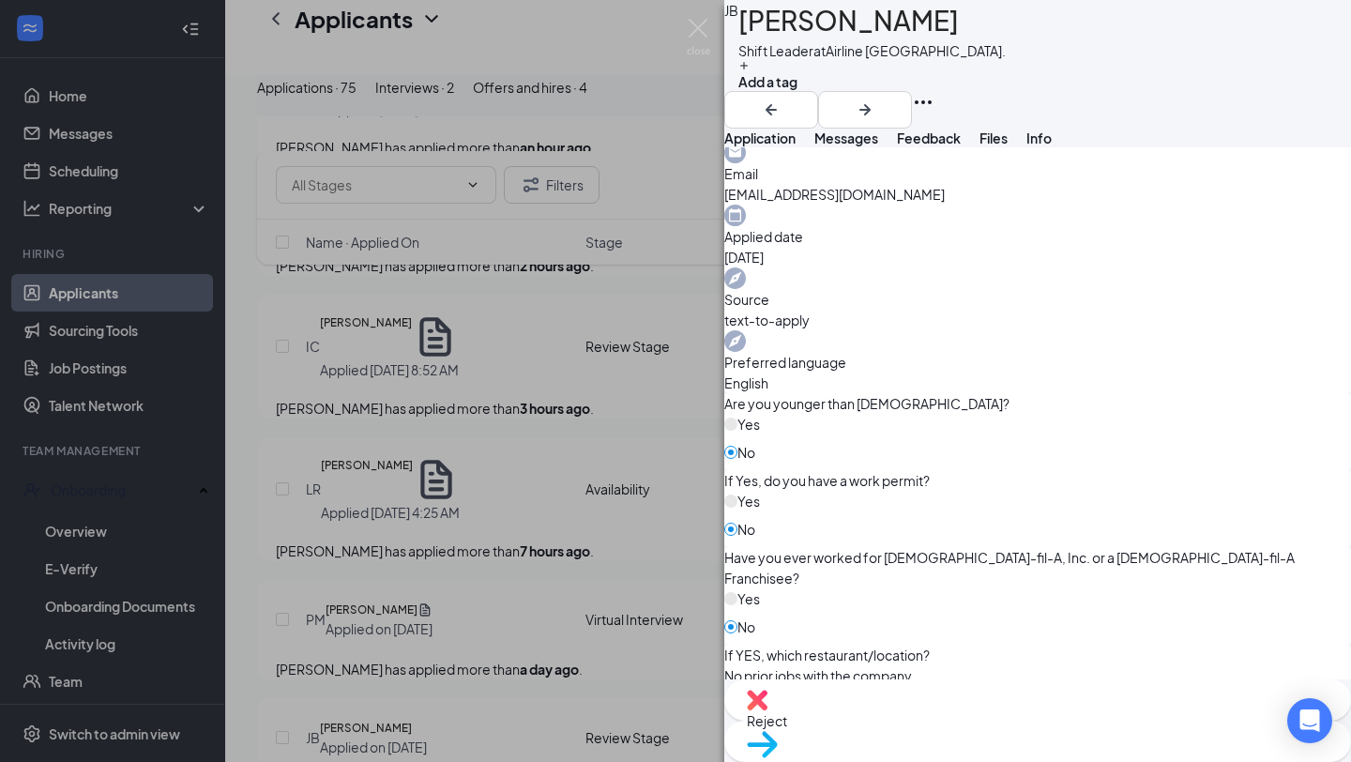
scroll to position [1356, 0]
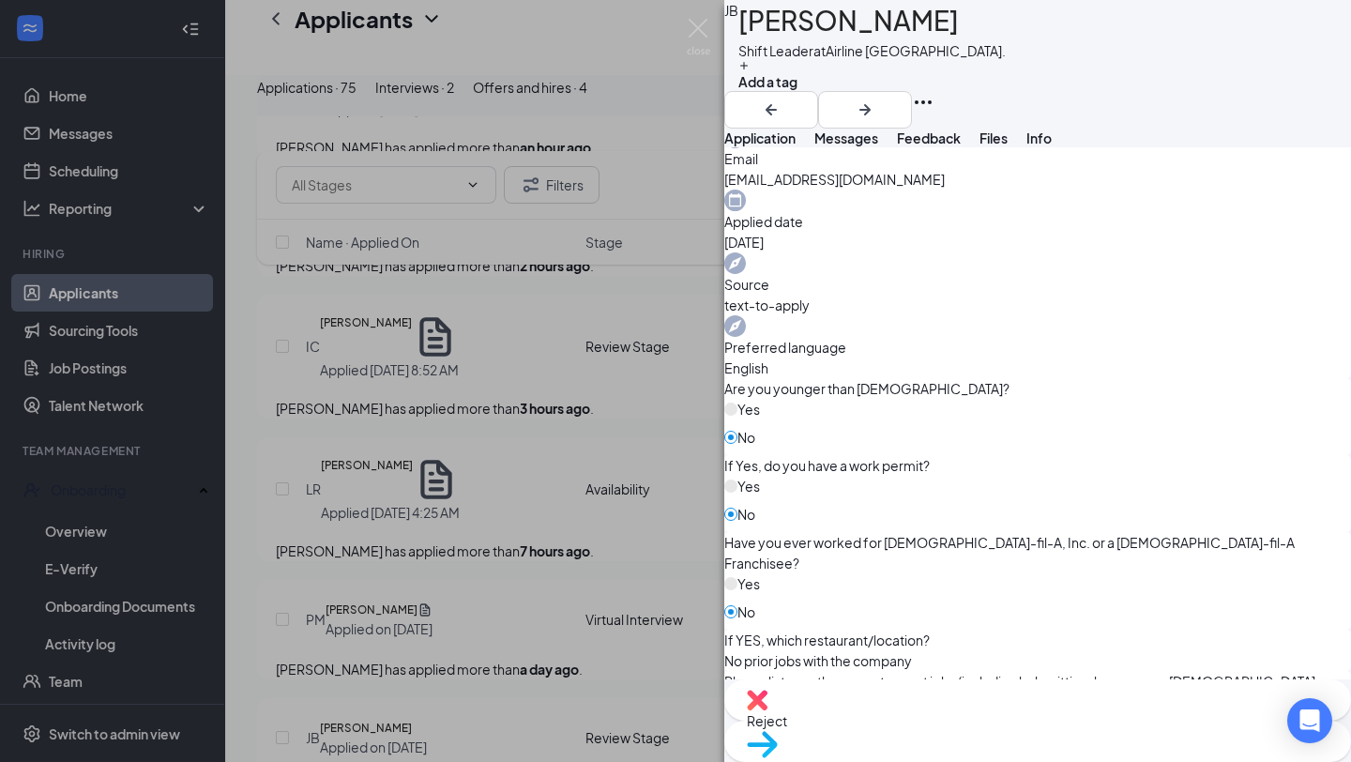
click at [925, 721] on div "Reject" at bounding box center [1037, 699] width 627 height 41
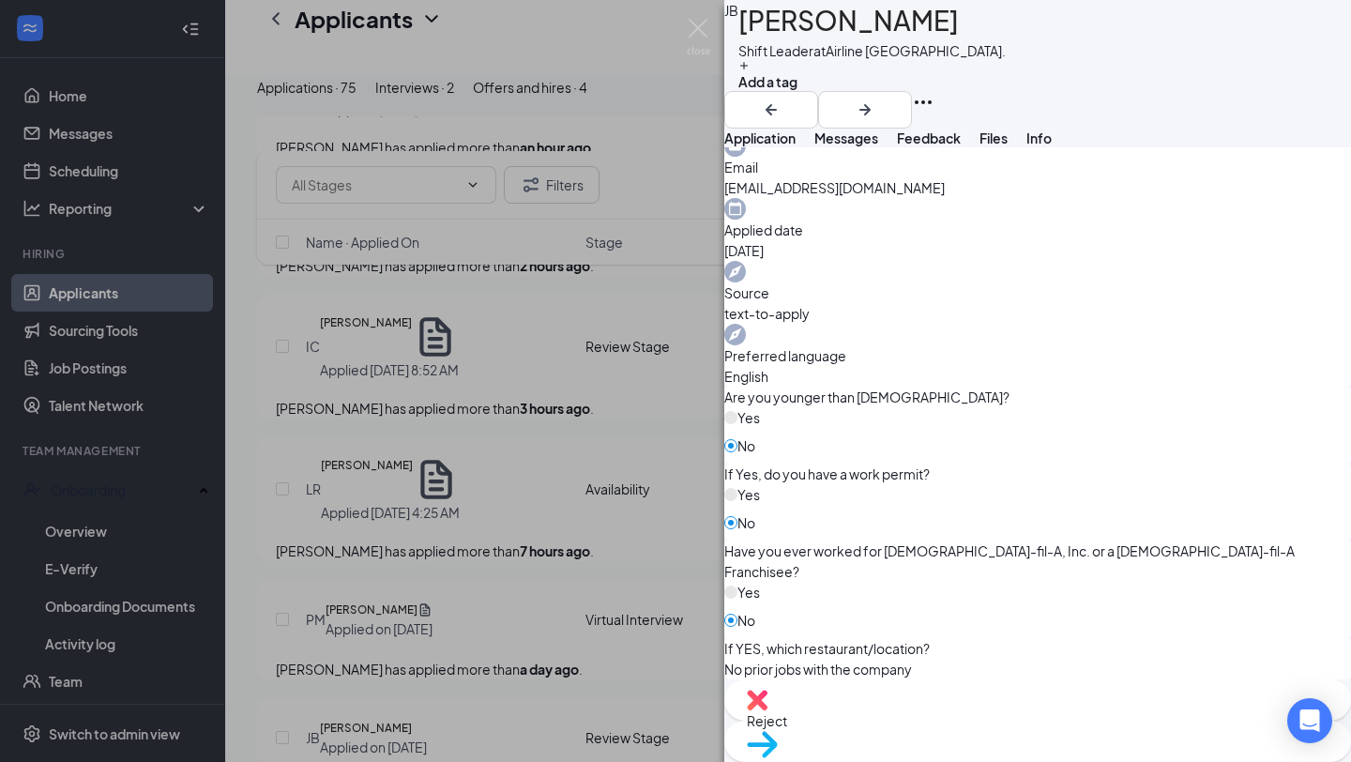
checkbox input "true"
drag, startPoint x: 669, startPoint y: 559, endPoint x: 671, endPoint y: 550, distance: 9.6
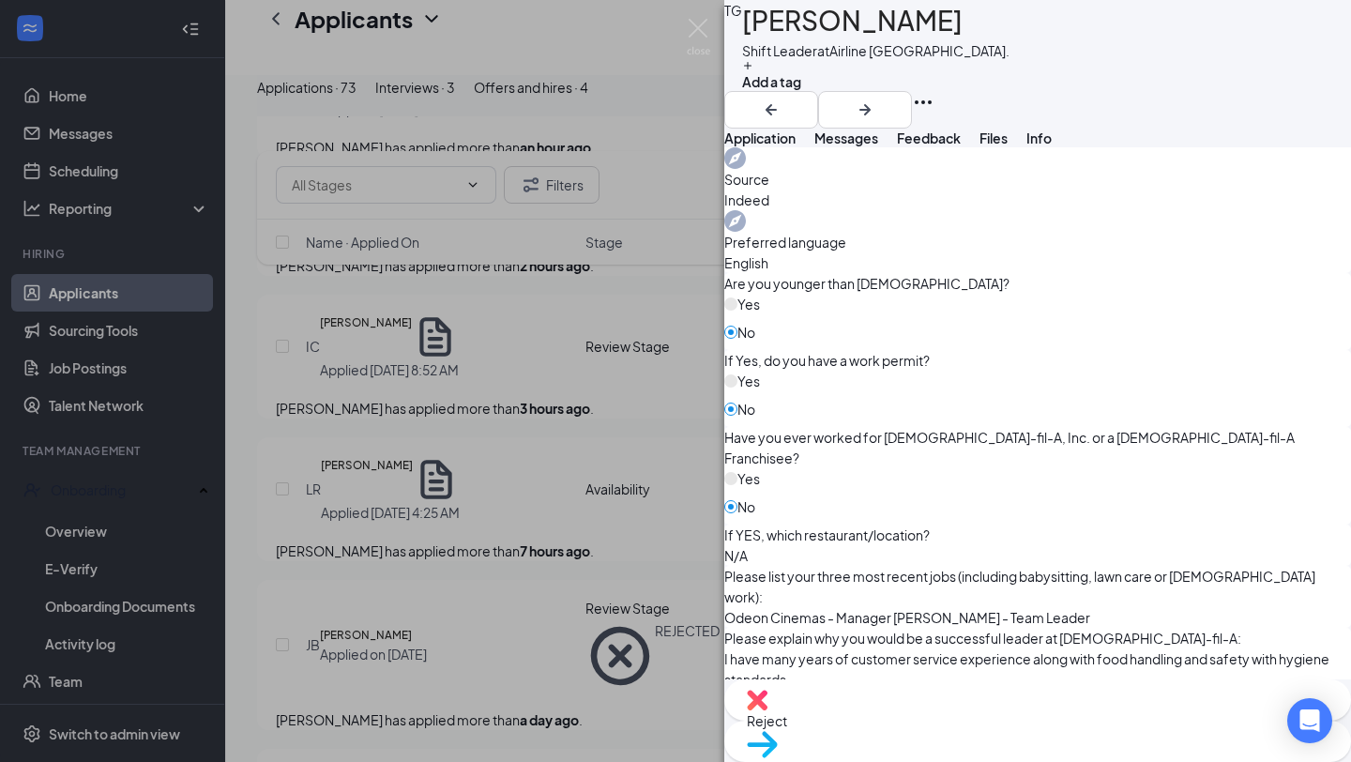
scroll to position [864, 0]
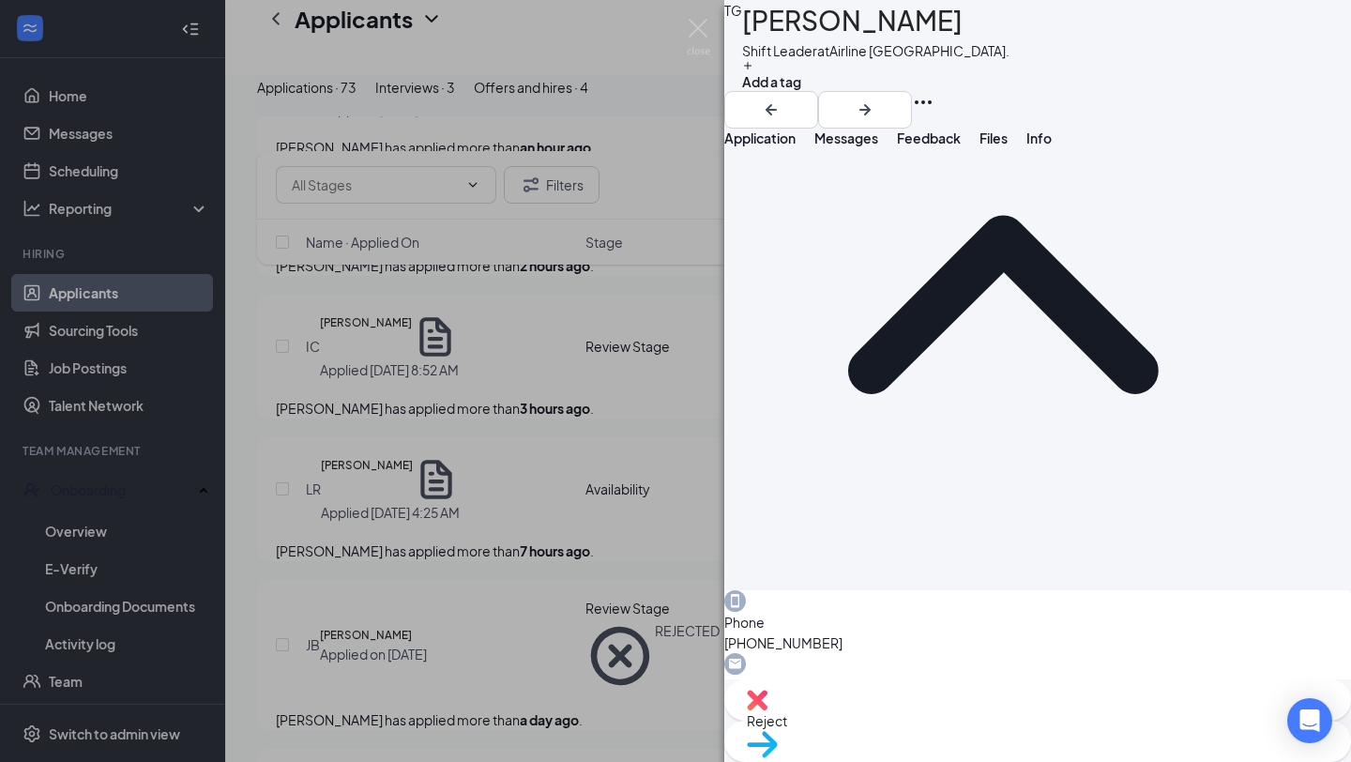
scroll to position [0, 0]
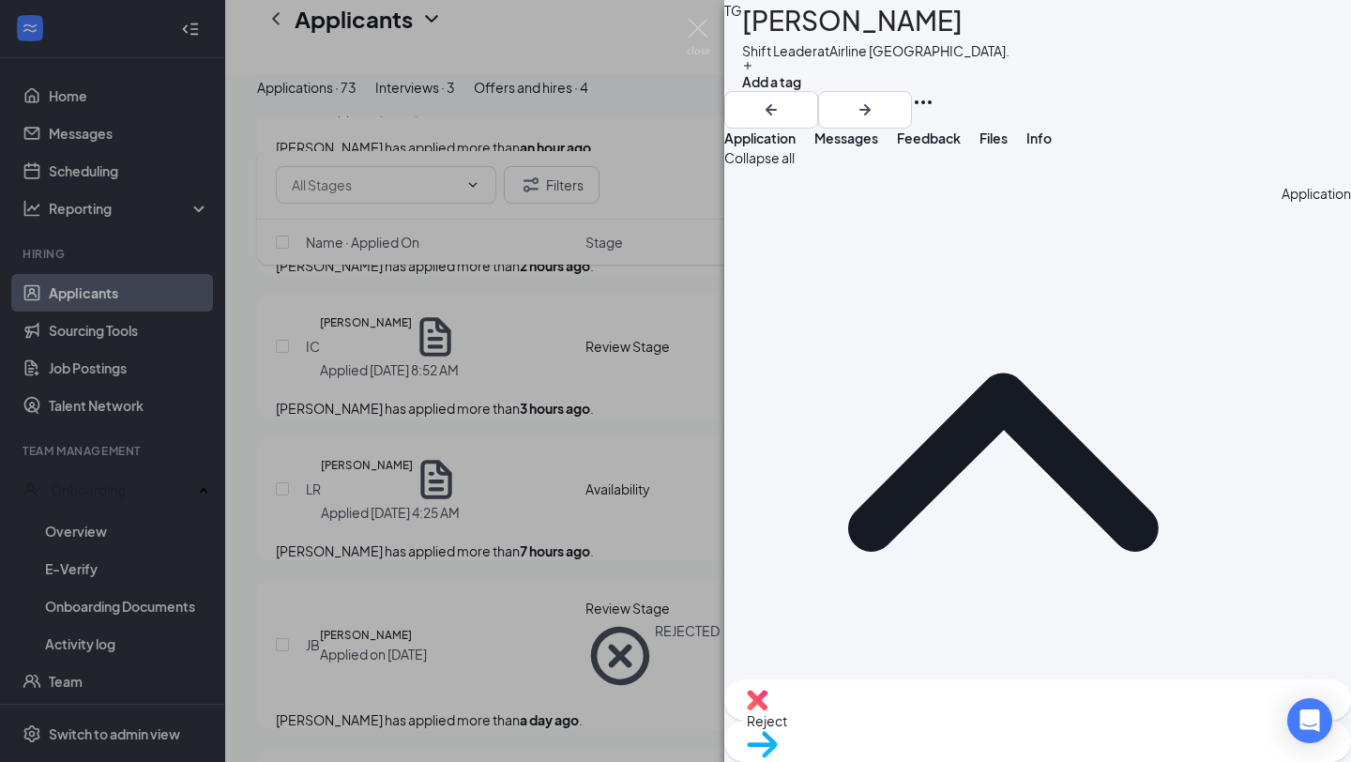
click at [1120, 758] on span "Move to stage" at bounding box center [1038, 768] width 582 height 21
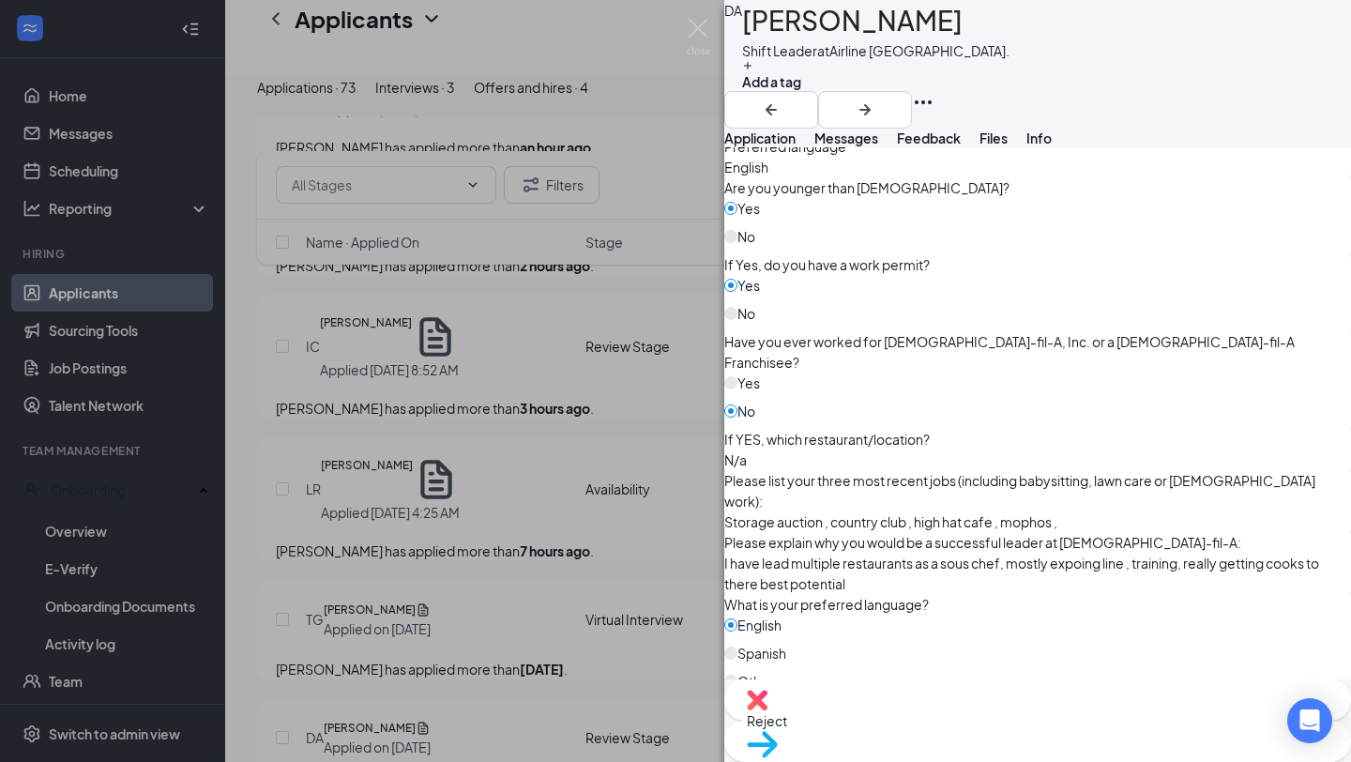
scroll to position [811, 0]
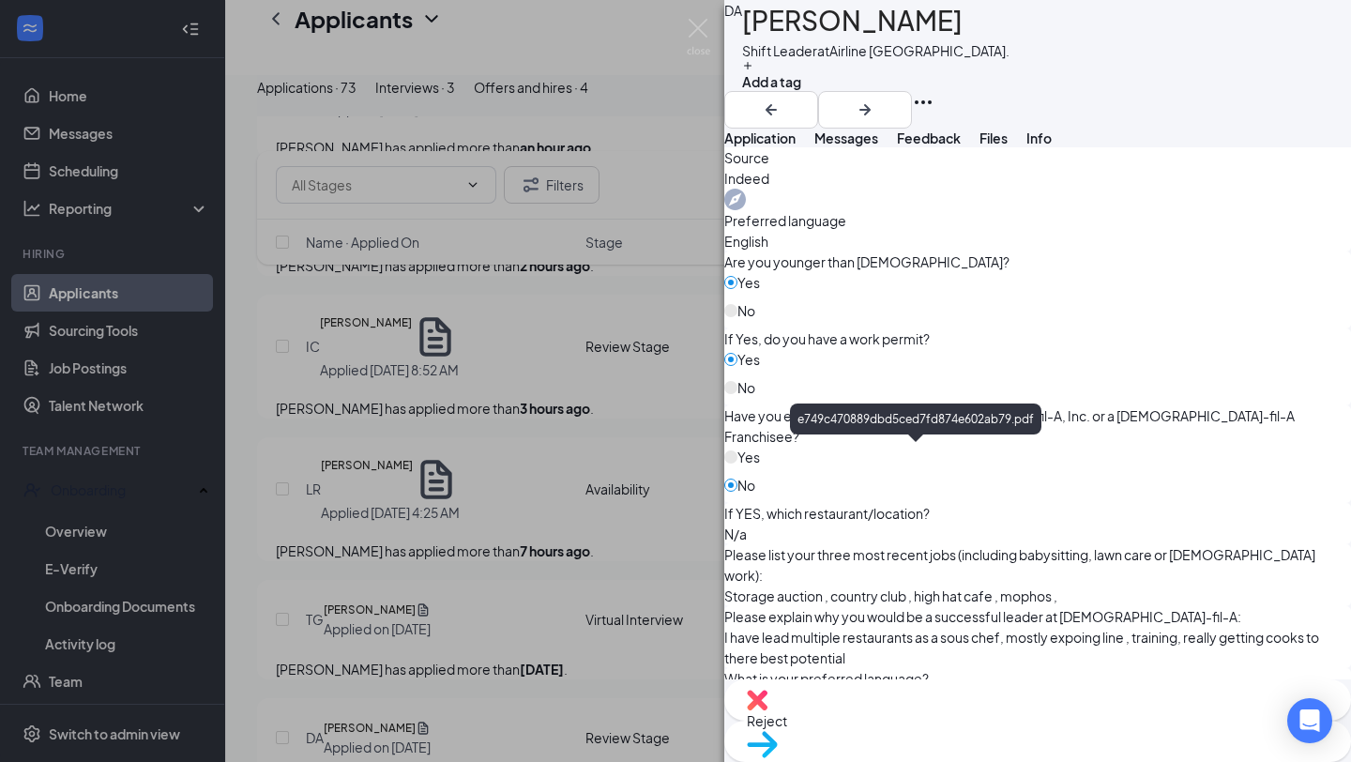
click at [918, 721] on div "Reject" at bounding box center [1037, 699] width 627 height 41
drag, startPoint x: 543, startPoint y: 485, endPoint x: 558, endPoint y: 495, distance: 17.7
checkbox input "true"
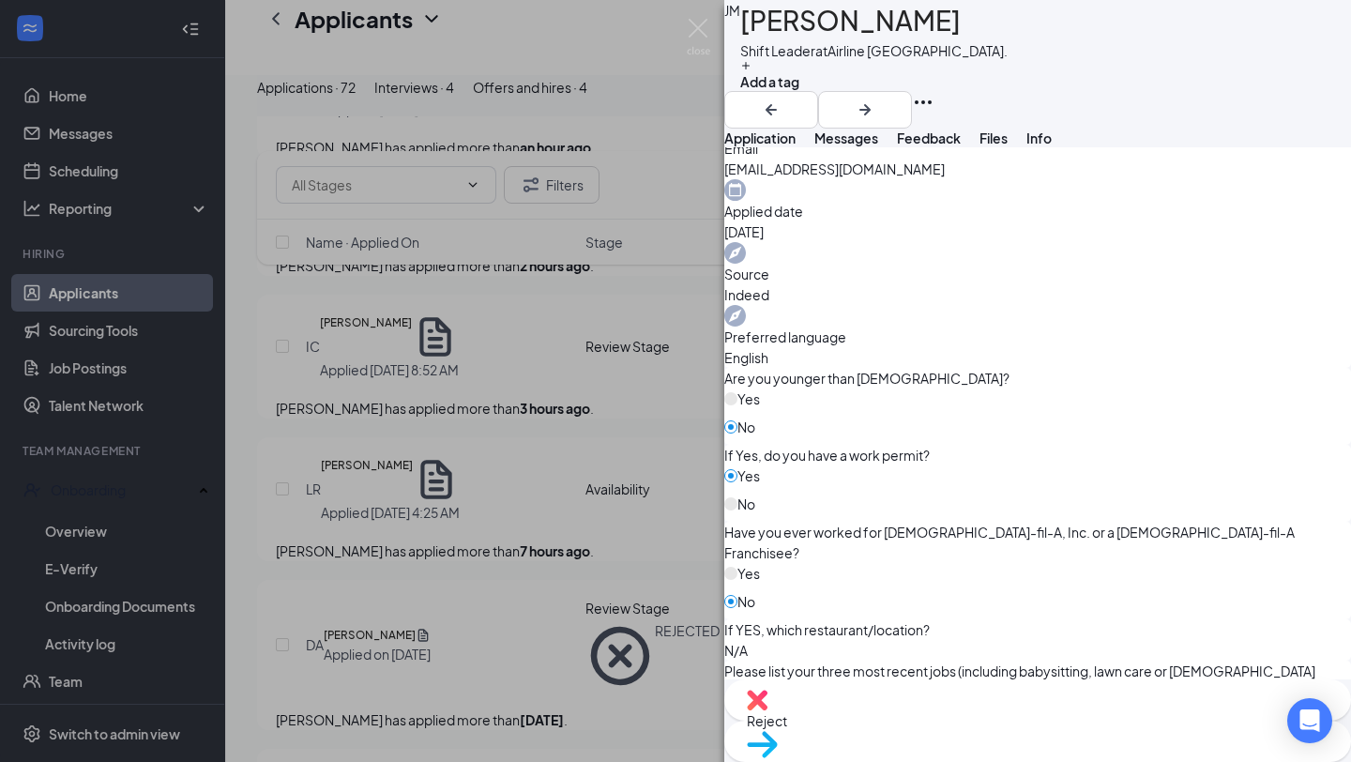
scroll to position [779, 0]
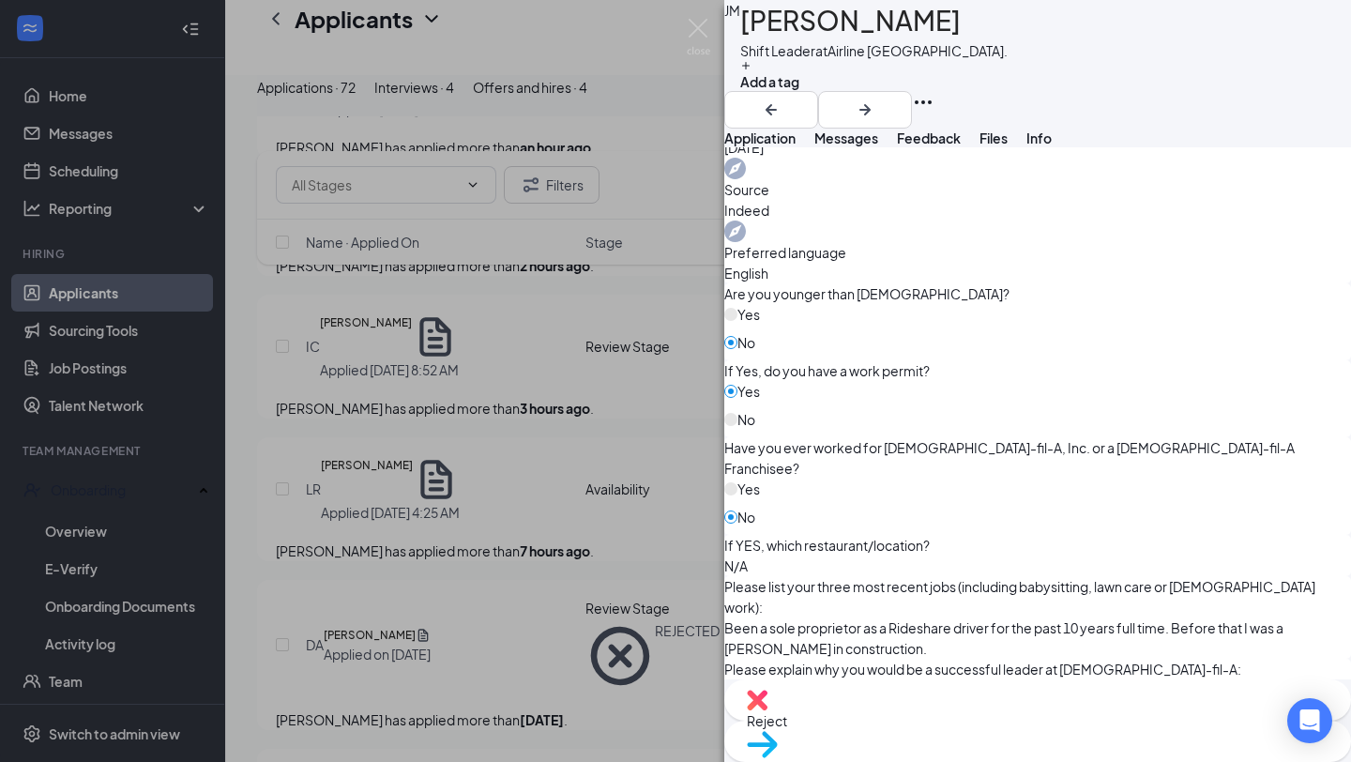
click at [948, 715] on div "Reject" at bounding box center [1037, 699] width 627 height 41
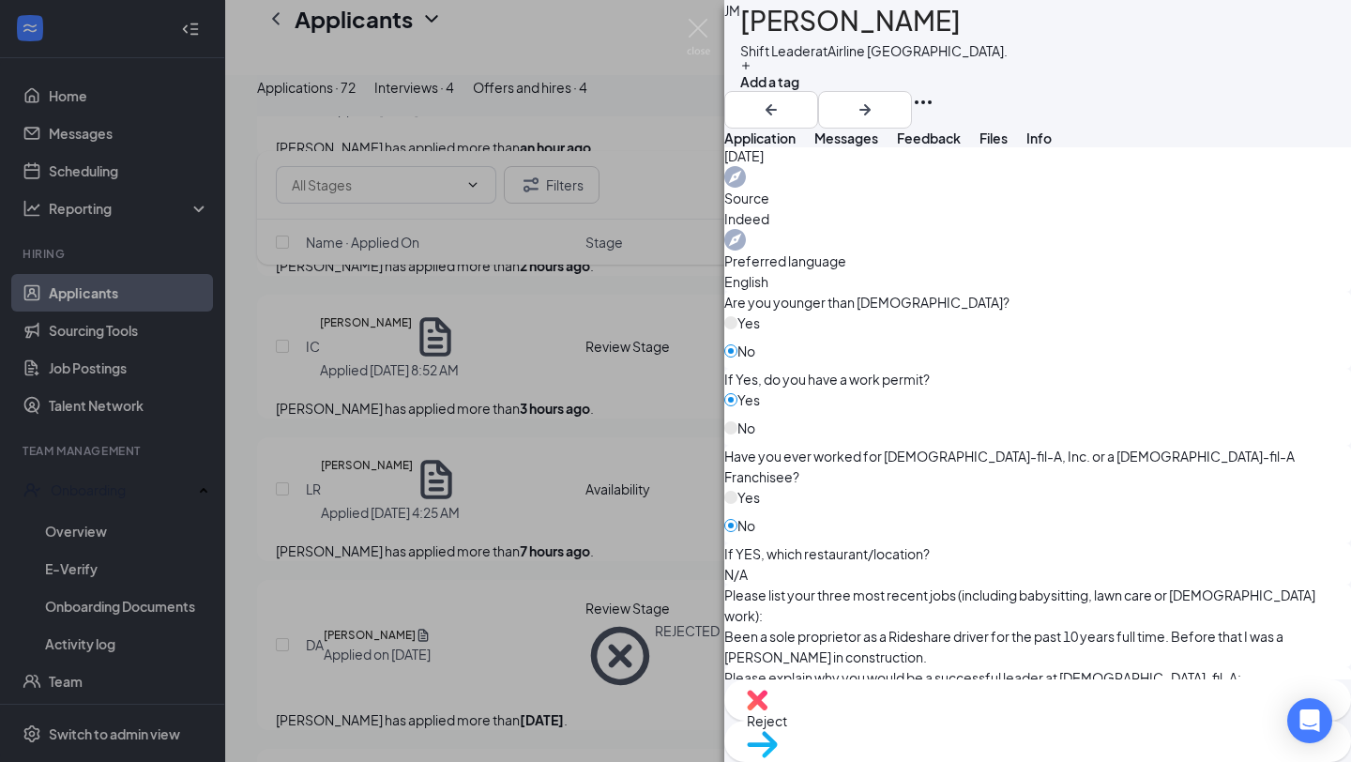
checkbox input "true"
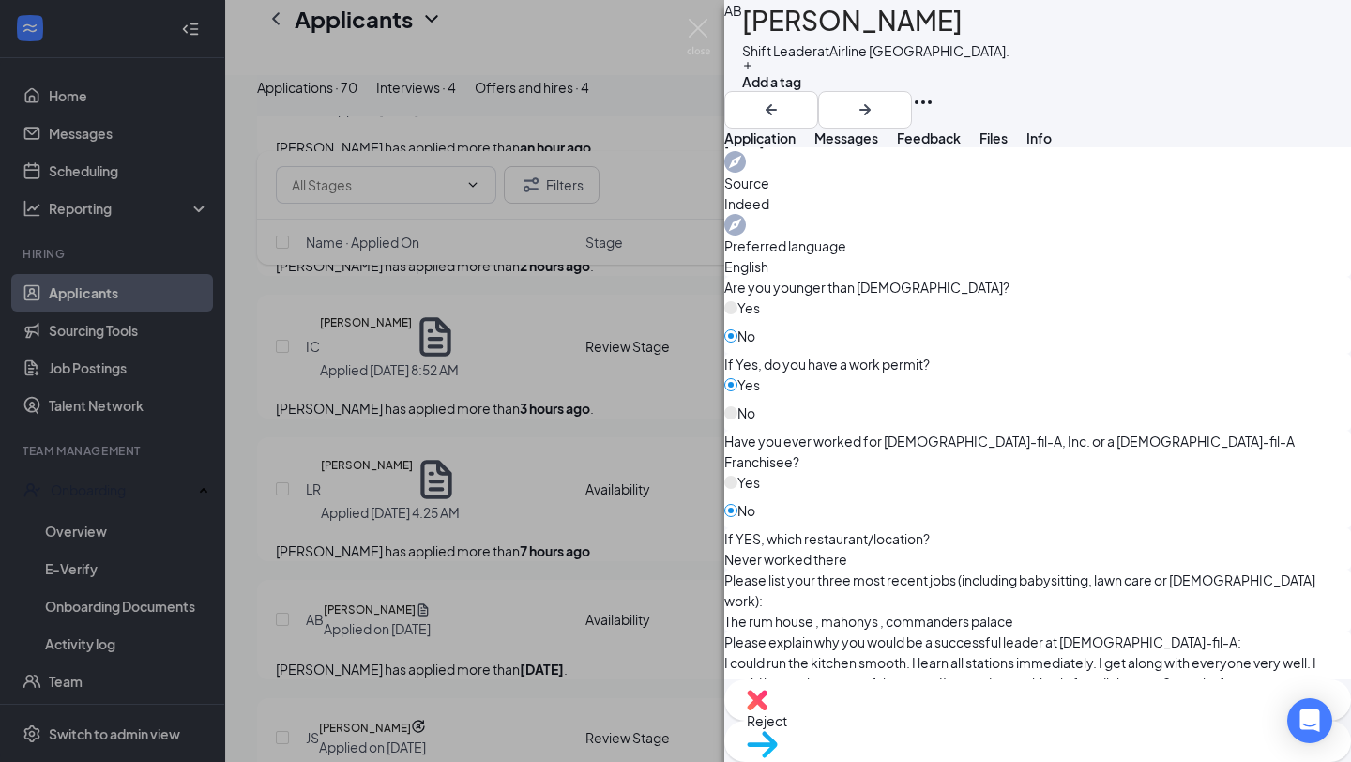
scroll to position [799, 0]
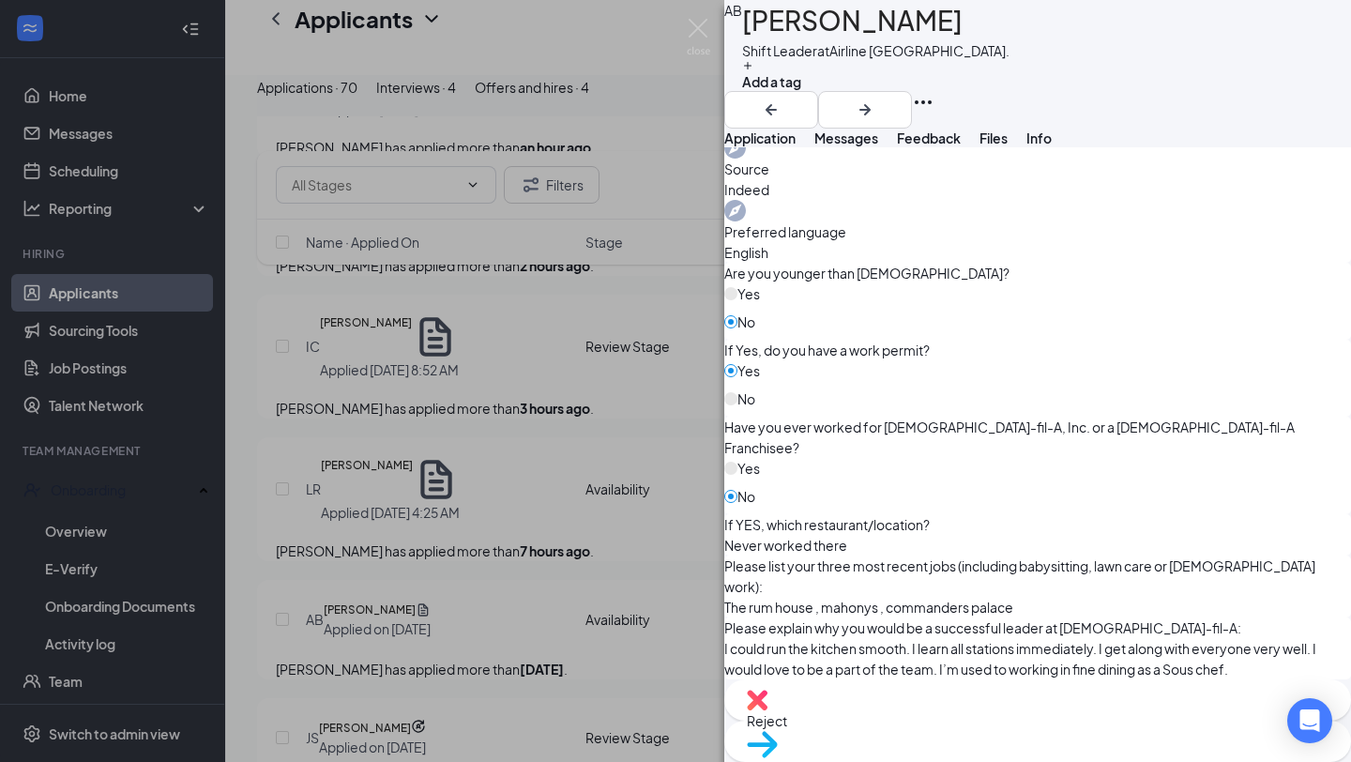
click at [938, 714] on div "Reject" at bounding box center [1037, 699] width 627 height 41
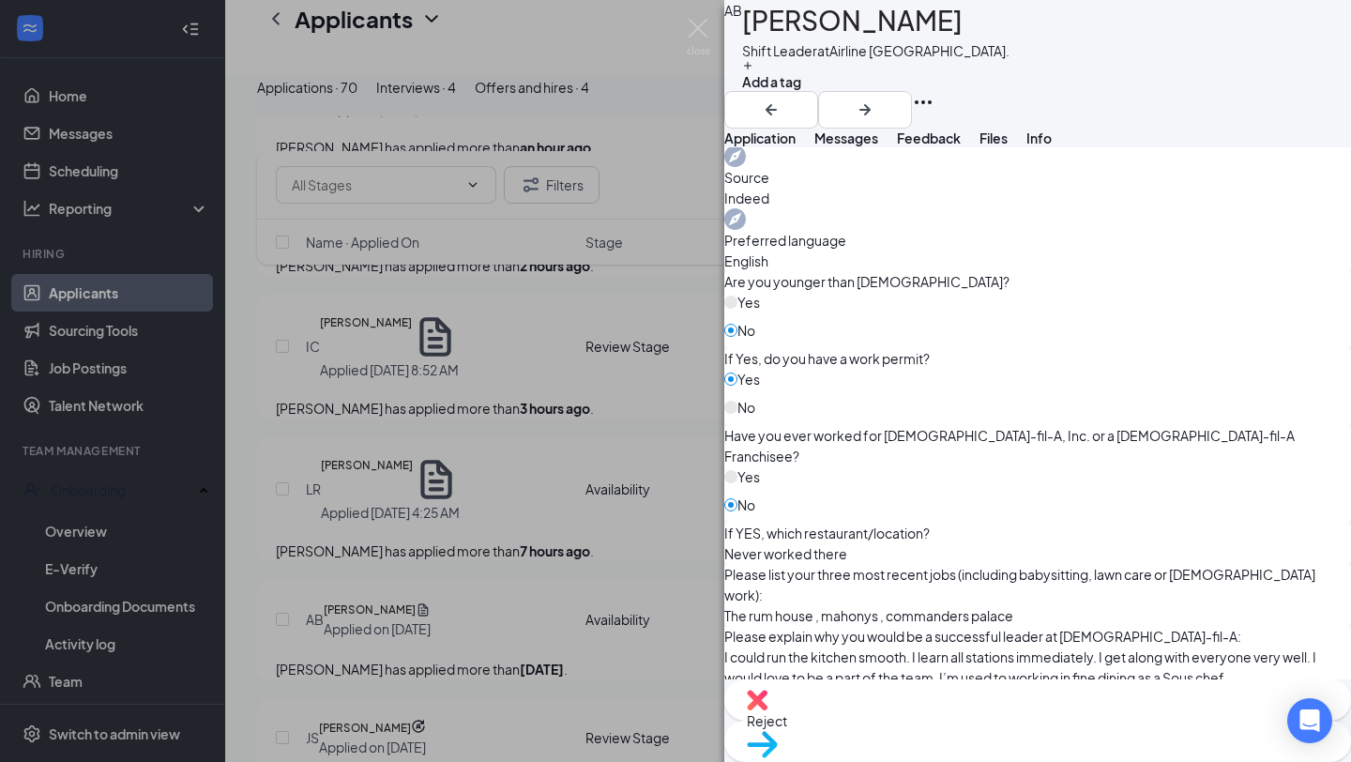
checkbox input "true"
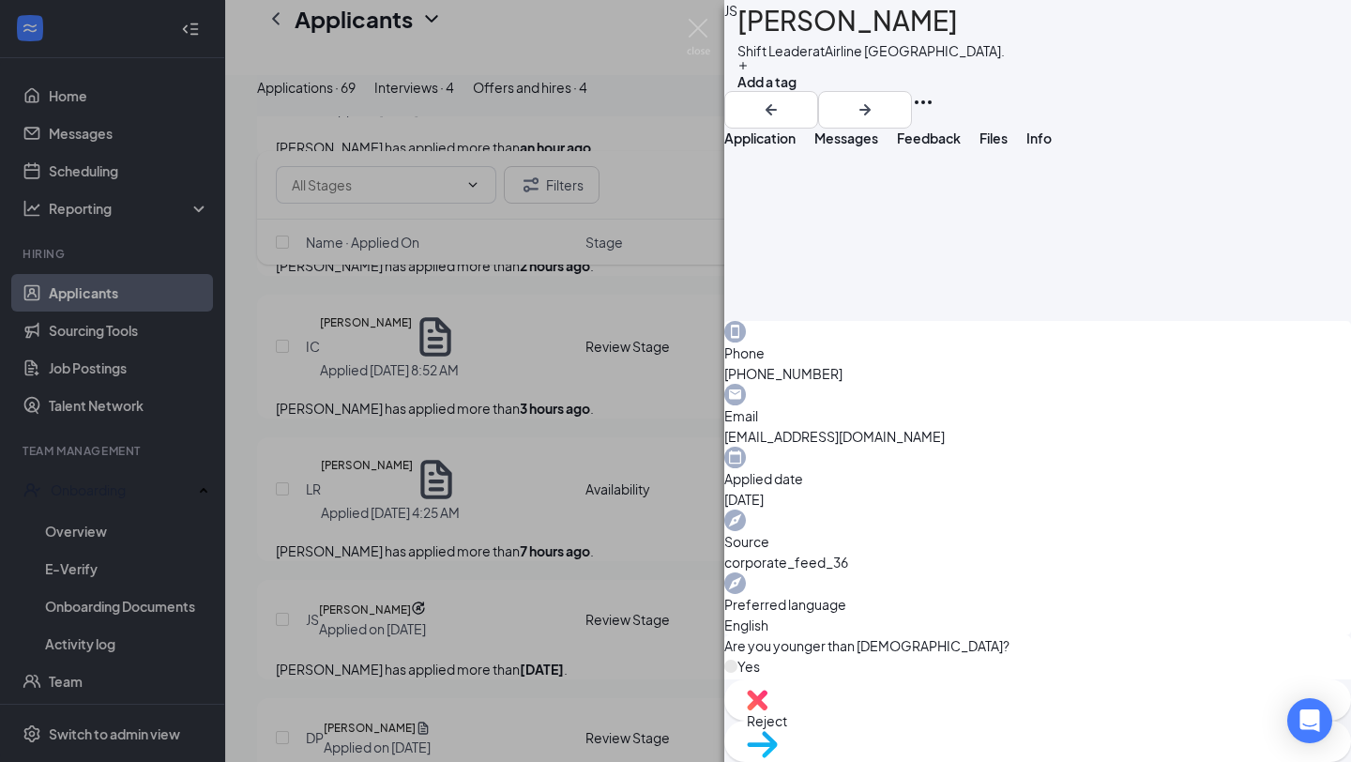
scroll to position [967, 0]
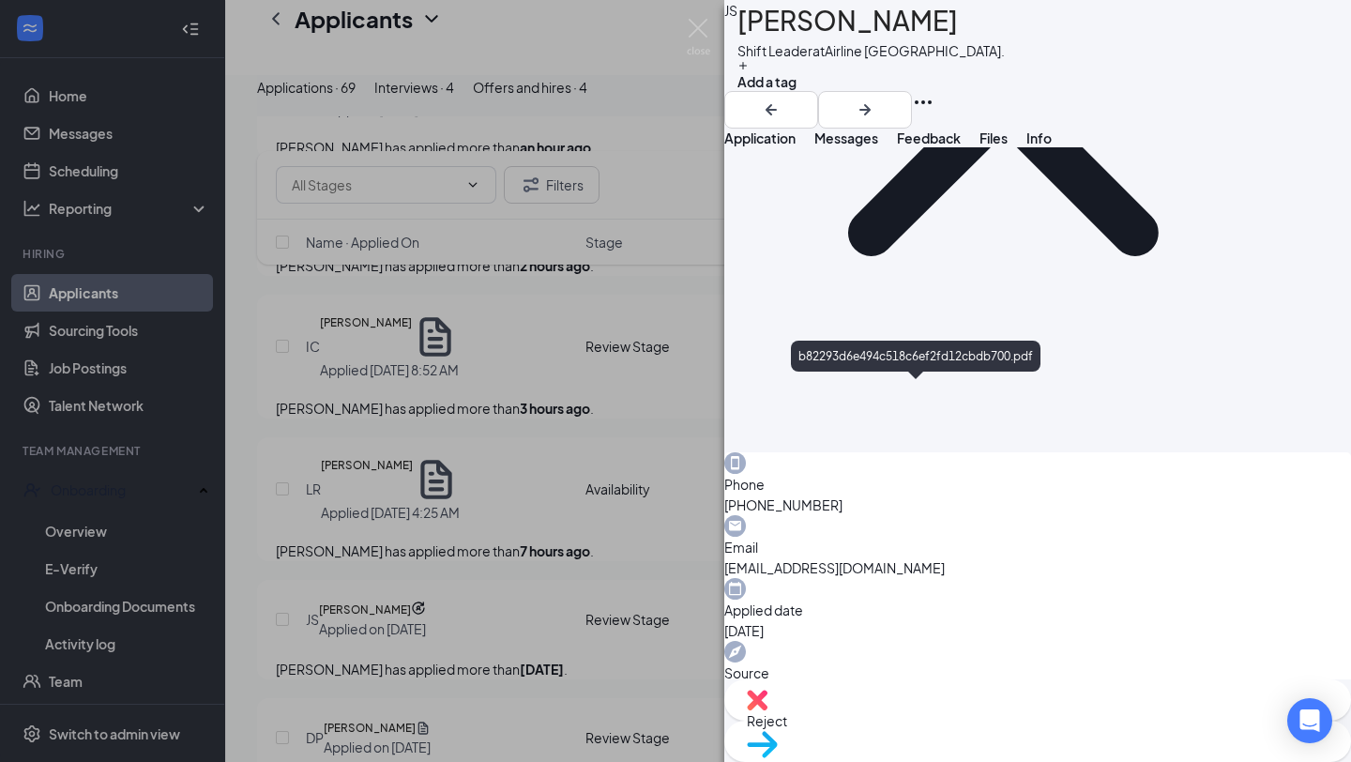
click at [962, 723] on span "Reject" at bounding box center [1038, 720] width 582 height 21
checkbox input "true"
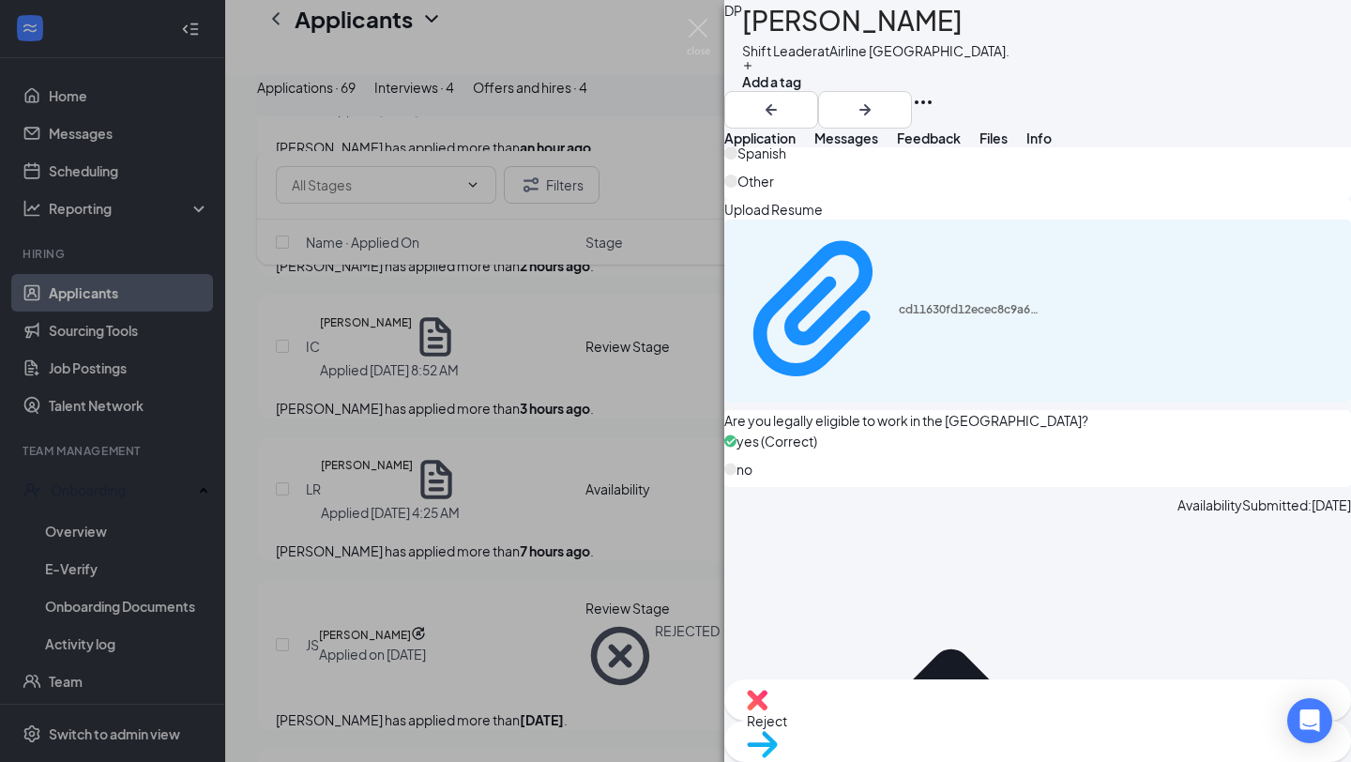
scroll to position [927, 0]
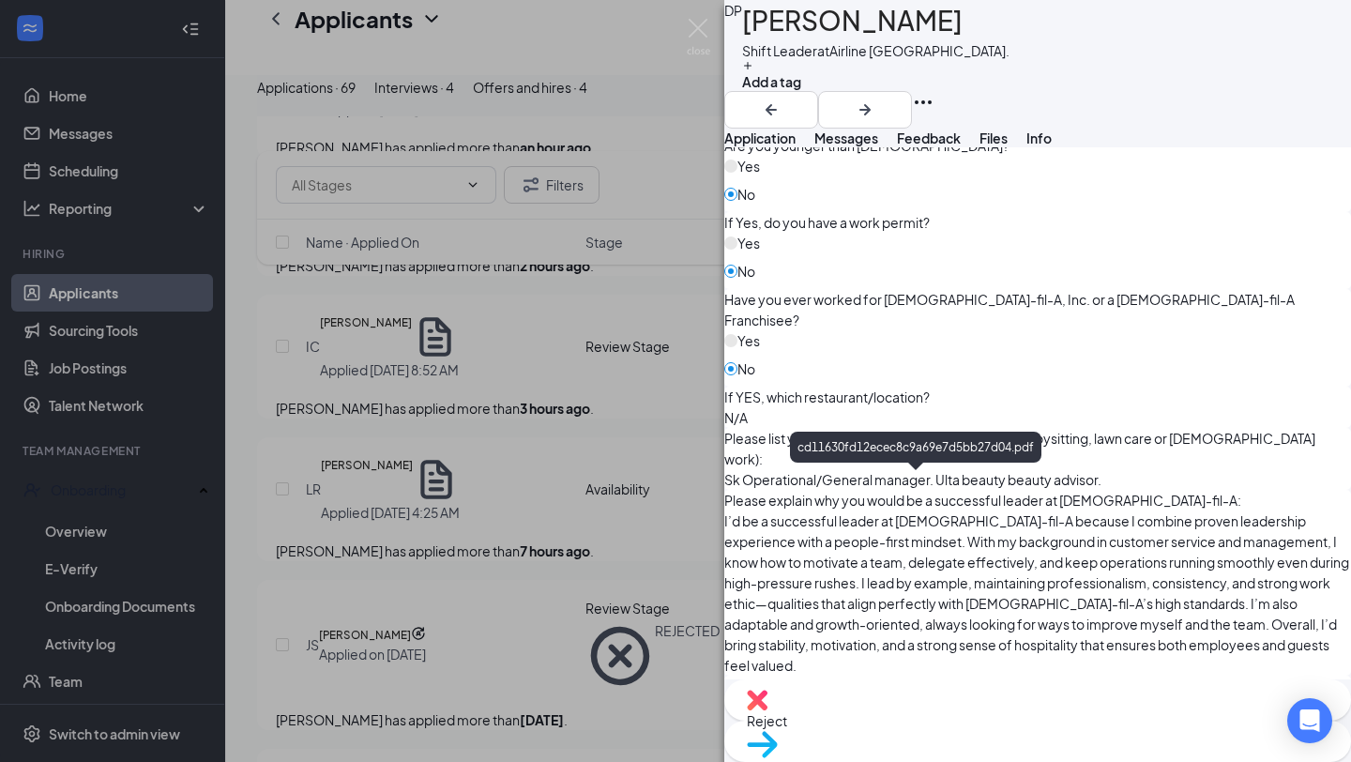
click at [778, 735] on img at bounding box center [762, 744] width 31 height 27
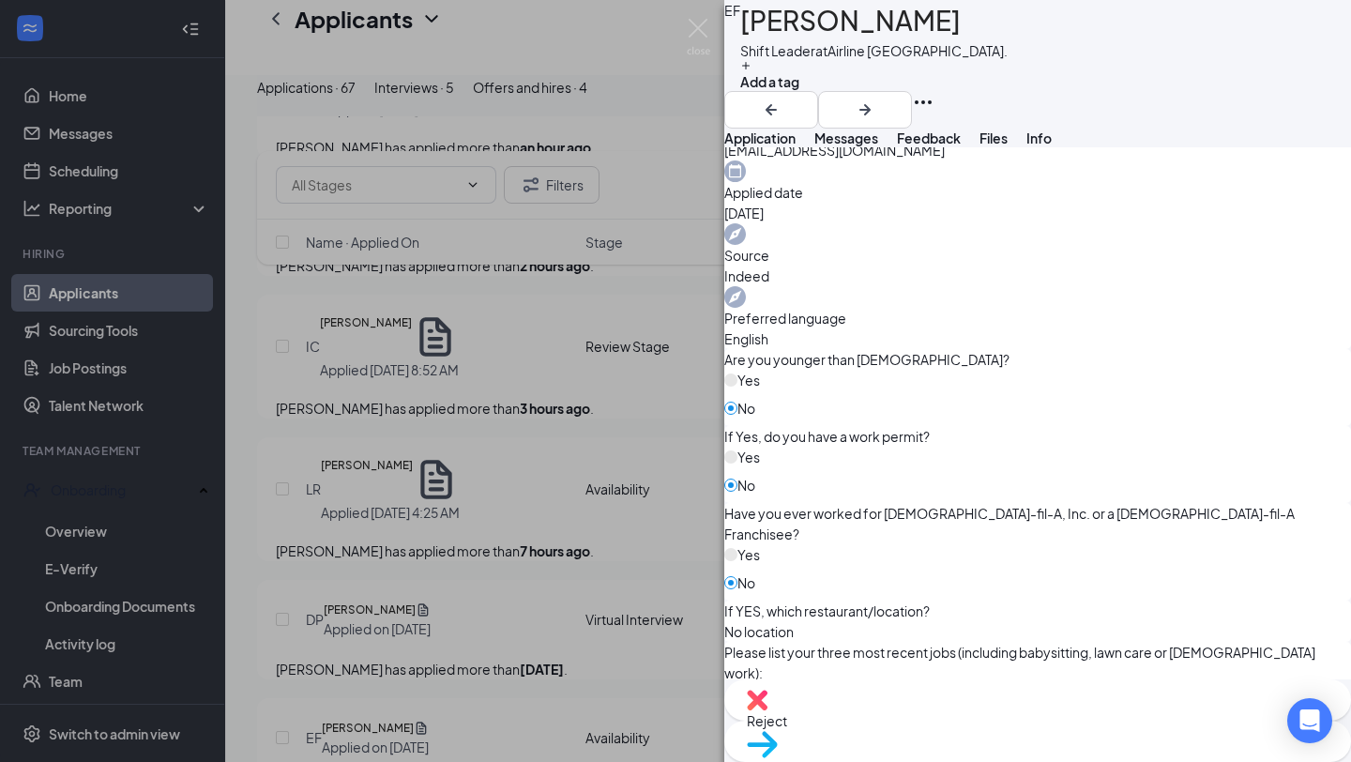
scroll to position [758, 0]
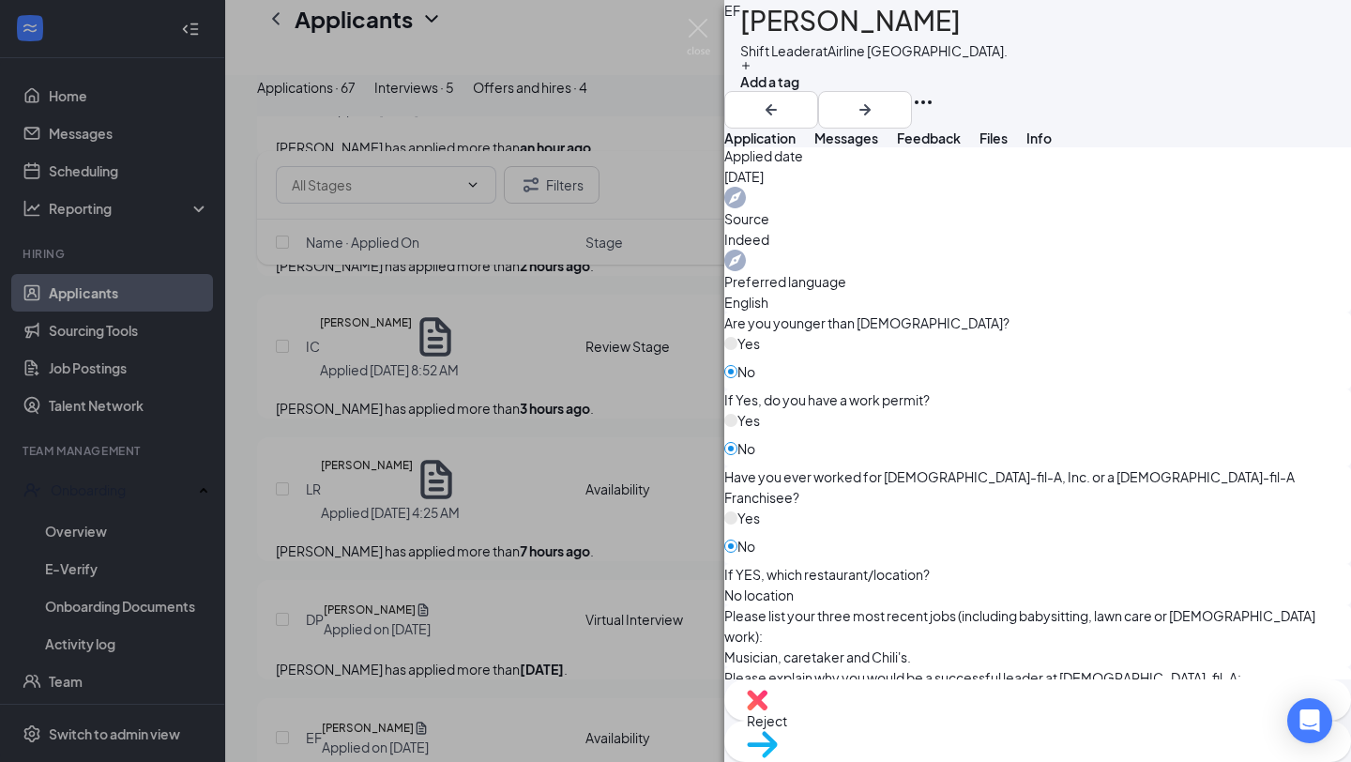
click at [768, 710] on img at bounding box center [757, 700] width 21 height 21
checkbox input "true"
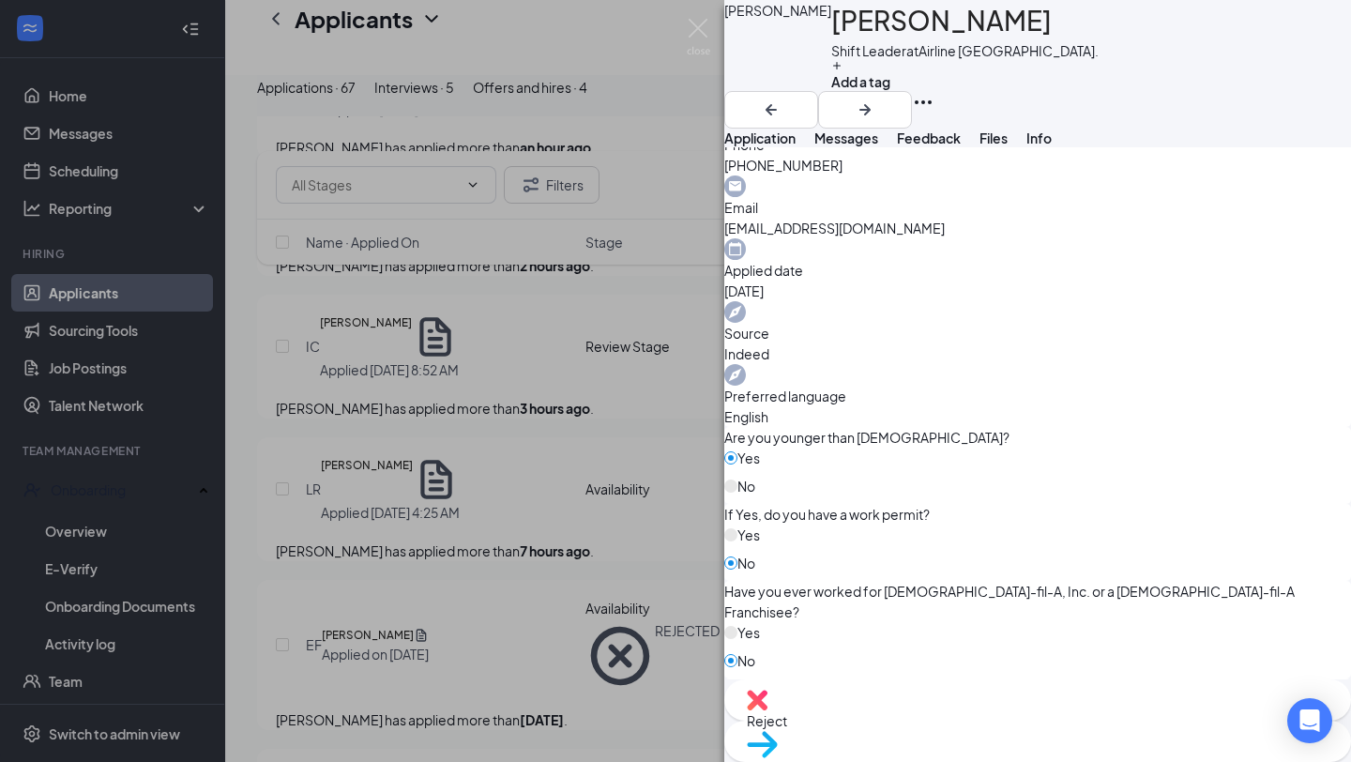
scroll to position [758, 0]
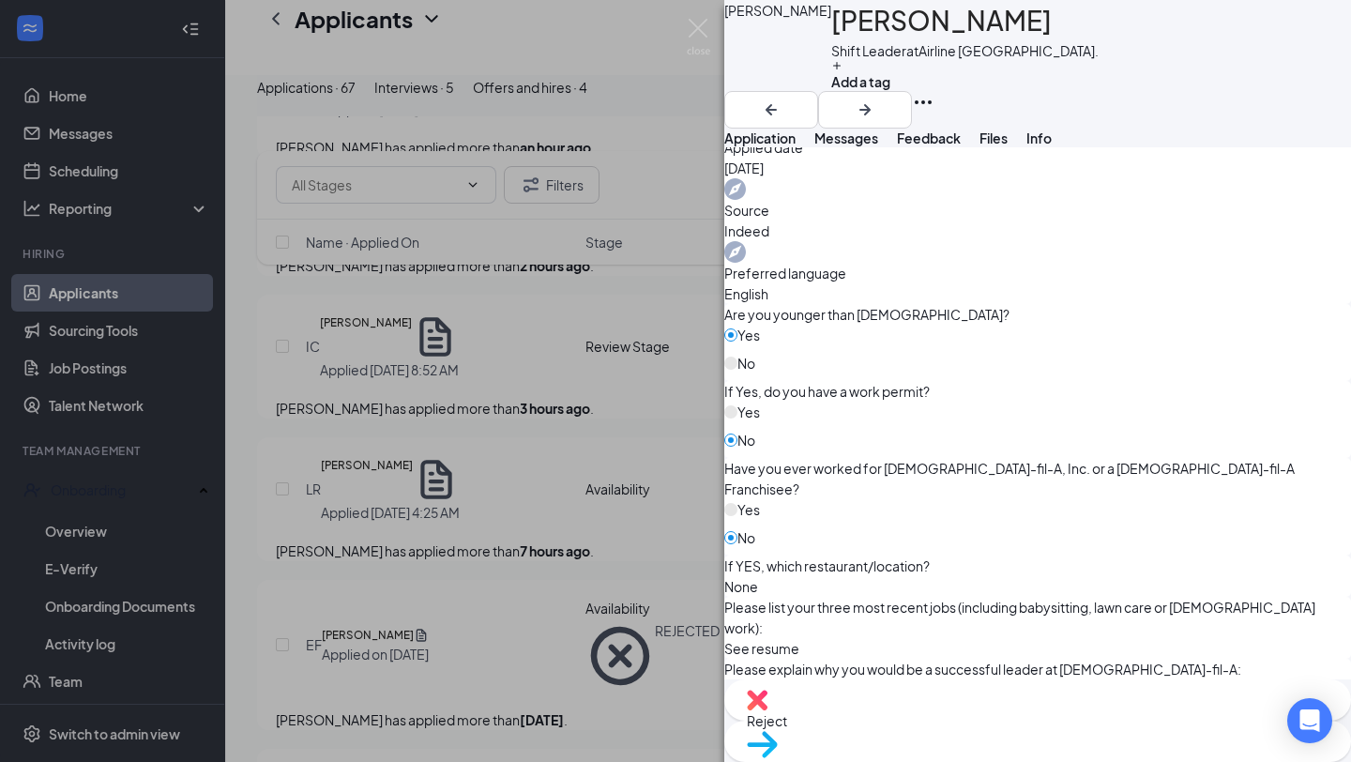
click at [946, 731] on span "Reject" at bounding box center [1038, 720] width 582 height 21
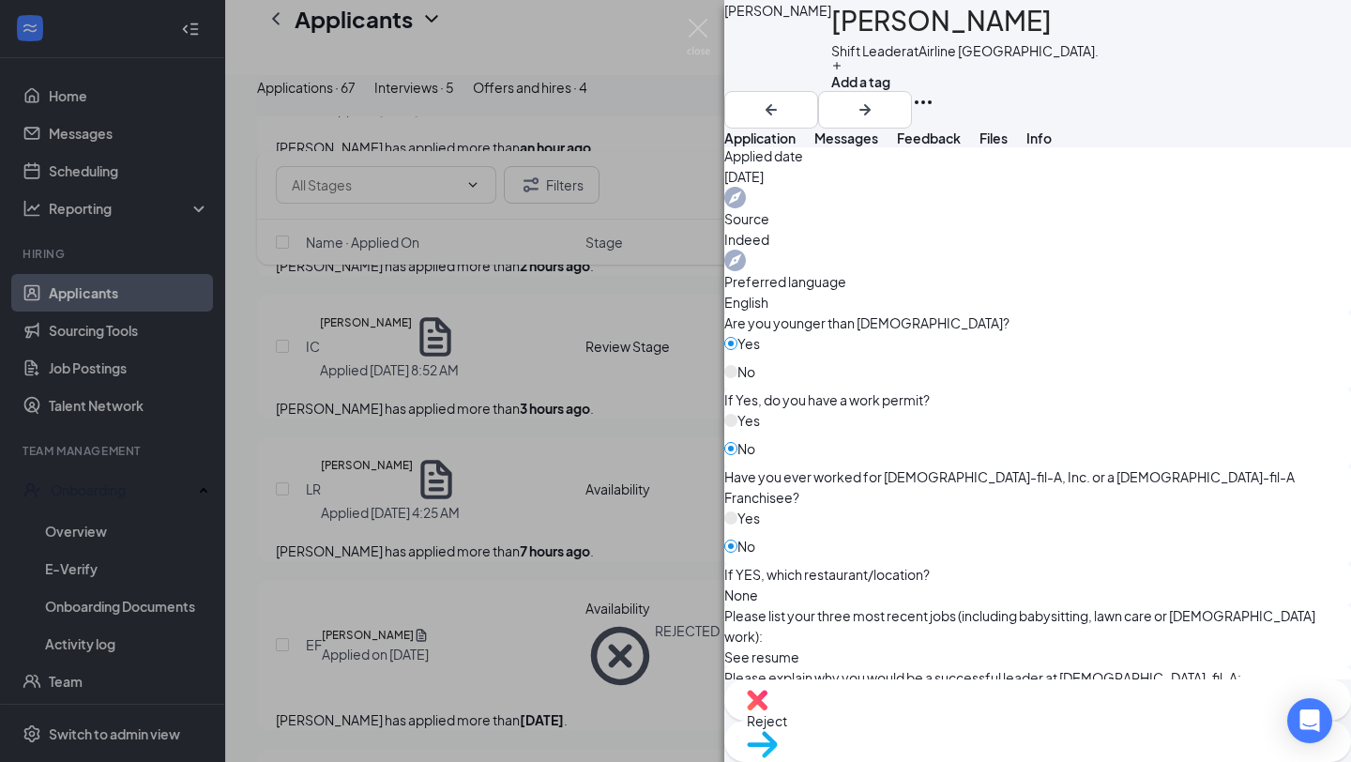
checkbox input "true"
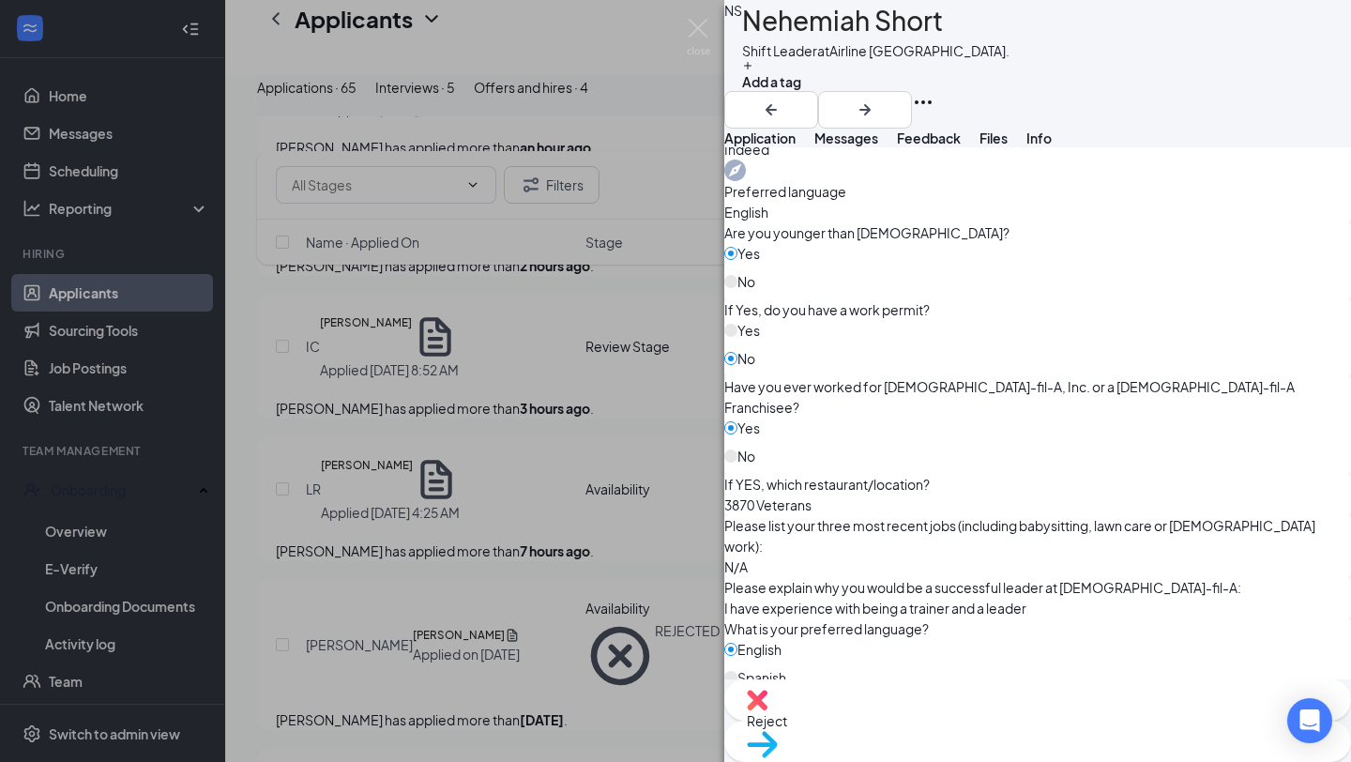
scroll to position [841, 0]
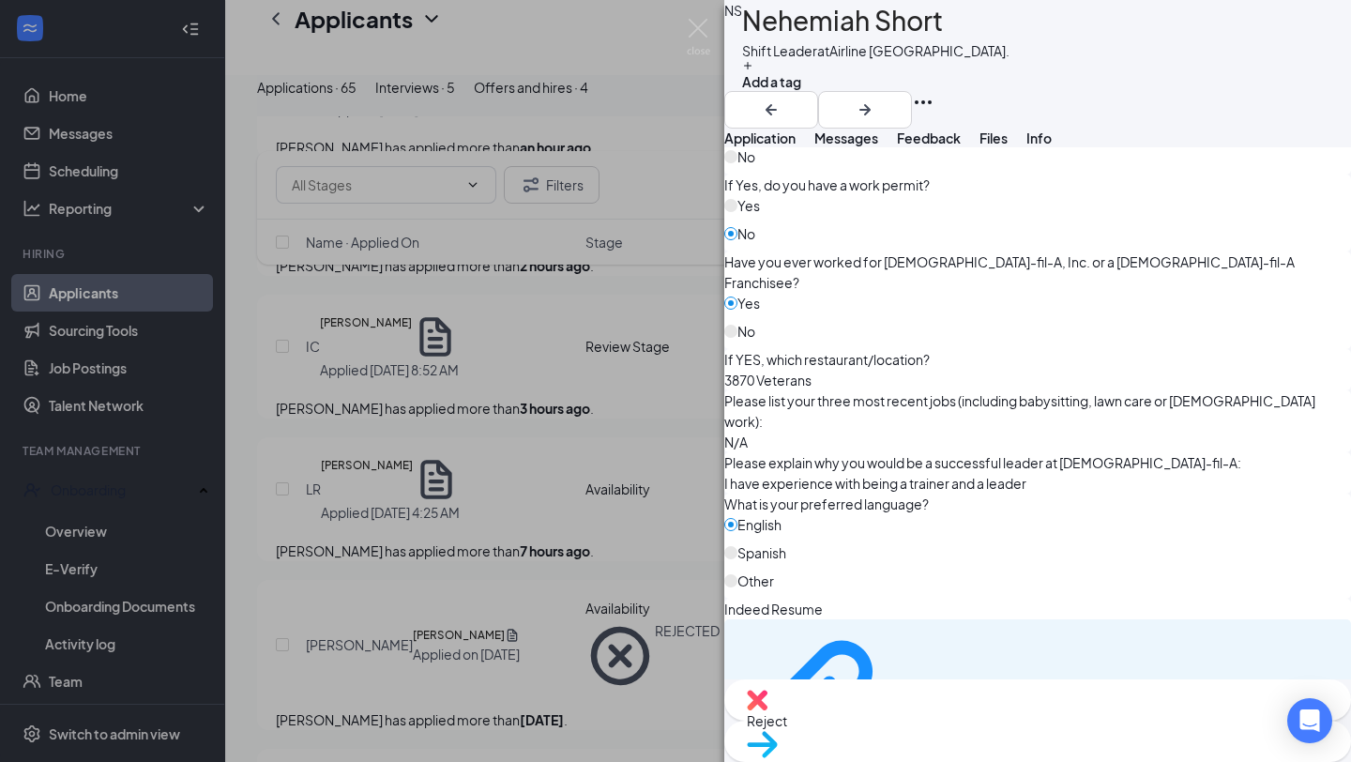
scroll to position [970, 0]
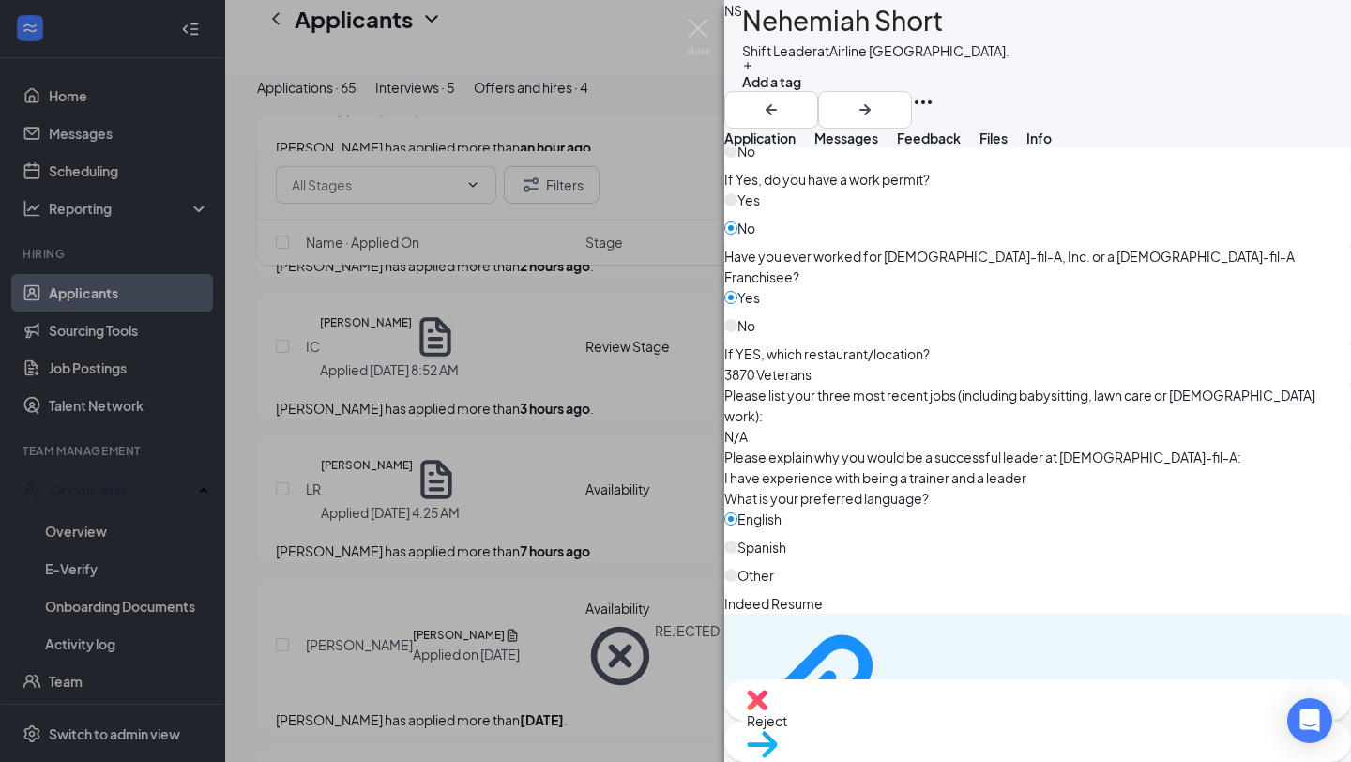
click at [915, 721] on div "Reject" at bounding box center [1037, 699] width 627 height 41
checkbox input "true"
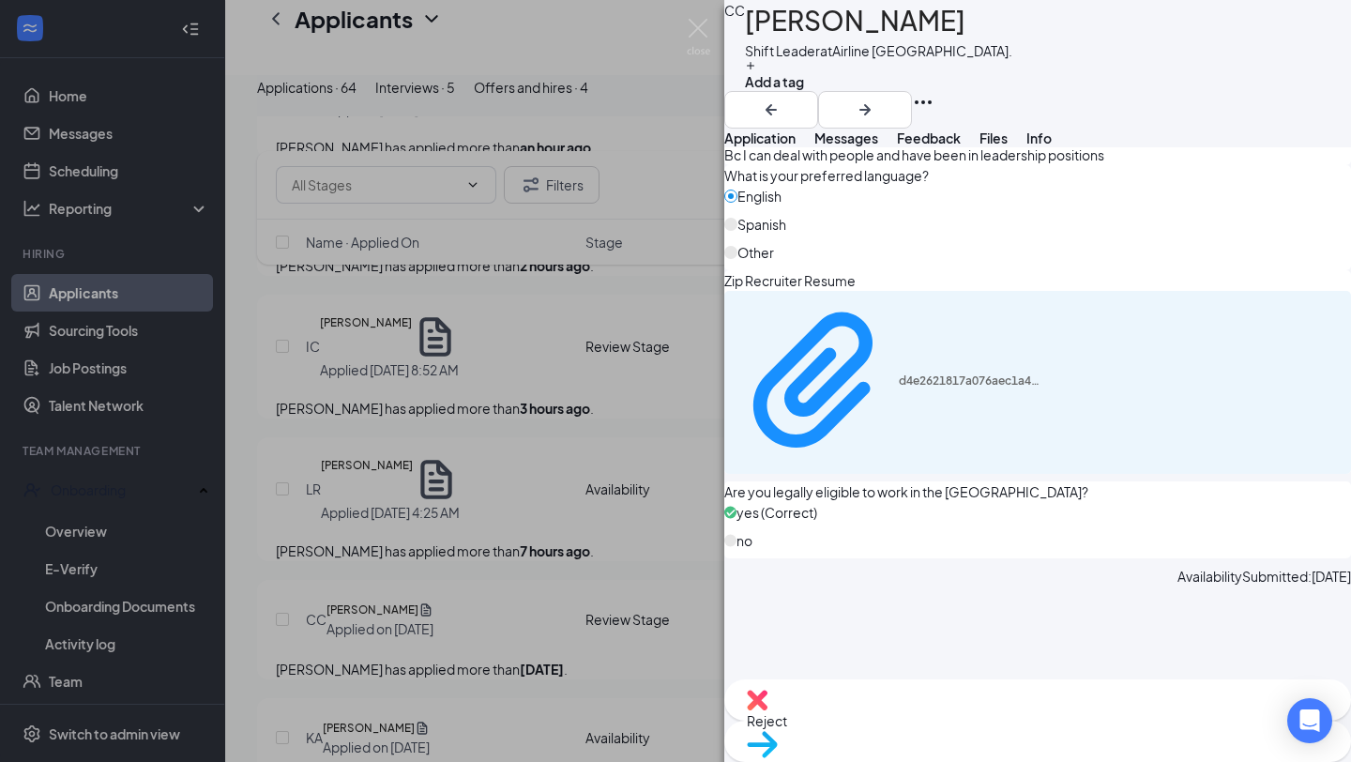
scroll to position [1306, 0]
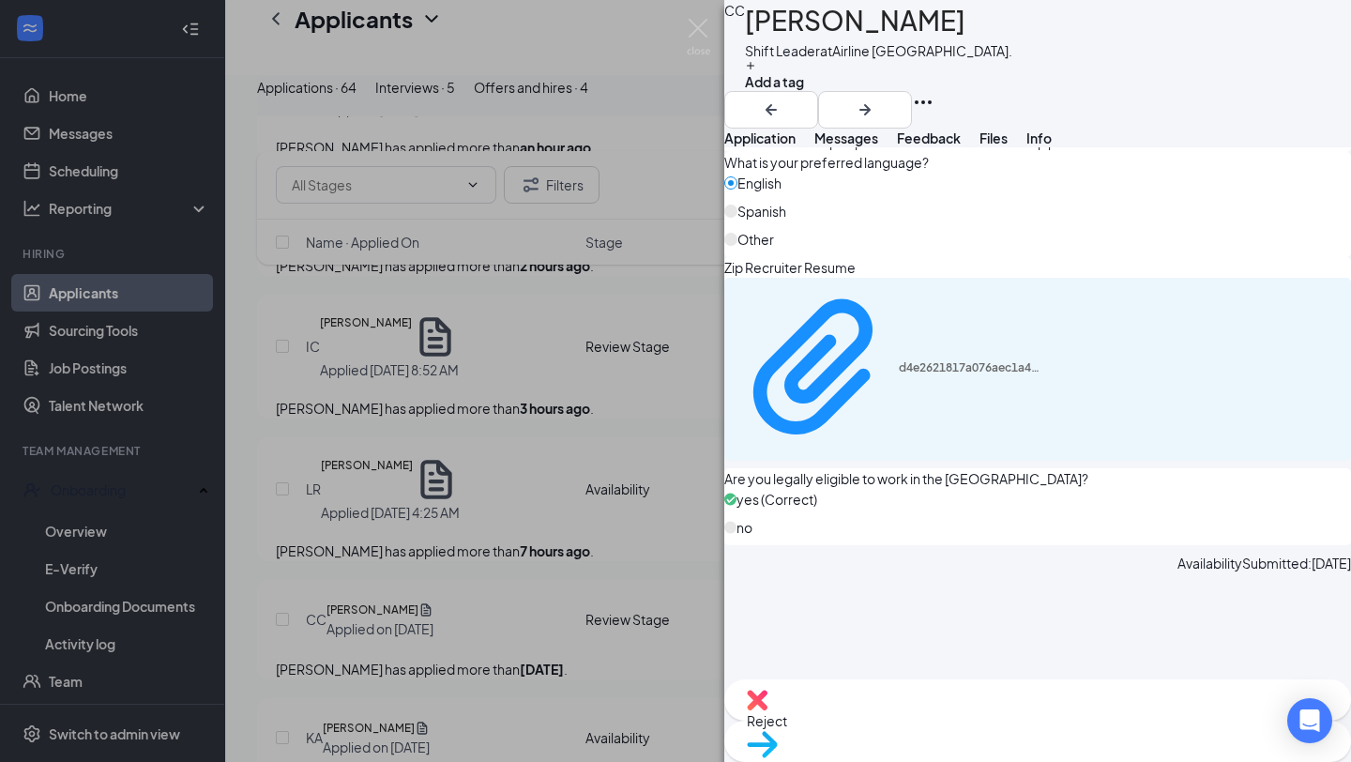
click at [926, 721] on div "Reject" at bounding box center [1037, 699] width 627 height 41
checkbox input "true"
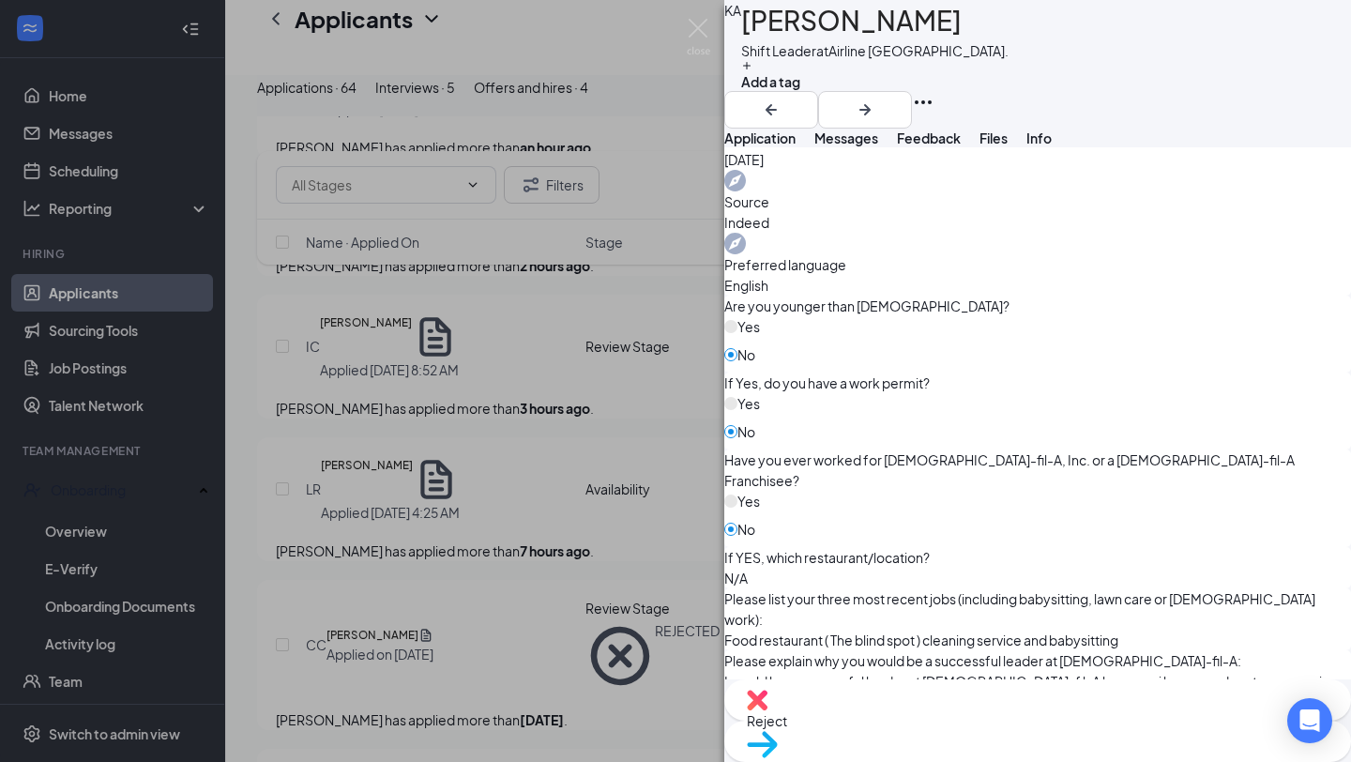
scroll to position [779, 0]
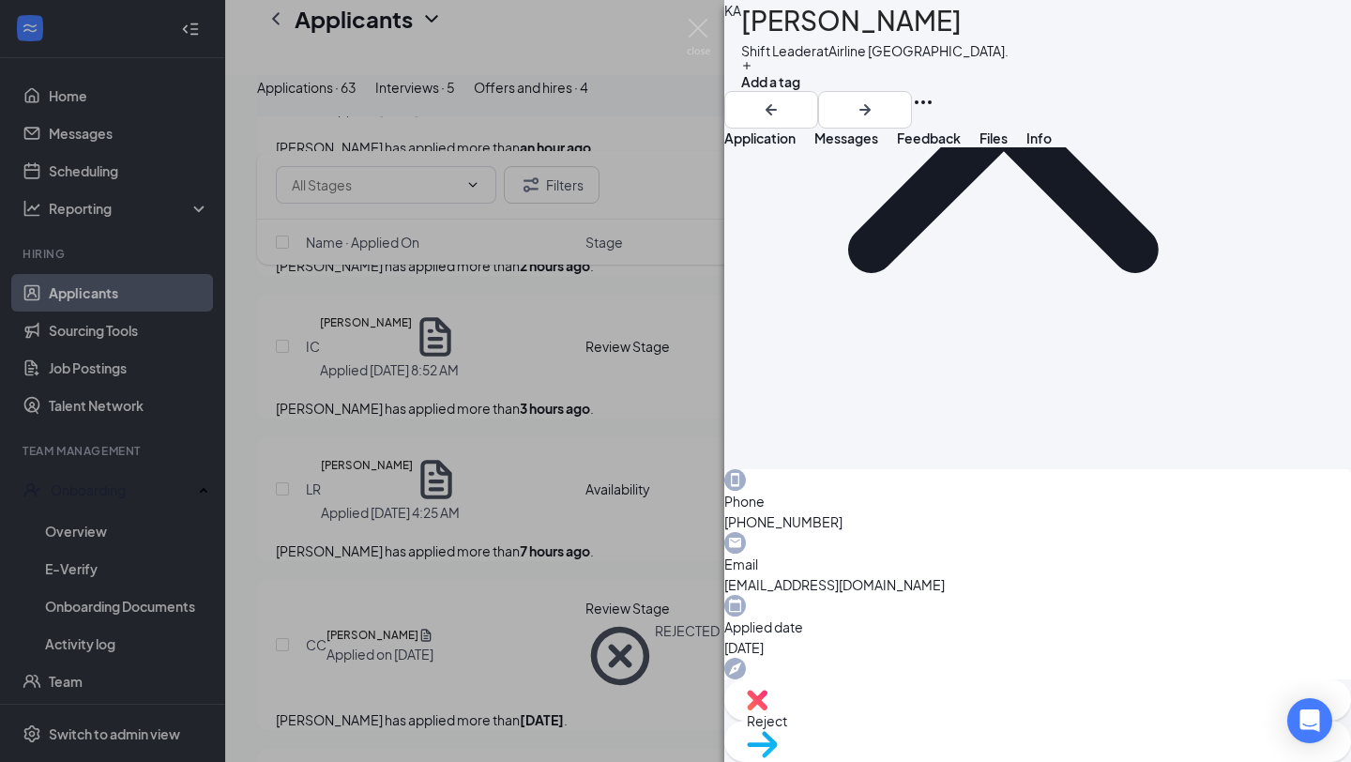
scroll to position [0, 0]
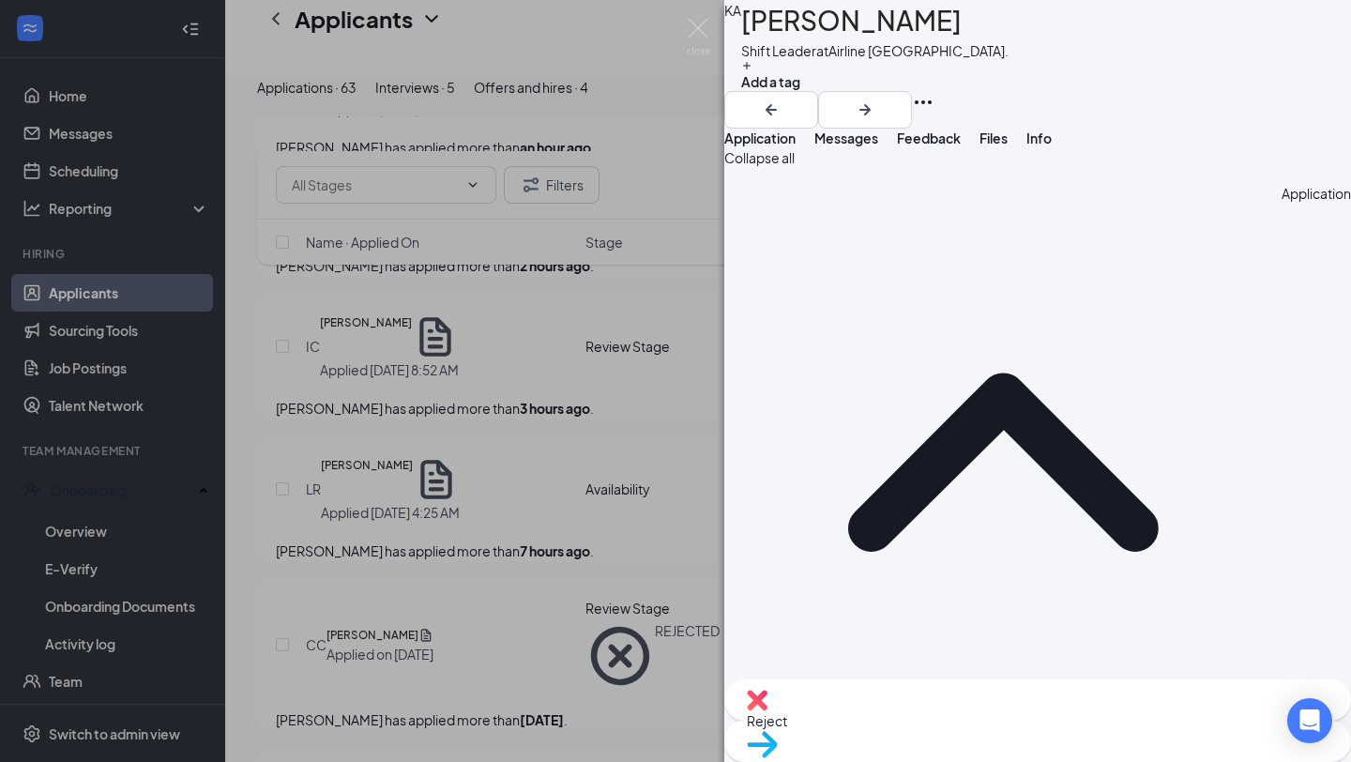
click at [768, 710] on img at bounding box center [757, 700] width 21 height 21
checkbox input "true"
drag, startPoint x: 582, startPoint y: 398, endPoint x: 616, endPoint y: 421, distance: 41.1
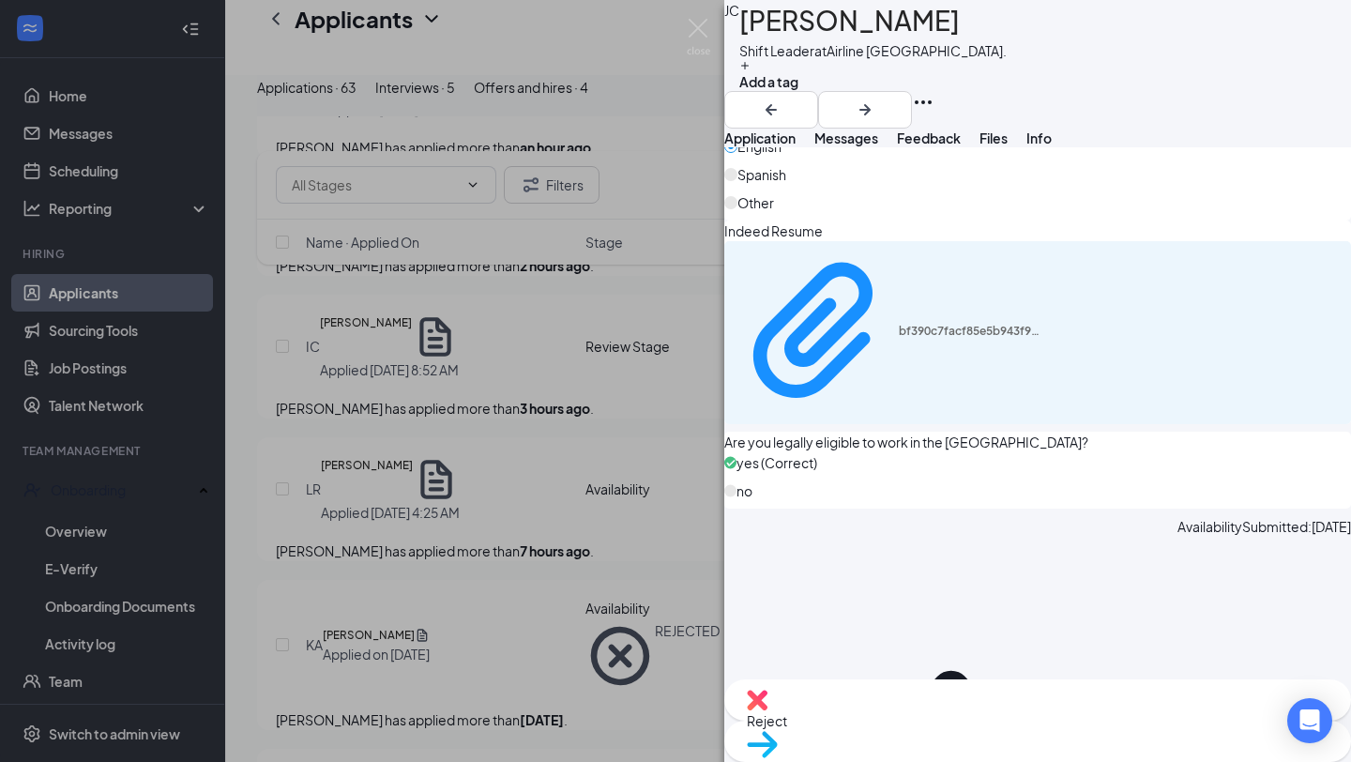
scroll to position [1364, 0]
click at [937, 722] on span "Reject" at bounding box center [1038, 720] width 582 height 21
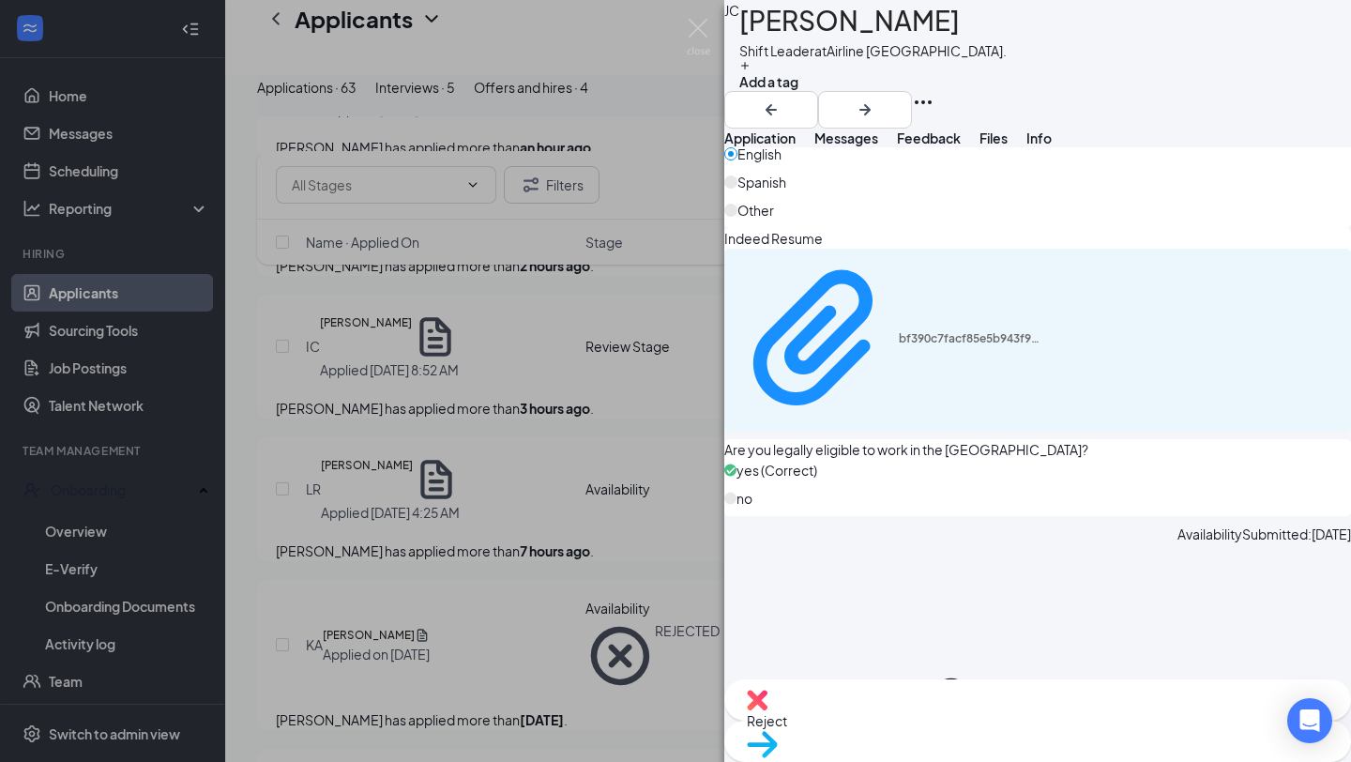
checkbox input "true"
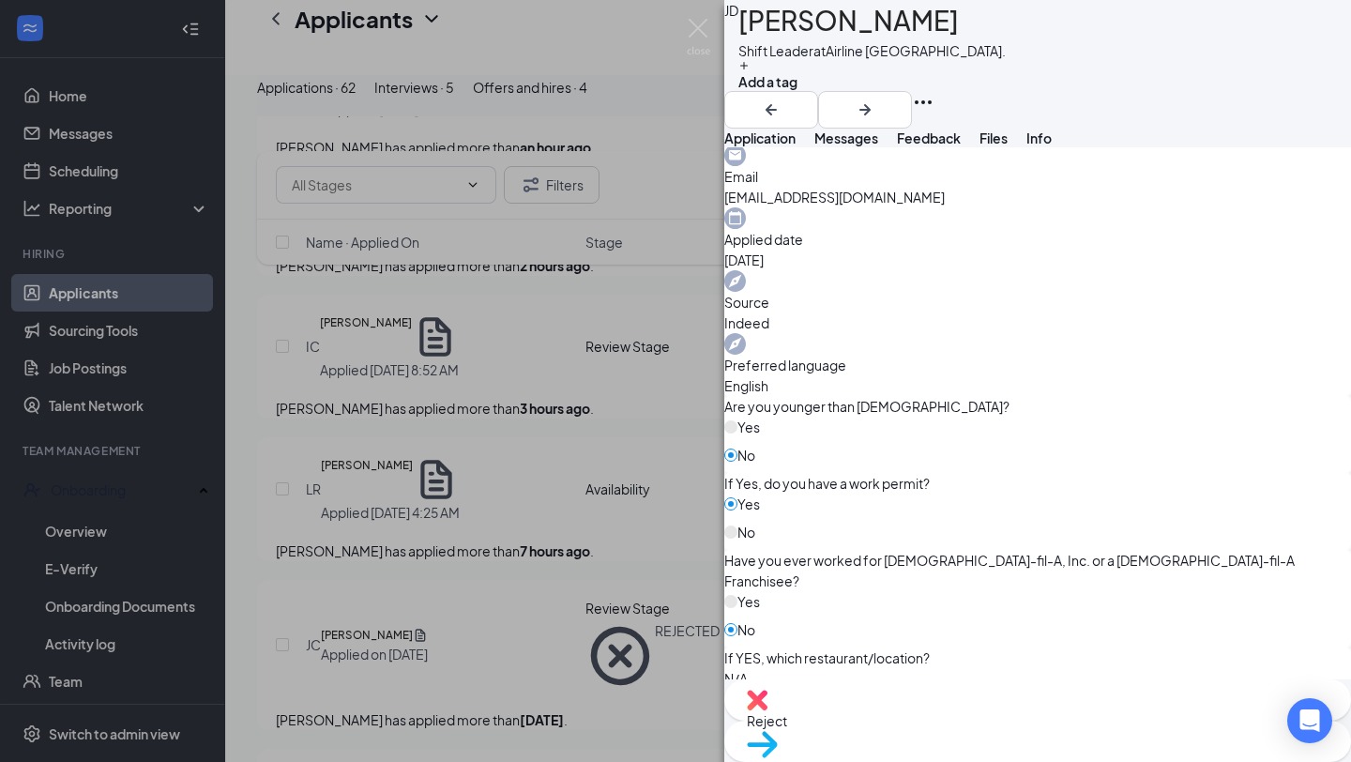
scroll to position [1520, 0]
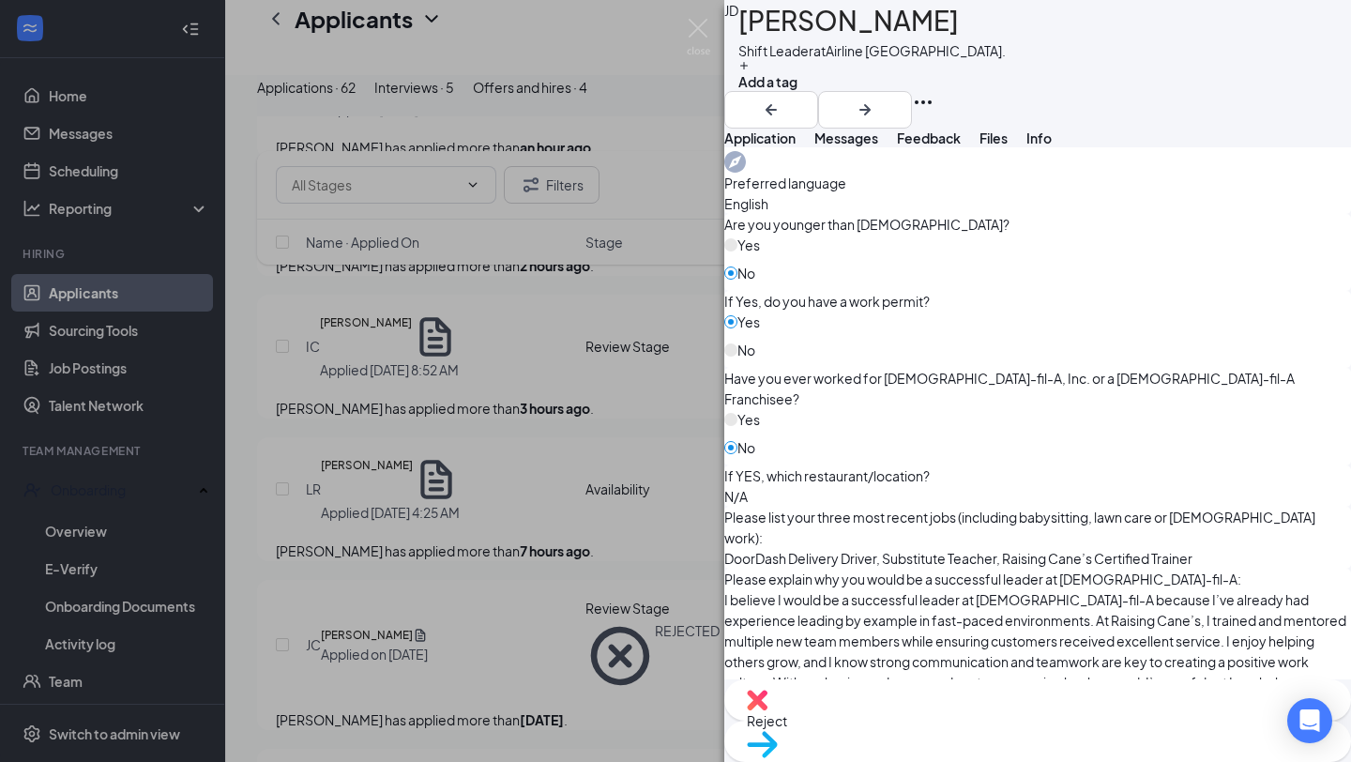
click at [952, 723] on span "Reject" at bounding box center [1038, 720] width 582 height 21
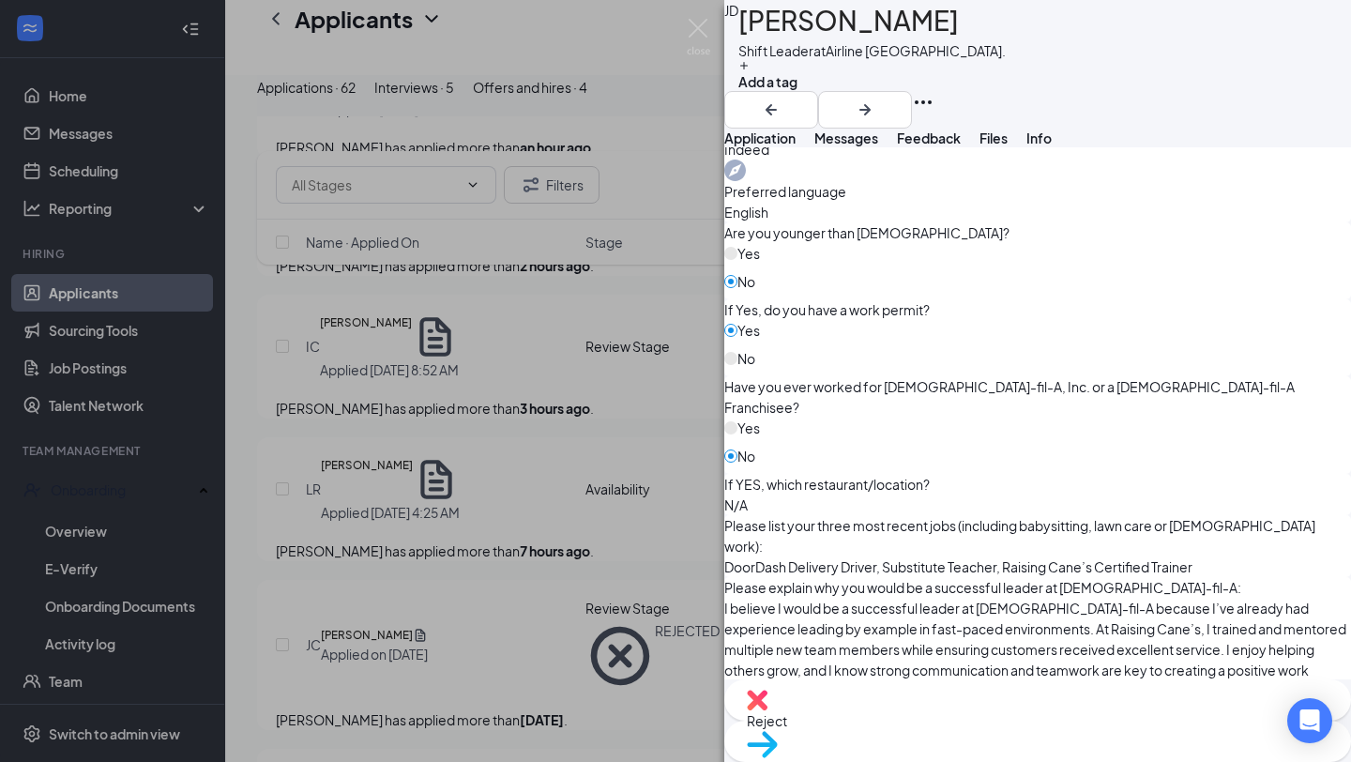
checkbox input "true"
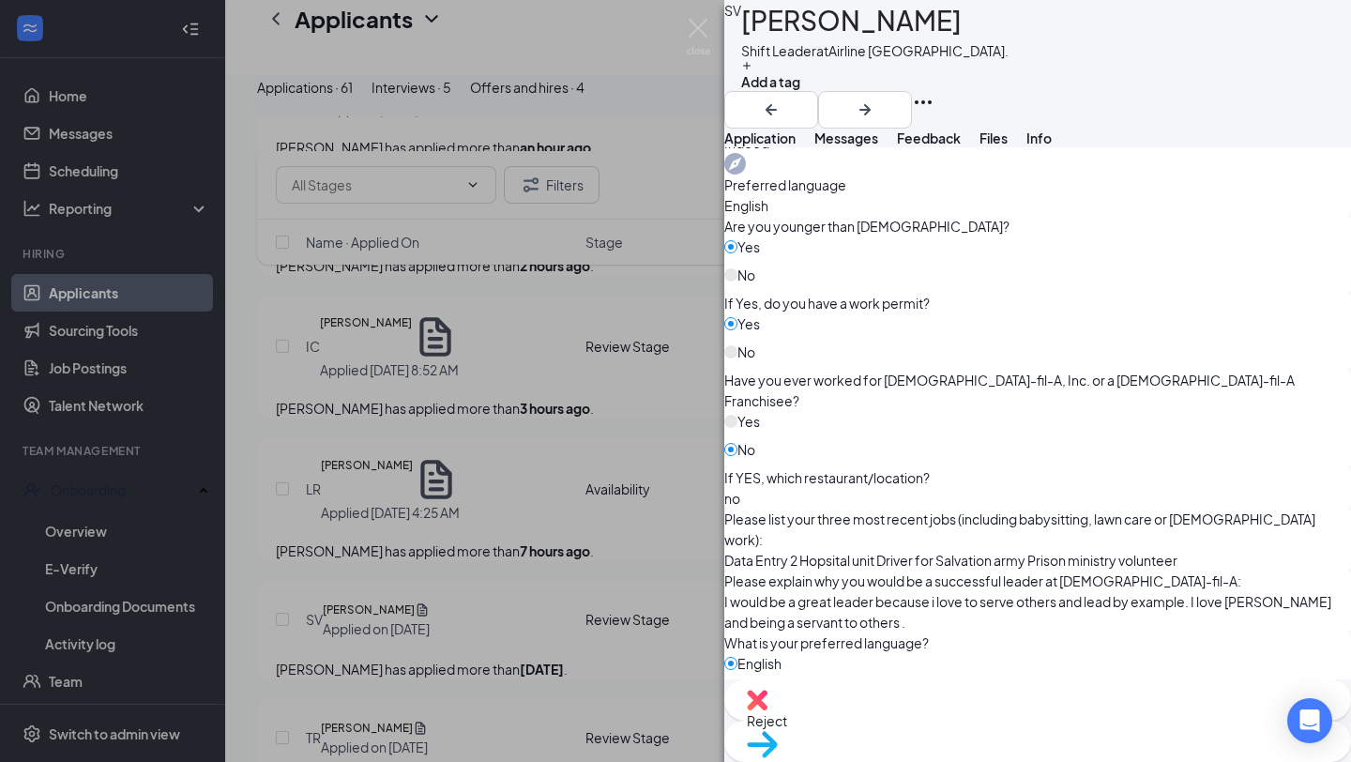
scroll to position [828, 0]
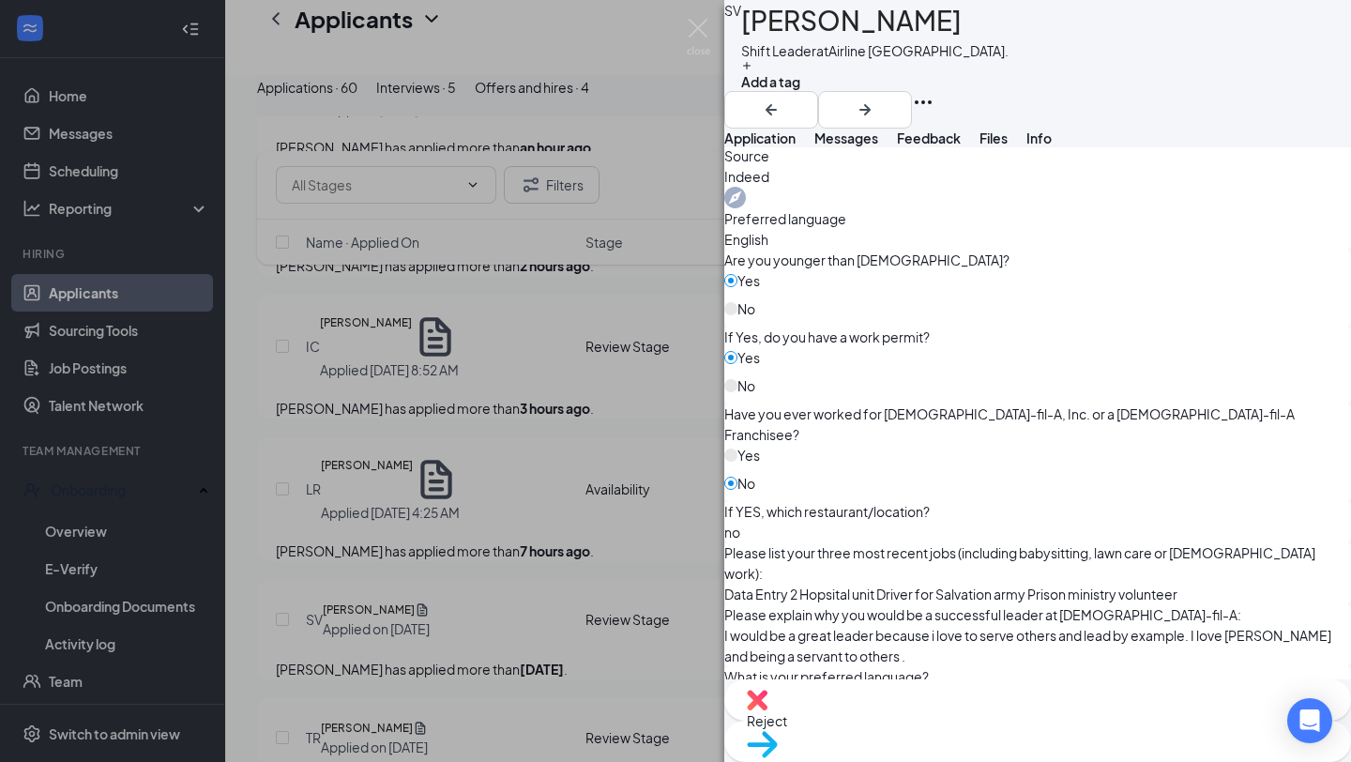
scroll to position [863, 0]
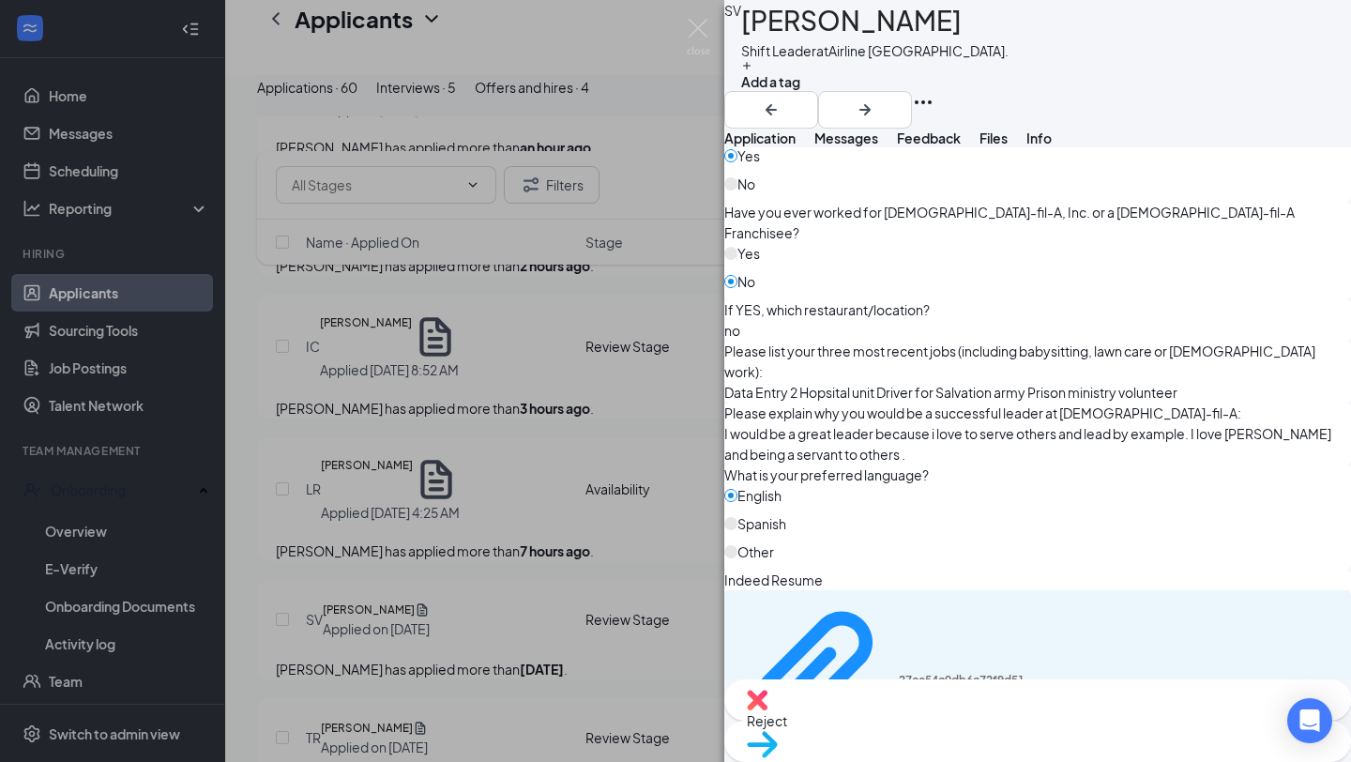
scroll to position [982, 0]
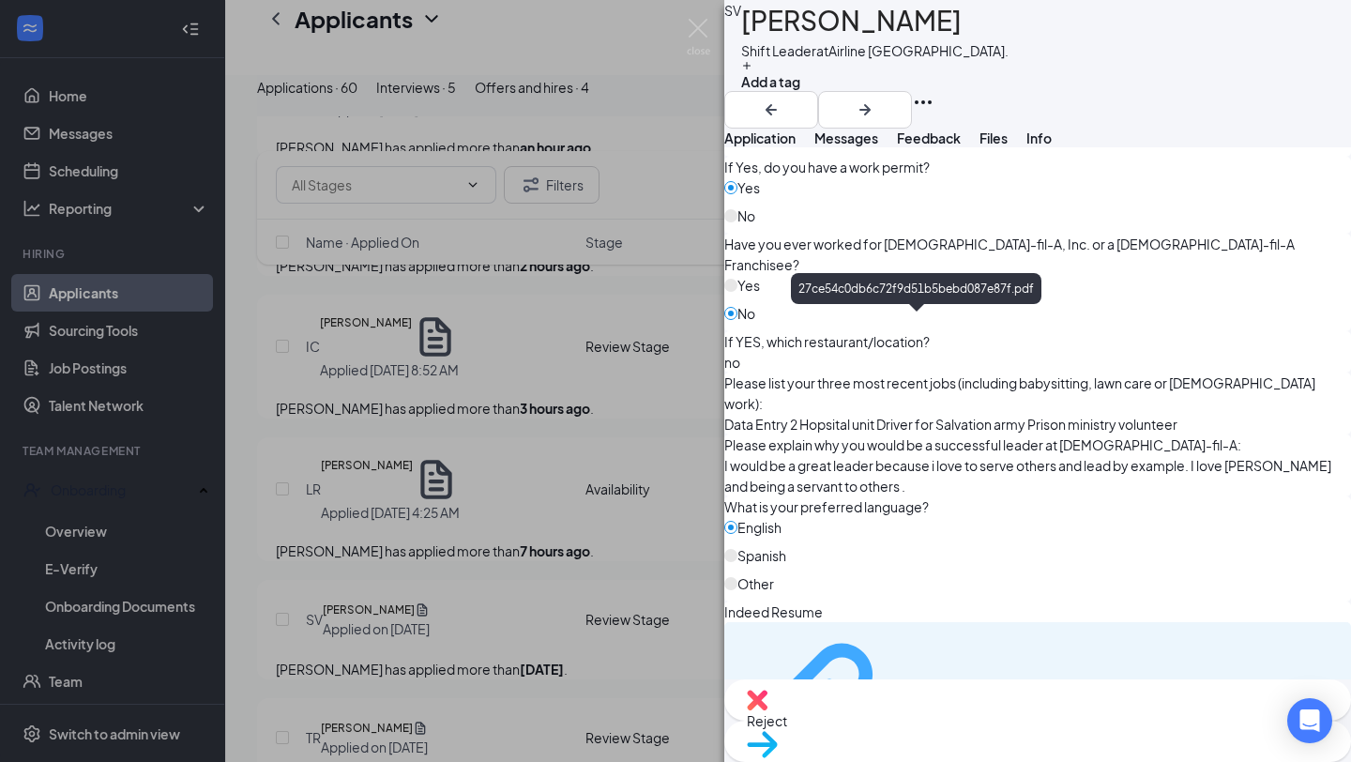
click at [899, 705] on div "27ce54c0db6c72f9d51b5bebd087e87f.pdf" at bounding box center [969, 712] width 141 height 15
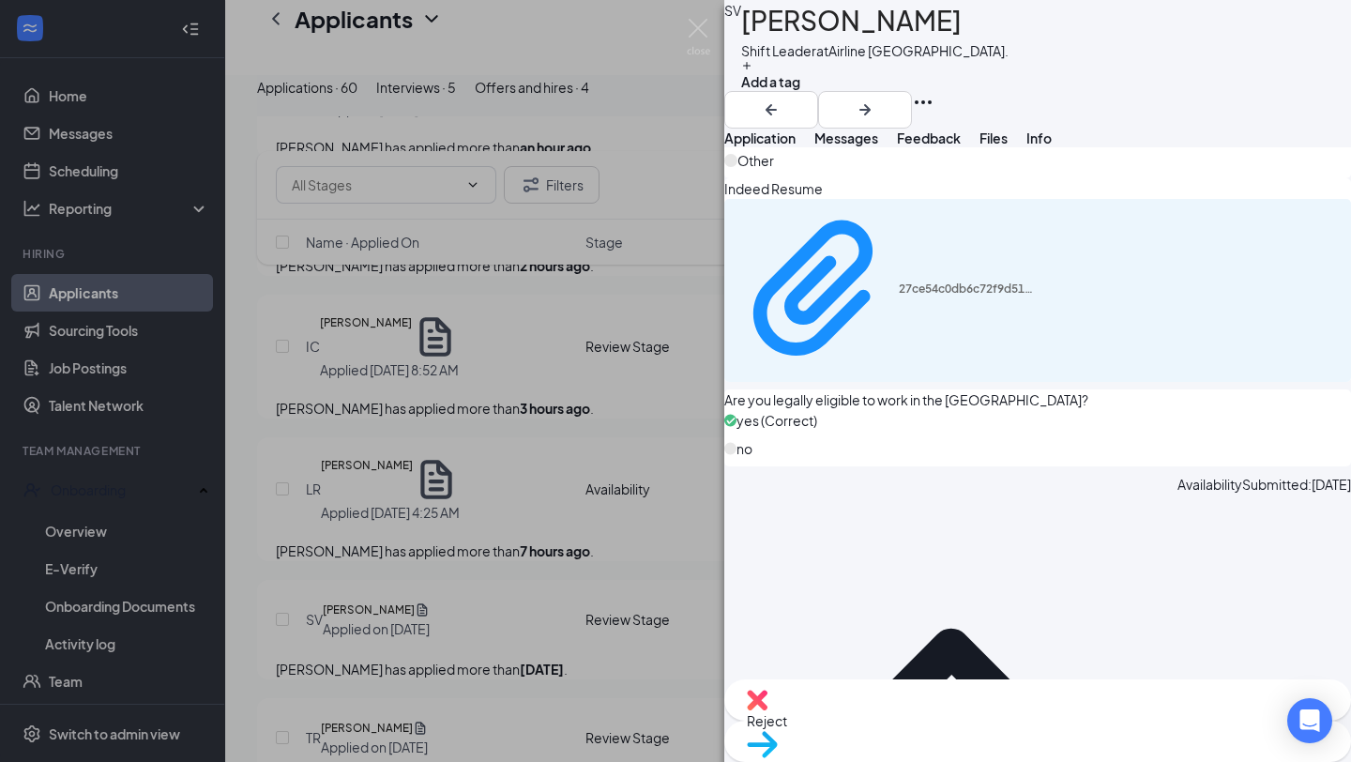
scroll to position [1397, 0]
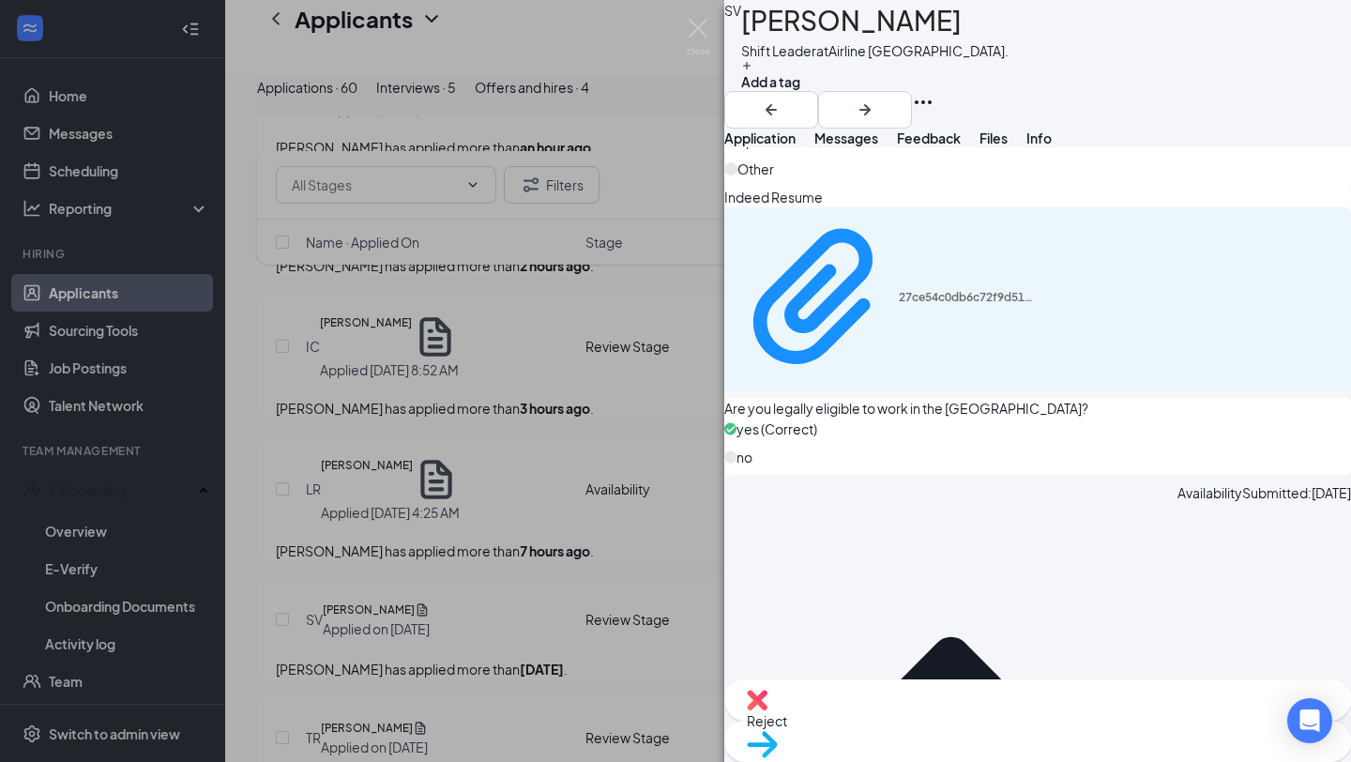
click at [947, 729] on span "Reject" at bounding box center [1038, 720] width 582 height 21
checkbox input "true"
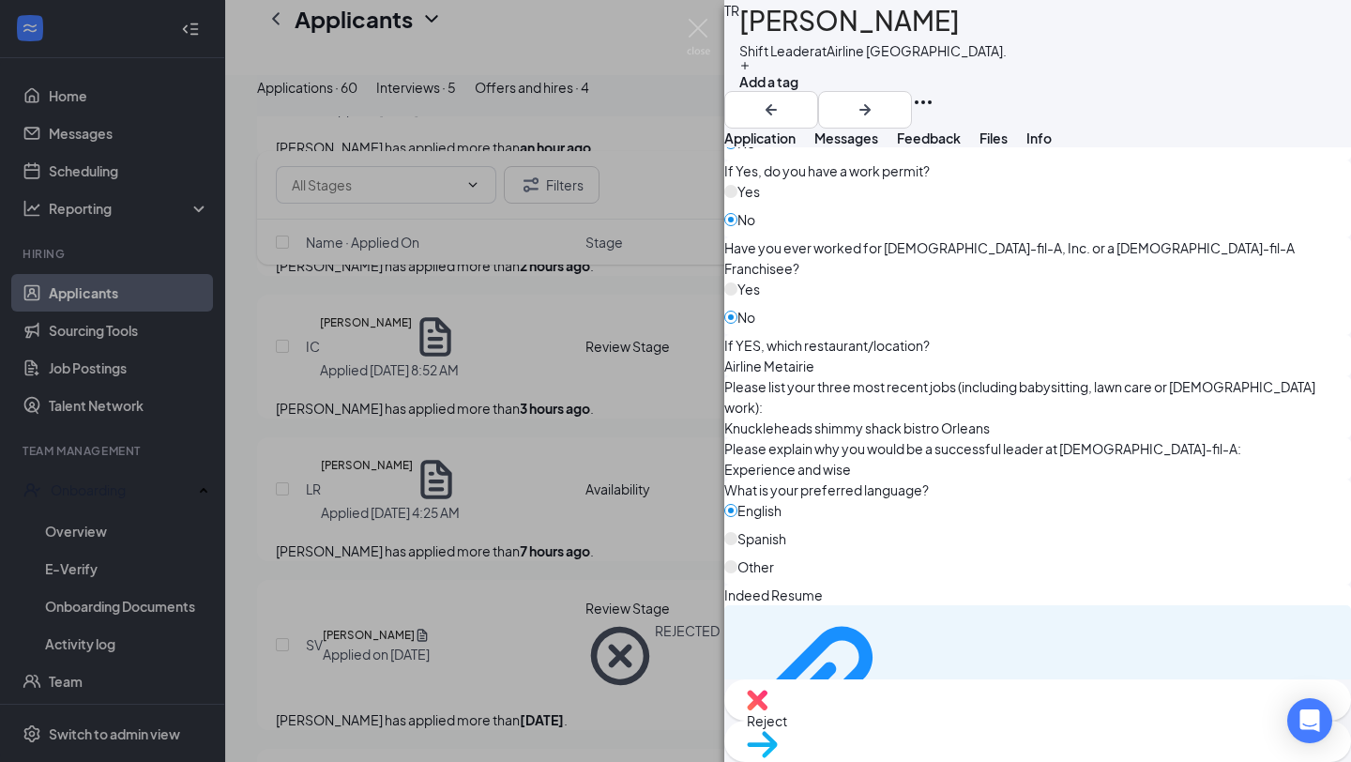
scroll to position [826, 0]
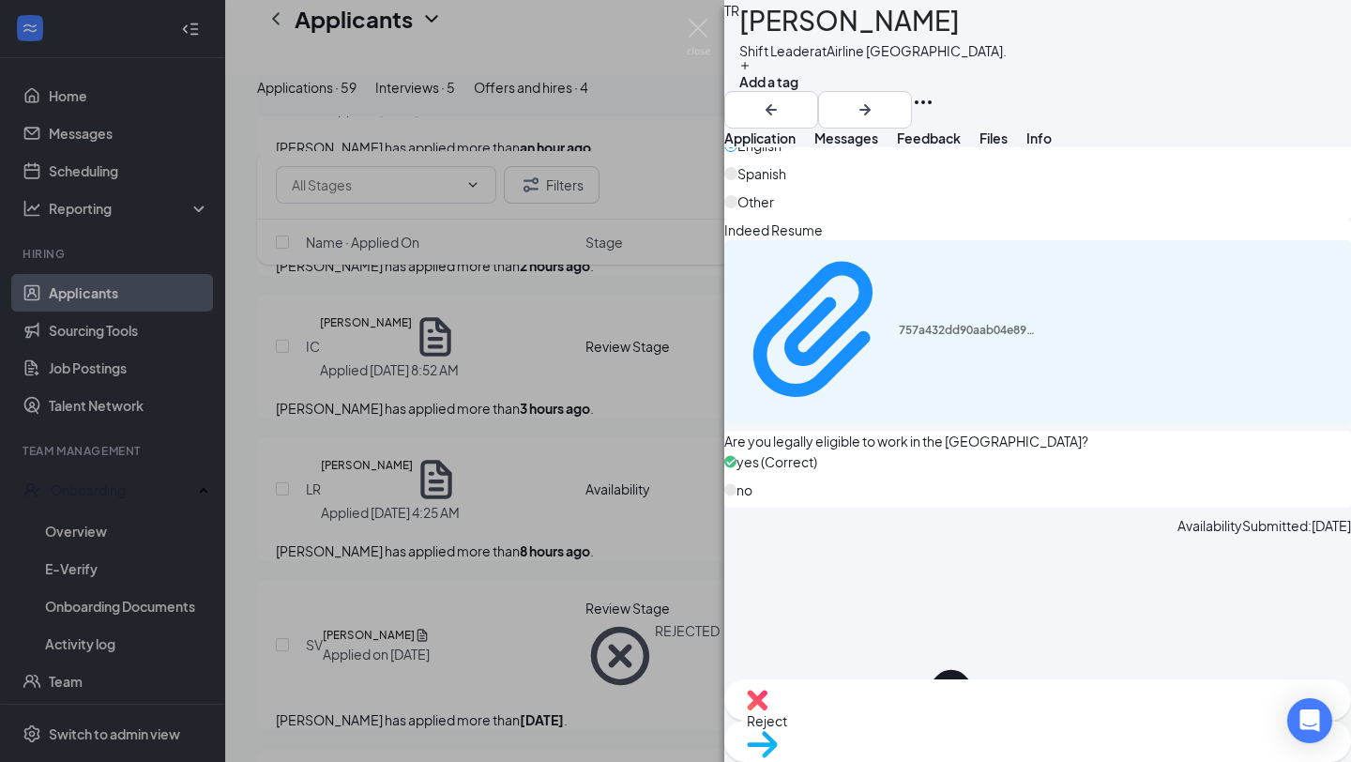
click at [951, 727] on span "Reject" at bounding box center [1038, 720] width 582 height 21
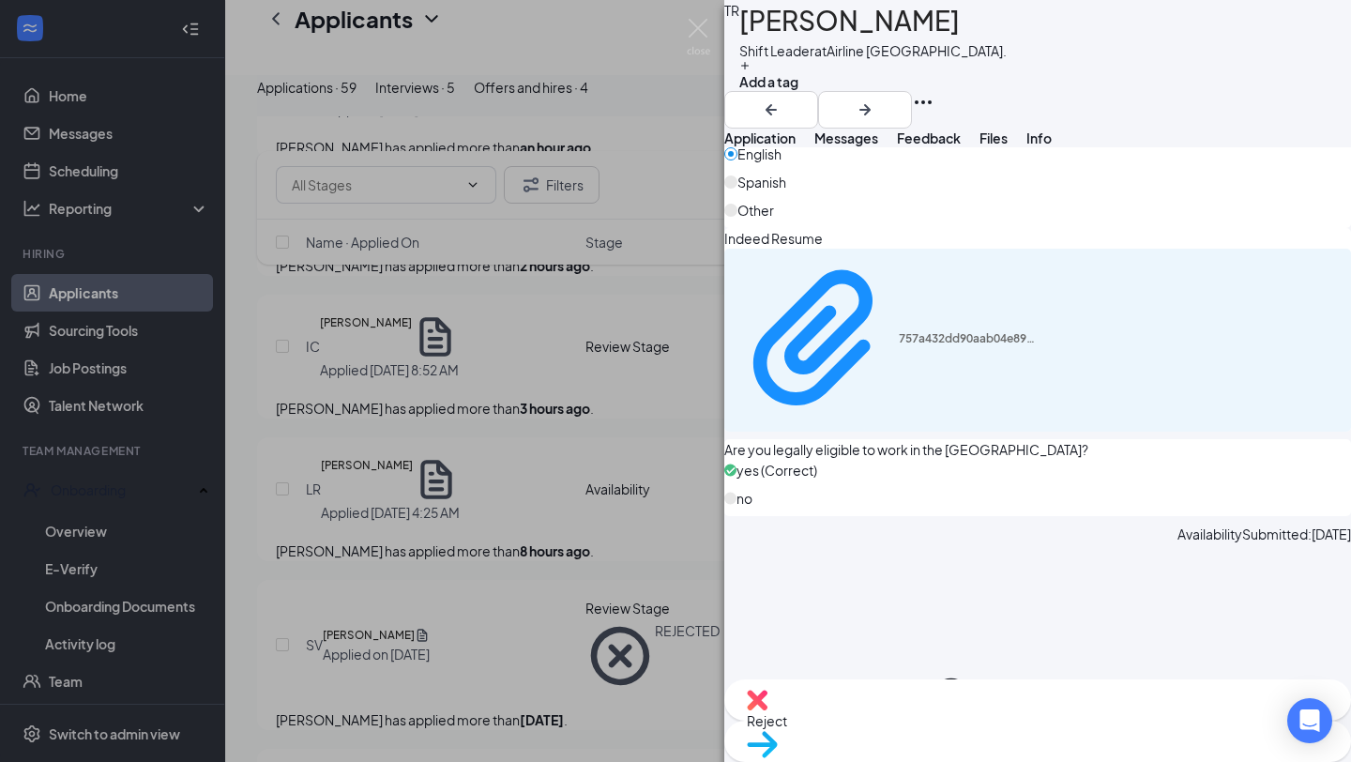
checkbox input "true"
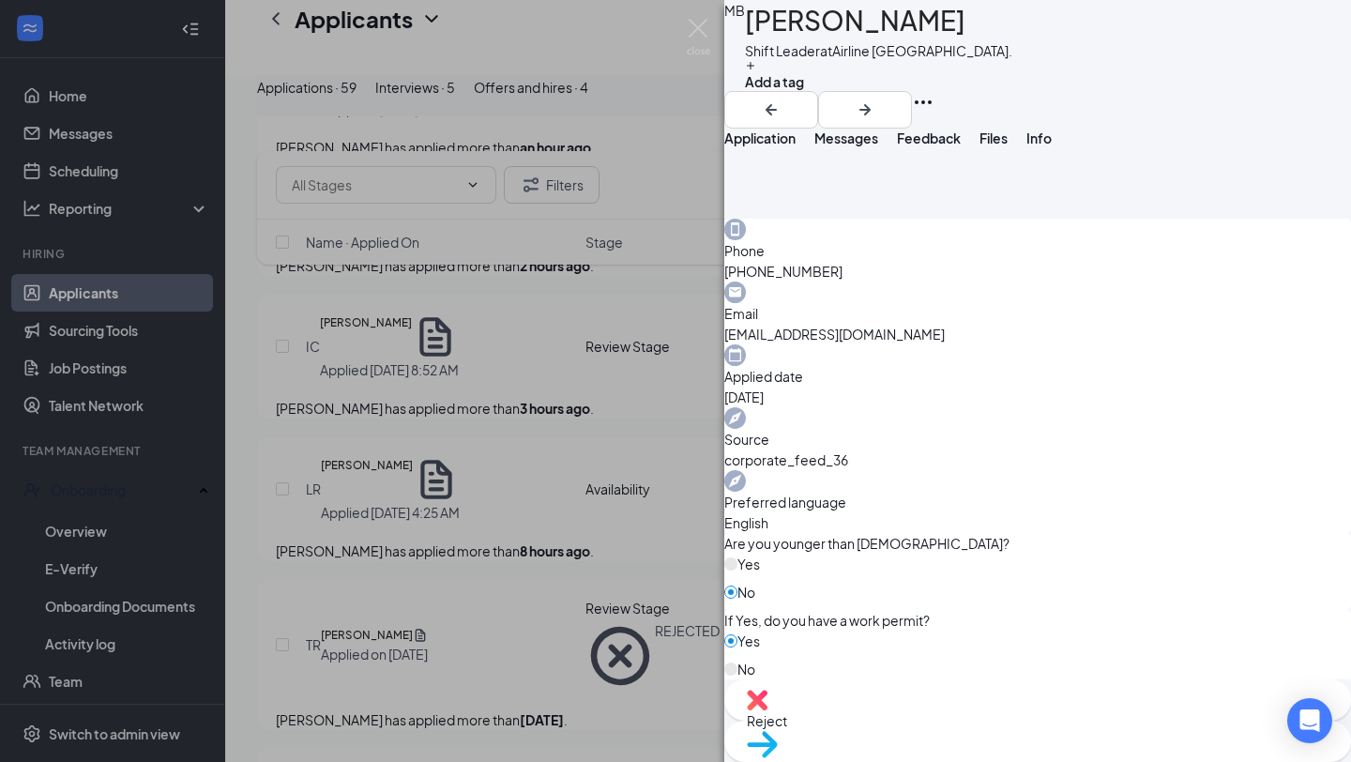
scroll to position [1043, 0]
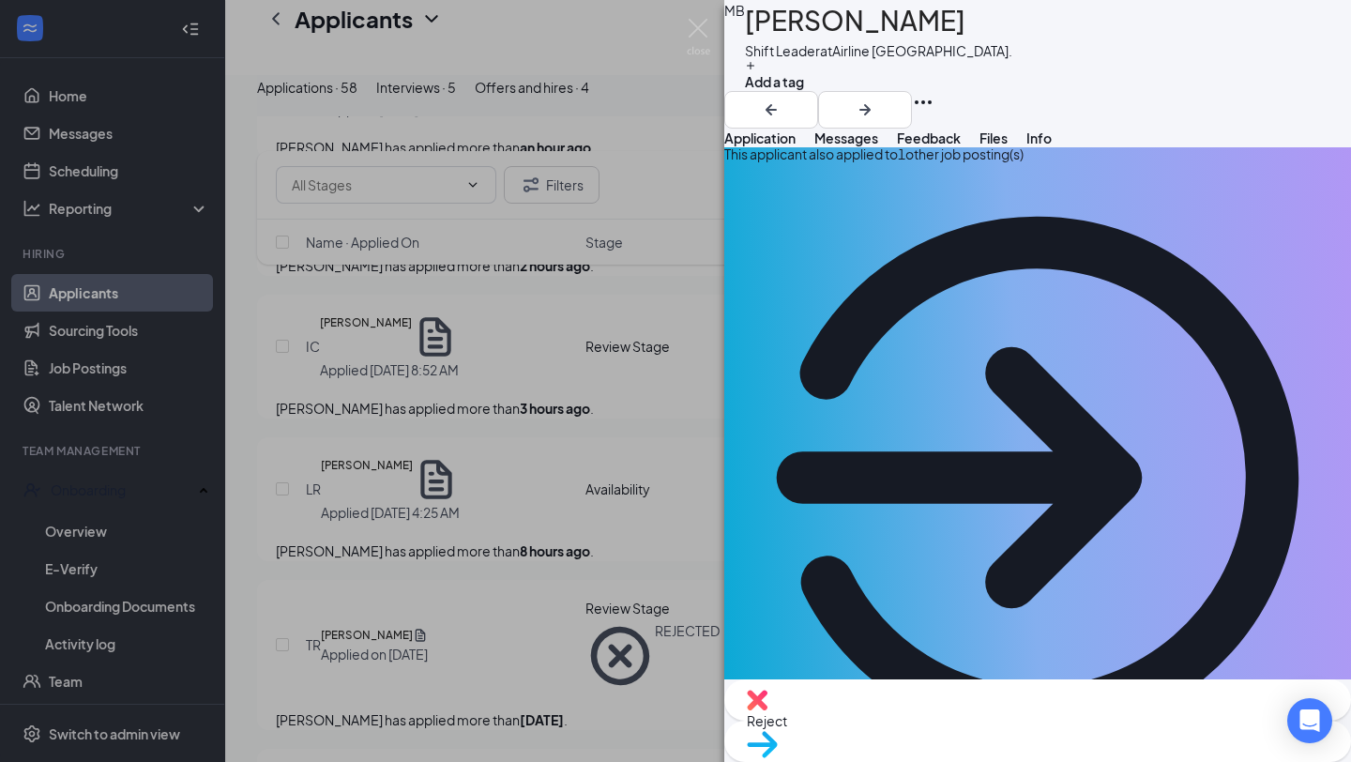
scroll to position [0, 0]
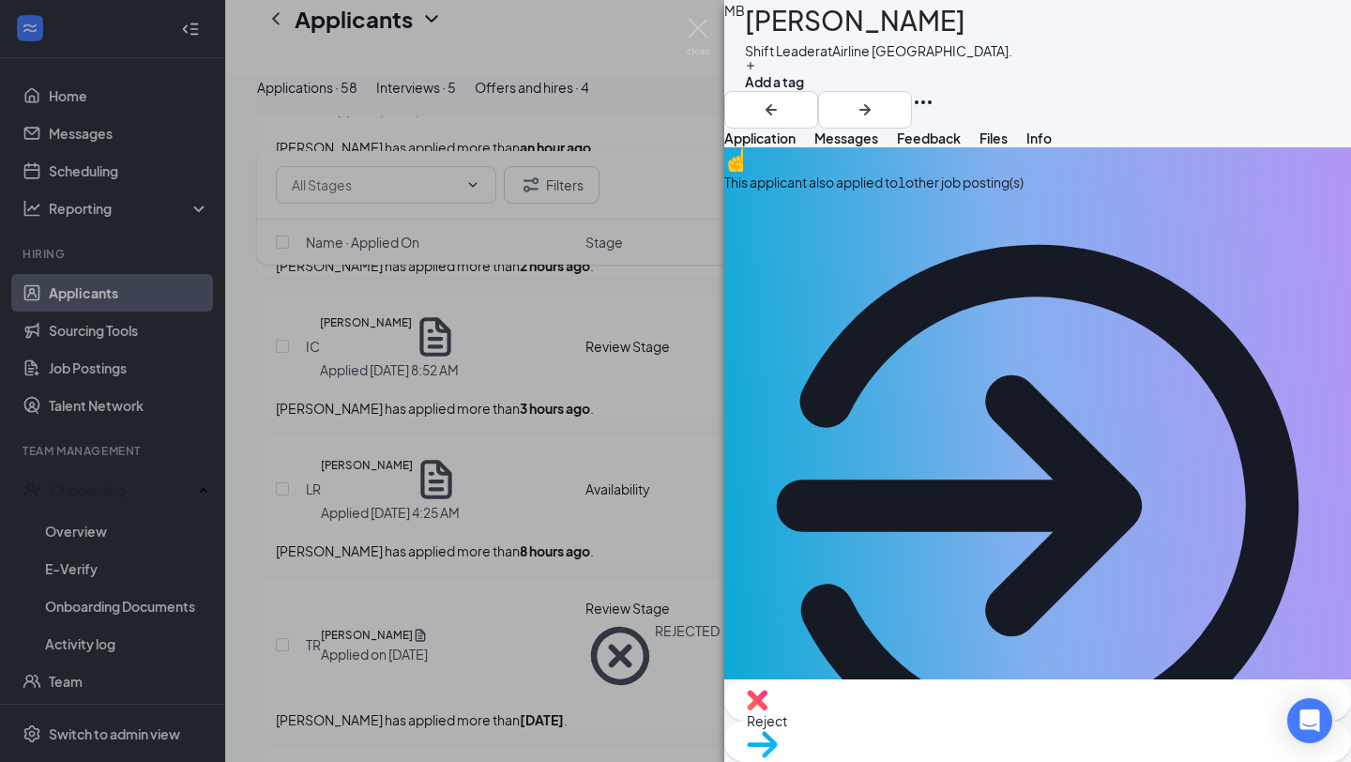
click at [1138, 758] on span "Move to stage" at bounding box center [1038, 768] width 582 height 21
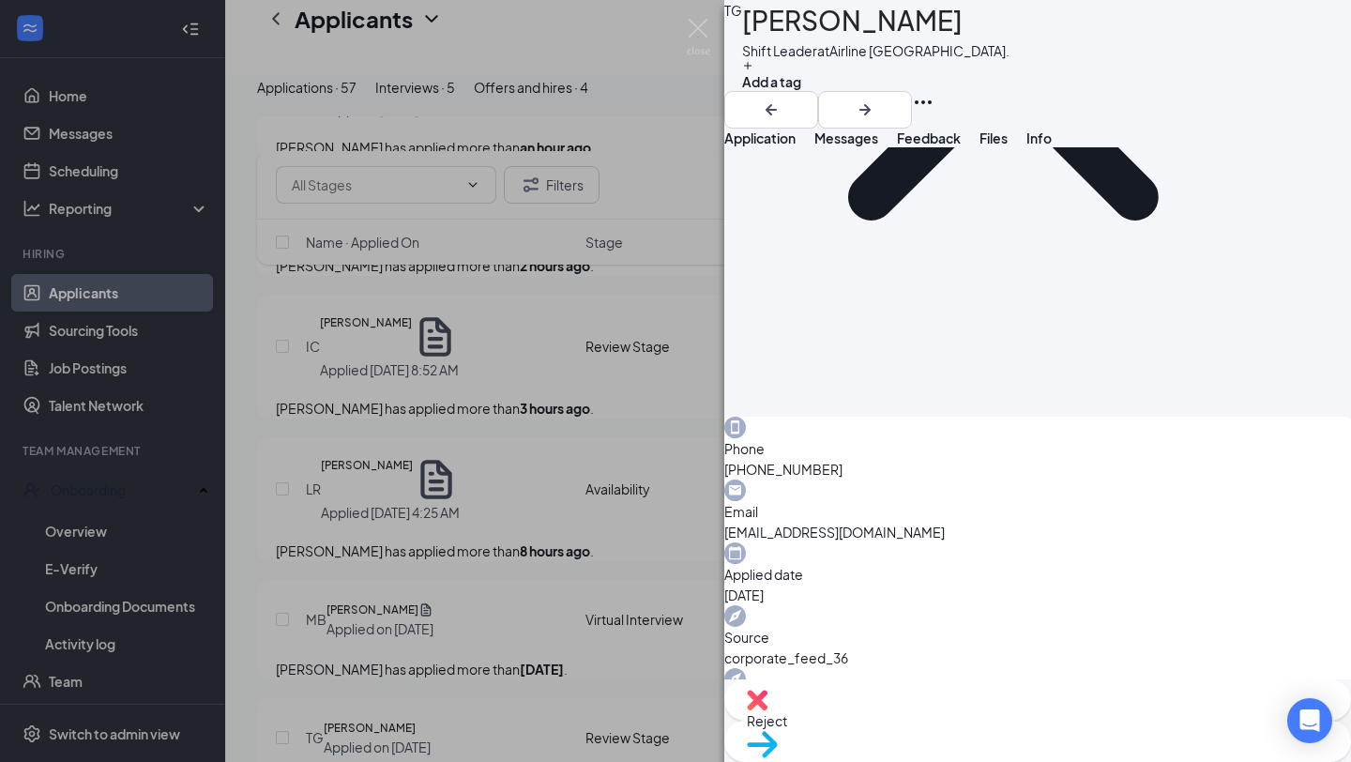
scroll to position [1365, 0]
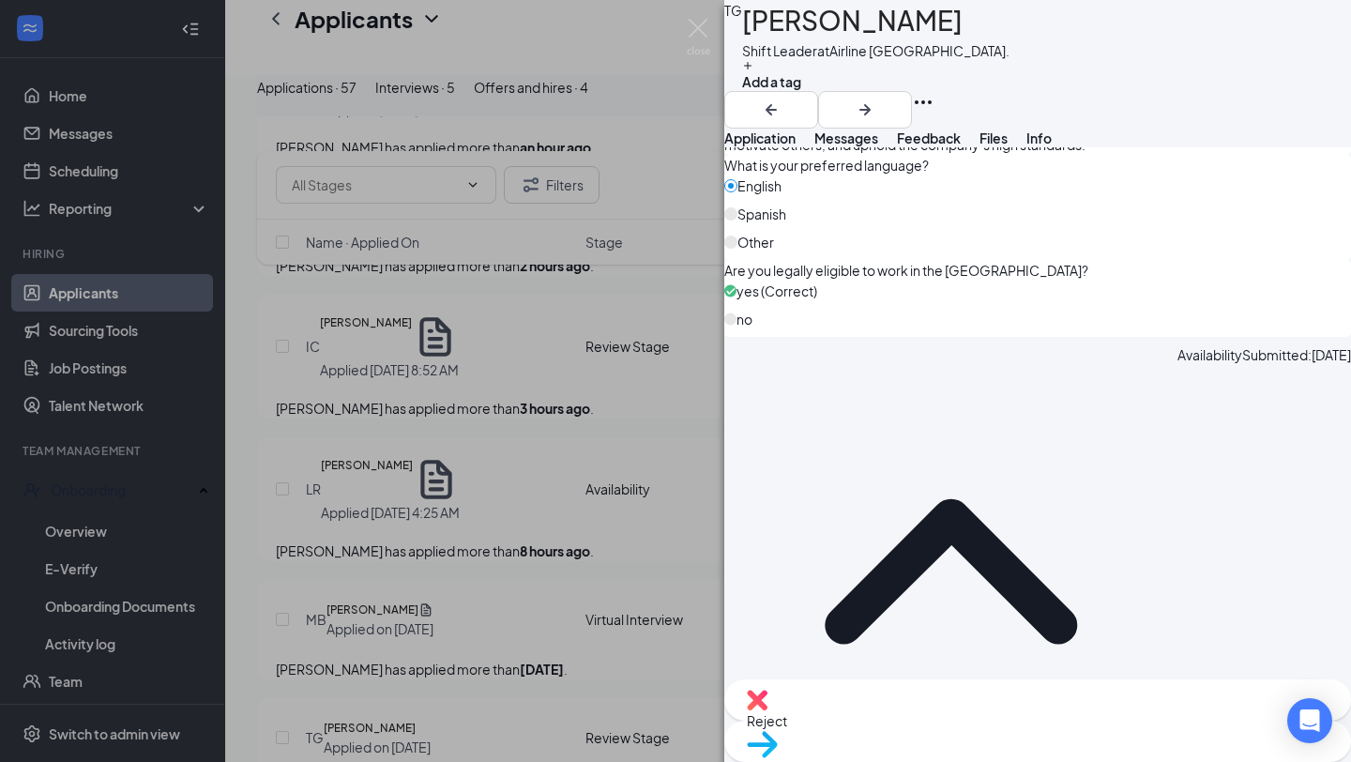
click at [1122, 758] on span "Move to stage" at bounding box center [1038, 768] width 582 height 21
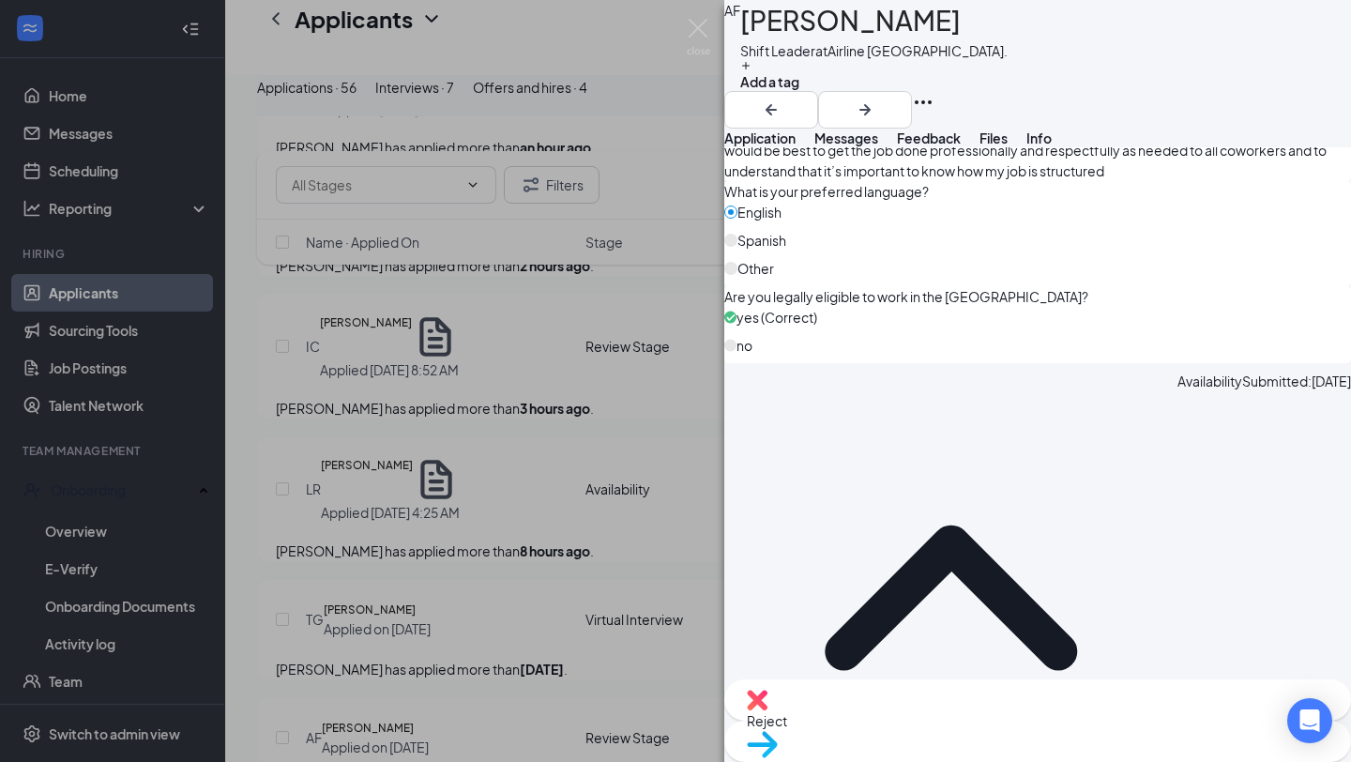
scroll to position [1324, 0]
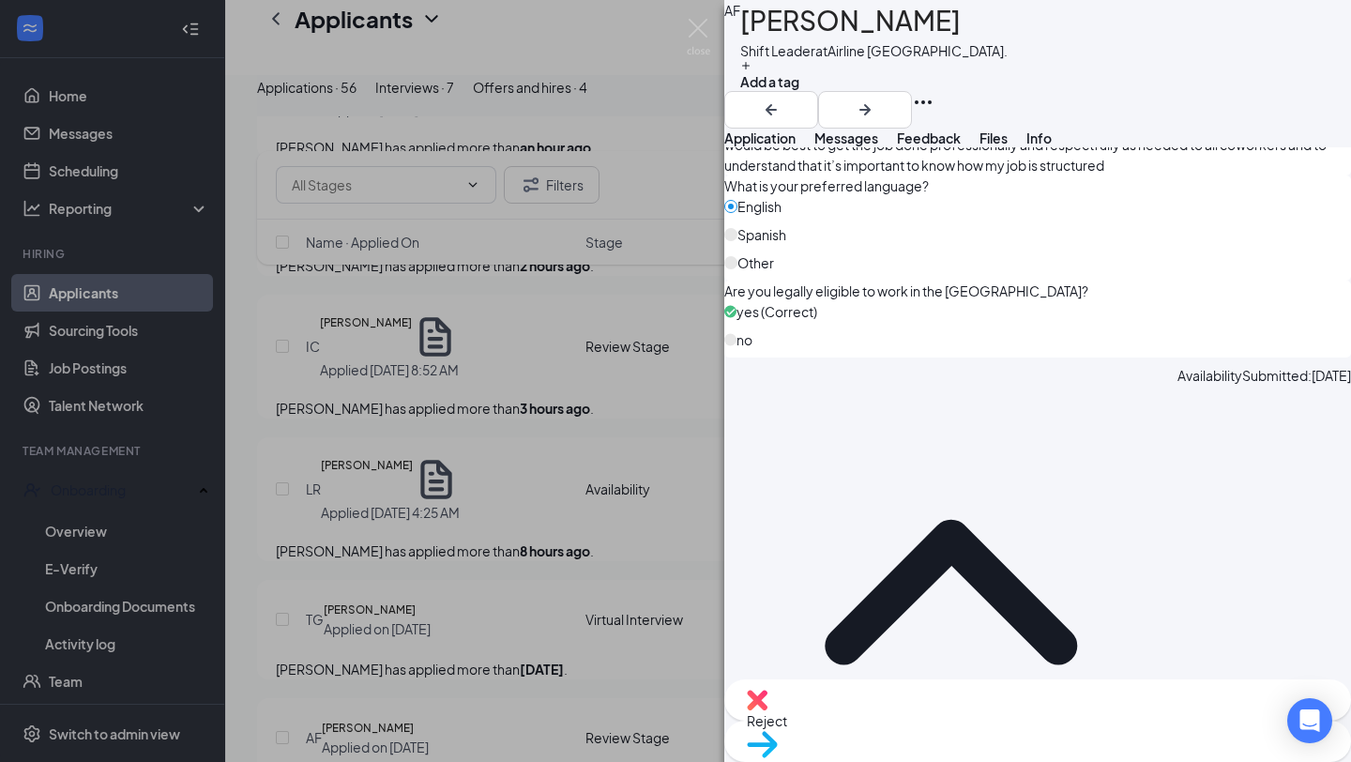
click at [947, 729] on span "Reject" at bounding box center [1038, 720] width 582 height 21
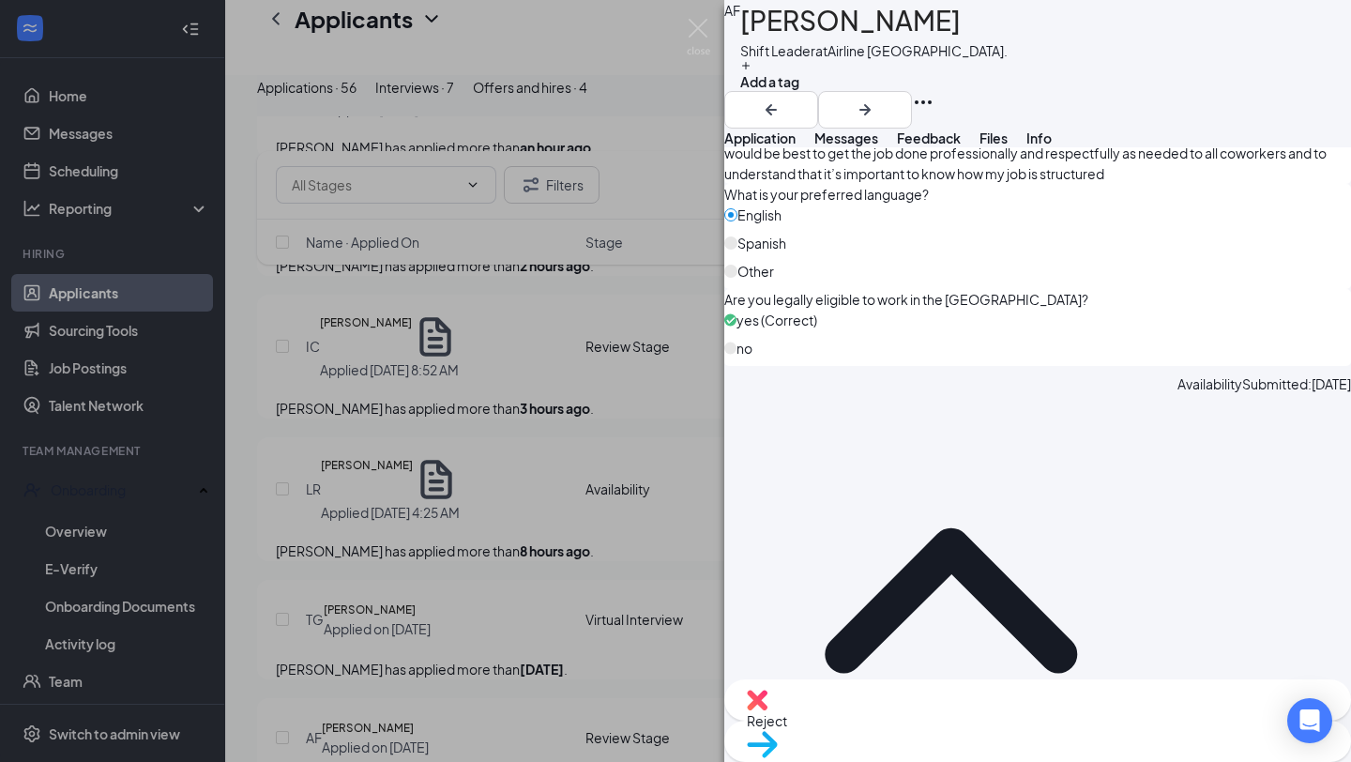
checkbox input "true"
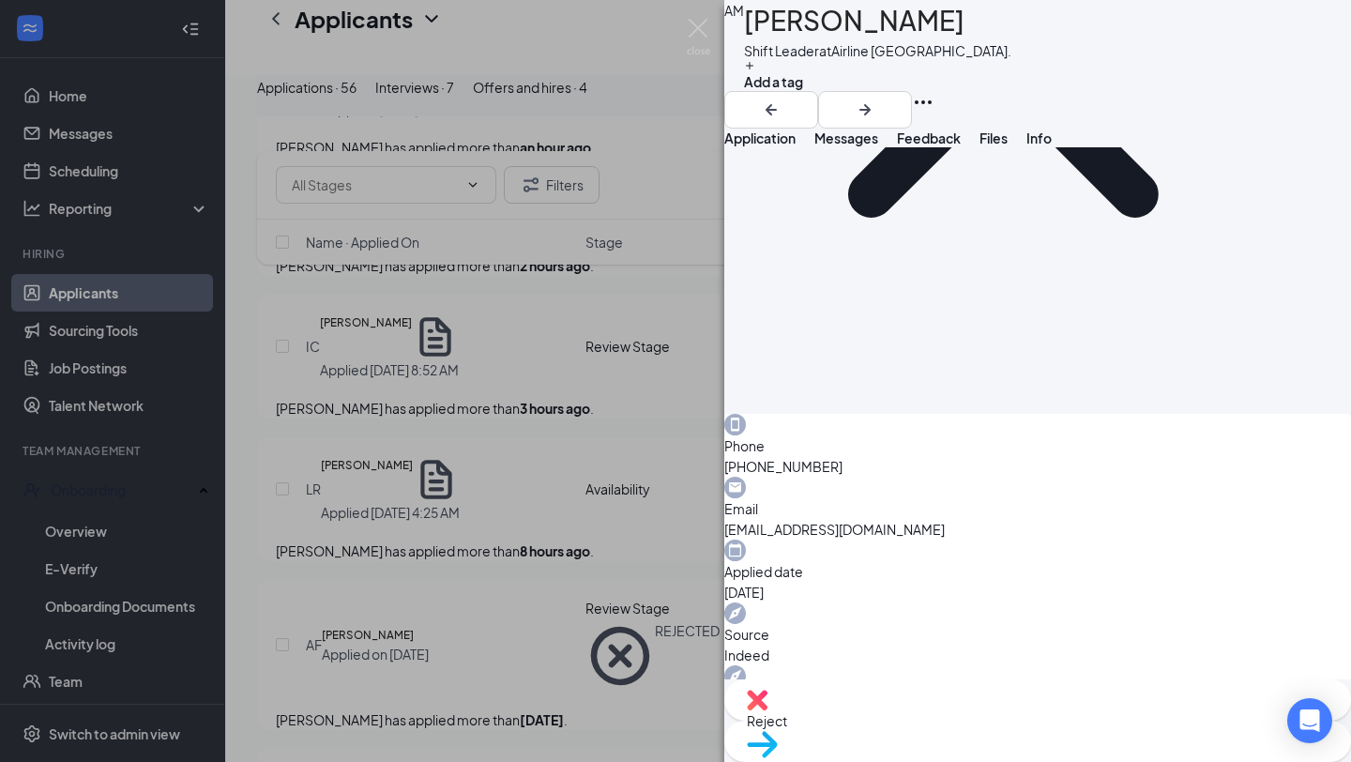
scroll to position [932, 0]
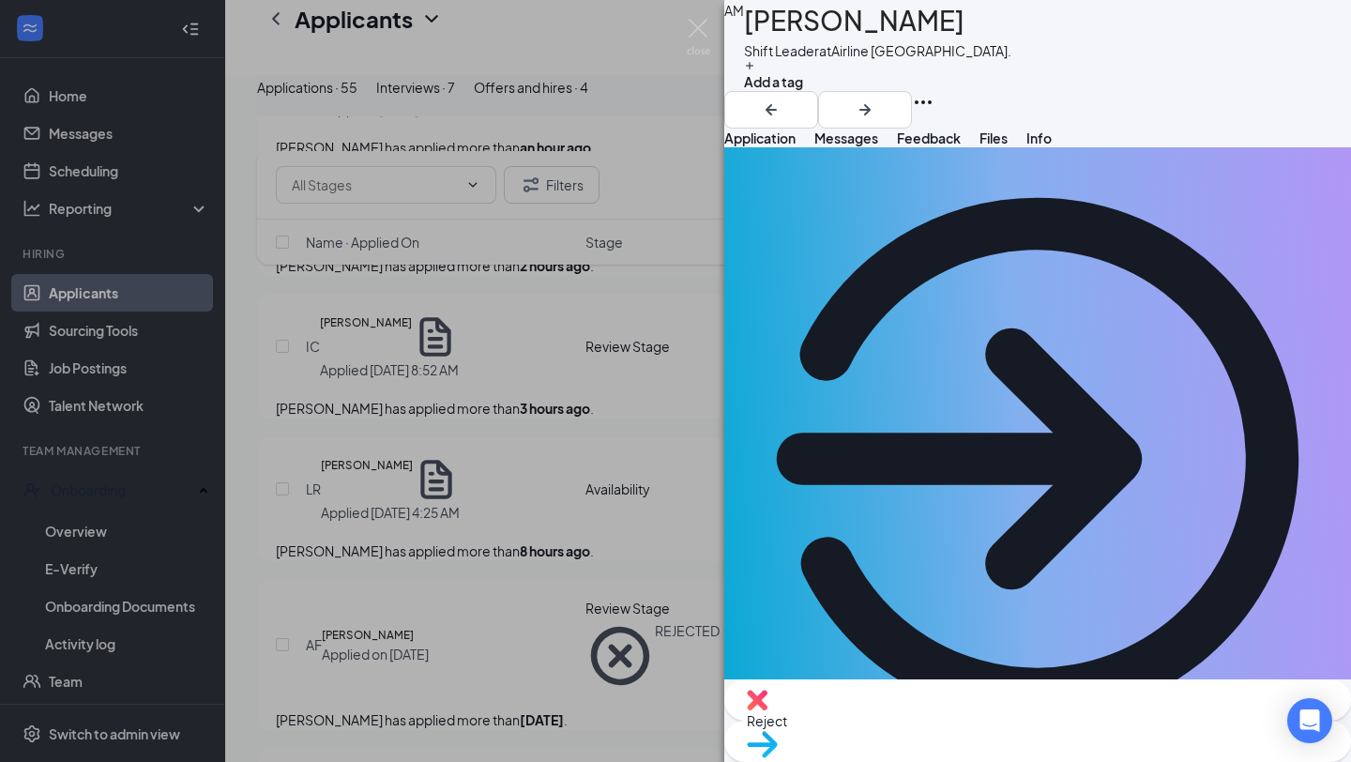
scroll to position [0, 0]
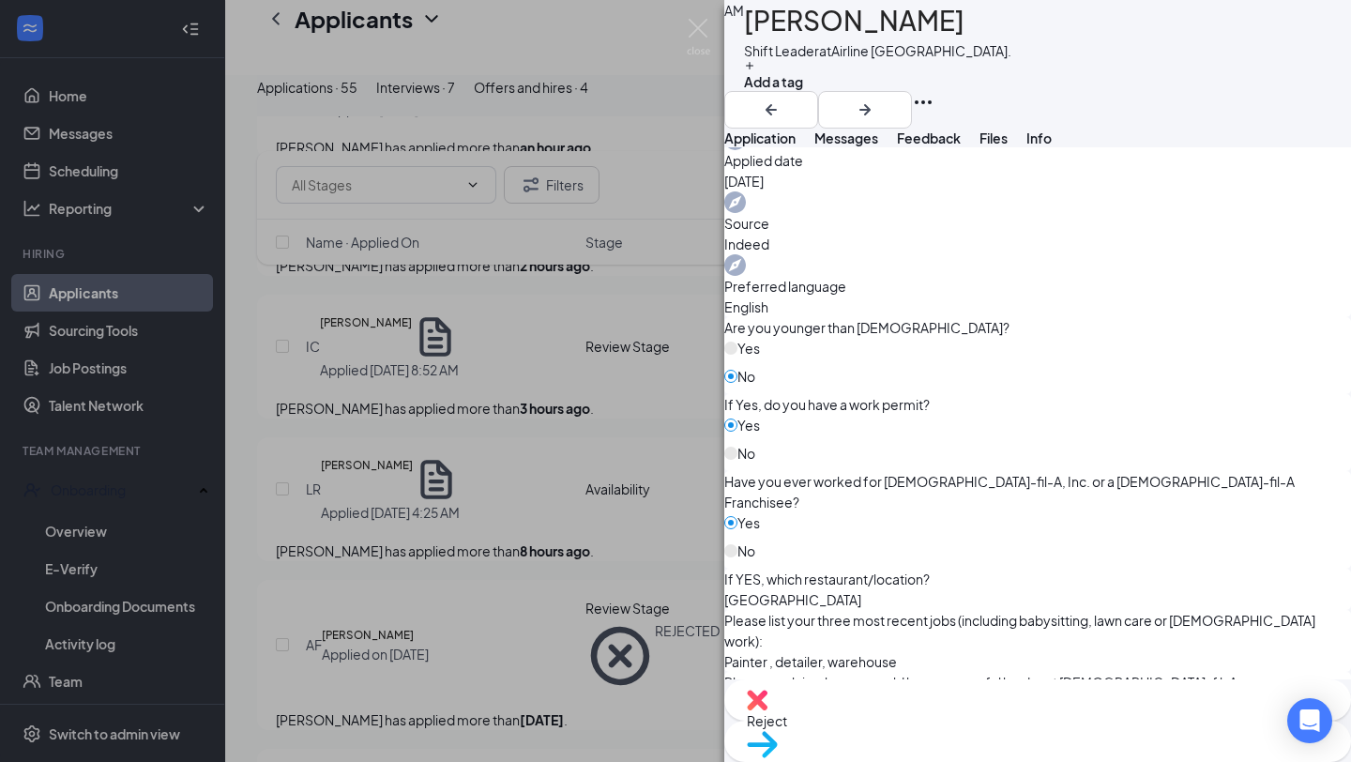
click at [1105, 758] on span "Move to stage" at bounding box center [1038, 768] width 582 height 21
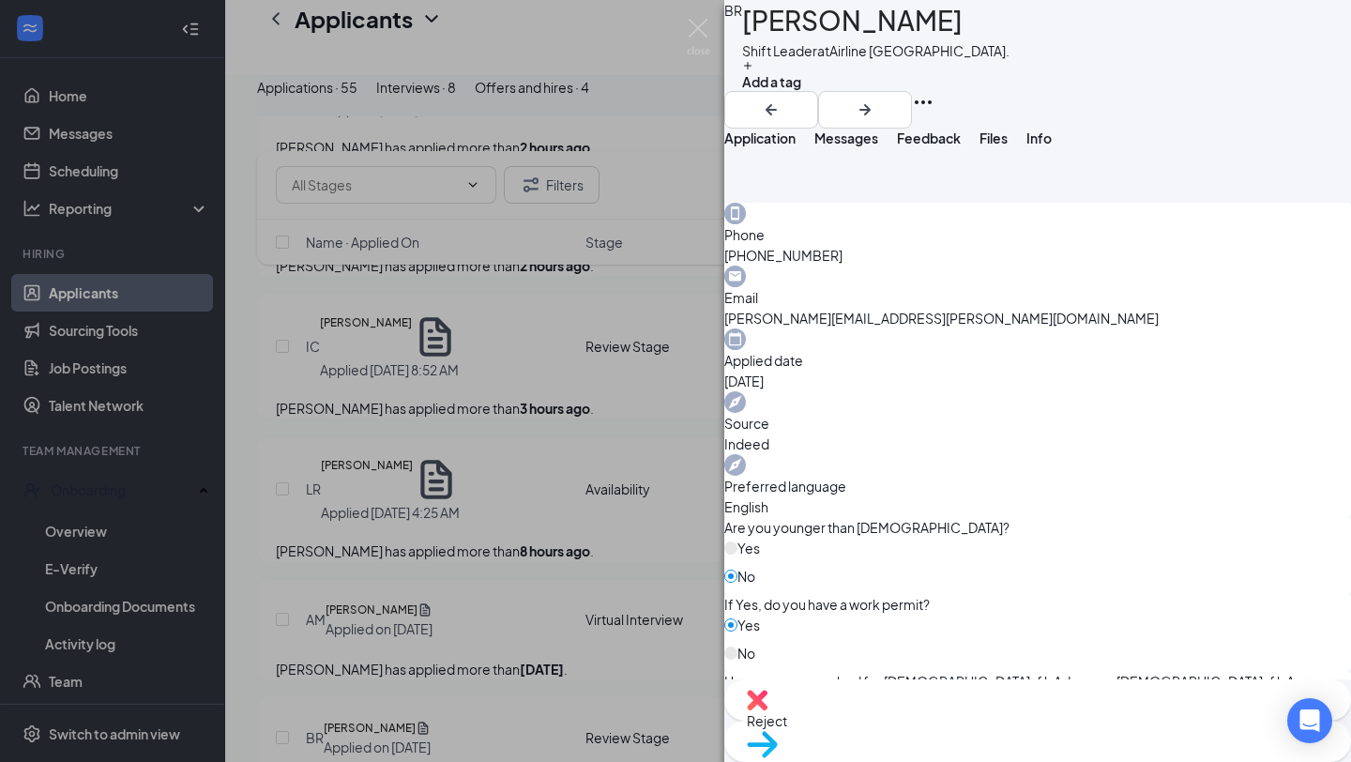
scroll to position [1070, 0]
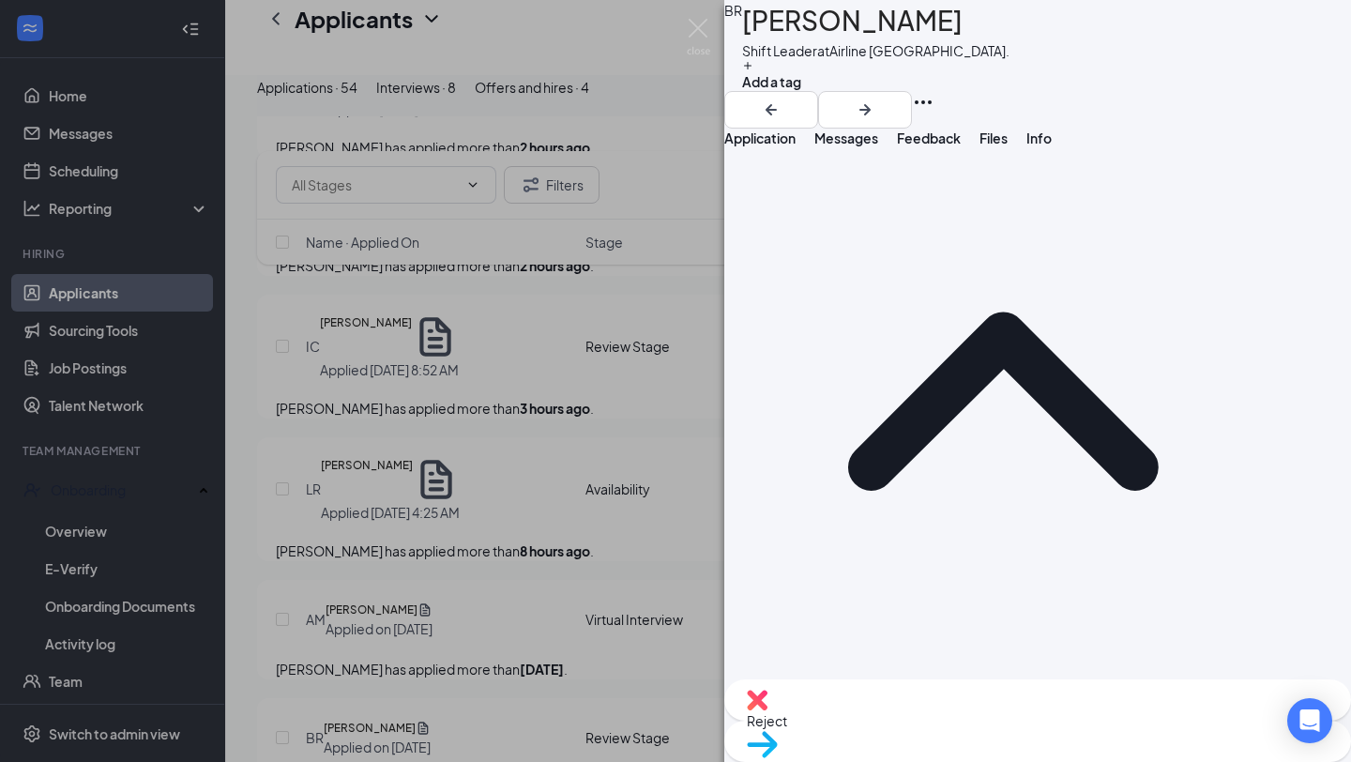
scroll to position [729, 0]
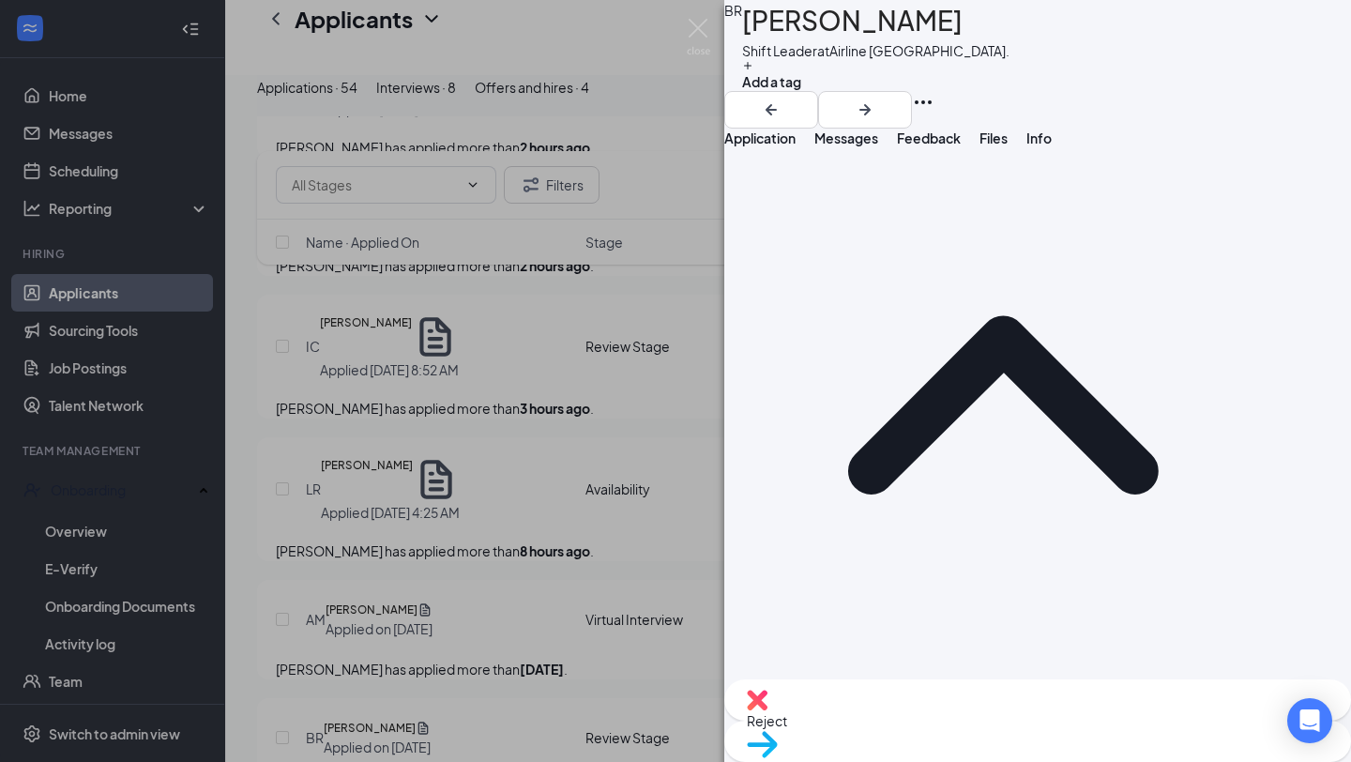
click at [917, 721] on div "Reject" at bounding box center [1037, 699] width 627 height 41
checkbox input "true"
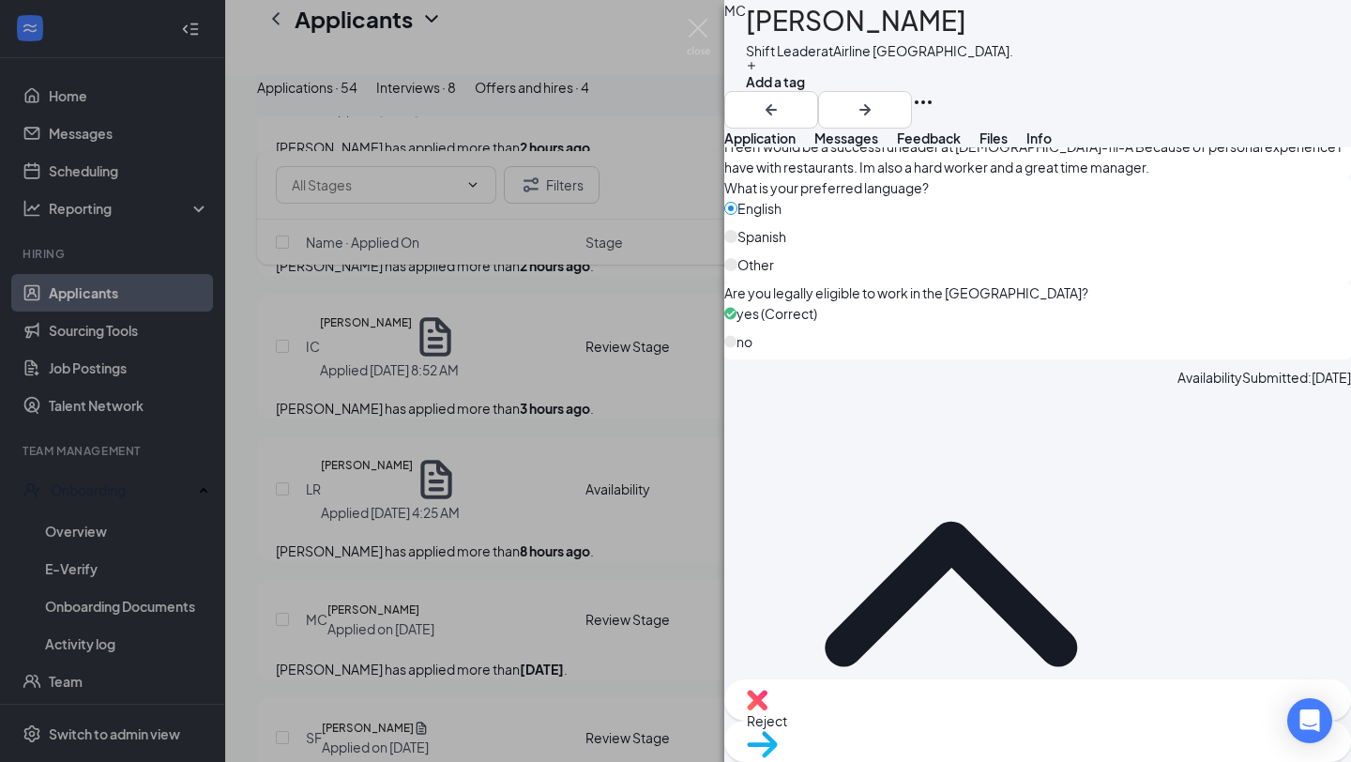
scroll to position [1303, 0]
click at [932, 725] on span "Reject" at bounding box center [1038, 720] width 582 height 21
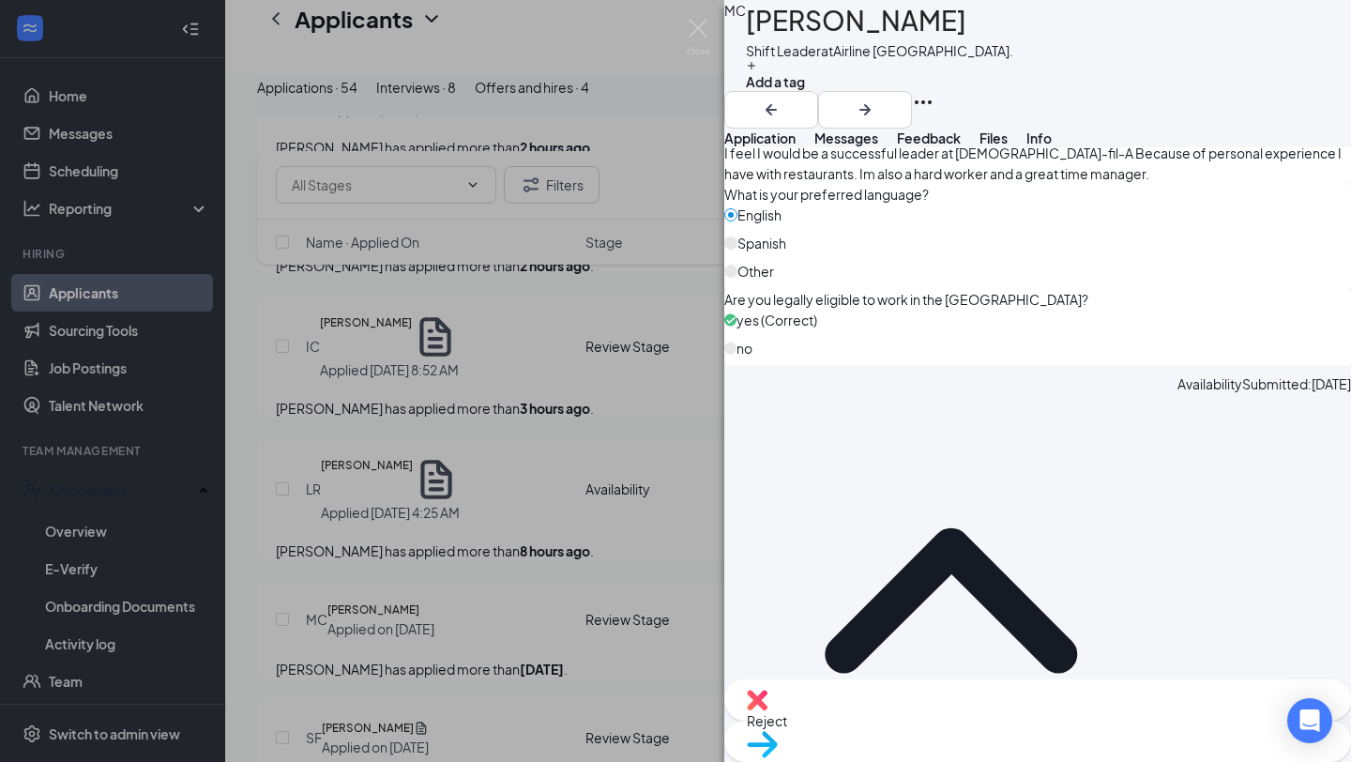
checkbox input "true"
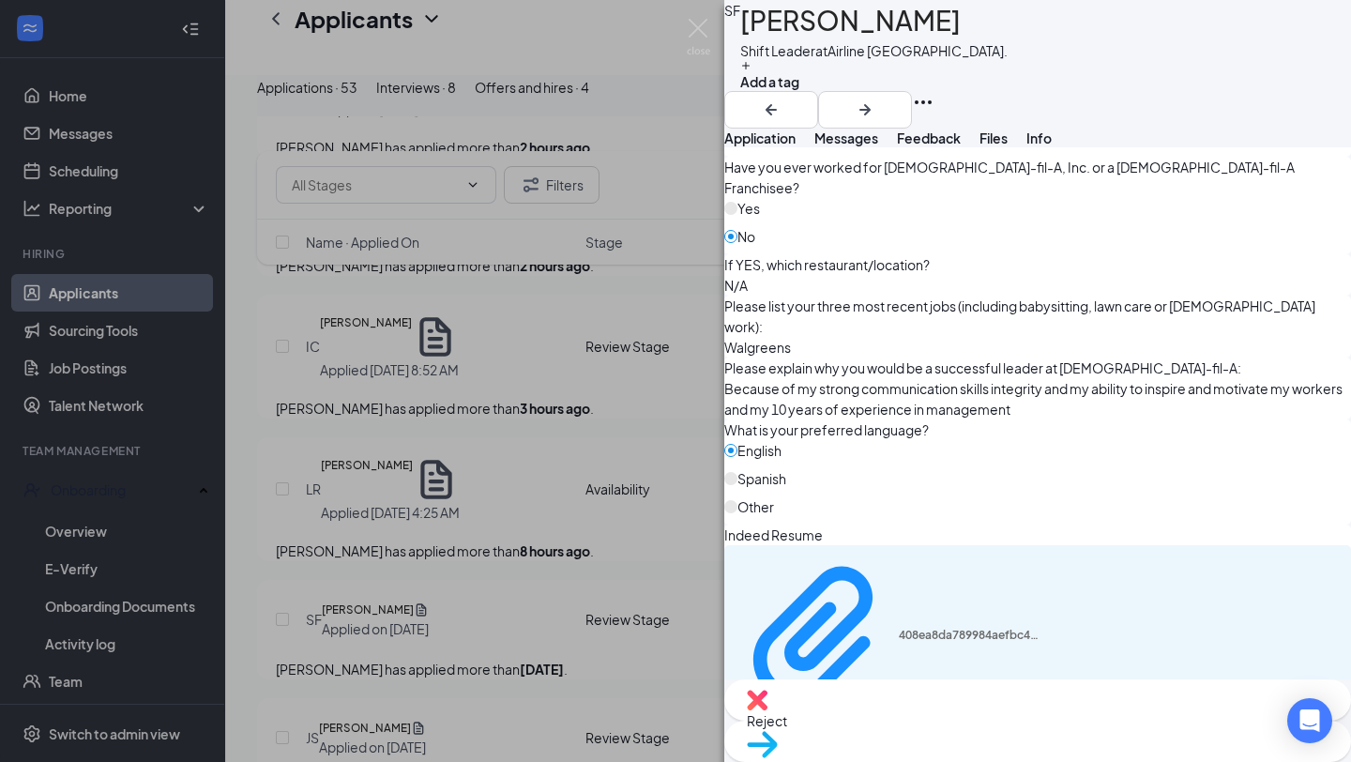
scroll to position [911, 0]
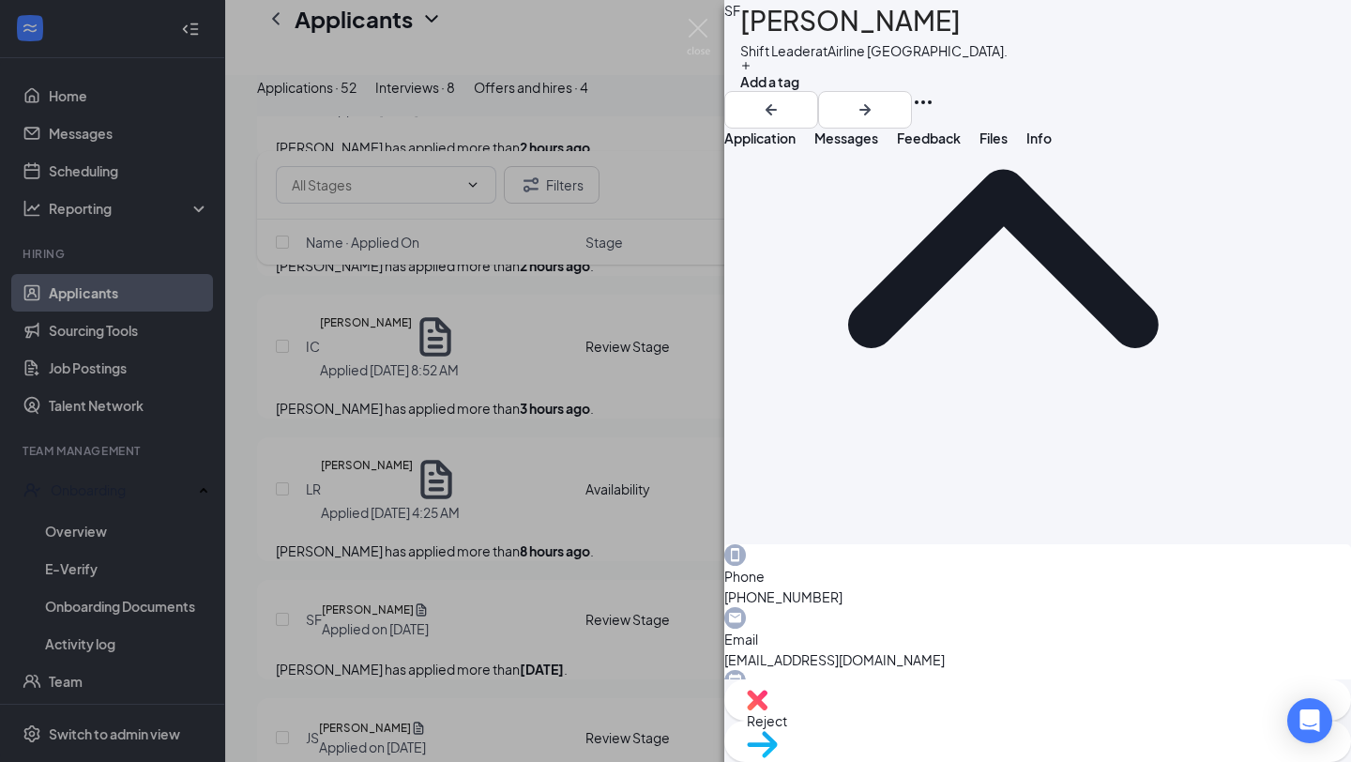
scroll to position [93, 0]
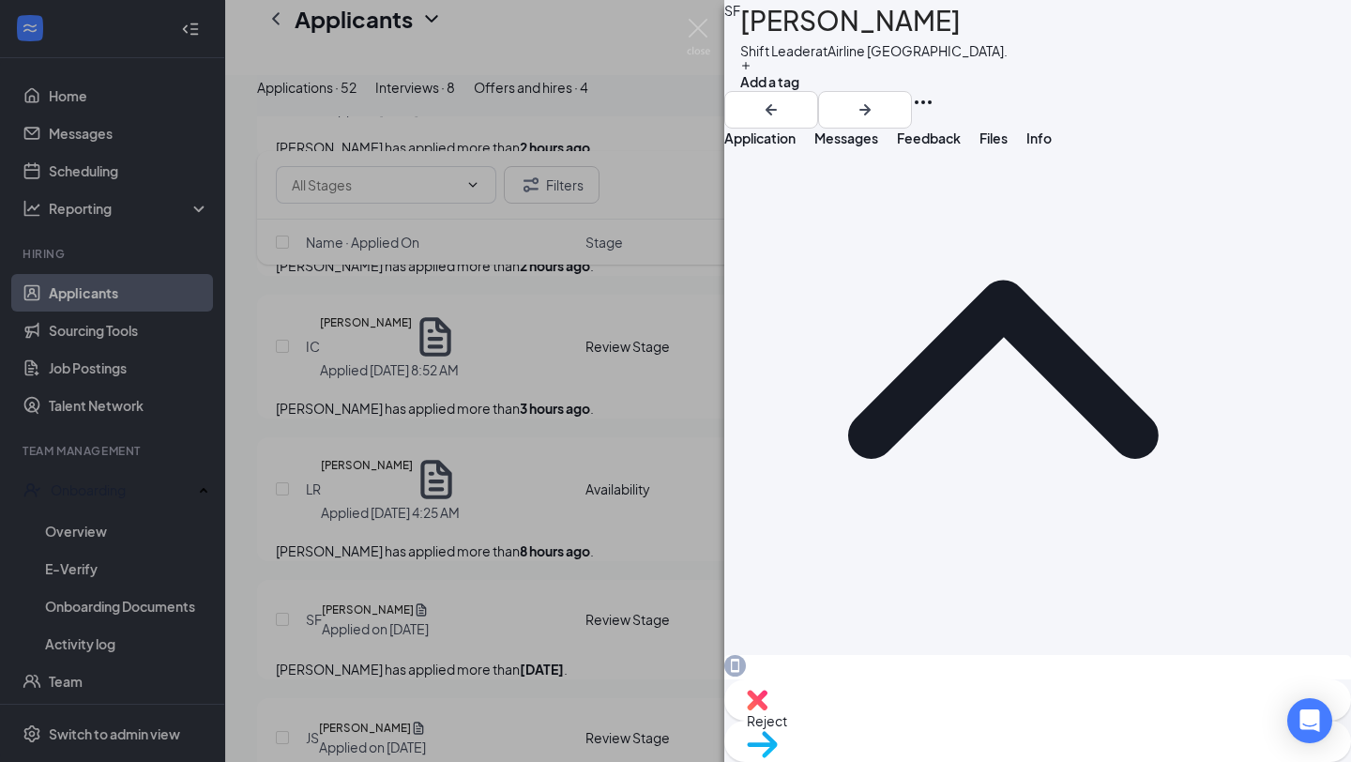
click at [903, 721] on div "Reject" at bounding box center [1037, 699] width 627 height 41
checkbox input "true"
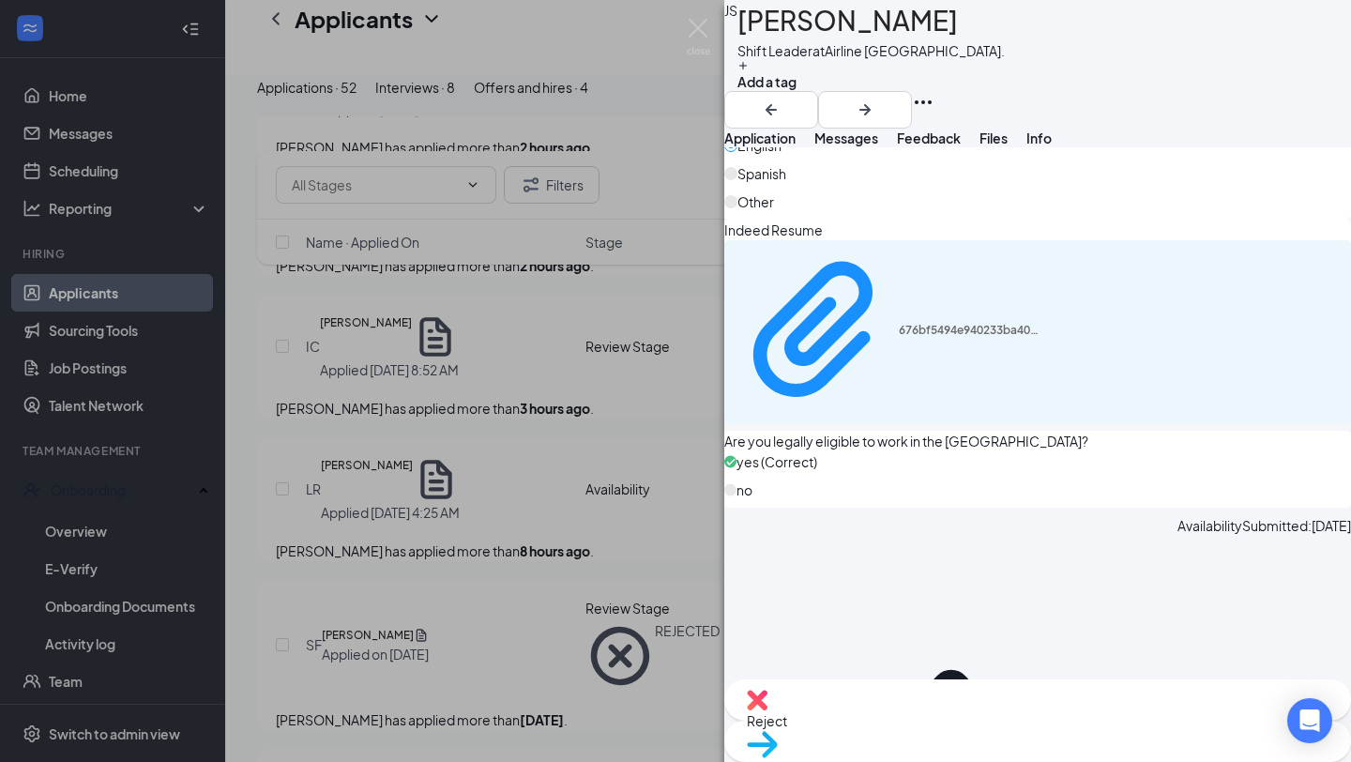
scroll to position [1385, 0]
click at [935, 731] on span "Reject" at bounding box center [1038, 720] width 582 height 21
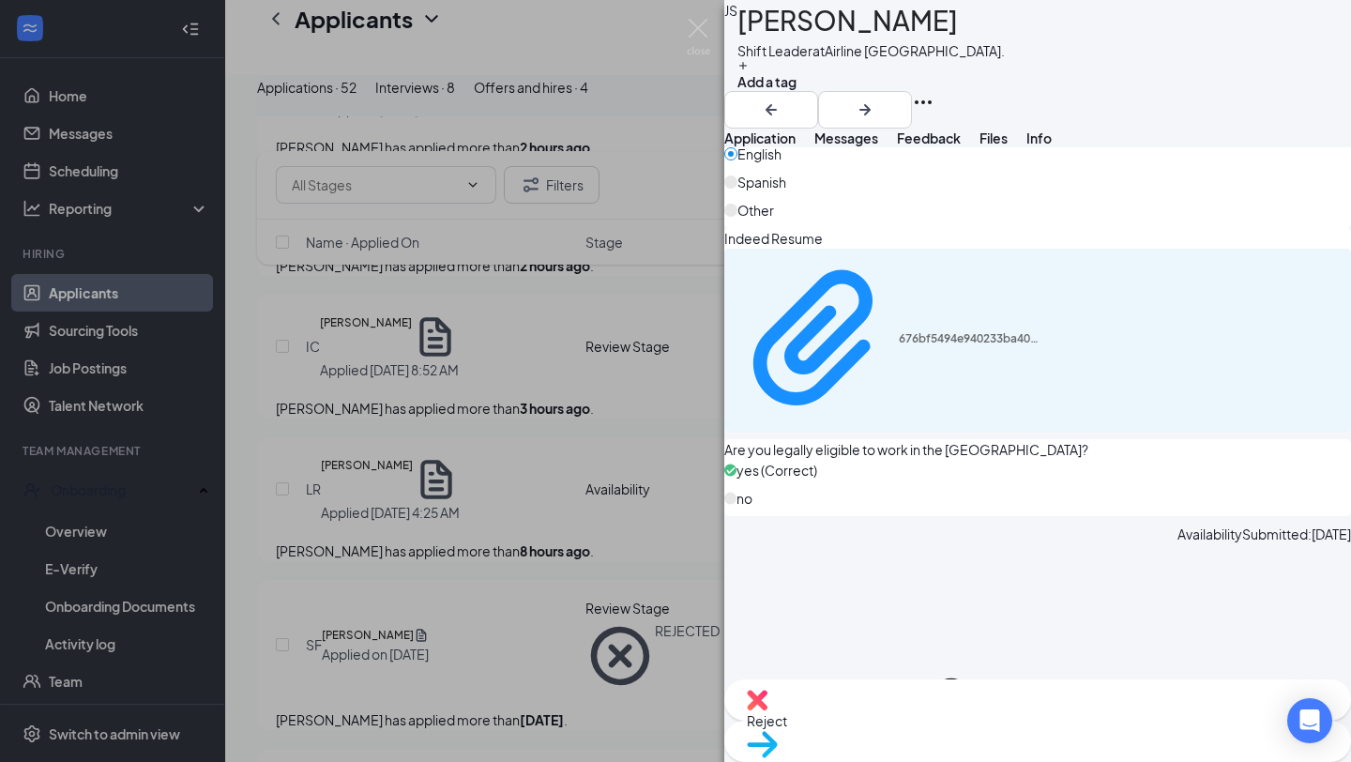
drag, startPoint x: 440, startPoint y: 480, endPoint x: 449, endPoint y: 489, distance: 11.9
checkbox input "true"
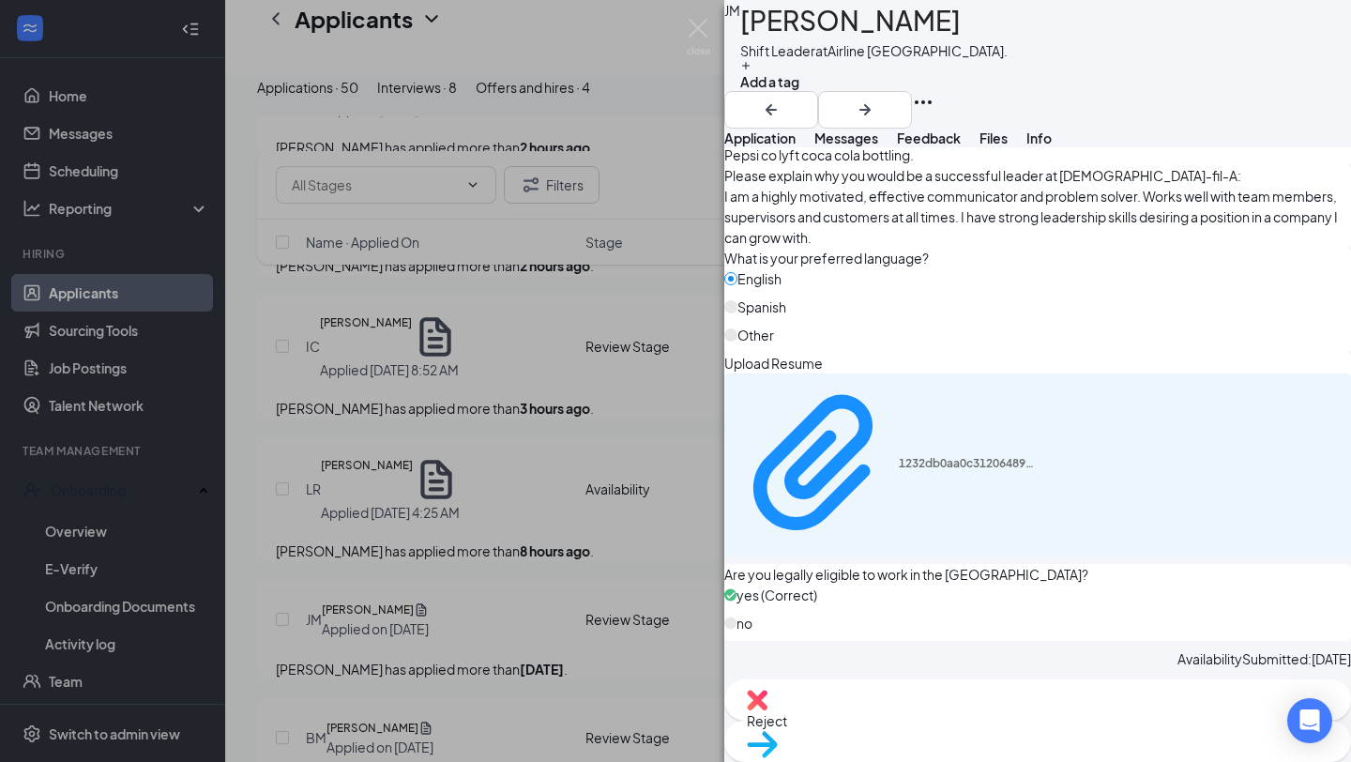
scroll to position [1076, 0]
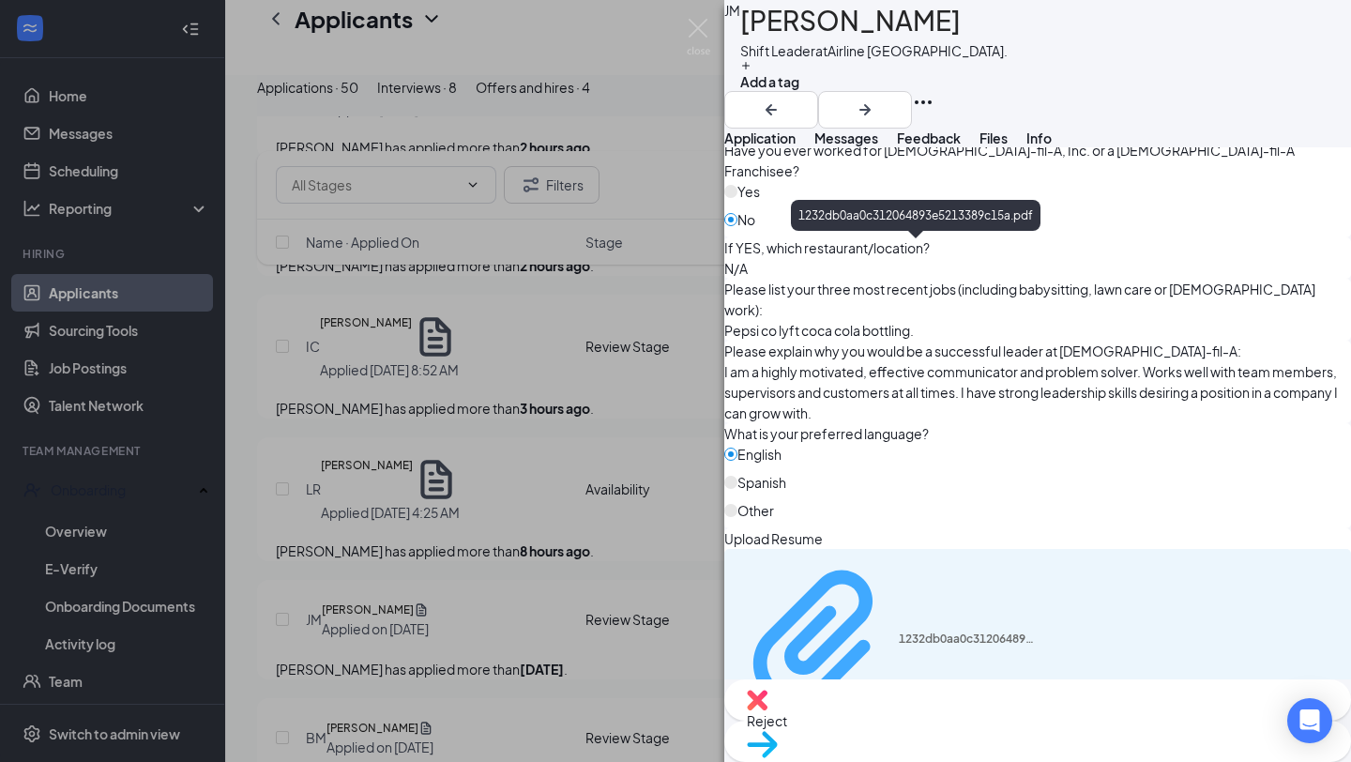
click at [906, 632] on div "1232db0aa0c312064893e5213389c15a.pdf" at bounding box center [969, 639] width 141 height 15
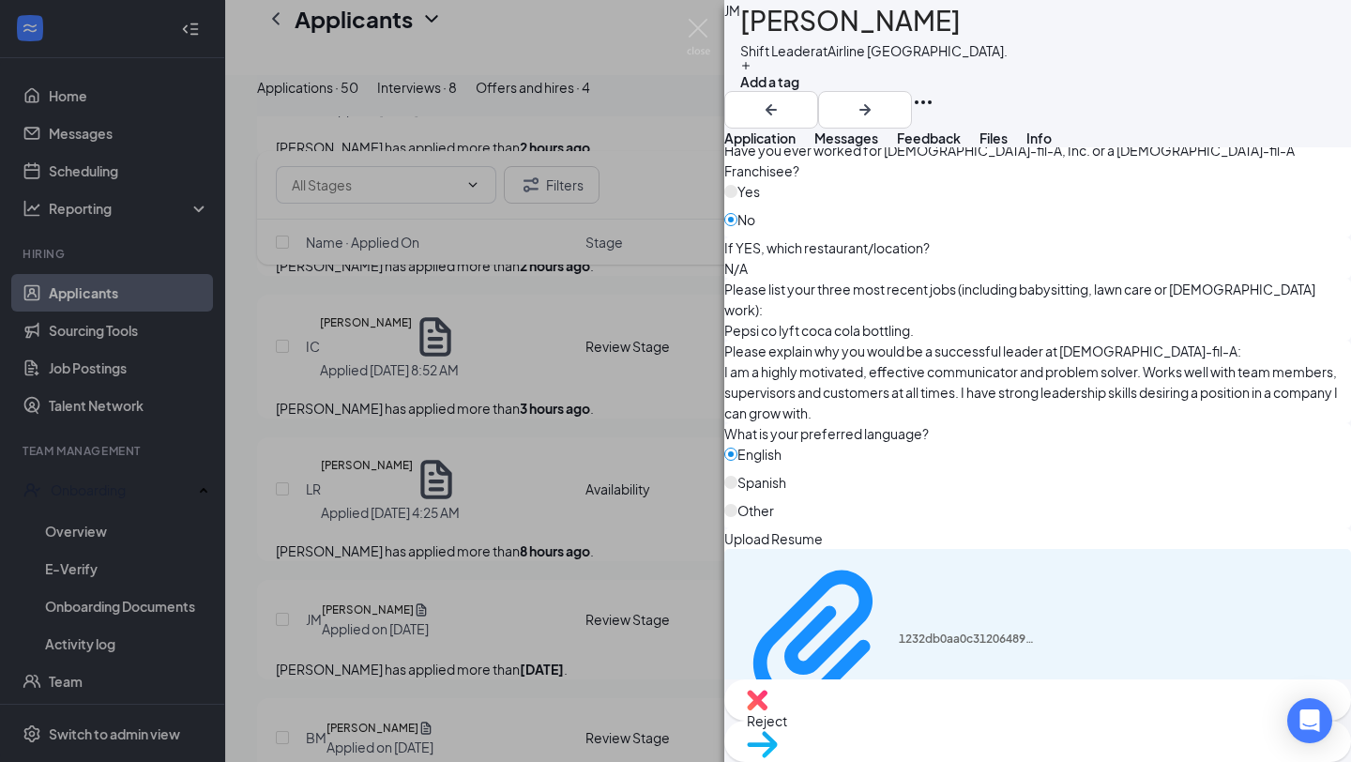
click at [946, 714] on div "Reject" at bounding box center [1037, 699] width 627 height 41
checkbox input "true"
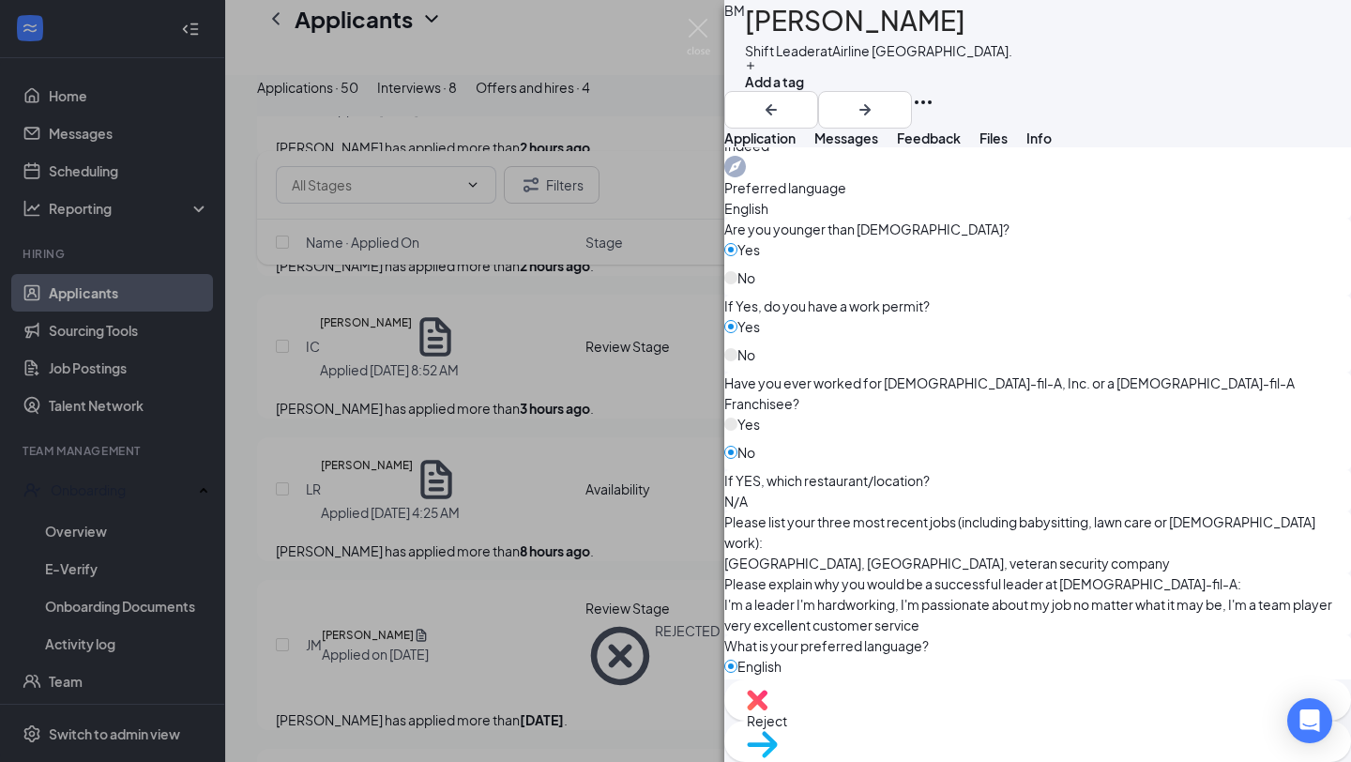
scroll to position [846, 0]
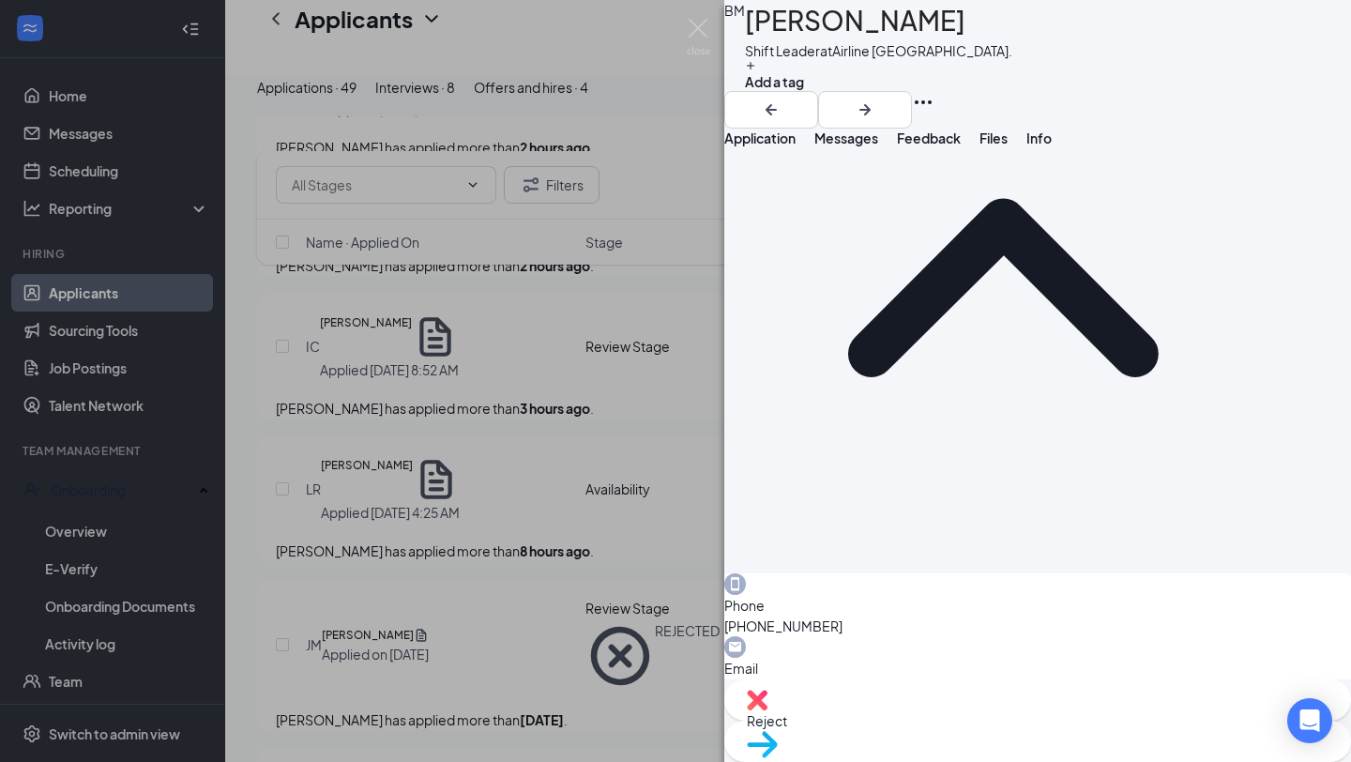
scroll to position [0, 0]
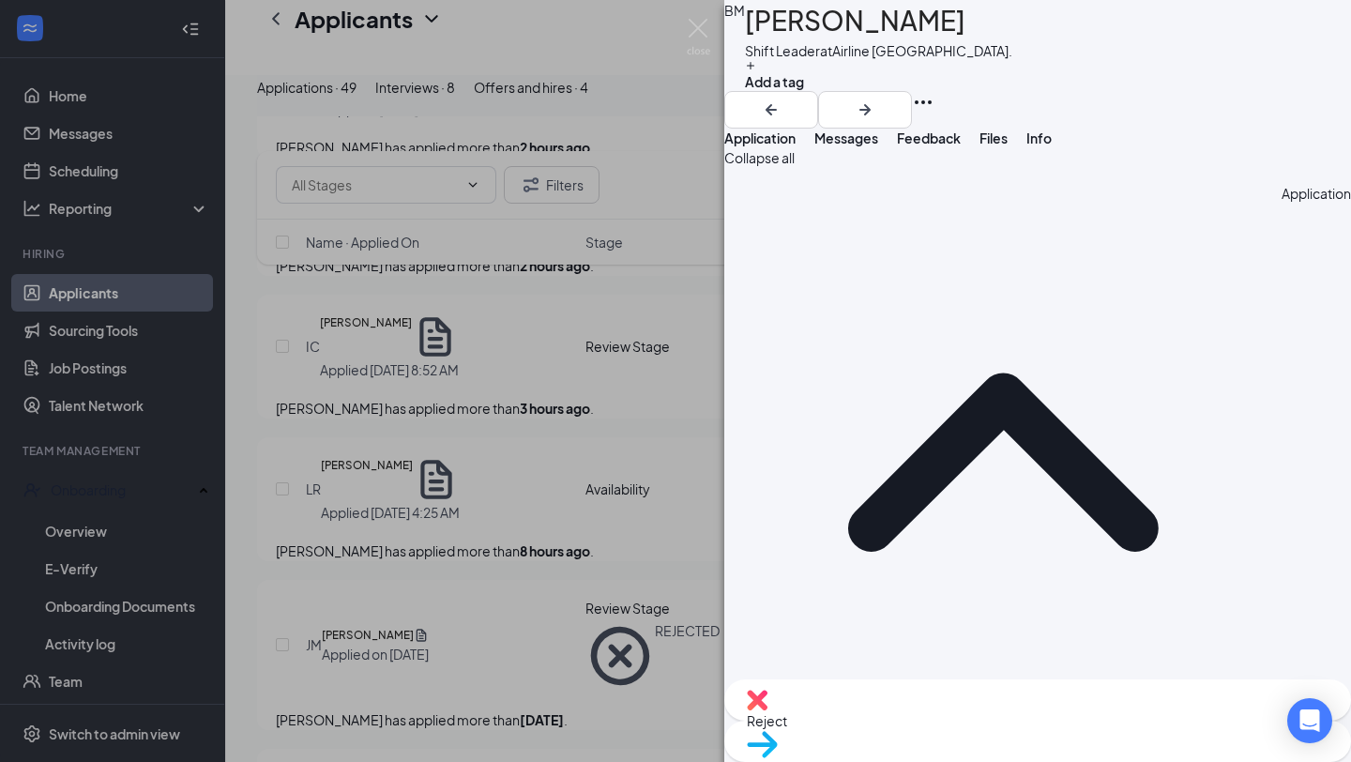
click at [1083, 758] on span "Move to stage" at bounding box center [1038, 768] width 582 height 21
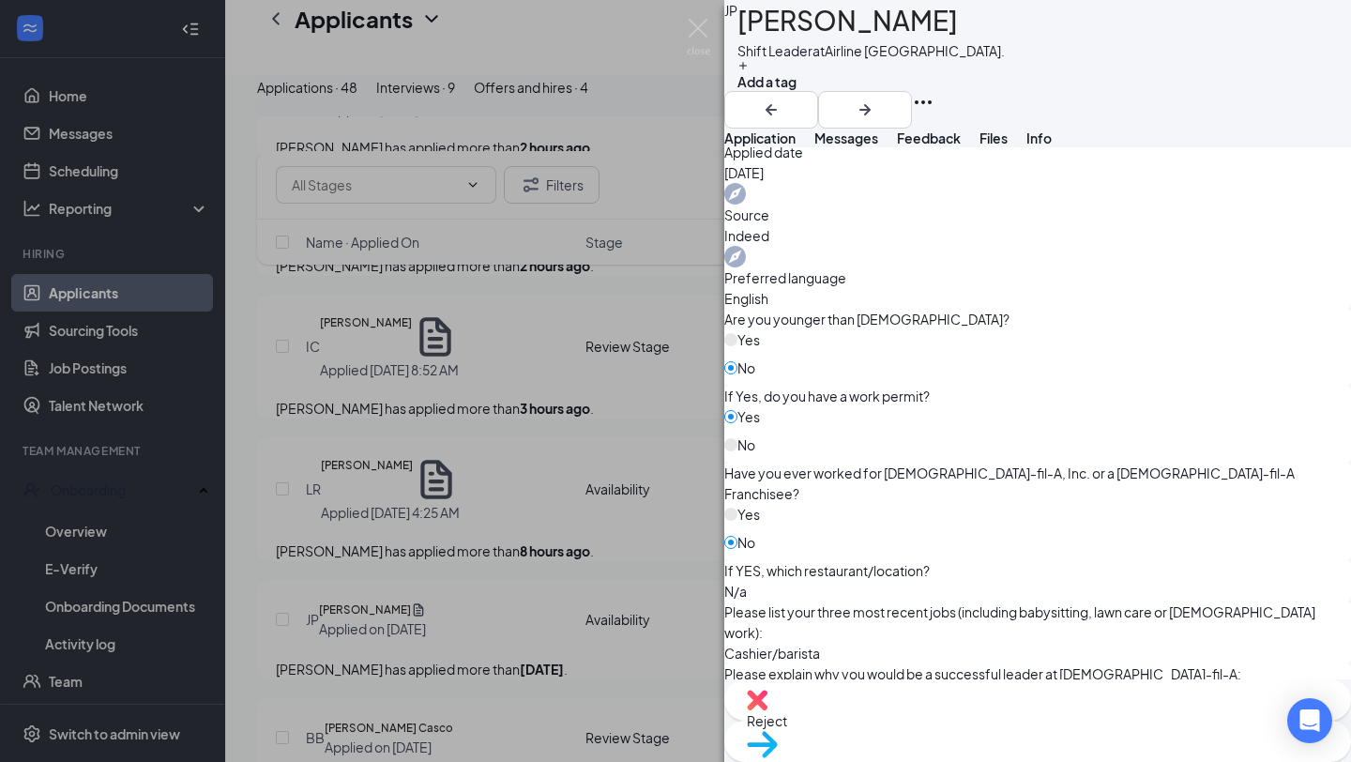
scroll to position [758, 0]
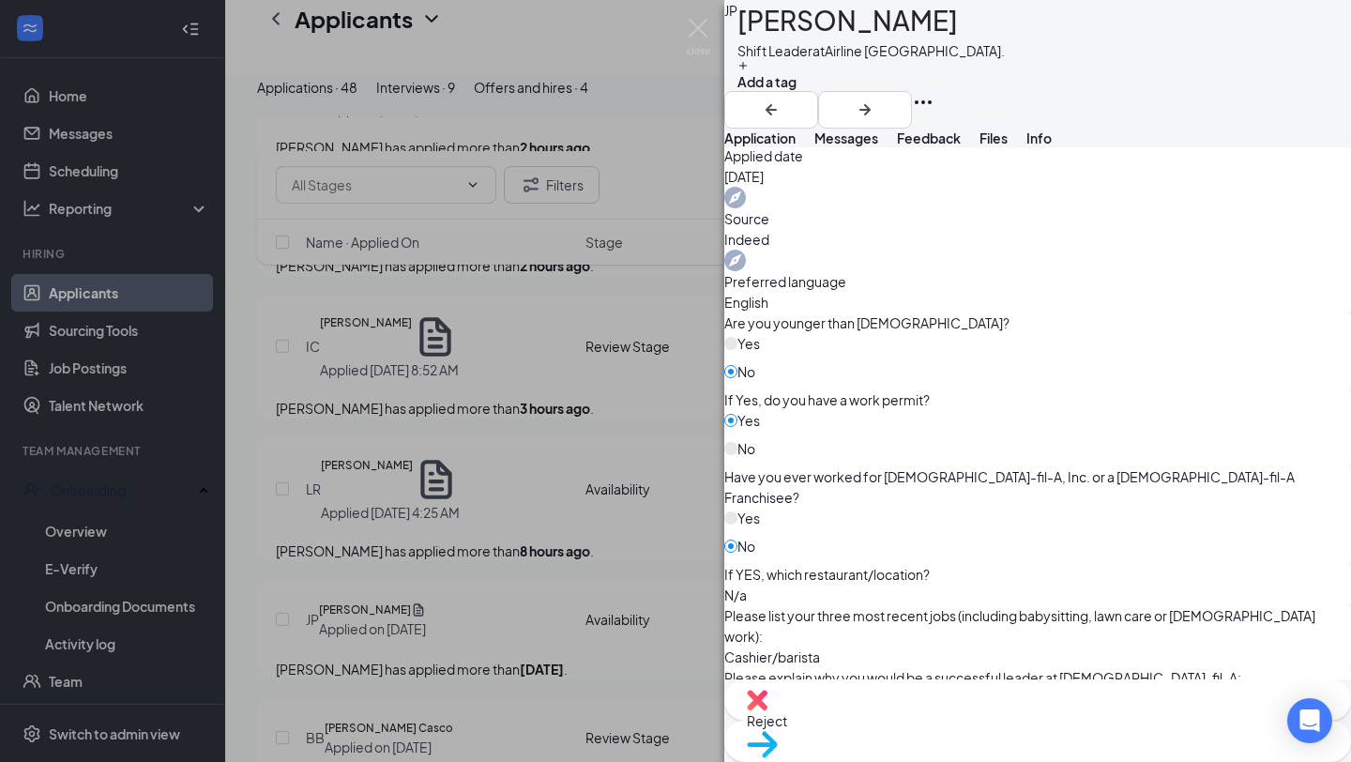
click at [928, 721] on div "Reject" at bounding box center [1037, 699] width 627 height 41
checkbox input "true"
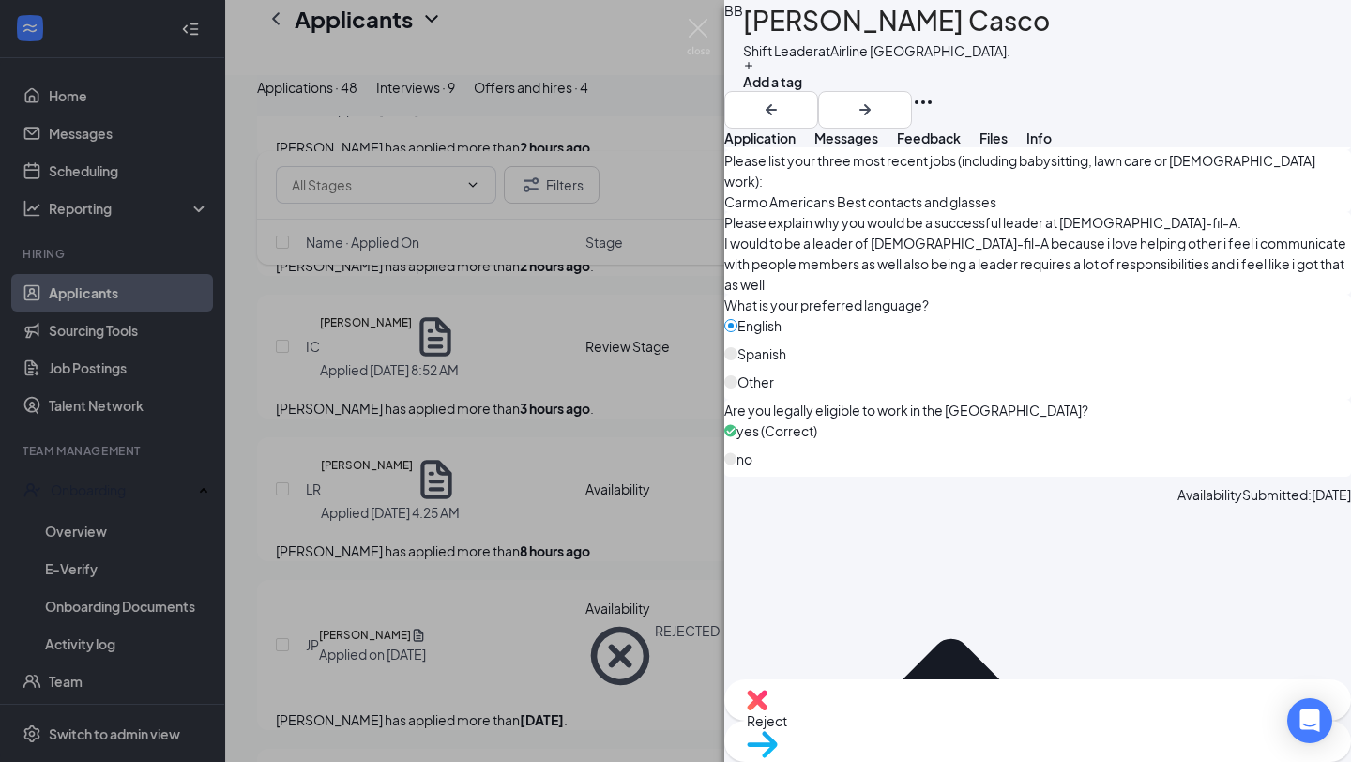
scroll to position [1303, 0]
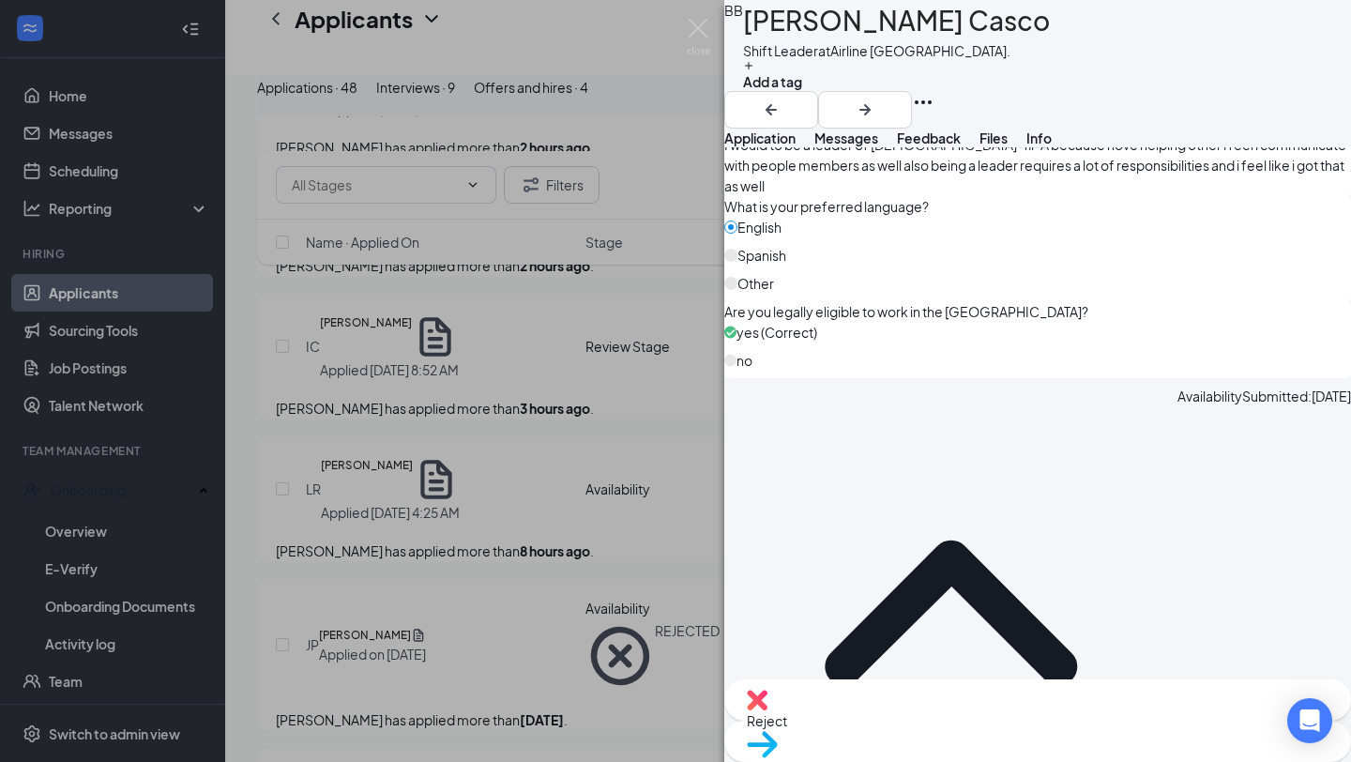
click at [952, 721] on div "Reject" at bounding box center [1037, 699] width 627 height 41
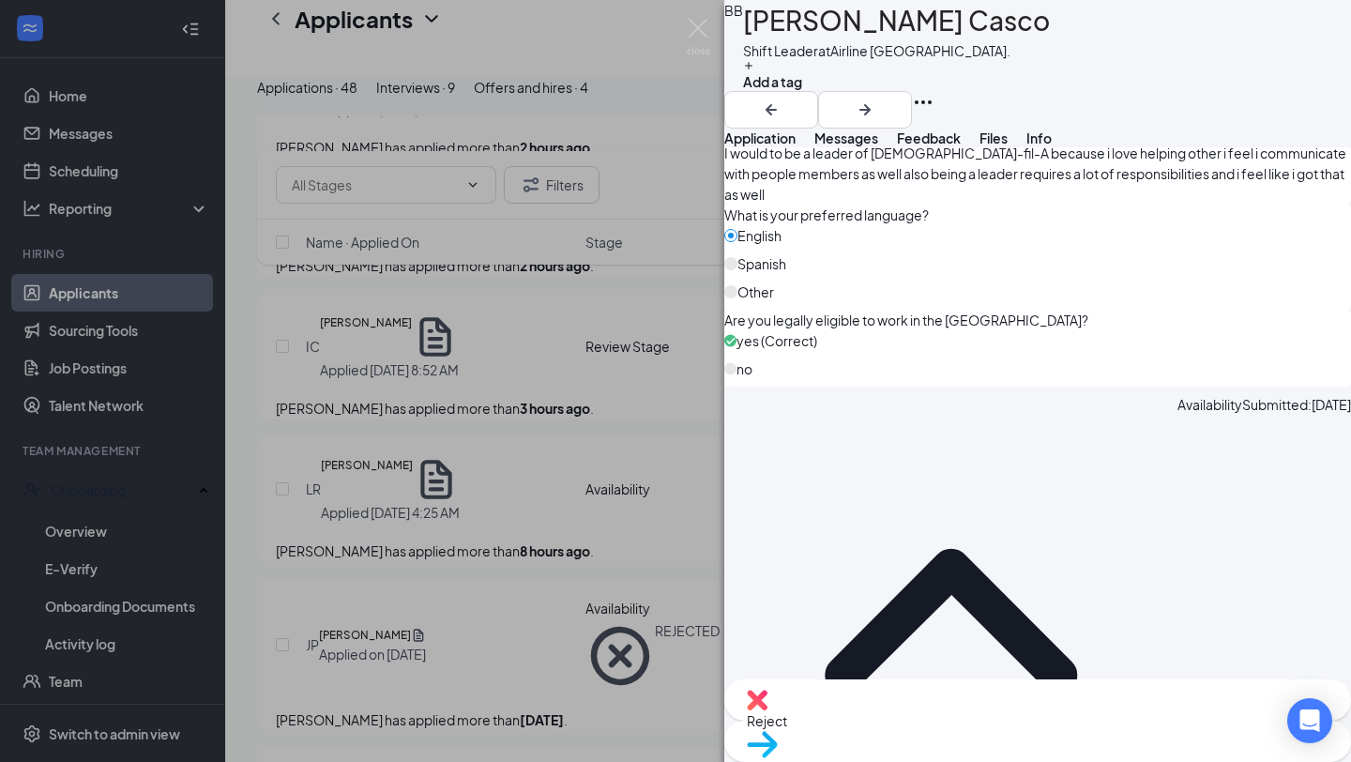
checkbox input "true"
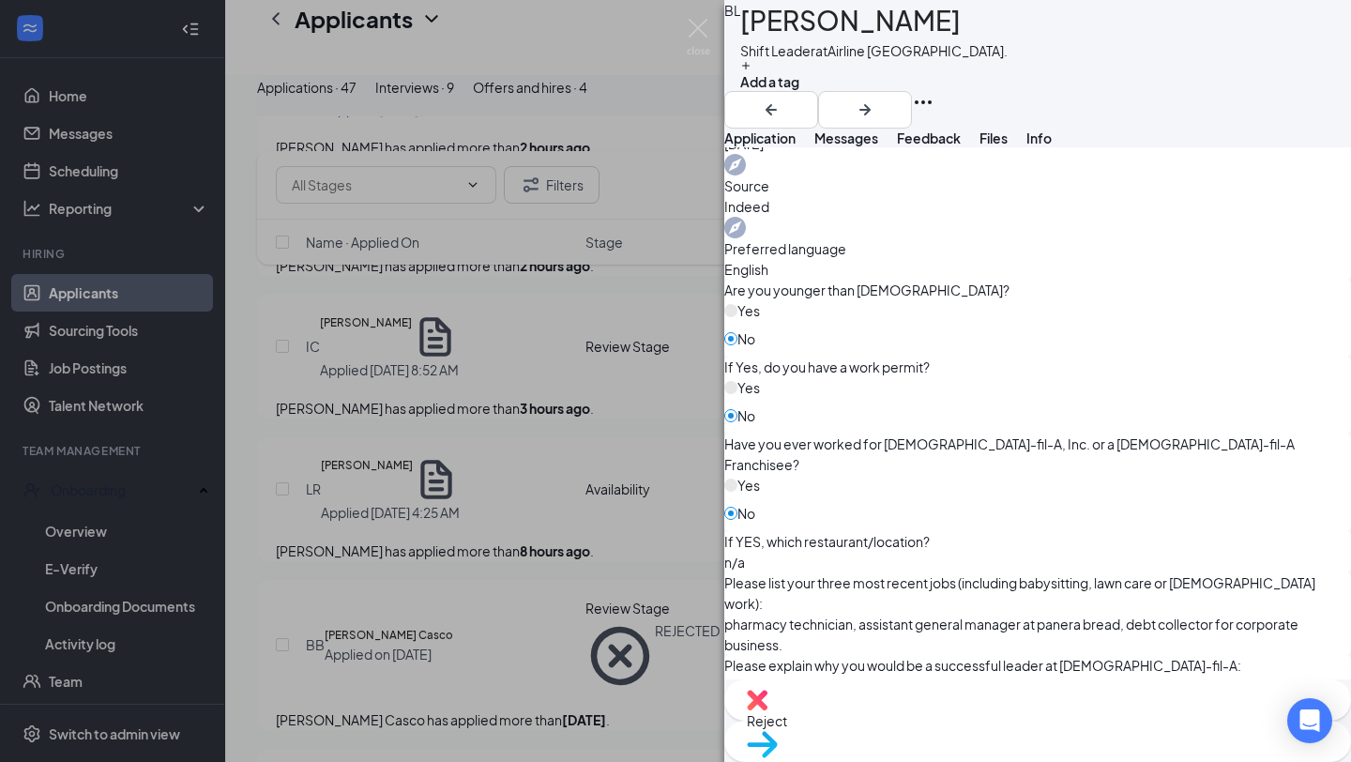
scroll to position [781, 0]
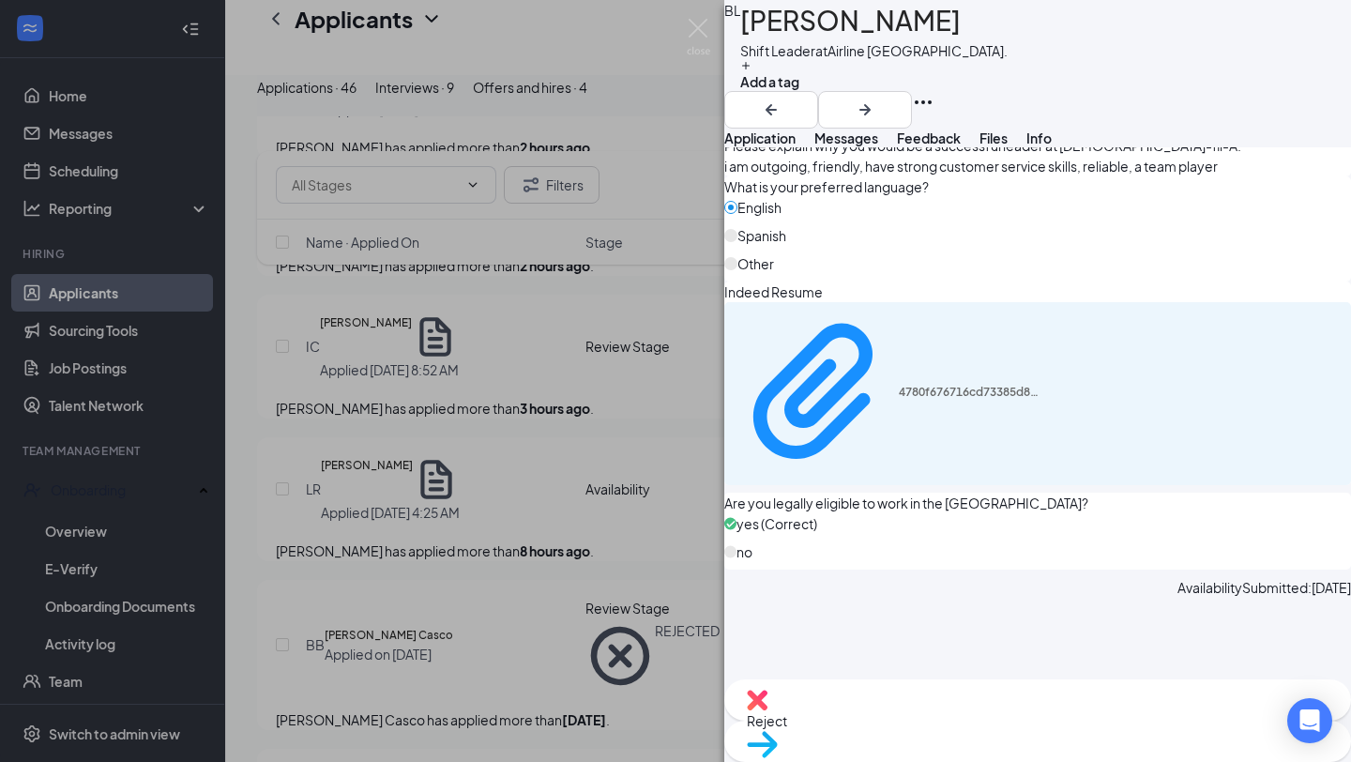
scroll to position [1364, 0]
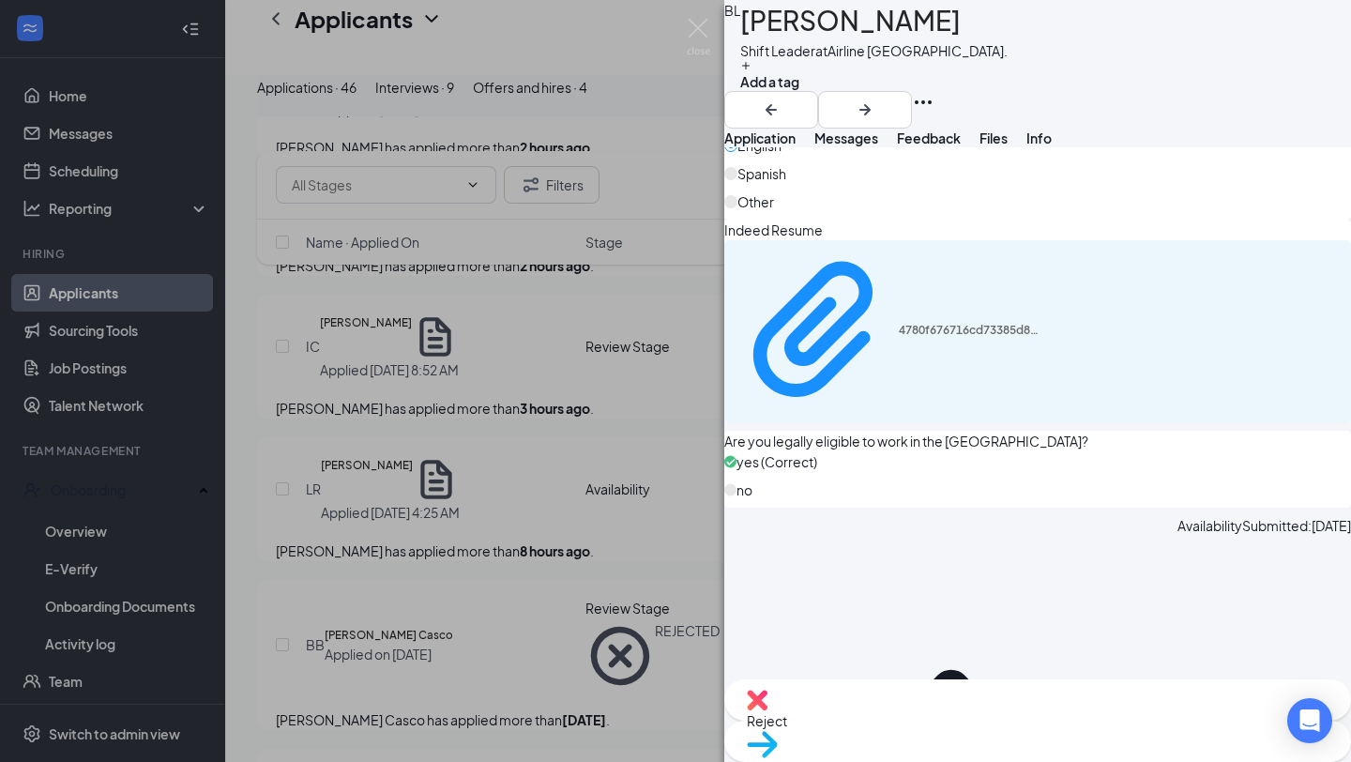
click at [1095, 758] on span "Move to stage" at bounding box center [1038, 768] width 582 height 21
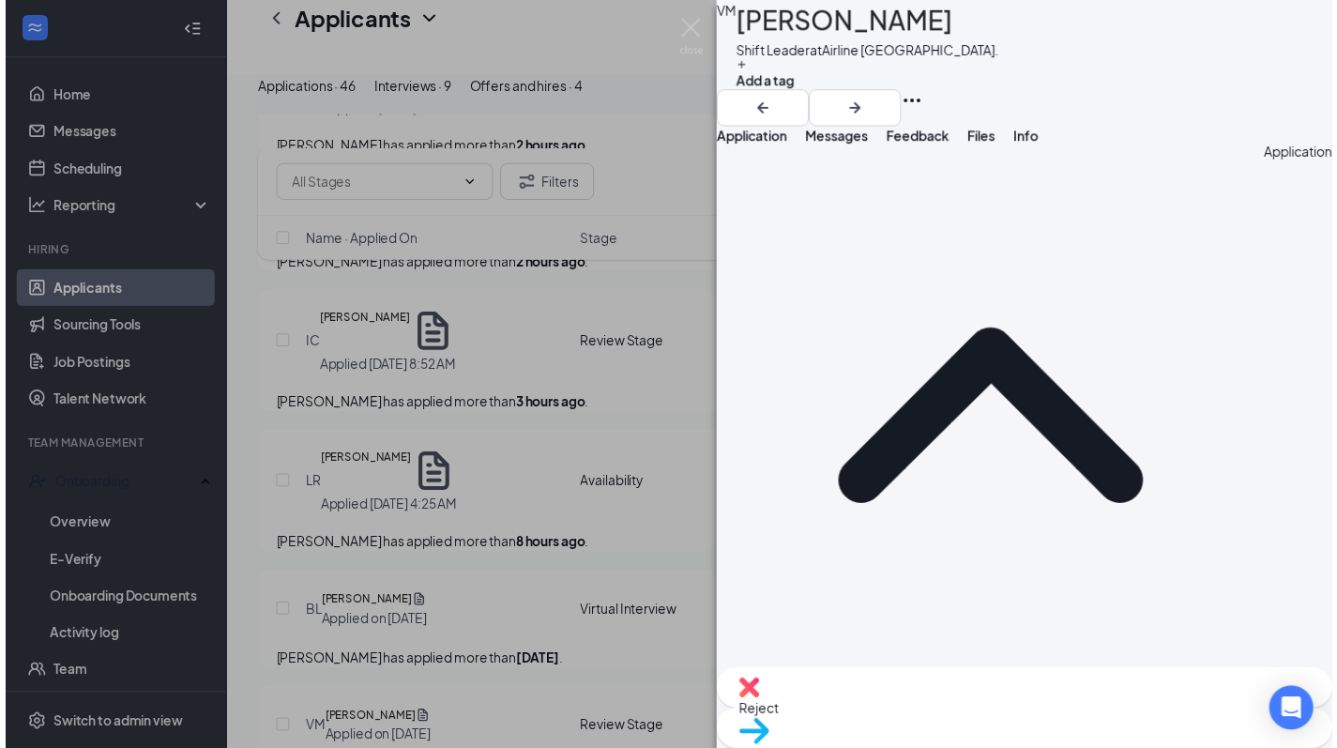
scroll to position [40, 0]
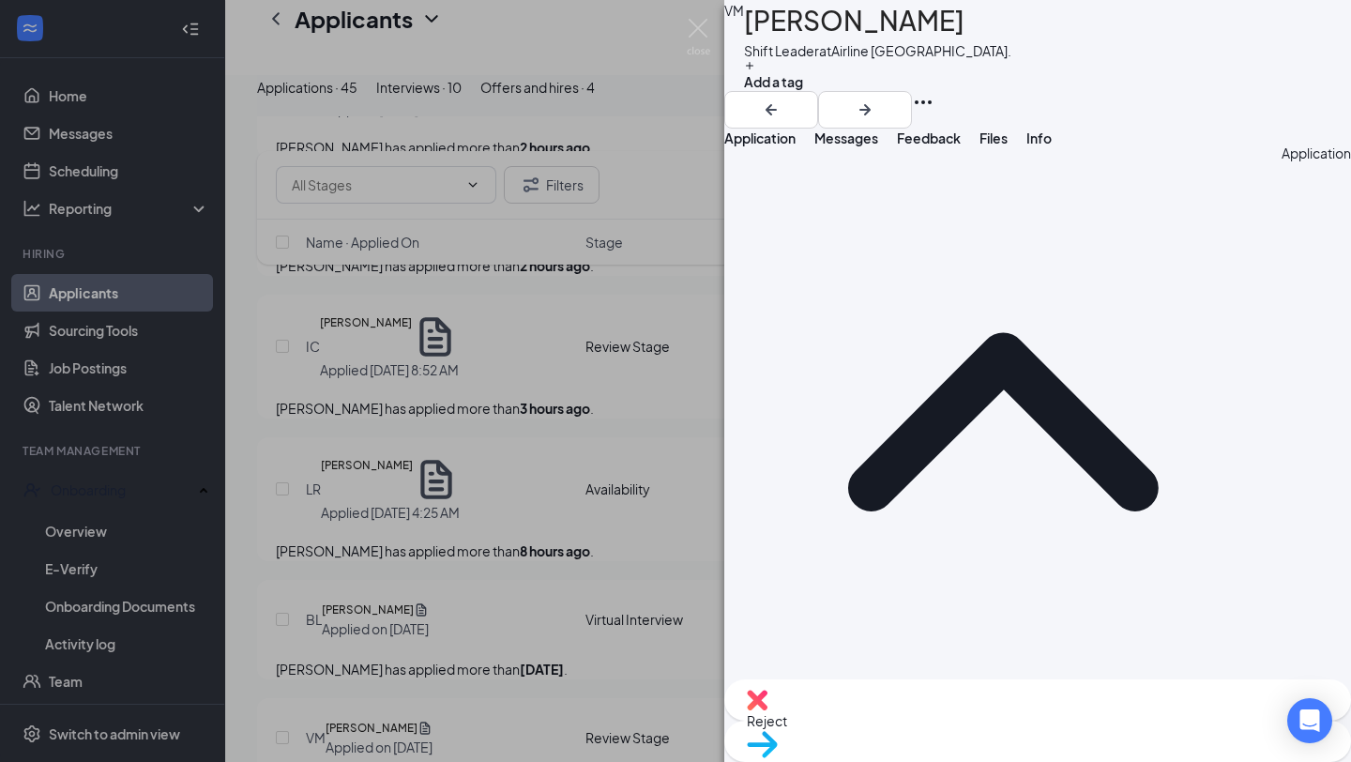
click at [358, 423] on div "[PERSON_NAME] Shift Leader at [GEOGRAPHIC_DATA]. Add a tag Application Messages…" at bounding box center [675, 381] width 1351 height 762
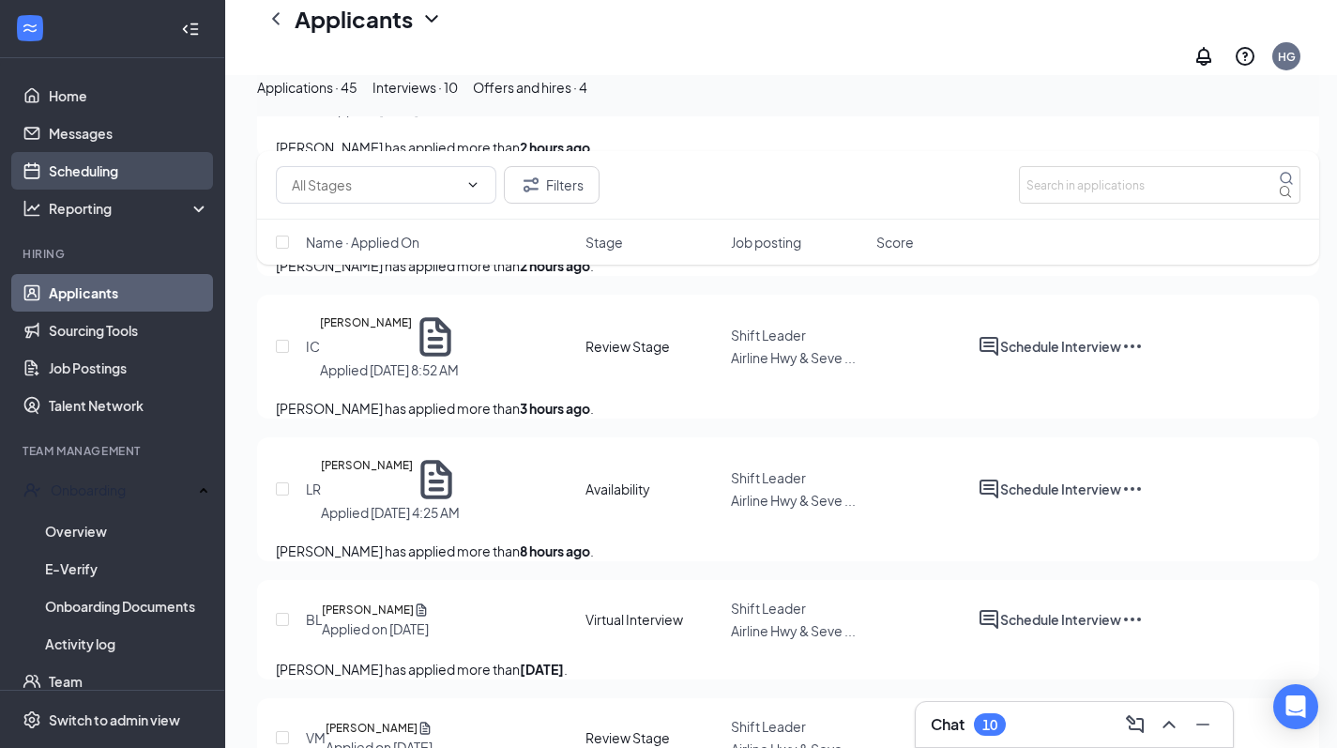
click at [89, 166] on link "Scheduling" at bounding box center [129, 171] width 160 height 38
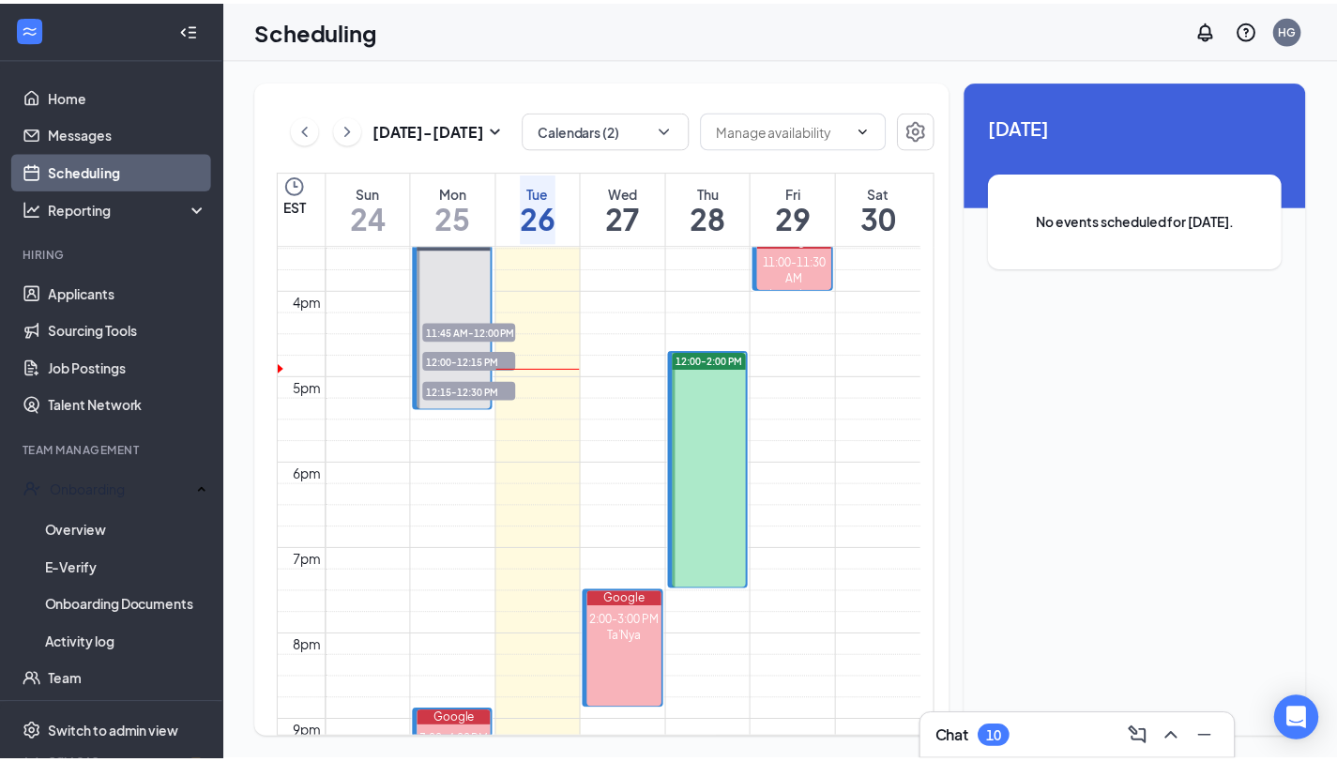
scroll to position [1292, 0]
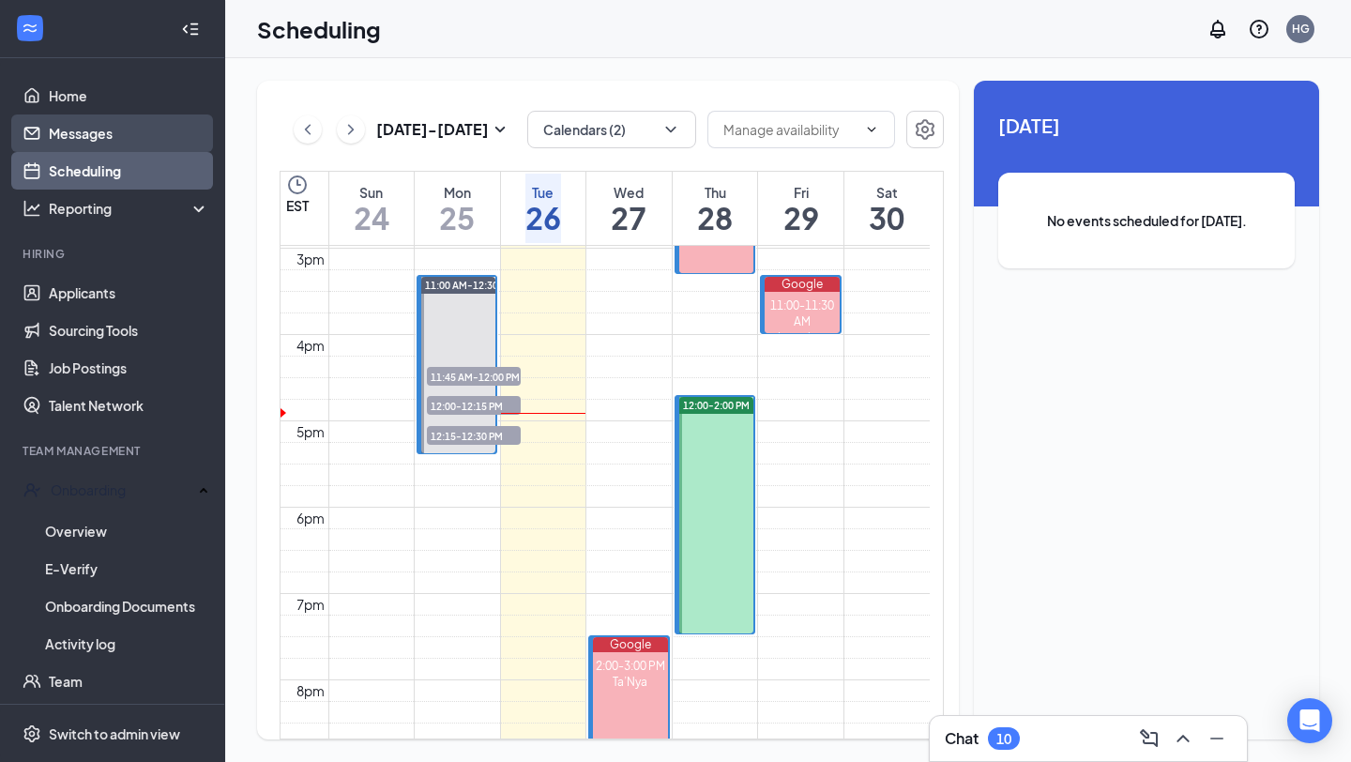
click at [109, 134] on link "Messages" at bounding box center [129, 133] width 160 height 38
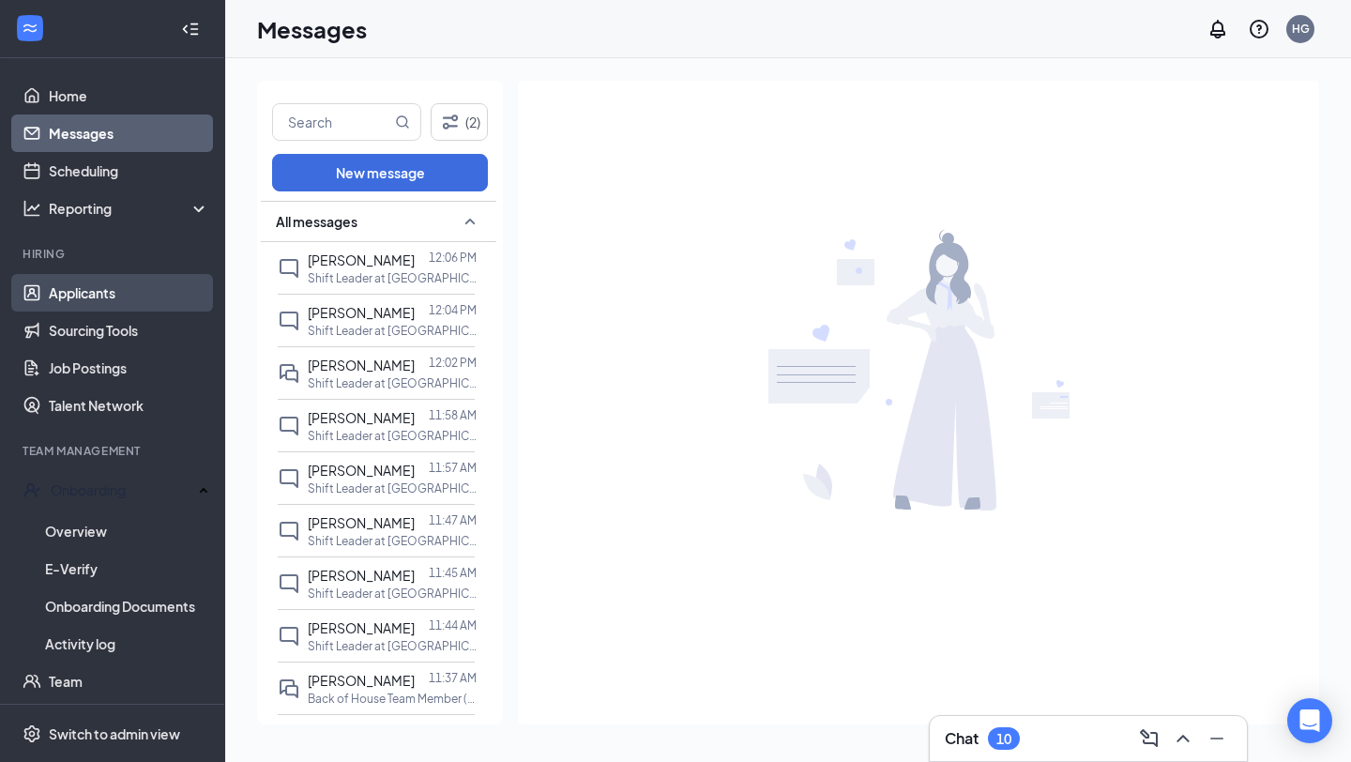
click at [108, 297] on link "Applicants" at bounding box center [129, 293] width 160 height 38
